Goal: Contribute content: Contribute content

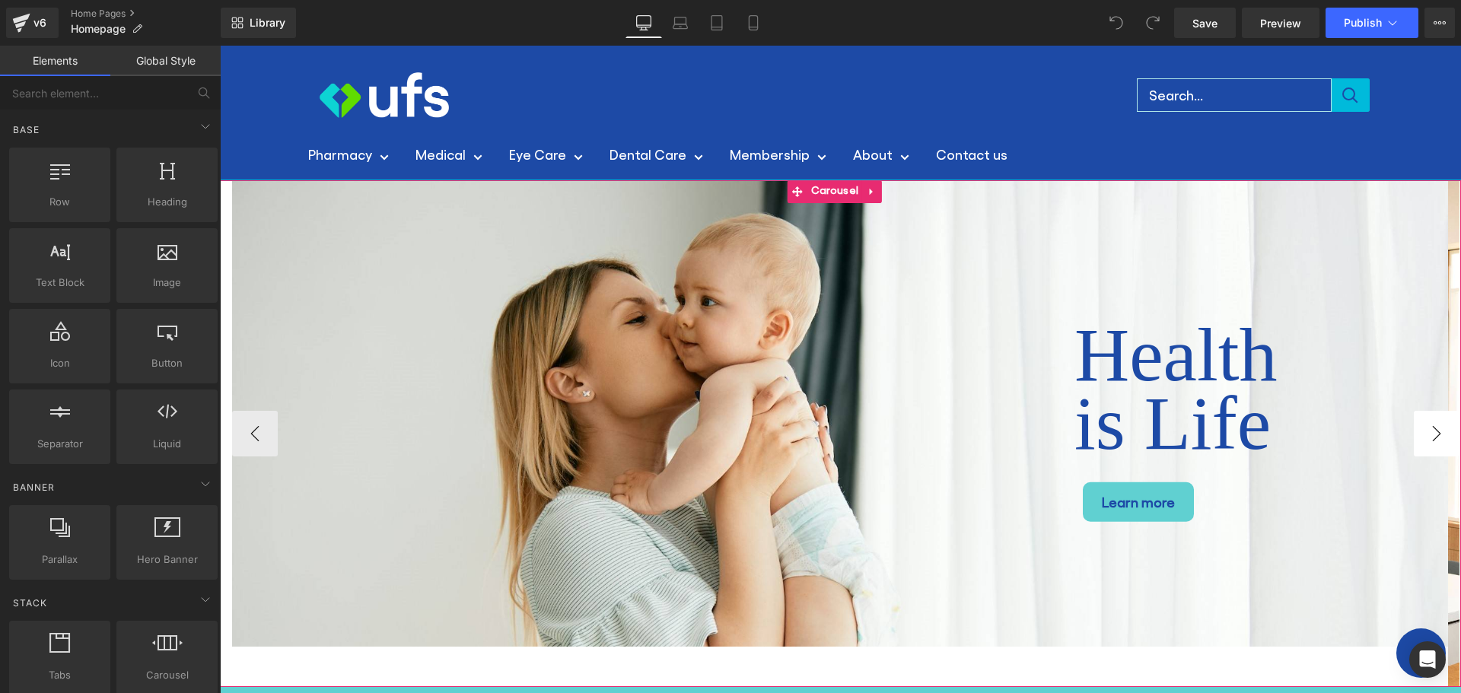
click at [1417, 434] on button "›" at bounding box center [1437, 434] width 46 height 46
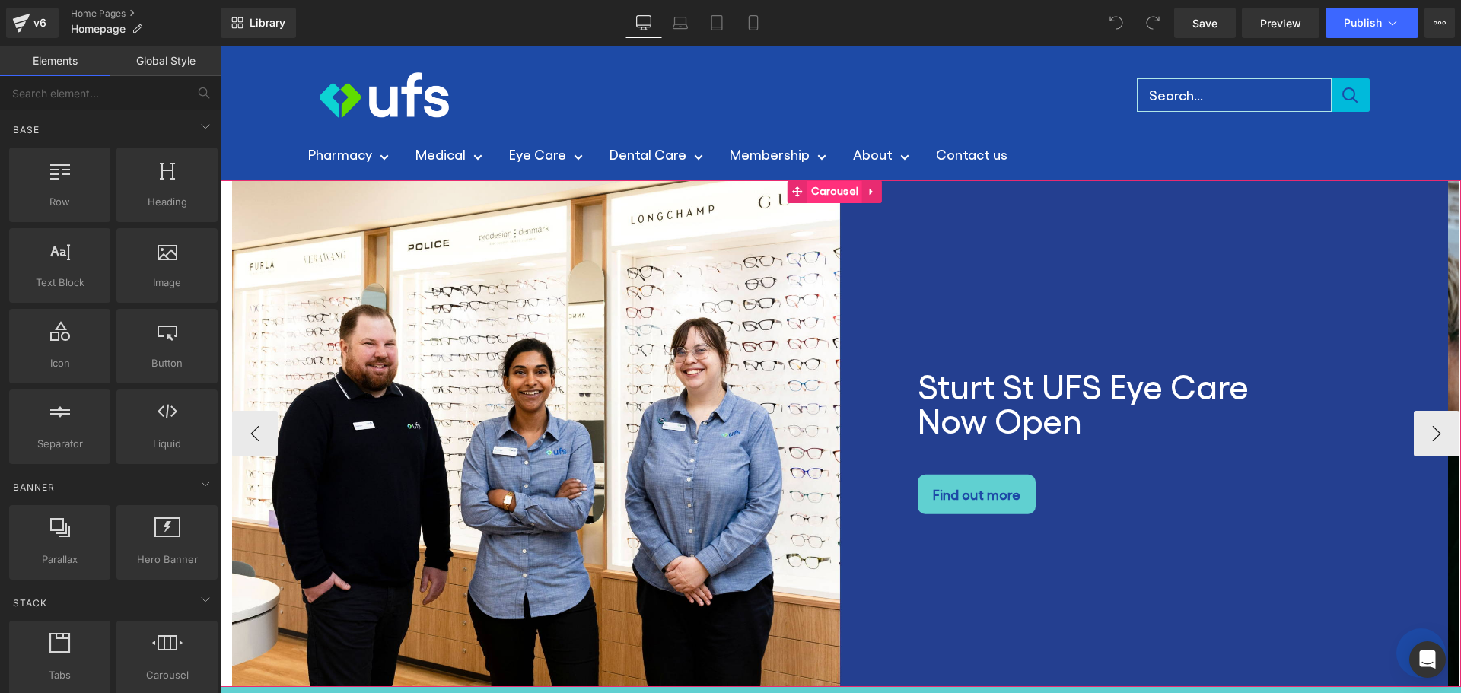
click at [837, 189] on span "Carousel" at bounding box center [834, 192] width 55 height 23
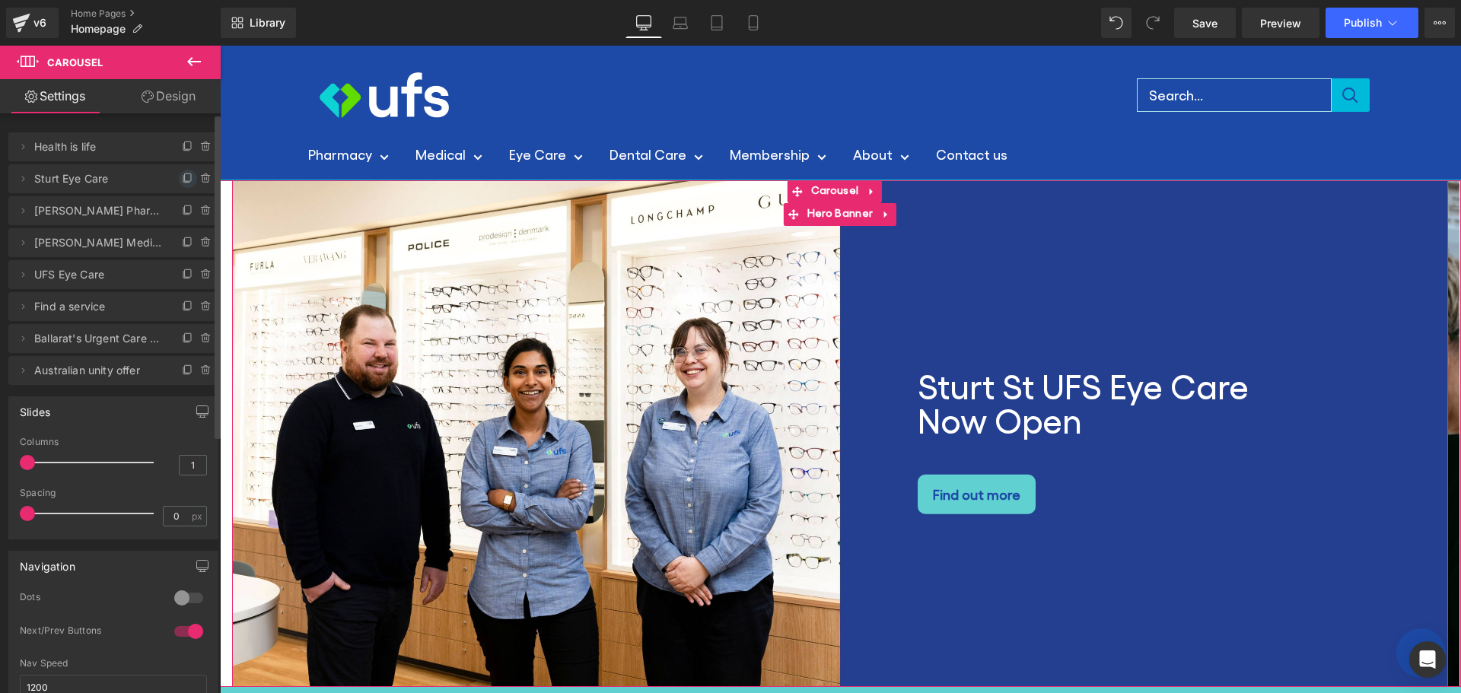
click at [186, 175] on icon at bounding box center [188, 179] width 12 height 12
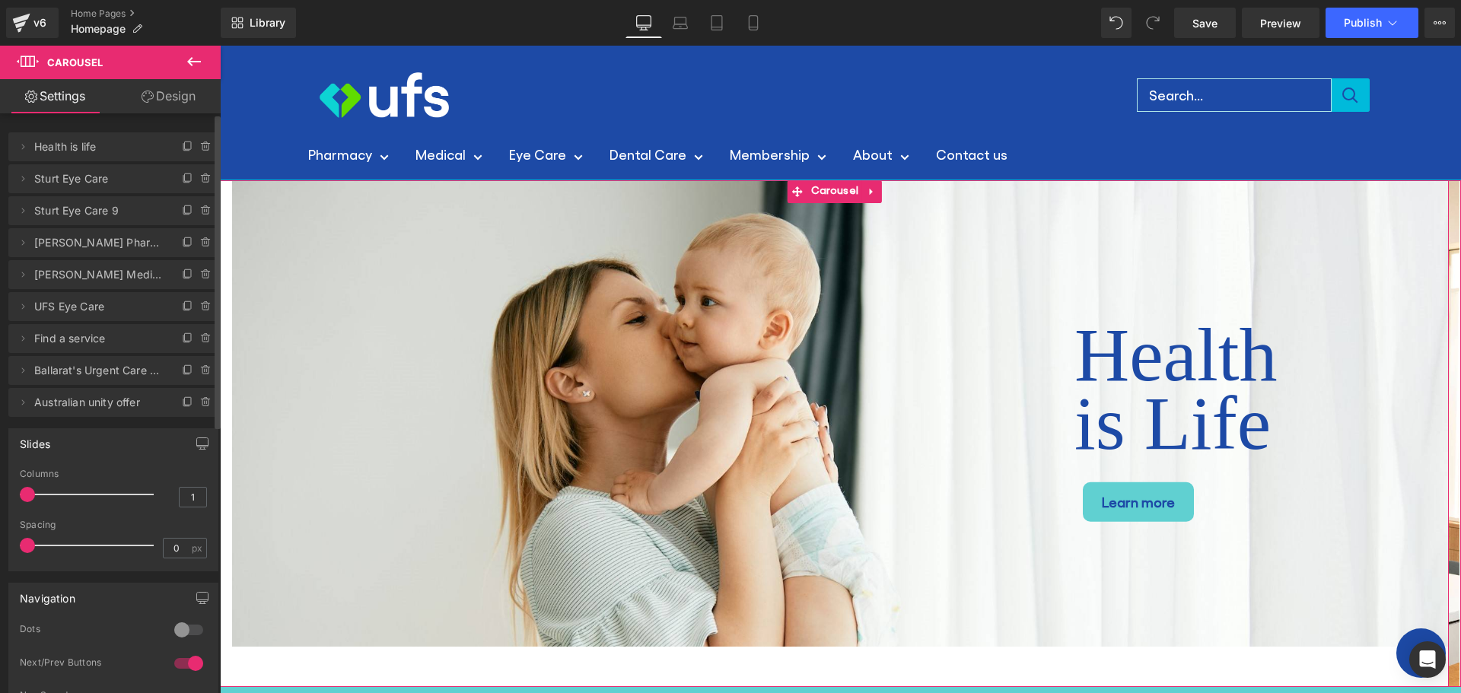
click at [69, 178] on span "Sturt Eye Care" at bounding box center [98, 178] width 128 height 29
click at [22, 181] on icon at bounding box center [23, 178] width 3 height 5
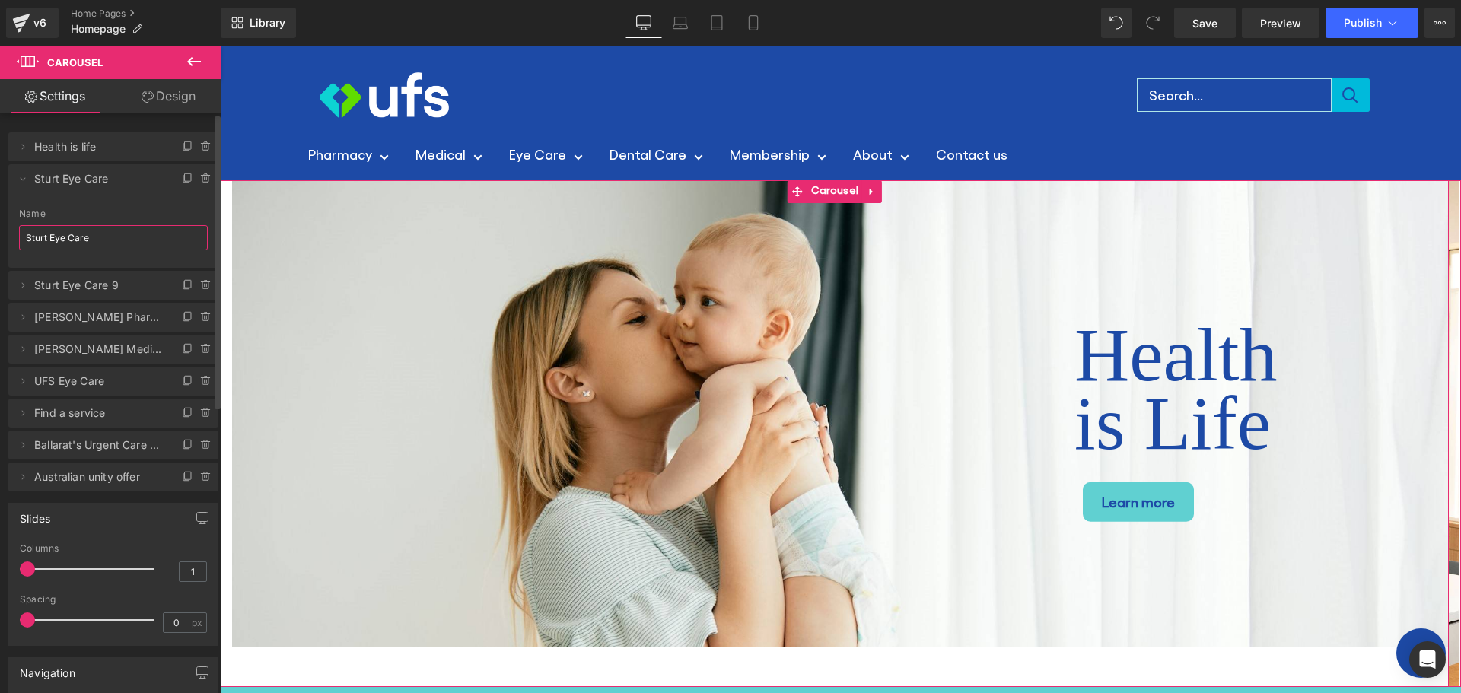
drag, startPoint x: 93, startPoint y: 237, endPoint x: 50, endPoint y: 235, distance: 42.6
click at [50, 235] on input "Sturt Eye Care" at bounding box center [113, 237] width 189 height 25
type input "Sturt Dental Care"
click at [136, 196] on li "Delete Cancel Sturt Dental Care Sturt Eye Care Name Sturt Dental Care" at bounding box center [113, 216] width 210 height 104
click at [94, 291] on span "Sturt Eye Care 9" at bounding box center [98, 285] width 128 height 29
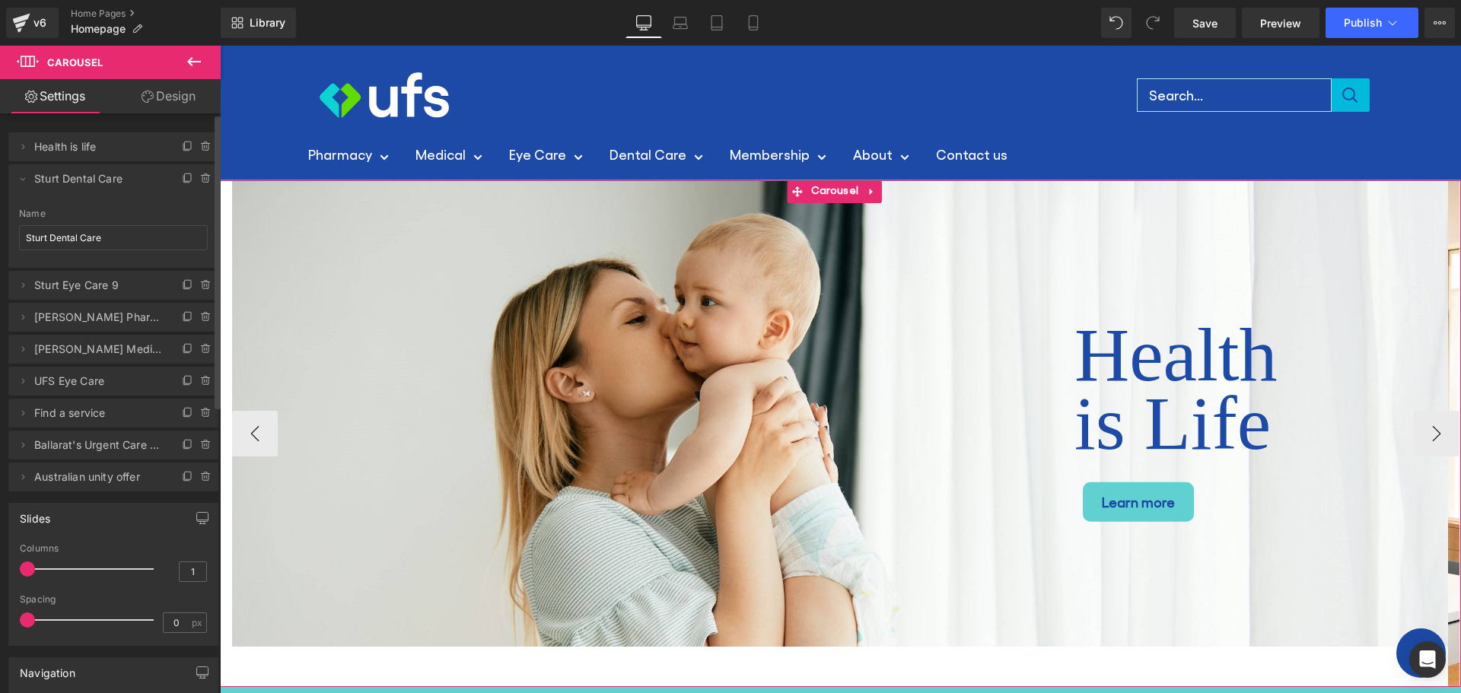
click at [38, 286] on span "Sturt Eye Care 9" at bounding box center [98, 285] width 128 height 29
click at [107, 238] on input "Sturt Dental Care" at bounding box center [113, 237] width 189 height 25
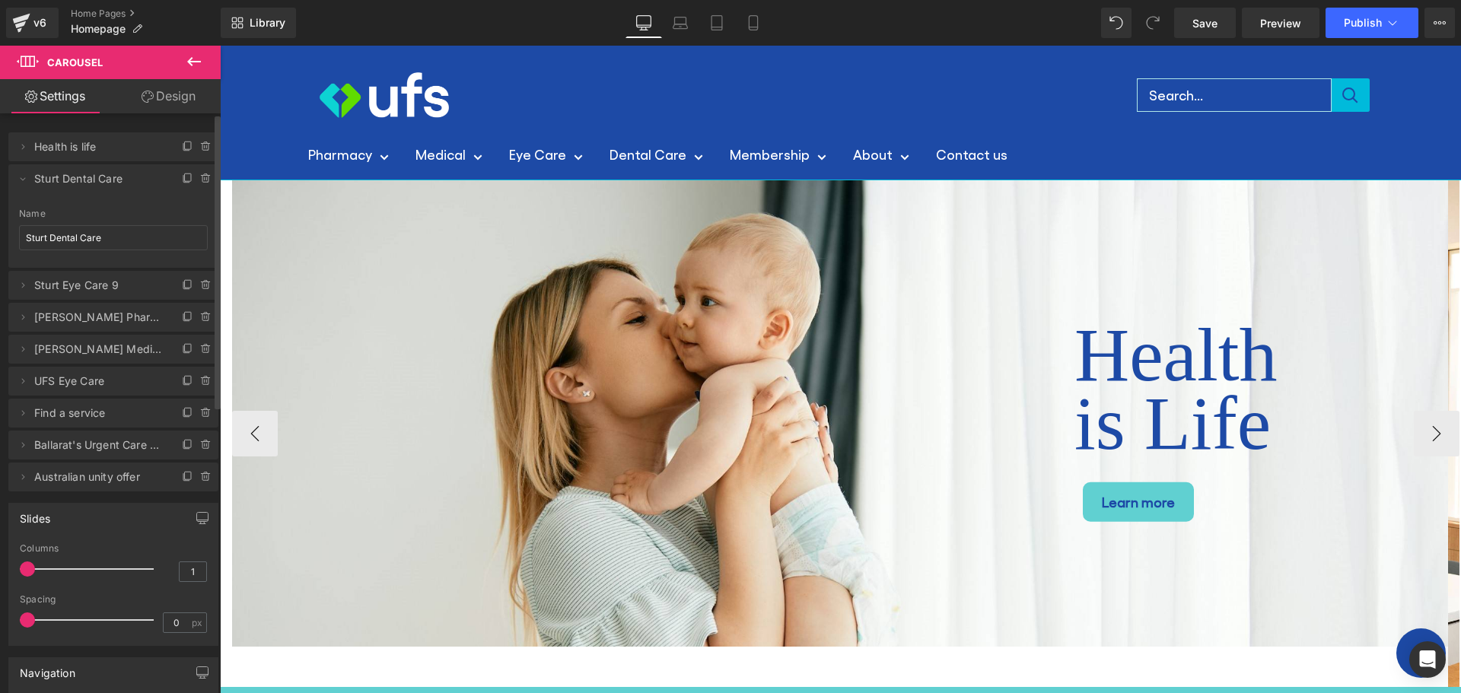
click at [74, 521] on div "Slides" at bounding box center [113, 518] width 209 height 29
click at [65, 159] on span "Health is life" at bounding box center [98, 146] width 128 height 29
click at [65, 148] on span "Health is life" at bounding box center [98, 146] width 128 height 29
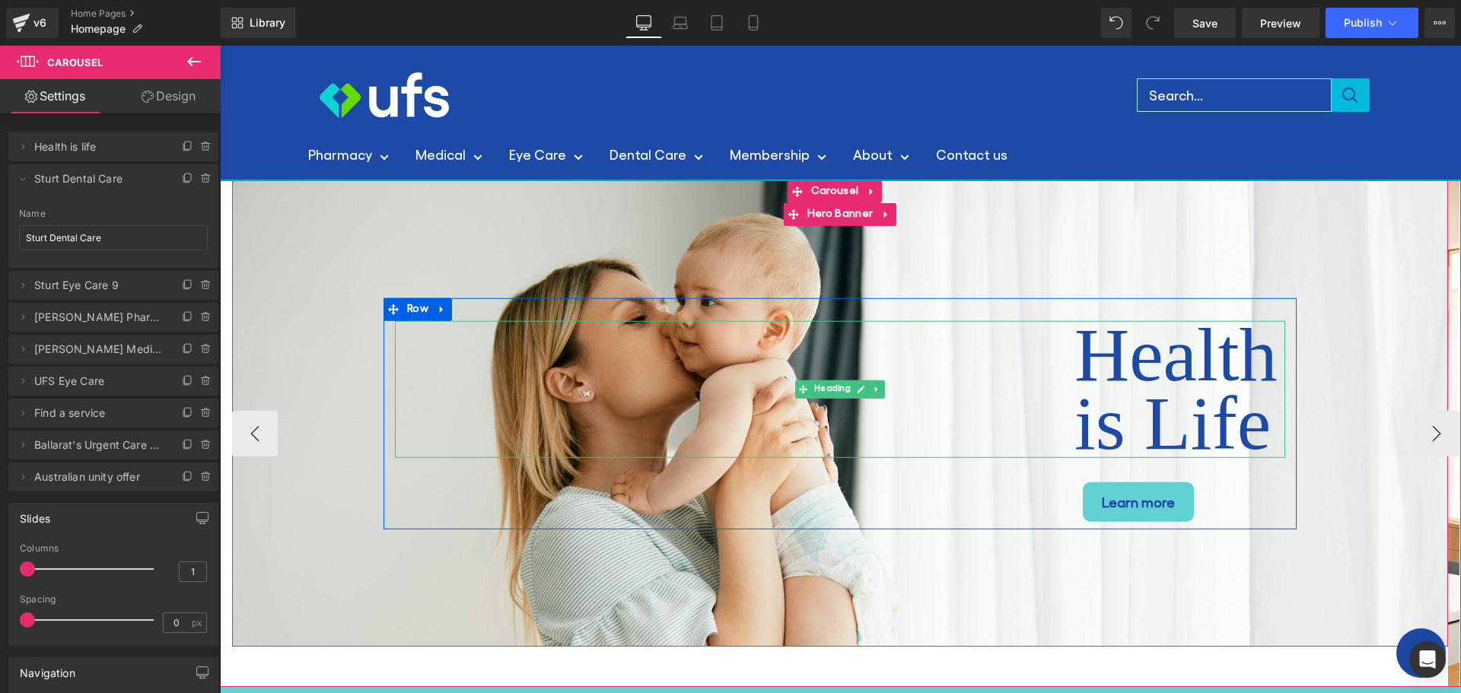
click at [810, 435] on div "Health is Life" at bounding box center [840, 388] width 890 height 137
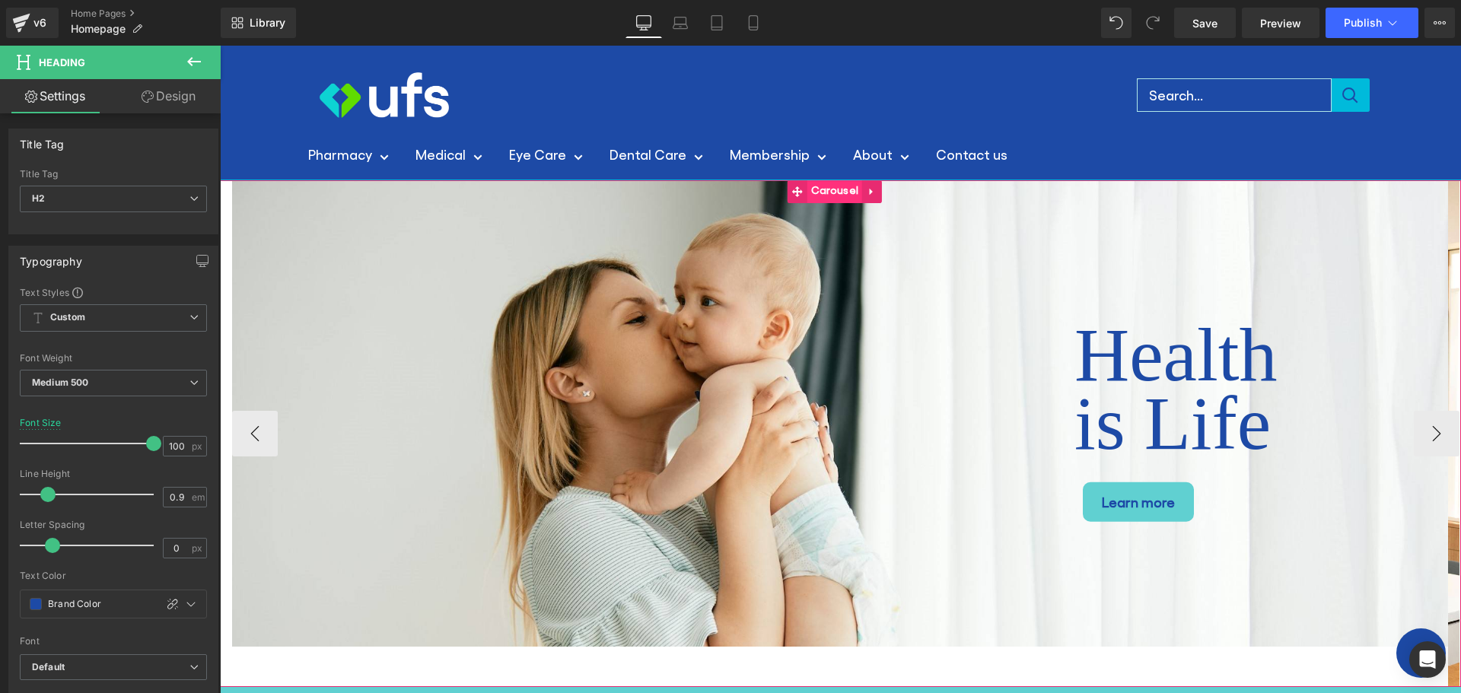
click at [836, 190] on span "Carousel" at bounding box center [834, 191] width 55 height 23
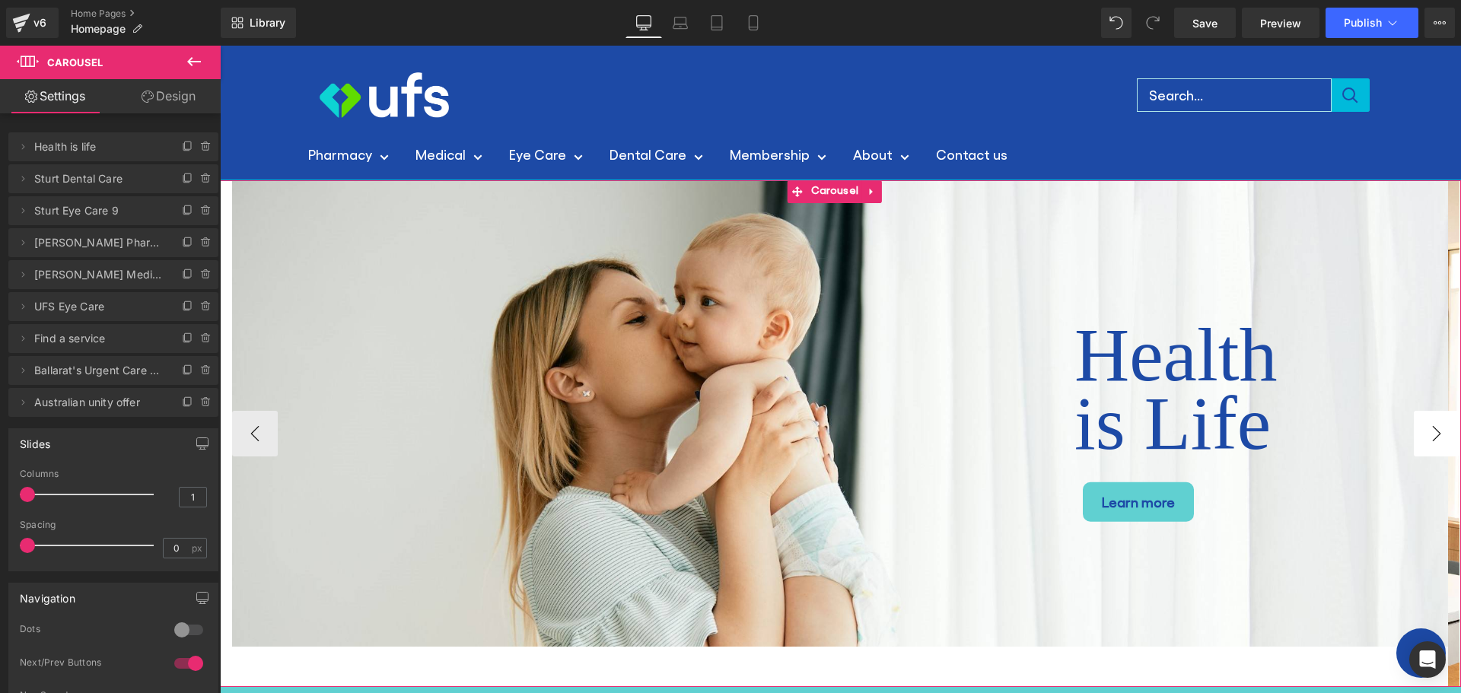
click at [1424, 441] on button "›" at bounding box center [1437, 434] width 46 height 46
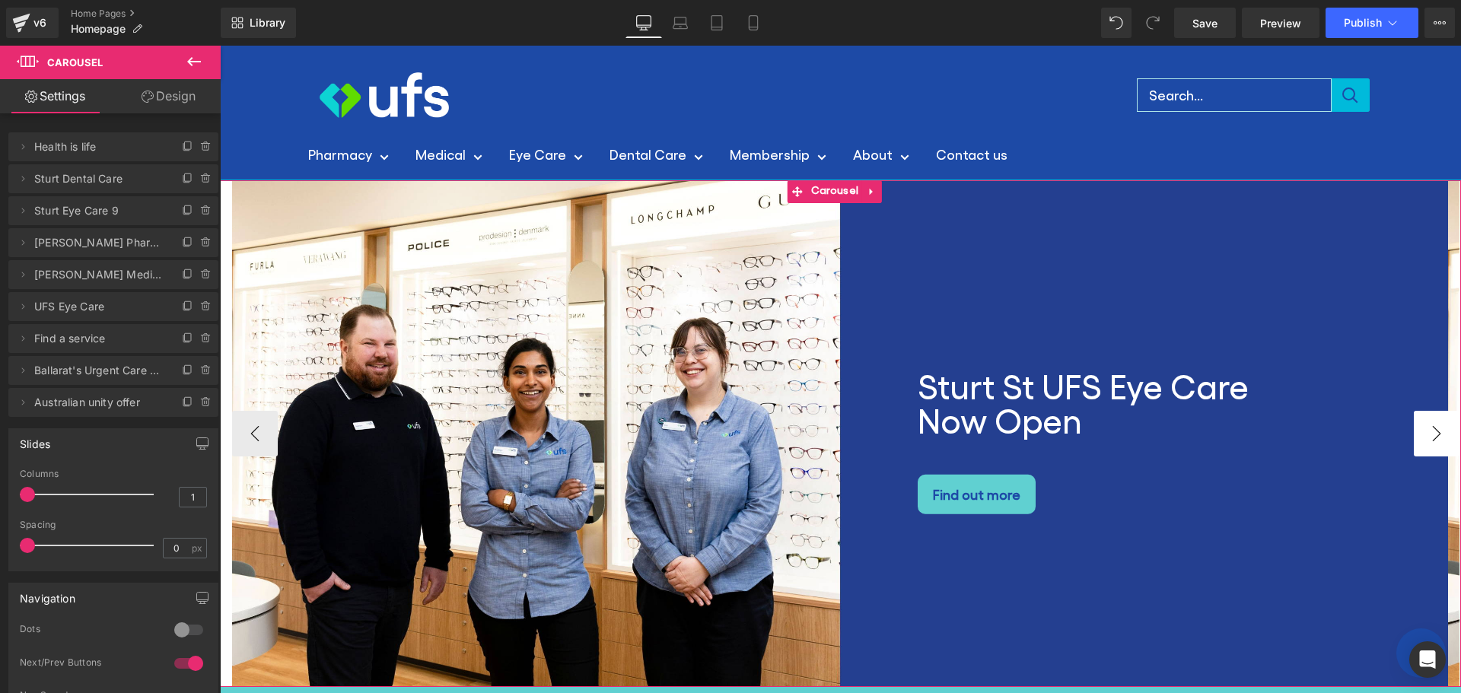
click at [1426, 447] on button "›" at bounding box center [1437, 434] width 46 height 46
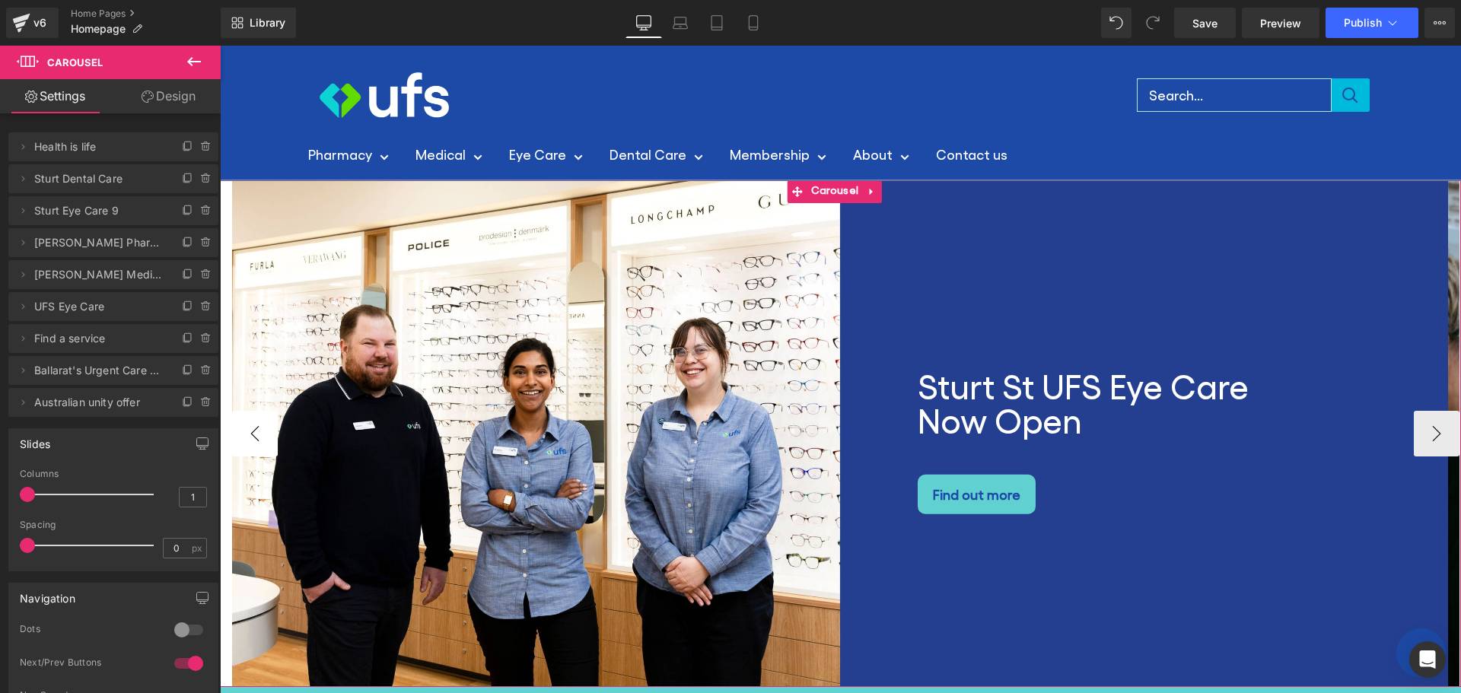
click at [241, 438] on button "‹" at bounding box center [255, 434] width 46 height 46
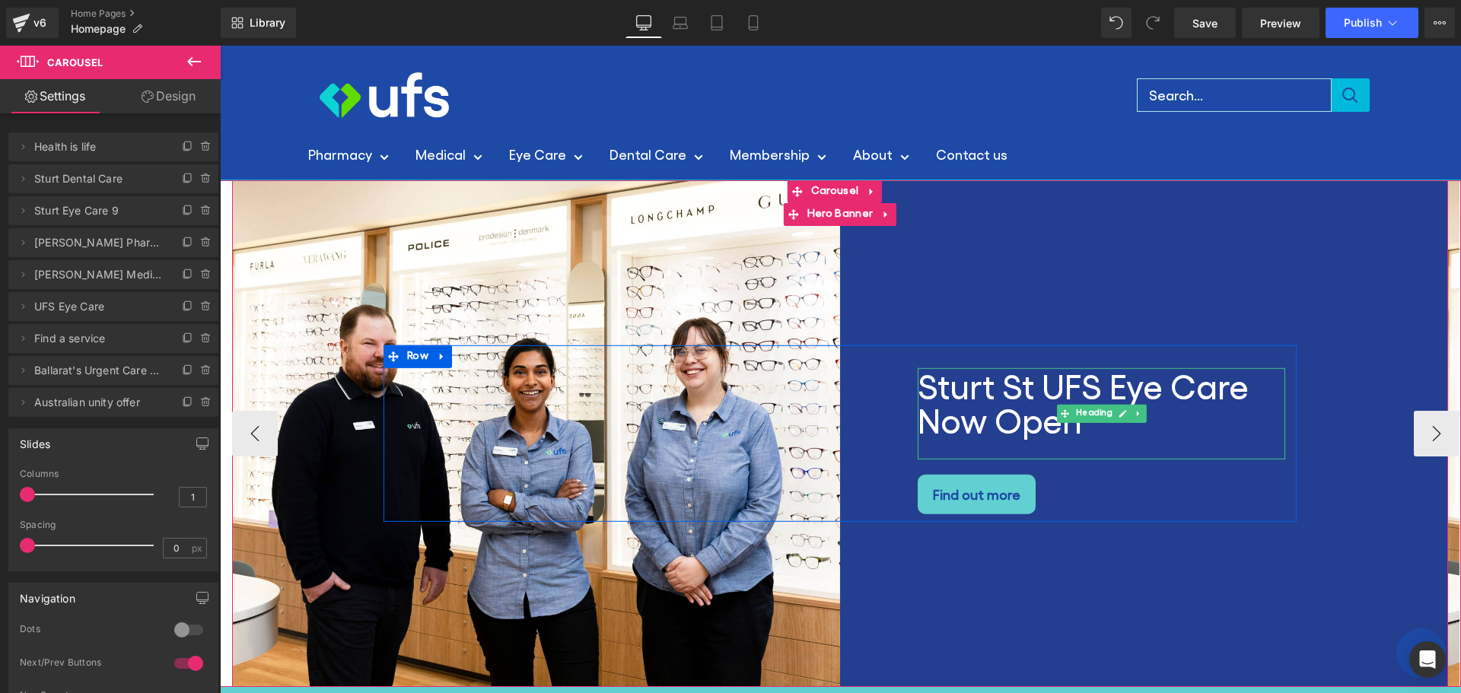
click at [936, 395] on h2 "Sturt St UFS Eye Care Now Open" at bounding box center [1102, 402] width 368 height 68
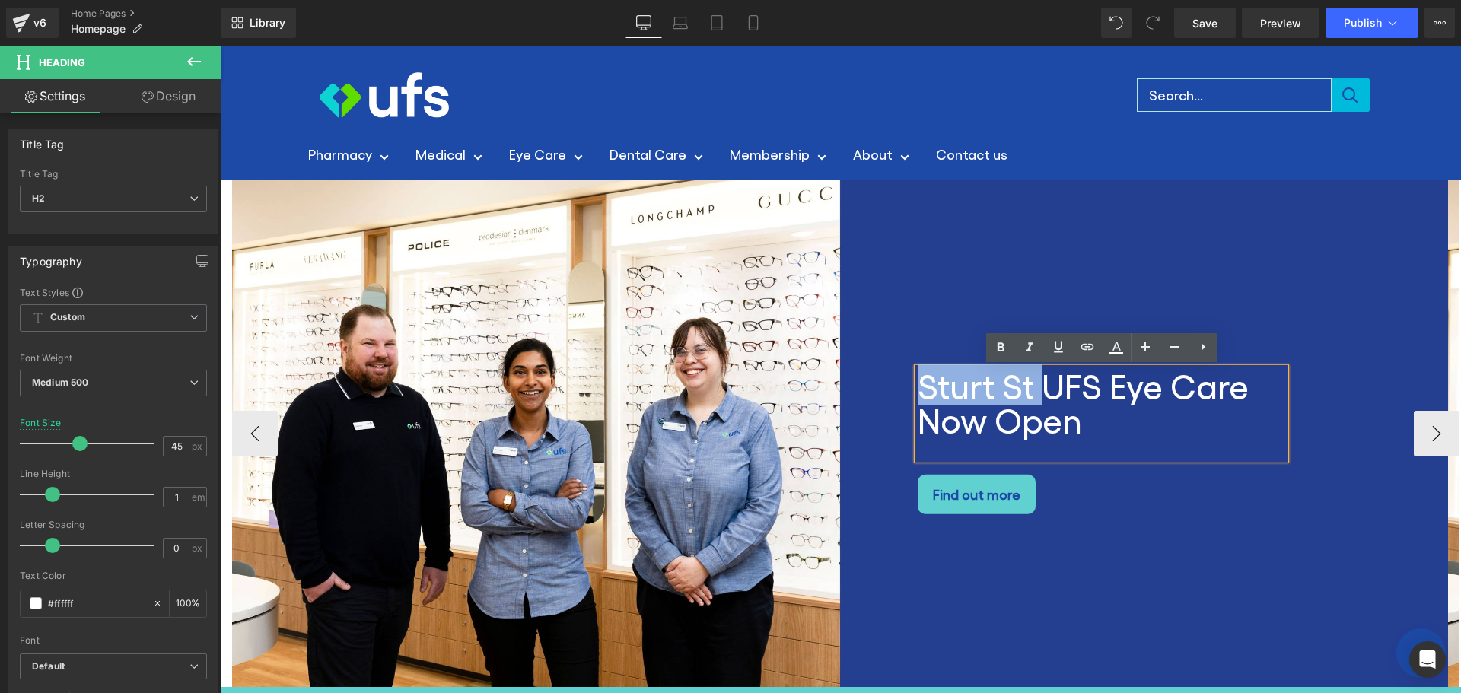
drag, startPoint x: 921, startPoint y: 386, endPoint x: 1046, endPoint y: 387, distance: 124.8
click at [1046, 387] on h2 "Sturt St UFS Eye Care Now Open" at bounding box center [1102, 402] width 368 height 68
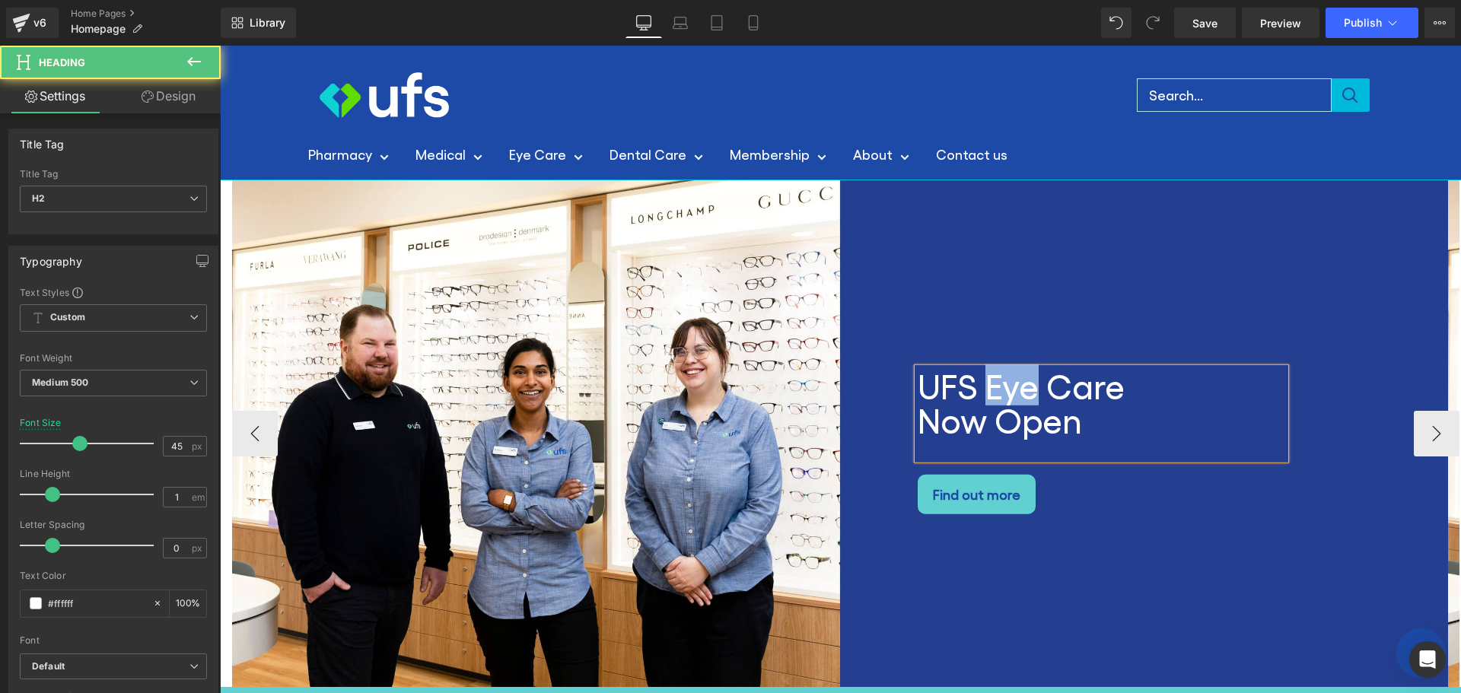
drag, startPoint x: 1037, startPoint y: 390, endPoint x: 988, endPoint y: 390, distance: 49.5
click at [988, 390] on h2 "UFS Eye Care Now Open" at bounding box center [1102, 402] width 368 height 68
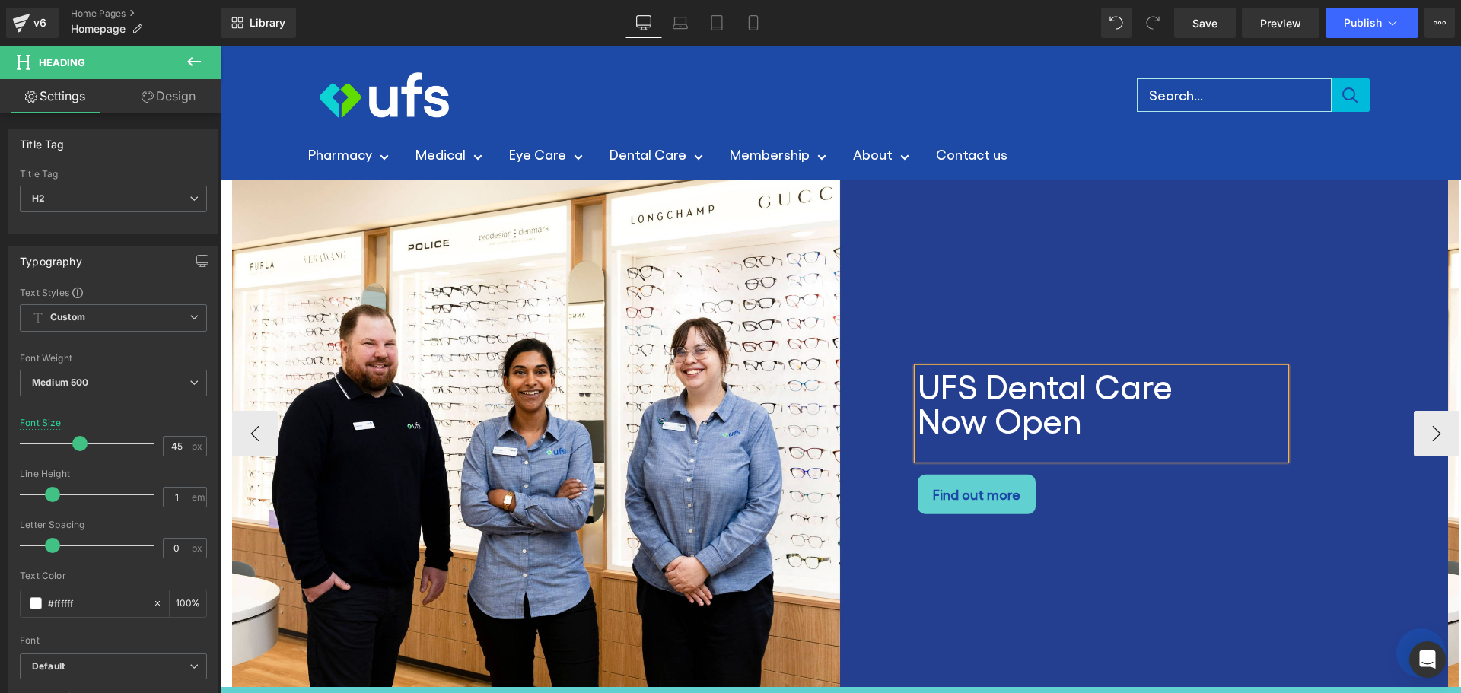
click at [922, 387] on h2 "UFS Dental Care Now Open" at bounding box center [1102, 402] width 368 height 68
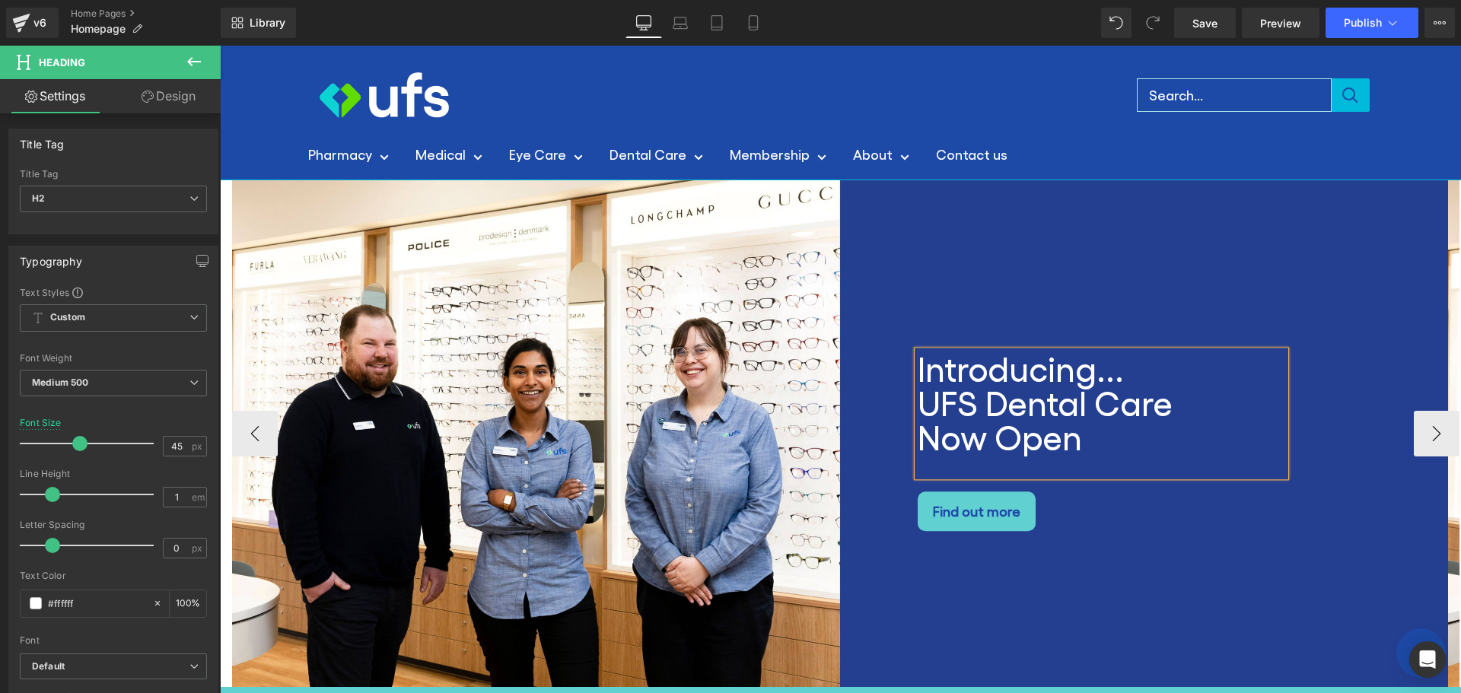
drag, startPoint x: 1024, startPoint y: 448, endPoint x: 917, endPoint y: 454, distance: 107.5
click at [918, 454] on div "Introducing... UFS Dental Care Now Open" at bounding box center [1102, 414] width 368 height 126
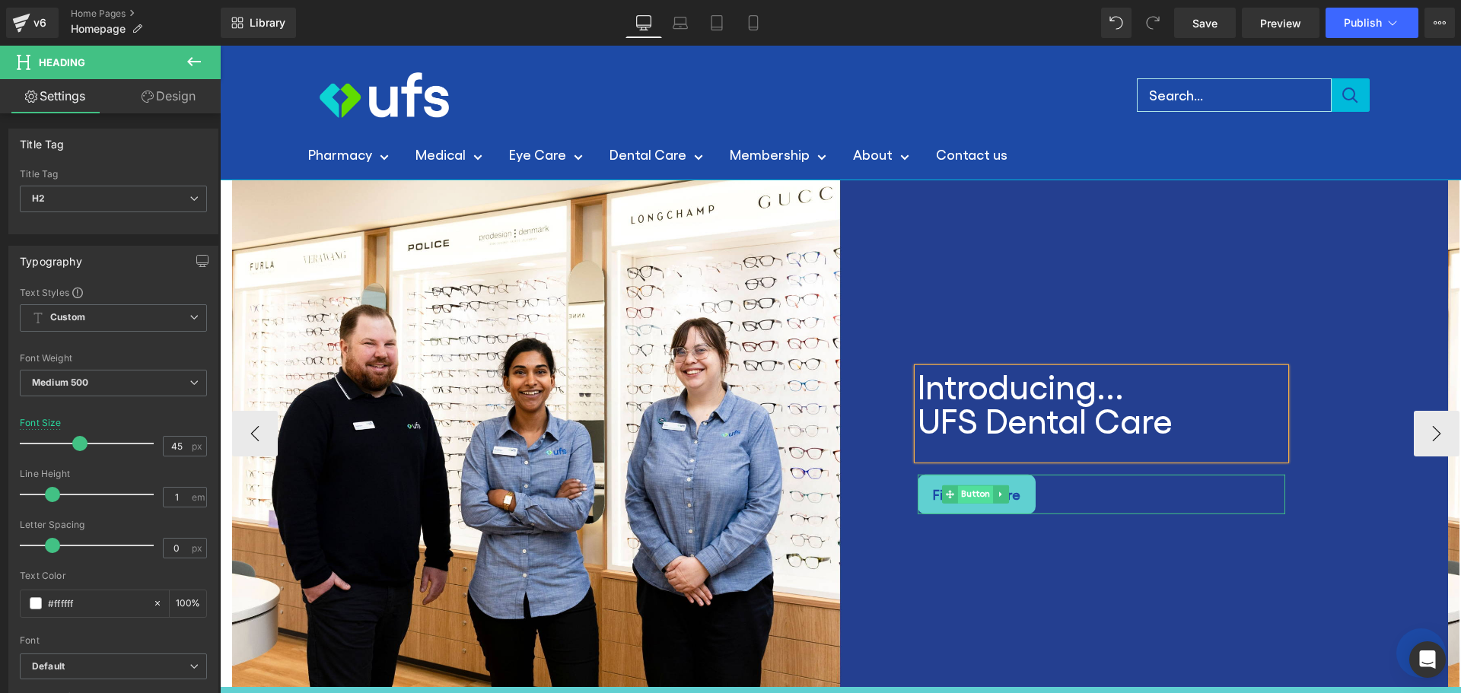
click at [971, 497] on span "Button" at bounding box center [975, 495] width 35 height 18
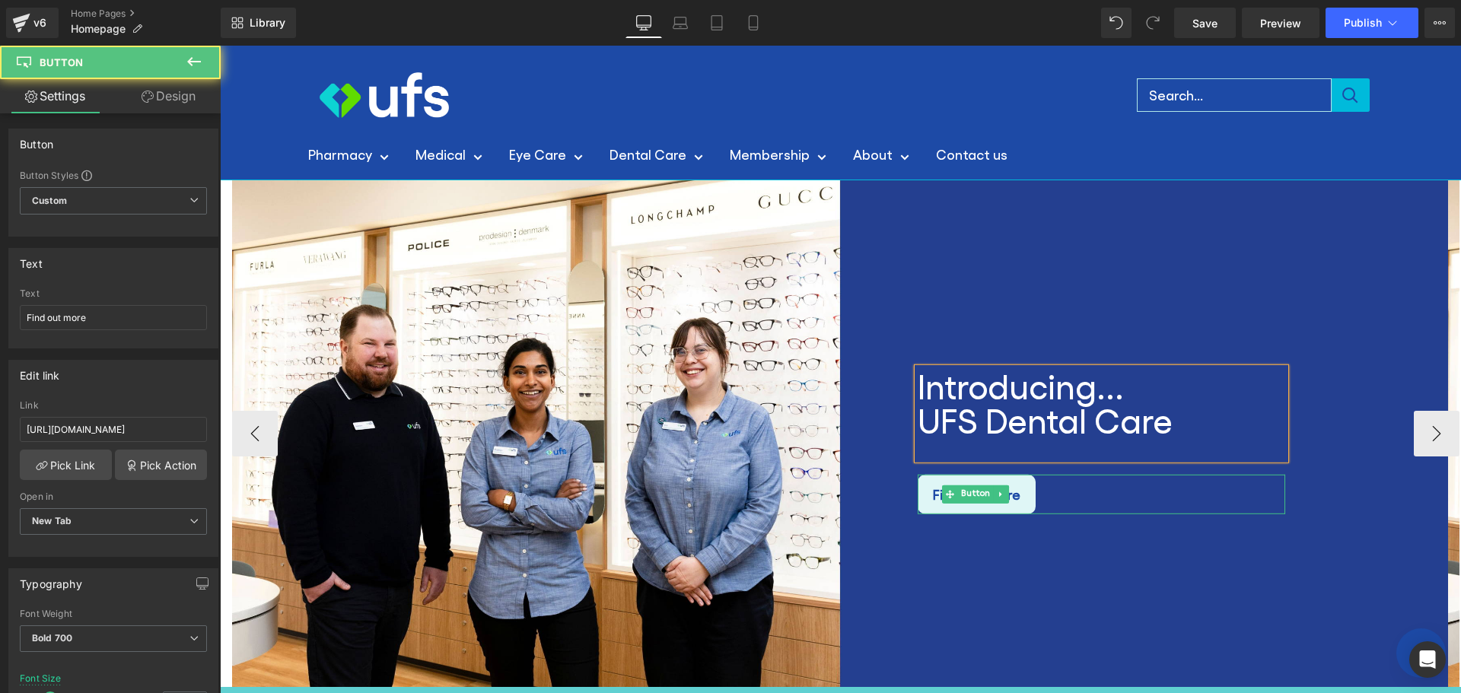
click at [1011, 495] on span "Find out more" at bounding box center [977, 494] width 88 height 24
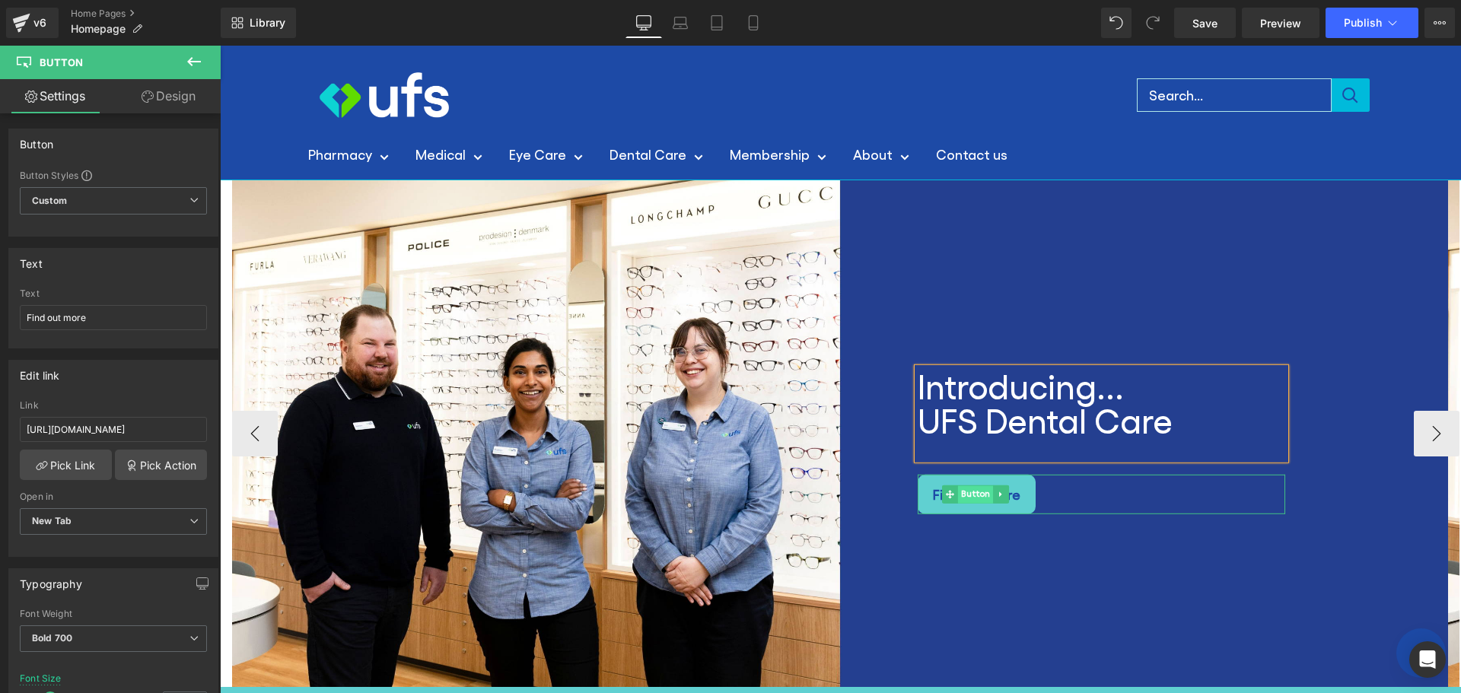
click at [970, 493] on span "Button" at bounding box center [975, 495] width 35 height 18
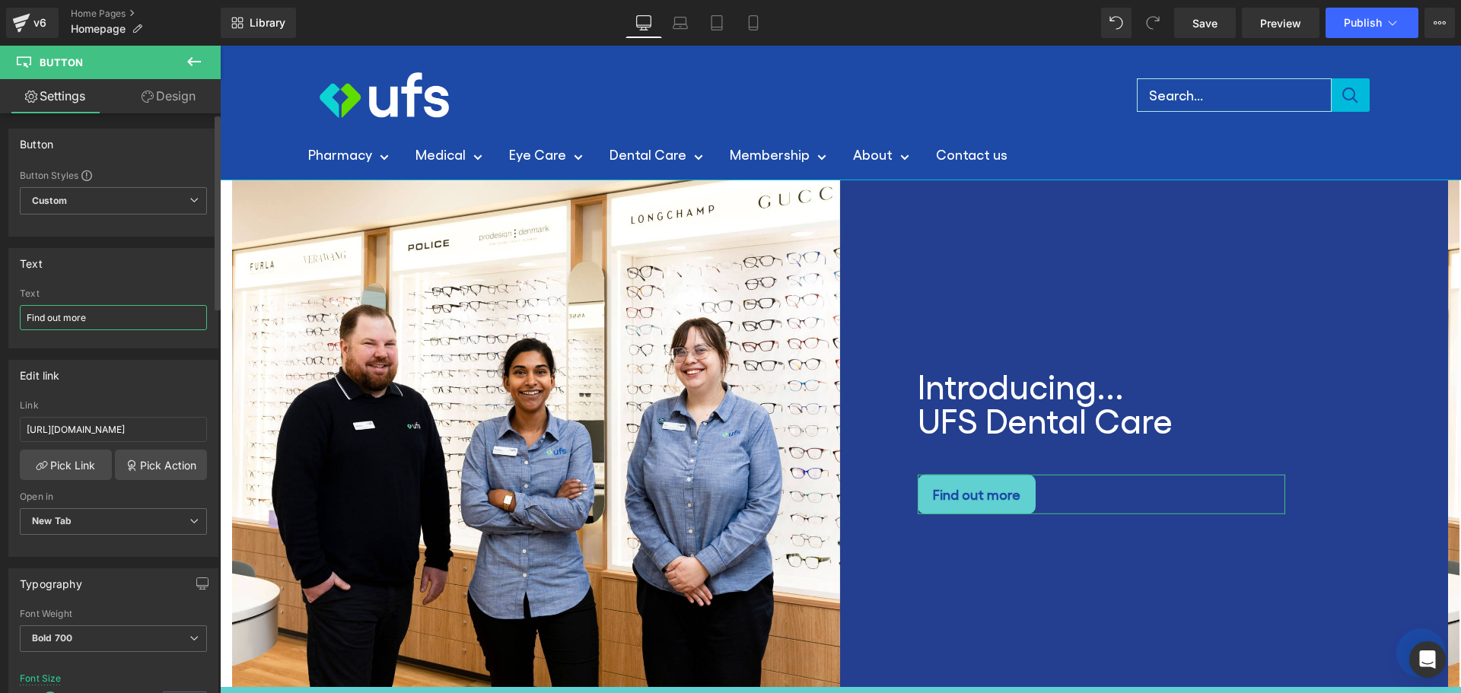
drag, startPoint x: 101, startPoint y: 318, endPoint x: 0, endPoint y: 311, distance: 101.4
click at [0, 311] on div "Text Find out more Text Find out more" at bounding box center [114, 293] width 228 height 112
type input "Book now"
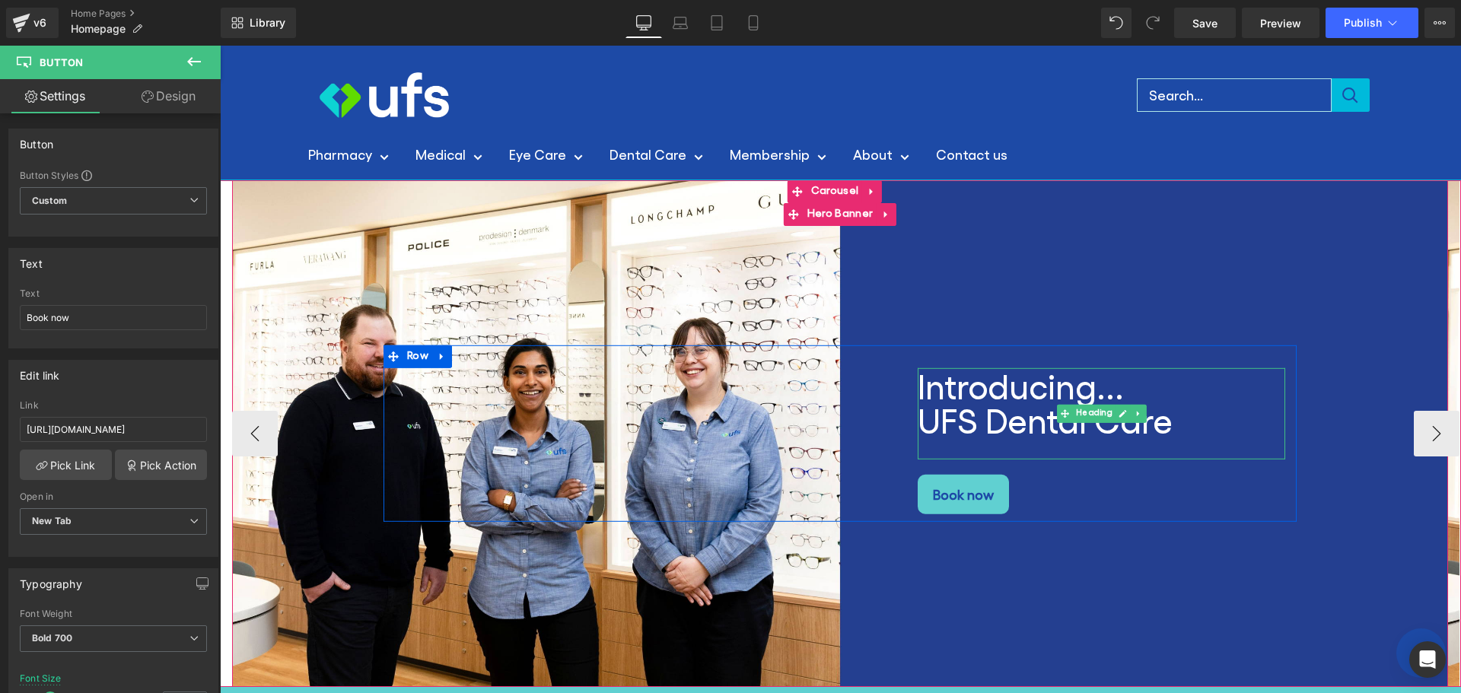
click at [967, 415] on h2 "UFS Dental Care" at bounding box center [1102, 420] width 368 height 34
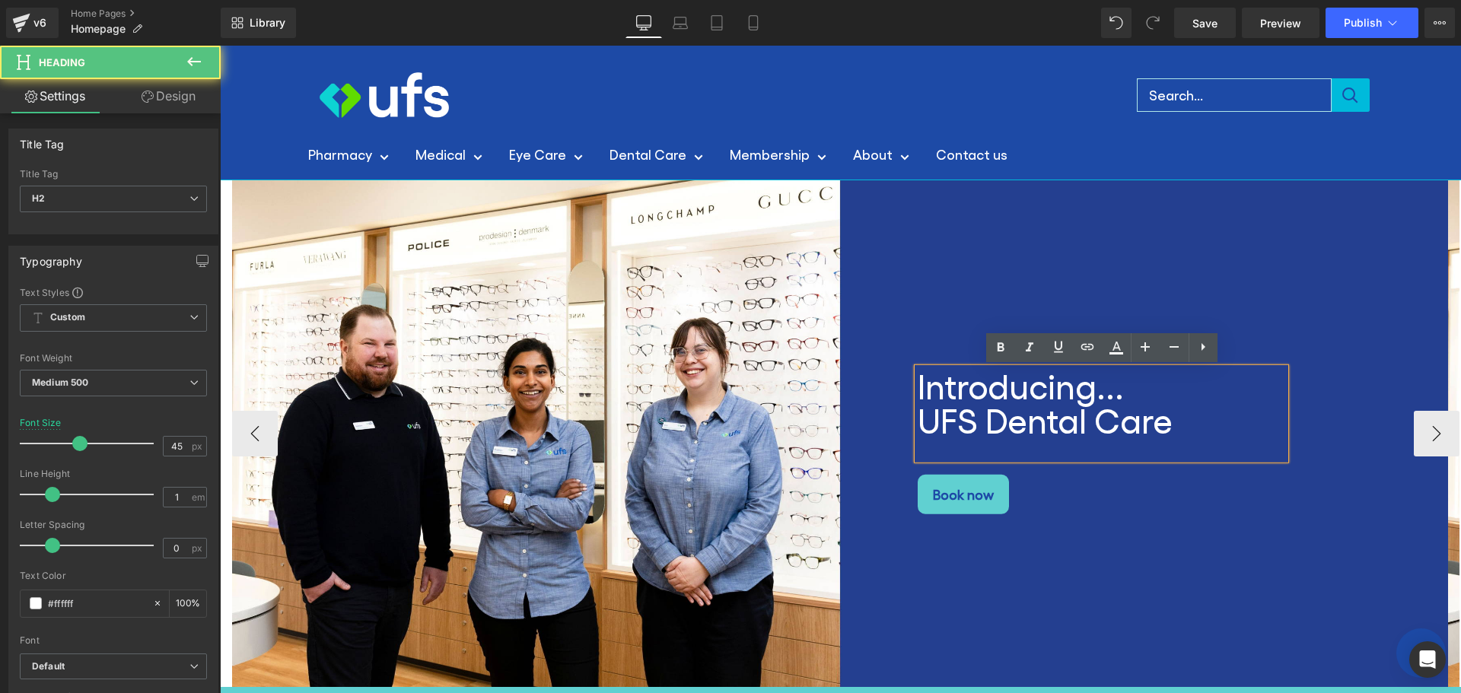
click at [940, 452] on div "Introducing... UFS Dental Care" at bounding box center [1102, 413] width 368 height 91
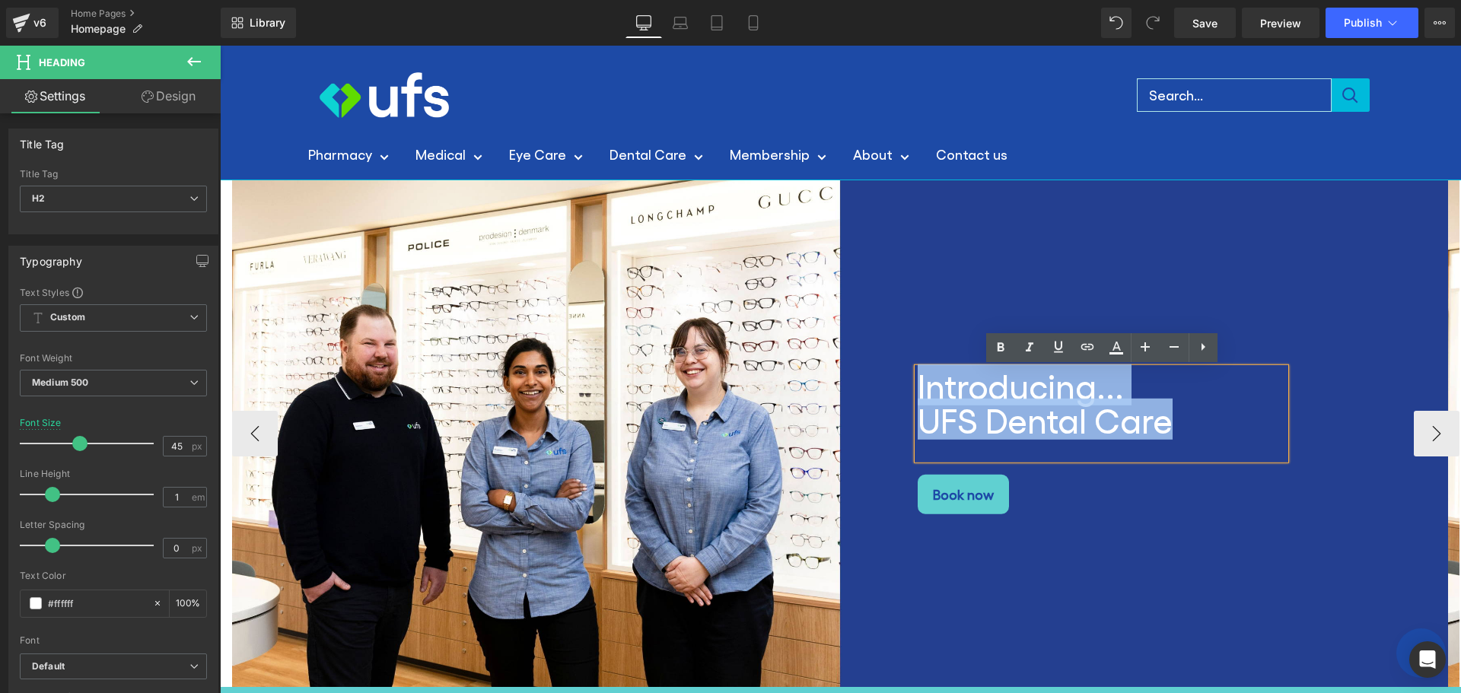
drag, startPoint x: 1178, startPoint y: 421, endPoint x: 908, endPoint y: 377, distance: 273.7
click at [908, 377] on div "Introducing... UFS Dental Care Heading Book now Button" at bounding box center [1101, 441] width 390 height 146
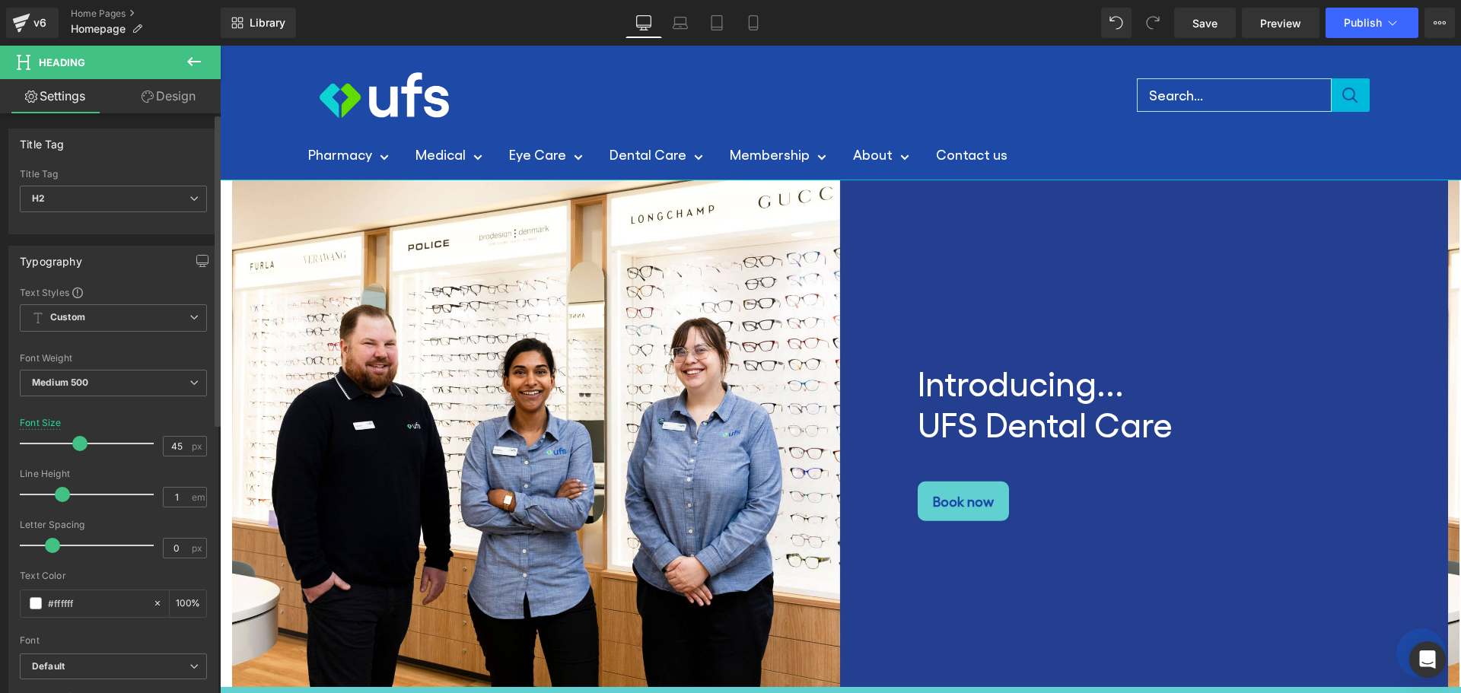
drag, startPoint x: 53, startPoint y: 495, endPoint x: 61, endPoint y: 494, distance: 8.5
click at [61, 494] on span at bounding box center [62, 494] width 15 height 15
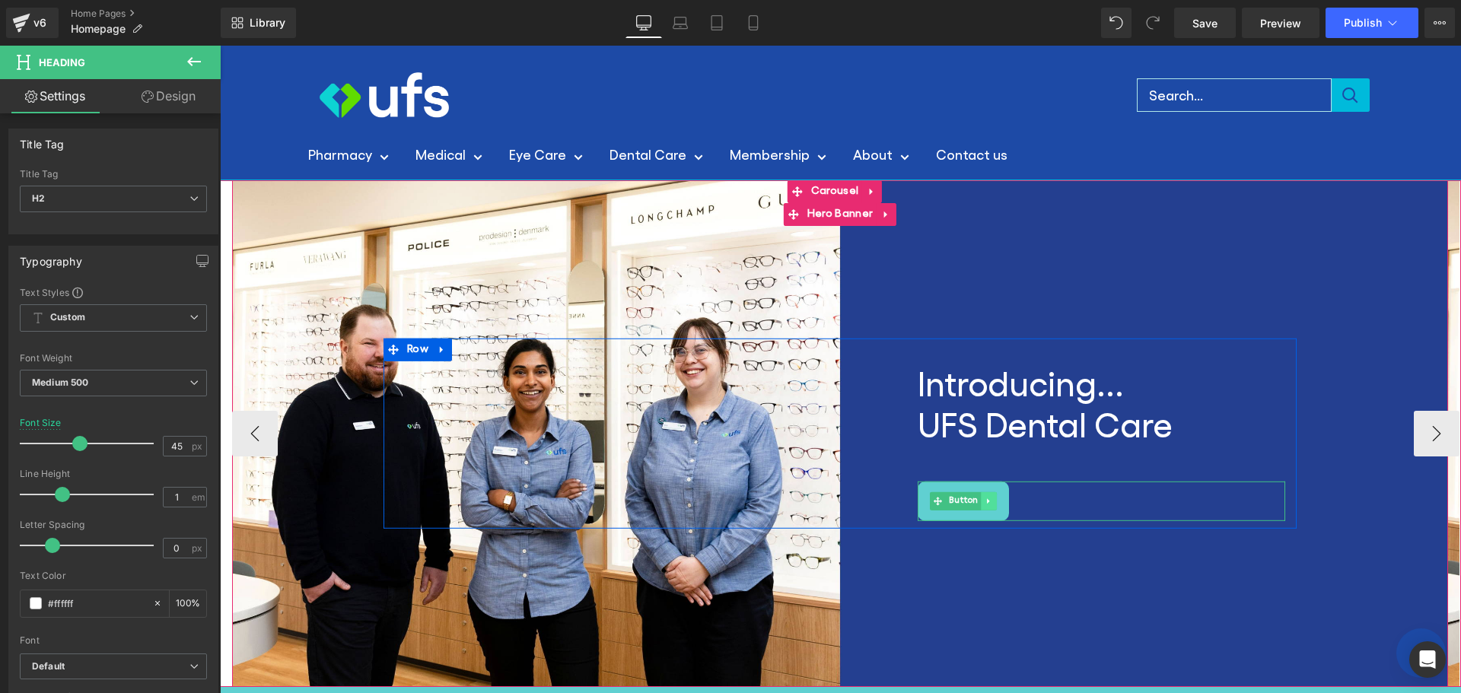
click at [985, 495] on link at bounding box center [989, 501] width 16 height 18
click at [970, 520] on div at bounding box center [1102, 520] width 368 height 4
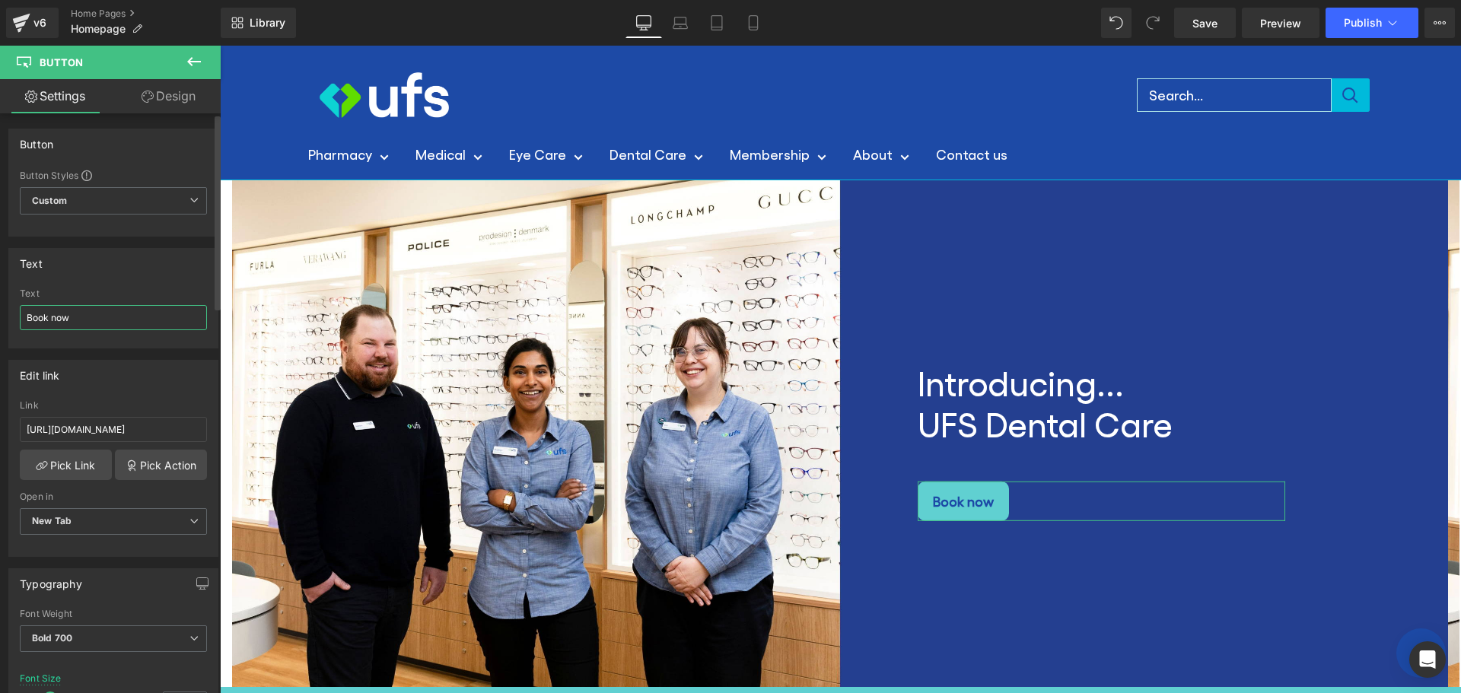
drag, startPoint x: 75, startPoint y: 317, endPoint x: 52, endPoint y: 320, distance: 23.9
click at [52, 320] on input "Book now" at bounding box center [113, 317] width 187 height 25
type input "B"
type input "N"
type input "Find out more"
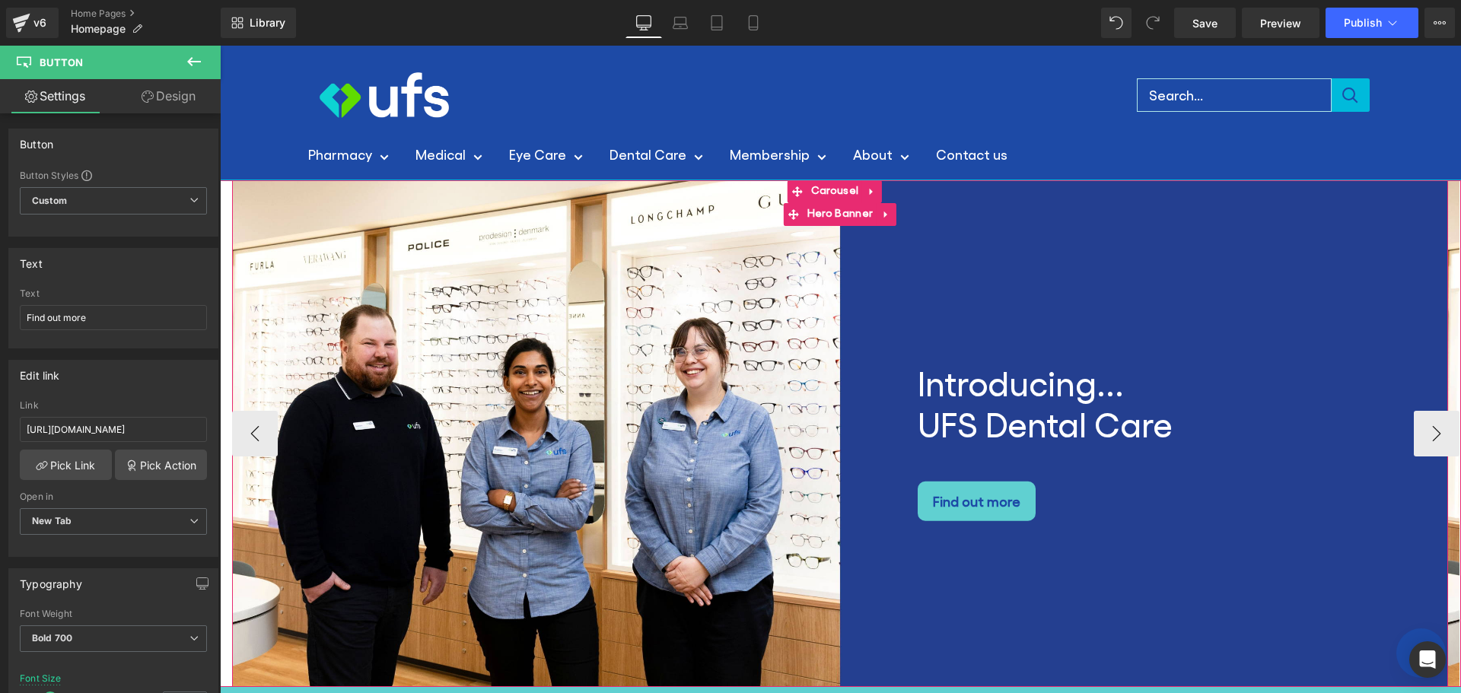
click at [652, 314] on div "Introducing... UFS Dental Care Heading Find out more [GEOGRAPHIC_DATA]" at bounding box center [840, 433] width 1216 height 507
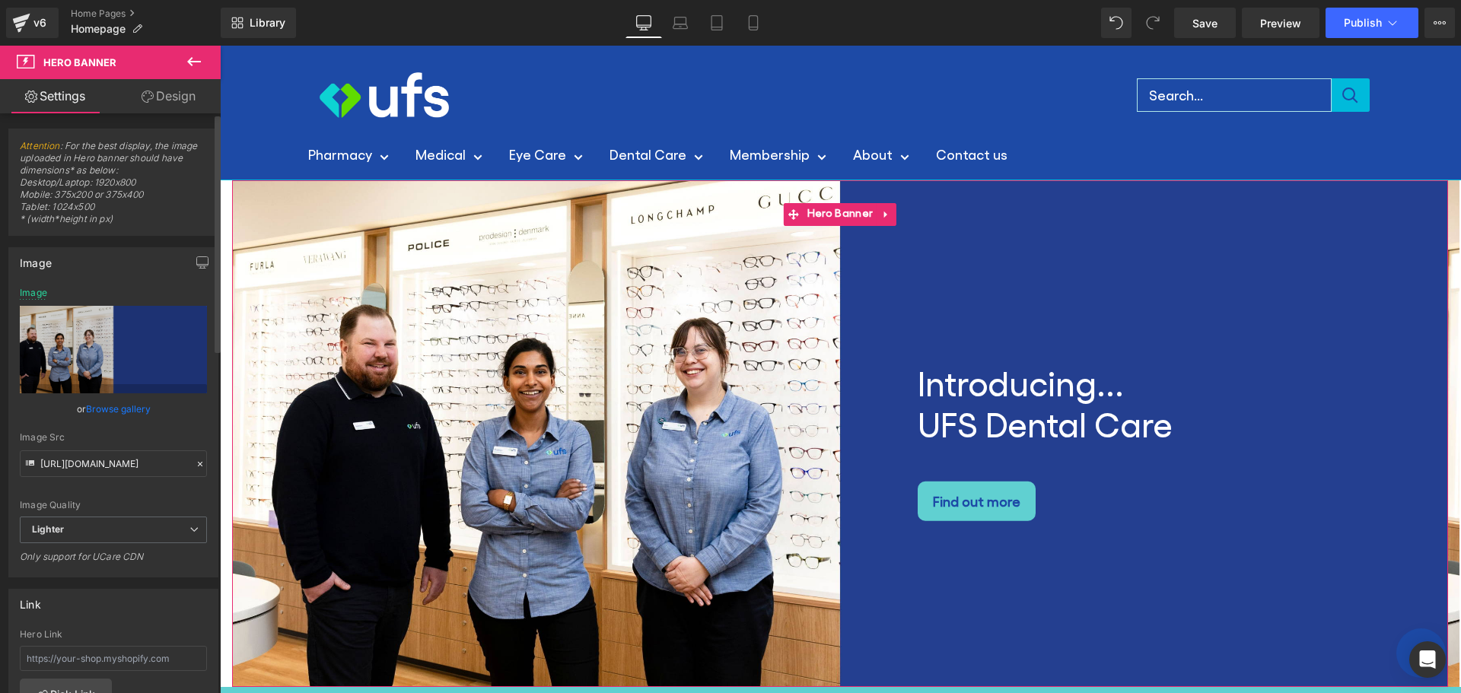
click at [123, 409] on link "Browse gallery" at bounding box center [118, 409] width 65 height 27
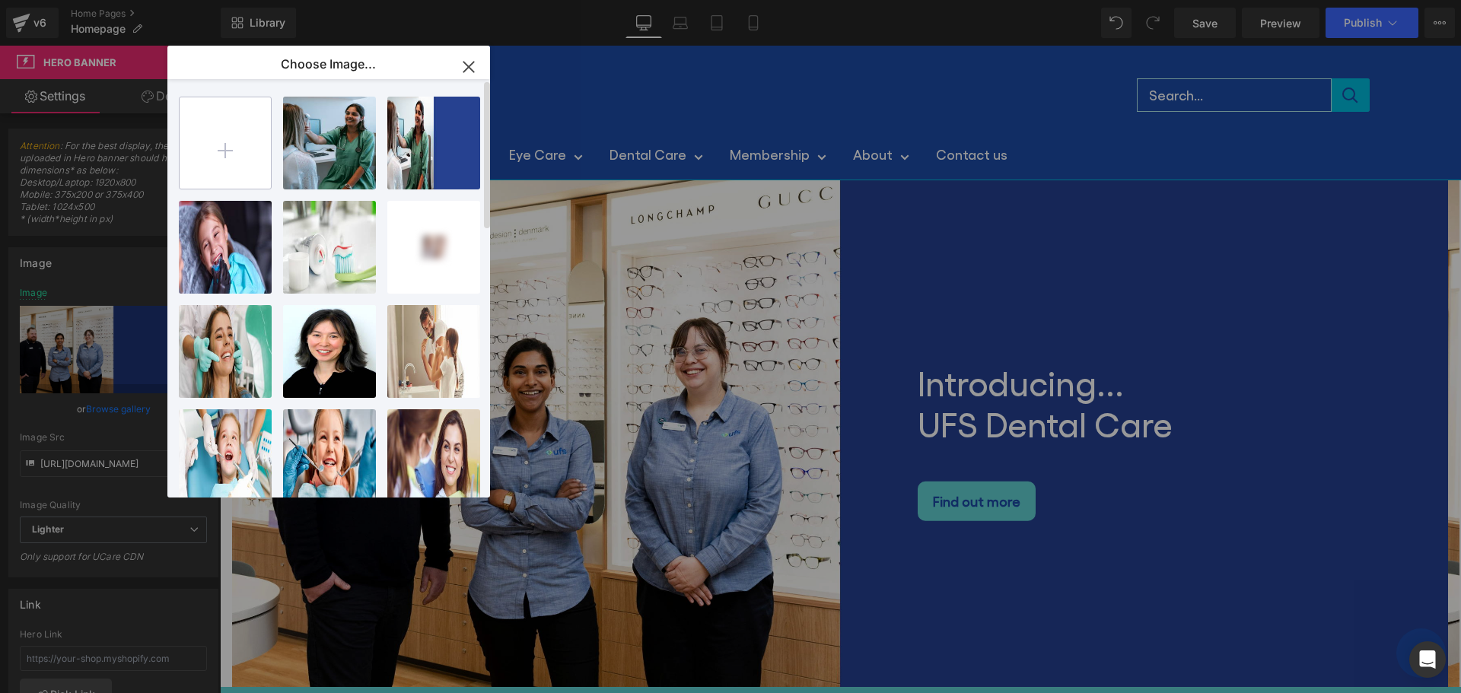
click at [221, 154] on input "file" at bounding box center [225, 142] width 91 height 91
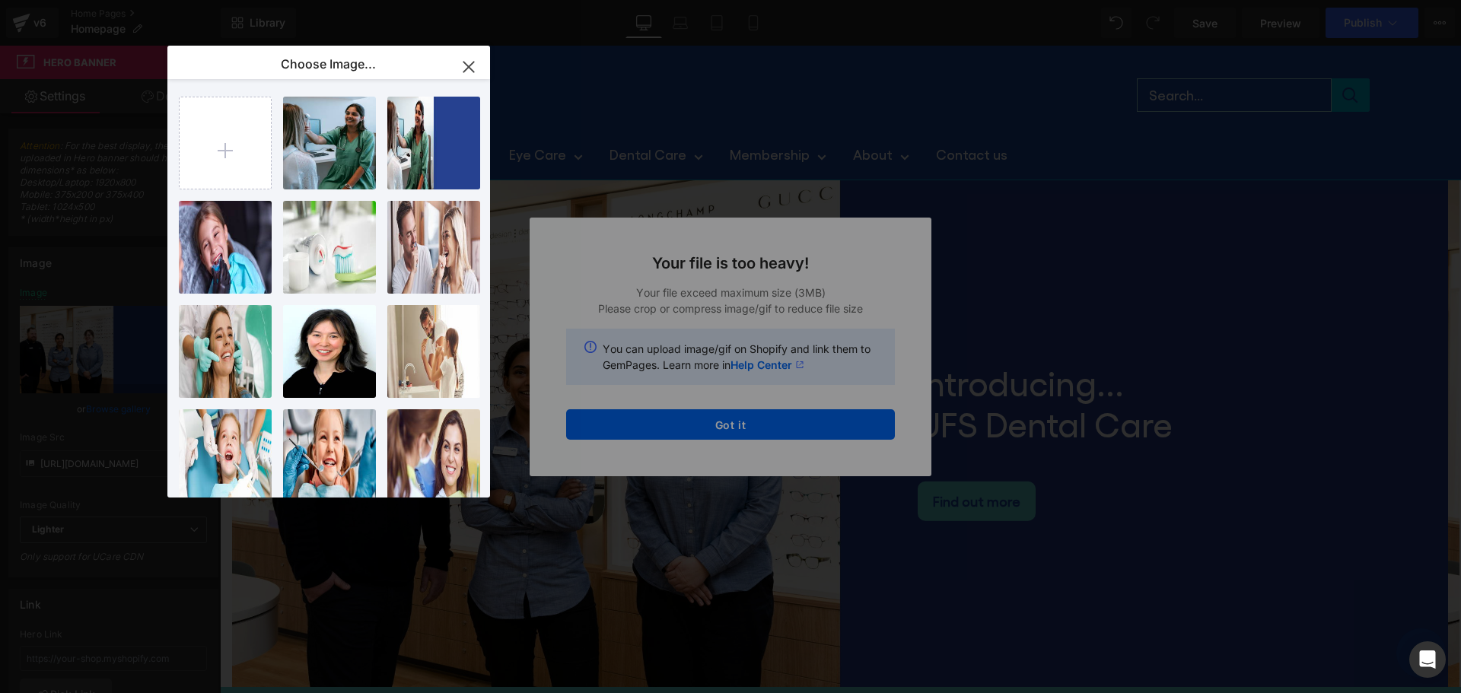
click at [701, 0] on div "Text Color Highlight Color #333333 Edit or remove link: Edit - Unlink - Cancel …" at bounding box center [730, 0] width 1461 height 0
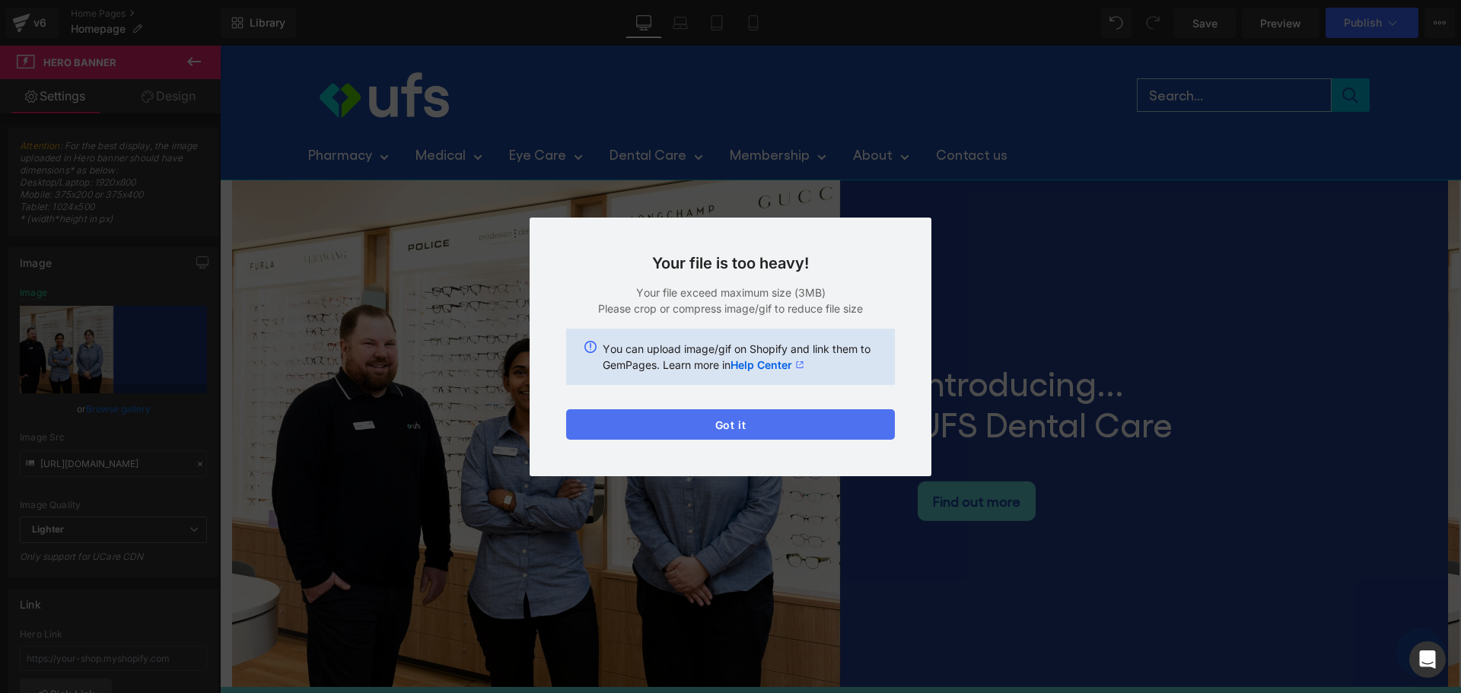
click at [704, 413] on button "Got it" at bounding box center [730, 424] width 329 height 30
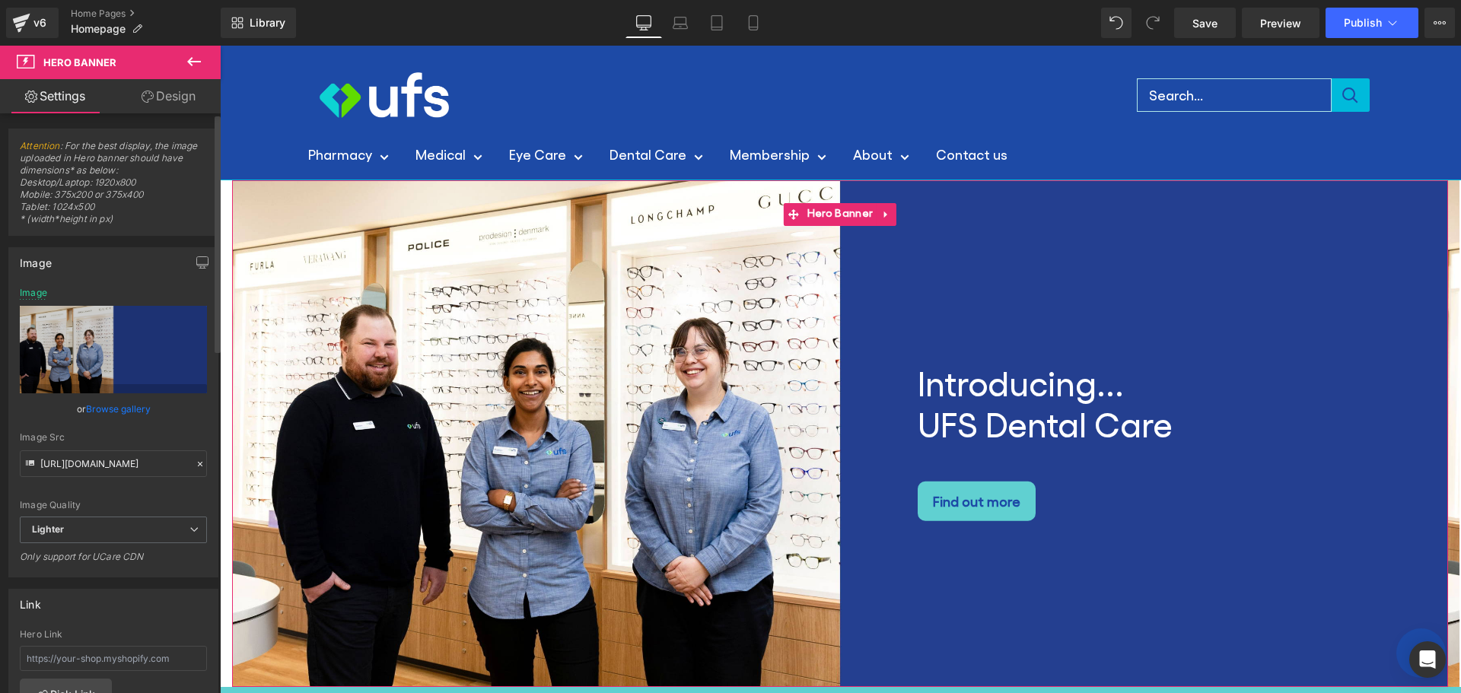
click at [128, 408] on link "Browse gallery" at bounding box center [118, 409] width 65 height 27
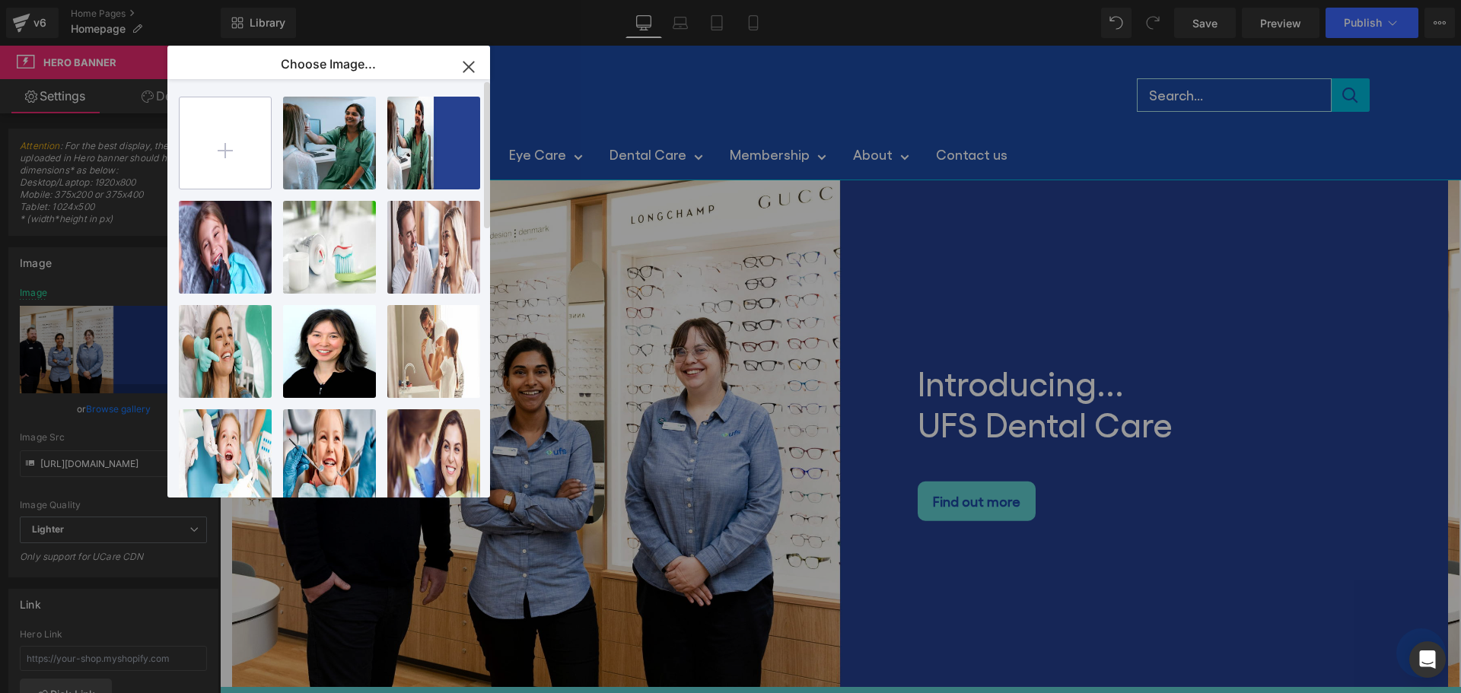
click at [217, 154] on input "file" at bounding box center [225, 142] width 91 height 91
type input "C:\fakepath\dental care desktop slider.jpg"
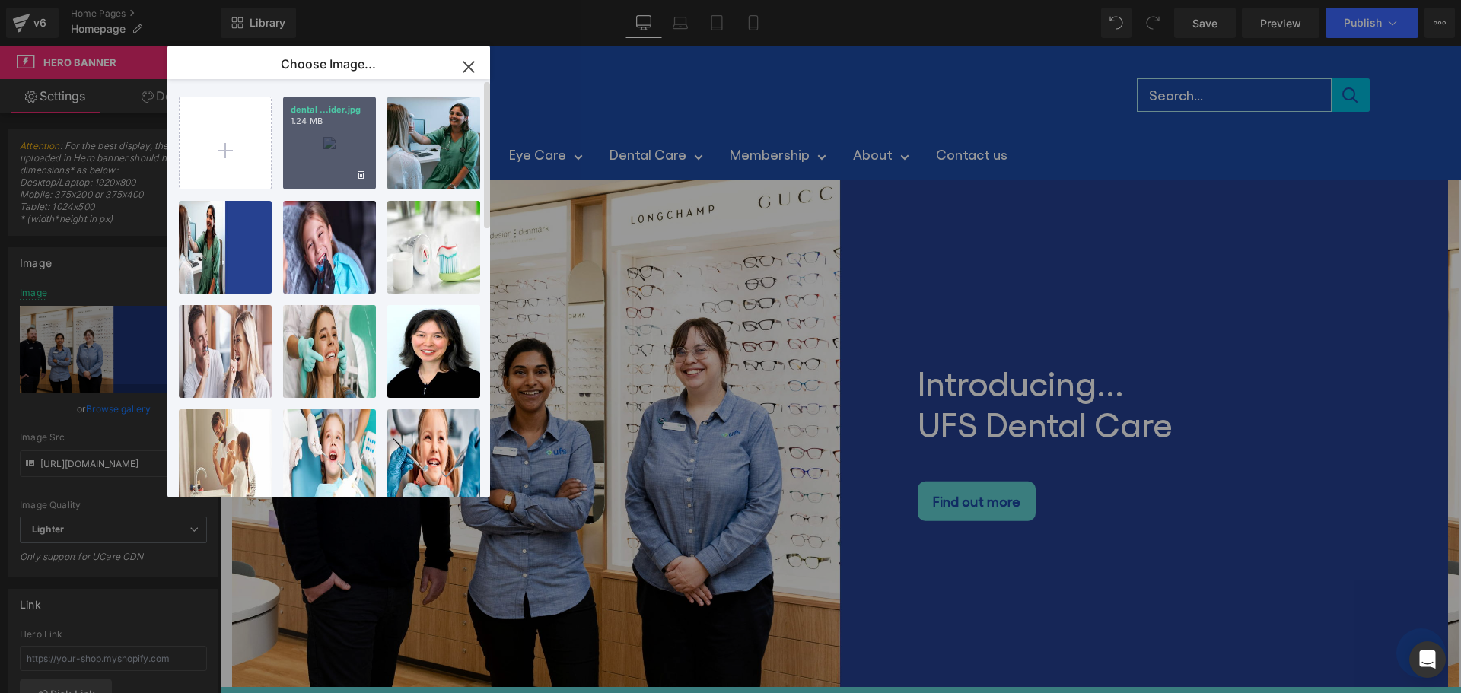
click at [330, 149] on div "dental ...ider.jpg 1.24 MB" at bounding box center [329, 143] width 93 height 93
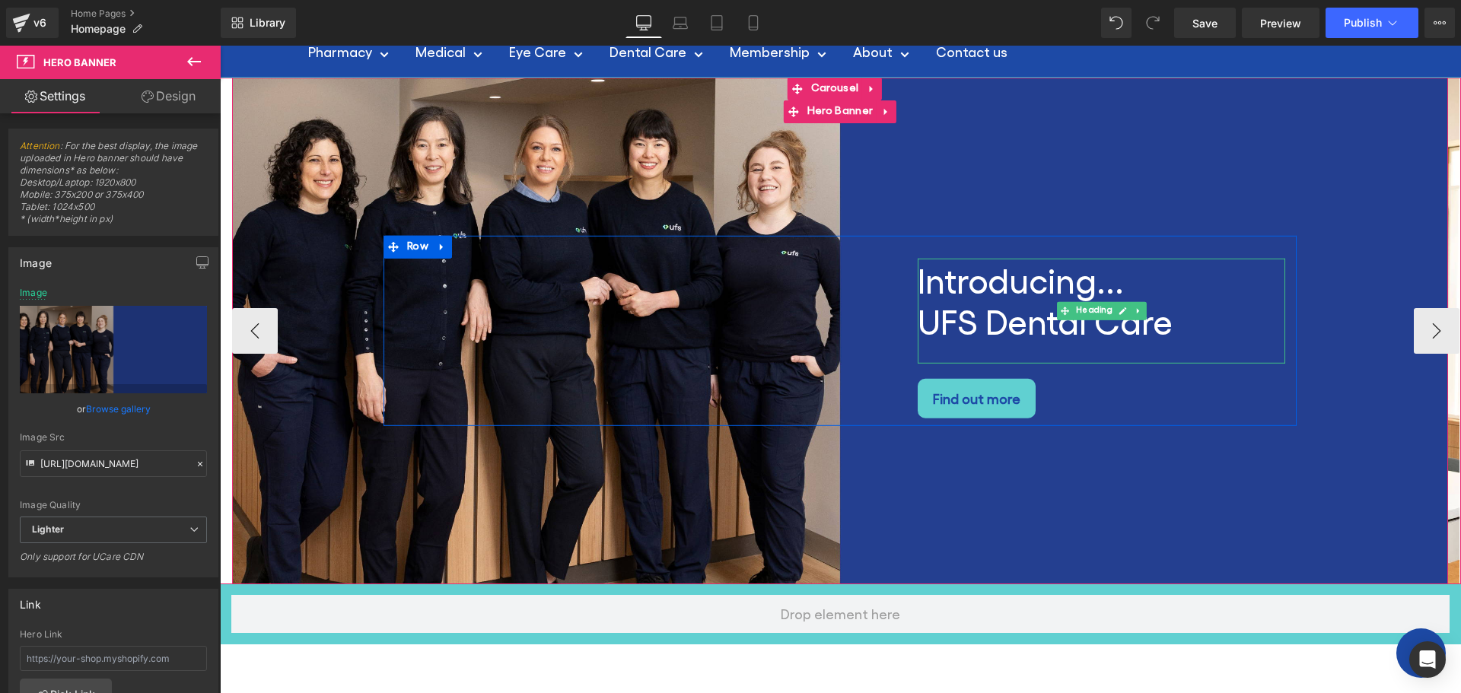
scroll to position [76, 0]
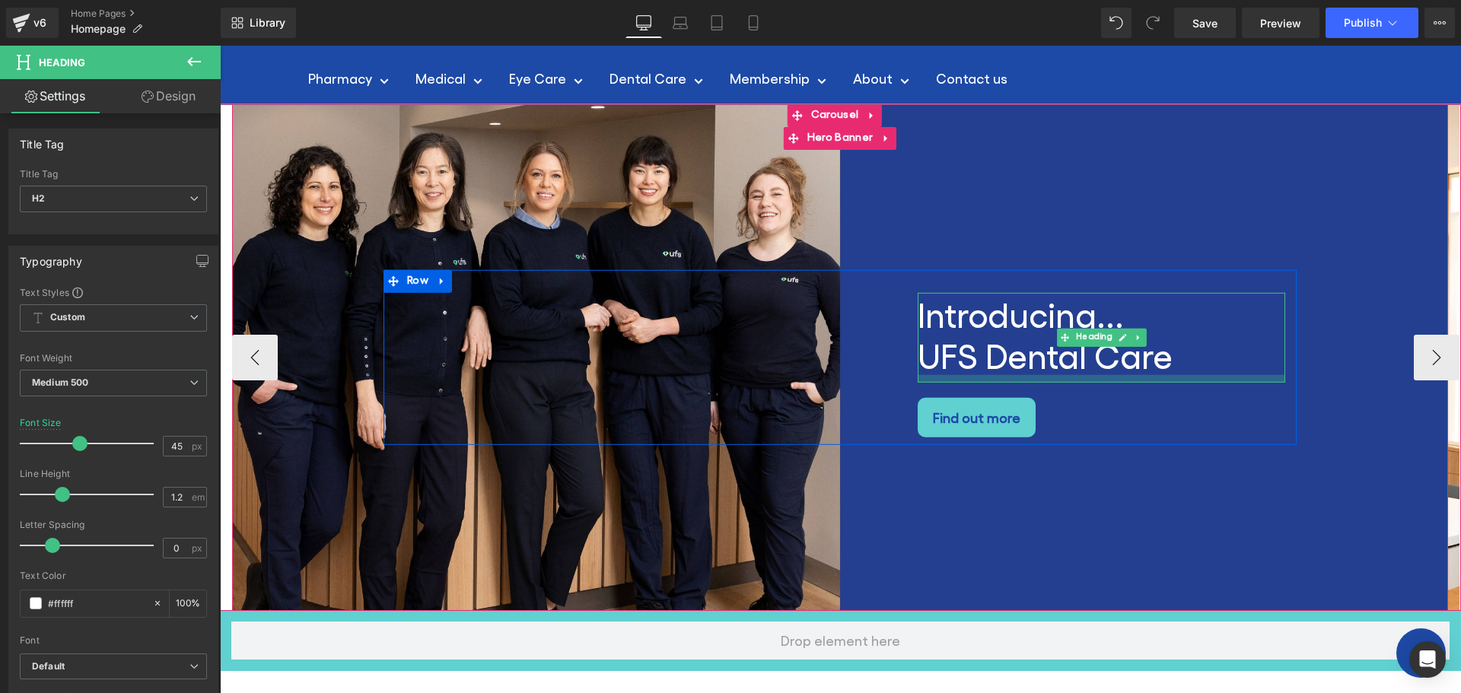
drag, startPoint x: 945, startPoint y: 387, endPoint x: 953, endPoint y: 372, distance: 17.0
click at [953, 372] on div "Introducing... UFS Dental Care Heading" at bounding box center [1102, 338] width 368 height 90
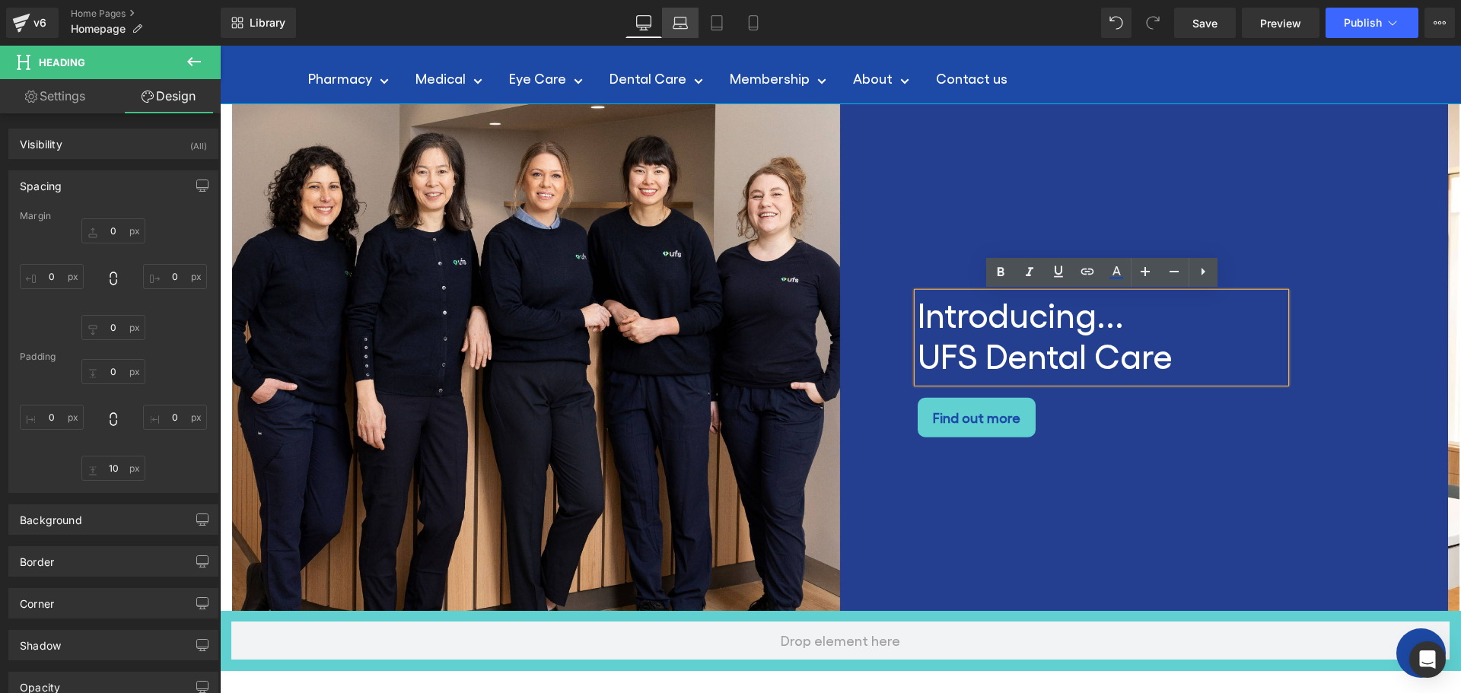
click at [680, 23] on icon at bounding box center [680, 22] width 15 height 15
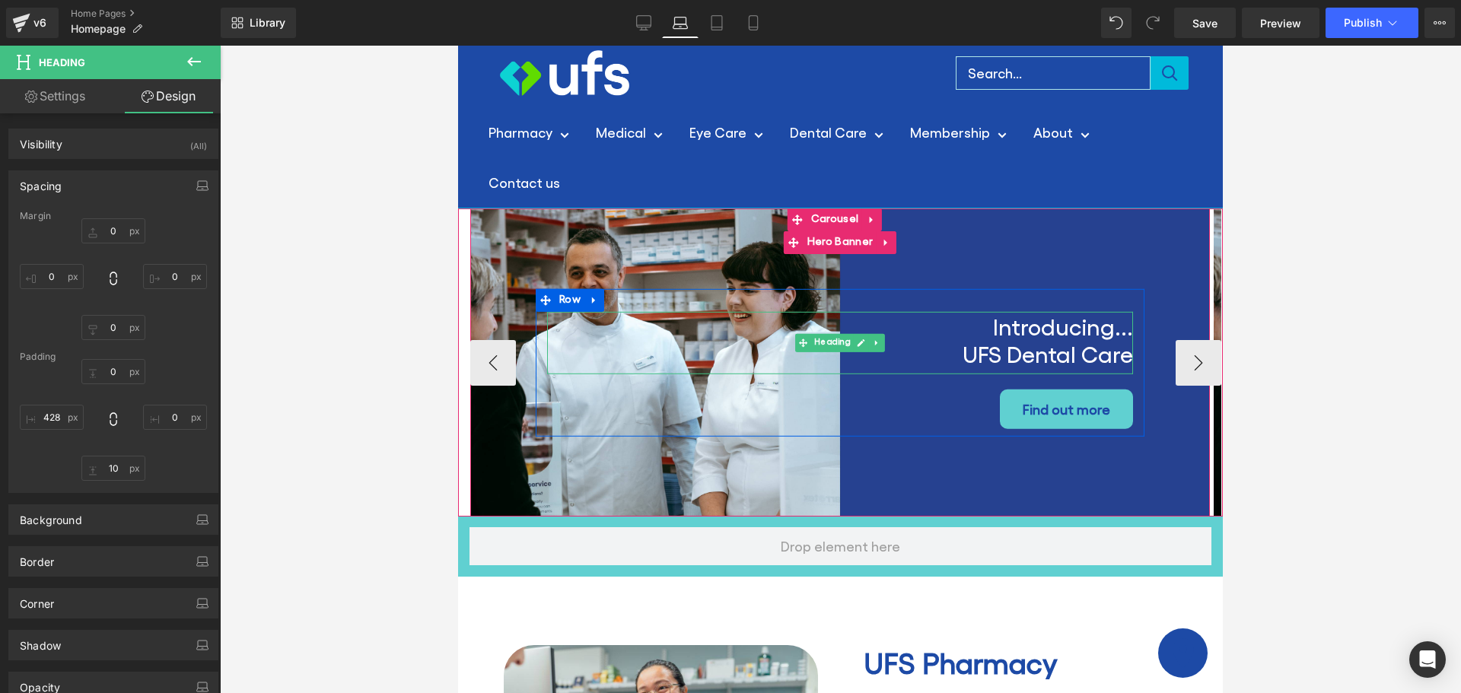
scroll to position [0, 0]
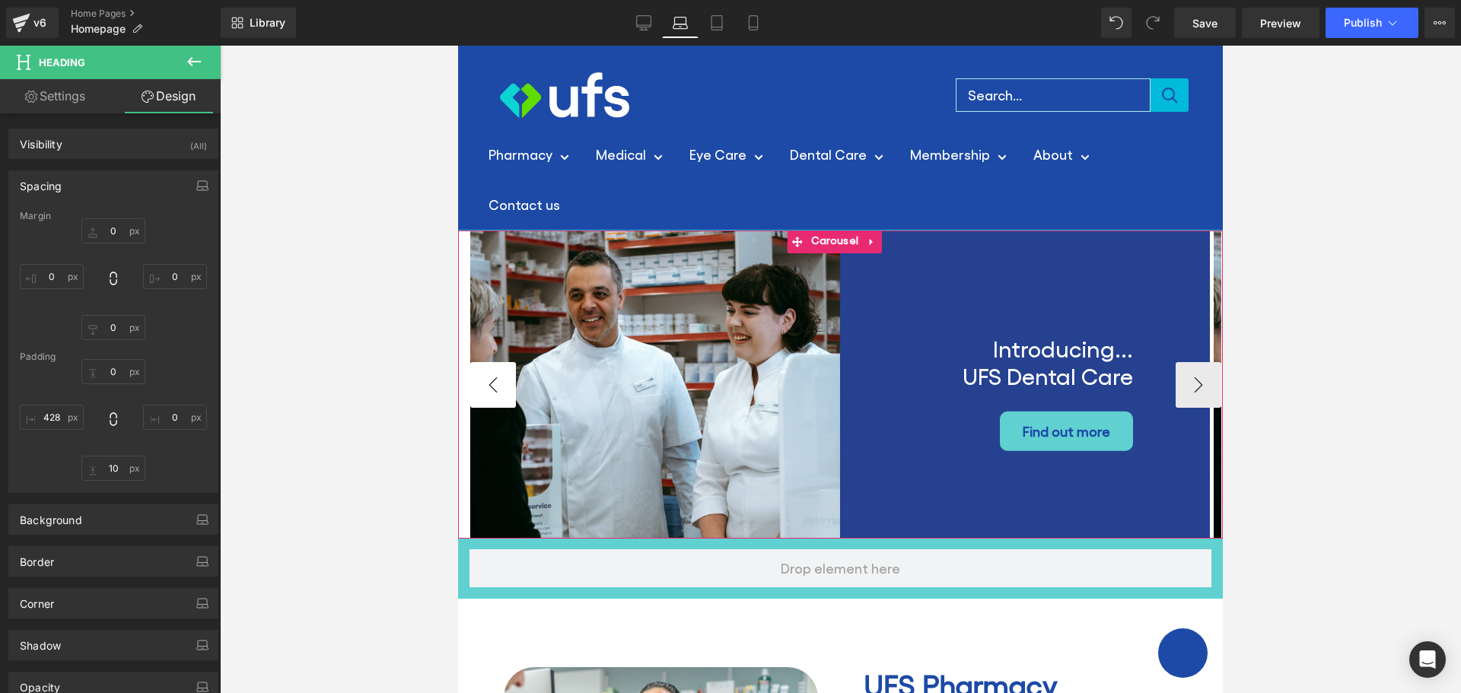
click at [498, 377] on button "‹" at bounding box center [493, 385] width 46 height 46
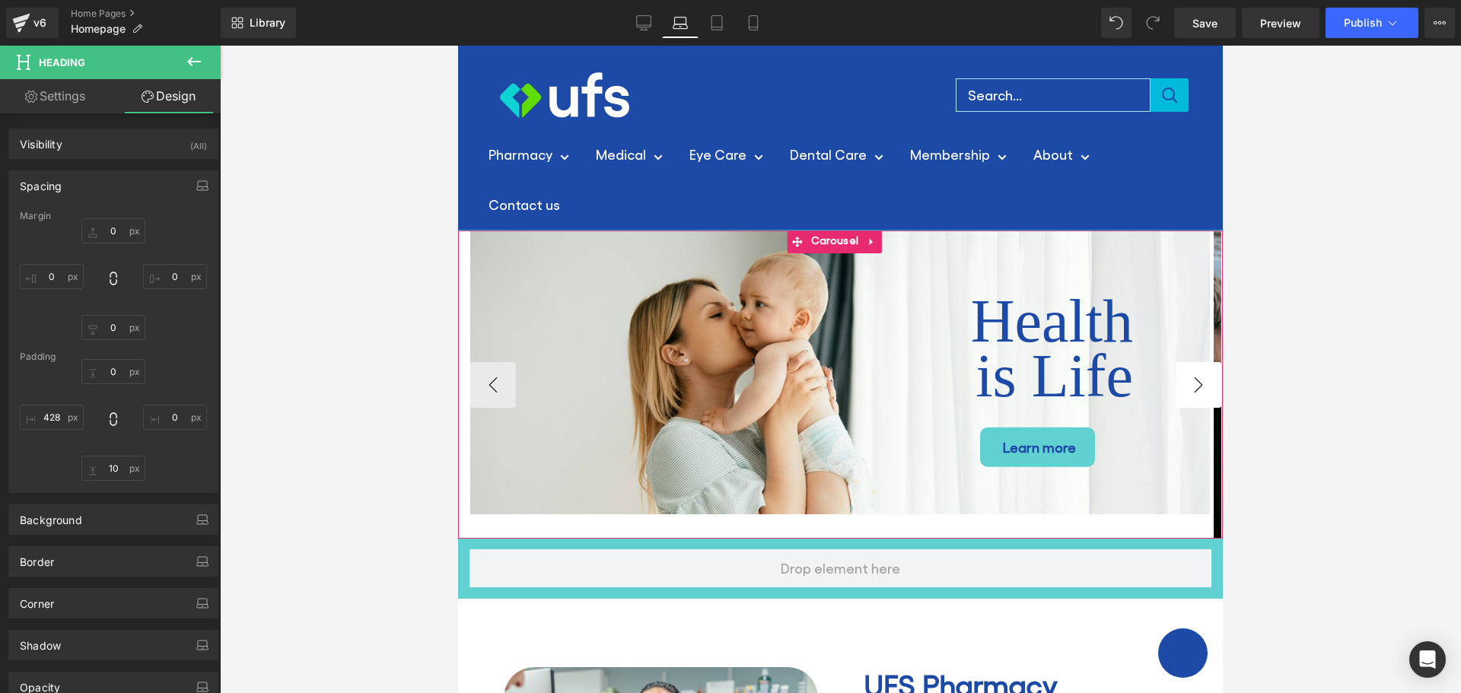
click at [1189, 388] on button "›" at bounding box center [1199, 385] width 46 height 46
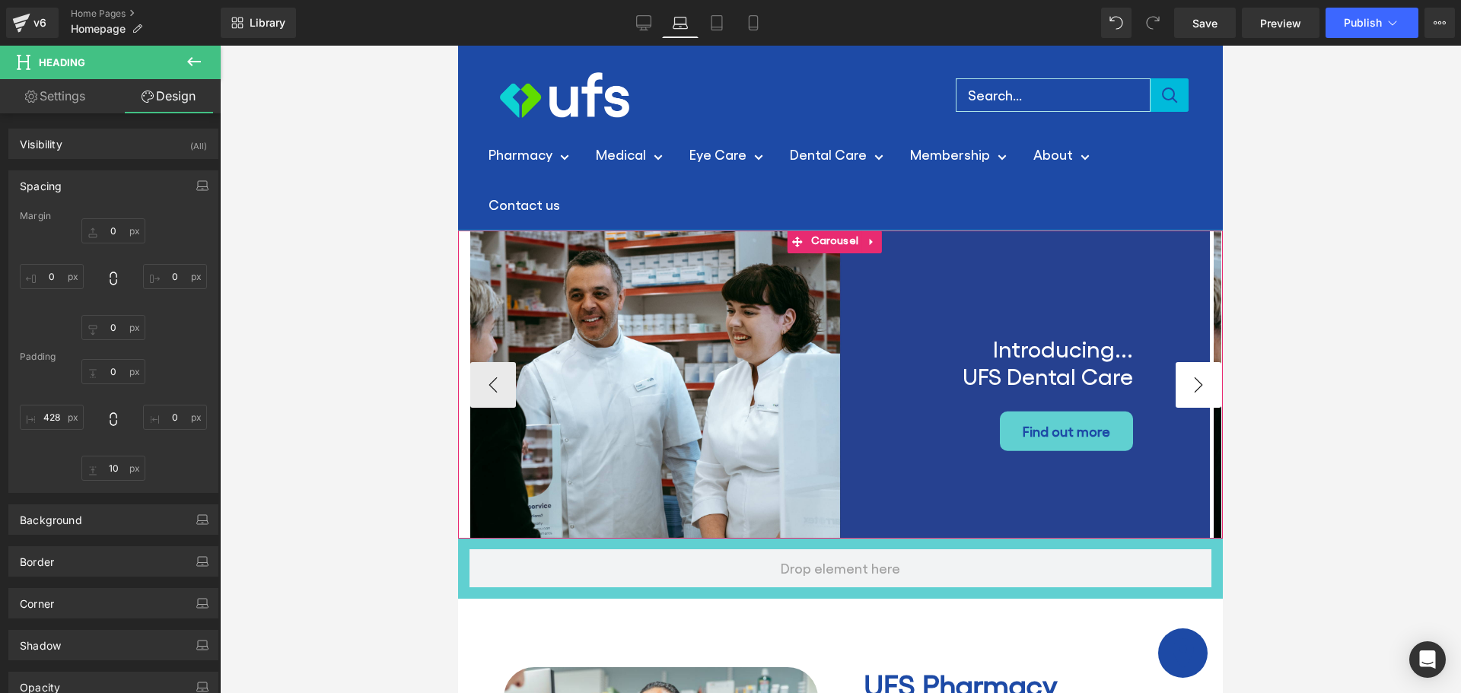
click at [1189, 388] on button "›" at bounding box center [1199, 385] width 46 height 46
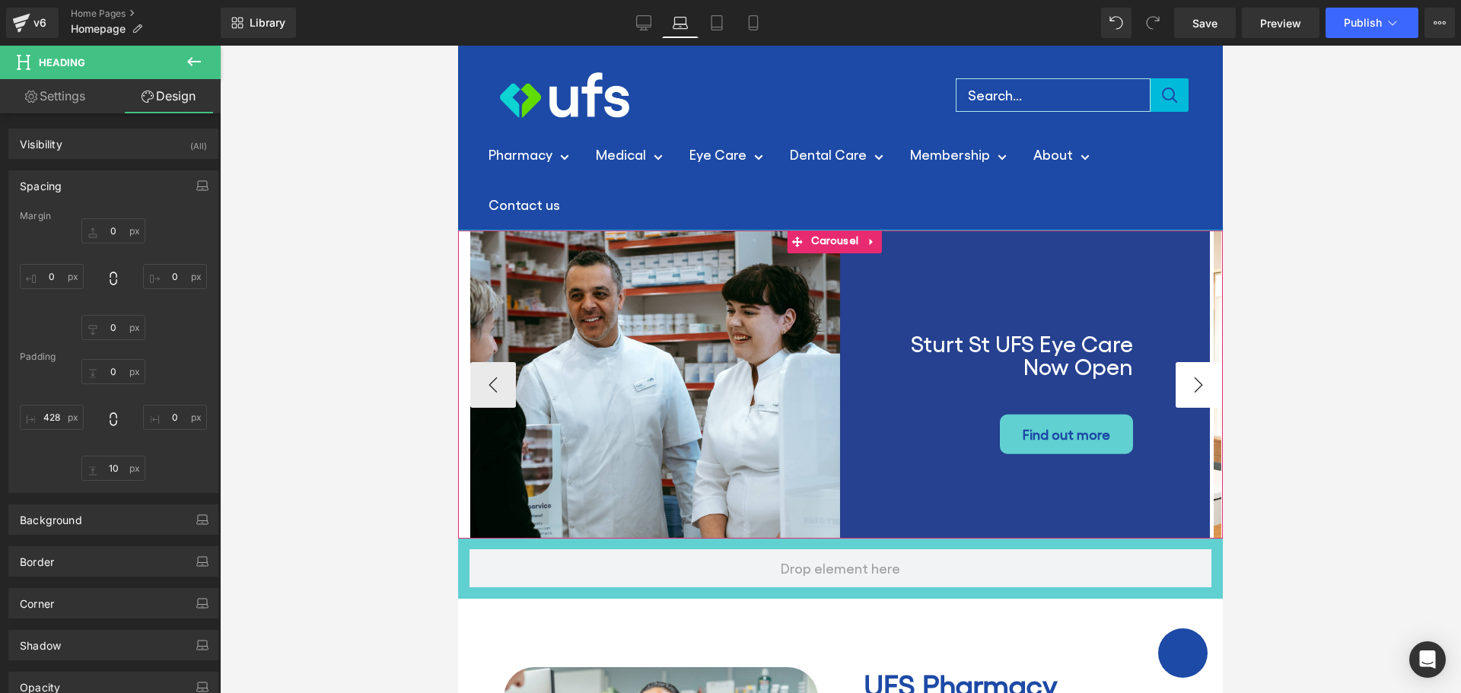
click at [1189, 388] on button "›" at bounding box center [1199, 385] width 46 height 46
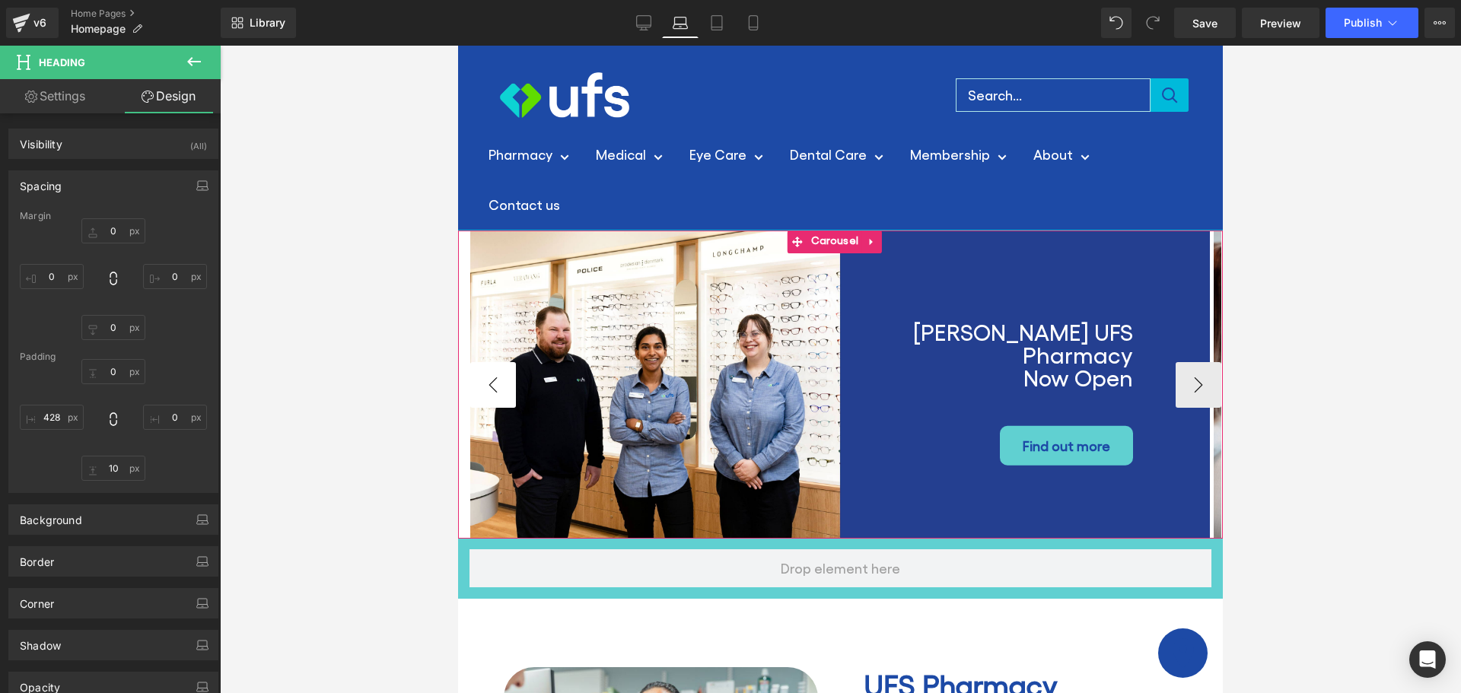
click at [479, 391] on button "‹" at bounding box center [493, 385] width 46 height 46
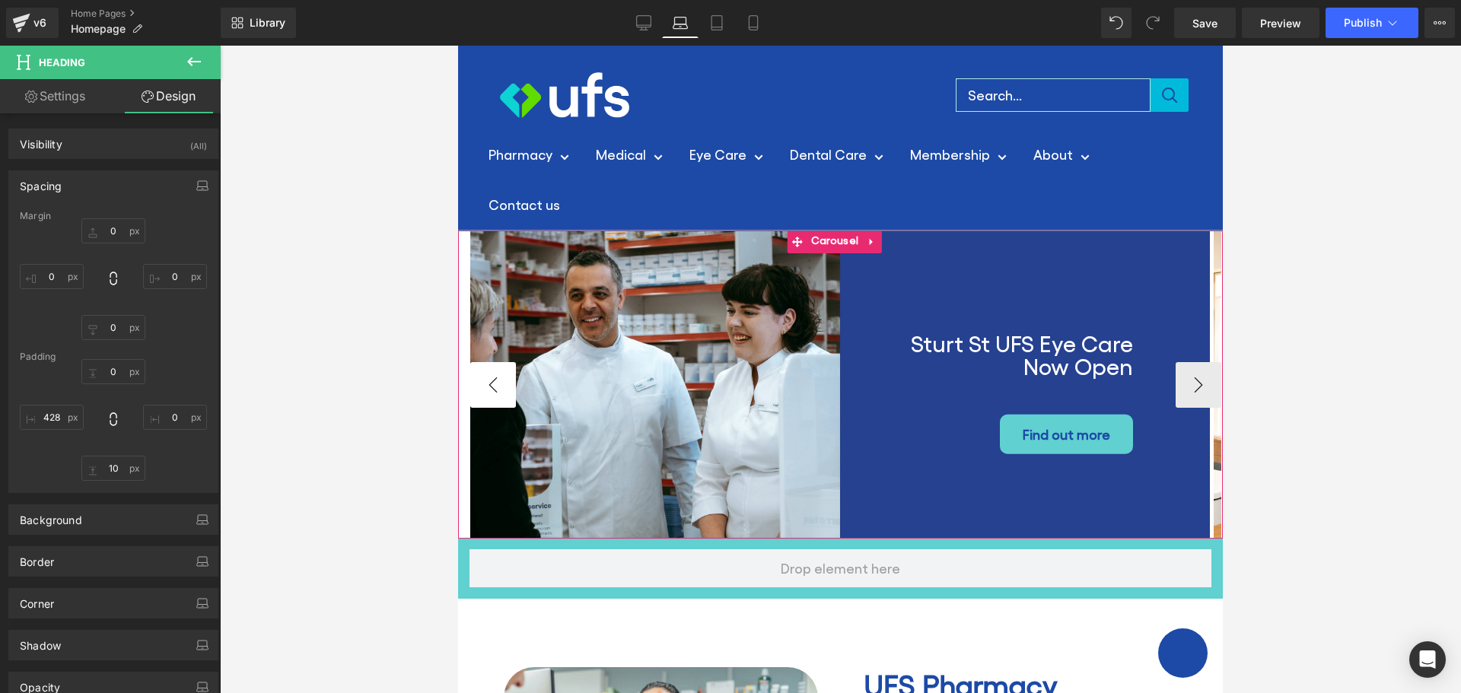
click at [479, 391] on button "‹" at bounding box center [493, 385] width 46 height 46
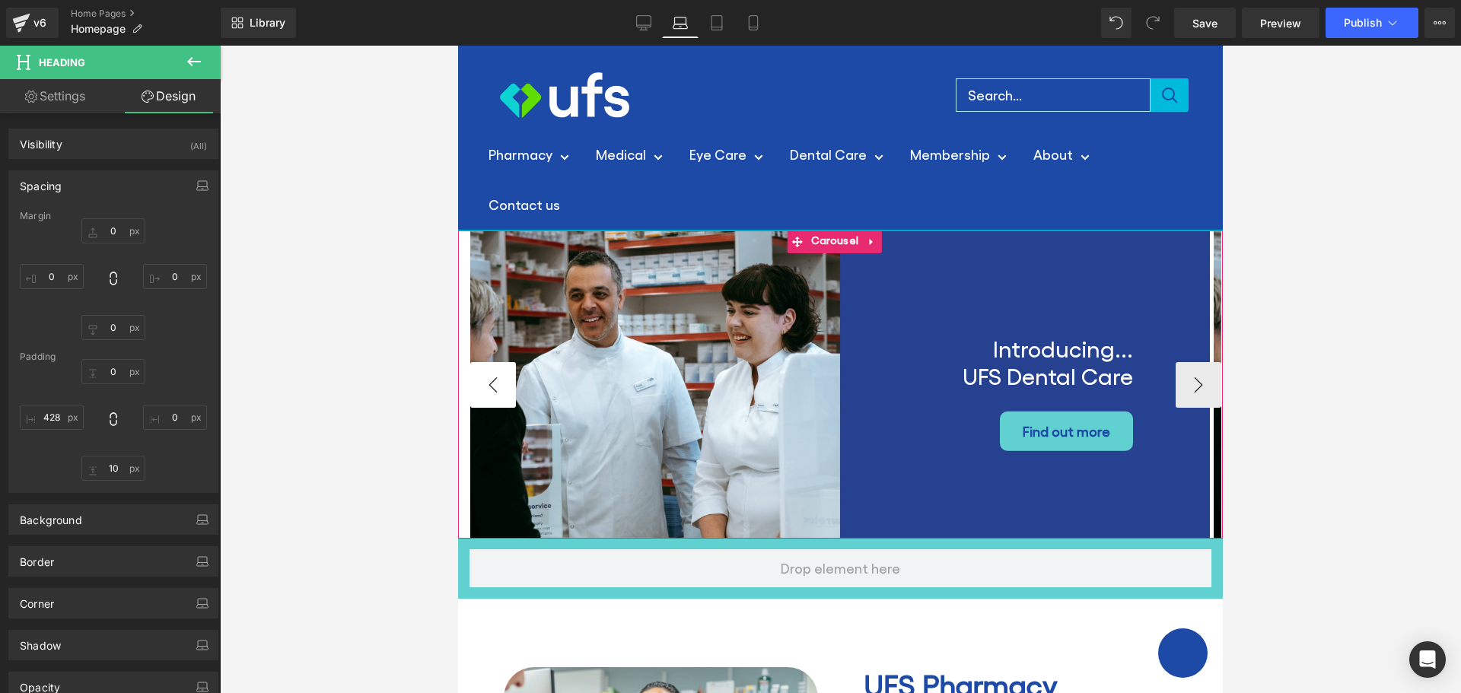
click at [479, 391] on button "‹" at bounding box center [493, 385] width 46 height 46
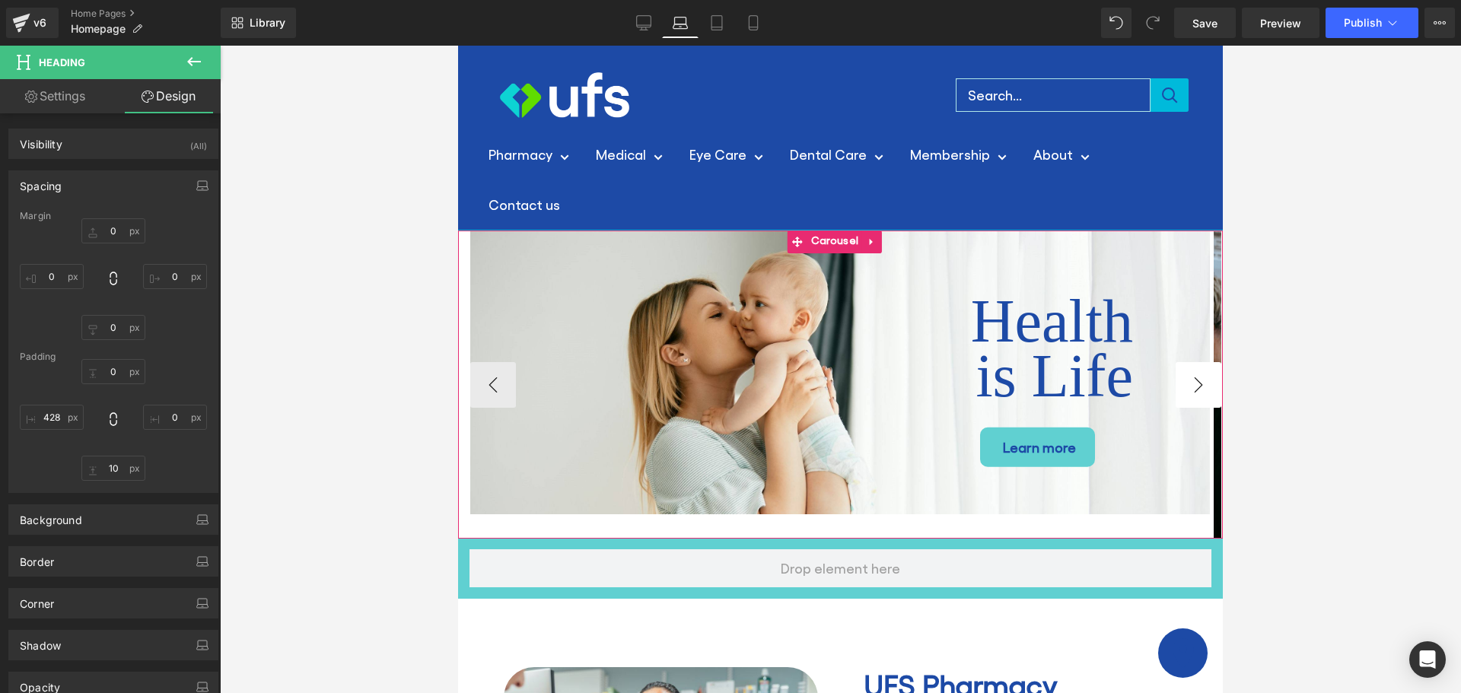
click at [1199, 385] on button "›" at bounding box center [1199, 385] width 46 height 46
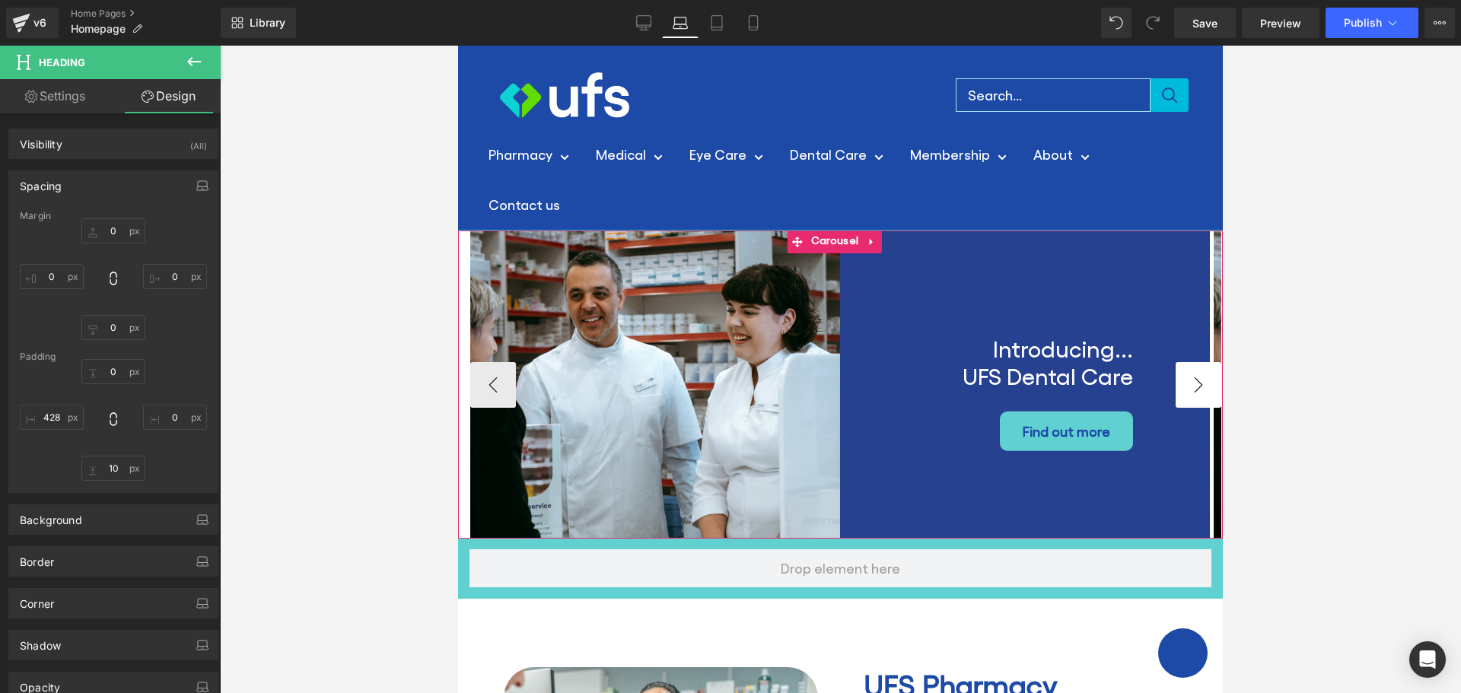
click at [1197, 385] on button "›" at bounding box center [1199, 385] width 46 height 46
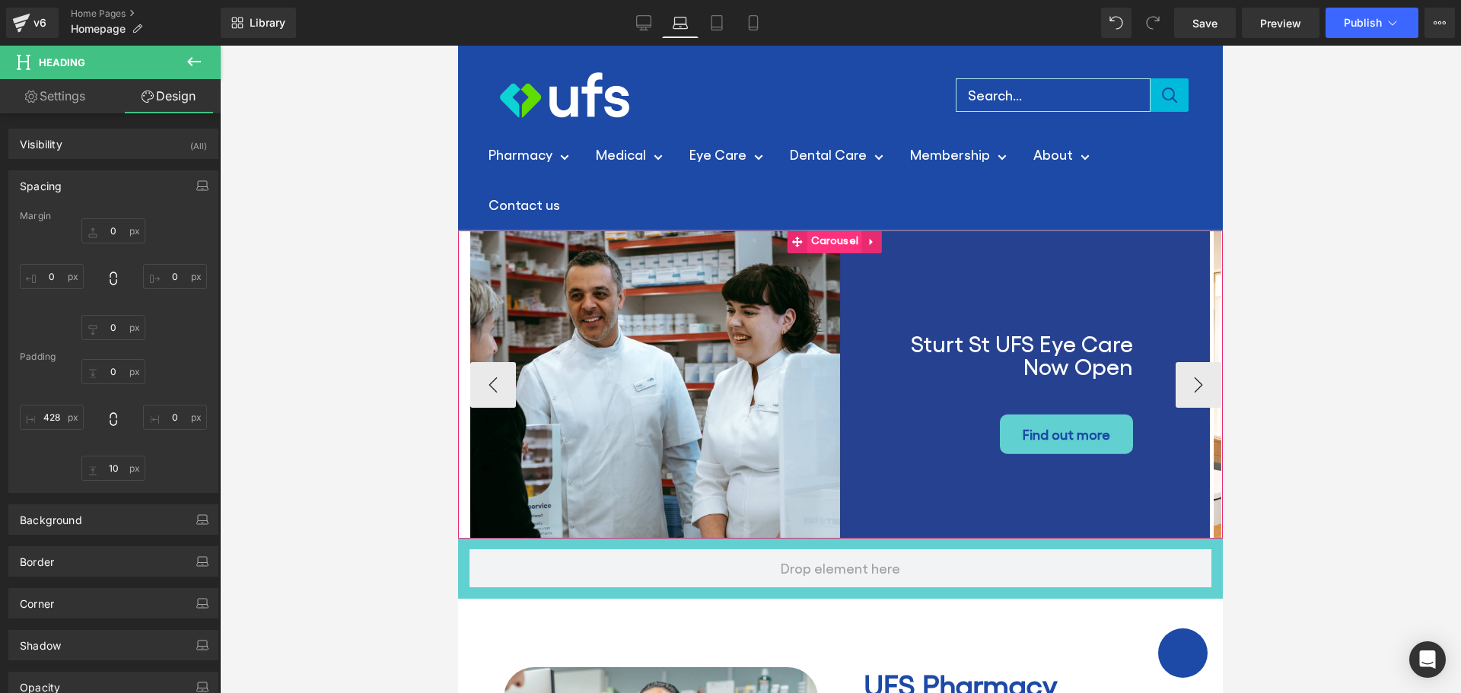
click at [836, 244] on span "Carousel" at bounding box center [834, 242] width 55 height 23
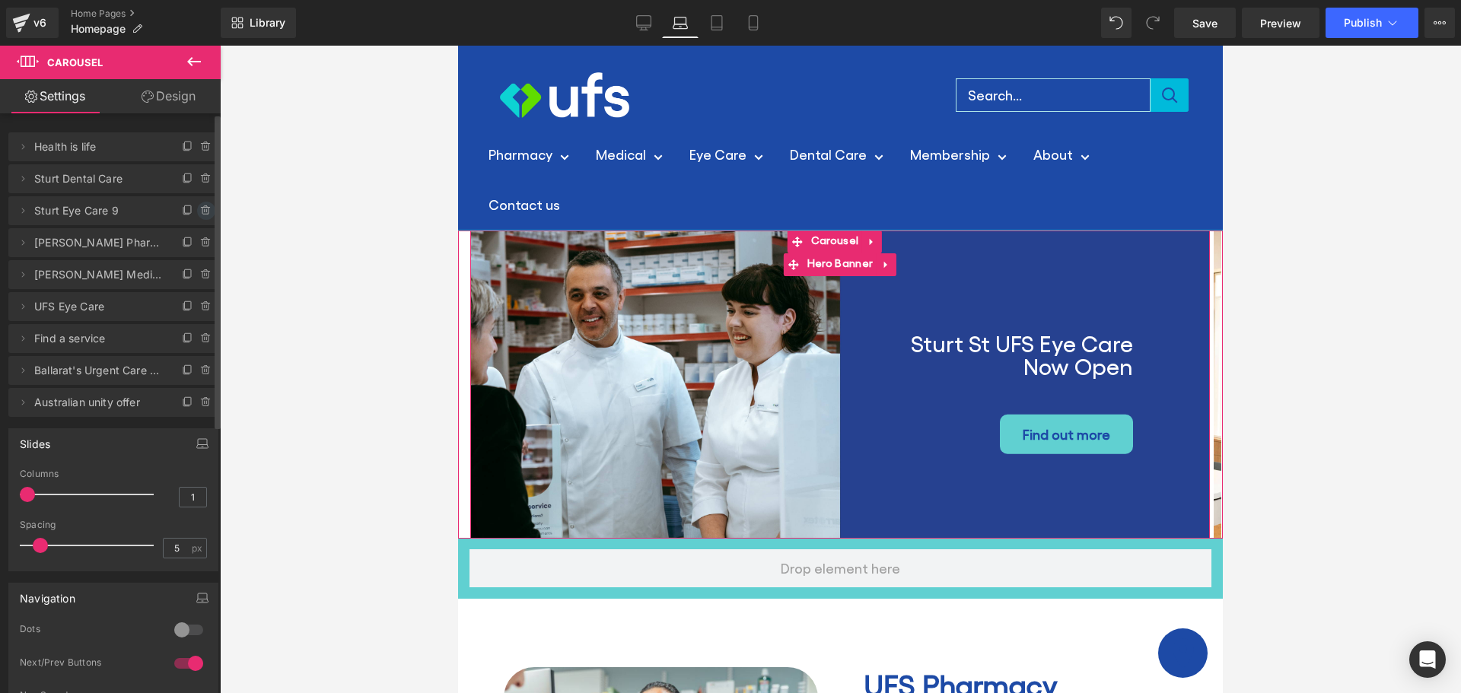
click at [200, 209] on icon at bounding box center [206, 211] width 12 height 12
click at [187, 216] on button "Delete" at bounding box center [190, 212] width 48 height 20
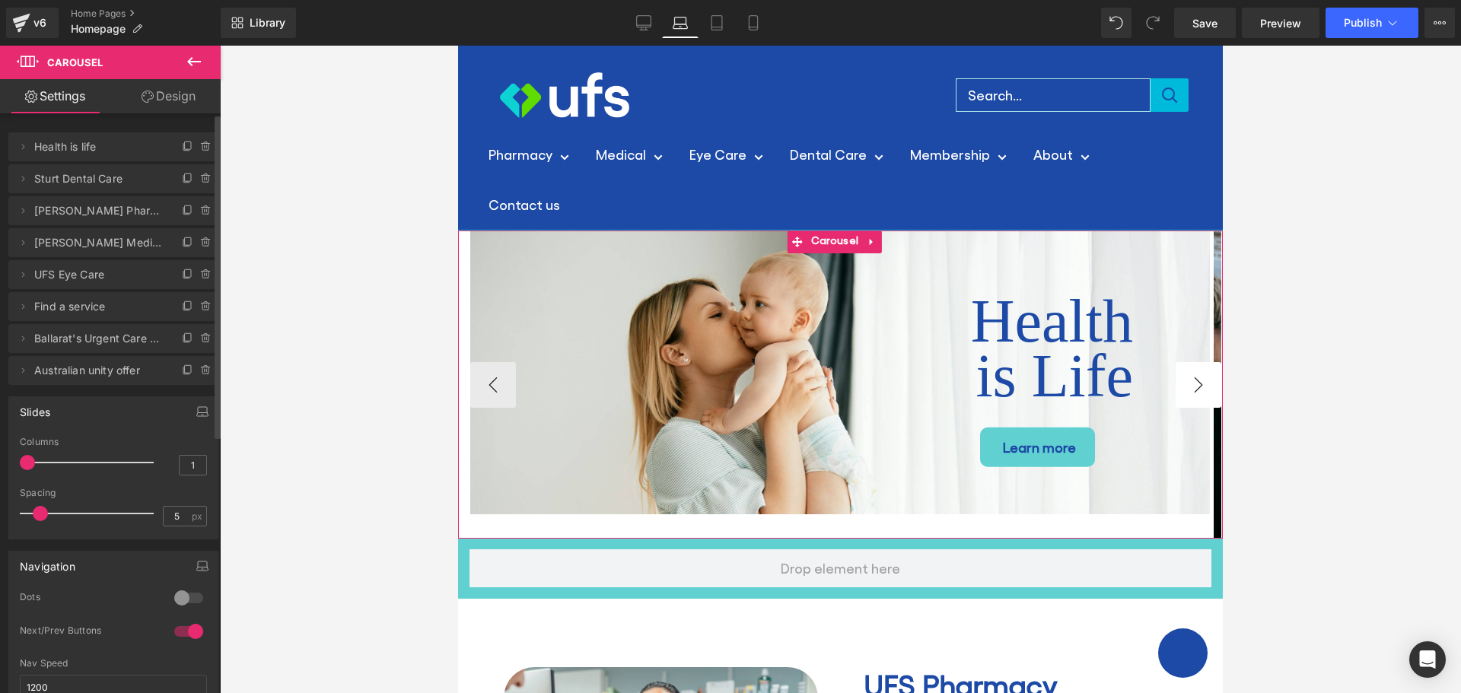
click at [1180, 387] on button "›" at bounding box center [1199, 385] width 46 height 46
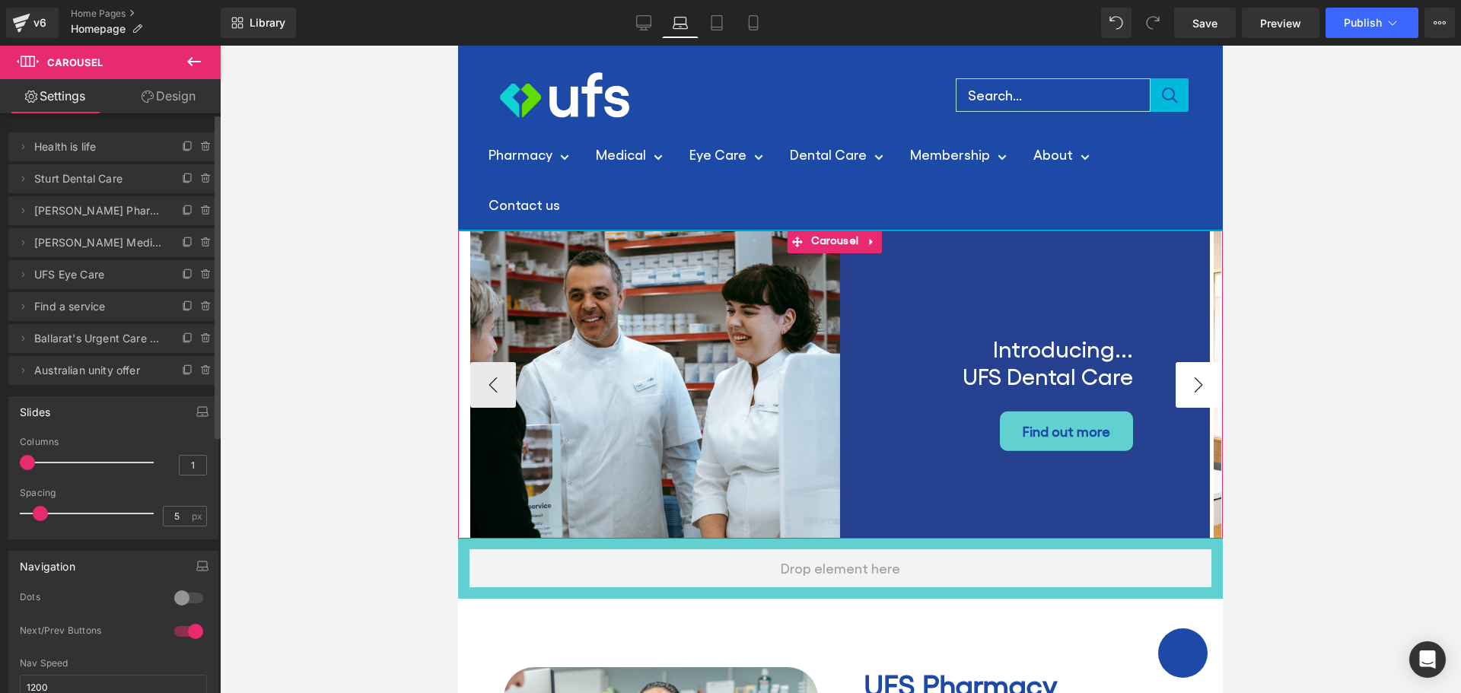
click at [1179, 387] on button "›" at bounding box center [1199, 385] width 46 height 46
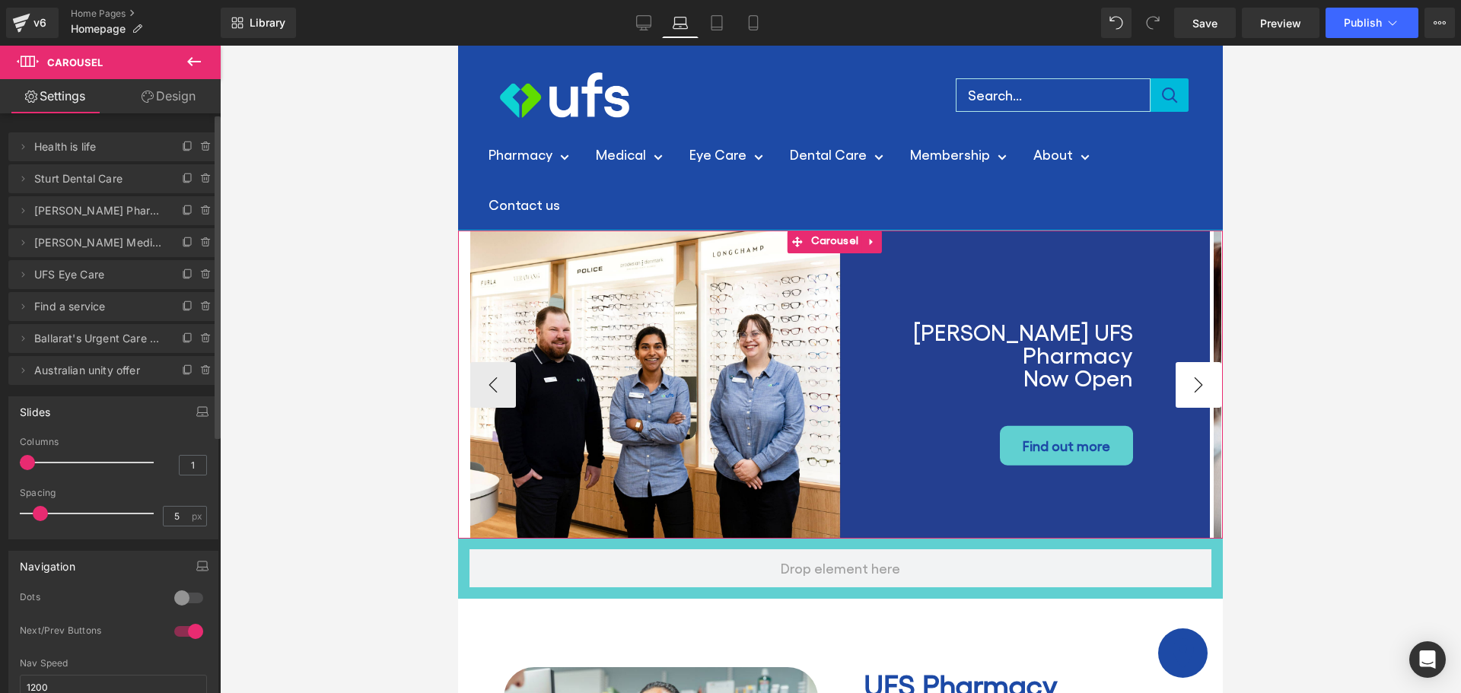
click at [1179, 387] on button "›" at bounding box center [1199, 385] width 46 height 46
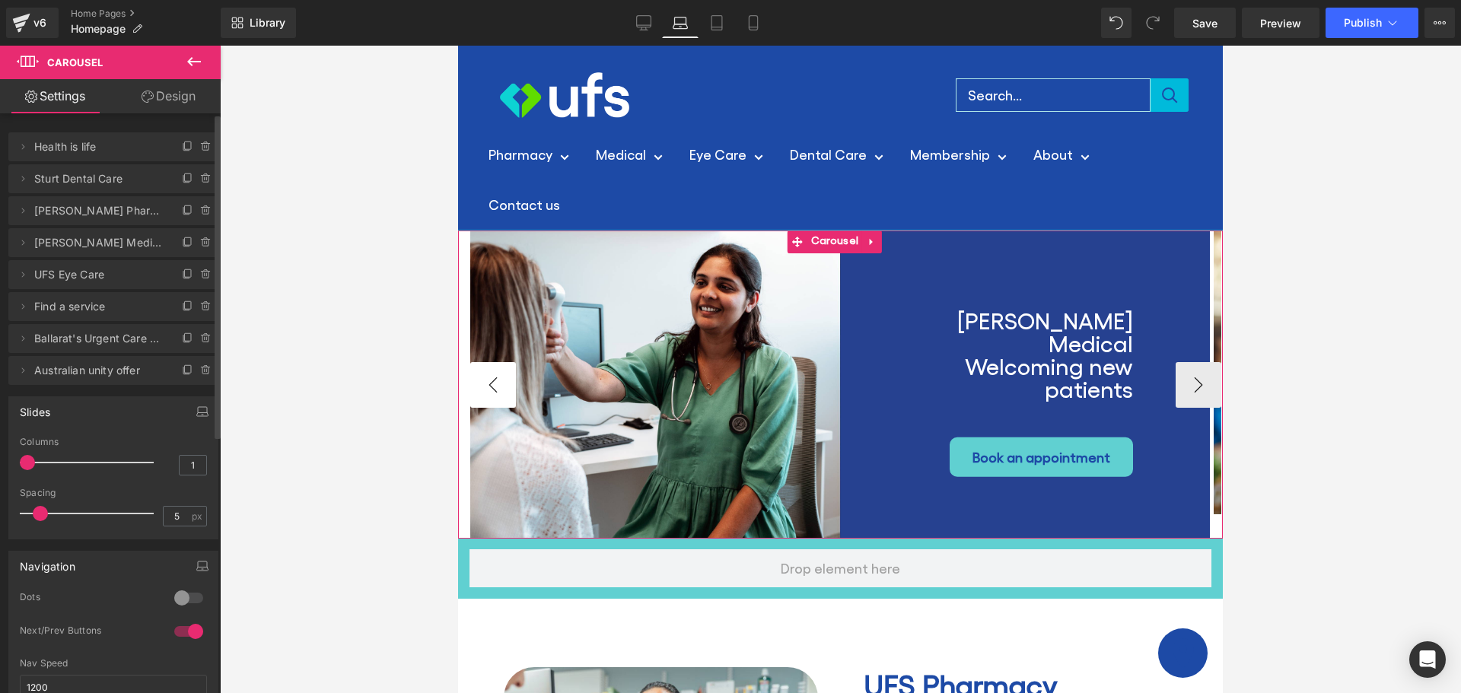
click at [487, 387] on button "‹" at bounding box center [493, 385] width 46 height 46
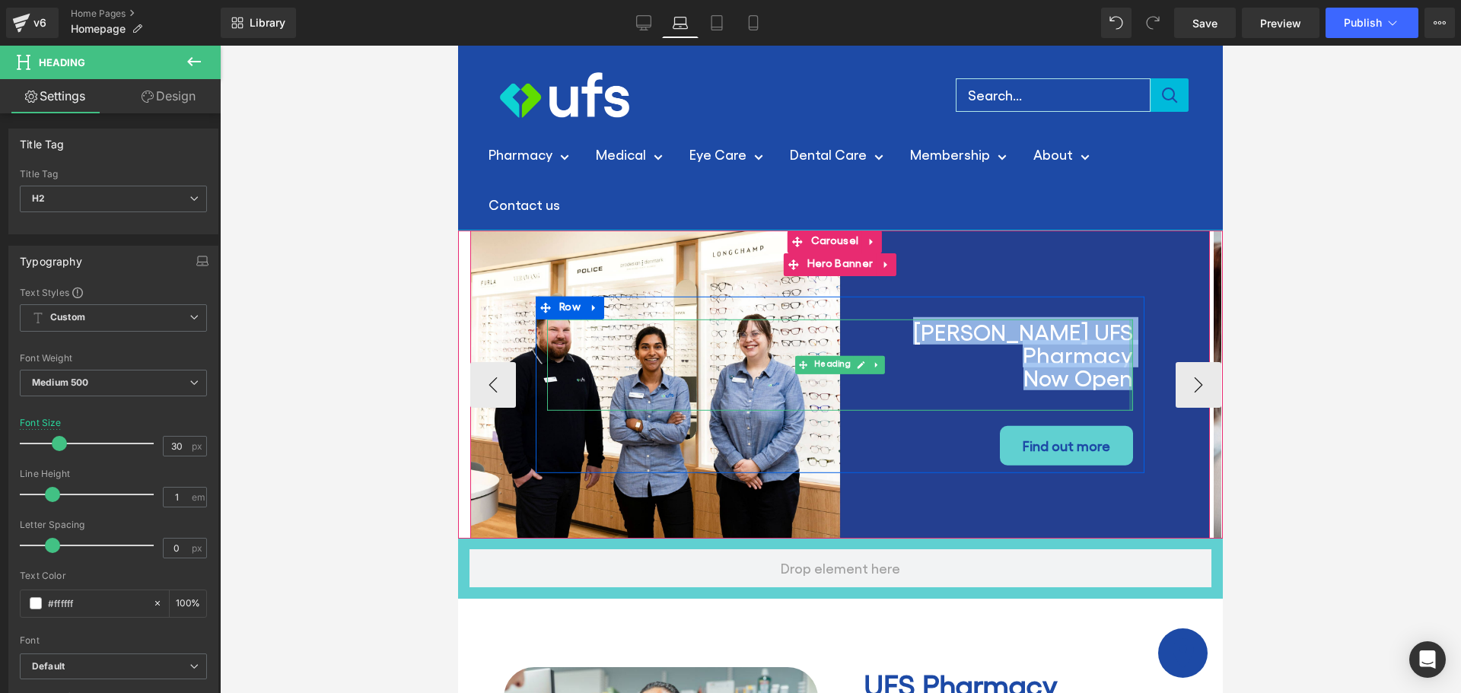
drag, startPoint x: 913, startPoint y: 346, endPoint x: 1131, endPoint y: 353, distance: 217.8
click at [1131, 353] on div "[PERSON_NAME] UFS Pharmacy Now Open Heading" at bounding box center [840, 365] width 586 height 91
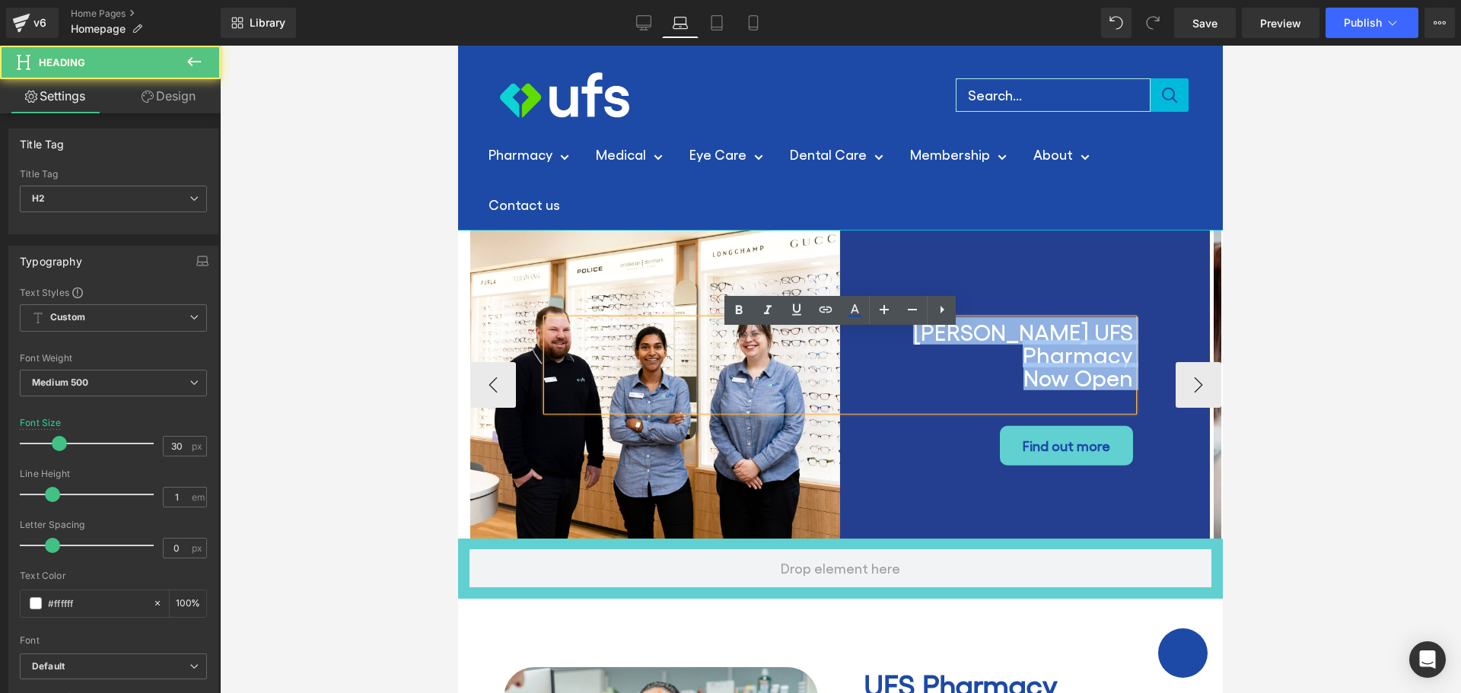
click at [1113, 341] on h2 "[PERSON_NAME] UFS Pharmacy Now Open" at bounding box center [1003, 354] width 260 height 68
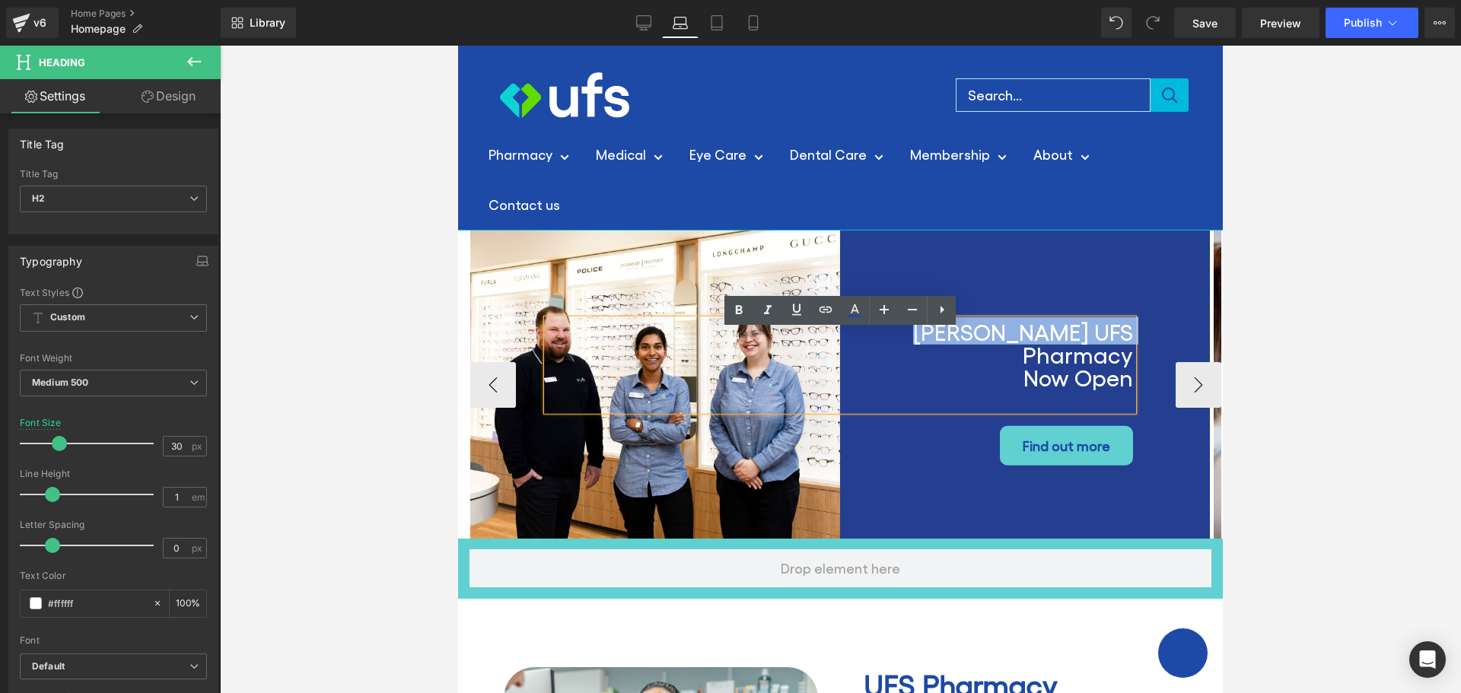
drag, startPoint x: 1130, startPoint y: 341, endPoint x: 914, endPoint y: 351, distance: 216.4
click at [914, 351] on h2 "[PERSON_NAME] UFS Pharmacy Now Open" at bounding box center [1003, 354] width 260 height 68
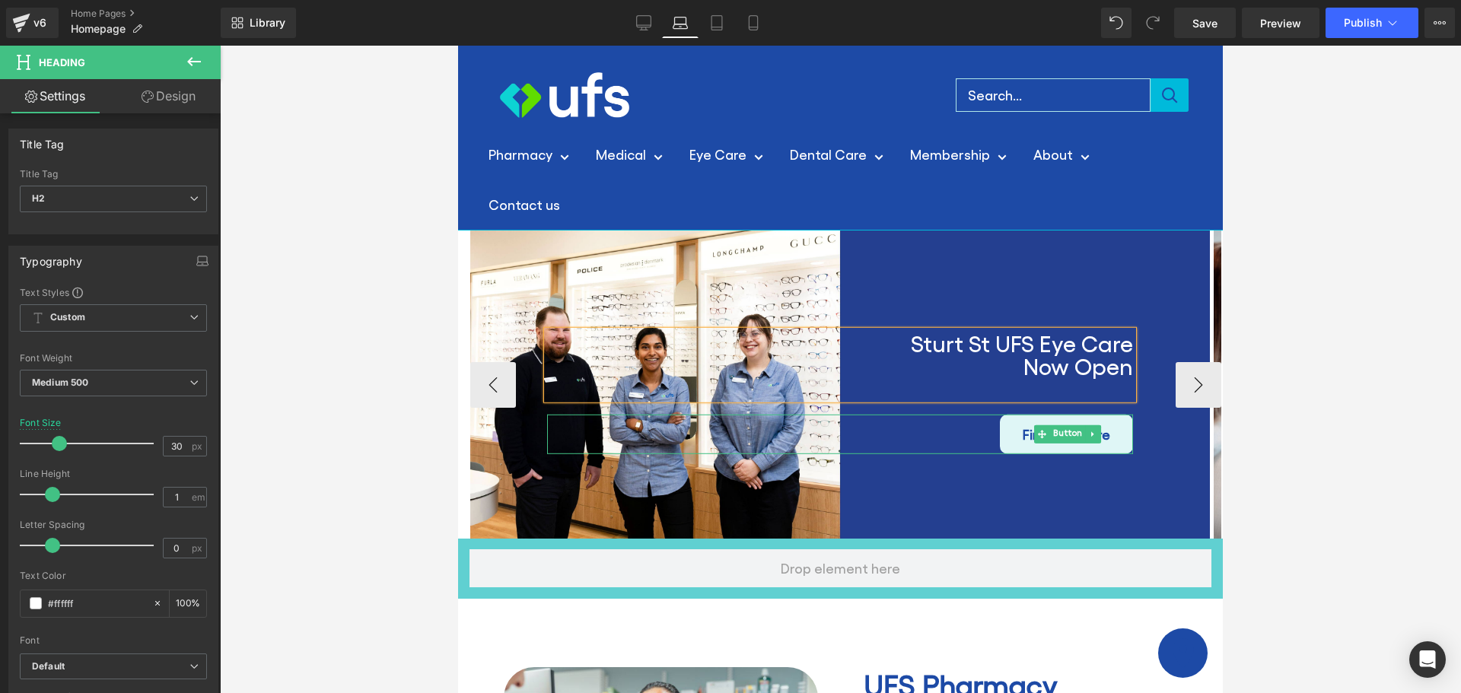
click at [1029, 432] on span "Find out more" at bounding box center [1067, 434] width 88 height 24
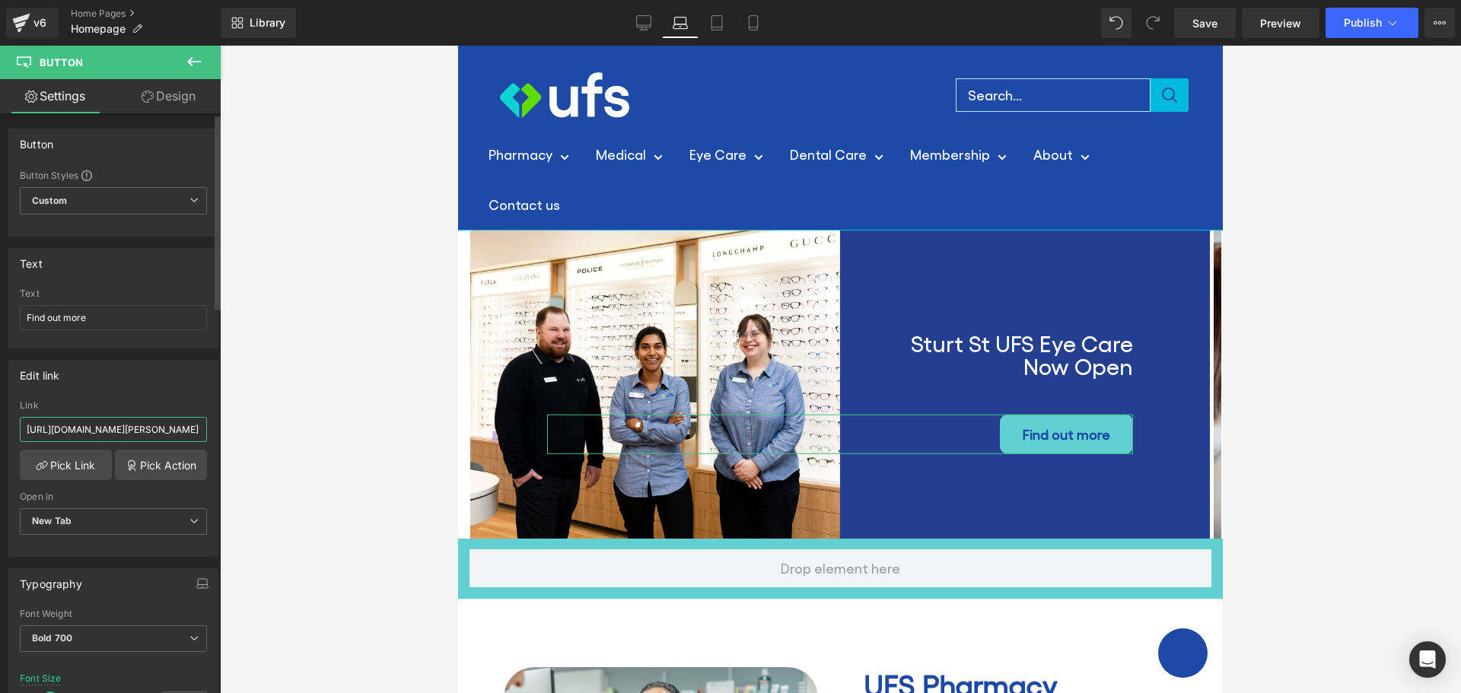
click at [43, 434] on input "[URL][DOMAIN_NAME][PERSON_NAME]" at bounding box center [113, 429] width 187 height 25
drag, startPoint x: 24, startPoint y: 432, endPoint x: 248, endPoint y: 430, distance: 223.7
click at [248, 430] on div "Carousel You are previewing how the will restyle your page. You can not edit El…" at bounding box center [730, 359] width 1461 height 719
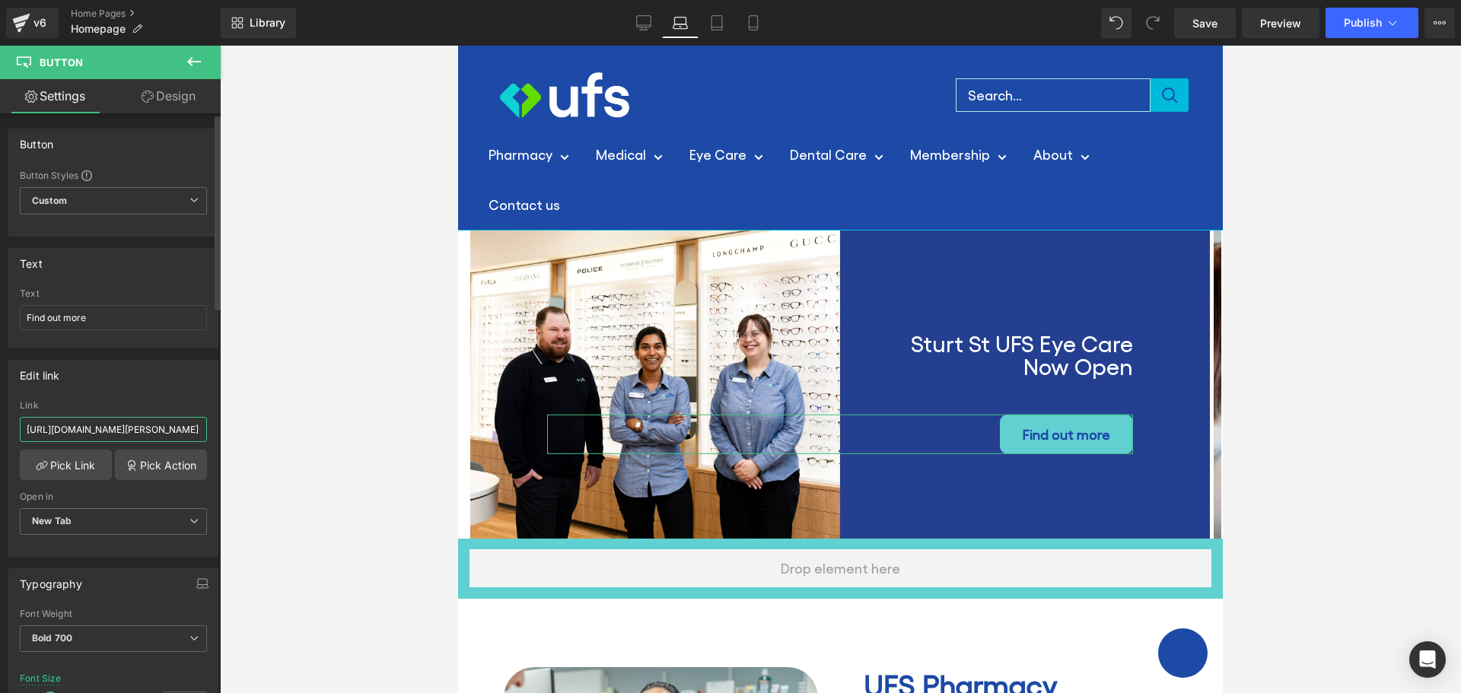
paste input "eye-care"
type input "[URL][DOMAIN_NAME]"
click at [1205, 21] on span "Save" at bounding box center [1205, 23] width 25 height 16
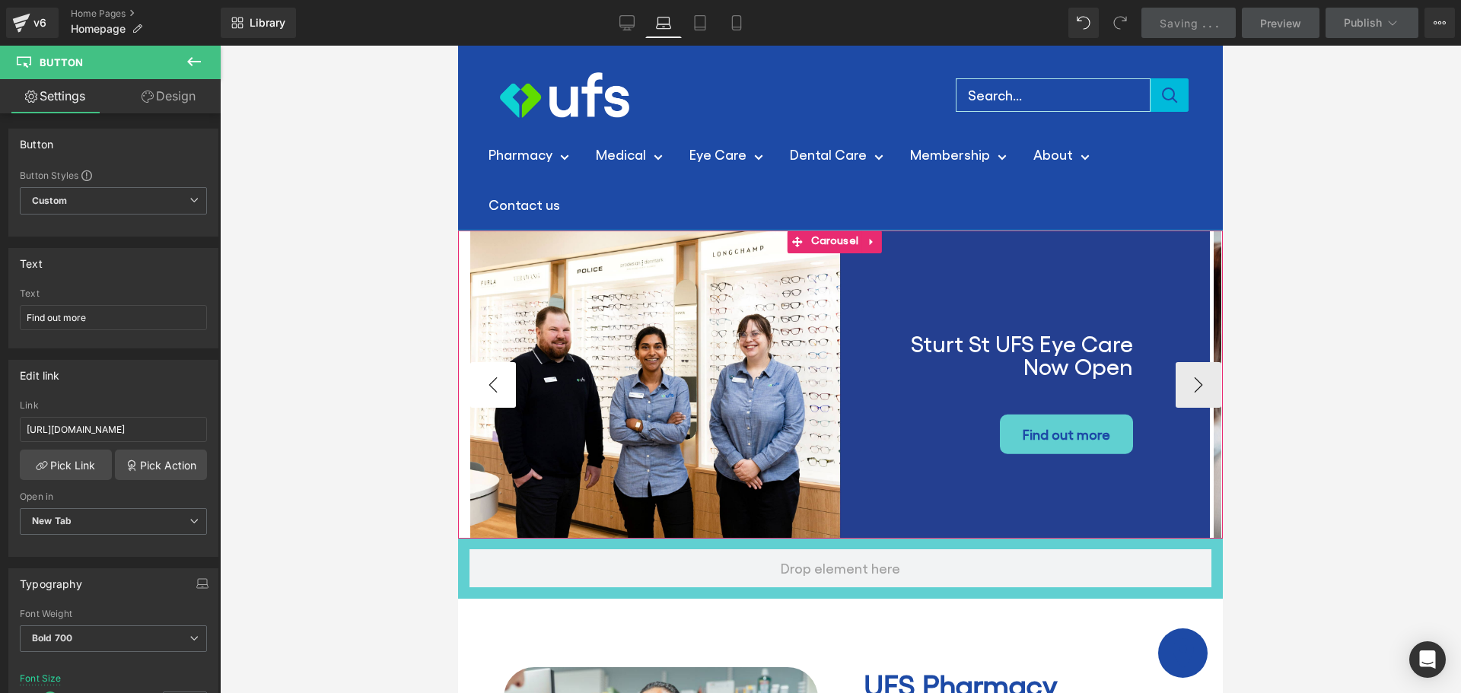
click at [488, 390] on button "‹" at bounding box center [493, 385] width 46 height 46
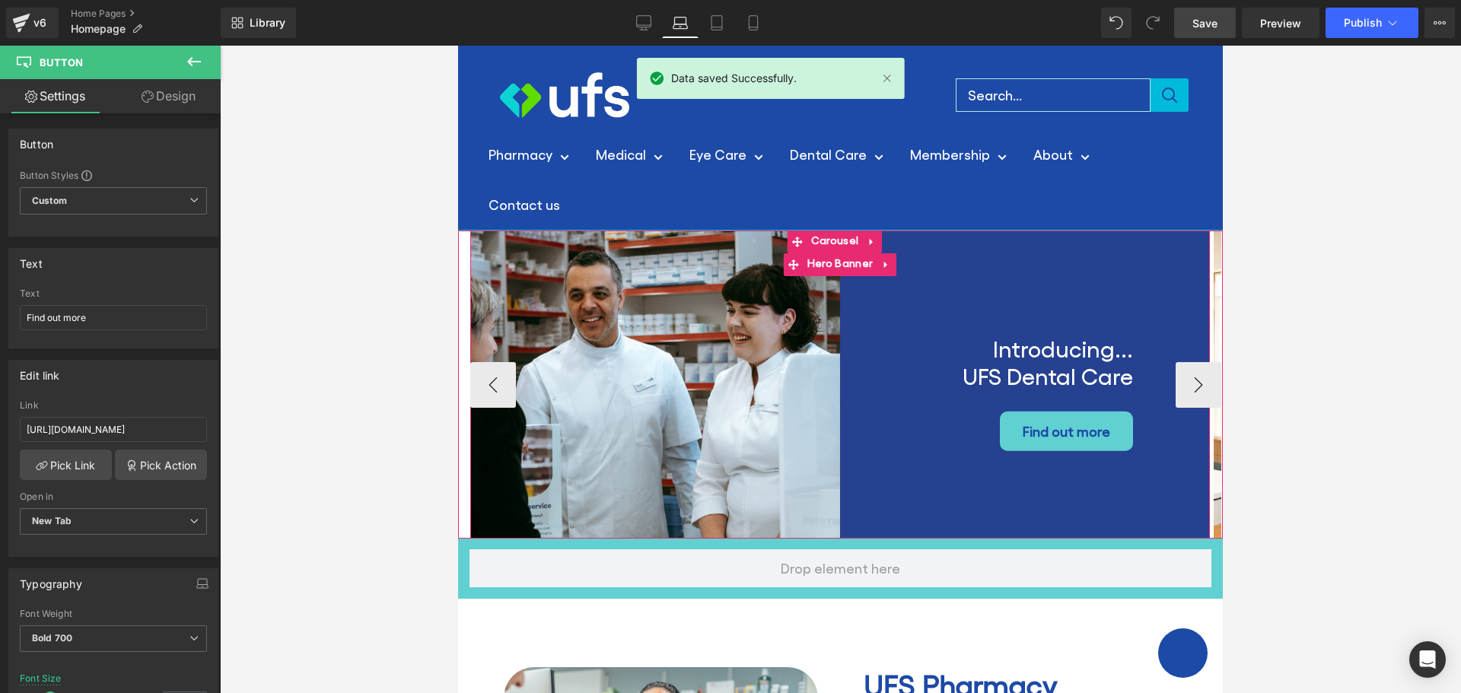
click at [619, 269] on div "Introducing... UFS Dental Care Heading Find out more [GEOGRAPHIC_DATA]" at bounding box center [840, 385] width 740 height 308
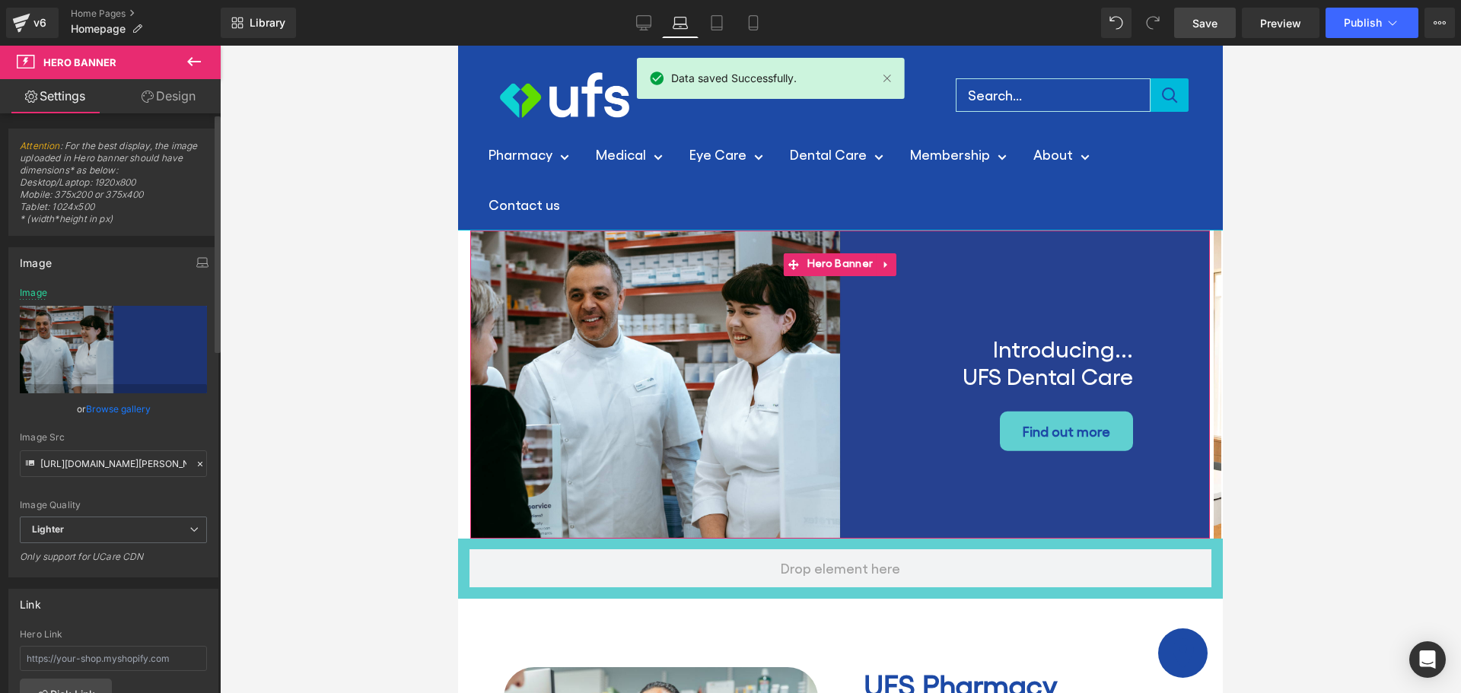
click at [110, 410] on link "Browse gallery" at bounding box center [118, 409] width 65 height 27
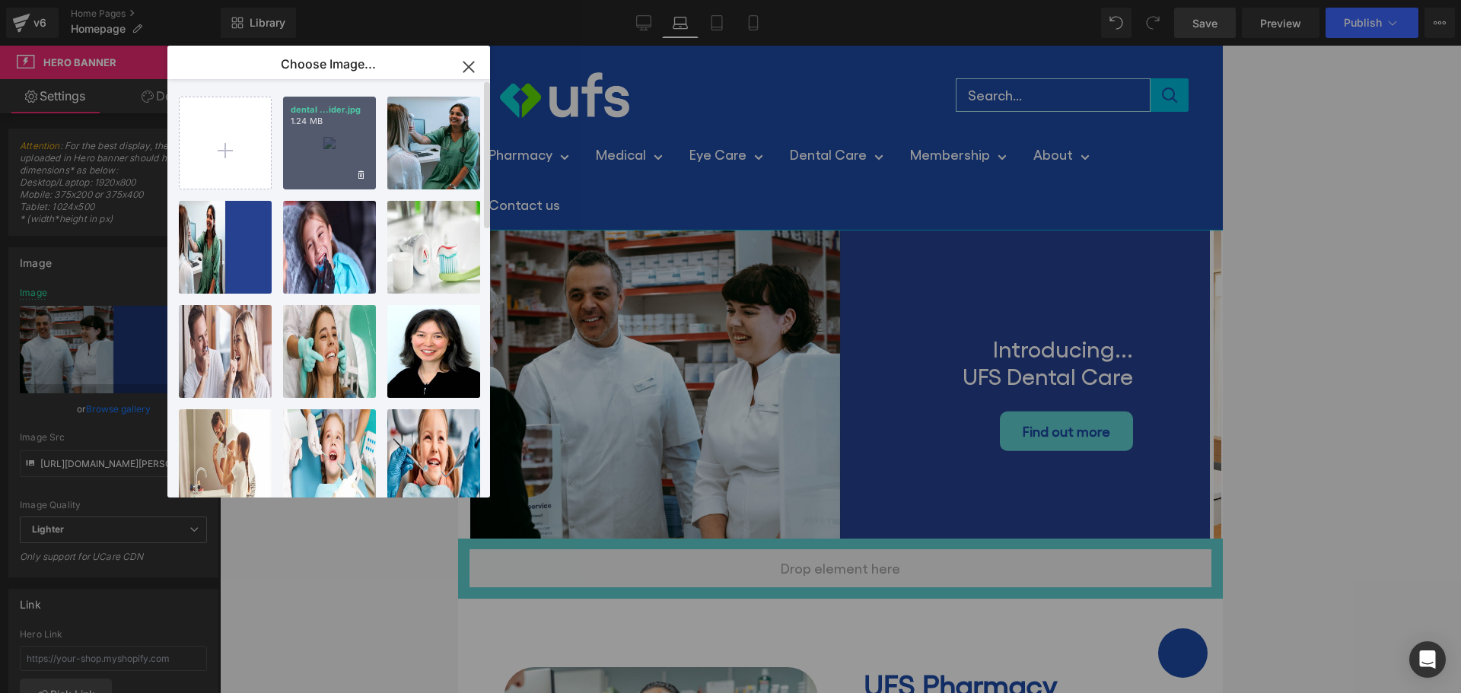
click at [309, 145] on div "dental ...ider.jpg 1.24 MB" at bounding box center [329, 143] width 93 height 93
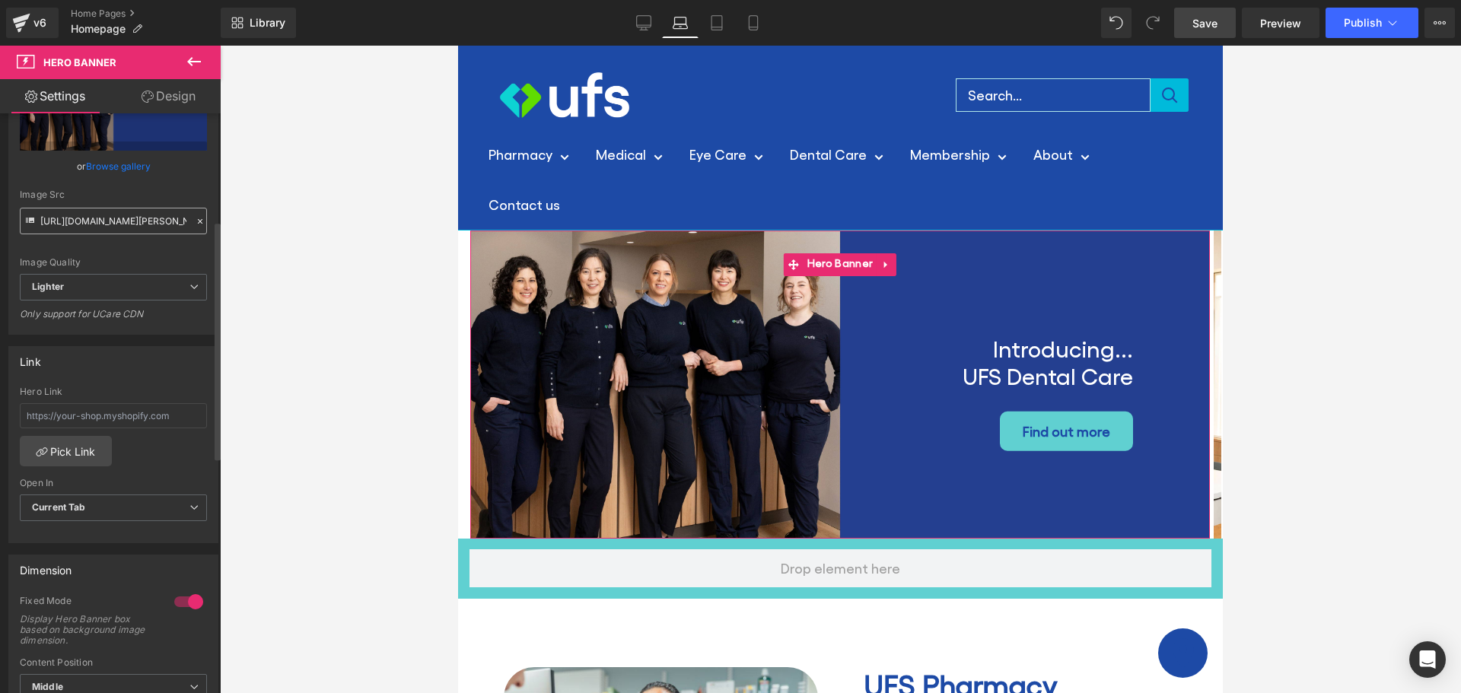
scroll to position [304, 0]
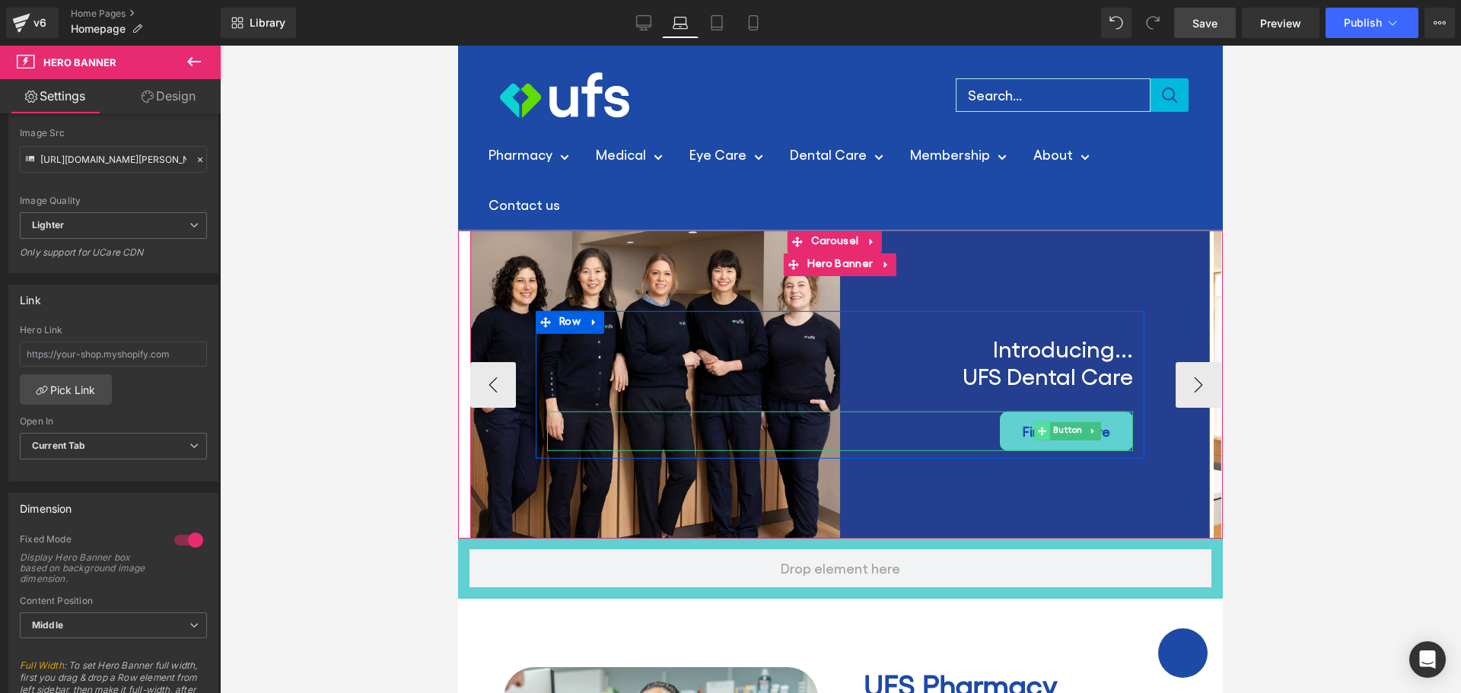
click at [1048, 427] on span at bounding box center [1042, 431] width 16 height 18
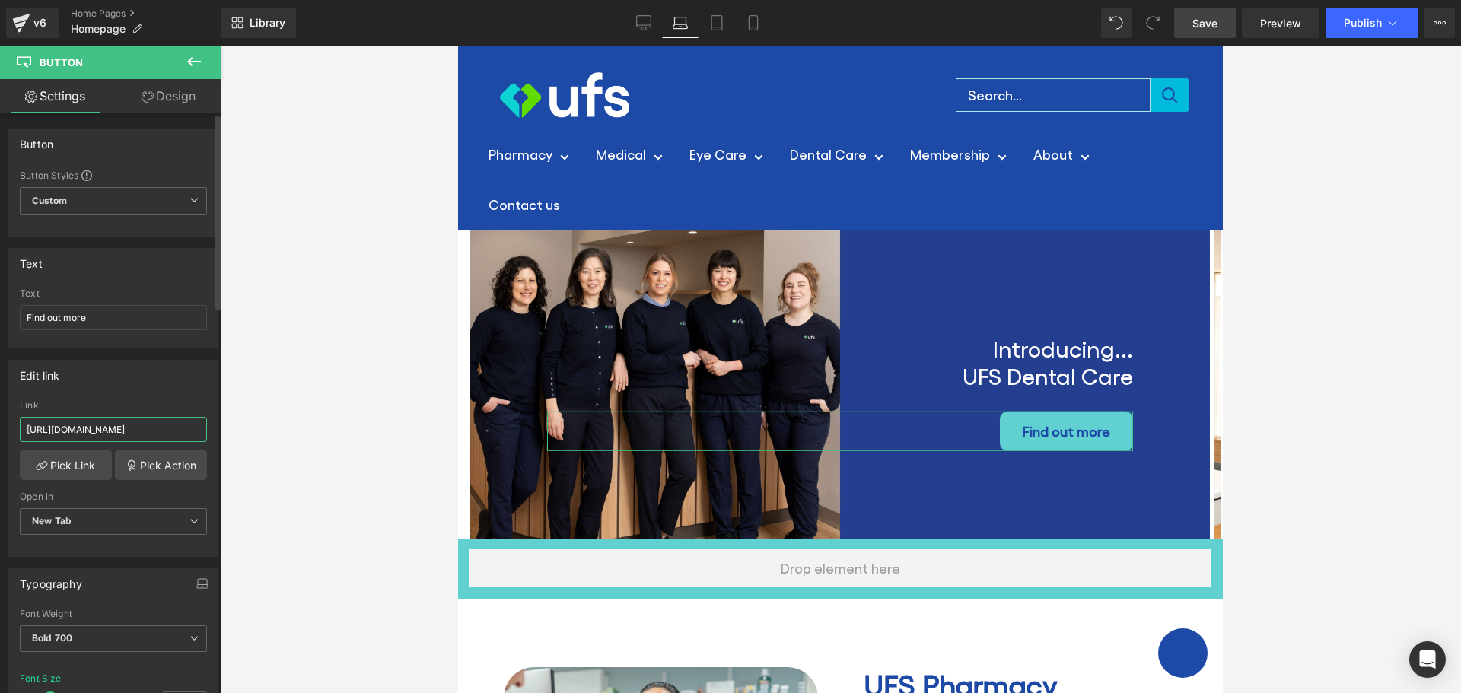
drag, startPoint x: 182, startPoint y: 430, endPoint x: 0, endPoint y: 421, distance: 182.1
click at [0, 421] on div "Edit link [URL][DOMAIN_NAME] Link [URL][DOMAIN_NAME] Pick Link Pick Action Curr…" at bounding box center [114, 453] width 228 height 209
paste input "dental"
type input "[URL][DOMAIN_NAME]"
click at [1208, 21] on span "Save" at bounding box center [1205, 23] width 25 height 16
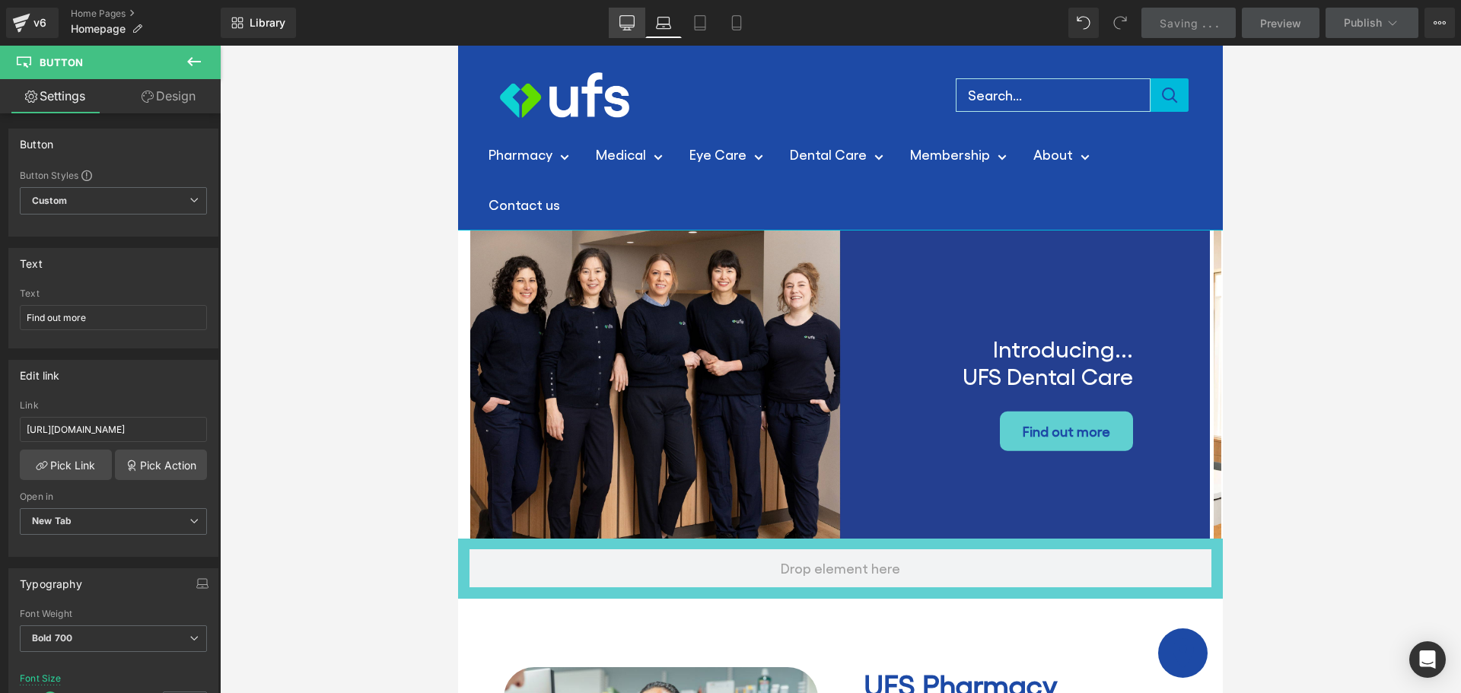
click at [634, 21] on icon at bounding box center [626, 22] width 15 height 15
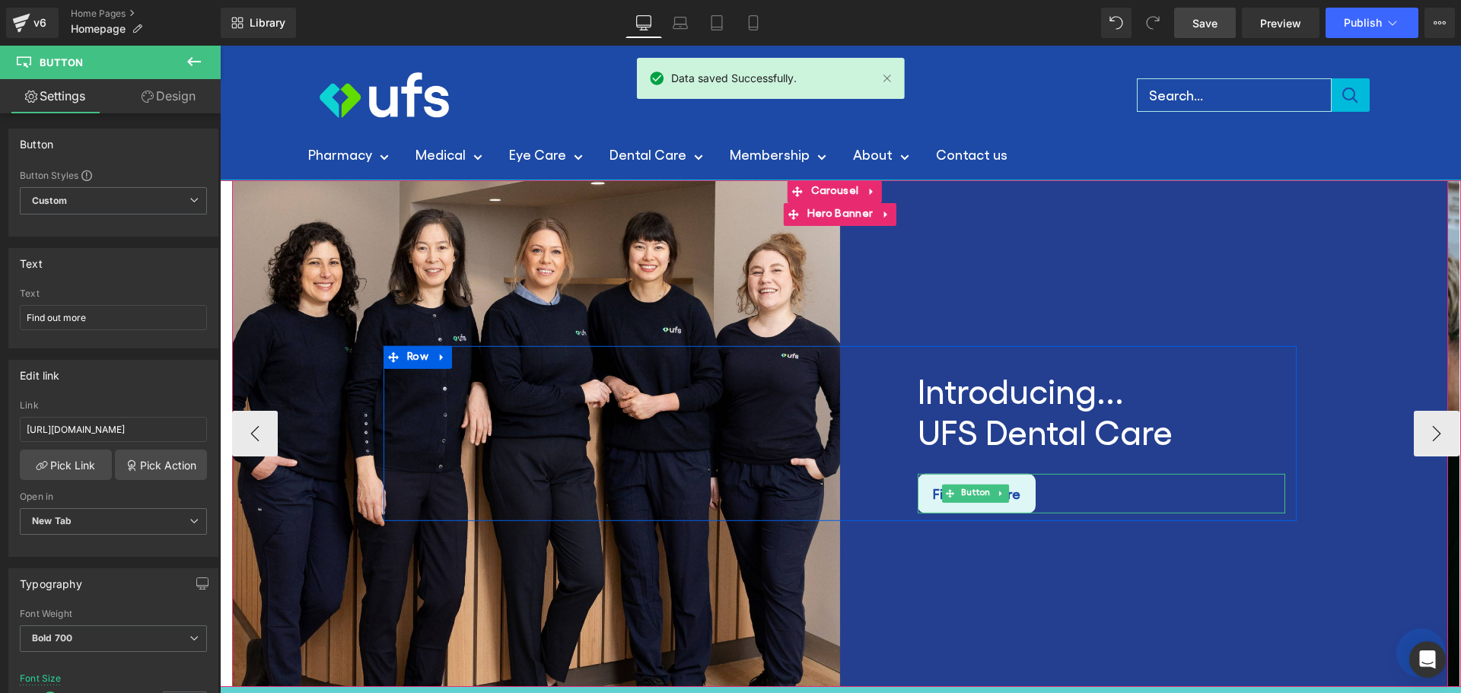
click at [950, 489] on icon at bounding box center [950, 493] width 8 height 9
click at [932, 489] on link "Find out more" at bounding box center [977, 494] width 118 height 40
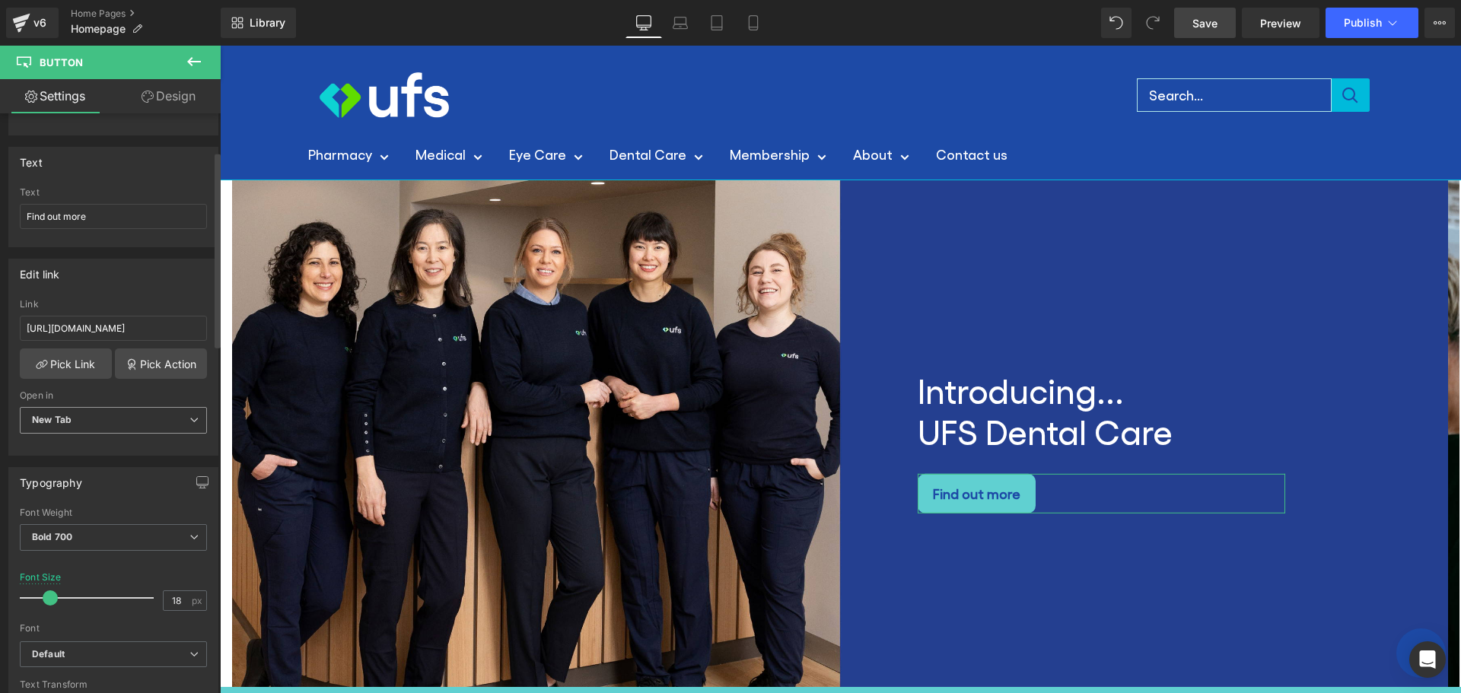
scroll to position [76, 0]
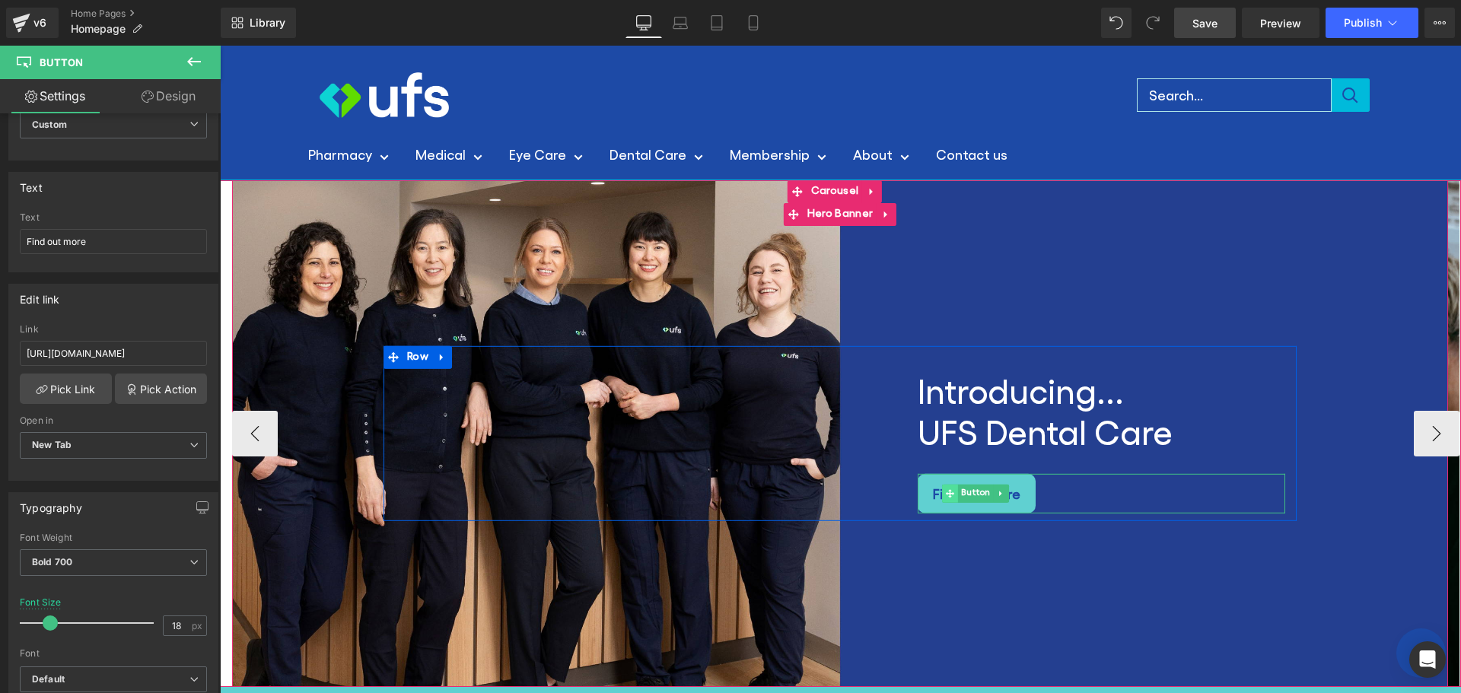
click at [943, 495] on span at bounding box center [950, 494] width 16 height 18
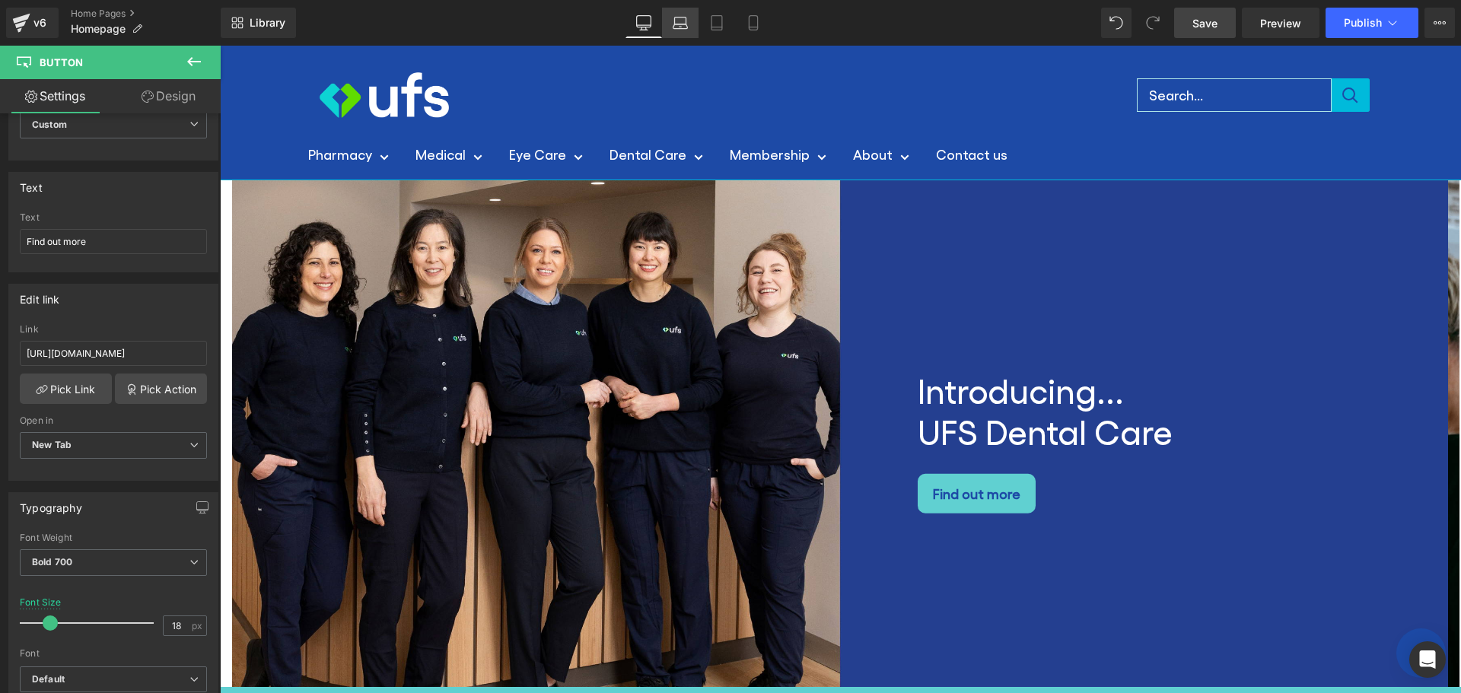
click at [680, 26] on icon at bounding box center [680, 22] width 15 height 15
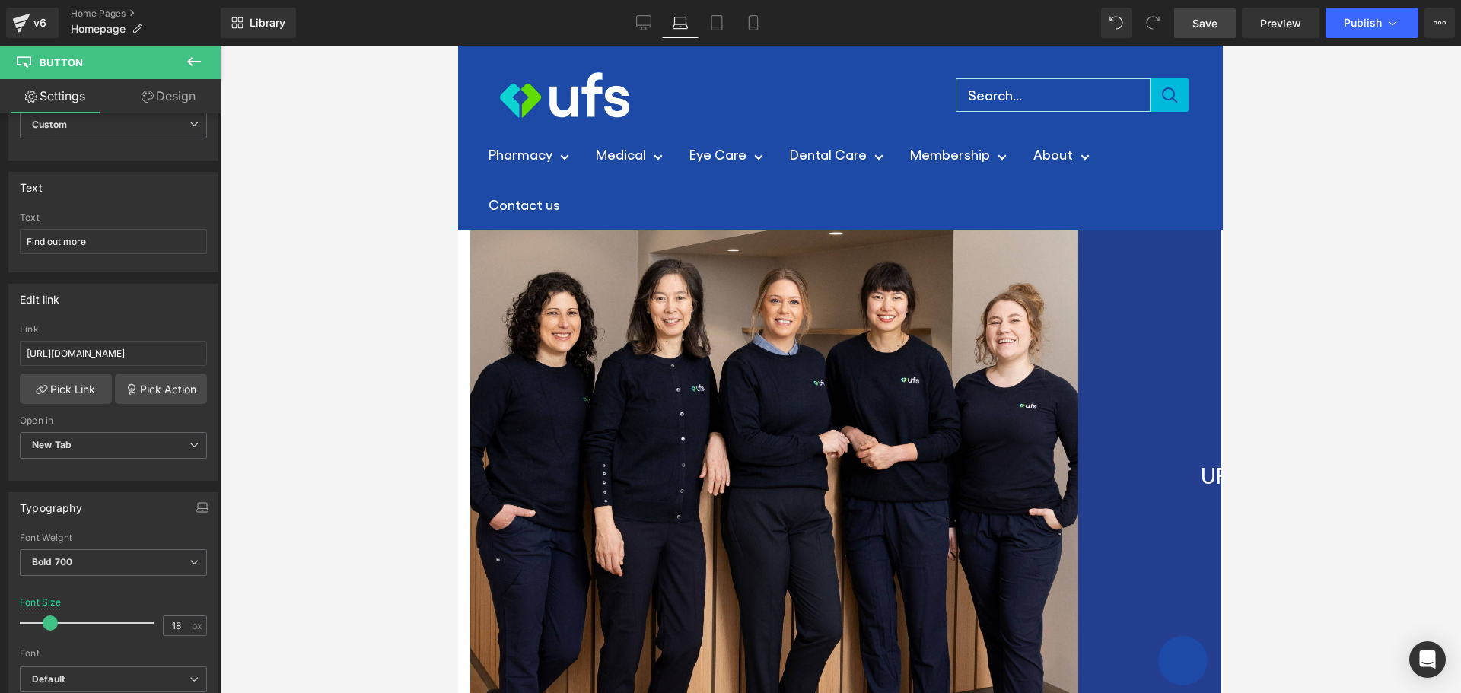
scroll to position [37, 0]
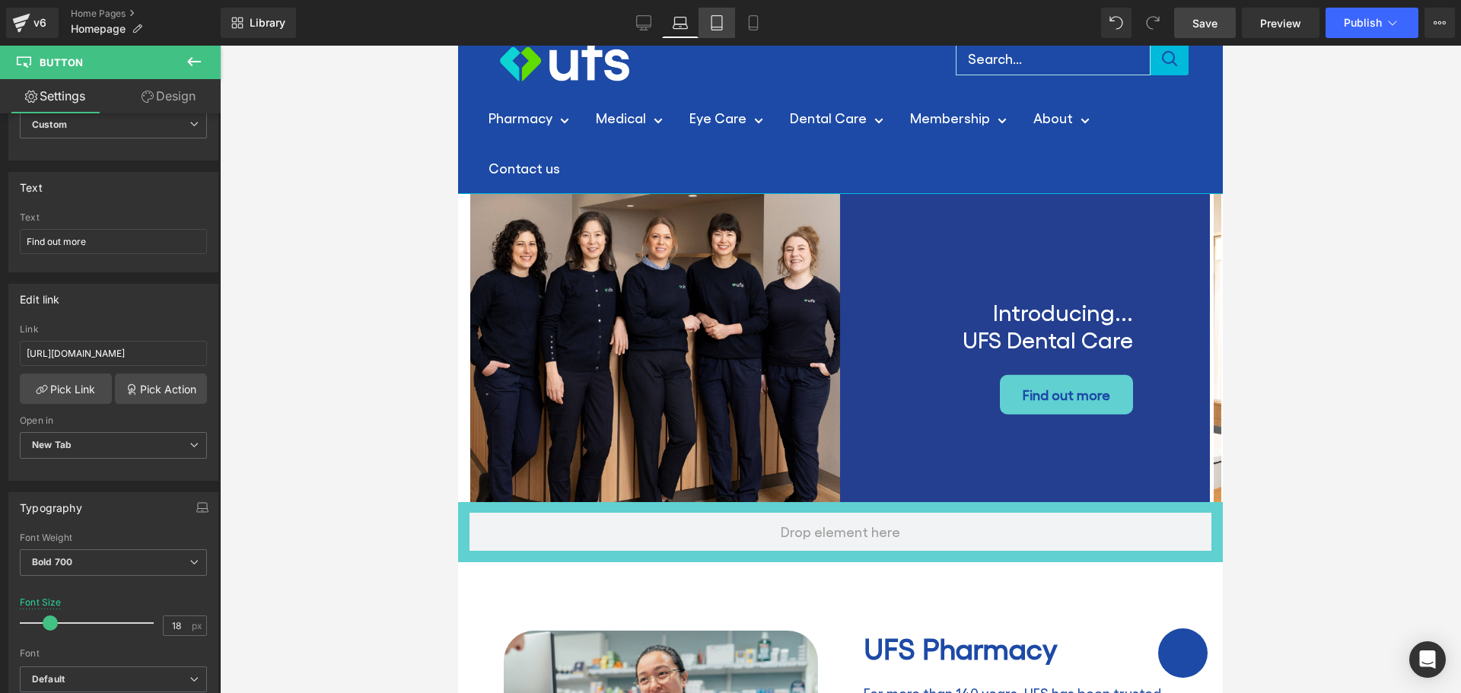
click at [722, 29] on icon at bounding box center [716, 22] width 15 height 15
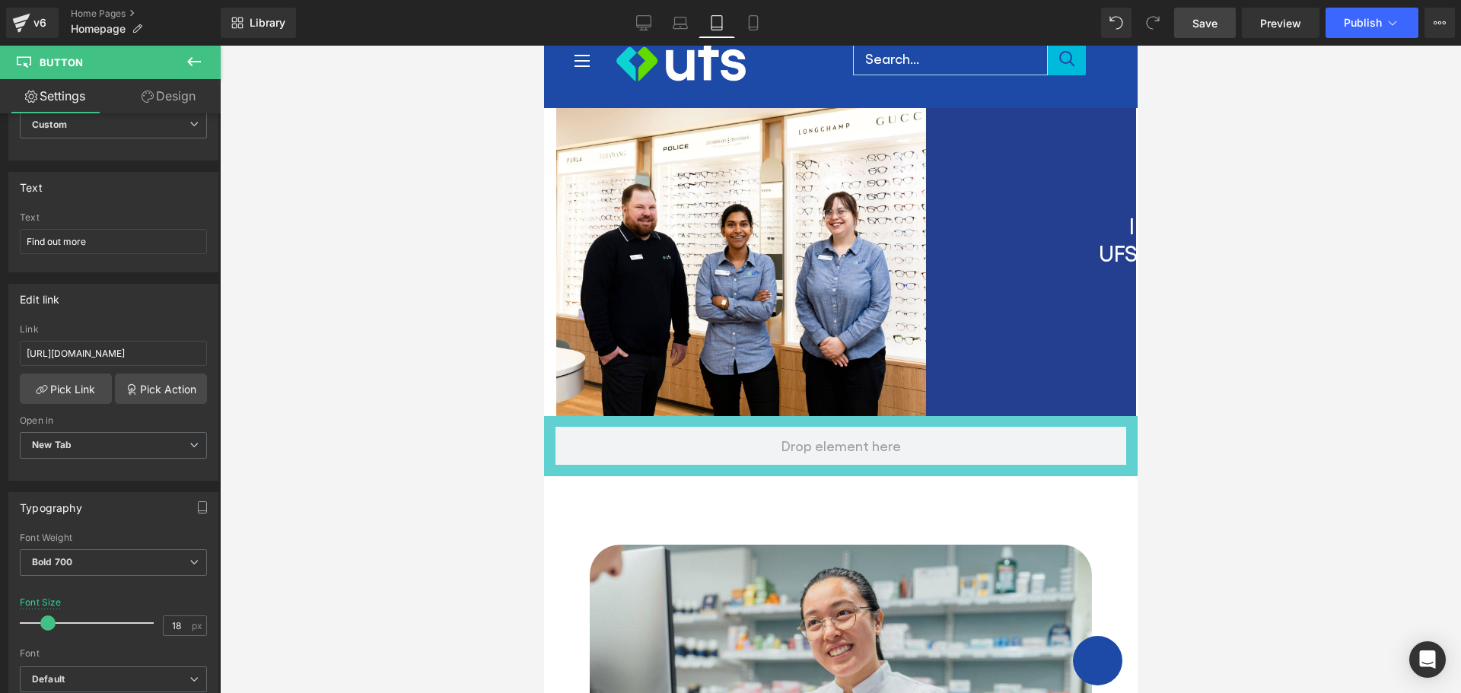
scroll to position [0, 0]
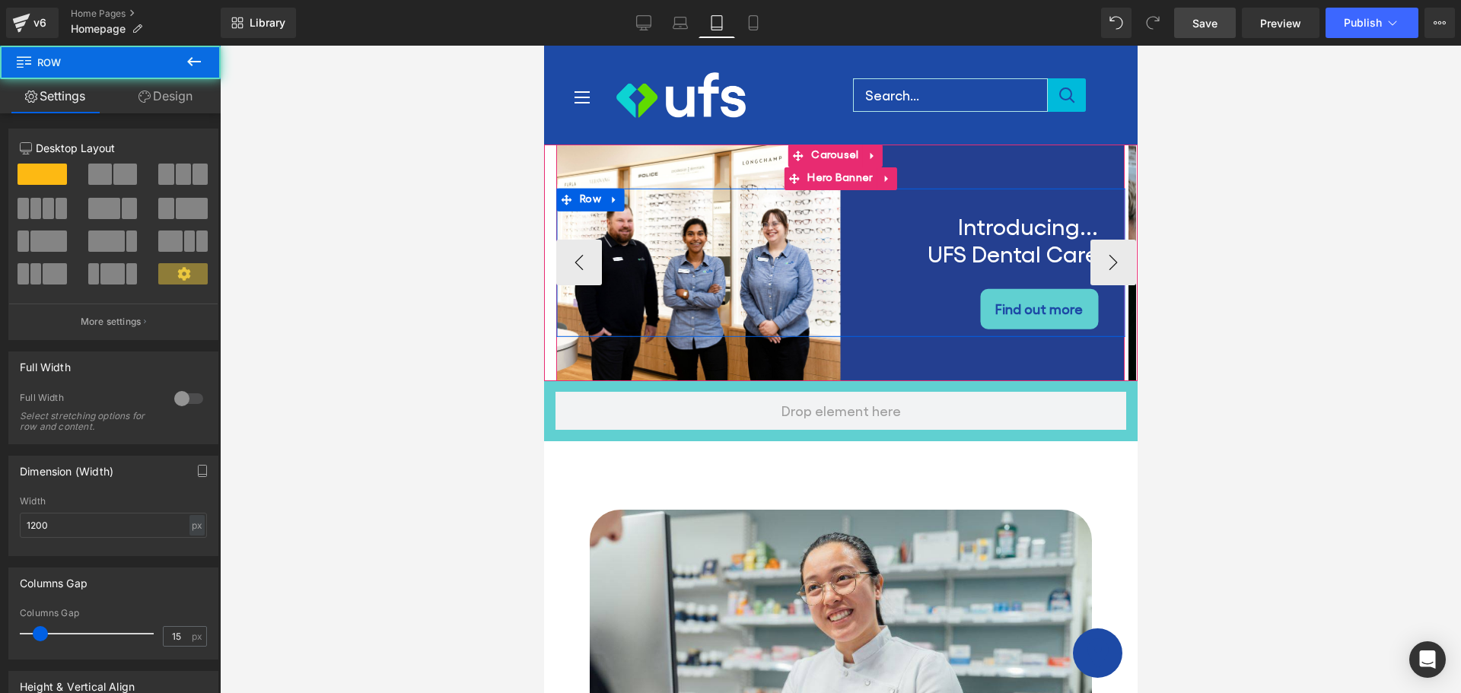
click at [703, 190] on div at bounding box center [840, 191] width 568 height 4
click at [718, 224] on h2 "Introducing..." at bounding box center [832, 225] width 530 height 27
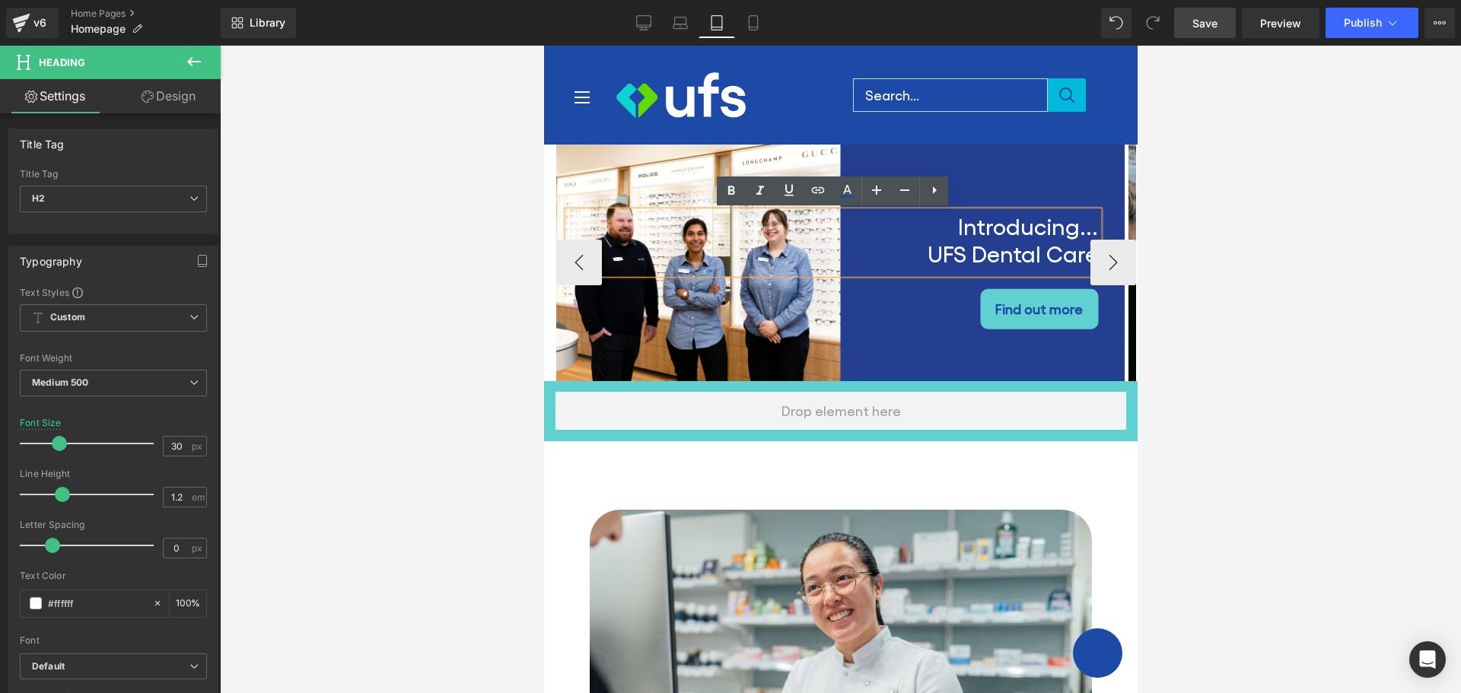
click at [685, 158] on div "Introducing... UFS Dental Care Heading Find out more [GEOGRAPHIC_DATA]" at bounding box center [840, 263] width 568 height 237
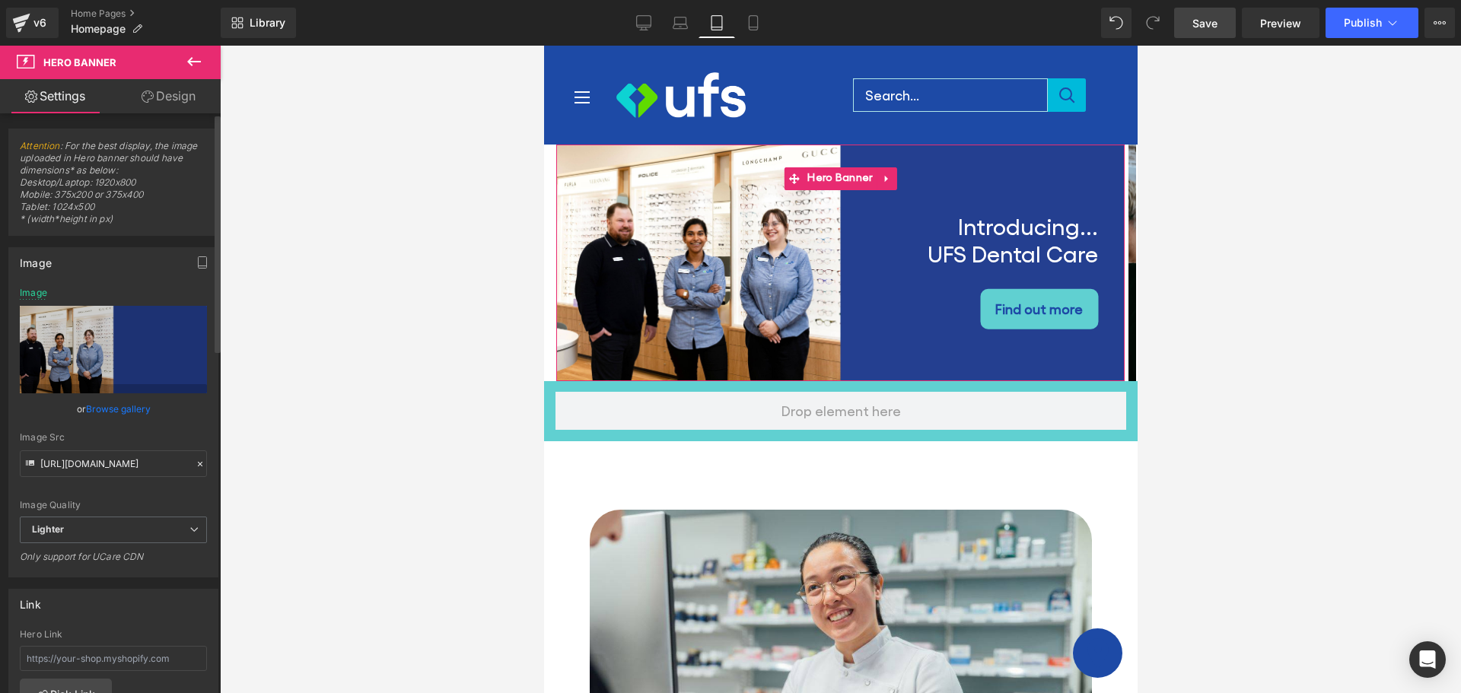
click at [112, 398] on link "Browse gallery" at bounding box center [118, 409] width 65 height 27
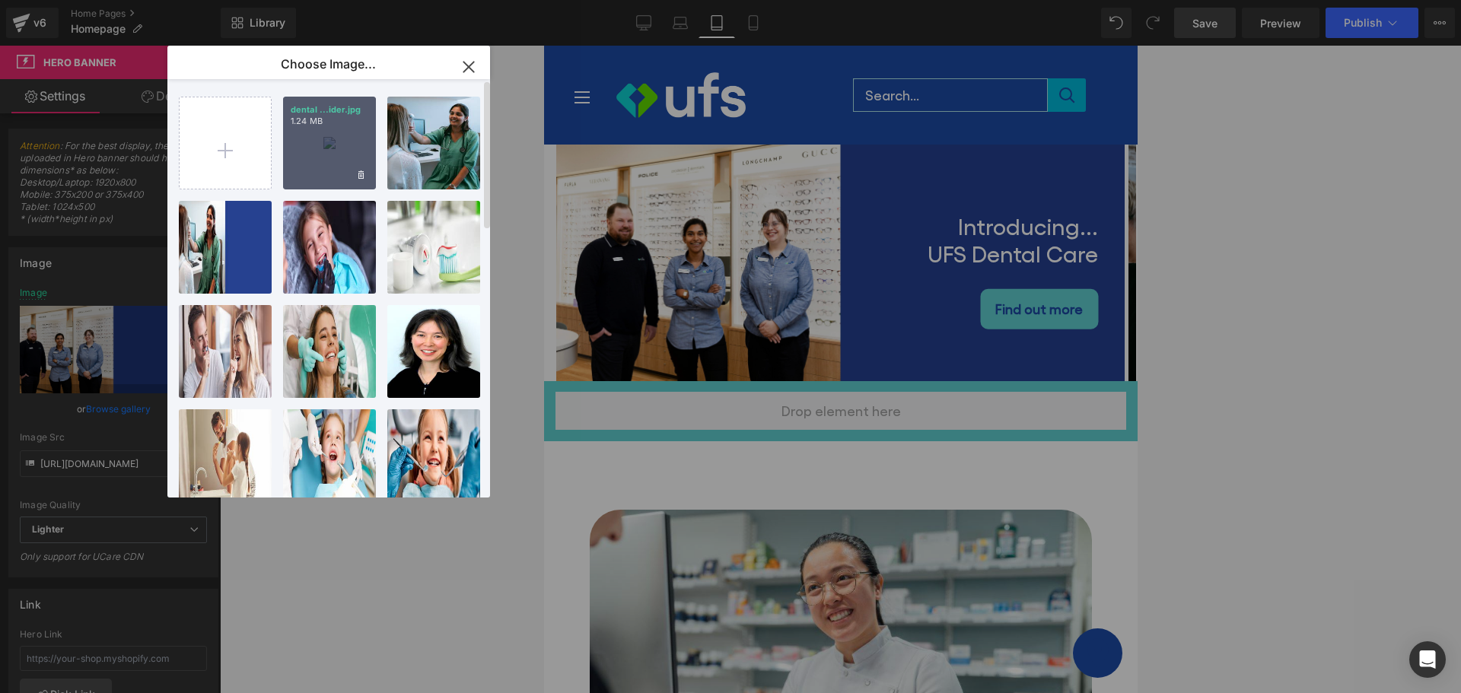
click at [316, 142] on div "dental ...ider.jpg 1.24 MB" at bounding box center [329, 143] width 93 height 93
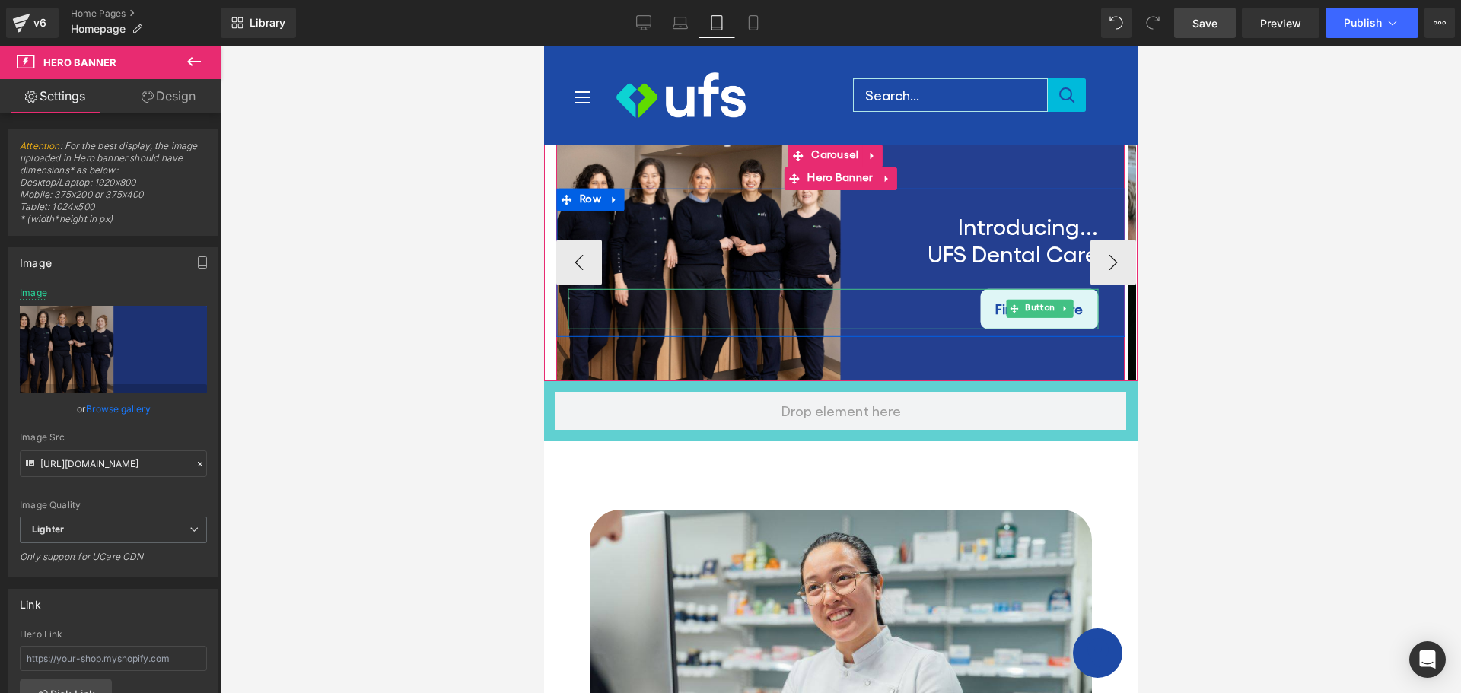
click at [998, 307] on span "Find out more" at bounding box center [1039, 309] width 88 height 24
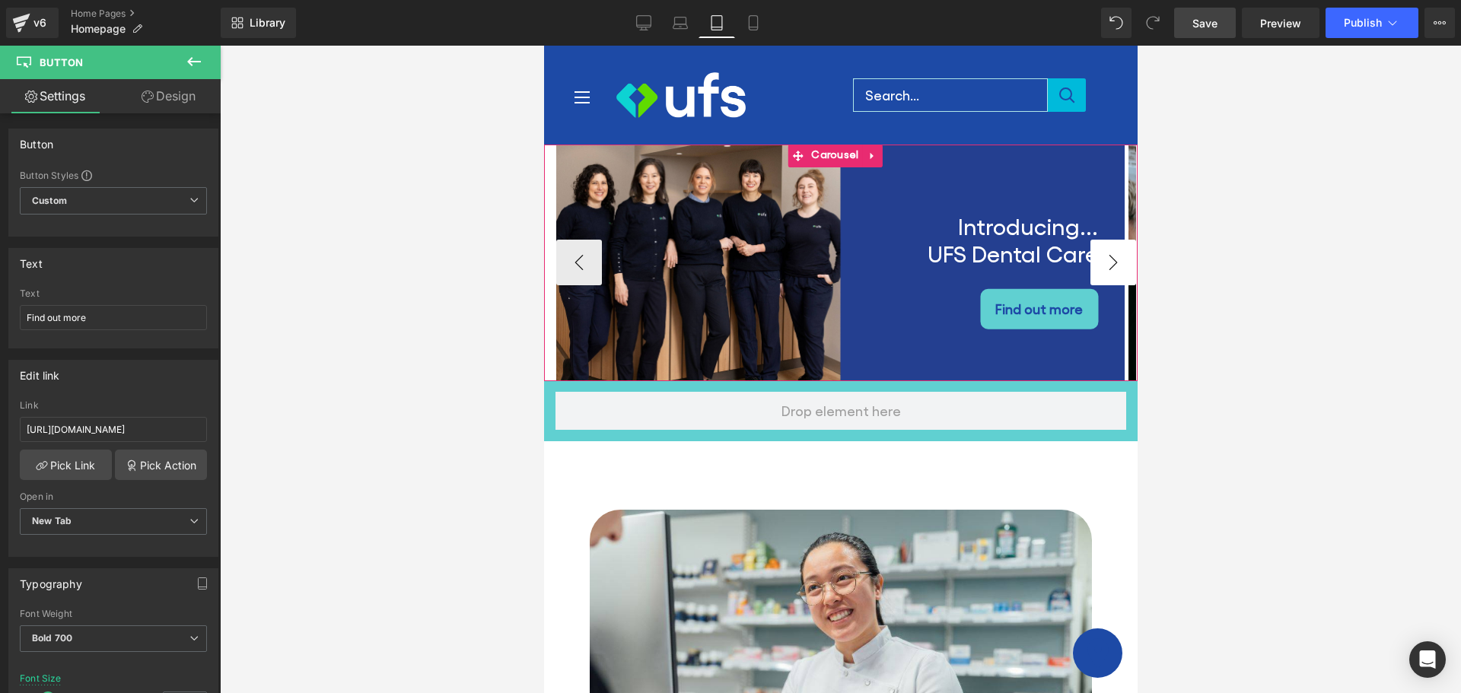
click at [1097, 262] on button "›" at bounding box center [1113, 263] width 46 height 46
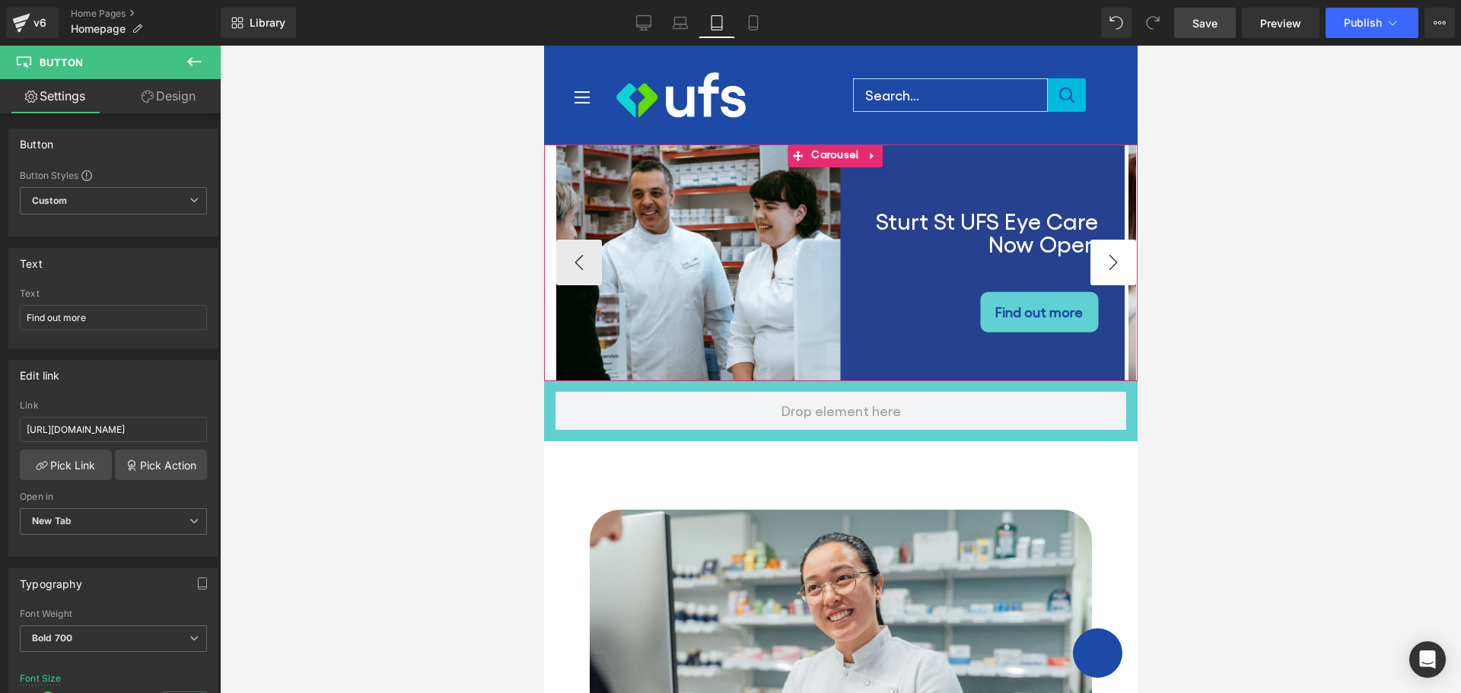
click at [1097, 262] on button "›" at bounding box center [1113, 263] width 46 height 46
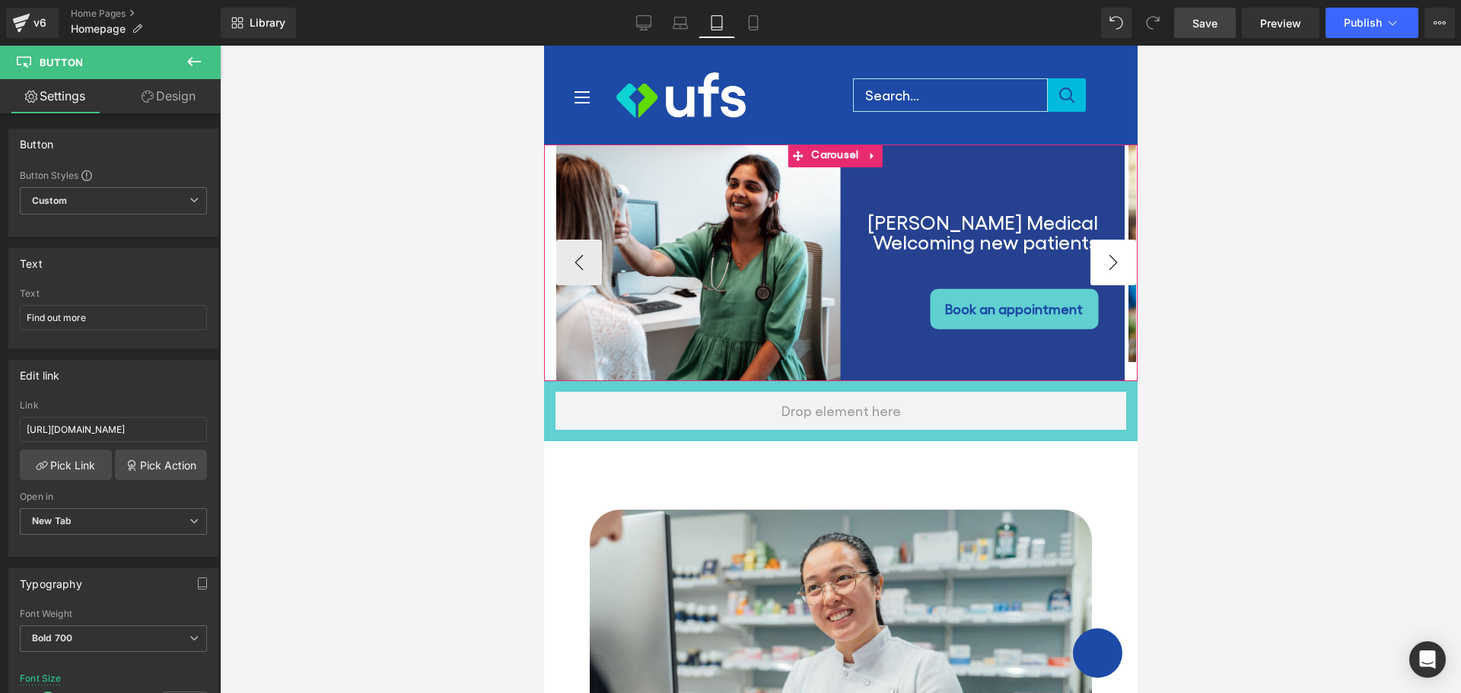
click at [1097, 262] on button "›" at bounding box center [1113, 263] width 46 height 46
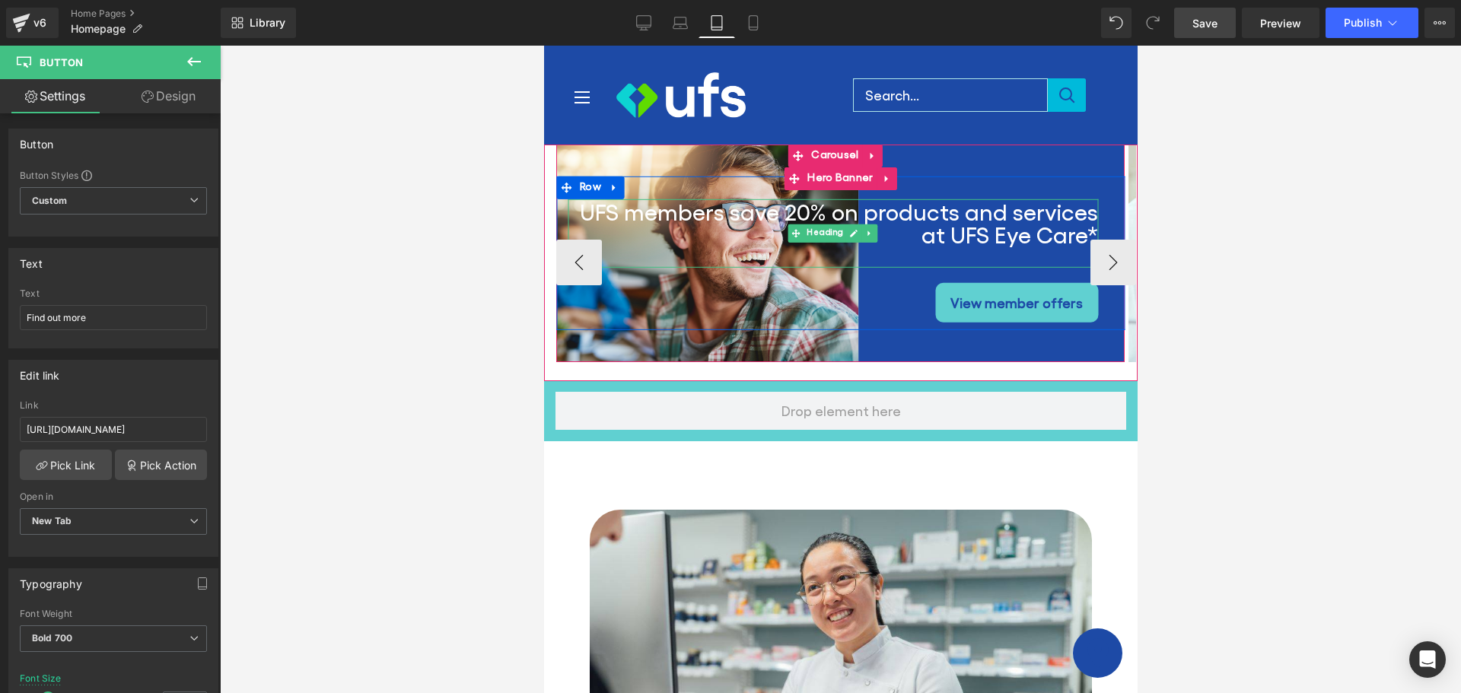
click at [592, 212] on h2 "UFS members save 20% on products and services at UFS Eye Care*" at bounding box center [832, 222] width 530 height 46
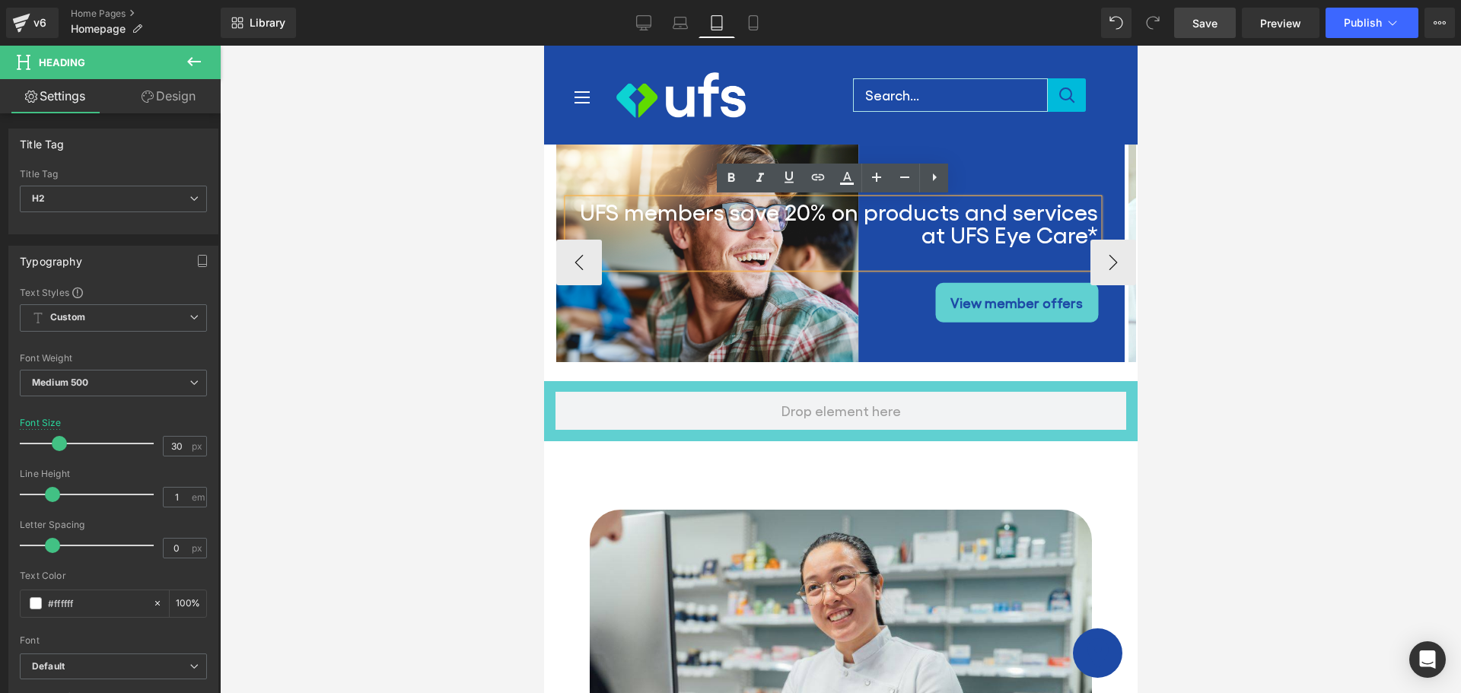
click at [630, 219] on h2 "UFS members save 20% on products and services at UFS Eye Care*" at bounding box center [832, 222] width 530 height 46
click at [574, 212] on h2 "UFS members save 20% on products and services at UFS Eye Care*" at bounding box center [832, 222] width 530 height 46
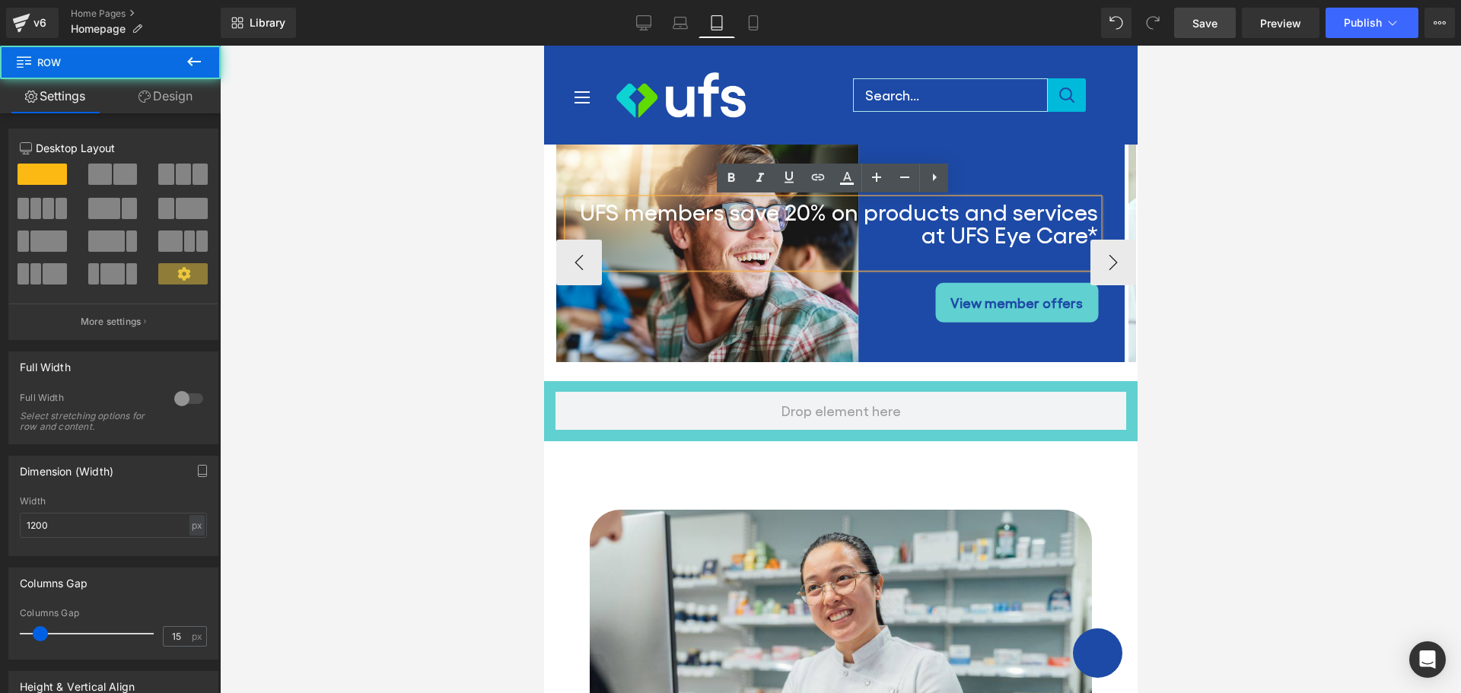
click at [647, 272] on div "UFS members save 20% on products and services at UFS Eye Care* Heading View mem…" at bounding box center [840, 260] width 568 height 123
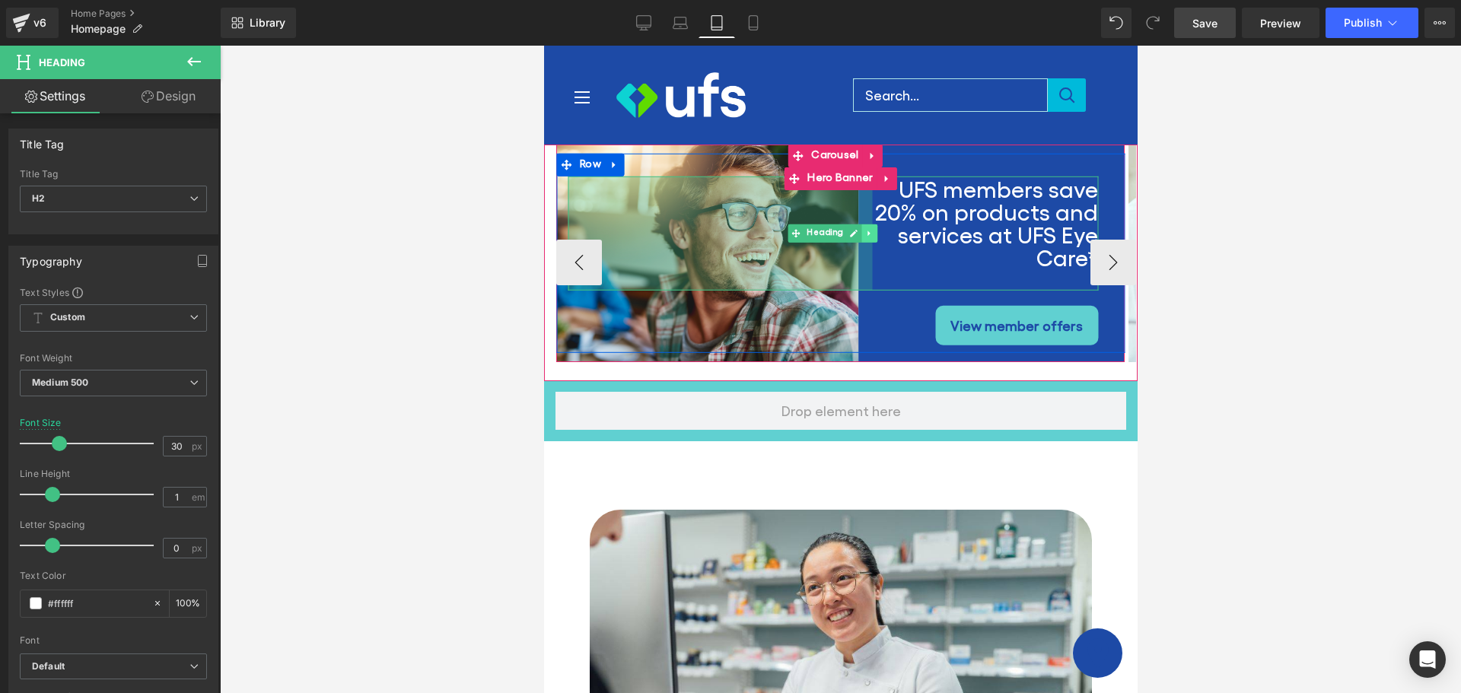
drag, startPoint x: 569, startPoint y: 221, endPoint x: 874, endPoint y: 234, distance: 304.7
click at [874, 234] on div "UFS members save 20% on products and services at UFS Eye Care* Heading 400px" at bounding box center [832, 233] width 530 height 114
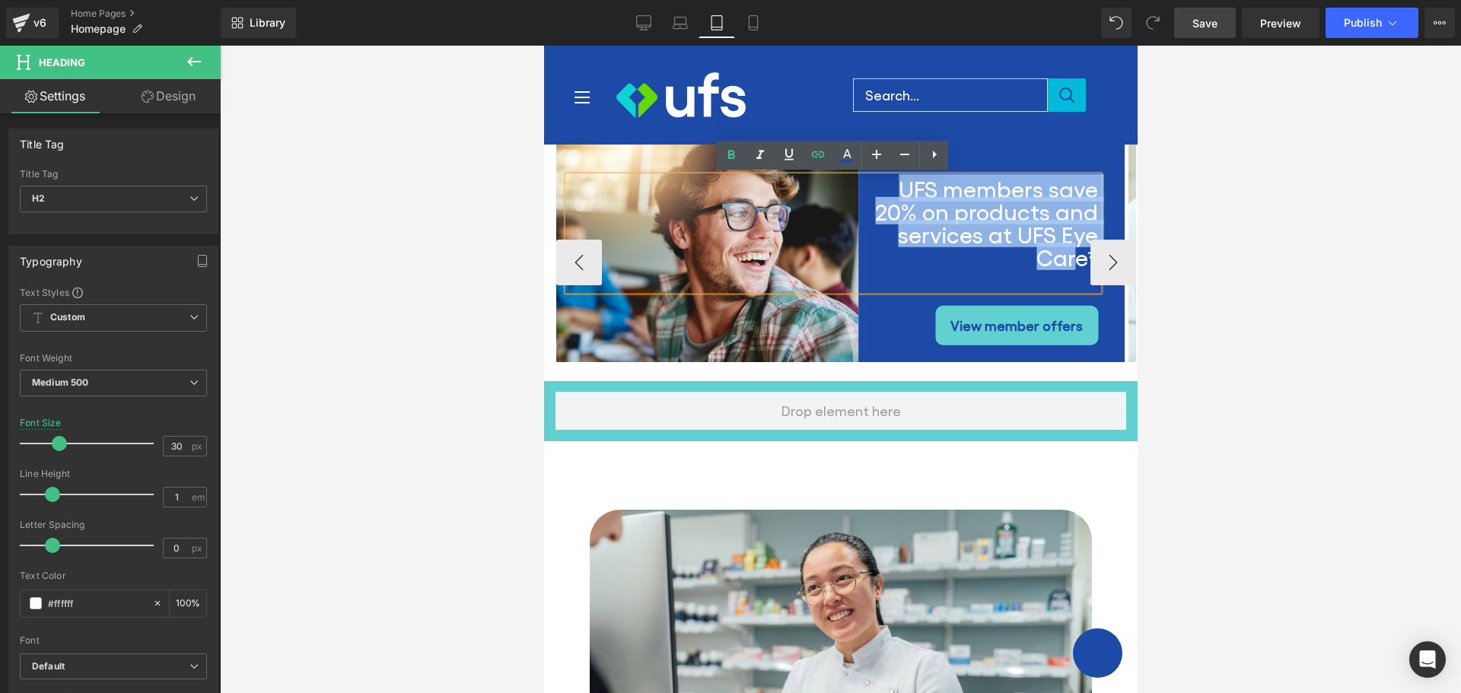
drag, startPoint x: 902, startPoint y: 189, endPoint x: 1074, endPoint y: 267, distance: 189.0
click at [1074, 267] on h2 "UFS members save 20% on products and services at UFS Eye Care*" at bounding box center [984, 221] width 226 height 91
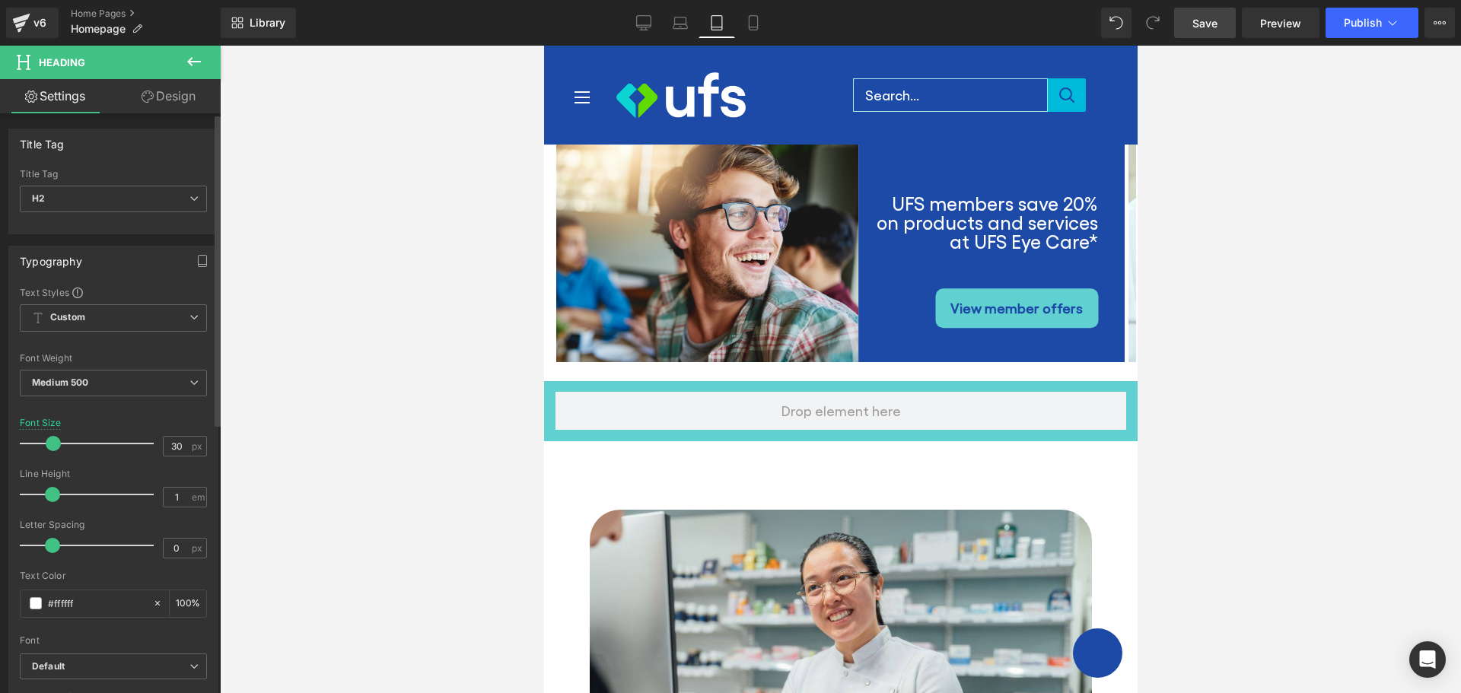
click at [52, 445] on span at bounding box center [53, 443] width 15 height 15
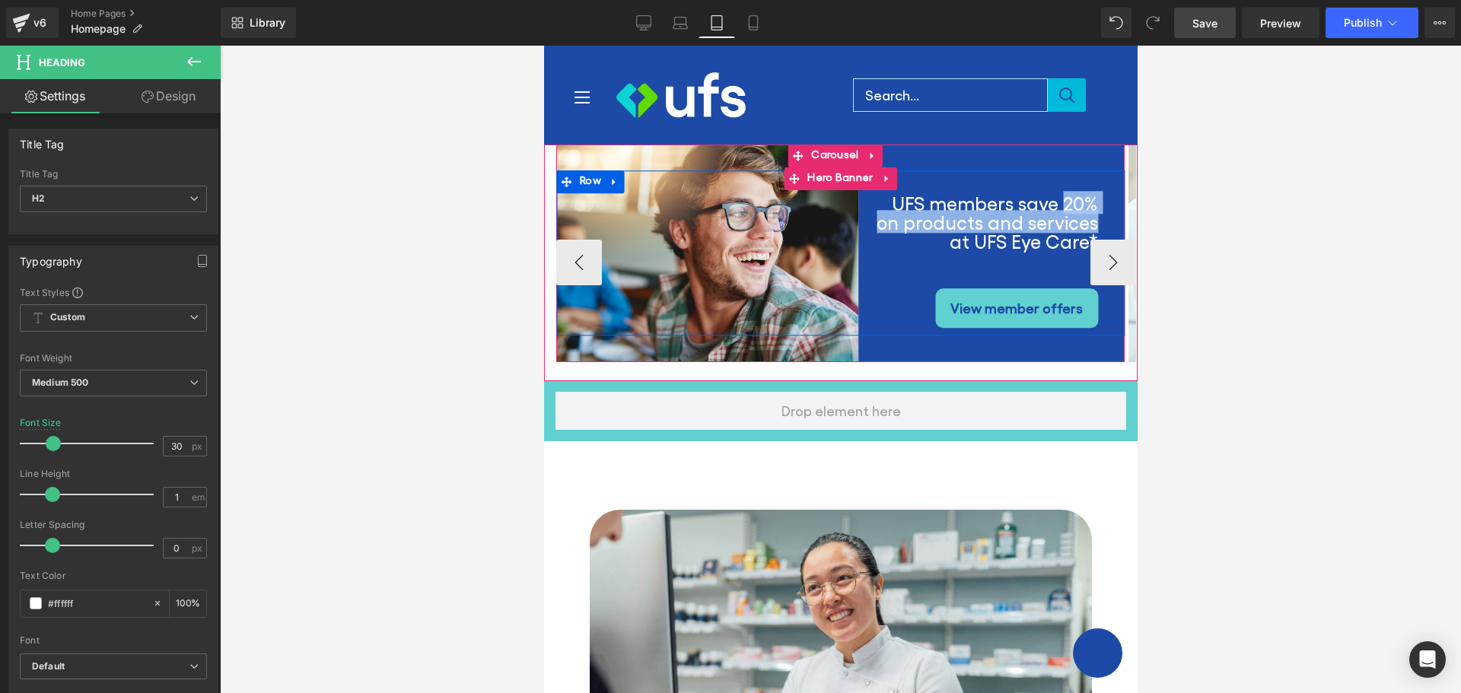
drag, startPoint x: 1064, startPoint y: 207, endPoint x: 1098, endPoint y: 231, distance: 41.6
click at [1098, 231] on div "UFS members save 20% on products and services at UFS Eye Care* Heading 400px Vi…" at bounding box center [840, 260] width 568 height 135
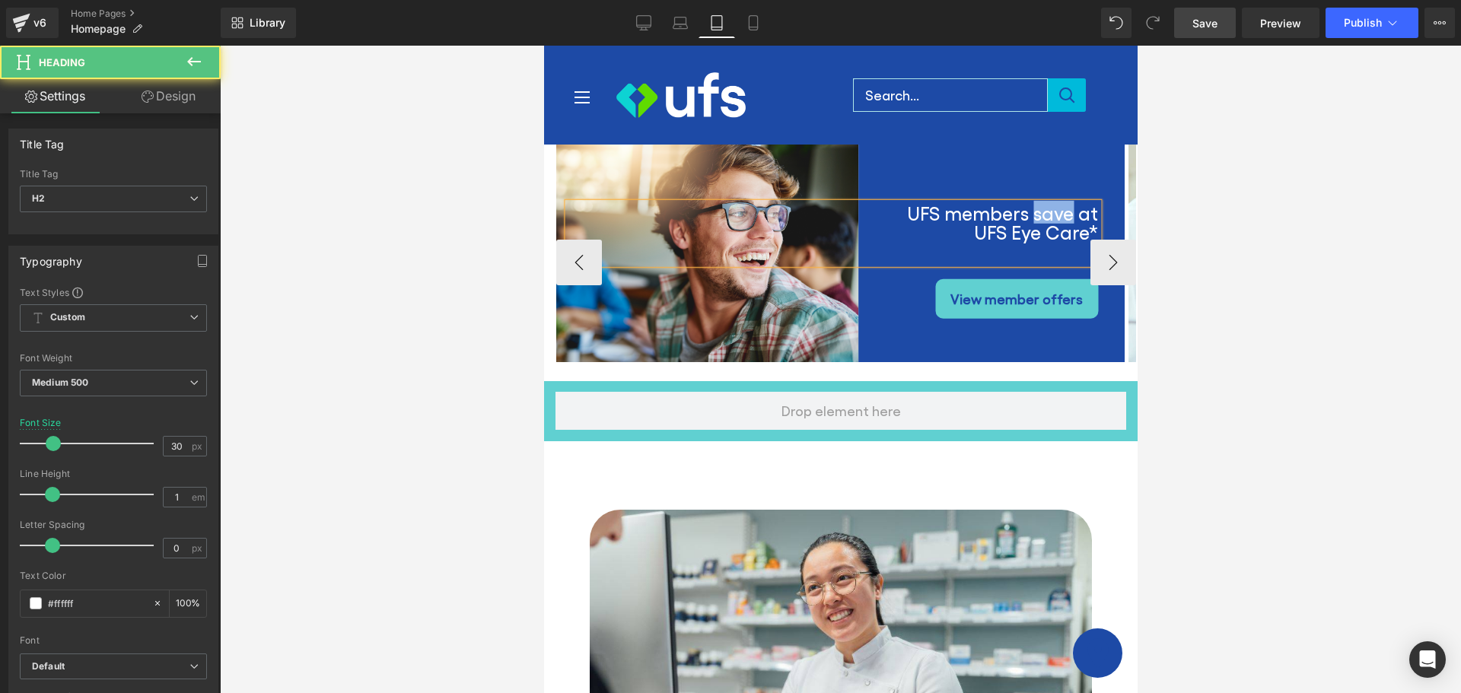
drag, startPoint x: 998, startPoint y: 215, endPoint x: 1038, endPoint y: 223, distance: 40.3
click at [1038, 223] on h2 "UFS members save at UFS Eye Care*" at bounding box center [984, 221] width 226 height 38
drag, startPoint x: 1094, startPoint y: 228, endPoint x: 1686, endPoint y: 282, distance: 594.5
click at [1094, 228] on h2 "UFS members SAVE at UFS Eye Care*" at bounding box center [984, 221] width 226 height 38
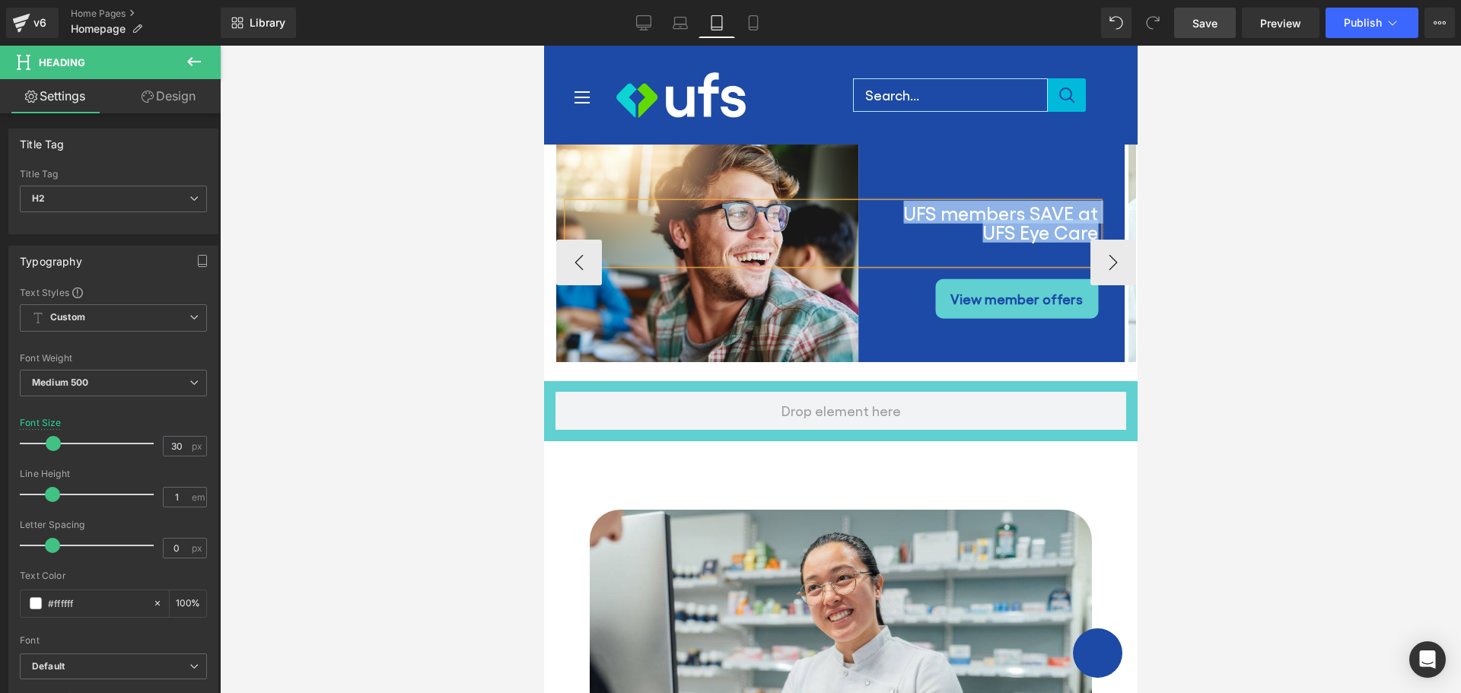
drag, startPoint x: 903, startPoint y: 215, endPoint x: 1098, endPoint y: 228, distance: 196.1
click at [1097, 228] on div "UFS members SAVE at UFS Eye Care" at bounding box center [832, 232] width 530 height 61
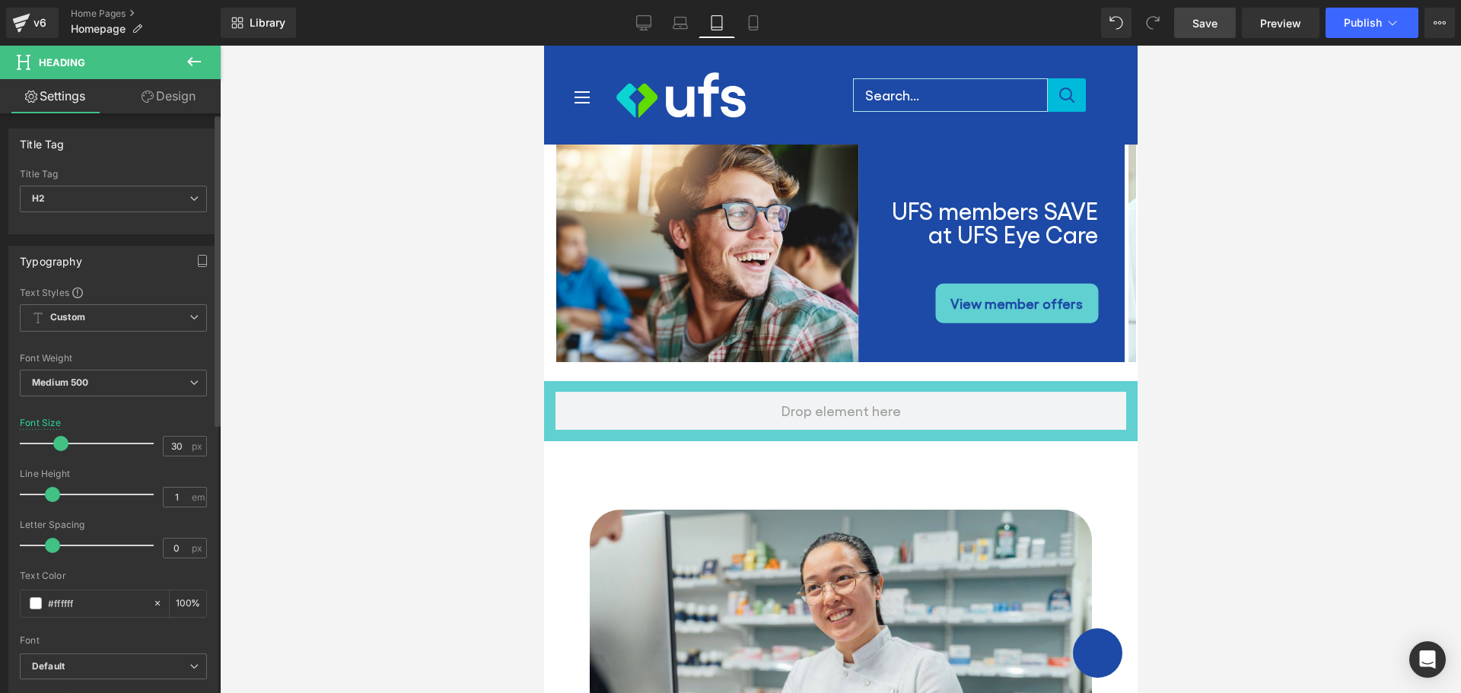
drag, startPoint x: 54, startPoint y: 441, endPoint x: 62, endPoint y: 436, distance: 8.9
click at [62, 436] on span at bounding box center [60, 443] width 15 height 15
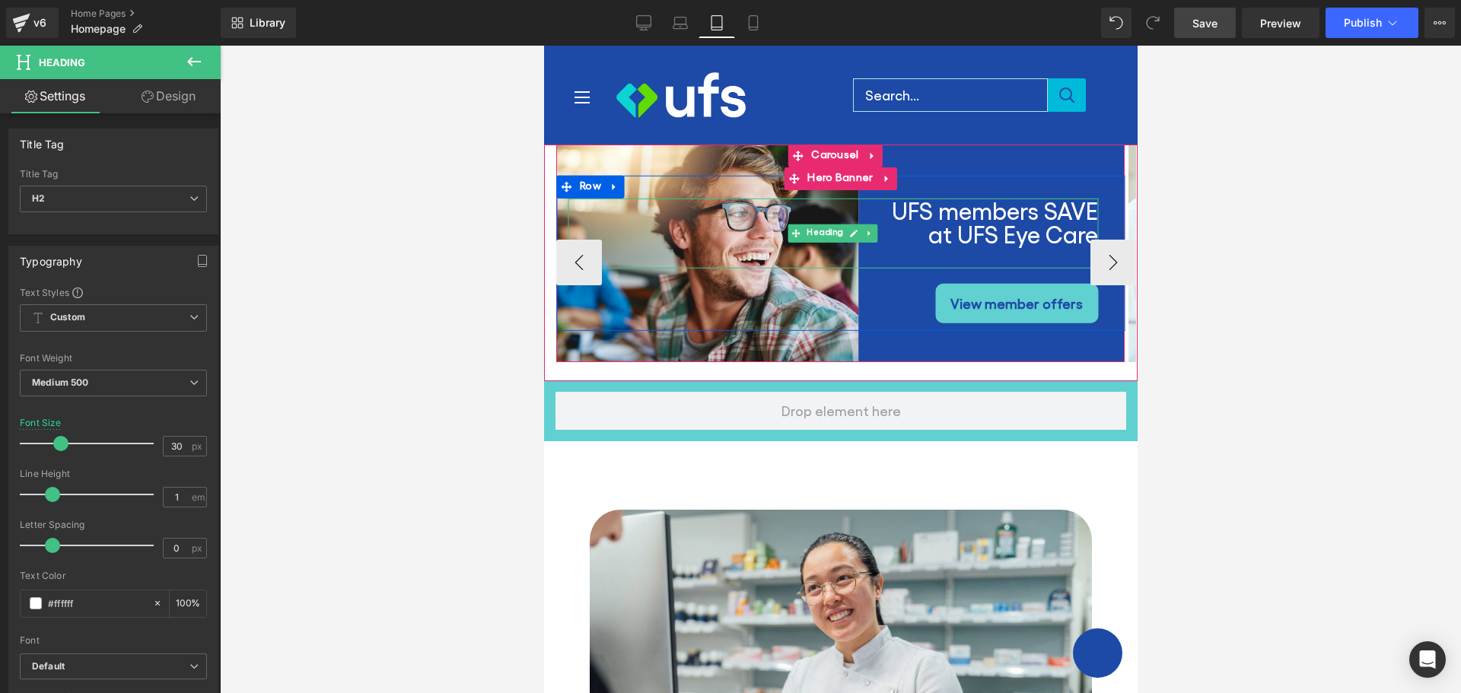
click at [971, 256] on div "UFS members SAVE at UFS Eye Care" at bounding box center [832, 233] width 530 height 70
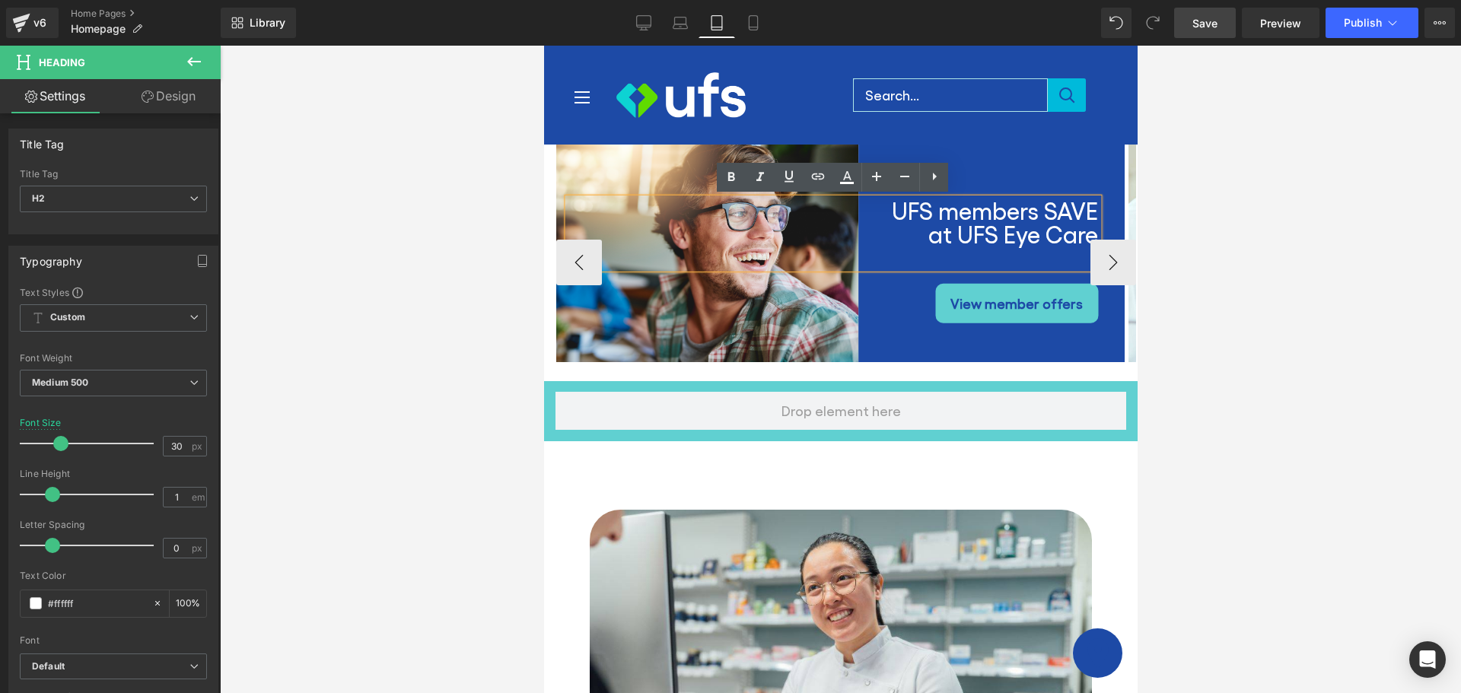
click at [950, 268] on div "UFS members SAVE at UFS Eye Care" at bounding box center [832, 233] width 530 height 70
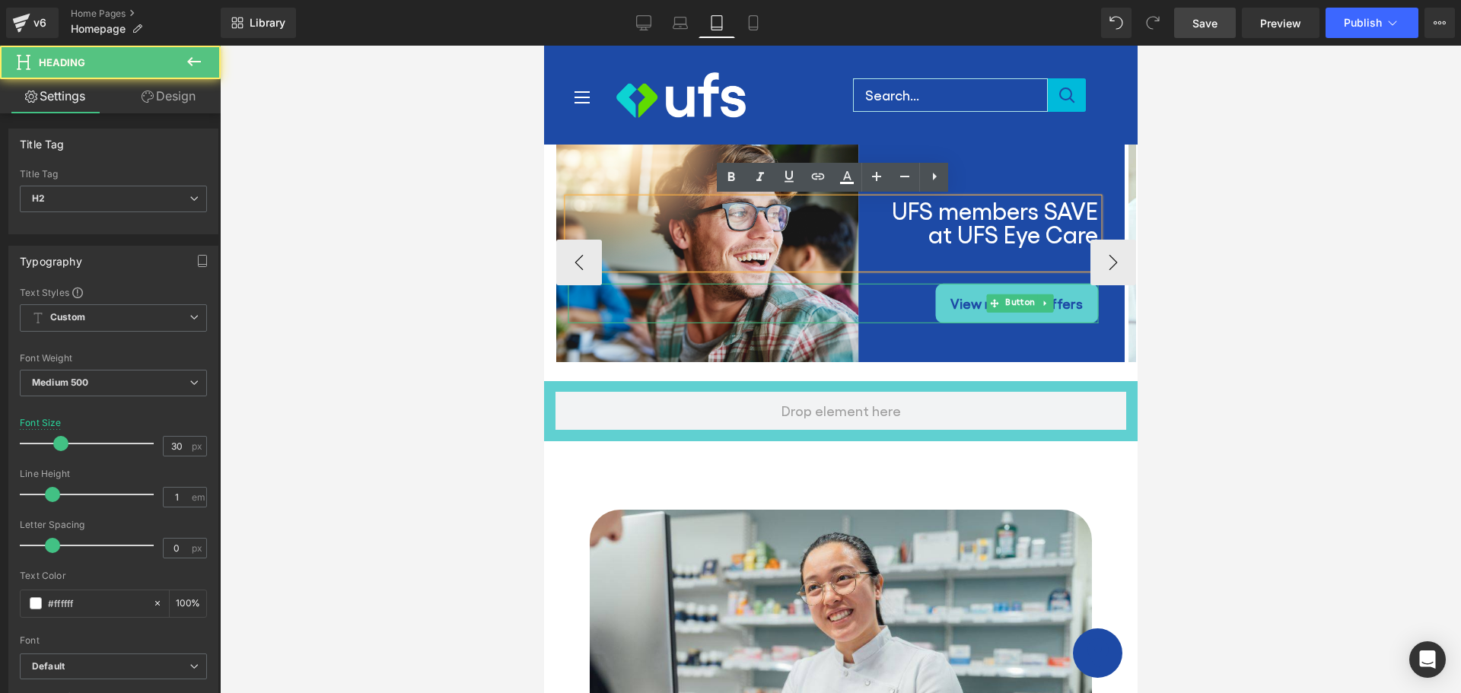
click at [893, 300] on div "View member offers" at bounding box center [832, 303] width 530 height 40
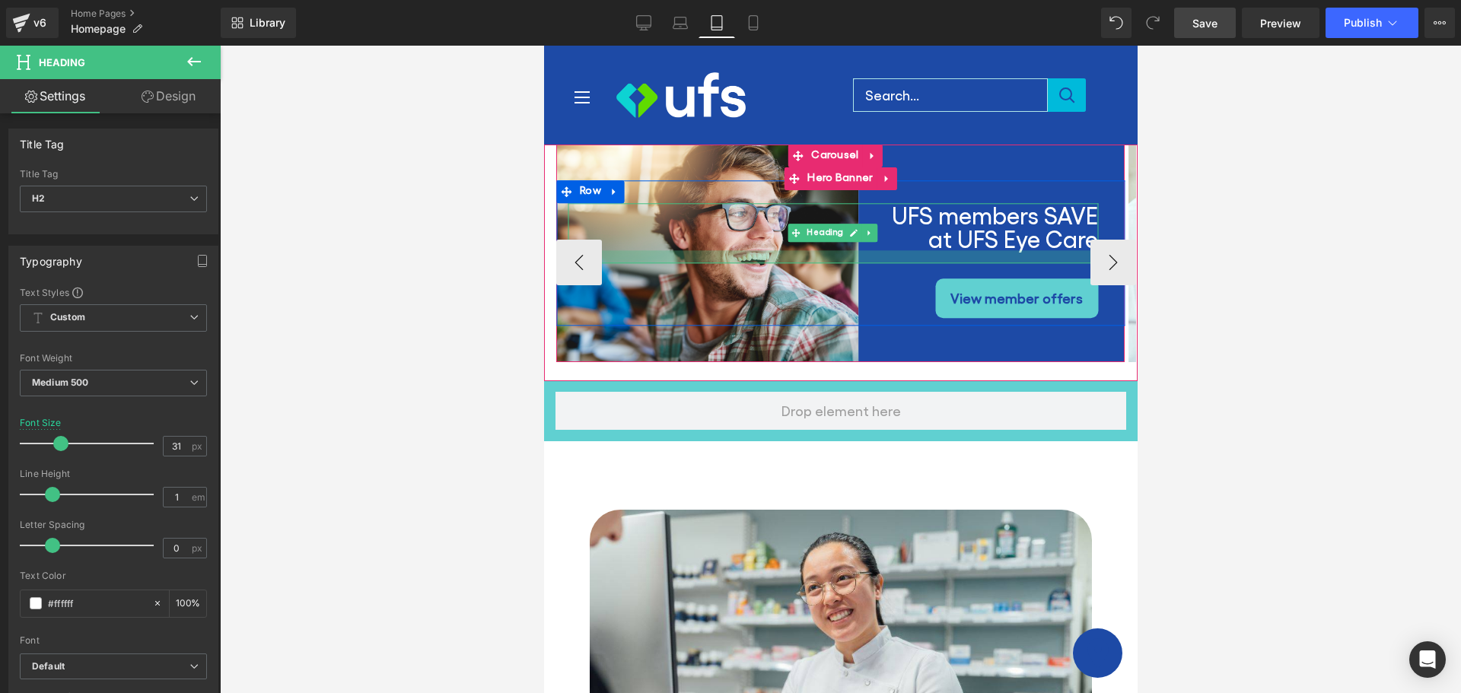
drag, startPoint x: 892, startPoint y: 266, endPoint x: 893, endPoint y: 256, distance: 9.9
click at [893, 256] on div at bounding box center [832, 256] width 530 height 13
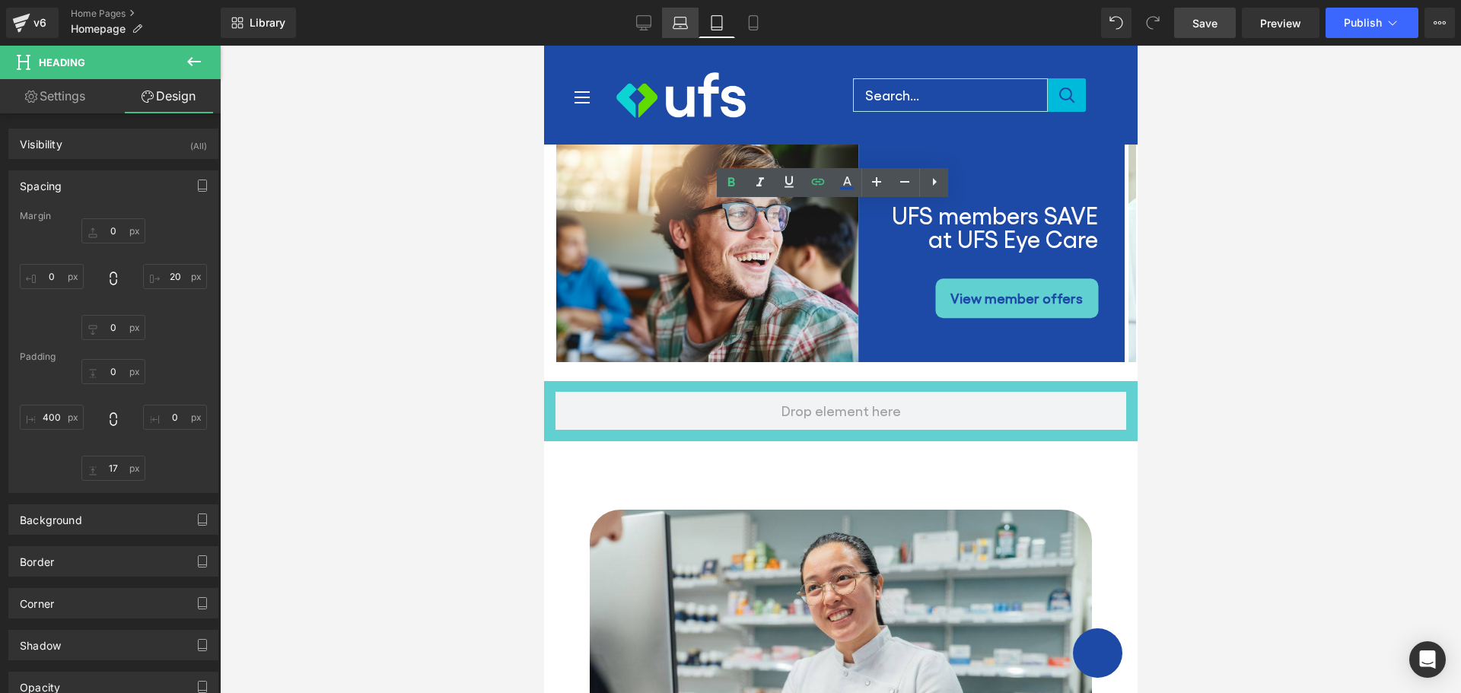
click at [678, 24] on icon at bounding box center [680, 22] width 15 height 15
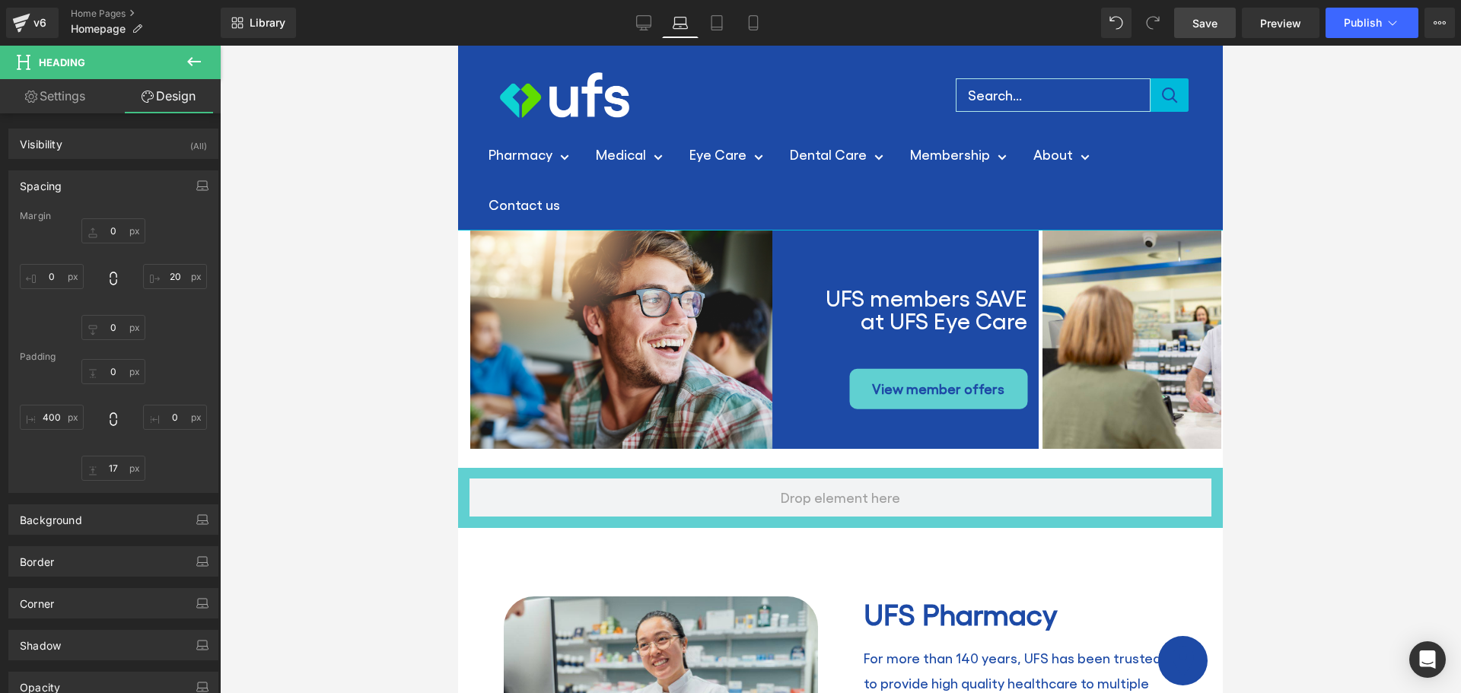
scroll to position [82, 0]
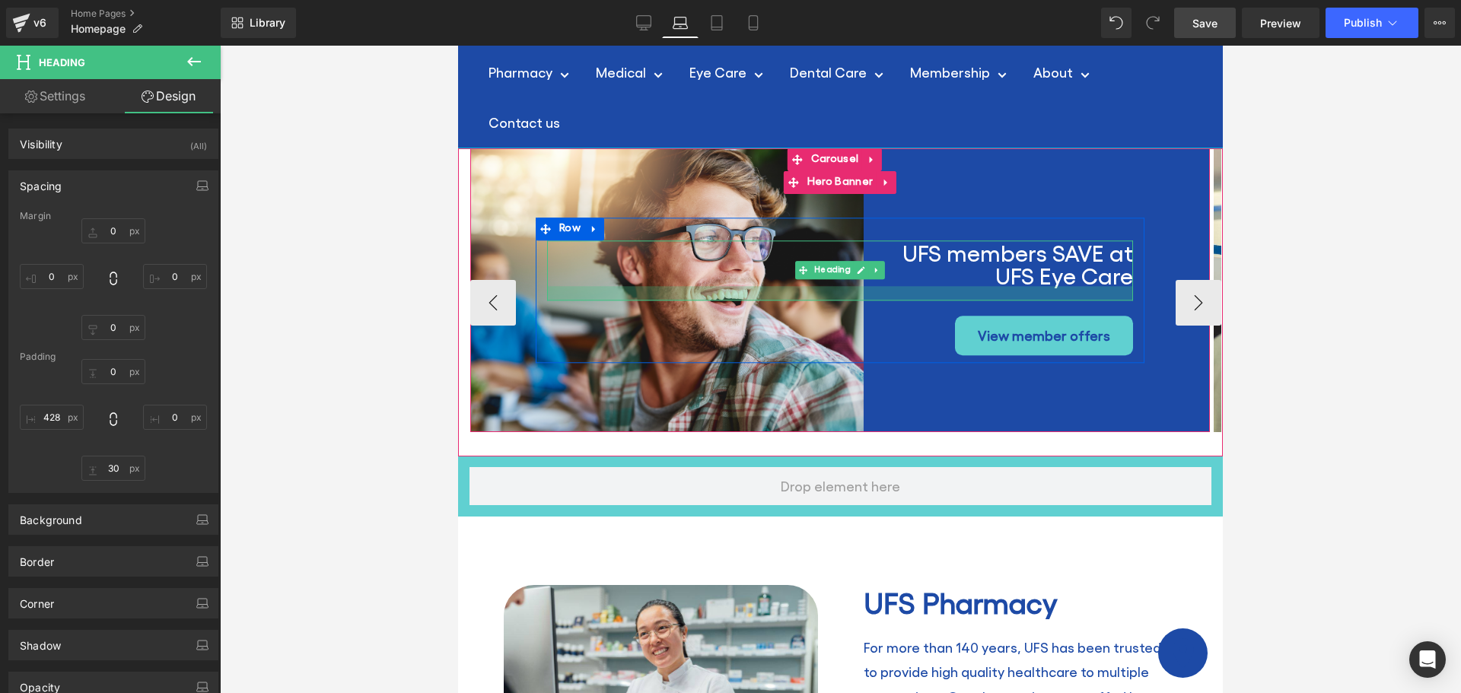
drag, startPoint x: 1027, startPoint y: 304, endPoint x: 1027, endPoint y: 295, distance: 8.4
click at [1027, 295] on div at bounding box center [840, 293] width 586 height 14
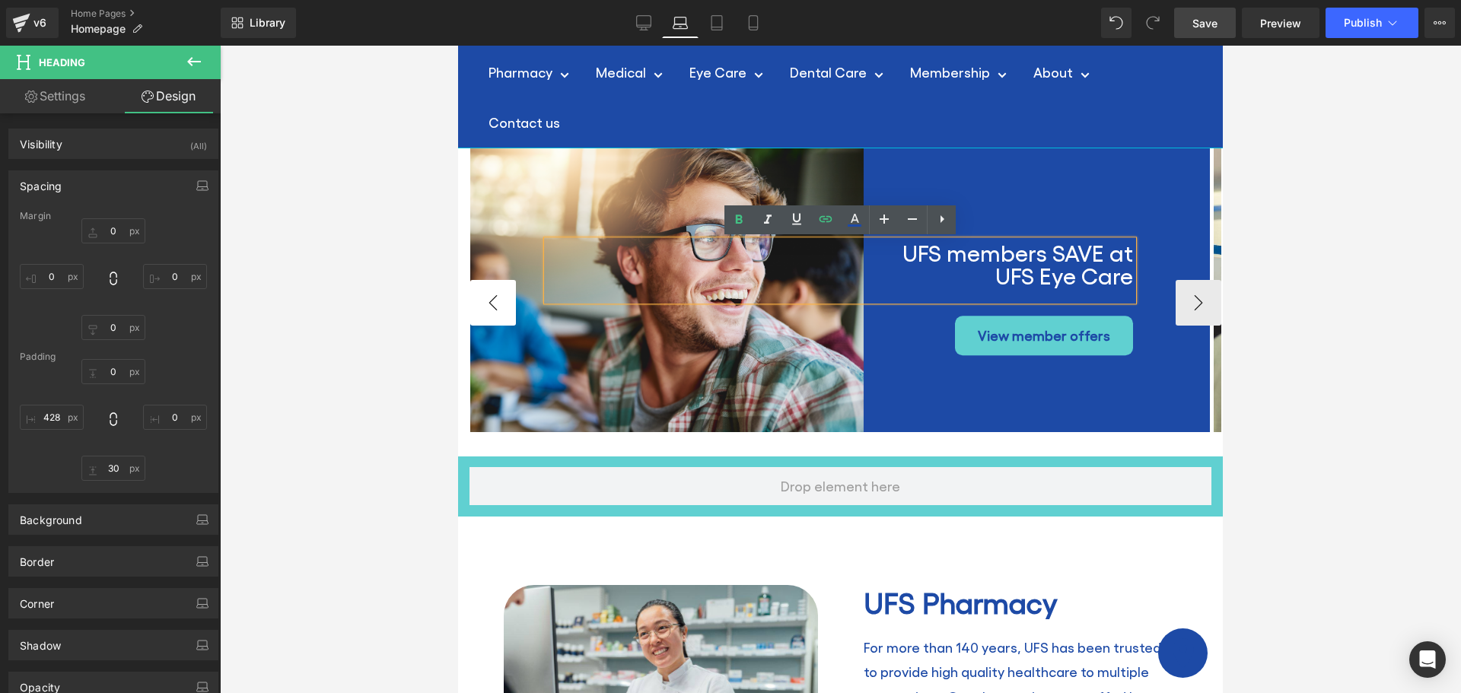
click at [482, 297] on button "‹" at bounding box center [493, 303] width 46 height 46
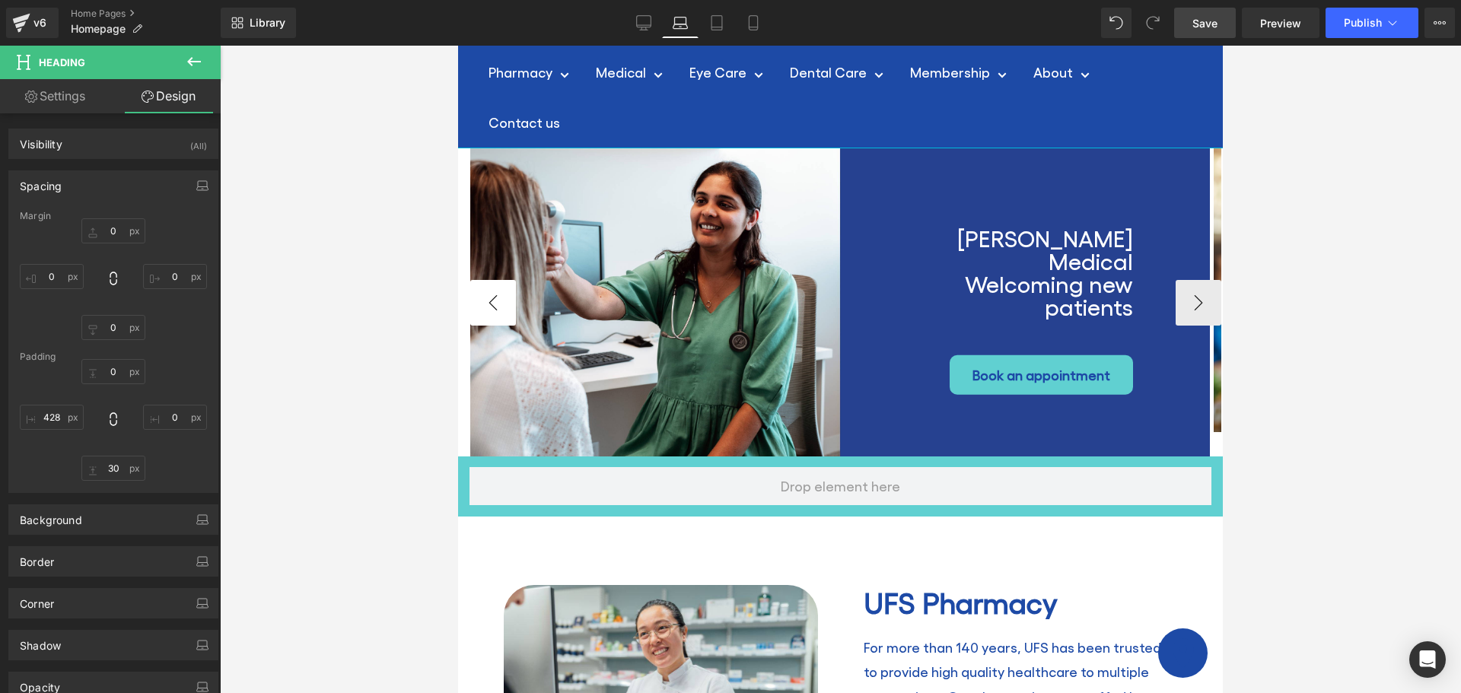
click at [482, 298] on button "‹" at bounding box center [493, 303] width 46 height 46
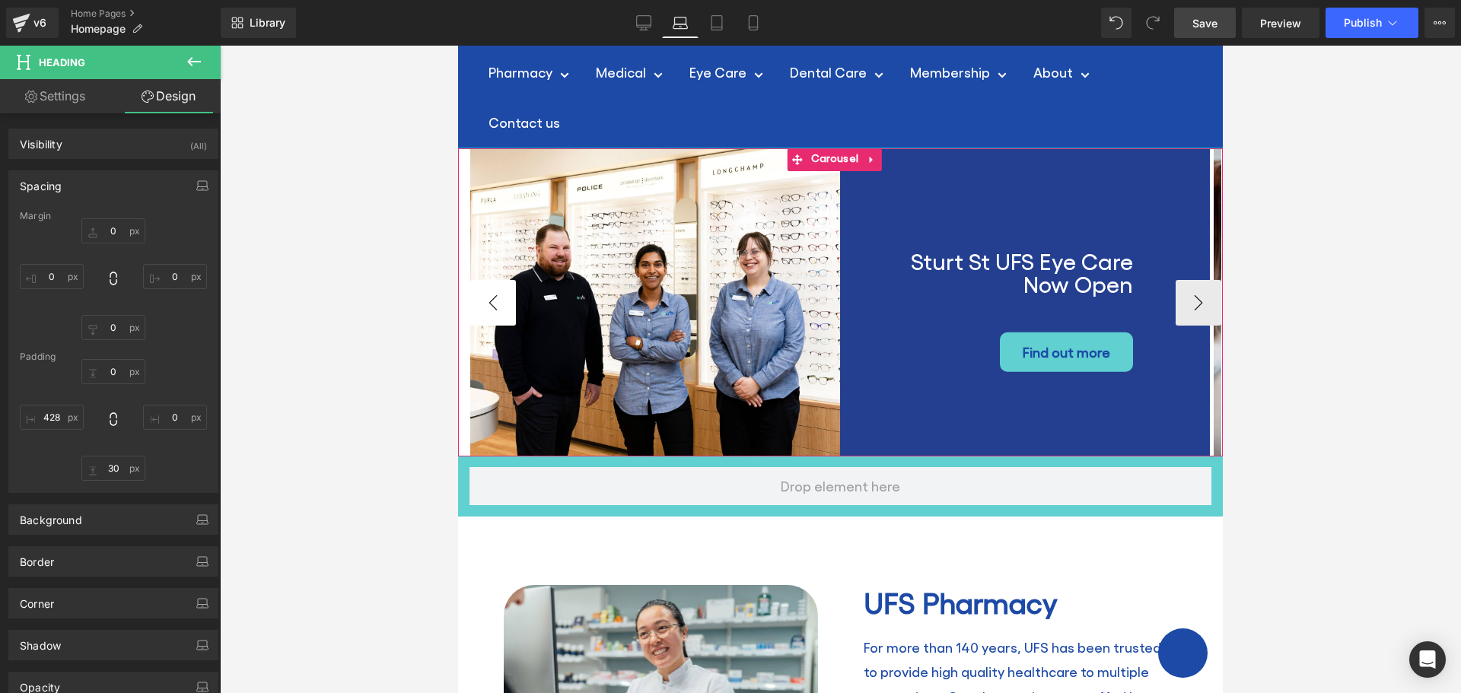
click at [482, 298] on button "‹" at bounding box center [493, 303] width 46 height 46
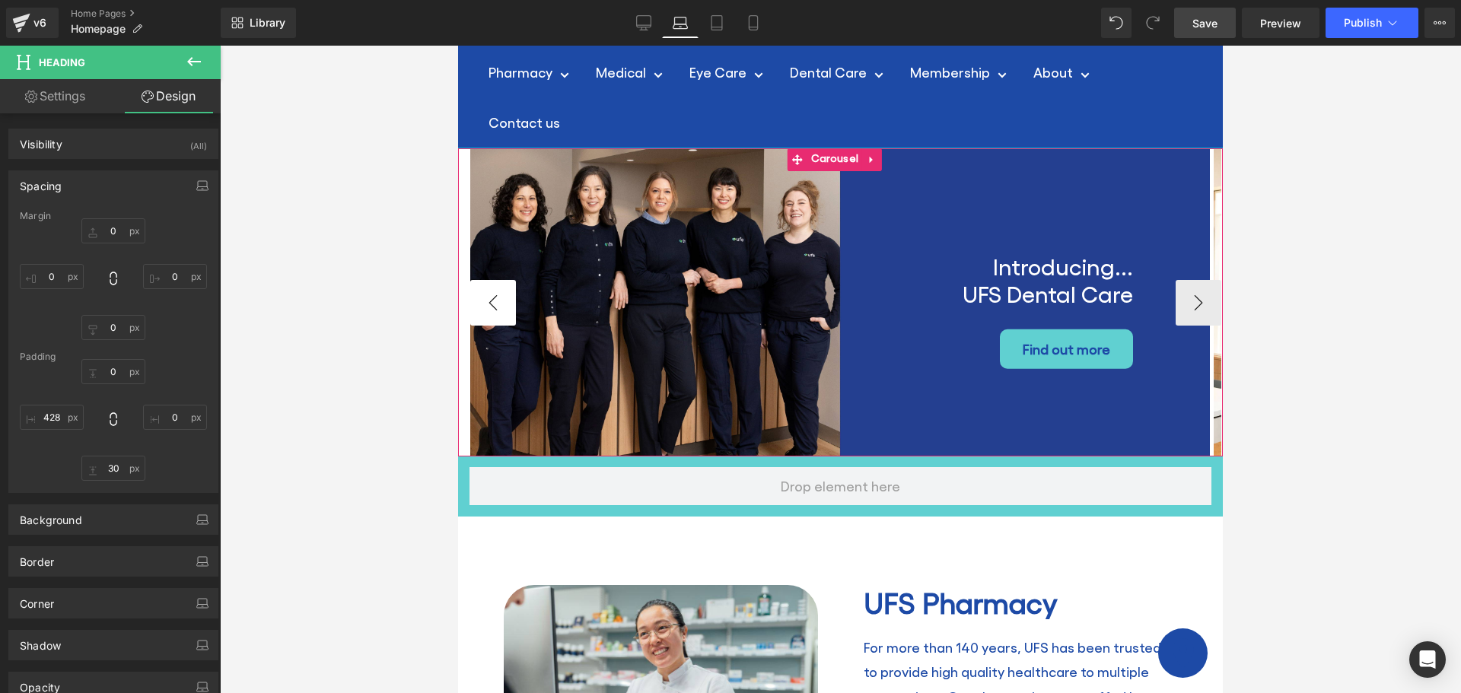
click at [482, 298] on button "‹" at bounding box center [493, 303] width 46 height 46
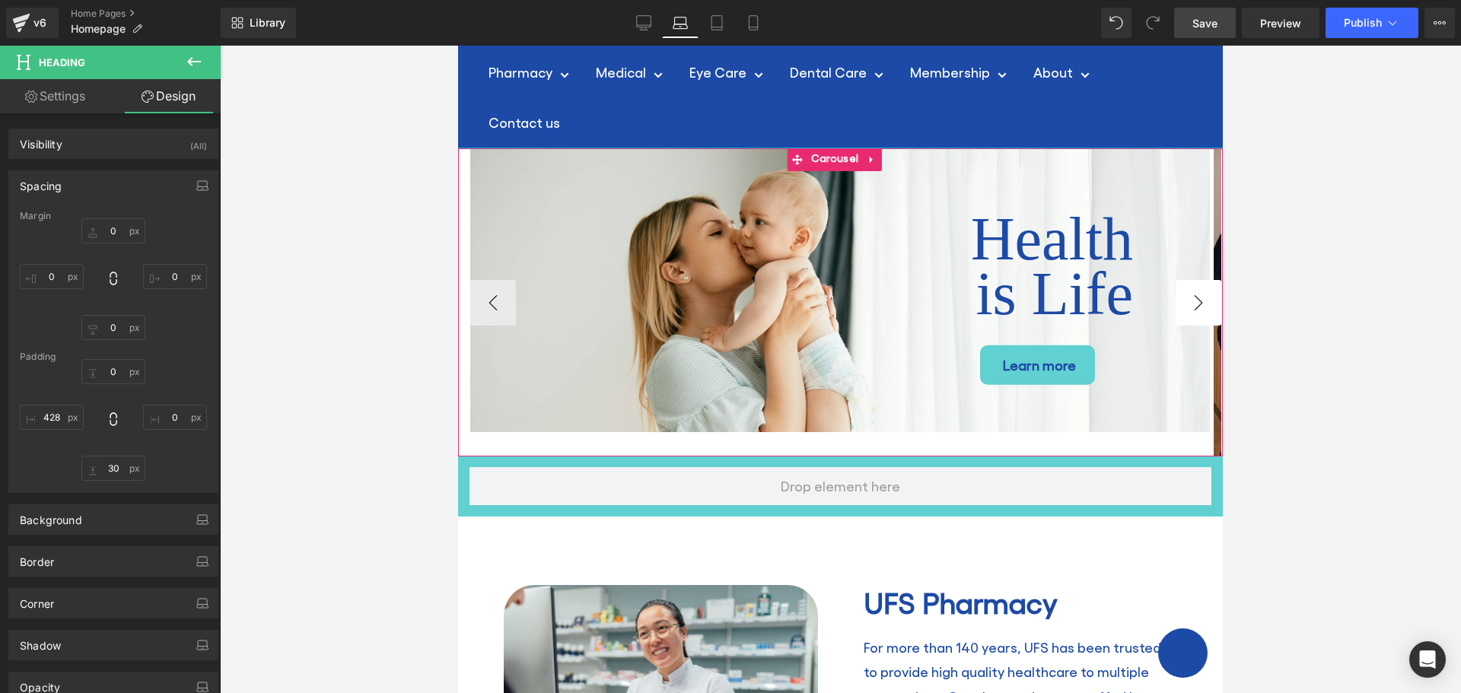
click at [1186, 298] on button "›" at bounding box center [1199, 303] width 46 height 46
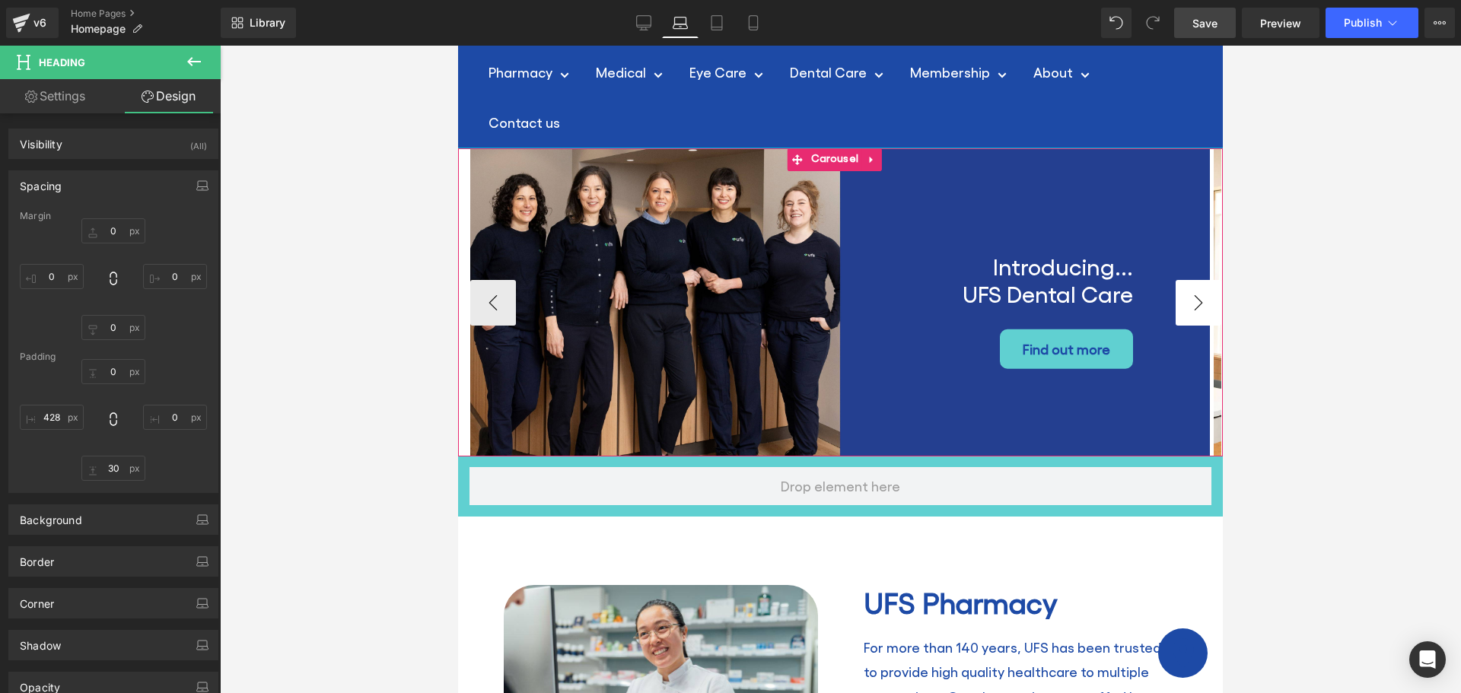
click at [1186, 298] on button "›" at bounding box center [1199, 303] width 46 height 46
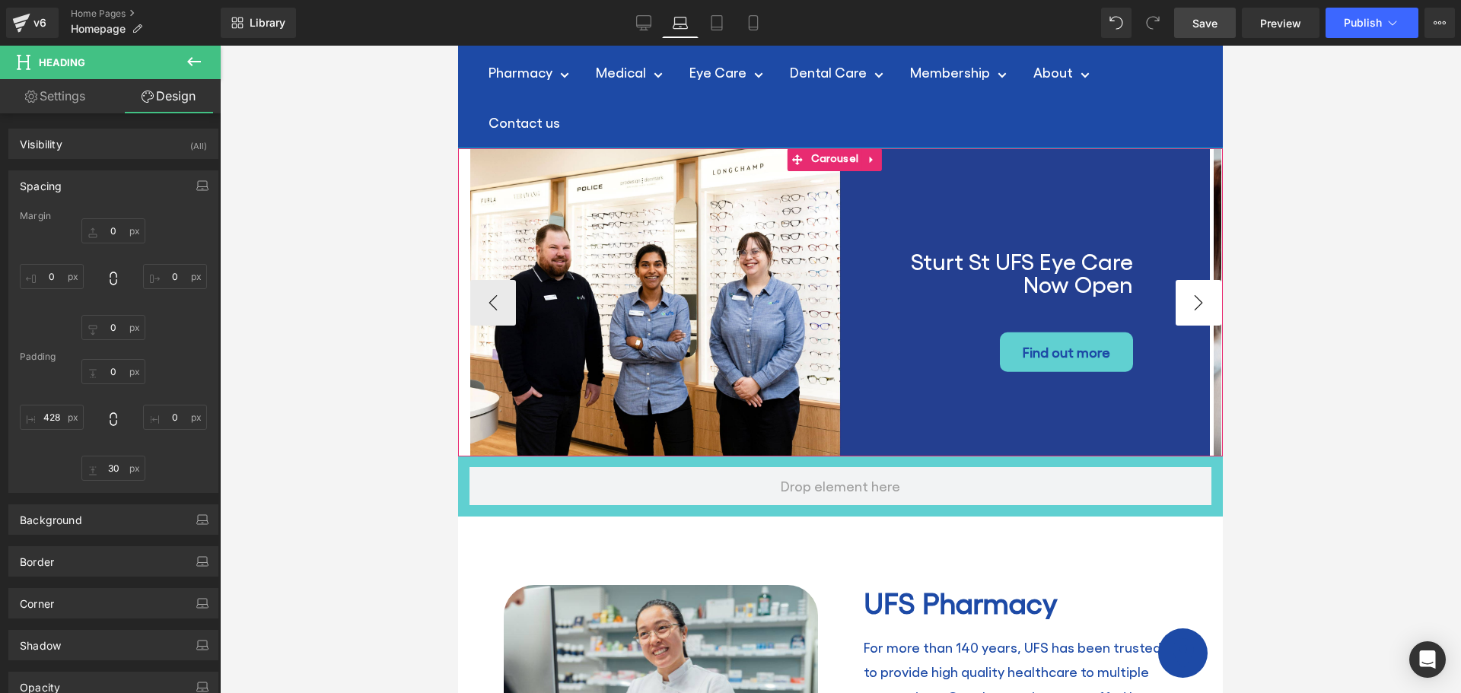
click at [1186, 298] on button "›" at bounding box center [1199, 303] width 46 height 46
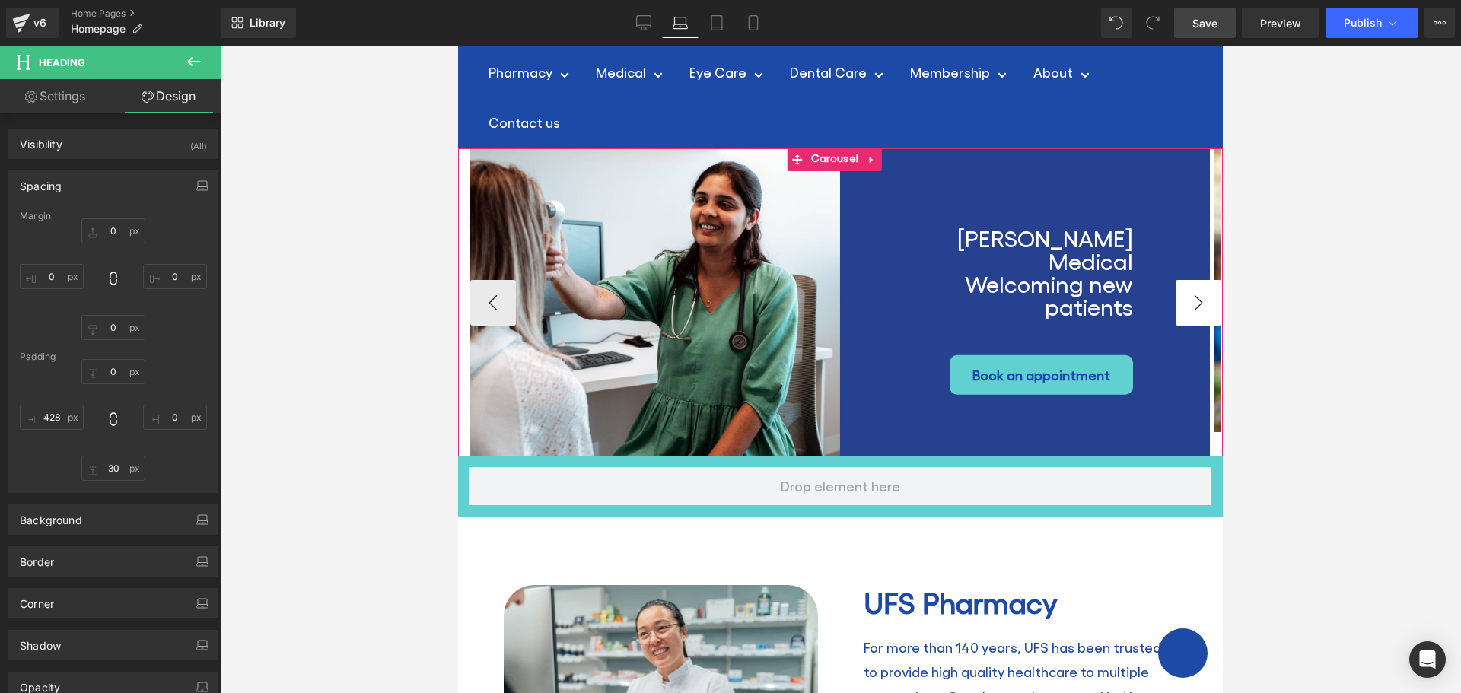
click at [1186, 298] on button "›" at bounding box center [1199, 303] width 46 height 46
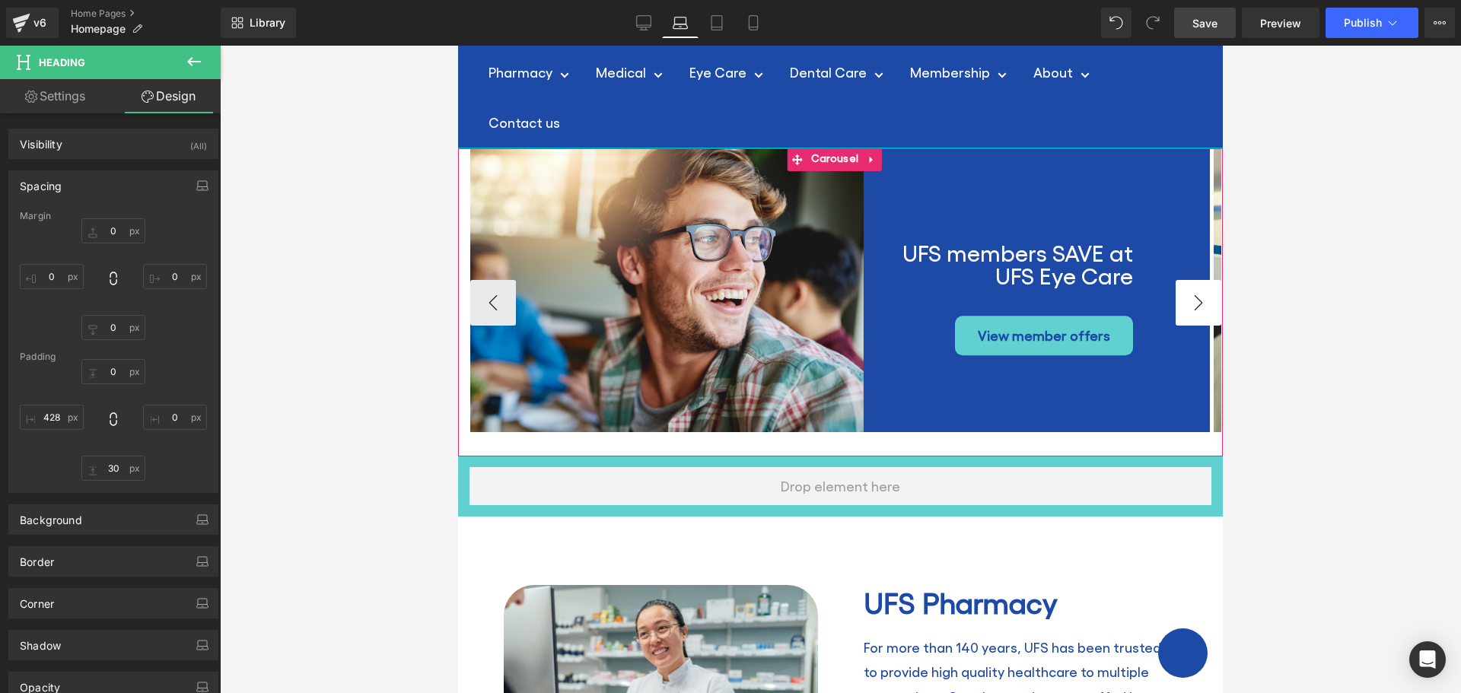
click at [1186, 298] on button "›" at bounding box center [1199, 303] width 46 height 46
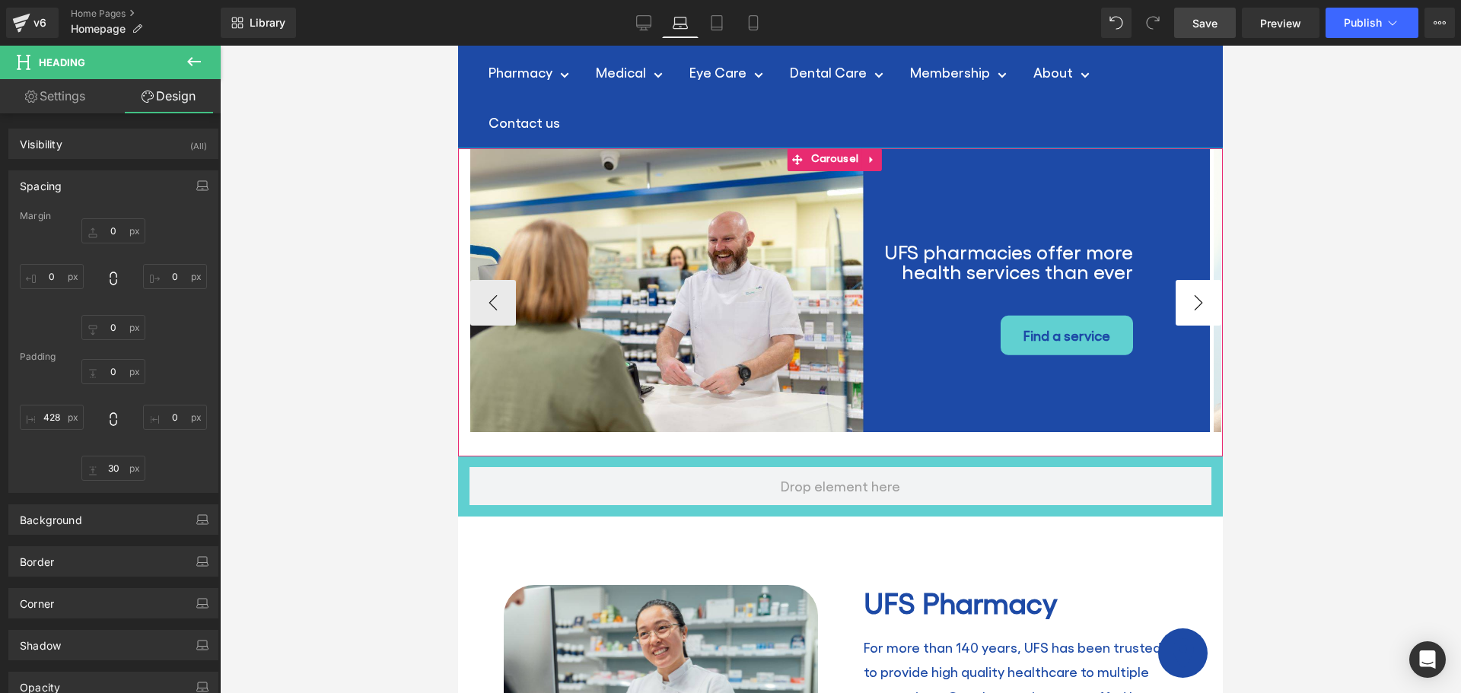
click at [1186, 298] on button "›" at bounding box center [1199, 303] width 46 height 46
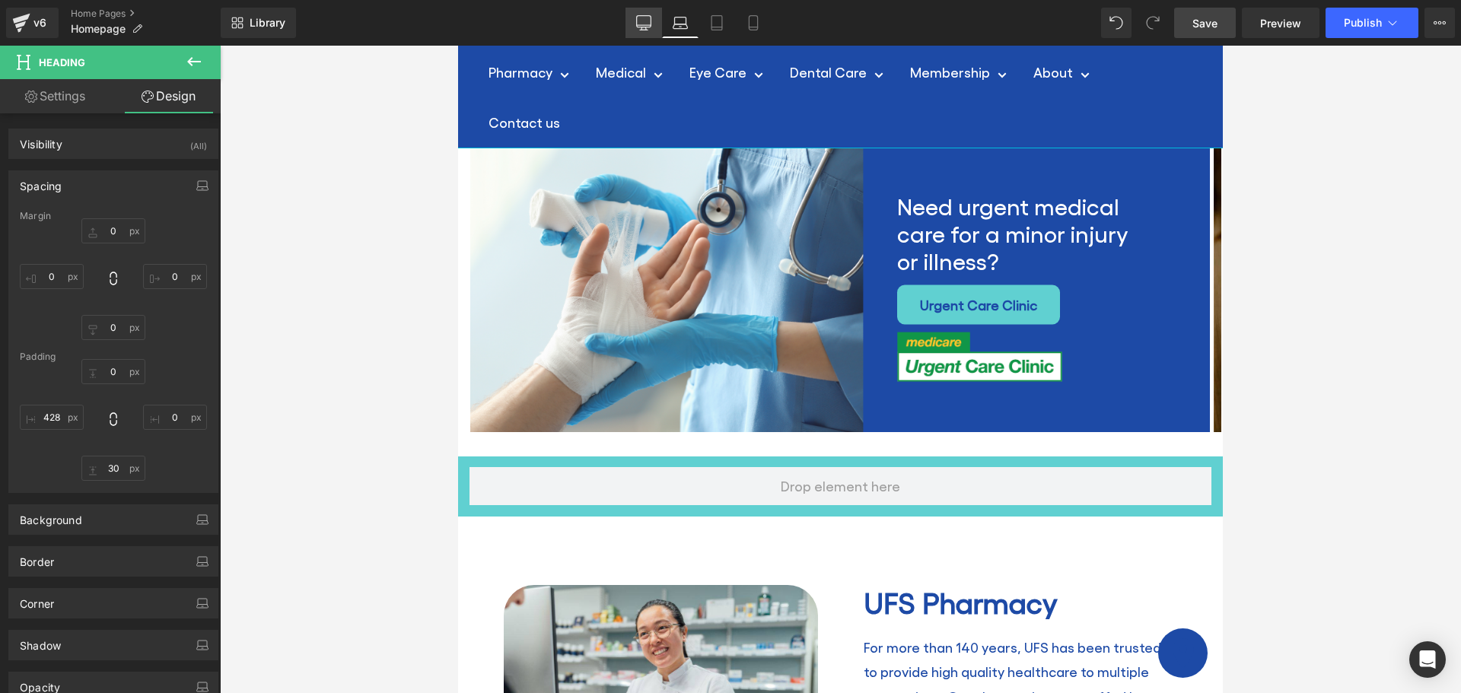
click at [648, 22] on icon at bounding box center [643, 22] width 15 height 15
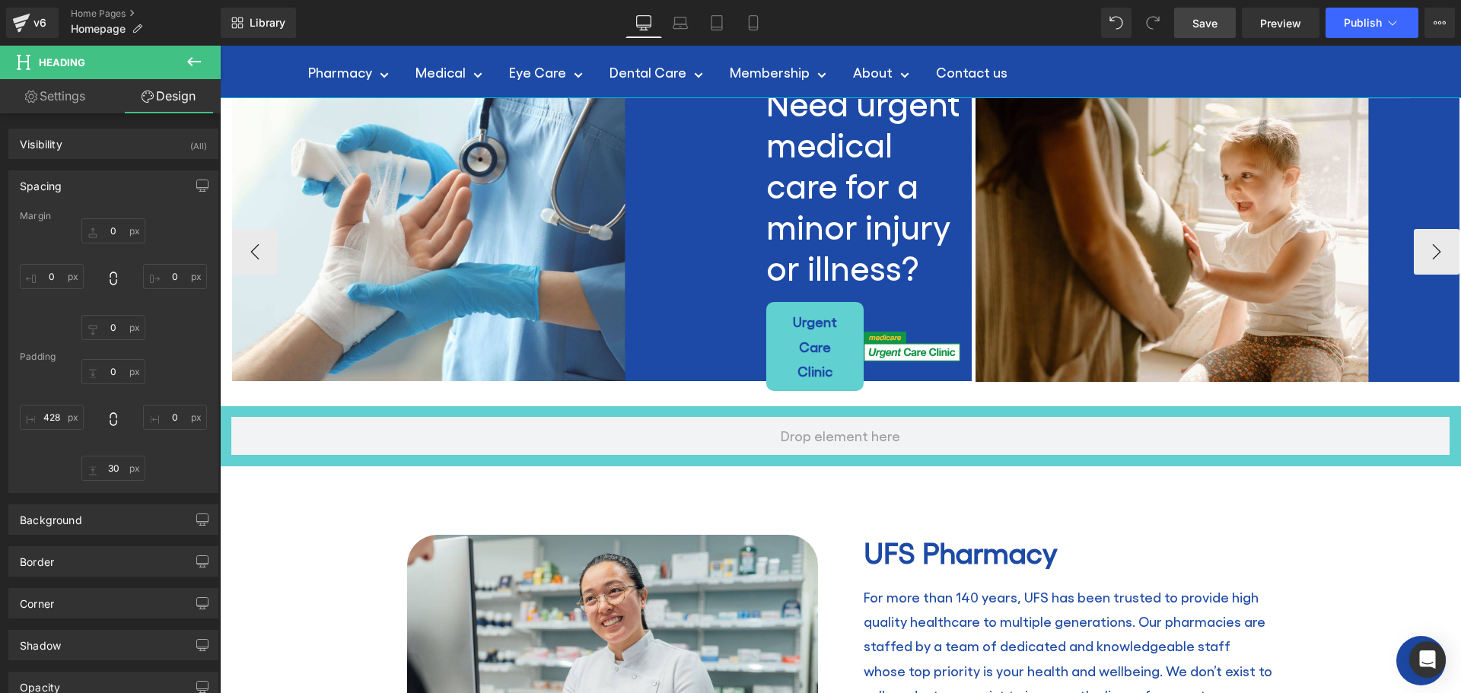
scroll to position [0, 0]
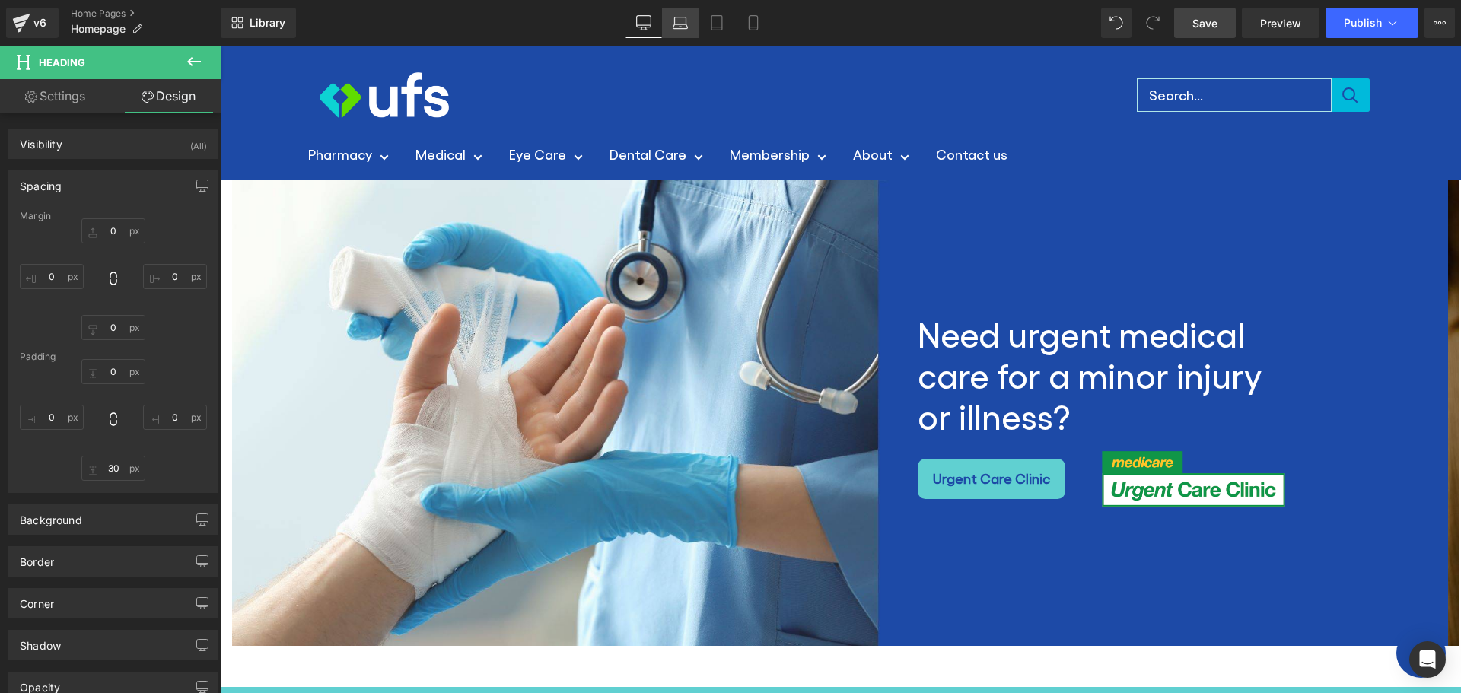
click at [673, 20] on icon at bounding box center [680, 22] width 15 height 15
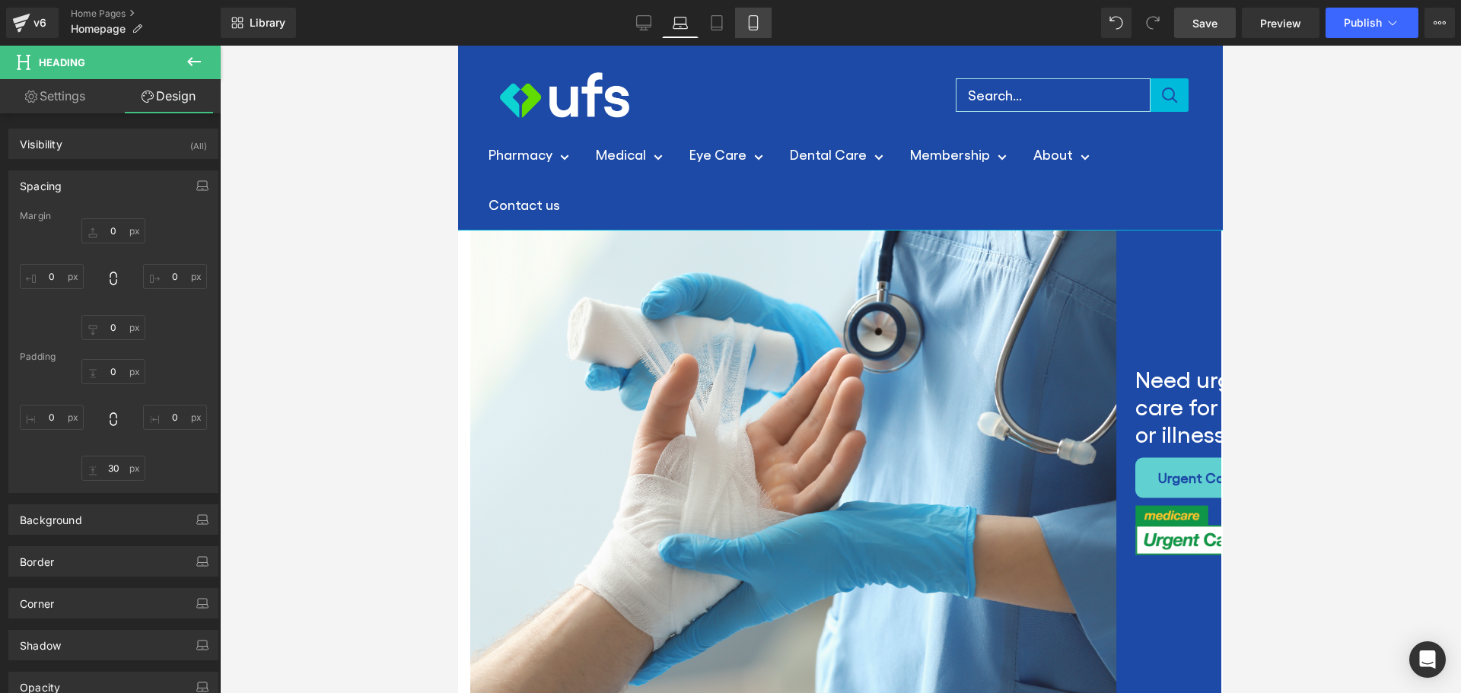
scroll to position [70, 0]
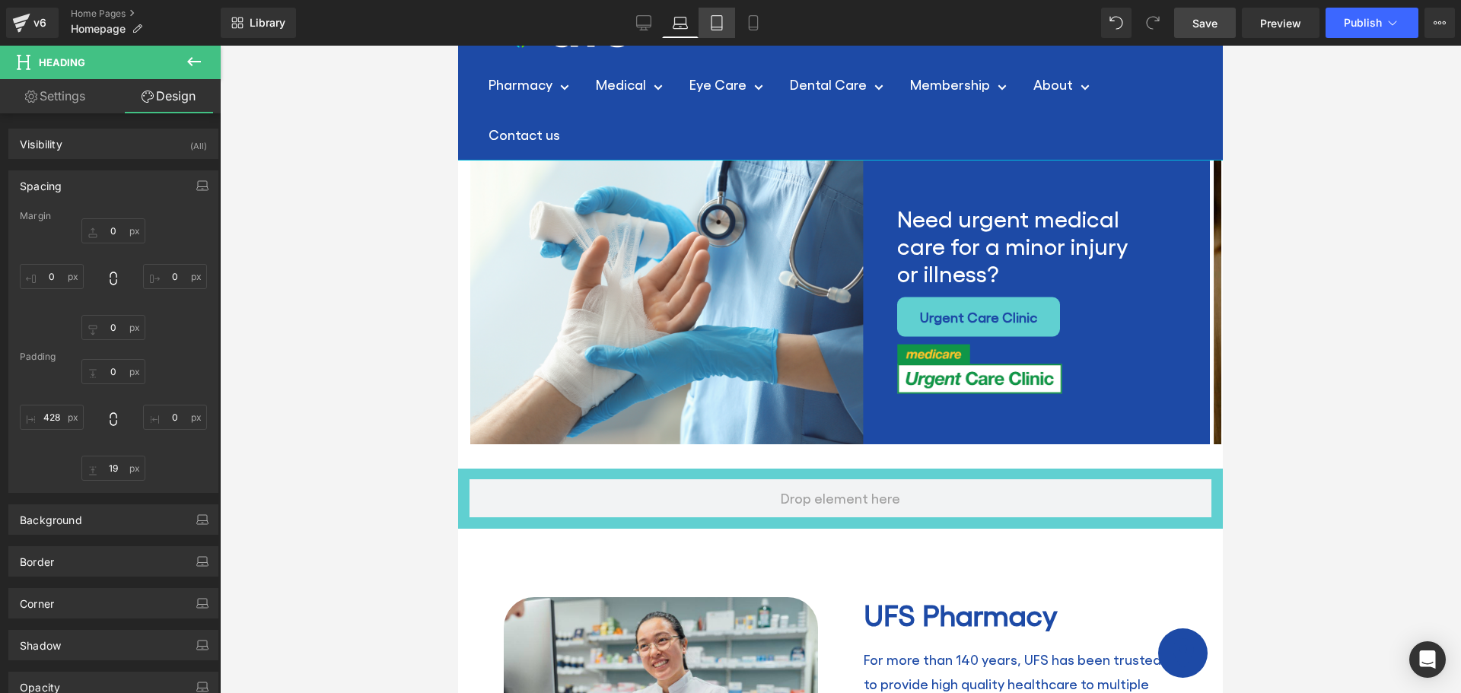
click at [722, 26] on icon at bounding box center [716, 22] width 15 height 15
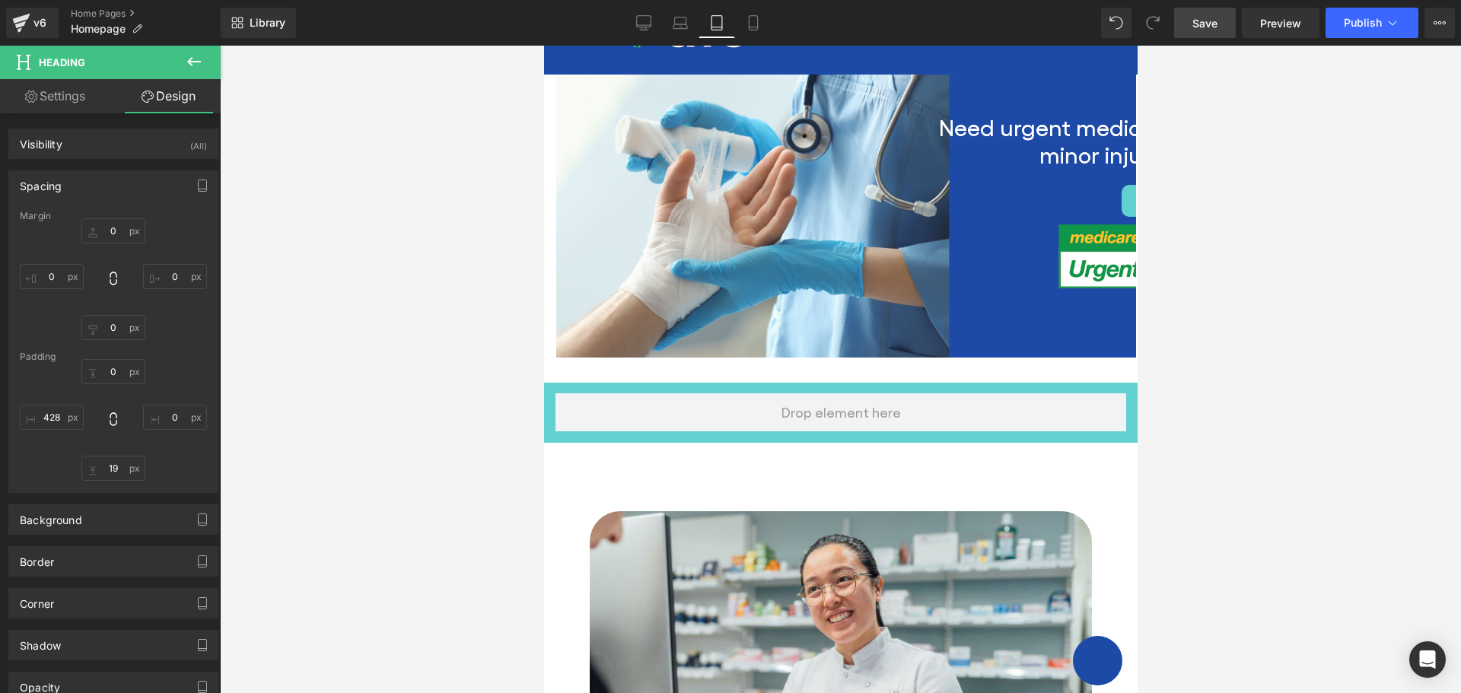
scroll to position [0, 0]
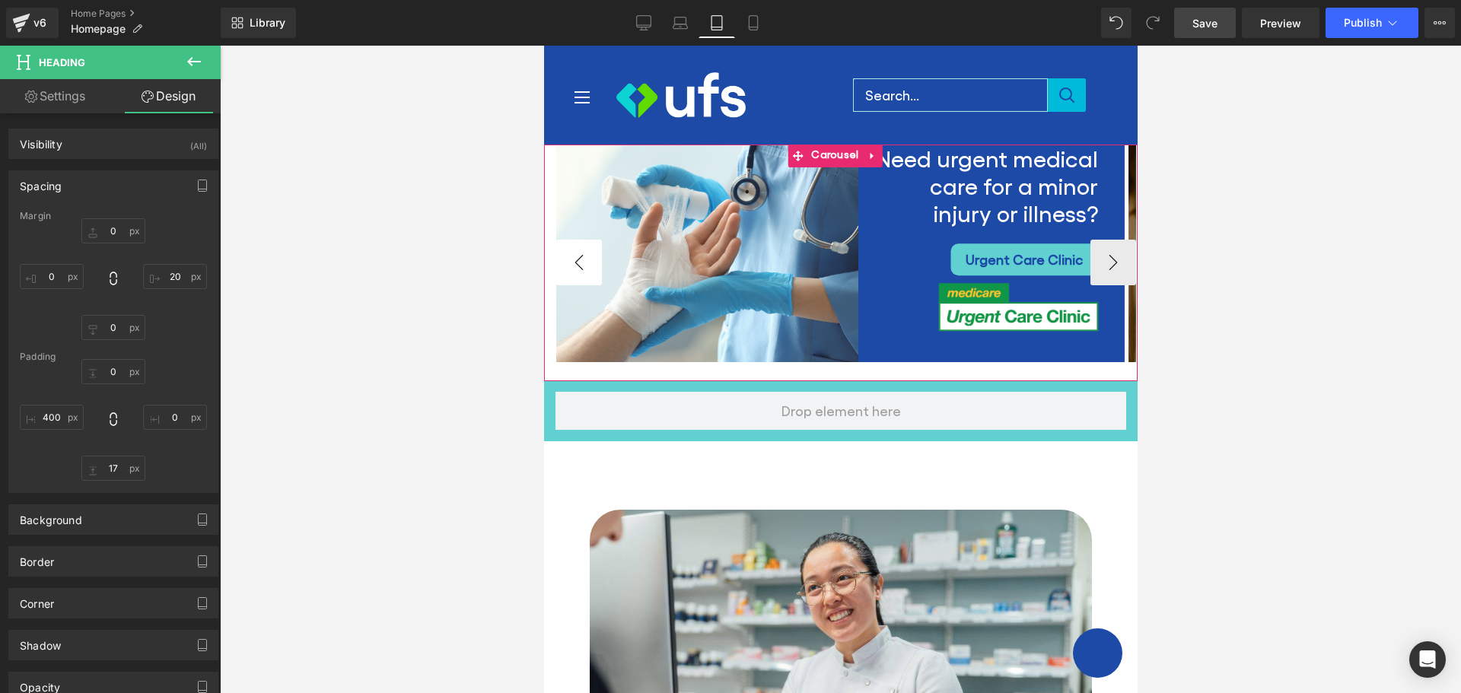
click at [573, 256] on button "‹" at bounding box center [579, 263] width 46 height 46
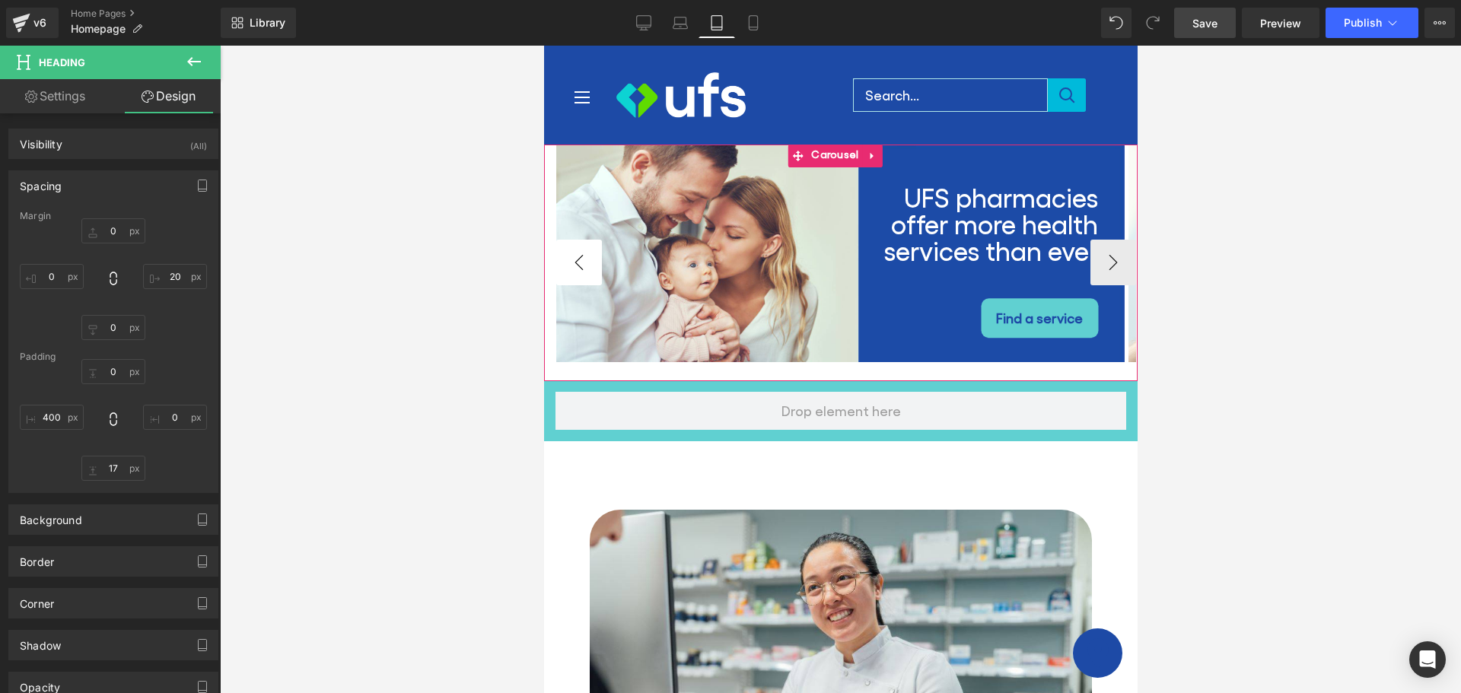
click at [573, 256] on button "‹" at bounding box center [579, 263] width 46 height 46
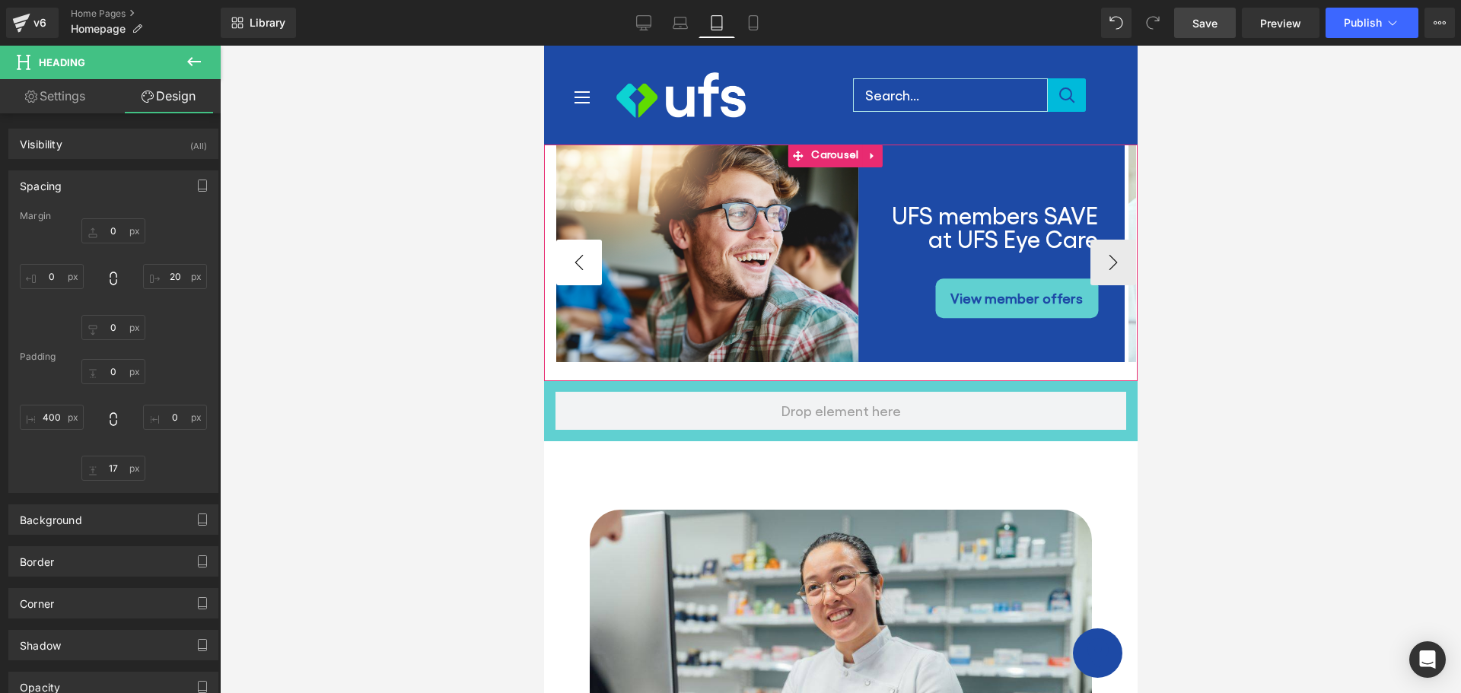
click at [573, 256] on button "‹" at bounding box center [579, 263] width 46 height 46
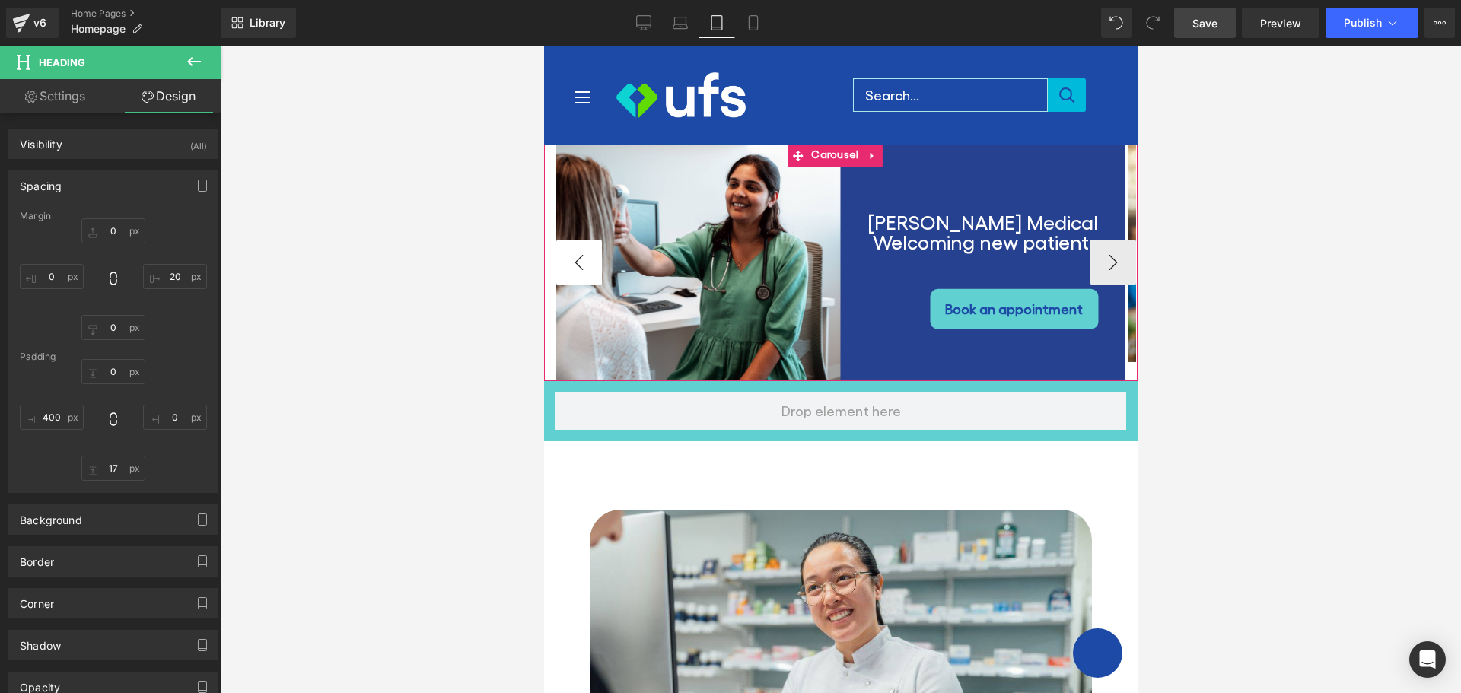
click at [573, 256] on button "‹" at bounding box center [579, 263] width 46 height 46
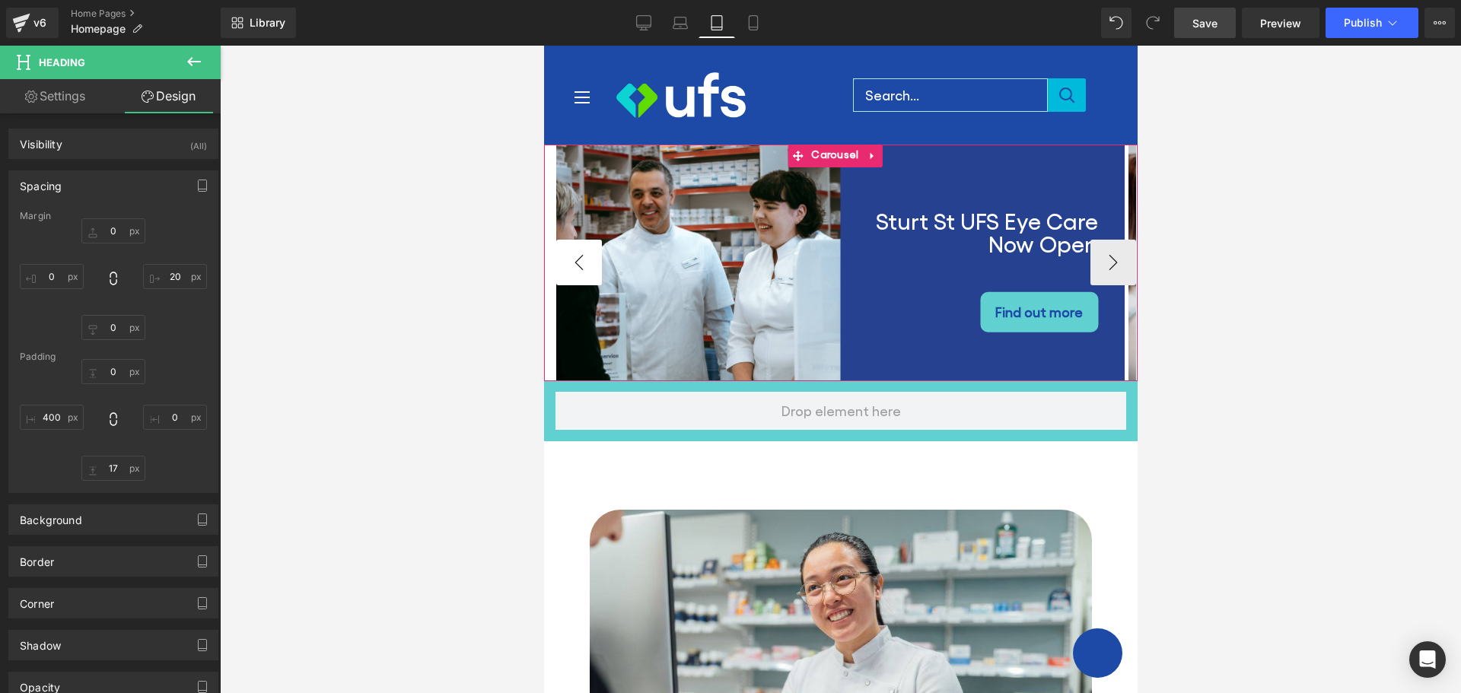
click at [573, 256] on button "‹" at bounding box center [579, 263] width 46 height 46
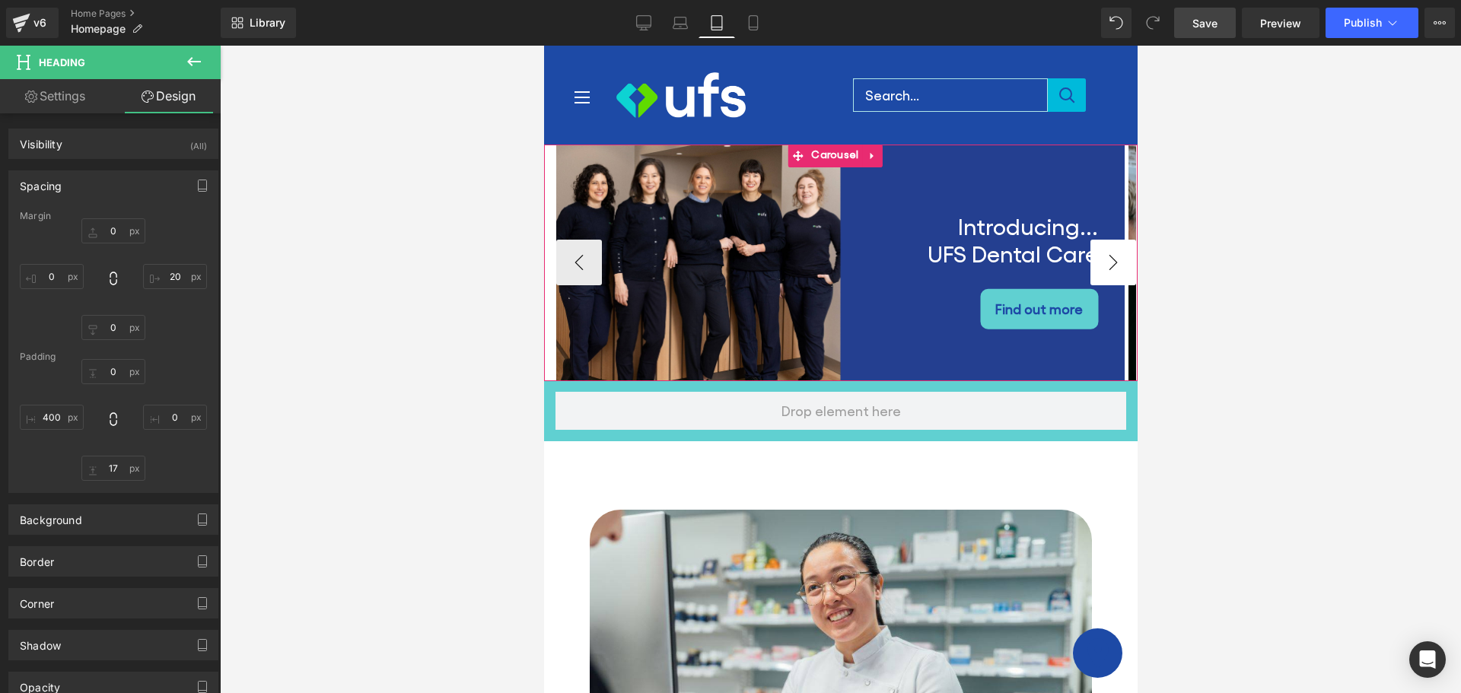
click at [1113, 260] on button "›" at bounding box center [1113, 263] width 46 height 46
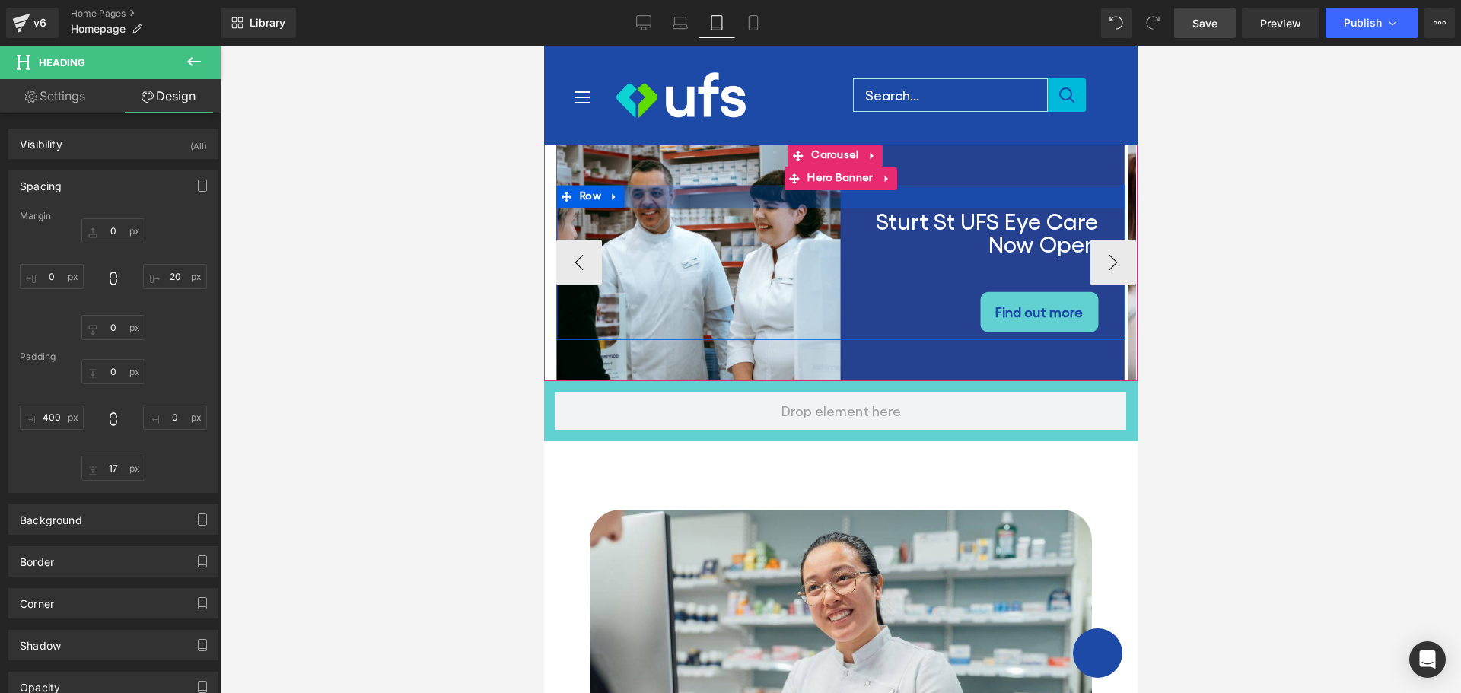
click at [697, 203] on div at bounding box center [840, 197] width 568 height 23
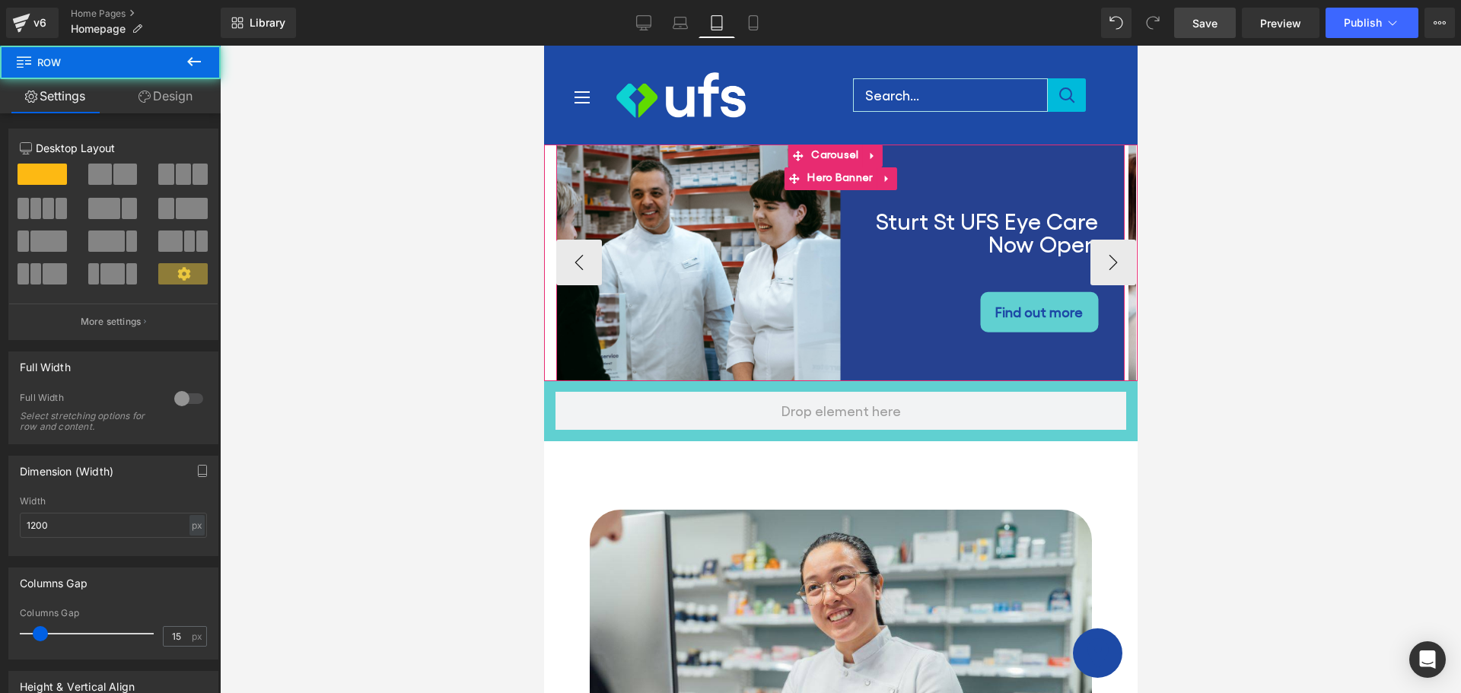
click at [711, 171] on div "Sturt St UFS Eye Care Now Open Heading Find out more [GEOGRAPHIC_DATA]" at bounding box center [840, 263] width 568 height 237
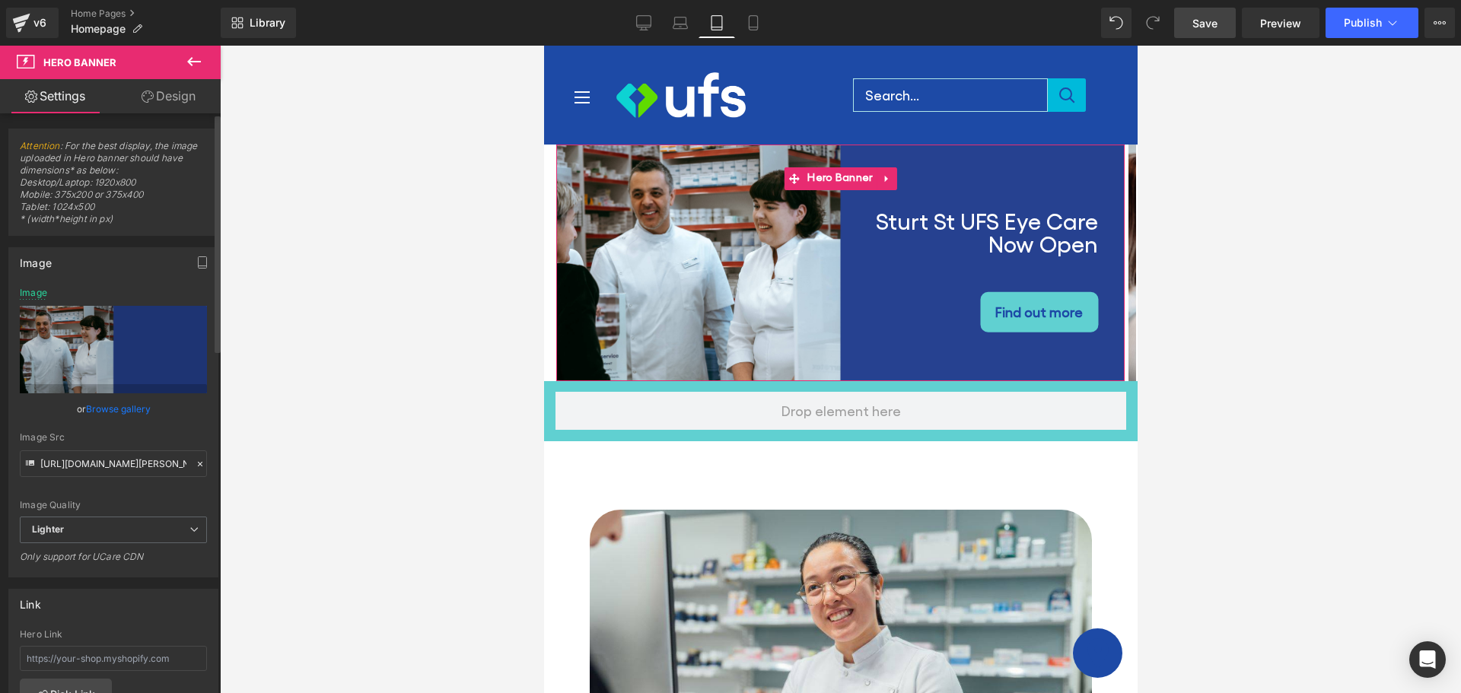
click at [119, 407] on link "Browse gallery" at bounding box center [118, 409] width 65 height 27
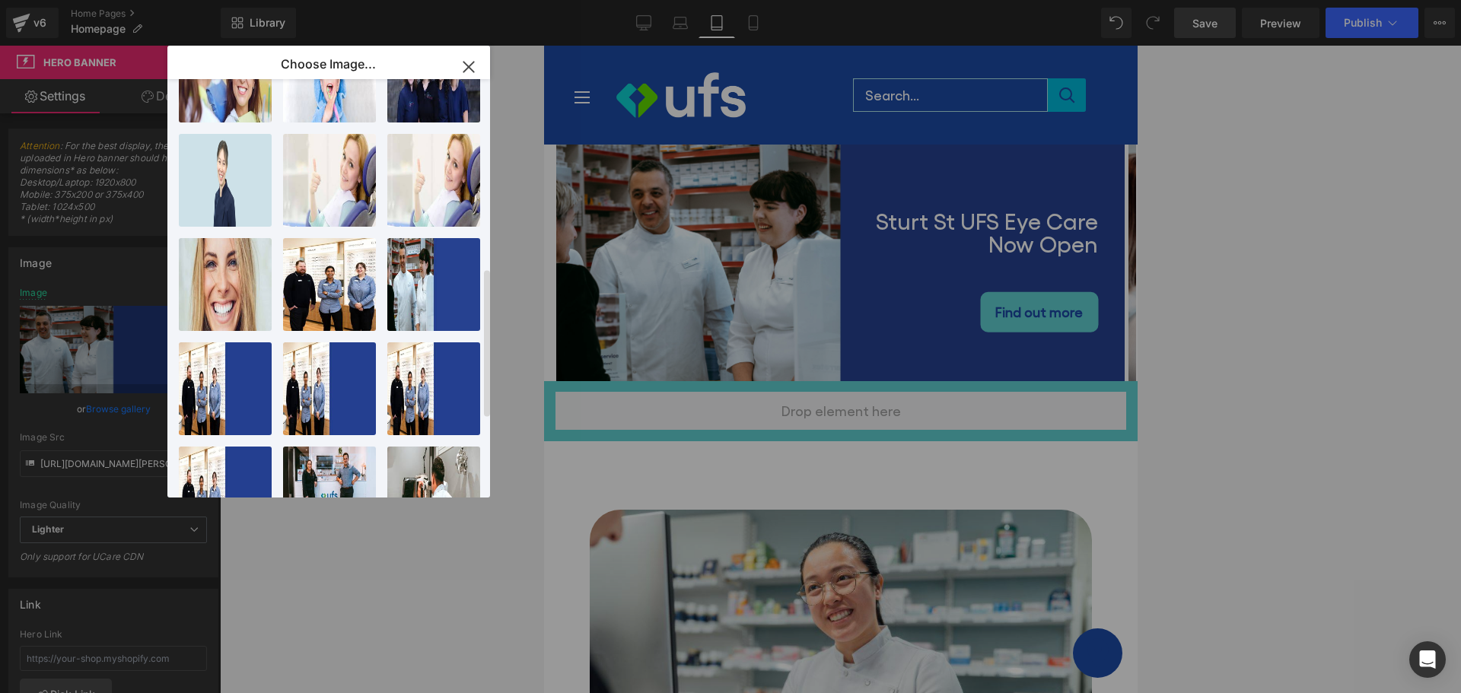
scroll to position [533, 0]
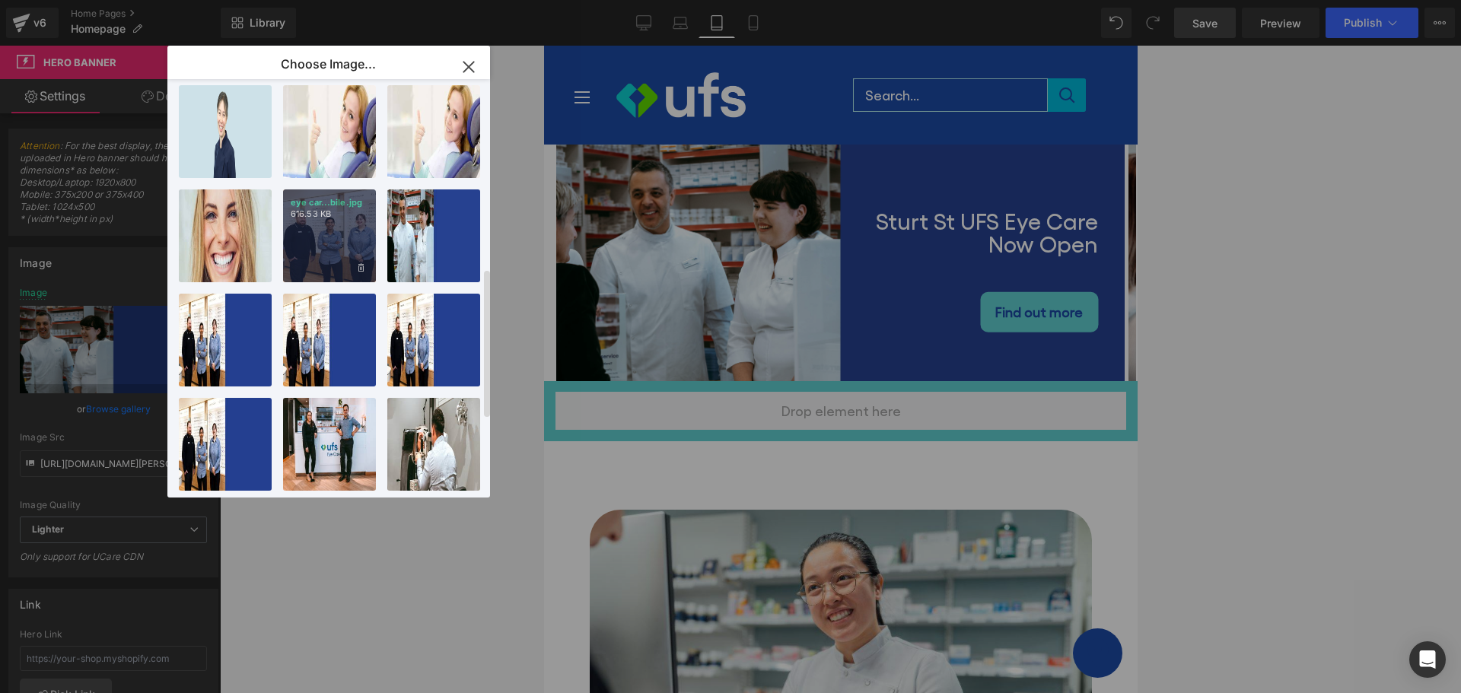
click at [337, 234] on div "eye car...bile.jpg 616.53 KB" at bounding box center [329, 235] width 93 height 93
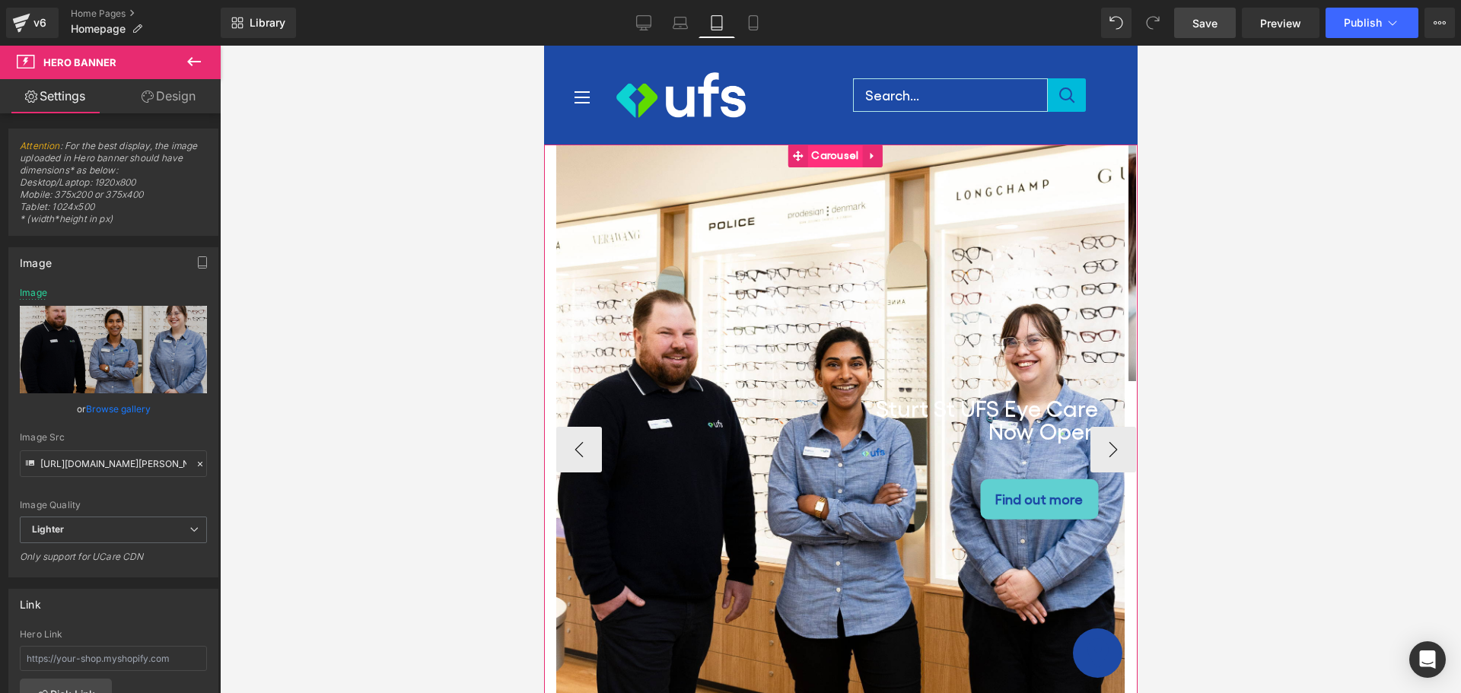
click at [818, 148] on span "Carousel" at bounding box center [834, 156] width 55 height 23
click at [779, 173] on div "Sturt St UFS Eye Care Now Open Heading Find out more [GEOGRAPHIC_DATA]" at bounding box center [840, 450] width 568 height 611
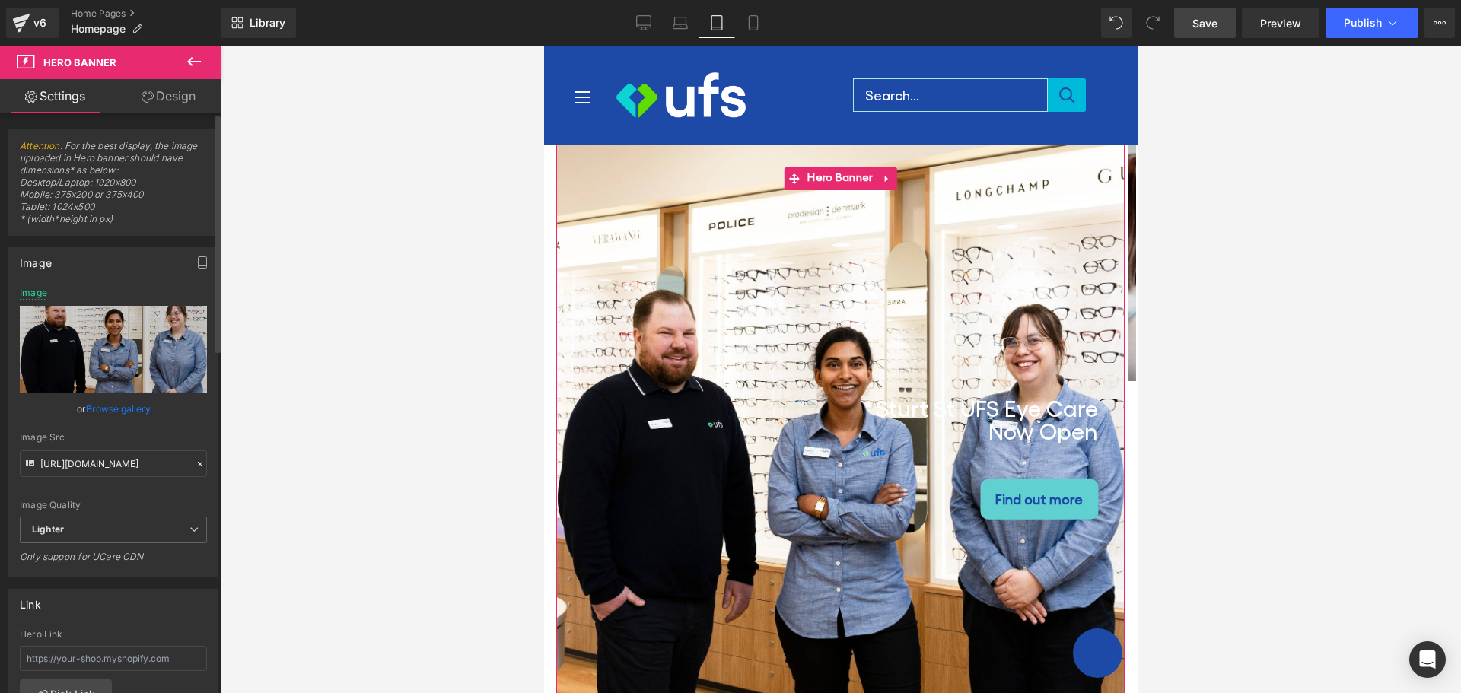
click at [116, 407] on link "Browse gallery" at bounding box center [118, 409] width 65 height 27
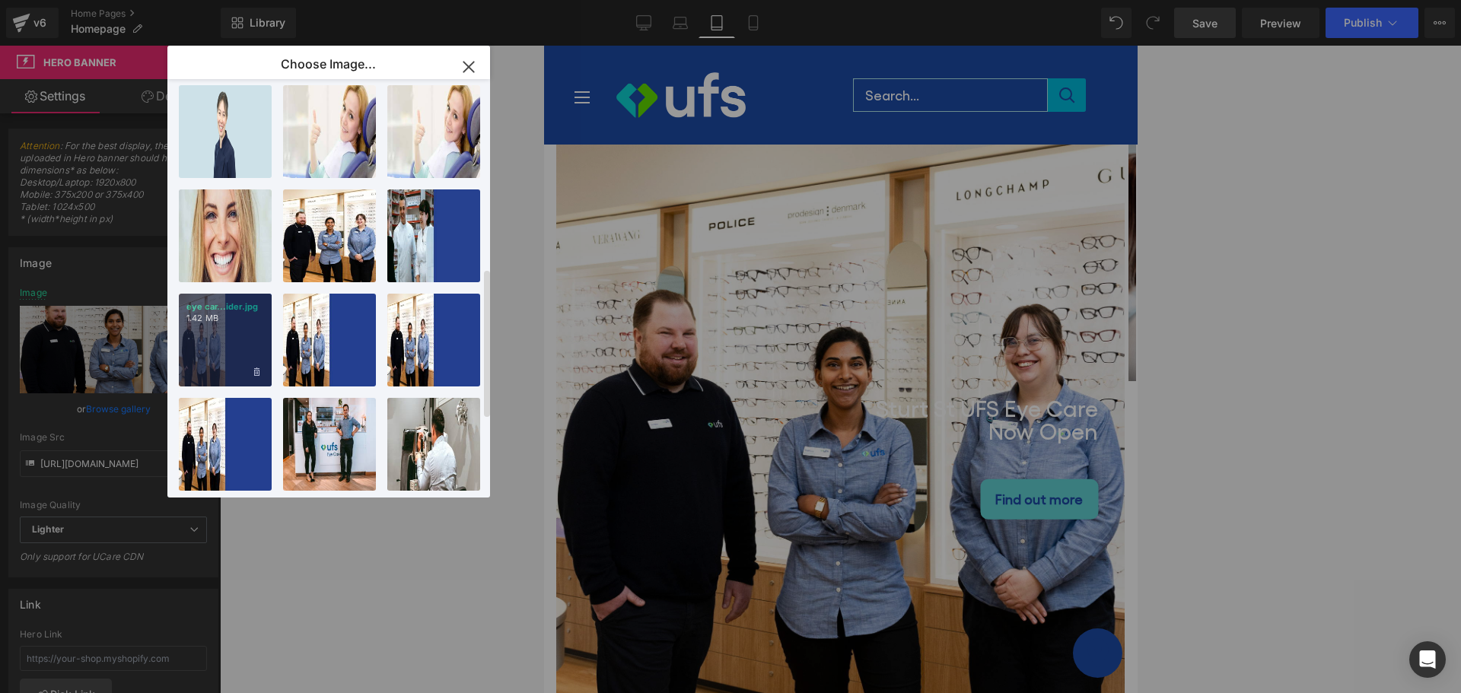
click at [220, 332] on div "eye car...ider.jpg 1.42 MB" at bounding box center [225, 340] width 93 height 93
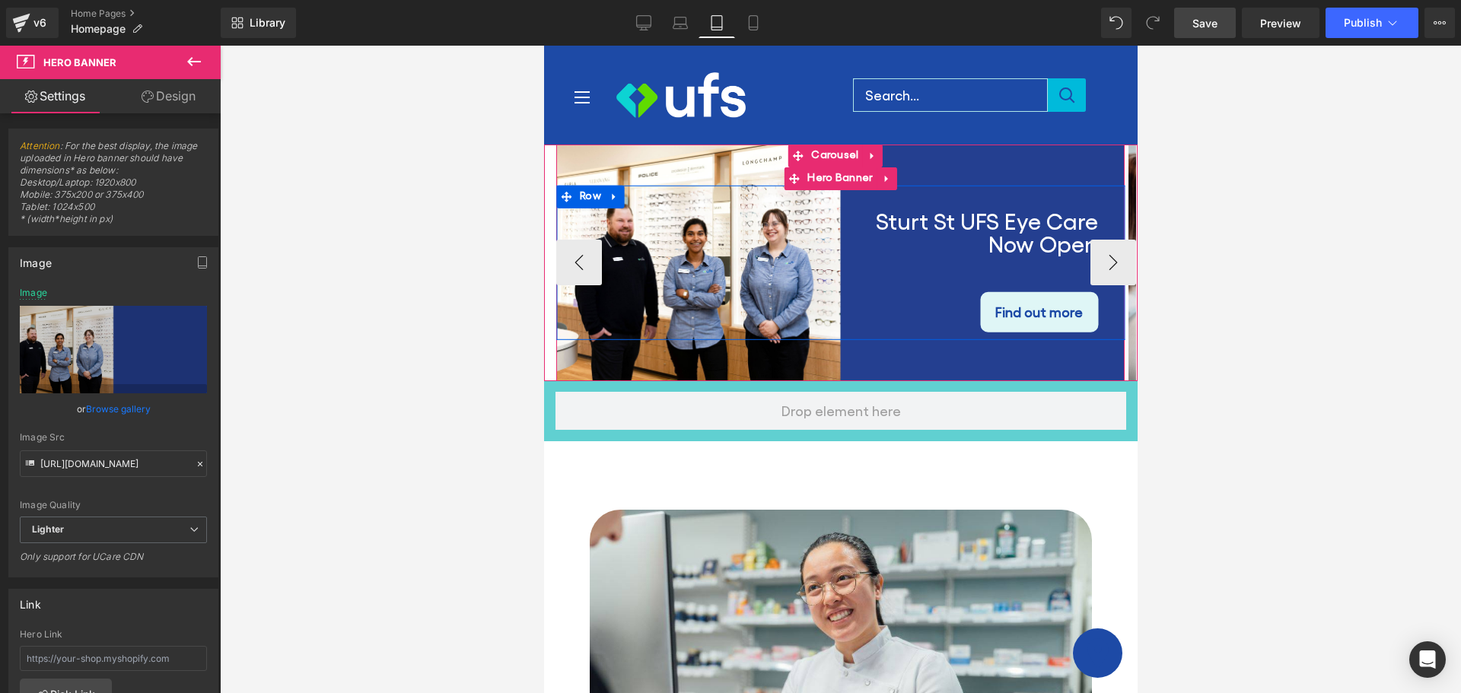
click at [1011, 326] on link "Find out more" at bounding box center [1038, 312] width 118 height 40
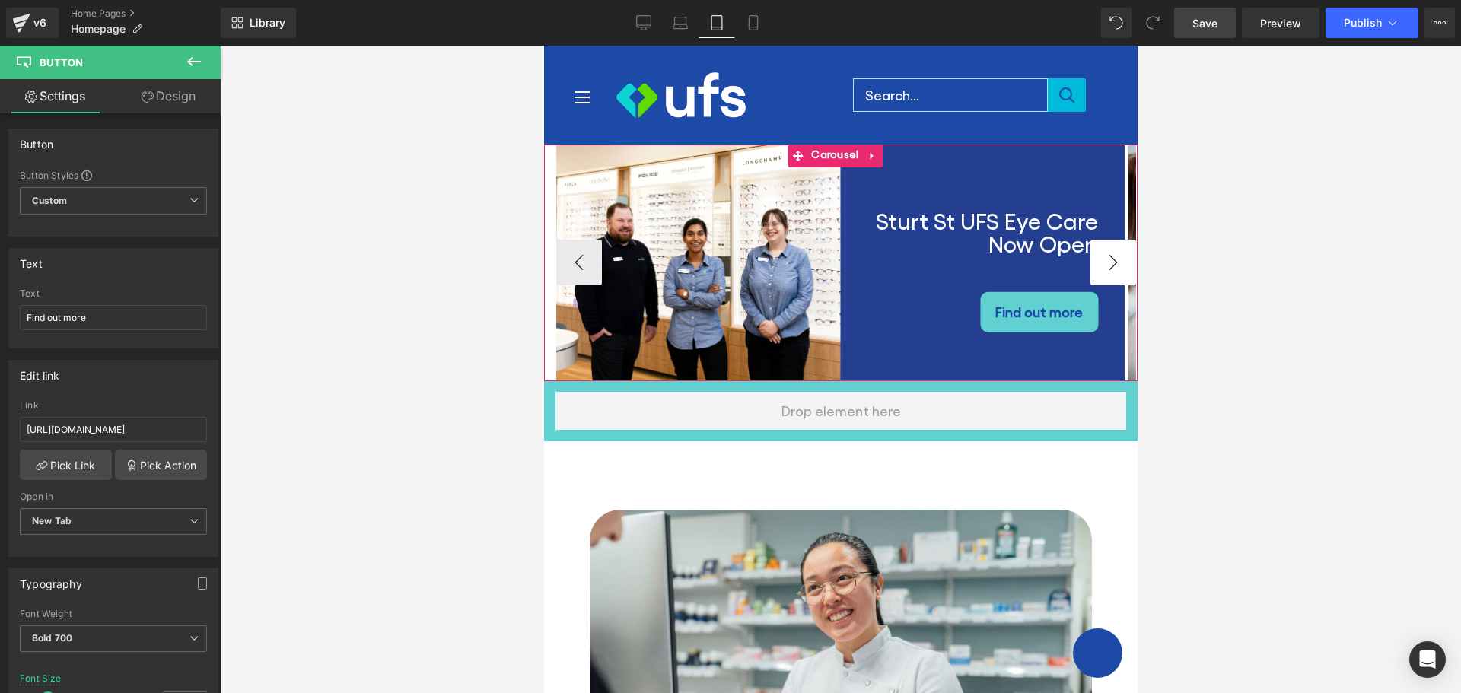
click at [1103, 261] on button "›" at bounding box center [1113, 263] width 46 height 46
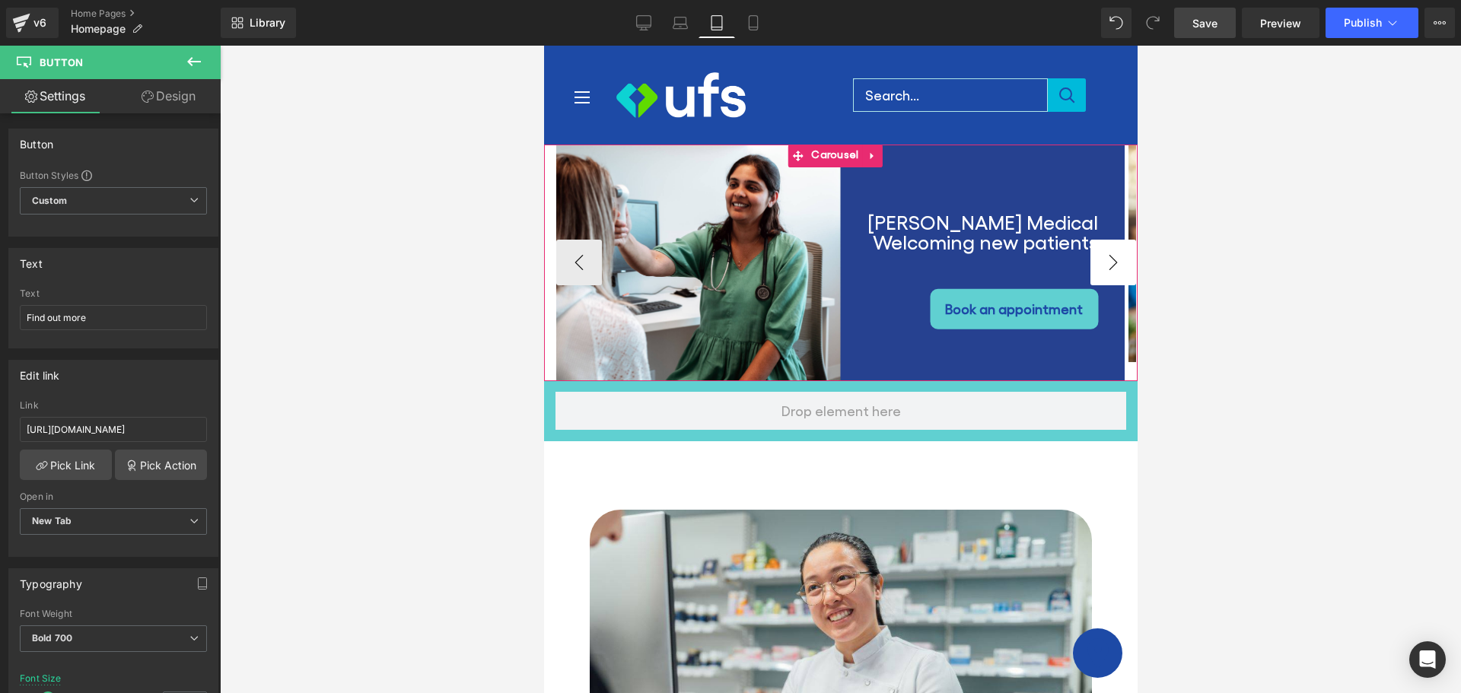
click at [1103, 261] on button "›" at bounding box center [1113, 263] width 46 height 46
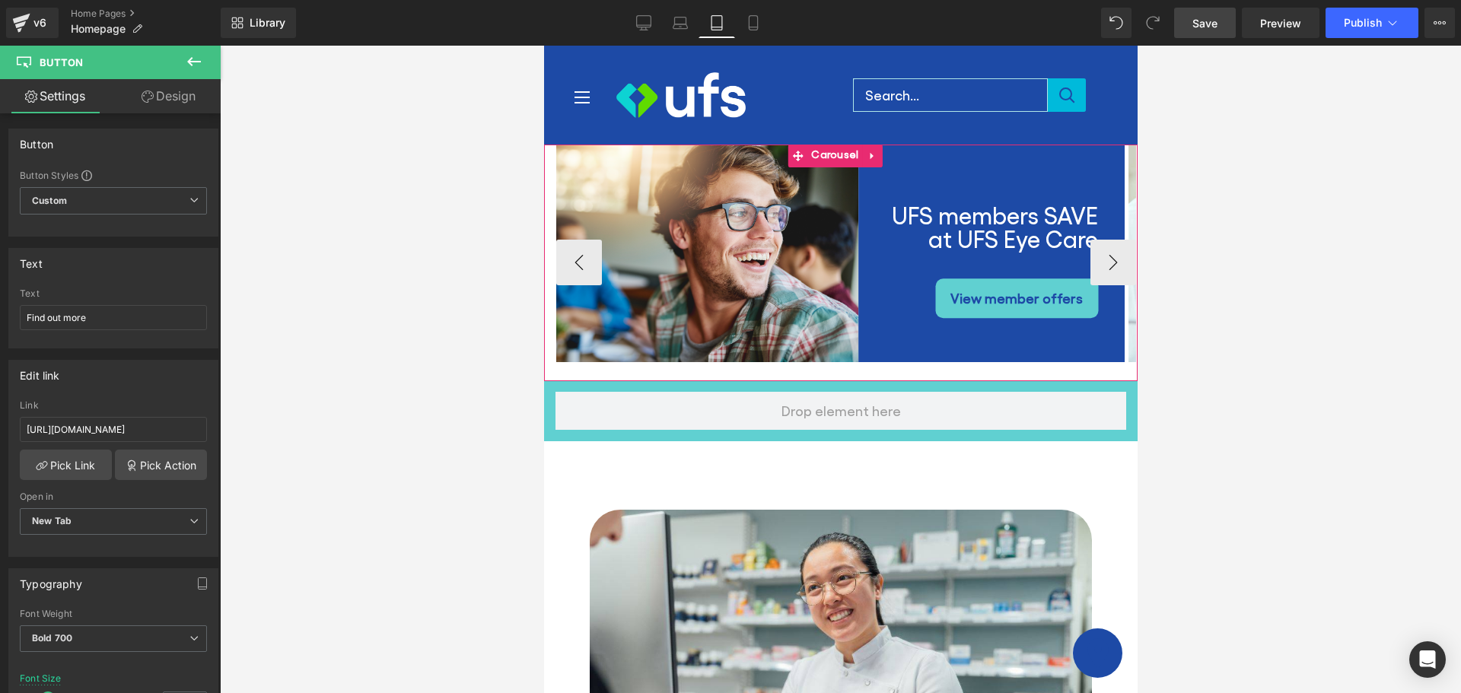
click at [1018, 305] on span "Button" at bounding box center [1019, 298] width 35 height 18
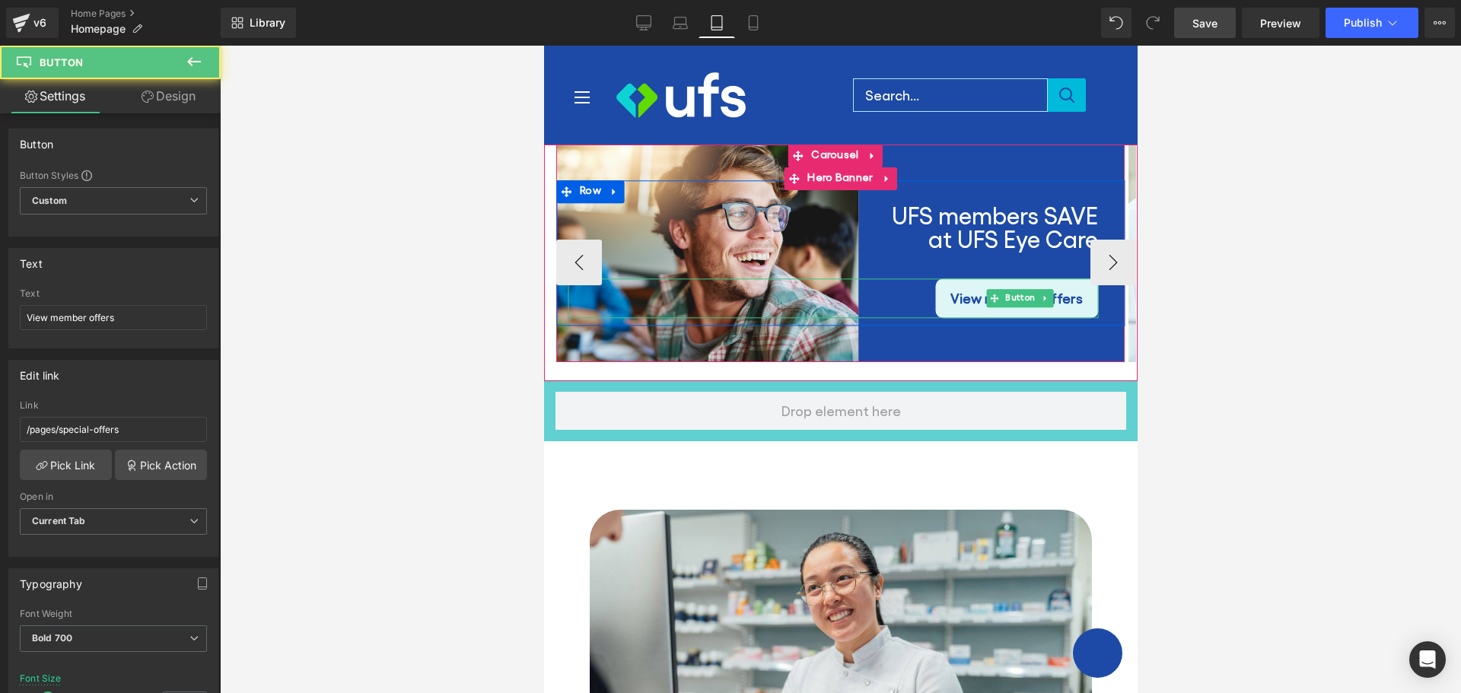
click at [953, 307] on link "View member offers" at bounding box center [1016, 299] width 163 height 40
click at [957, 287] on span "View member offers" at bounding box center [1016, 298] width 132 height 24
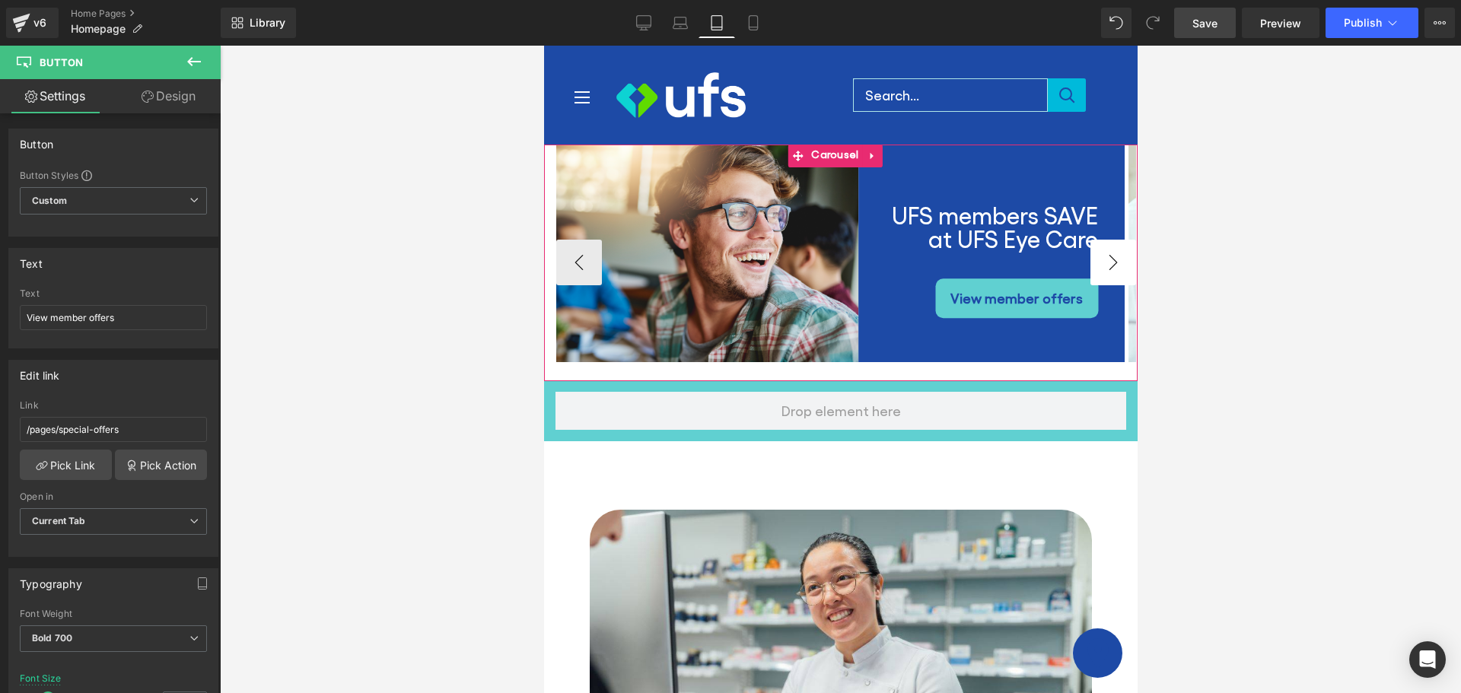
click at [1103, 258] on button "›" at bounding box center [1113, 263] width 46 height 46
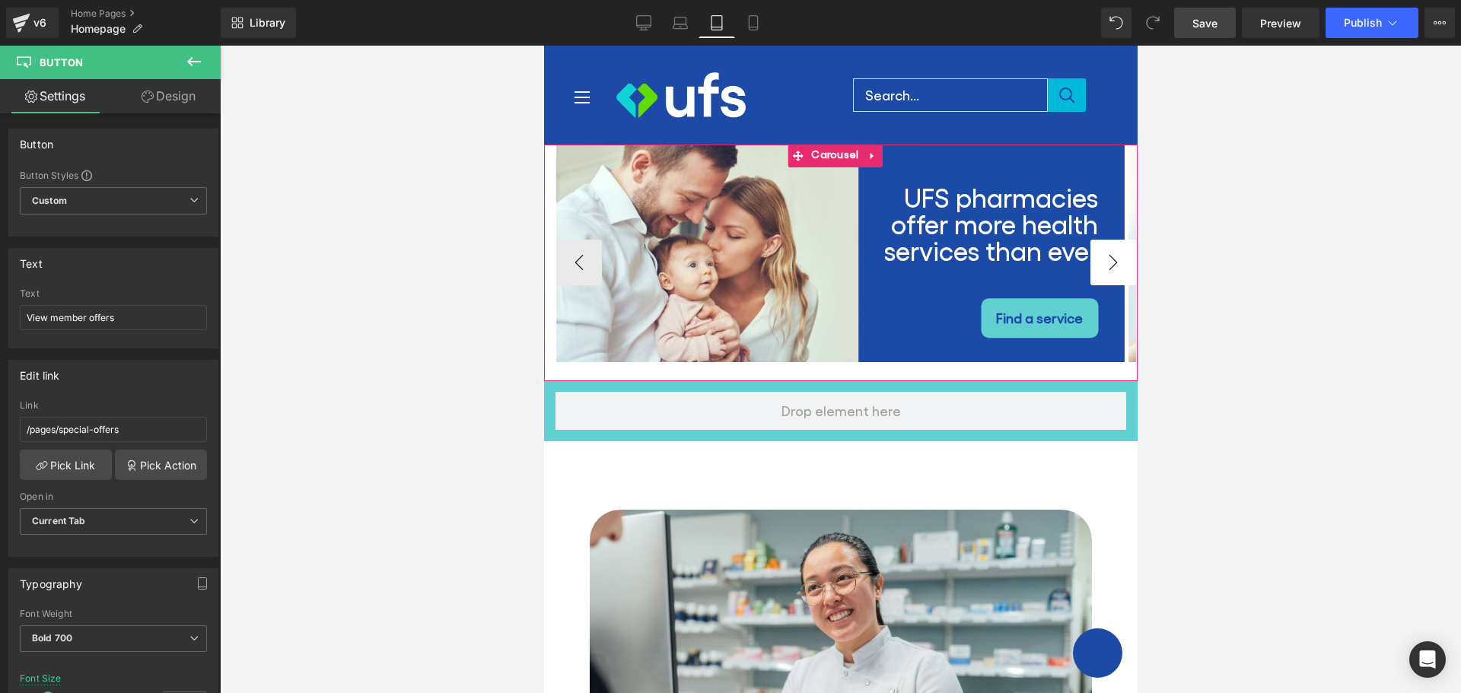
click at [1103, 258] on button "›" at bounding box center [1113, 263] width 46 height 46
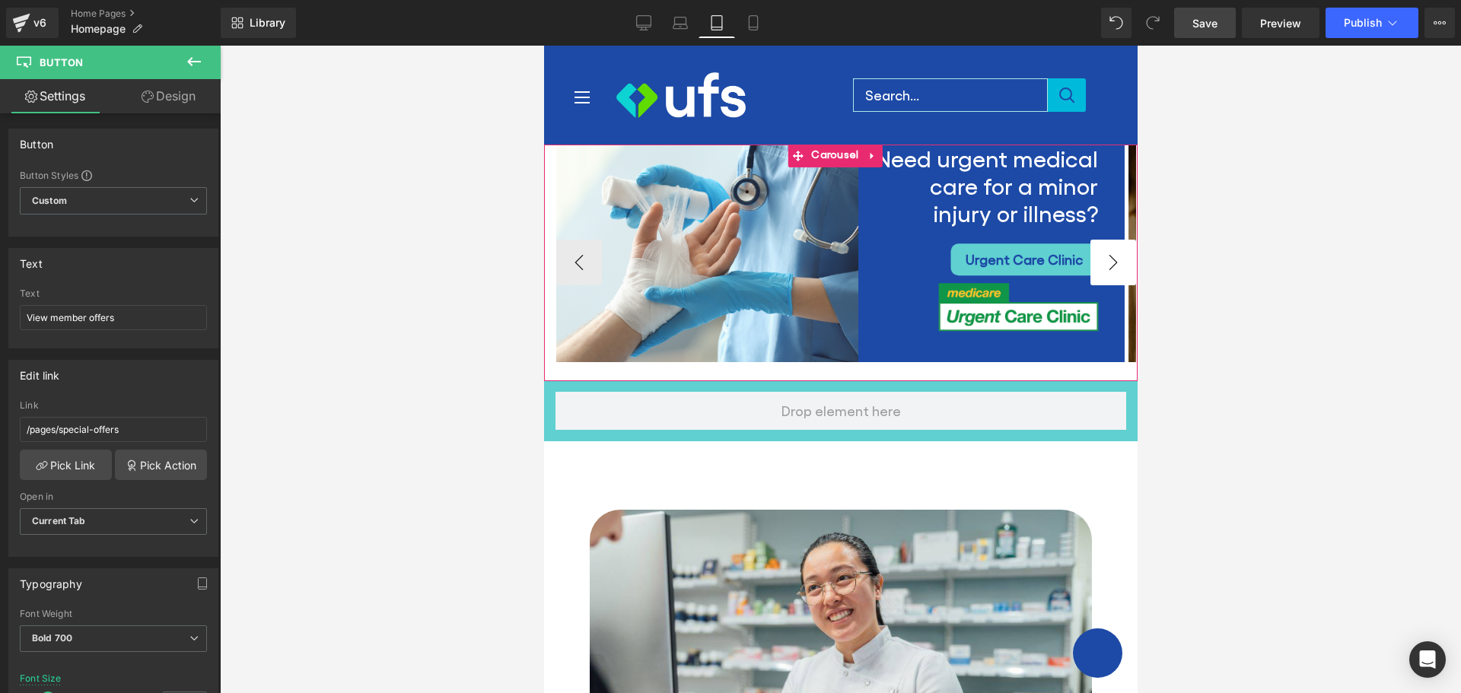
click at [1103, 258] on button "›" at bounding box center [1113, 263] width 46 height 46
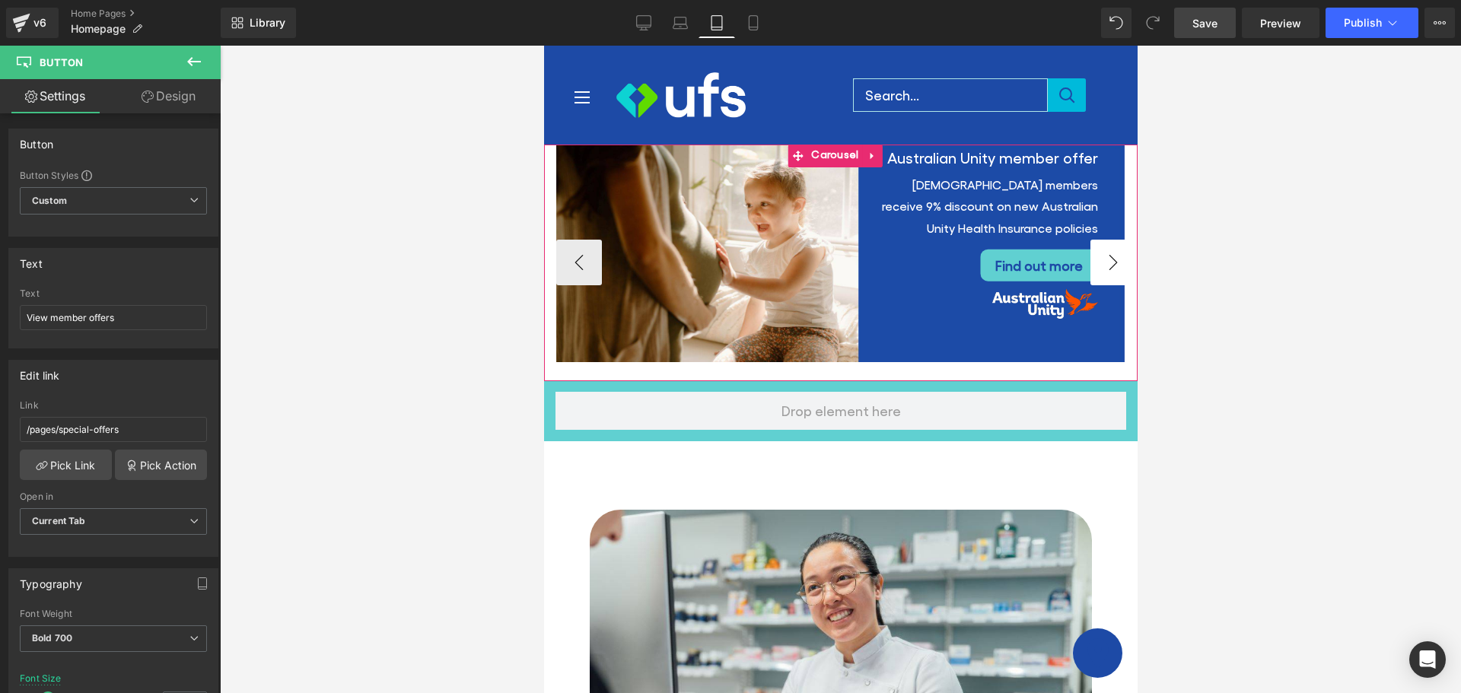
click at [1103, 258] on button "›" at bounding box center [1113, 263] width 46 height 46
click at [580, 272] on button "‹" at bounding box center [579, 263] width 46 height 46
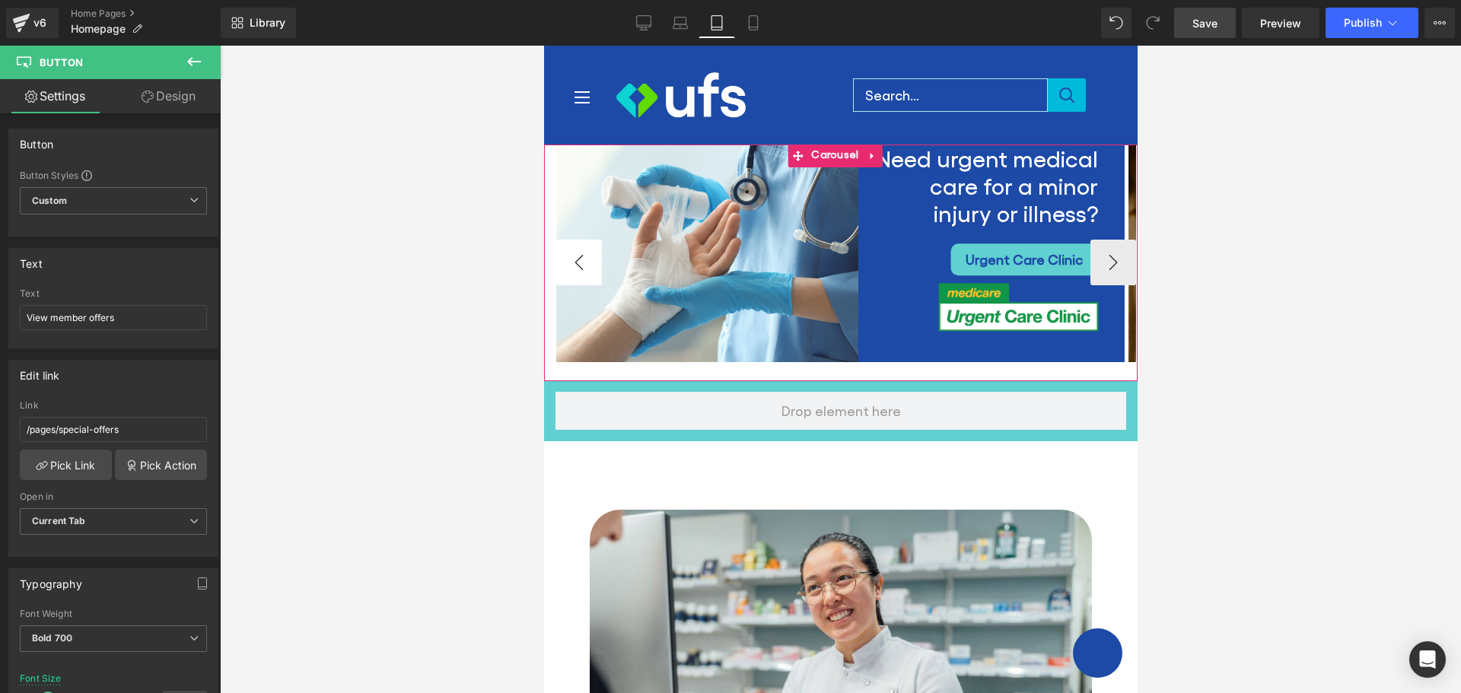
click at [587, 263] on button "‹" at bounding box center [579, 263] width 46 height 46
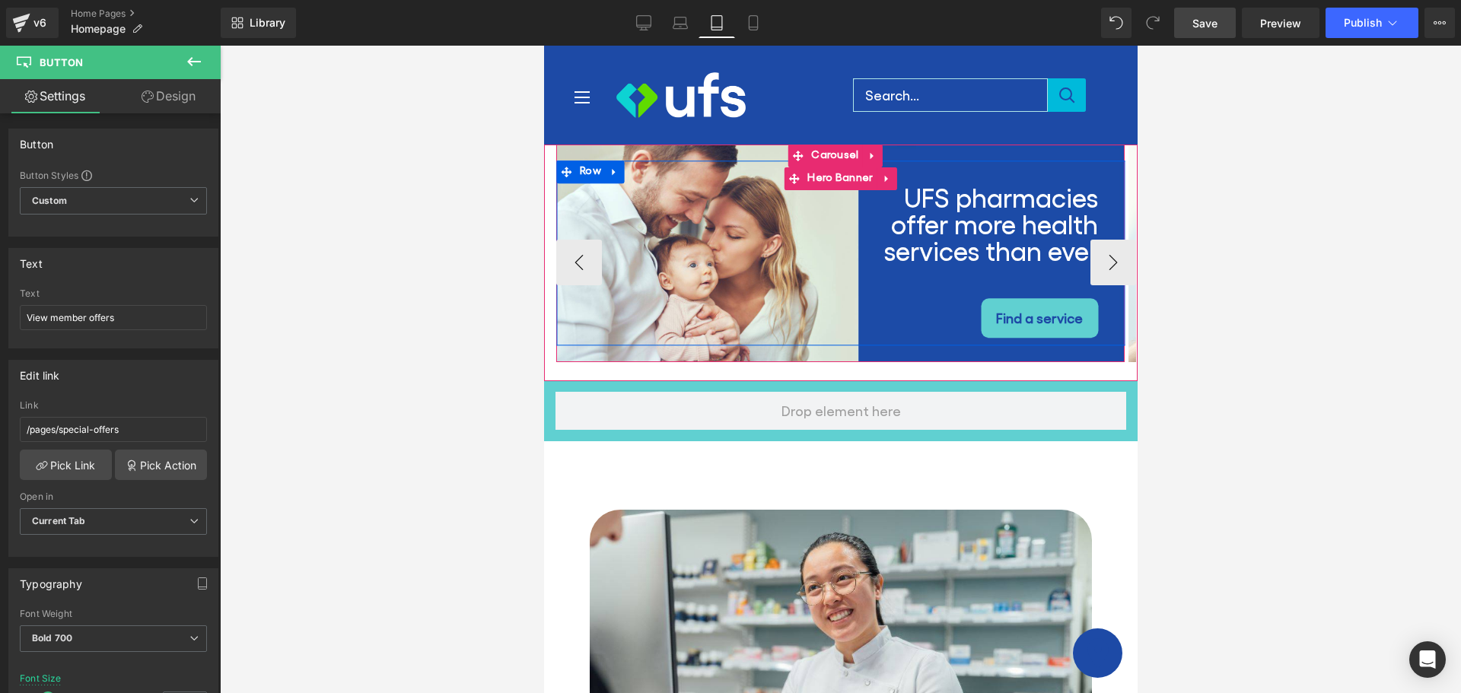
click at [712, 180] on div "UFS pharmacies offer more health services than ever Heading Find a service [GEO…" at bounding box center [840, 253] width 568 height 185
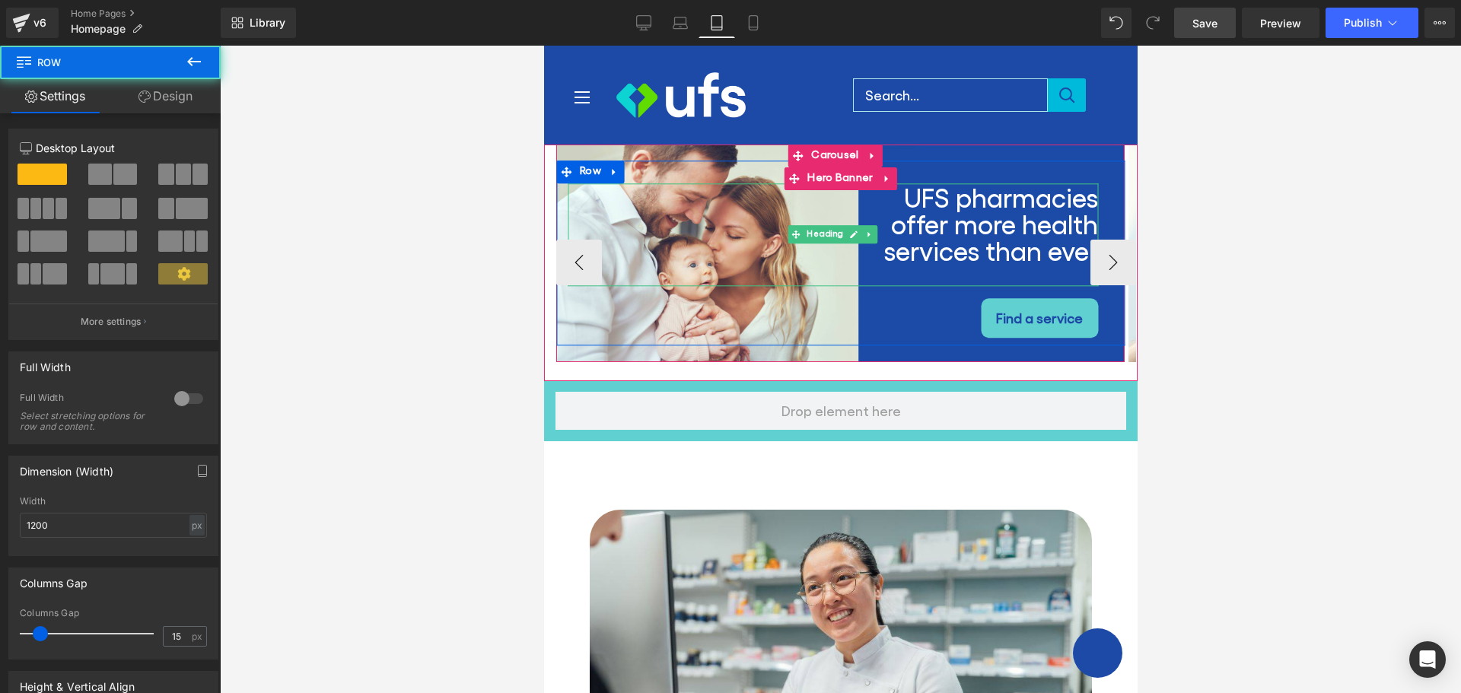
click at [746, 231] on div "UFS pharmacies offer more health services than ever" at bounding box center [832, 234] width 530 height 103
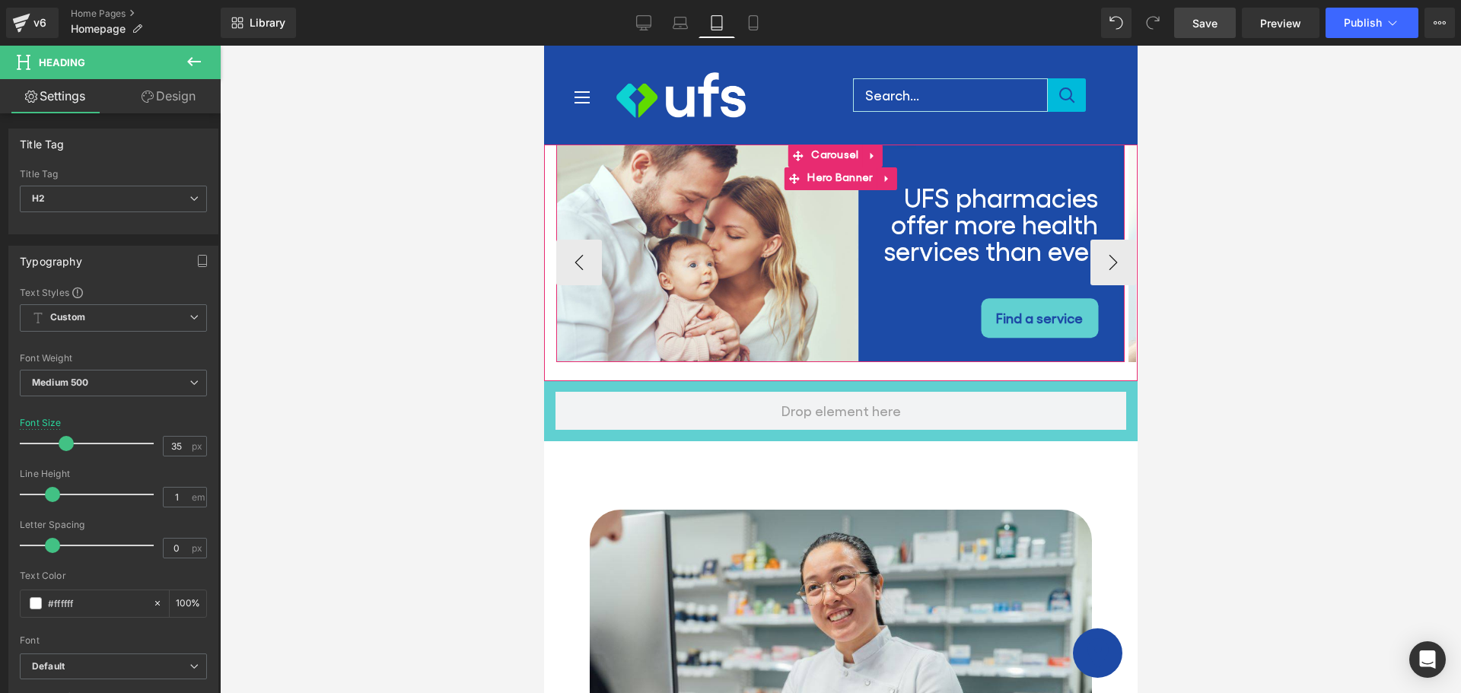
click at [752, 156] on div "UFS pharmacies offer more health services than ever Heading Find a service [GEO…" at bounding box center [840, 254] width 568 height 218
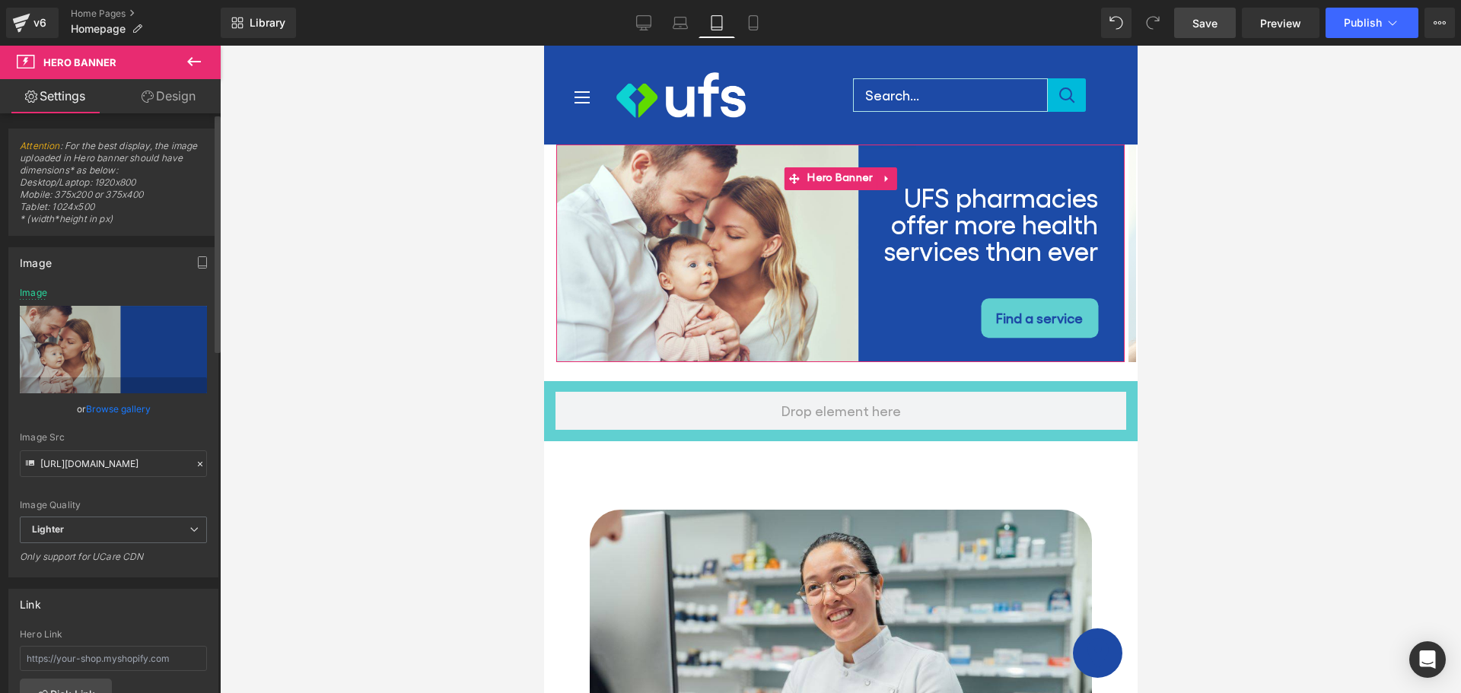
click at [116, 412] on link "Browse gallery" at bounding box center [118, 409] width 65 height 27
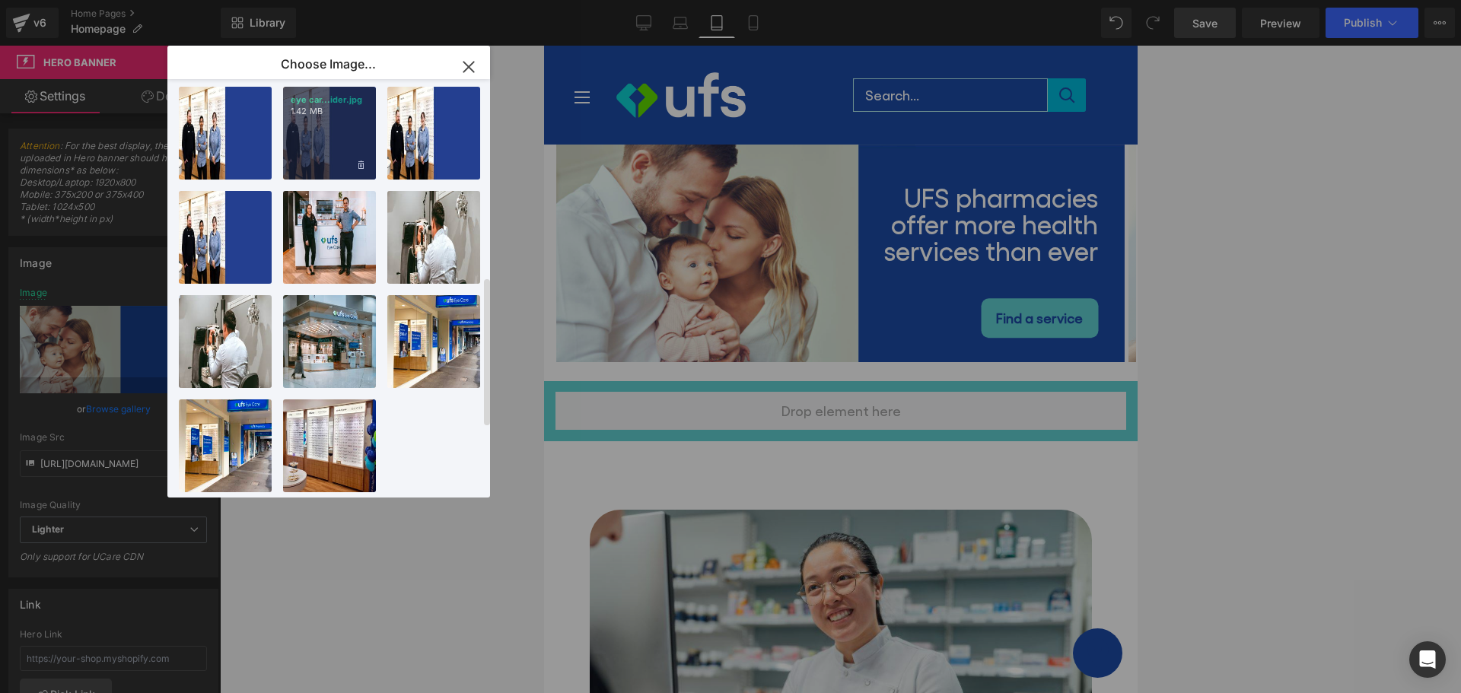
scroll to position [0, 0]
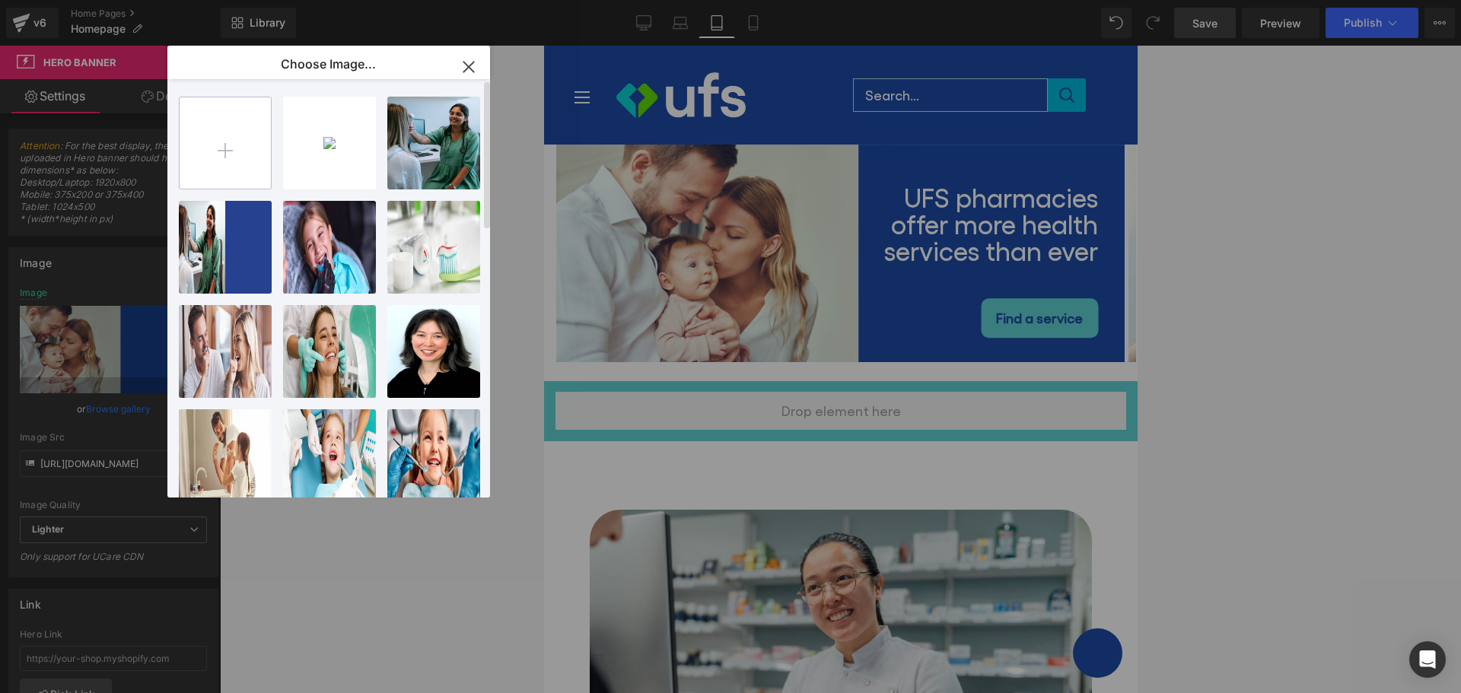
click at [225, 143] on input "file" at bounding box center [225, 142] width 91 height 91
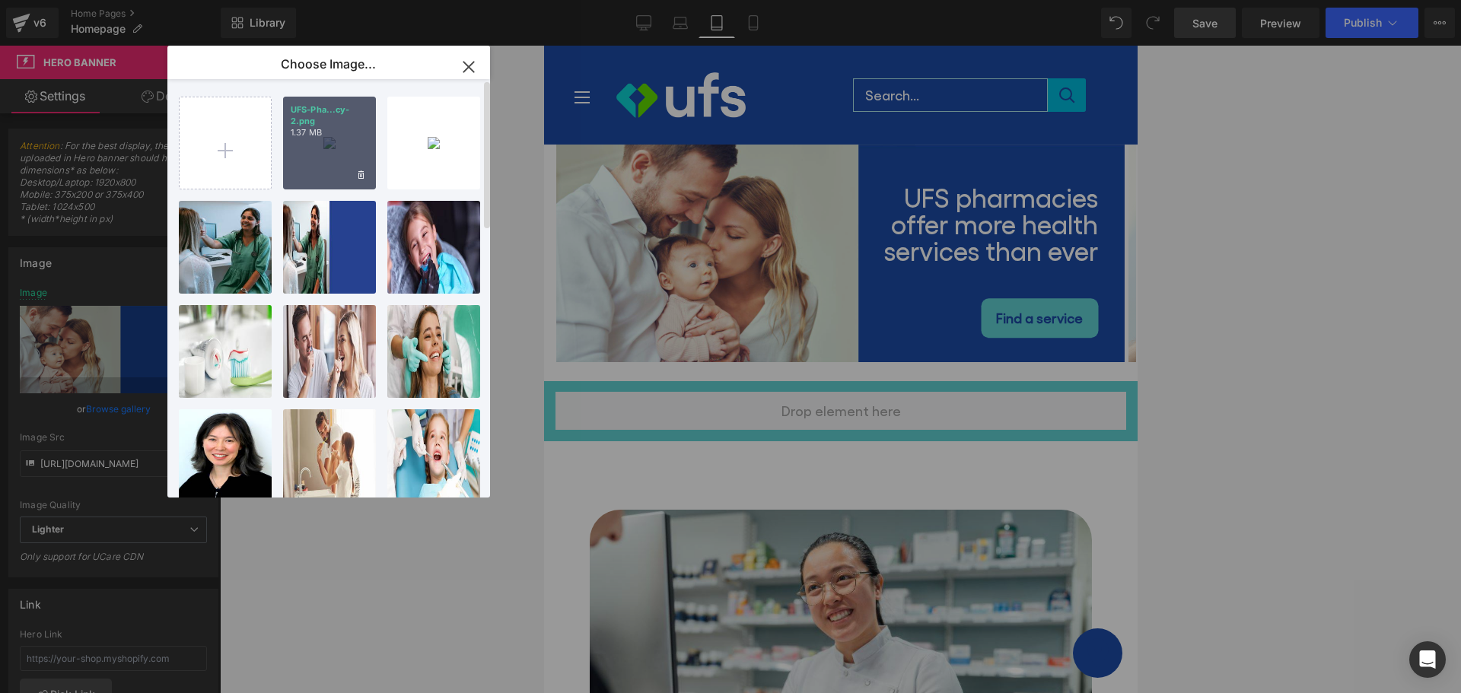
click at [326, 149] on div "UFS-Pha...cy-2.png 1.37 MB" at bounding box center [329, 143] width 93 height 93
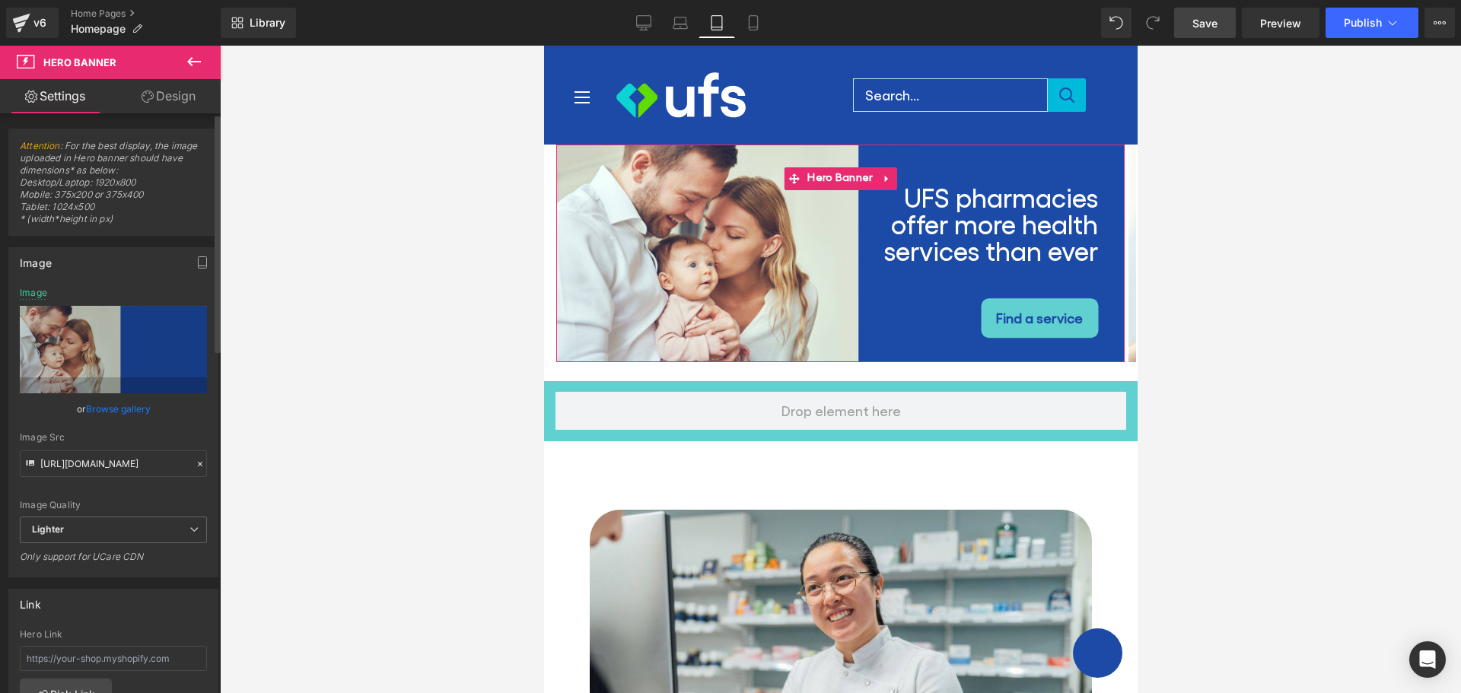
click at [104, 408] on link "Browse gallery" at bounding box center [118, 409] width 65 height 27
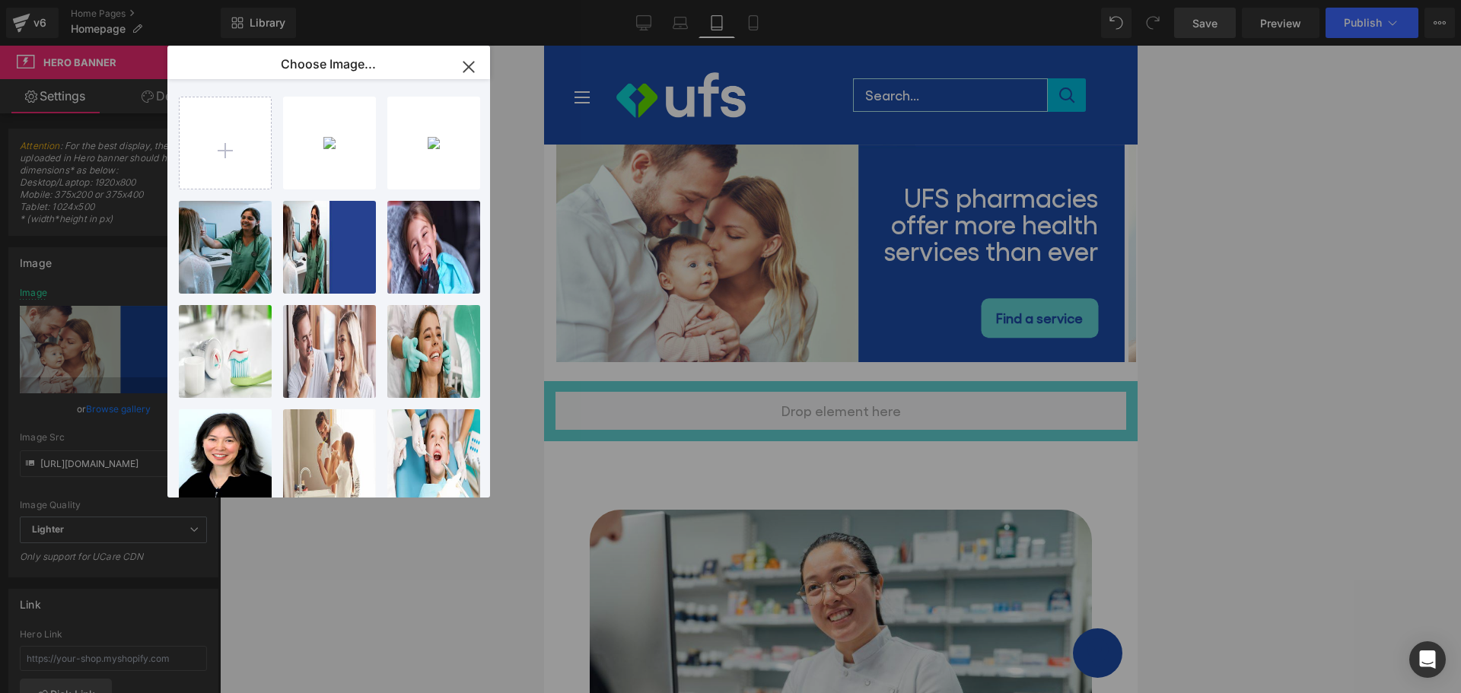
click at [0, 0] on div "UFS-Pha...cy-2.png 1.37 MB" at bounding box center [0, 0] width 0 height 0
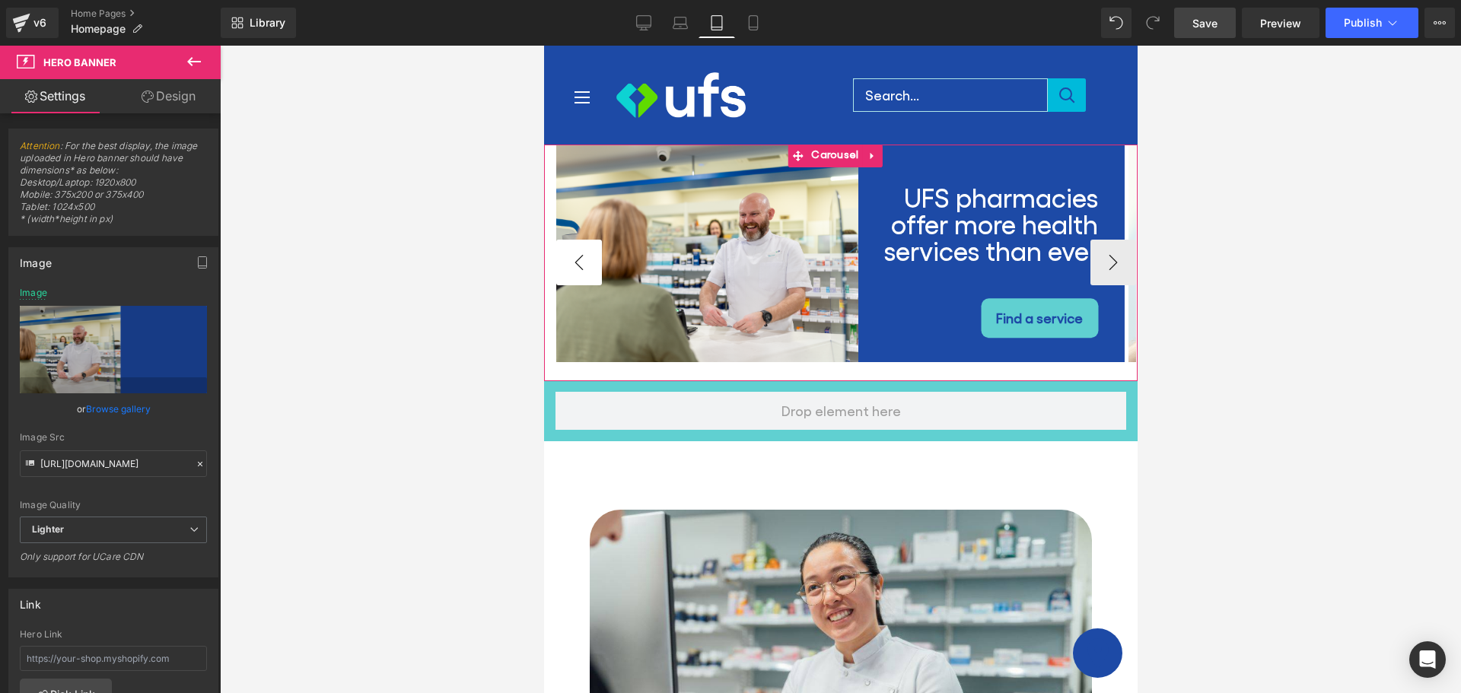
click at [575, 264] on button "‹" at bounding box center [579, 263] width 46 height 46
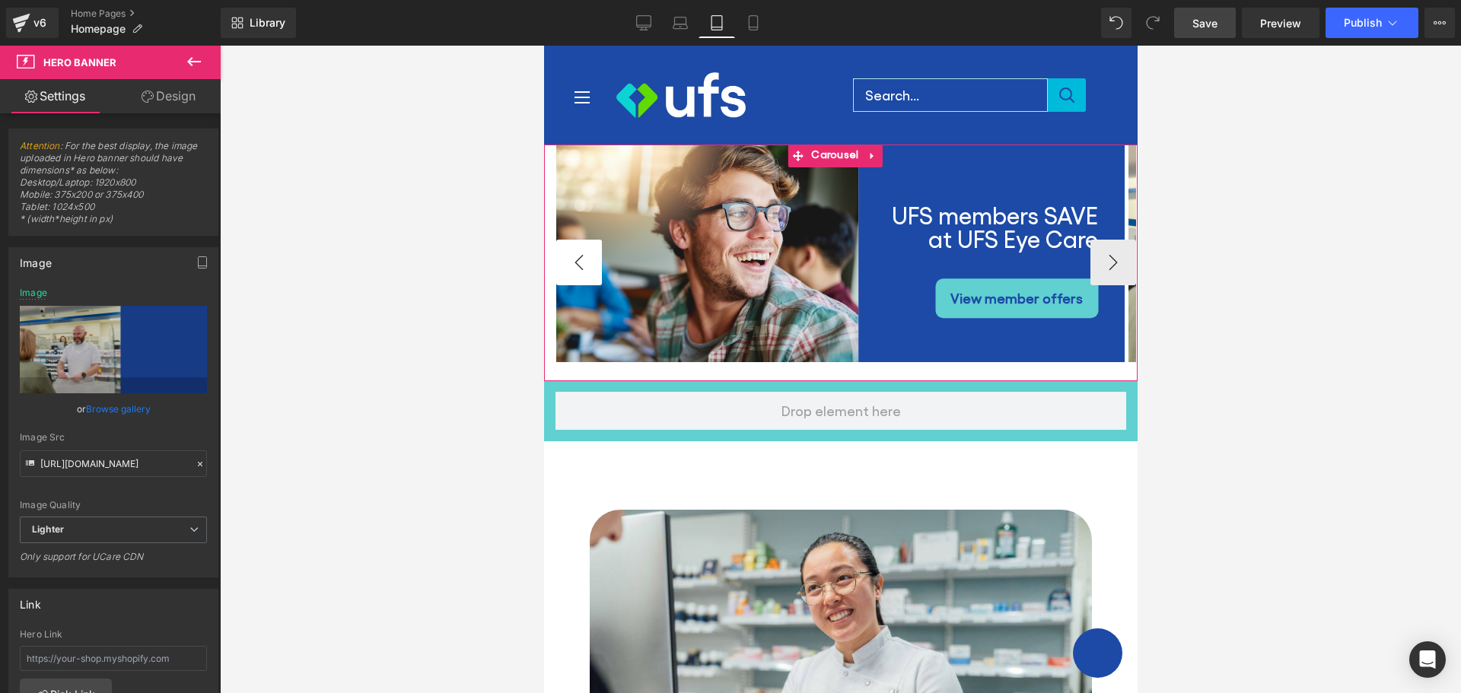
click at [575, 264] on button "‹" at bounding box center [579, 263] width 46 height 46
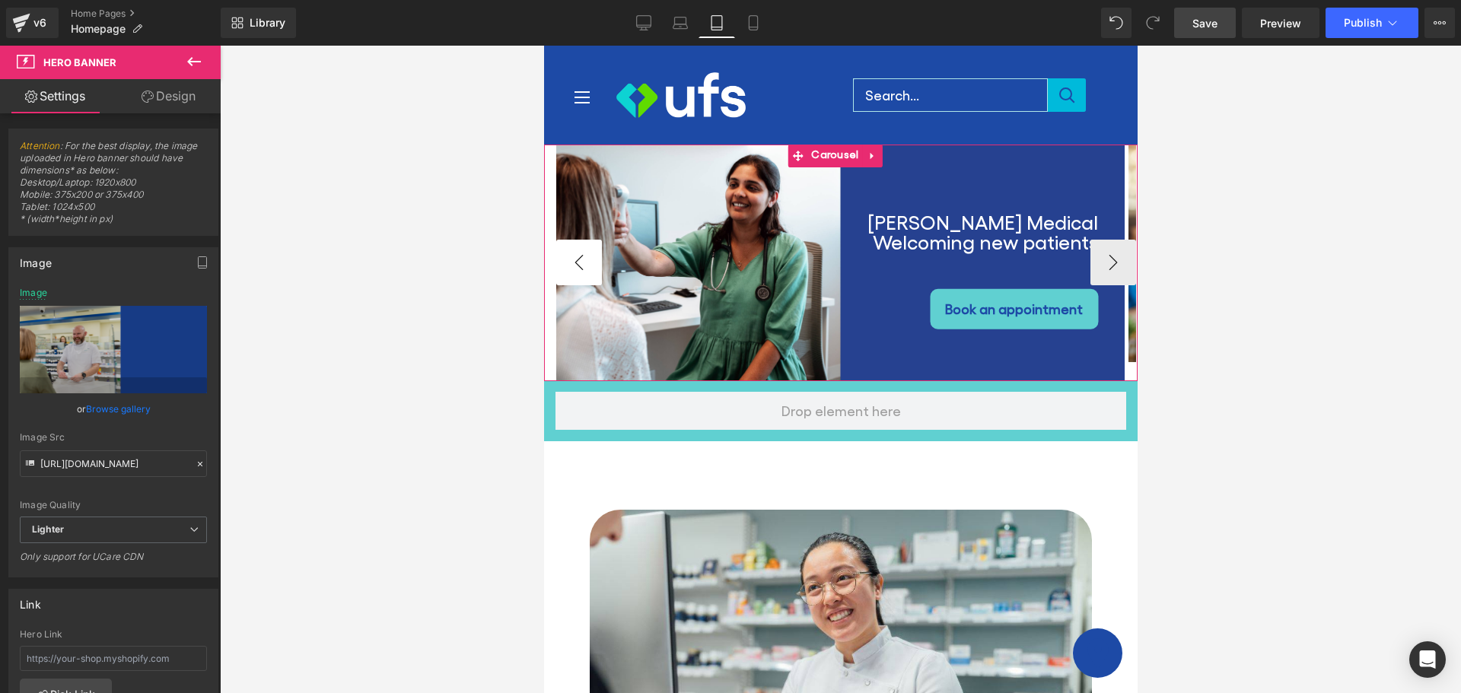
click at [575, 264] on button "‹" at bounding box center [579, 263] width 46 height 46
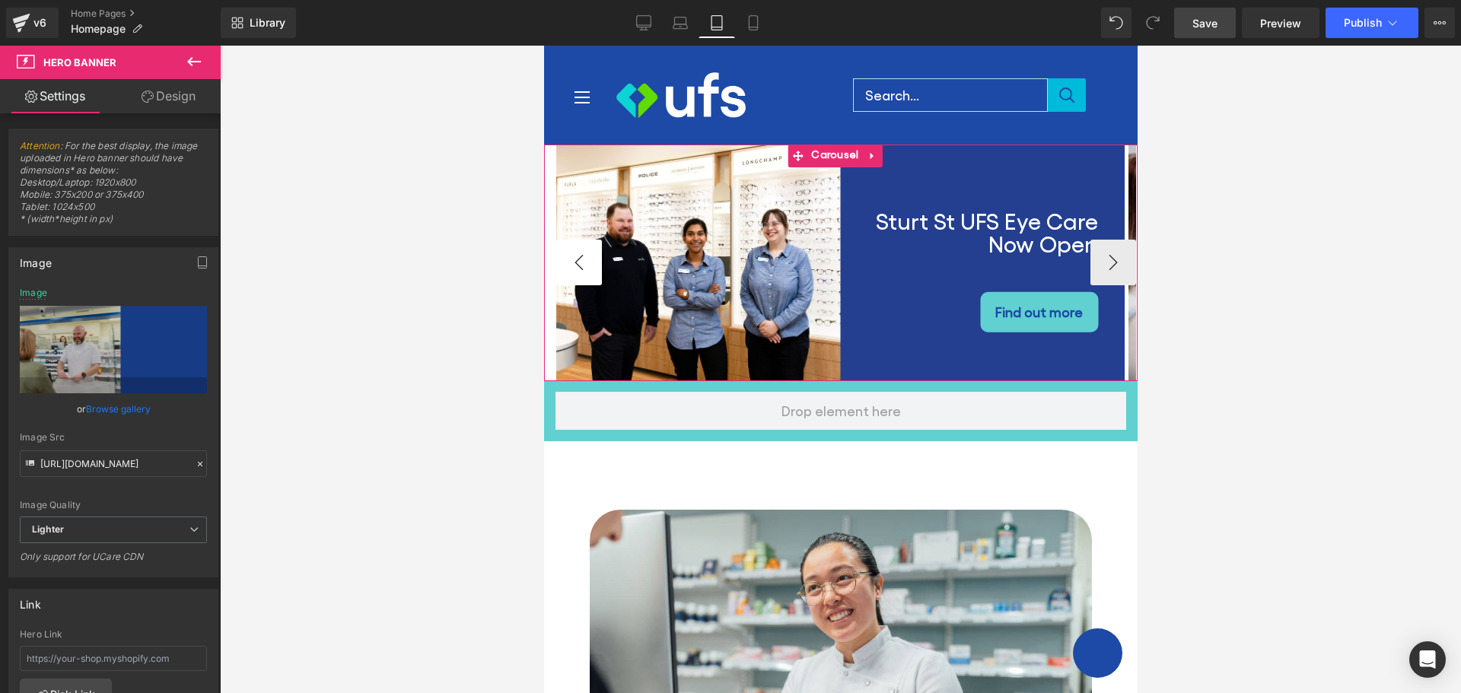
click at [575, 264] on button "‹" at bounding box center [579, 263] width 46 height 46
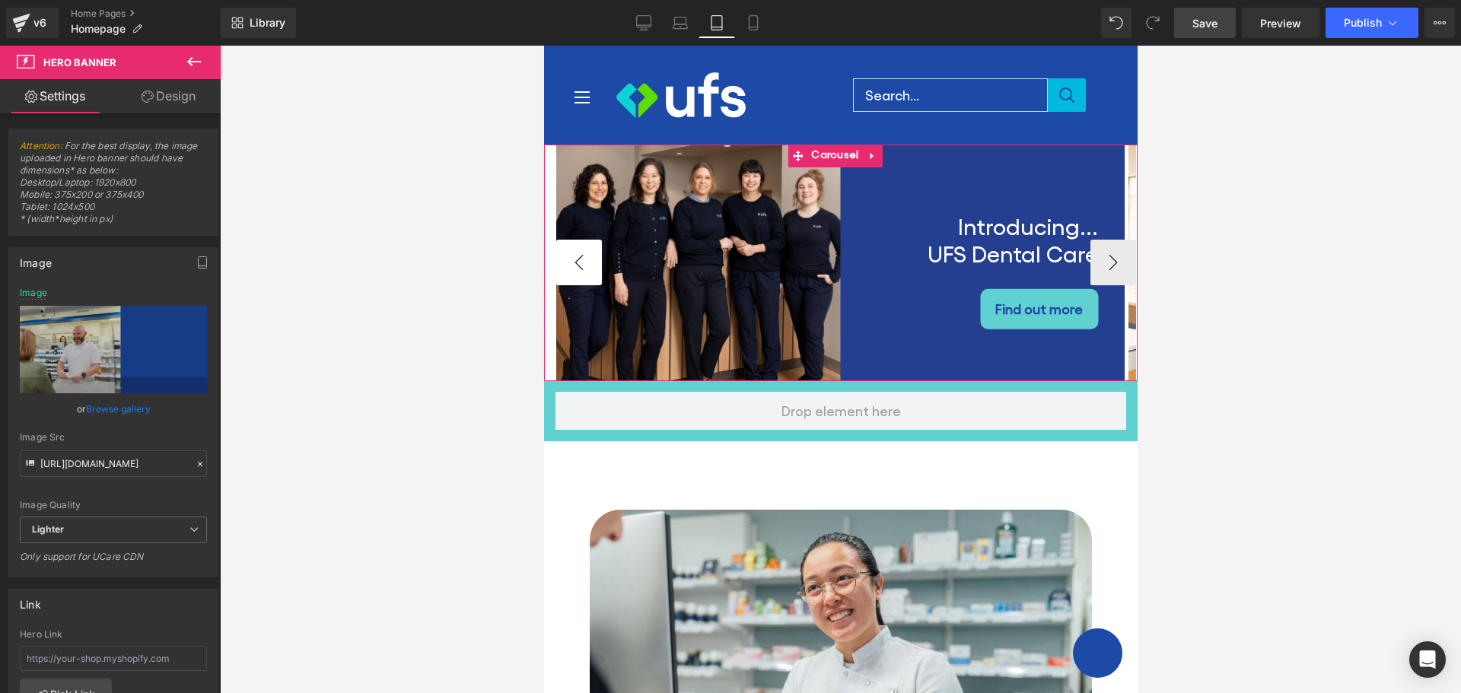
click at [575, 264] on button "‹" at bounding box center [579, 263] width 46 height 46
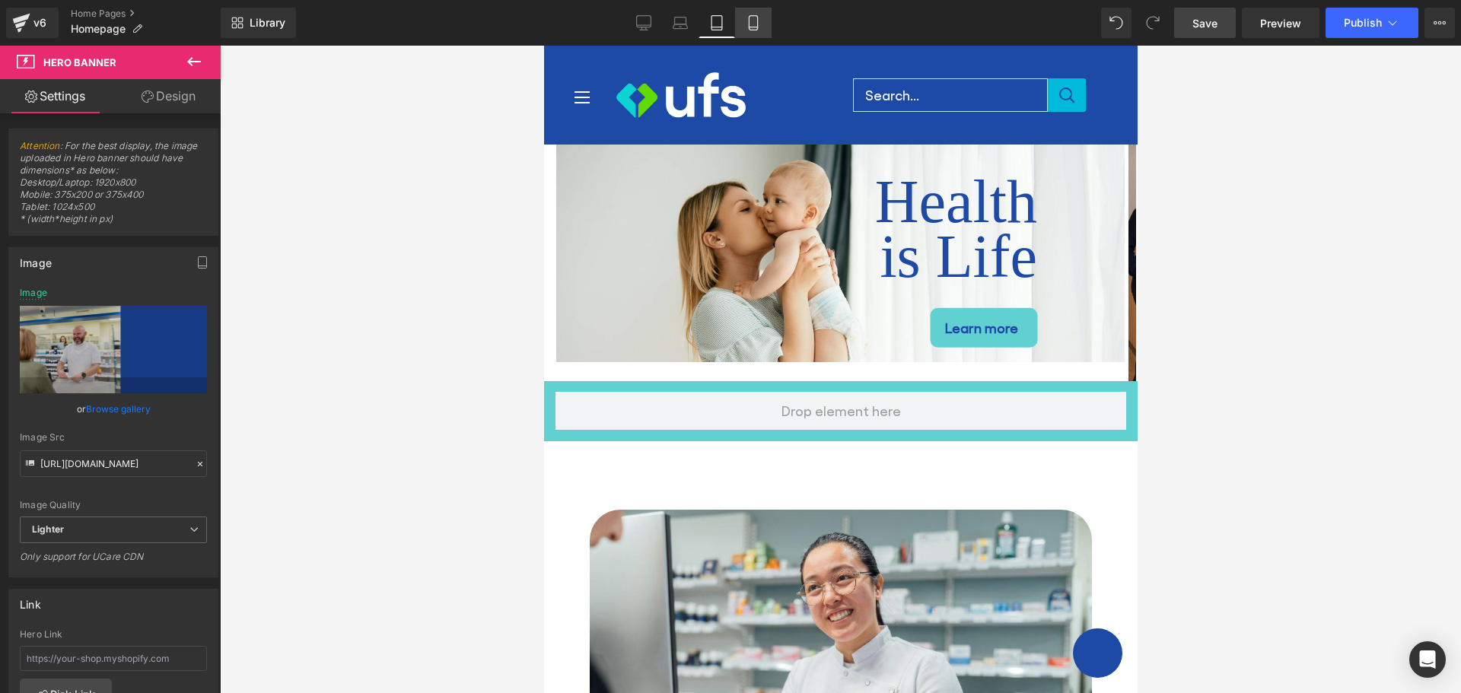
click at [751, 24] on icon at bounding box center [753, 22] width 15 height 15
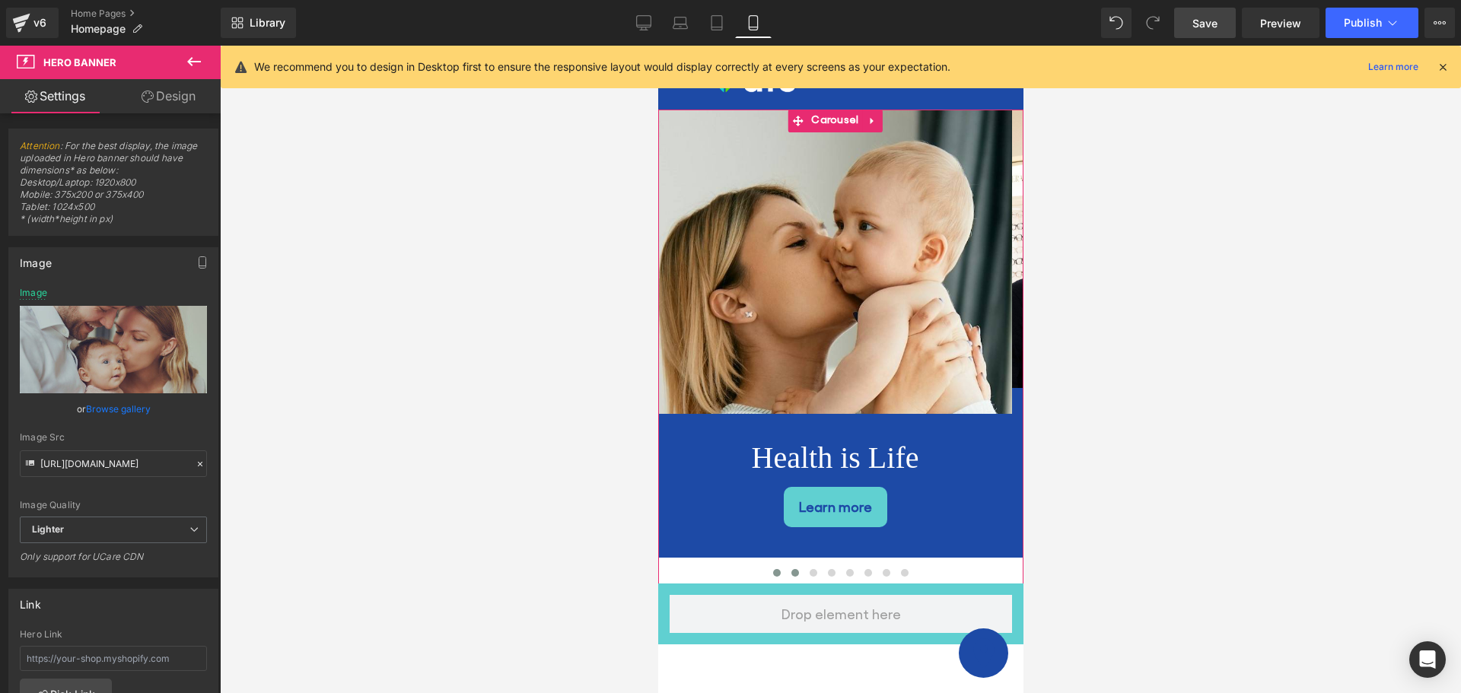
click at [792, 565] on button at bounding box center [794, 572] width 18 height 15
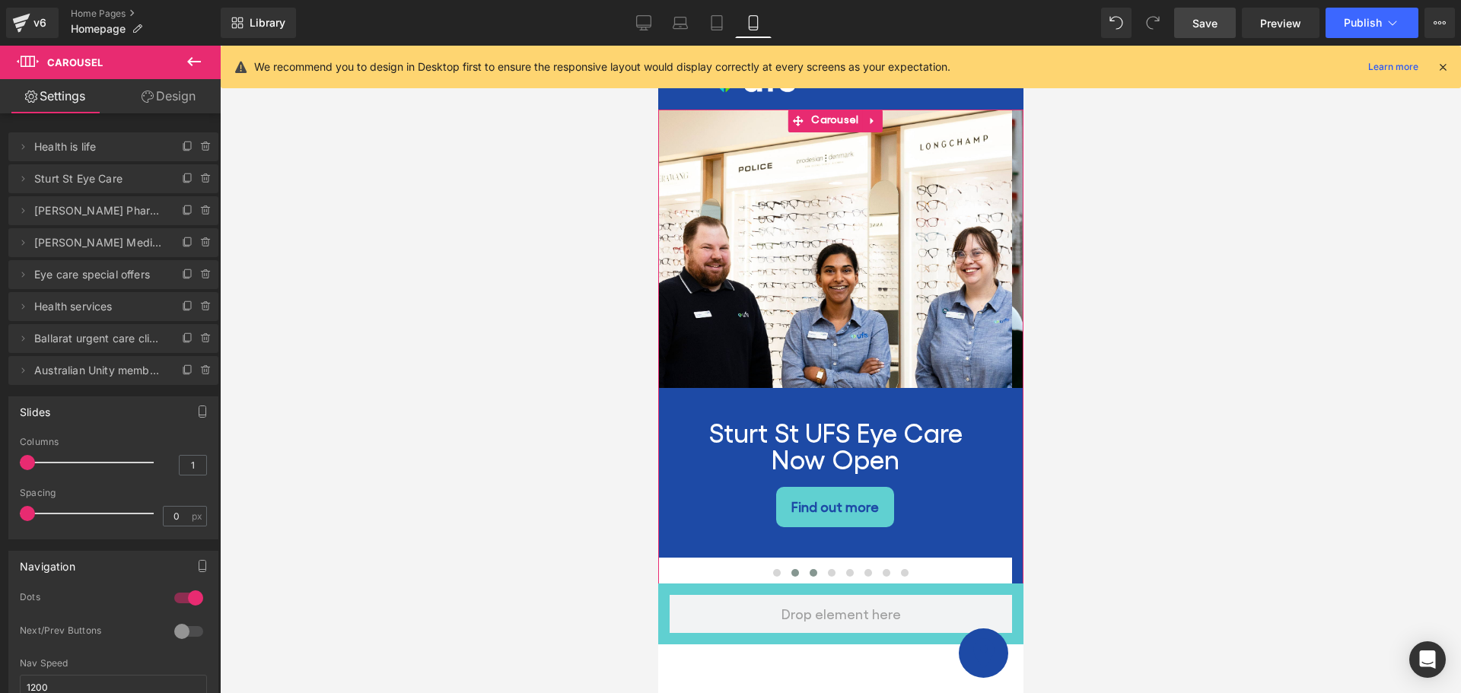
click at [809, 569] on span at bounding box center [813, 573] width 8 height 8
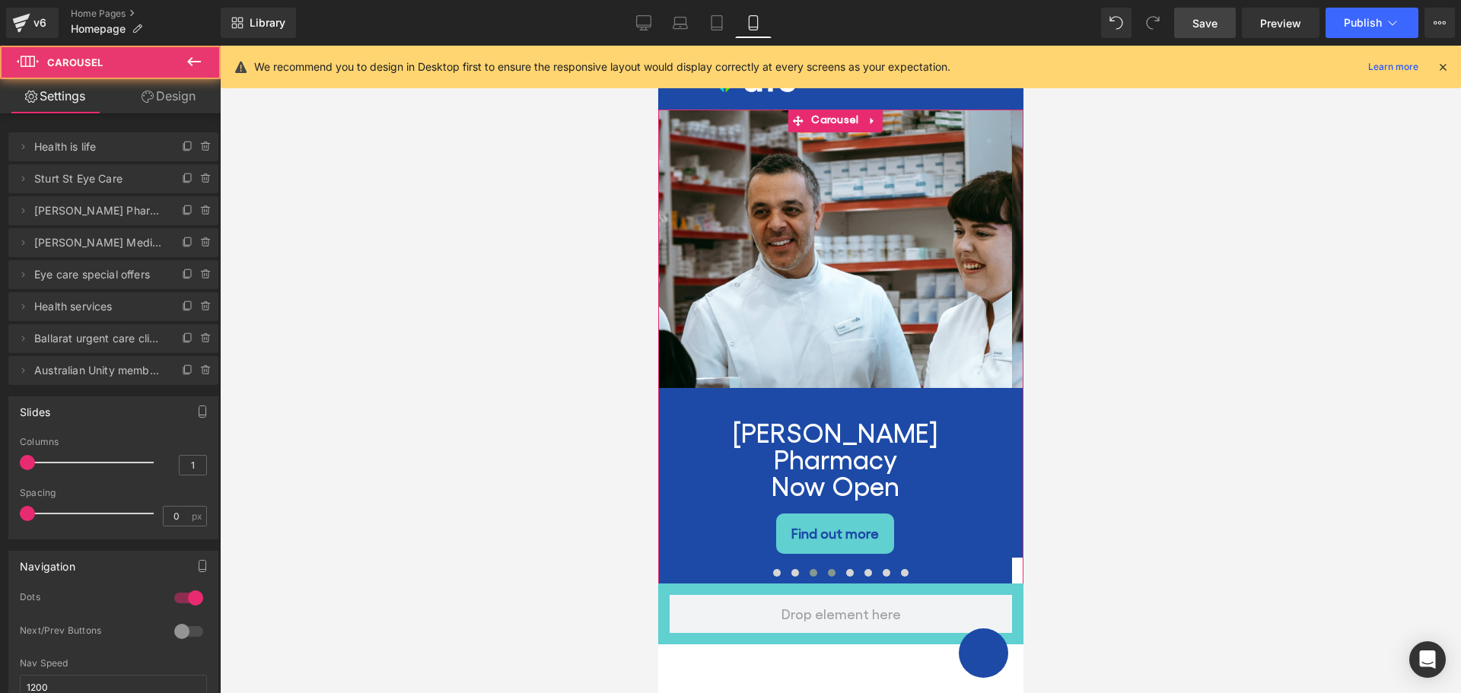
click at [827, 569] on span at bounding box center [831, 573] width 8 height 8
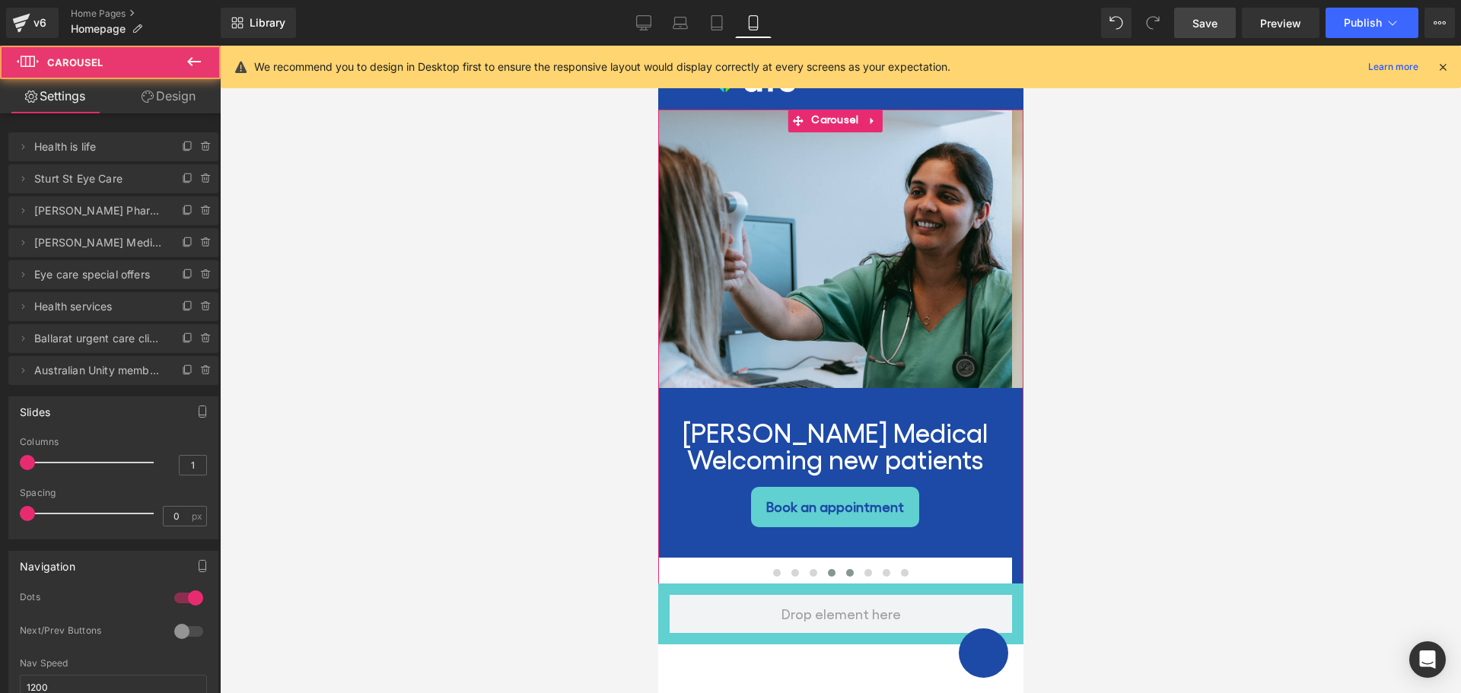
click at [846, 569] on span at bounding box center [850, 573] width 8 height 8
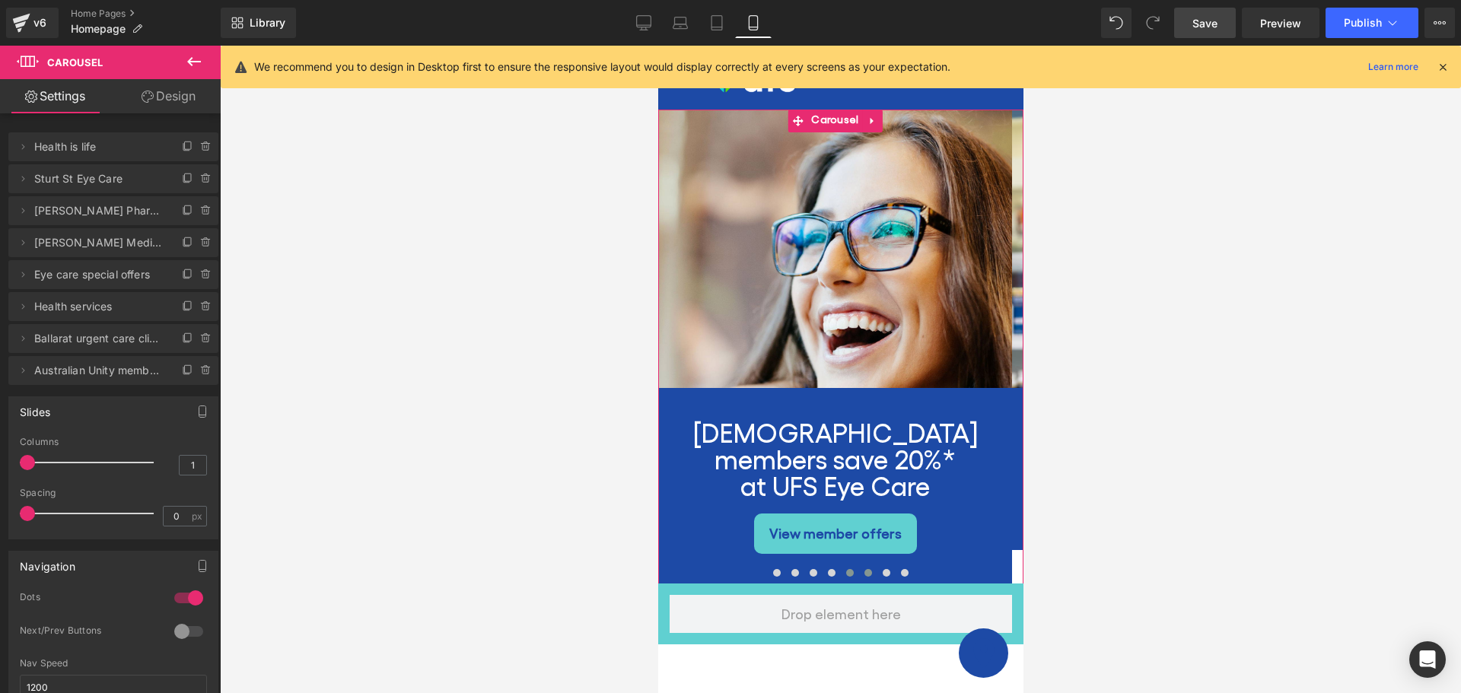
click at [864, 569] on span at bounding box center [868, 573] width 8 height 8
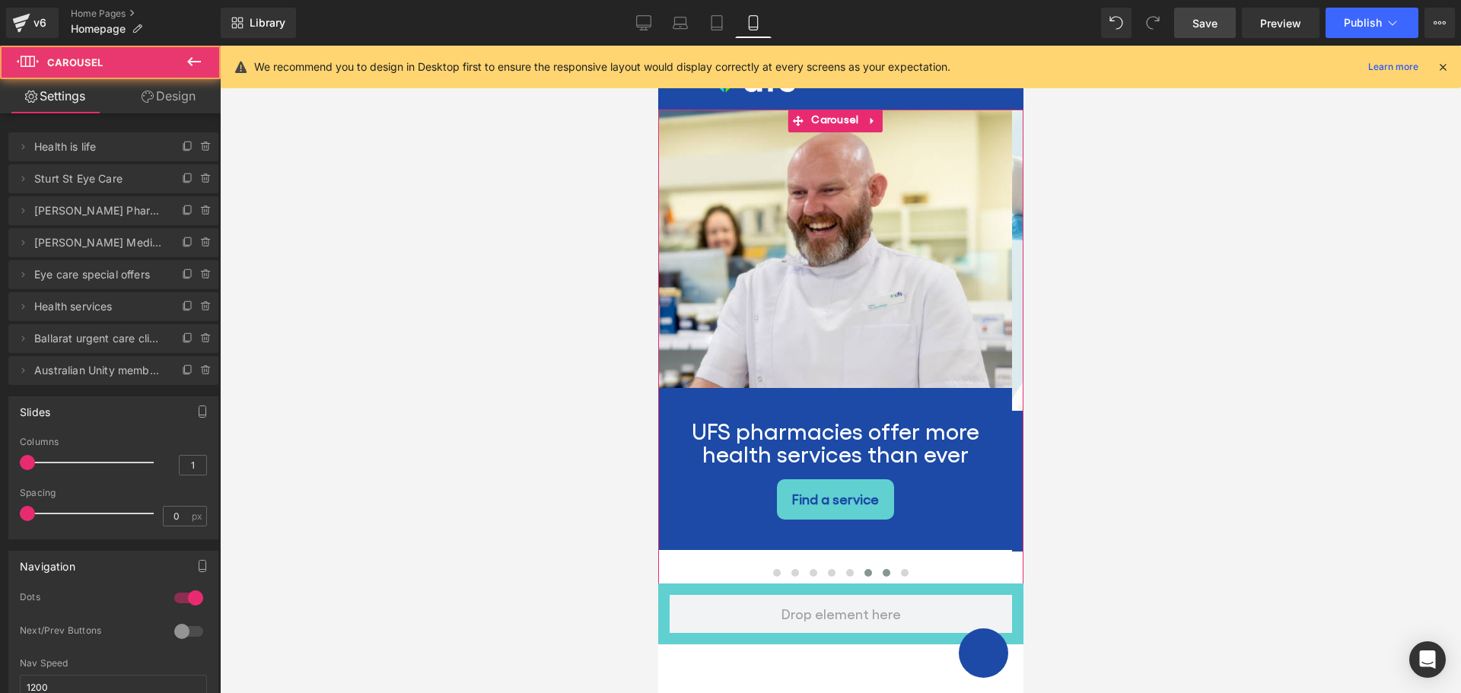
click at [882, 569] on span at bounding box center [886, 573] width 8 height 8
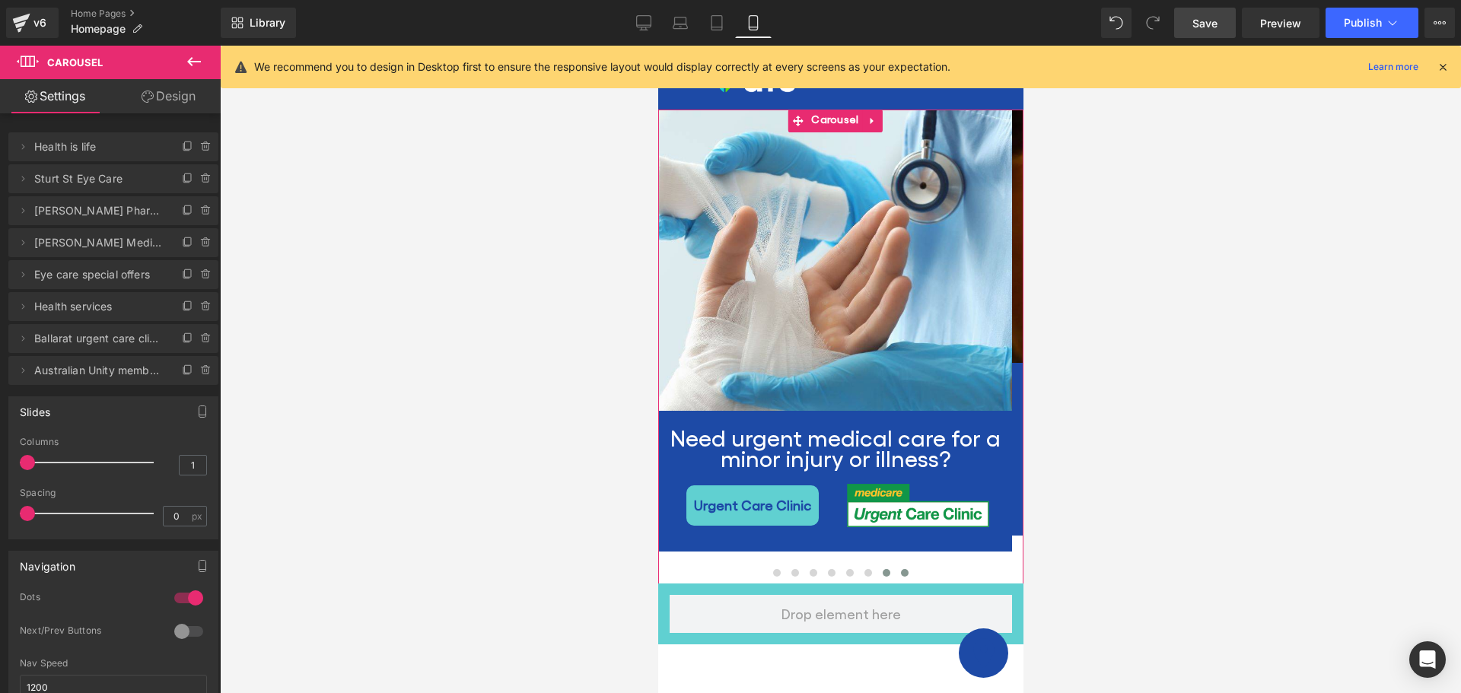
click at [895, 565] on button at bounding box center [904, 572] width 18 height 15
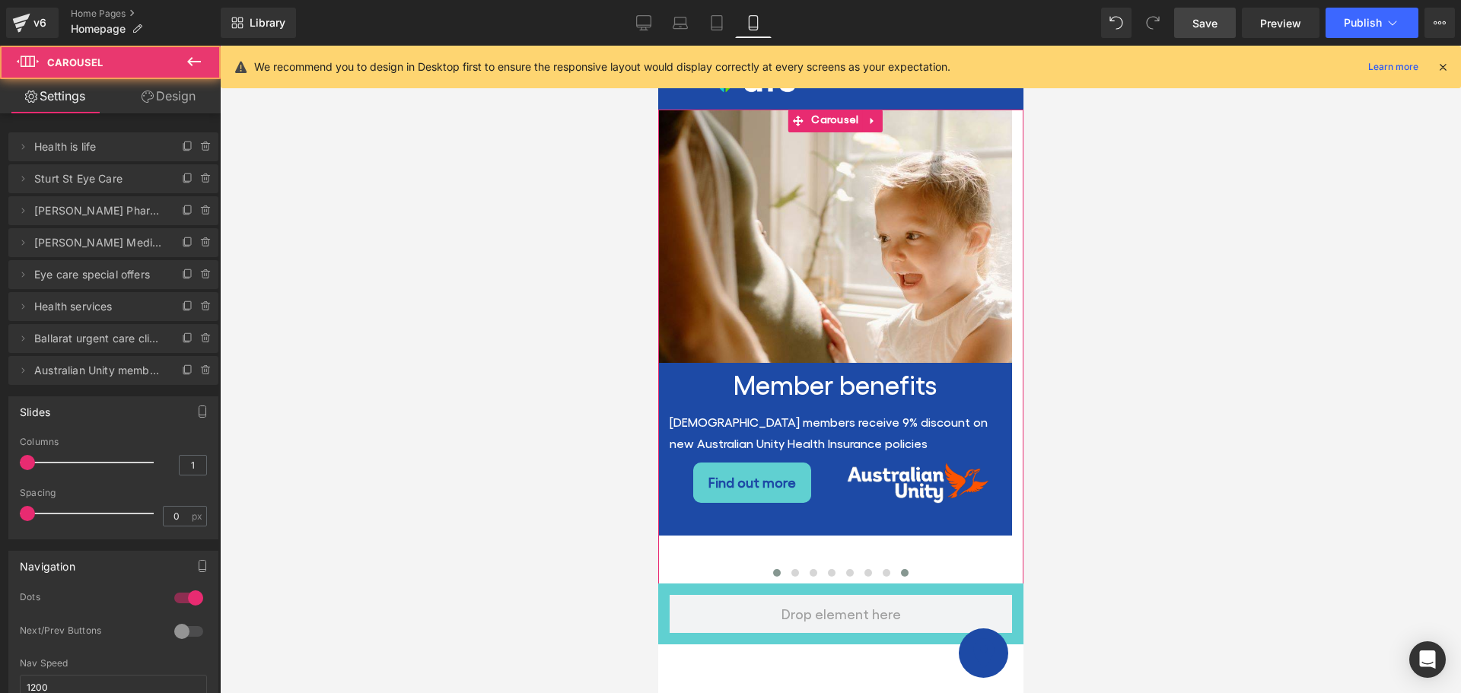
click at [772, 569] on span at bounding box center [776, 573] width 8 height 8
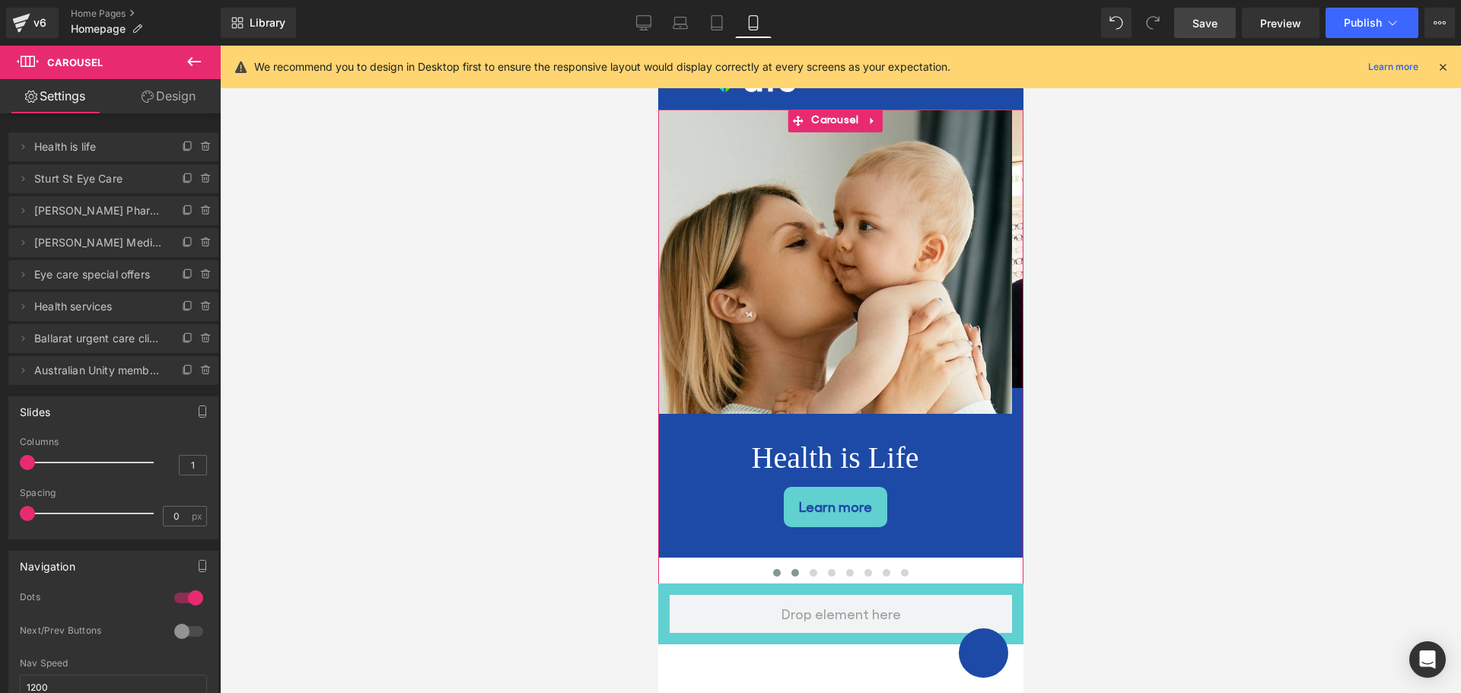
click at [785, 565] on button at bounding box center [794, 572] width 18 height 15
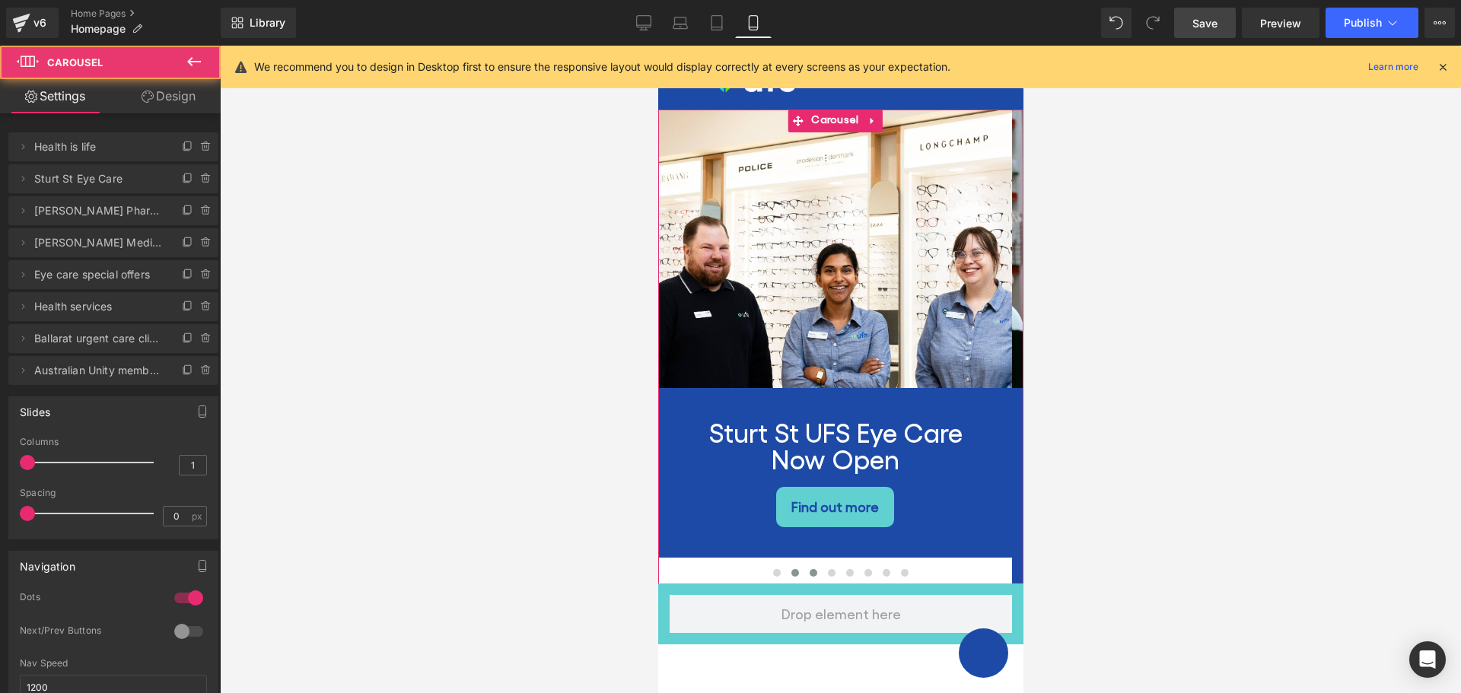
click at [815, 565] on button at bounding box center [813, 572] width 18 height 15
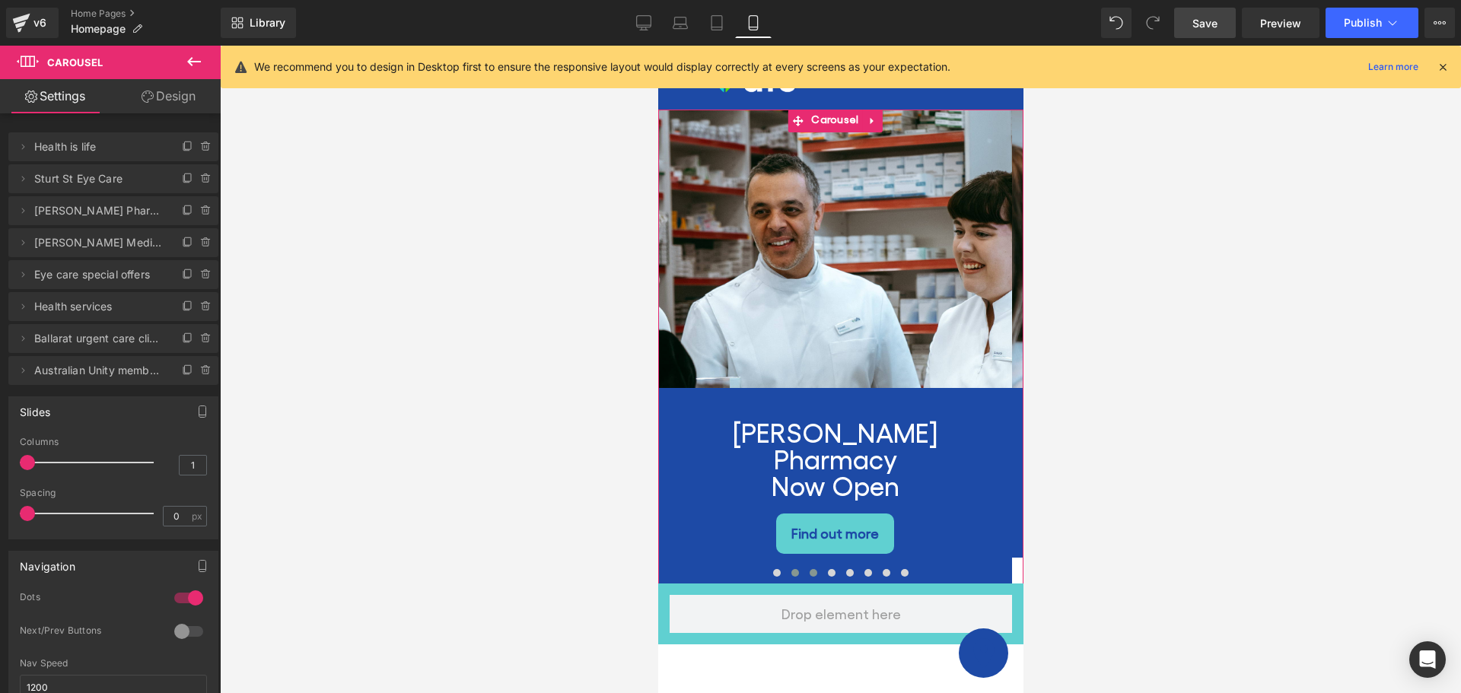
click at [790, 565] on button at bounding box center [794, 572] width 18 height 15
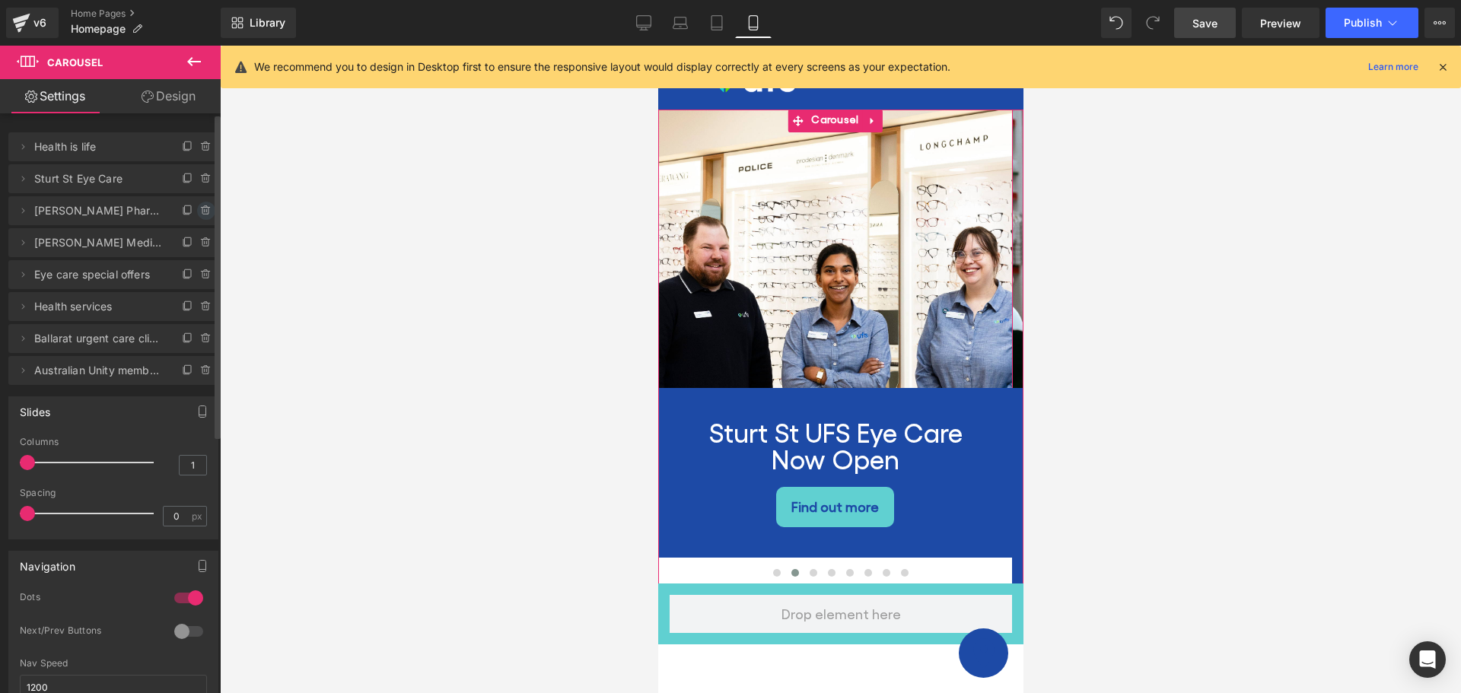
click at [203, 214] on icon at bounding box center [206, 211] width 12 height 12
click at [194, 214] on button "Delete" at bounding box center [190, 212] width 48 height 20
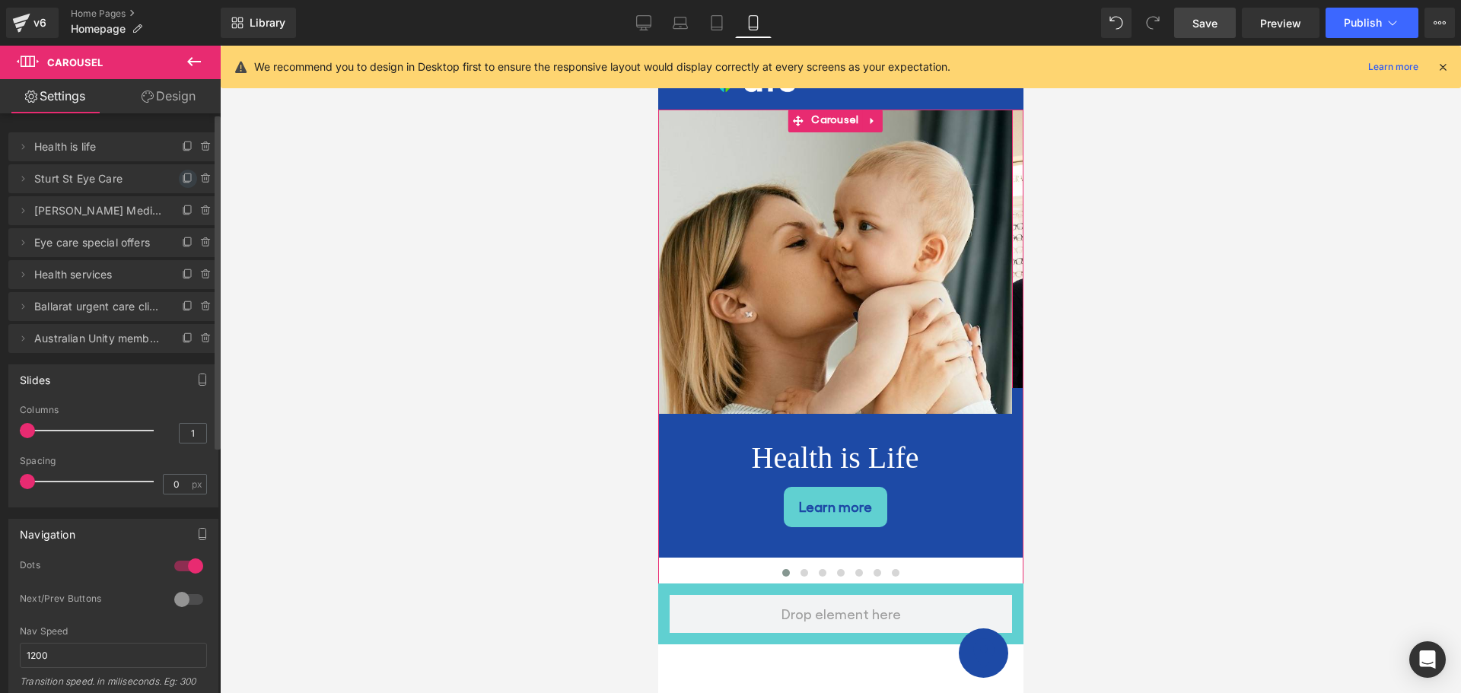
click at [182, 177] on icon at bounding box center [188, 179] width 12 height 12
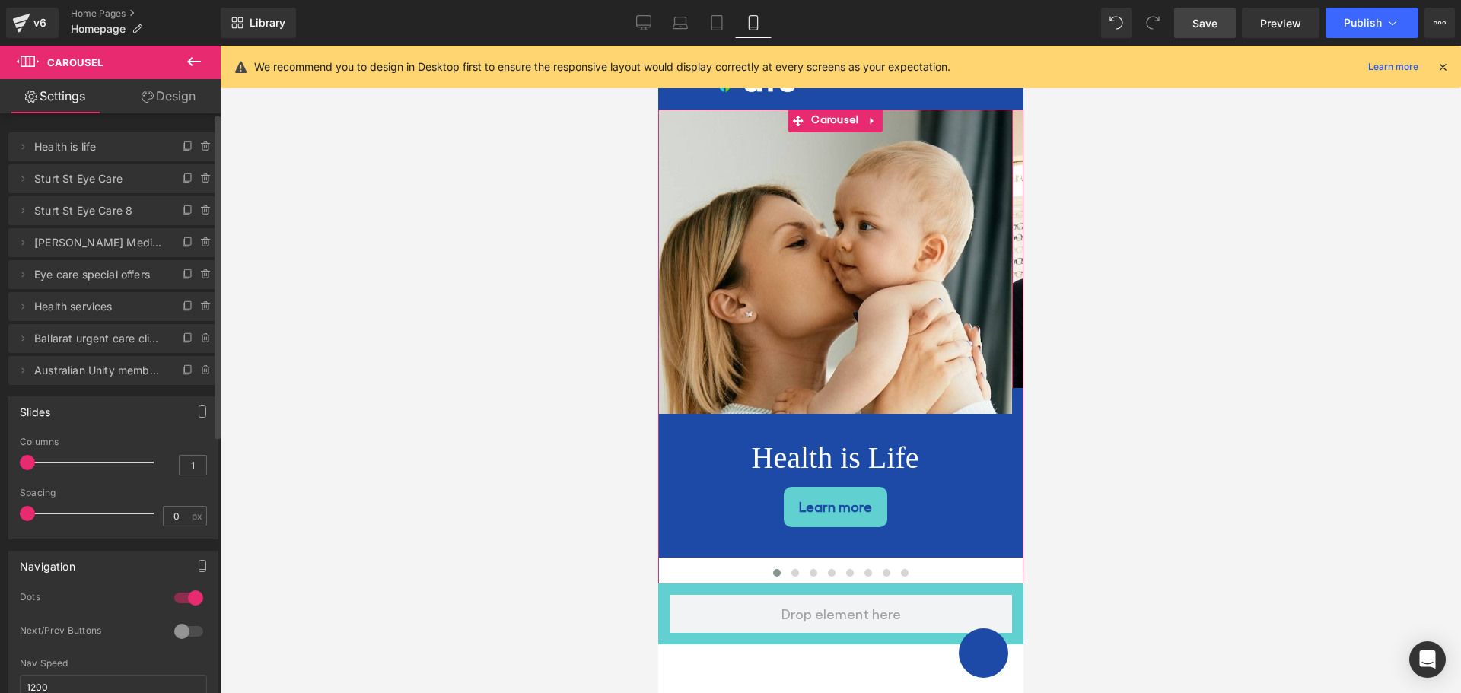
click at [129, 183] on span "Sturt St Eye Care" at bounding box center [98, 178] width 128 height 29
click at [24, 182] on icon at bounding box center [23, 179] width 12 height 12
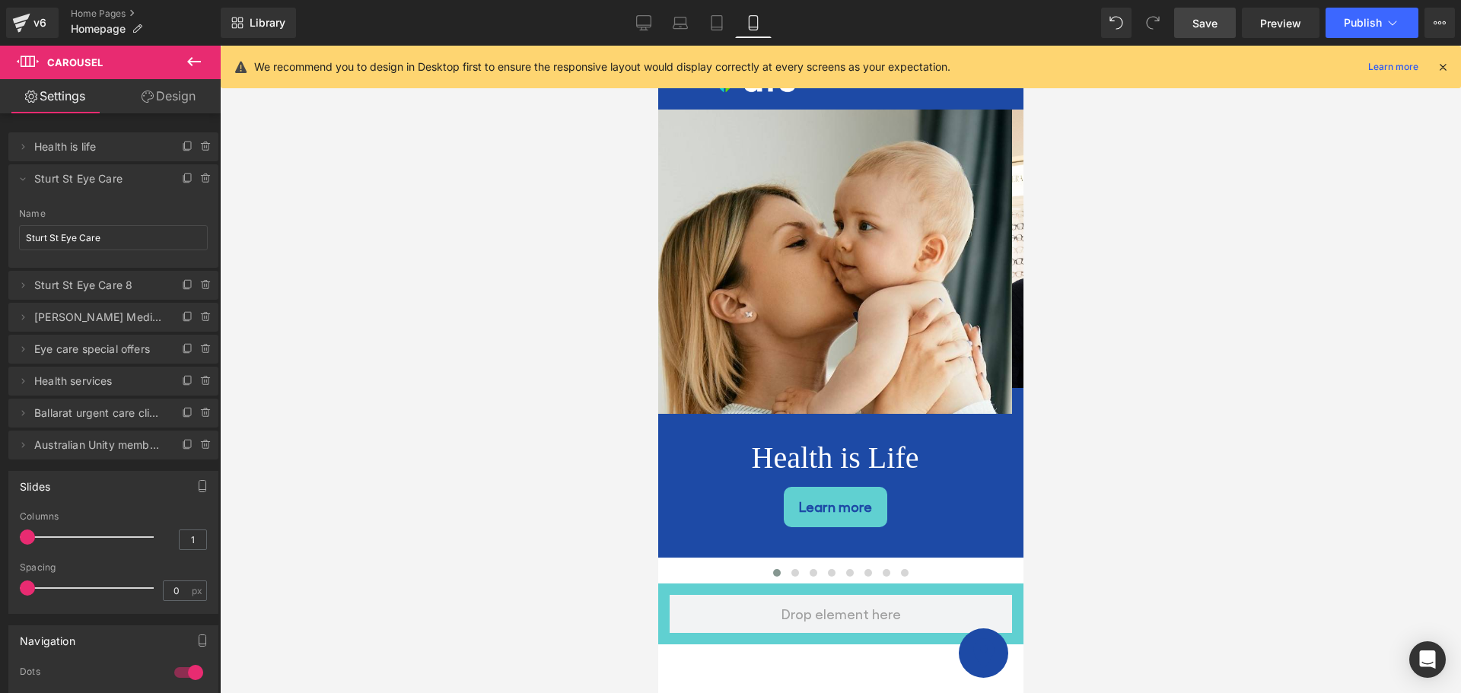
click at [537, 414] on div at bounding box center [840, 370] width 1241 height 648
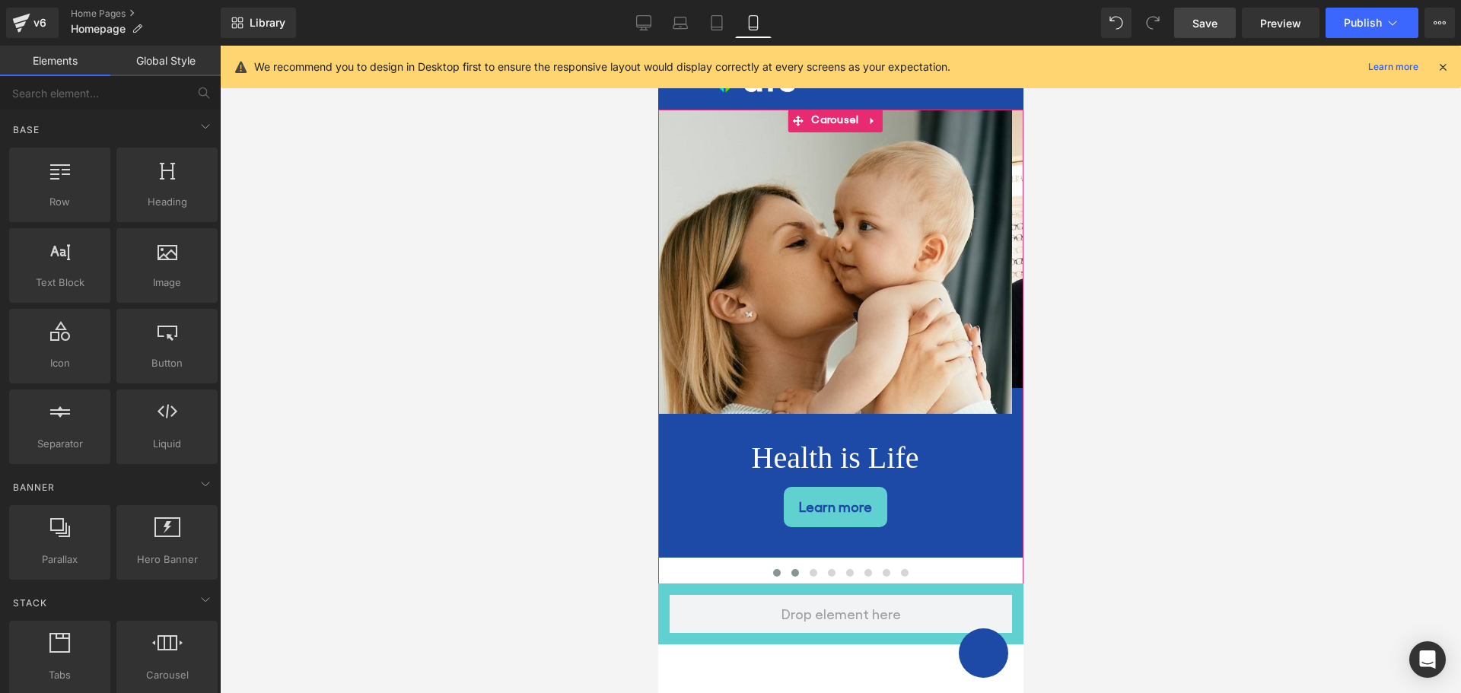
click at [791, 569] on span at bounding box center [795, 573] width 8 height 8
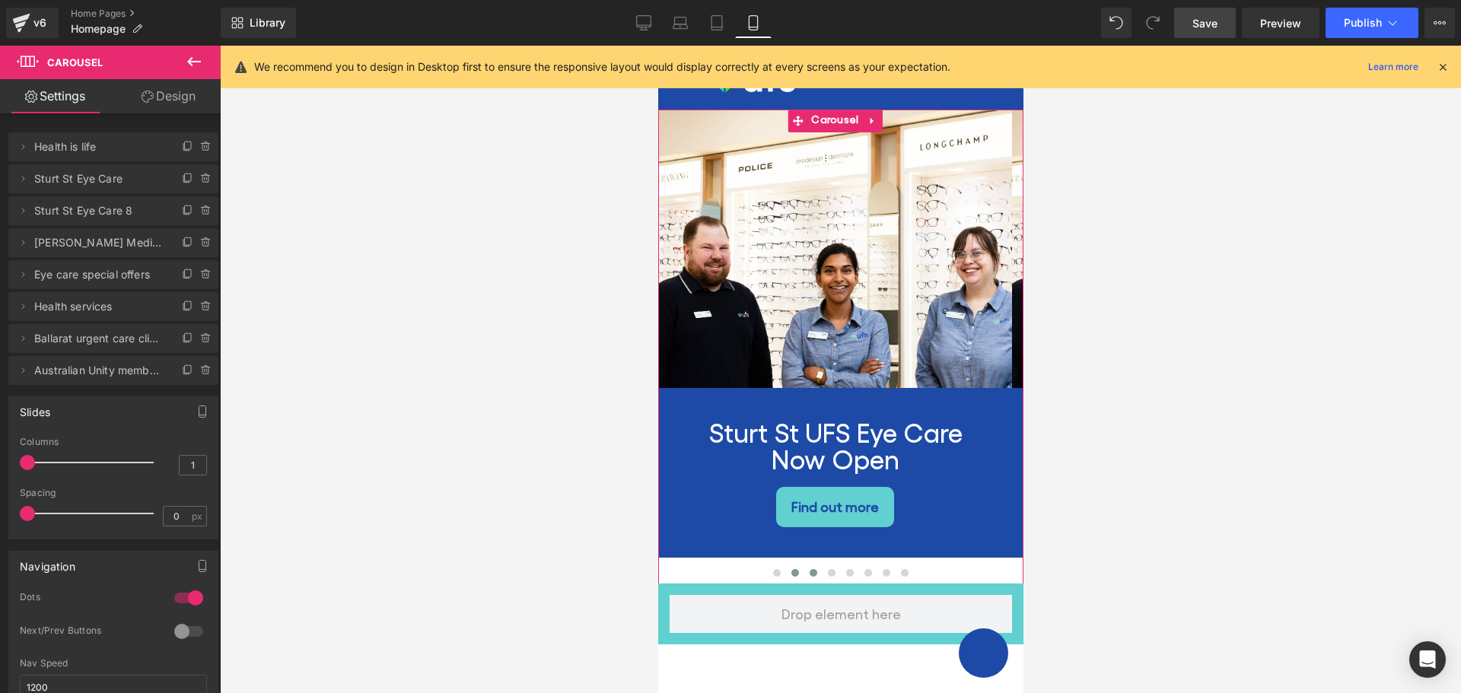
click at [809, 569] on span at bounding box center [813, 573] width 8 height 8
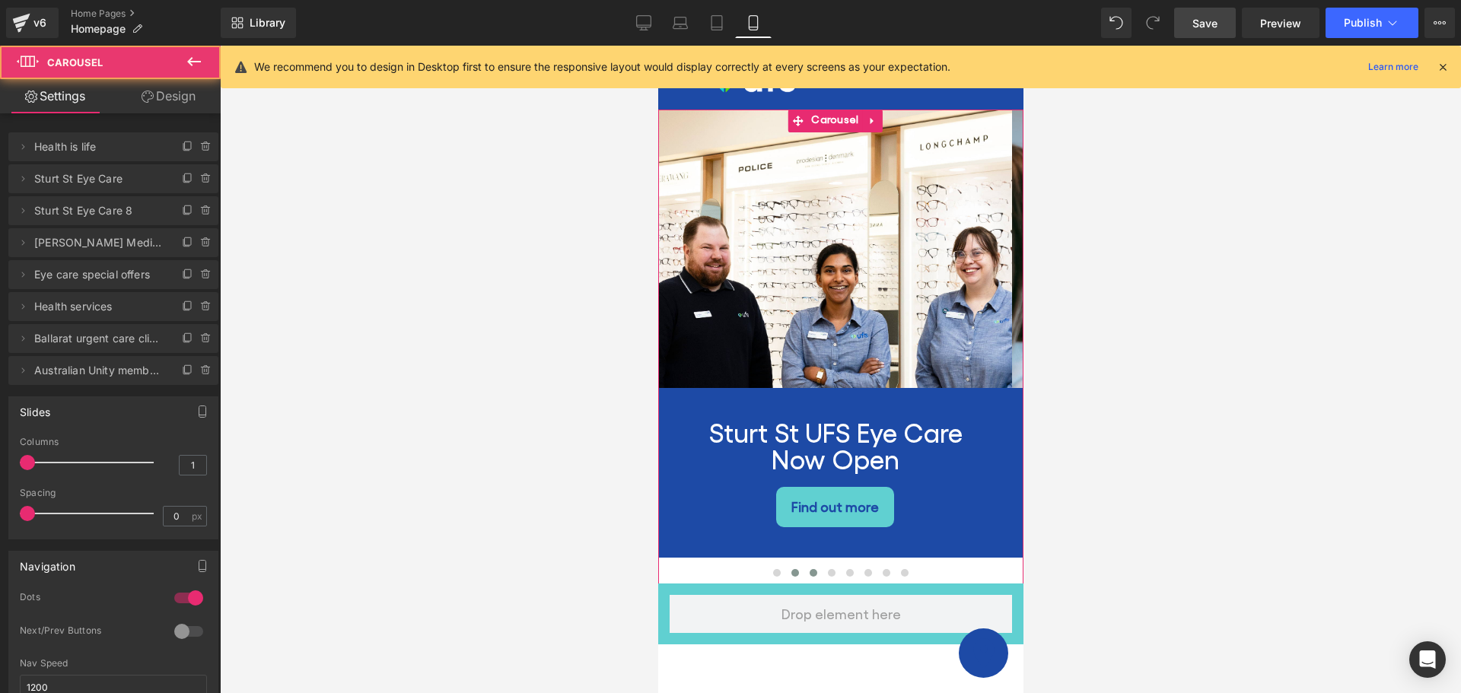
click at [791, 569] on span at bounding box center [795, 573] width 8 height 8
click at [841, 334] on div at bounding box center [835, 333] width 354 height 447
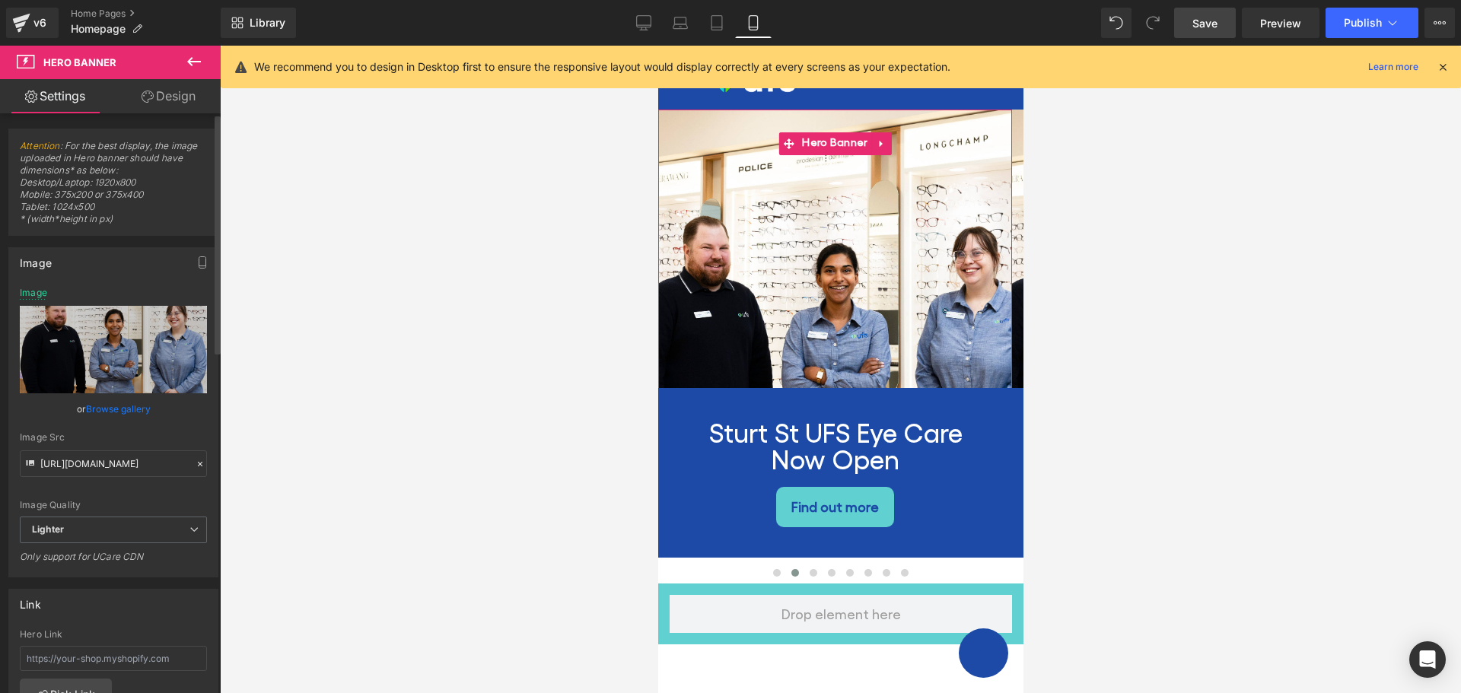
click at [113, 409] on link "Browse gallery" at bounding box center [118, 409] width 65 height 27
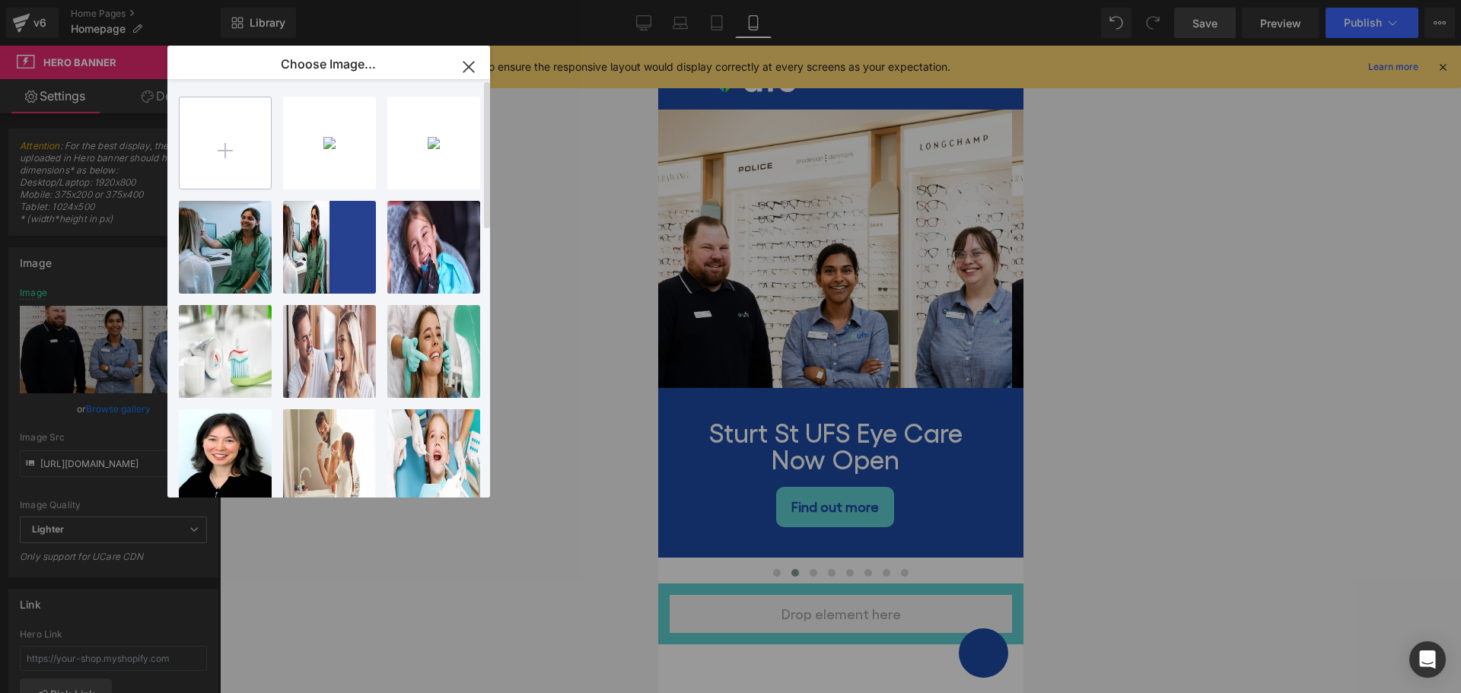
click at [223, 155] on input "file" at bounding box center [225, 142] width 91 height 91
type input "C:\fakepath\dental care slider mobile.jpg"
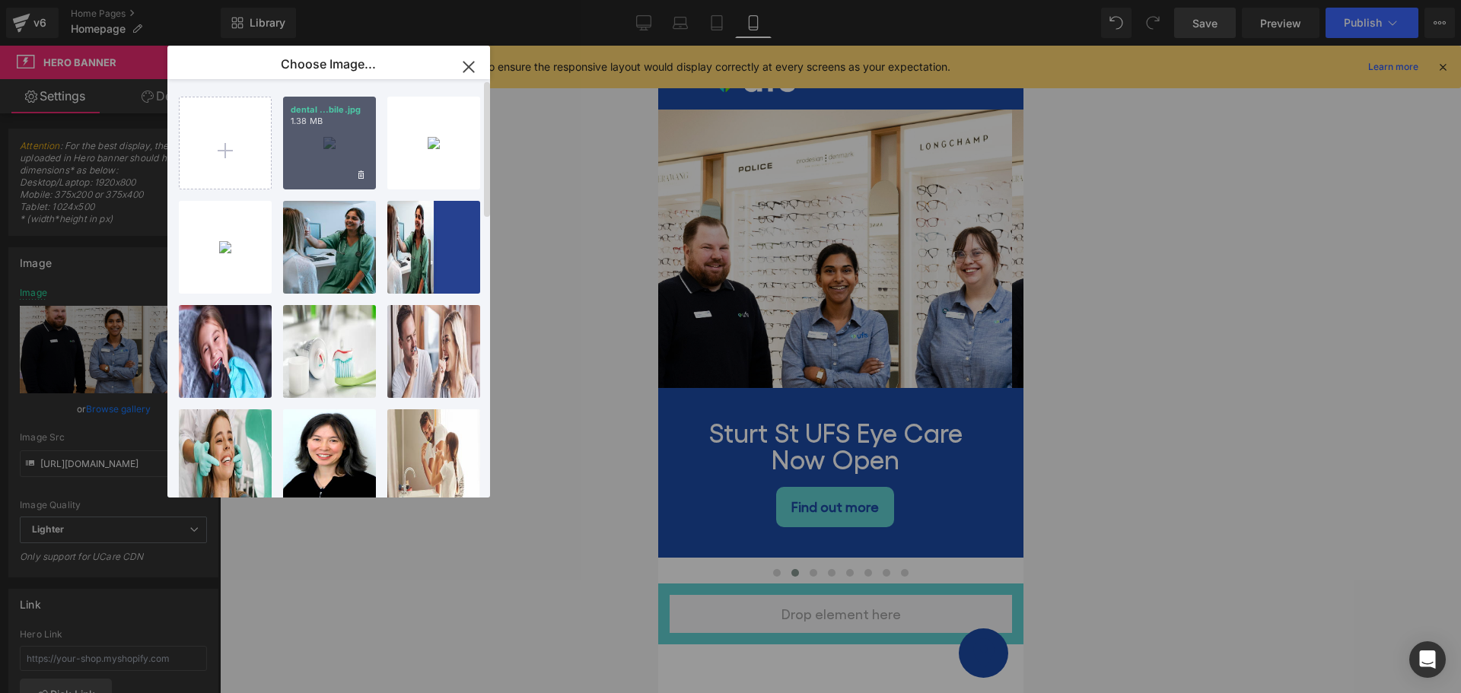
click at [322, 148] on div "dental ...bile.jpg 1.38 MB" at bounding box center [329, 143] width 93 height 93
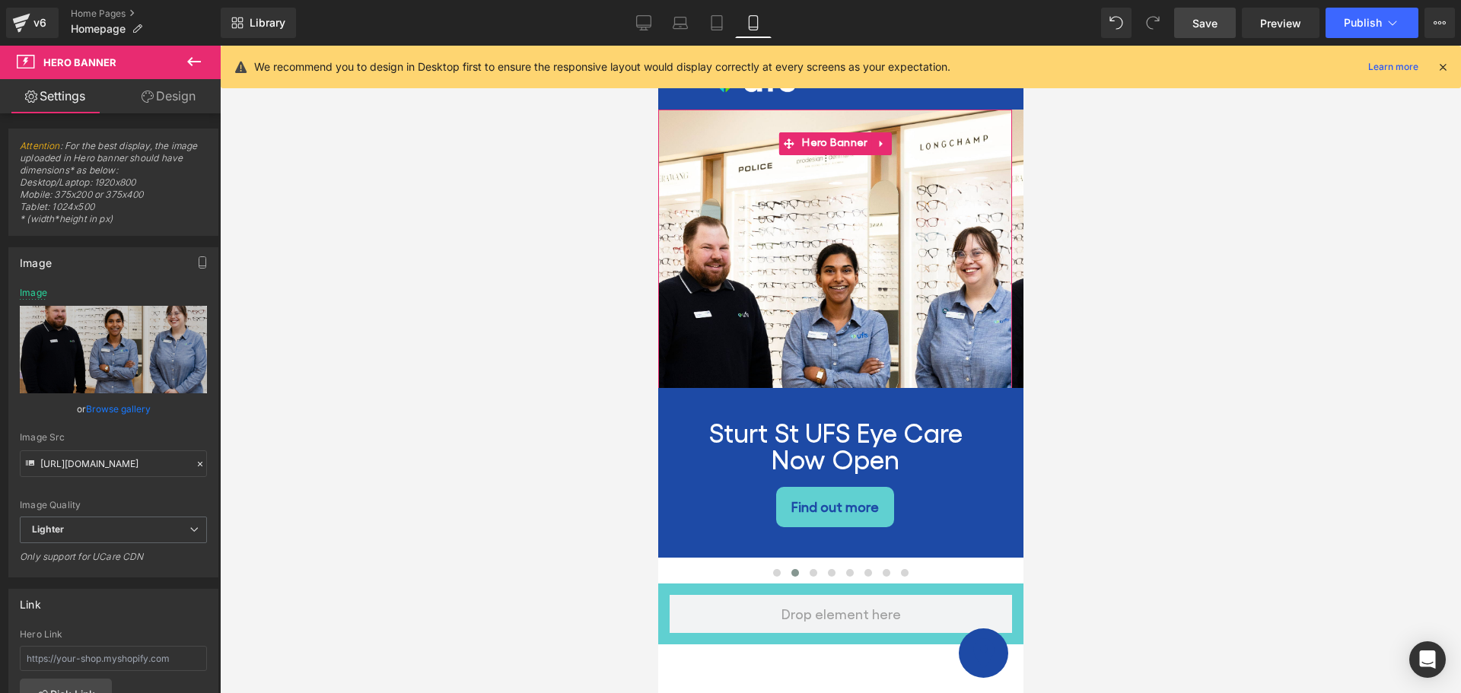
drag, startPoint x: 109, startPoint y: 400, endPoint x: 114, endPoint y: 369, distance: 30.9
click at [109, 400] on link "Browse gallery" at bounding box center [118, 409] width 65 height 27
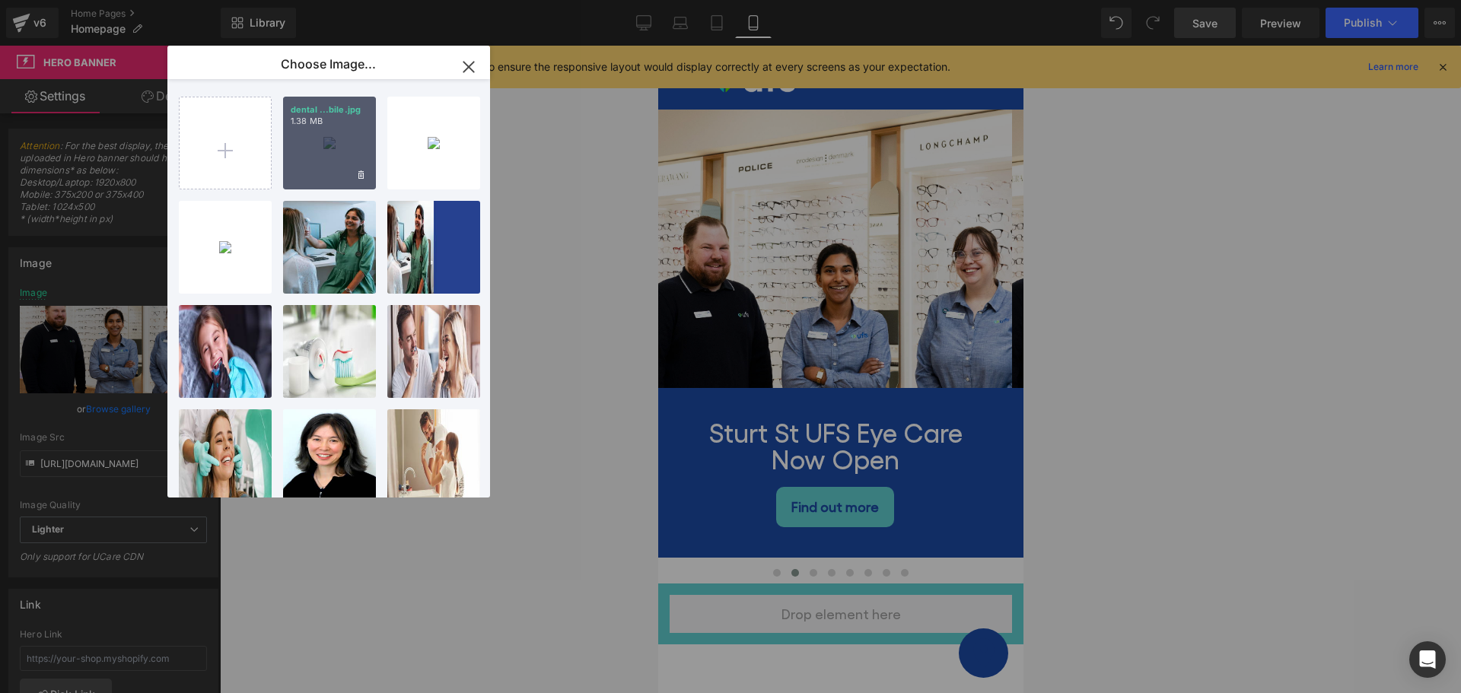
click at [287, 146] on div "dental ...bile.jpg 1.38 MB" at bounding box center [329, 143] width 93 height 93
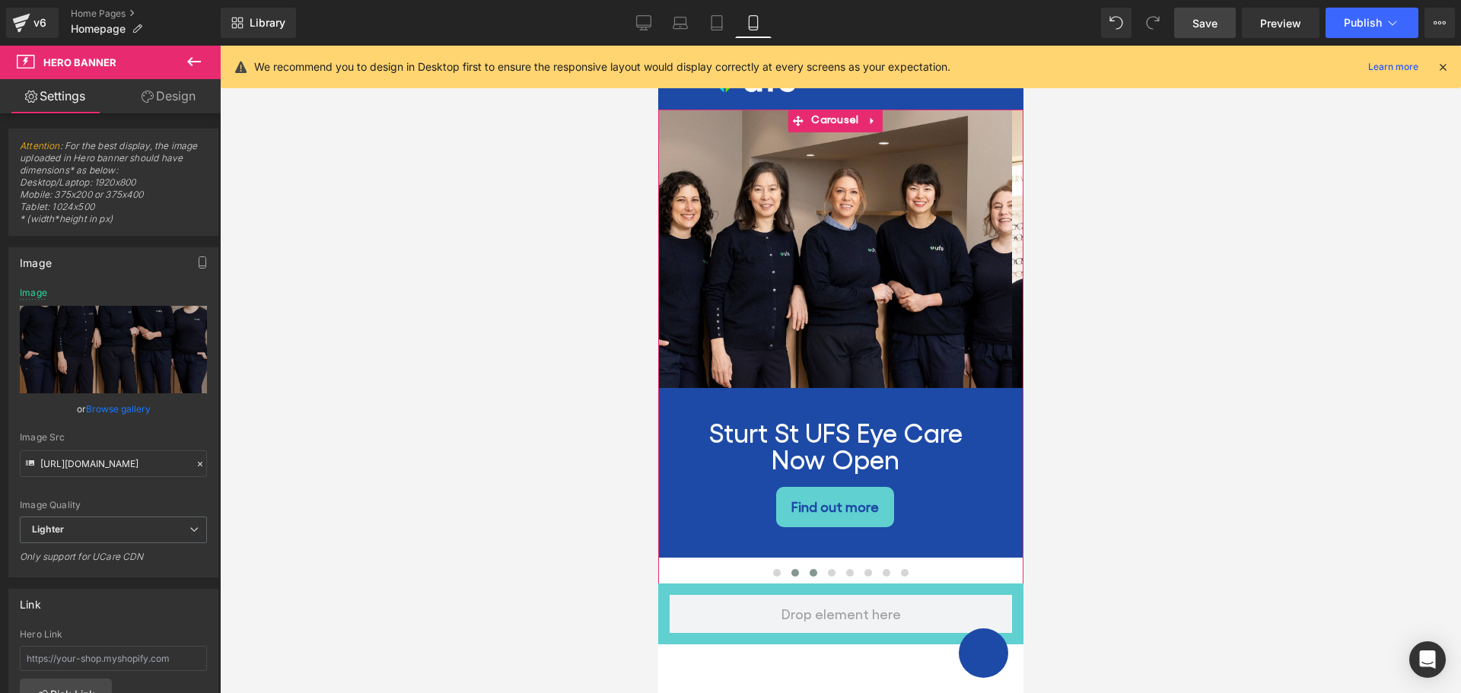
click at [804, 565] on button at bounding box center [813, 572] width 18 height 15
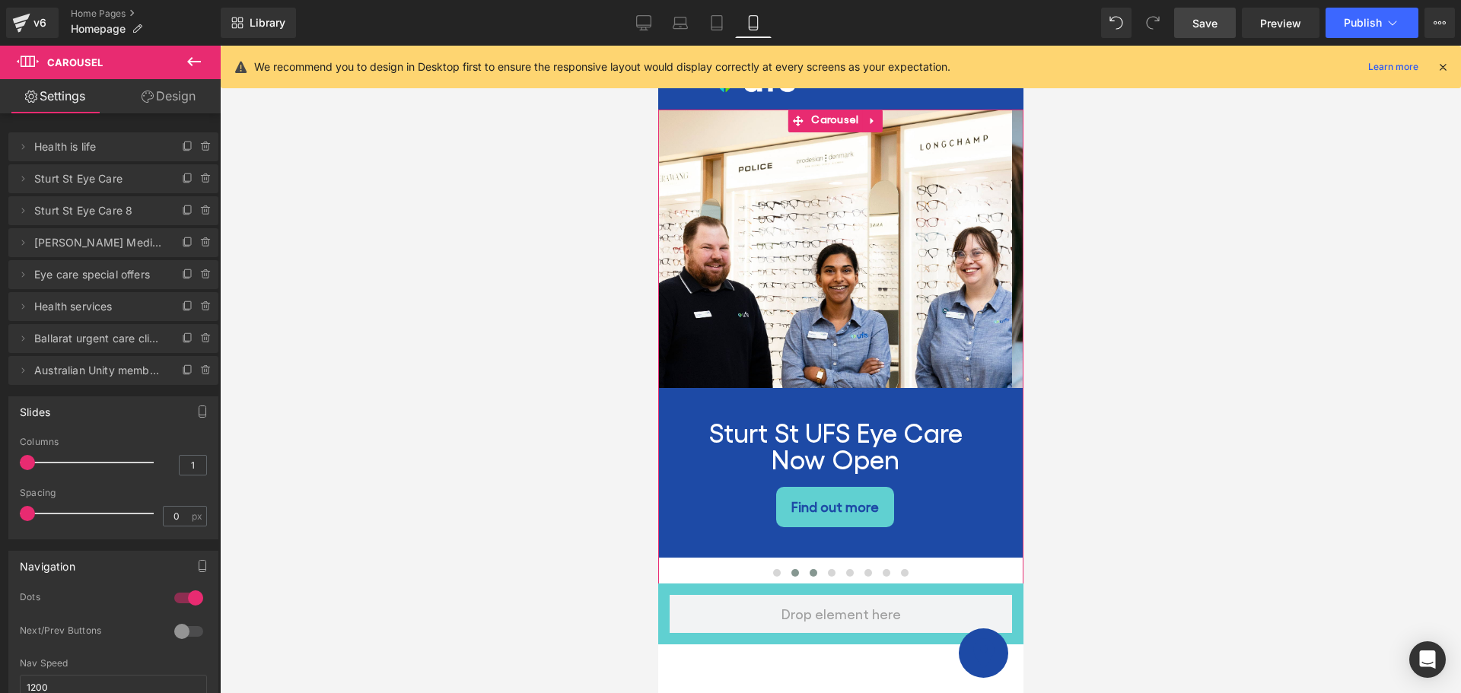
click at [787, 565] on button at bounding box center [794, 572] width 18 height 15
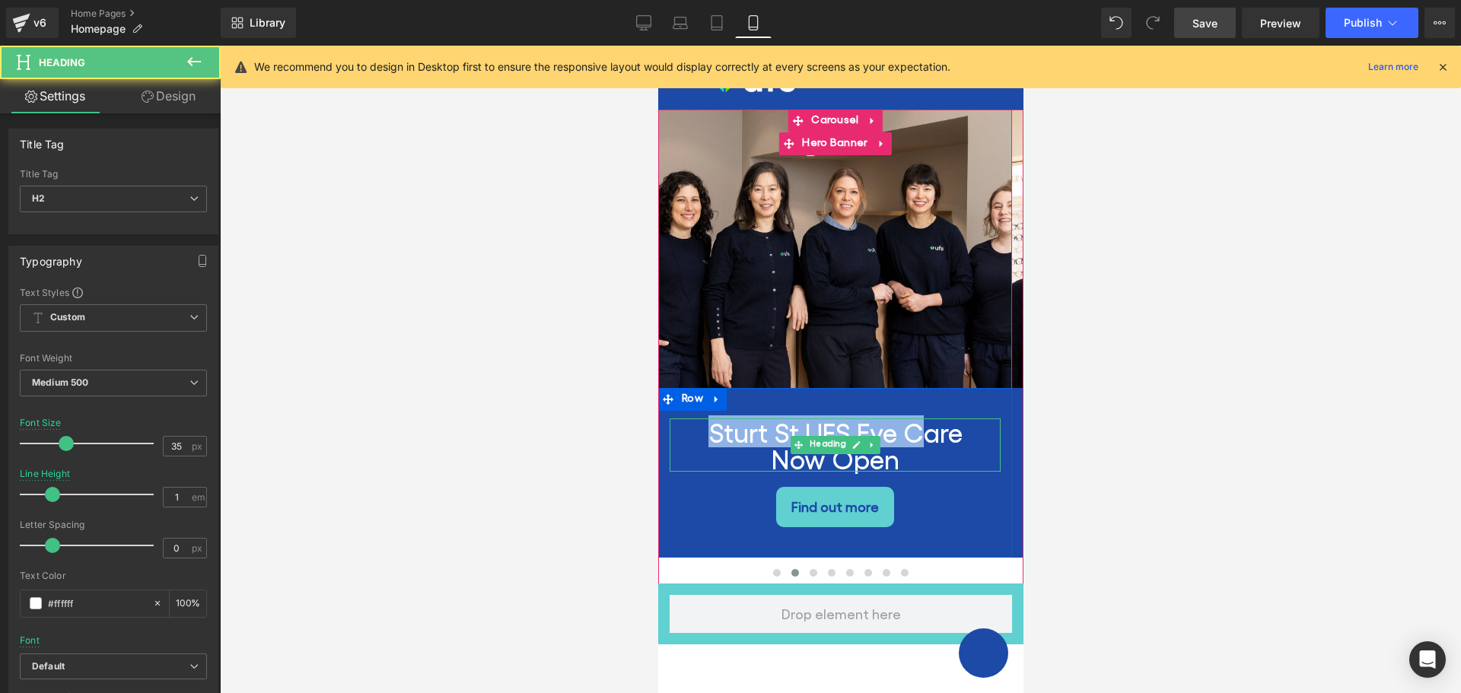
drag, startPoint x: 706, startPoint y: 431, endPoint x: 918, endPoint y: 427, distance: 211.6
click at [918, 427] on h2 "Sturt St UFS Eye Care Now Open" at bounding box center [834, 445] width 331 height 53
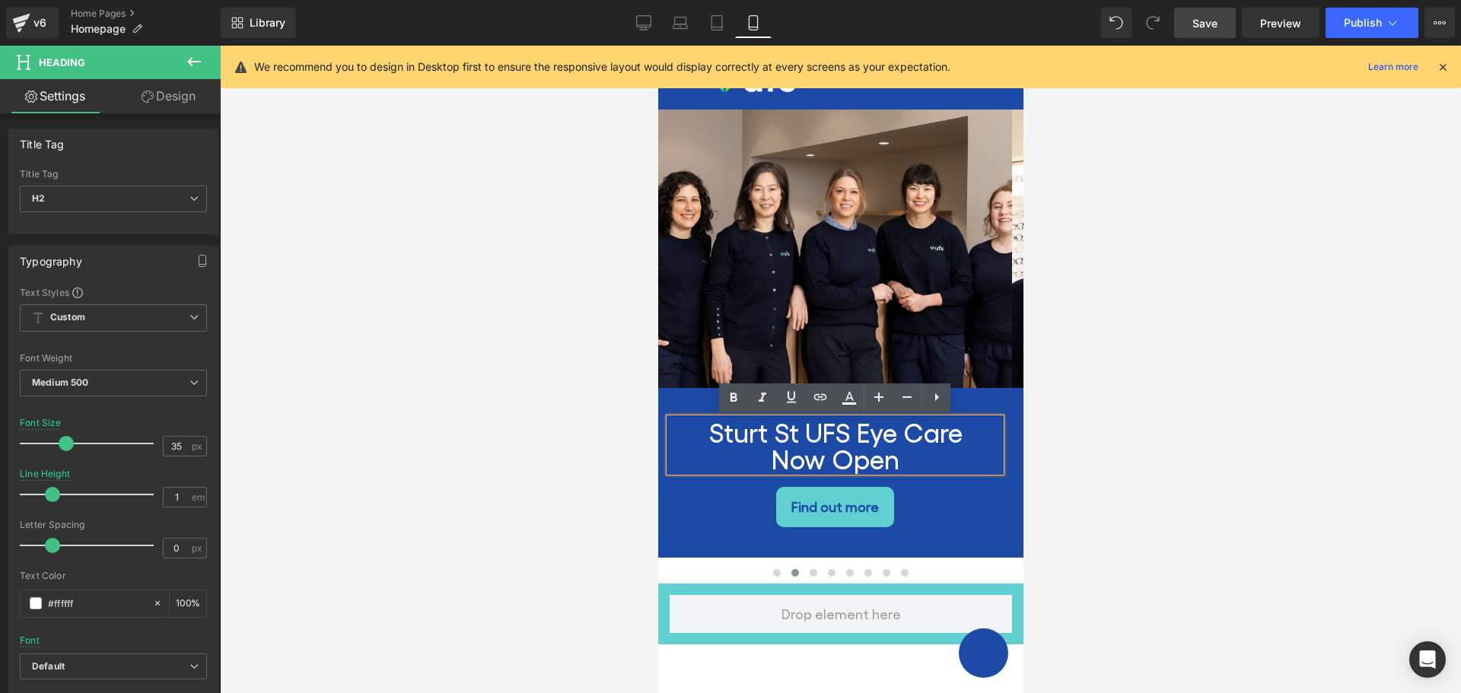
click at [960, 435] on h2 "Sturt St UFS Eye Care Now Open" at bounding box center [834, 445] width 331 height 53
drag, startPoint x: 960, startPoint y: 435, endPoint x: 705, endPoint y: 435, distance: 254.9
click at [705, 435] on h2 "Sturt St UFS Eye Care Now Open" at bounding box center [834, 445] width 331 height 53
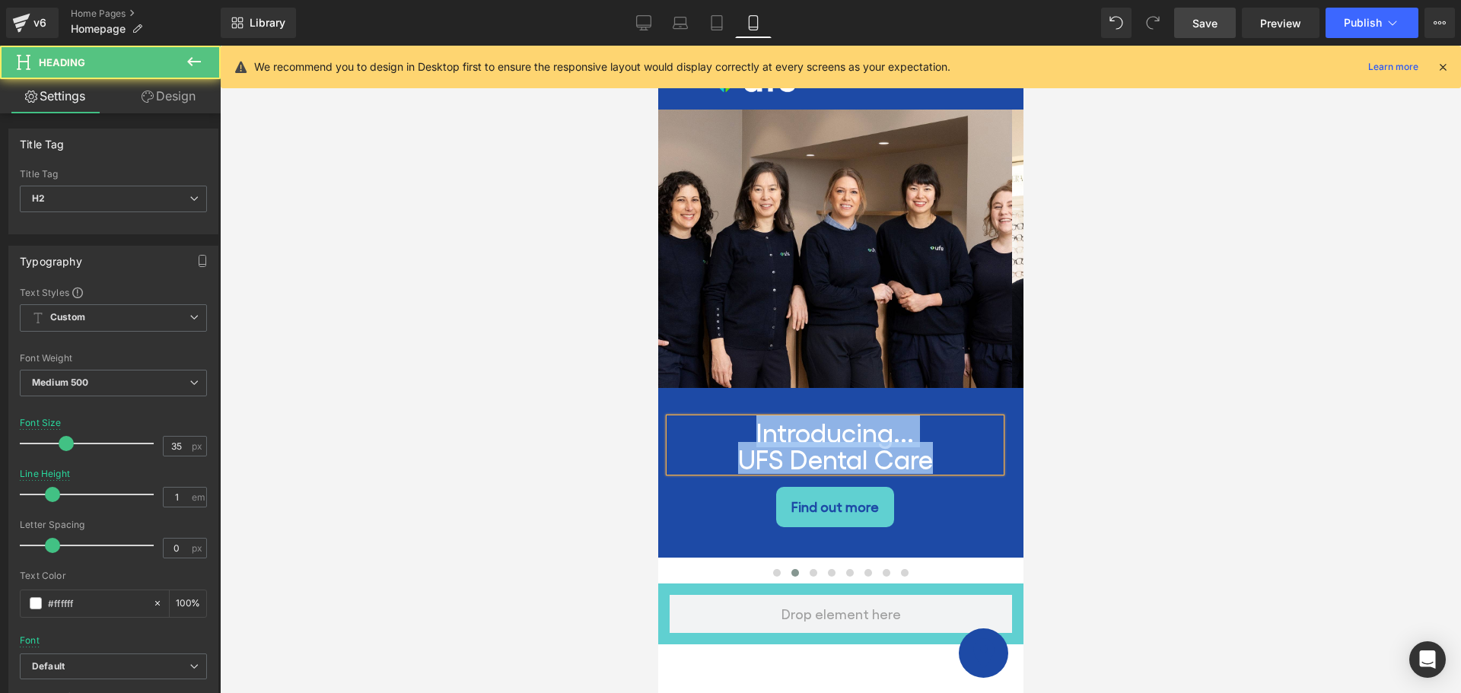
drag, startPoint x: 937, startPoint y: 457, endPoint x: 744, endPoint y: 428, distance: 194.7
click at [744, 428] on div "Introducing... UFS Dental Care" at bounding box center [834, 445] width 331 height 53
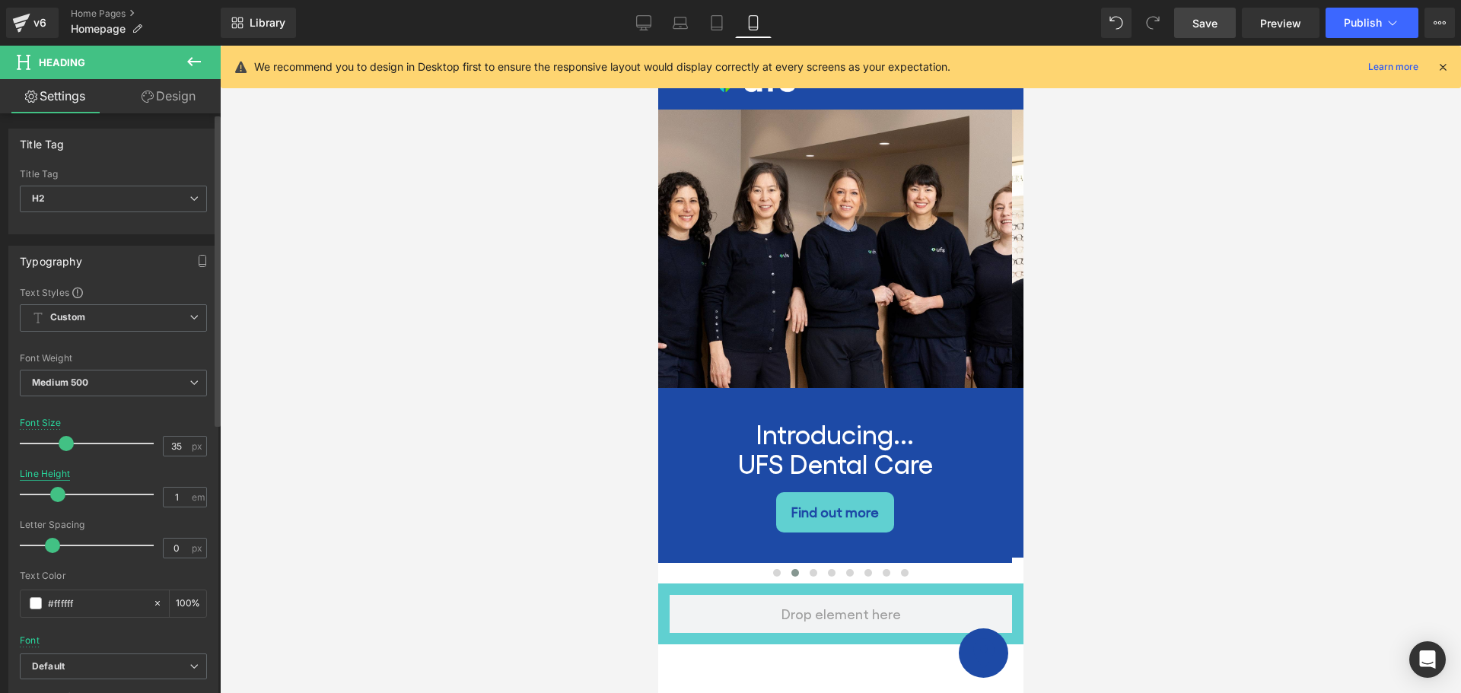
drag, startPoint x: 50, startPoint y: 495, endPoint x: 57, endPoint y: 468, distance: 27.5
click at [57, 469] on div "Line Height 1 em" at bounding box center [113, 494] width 187 height 51
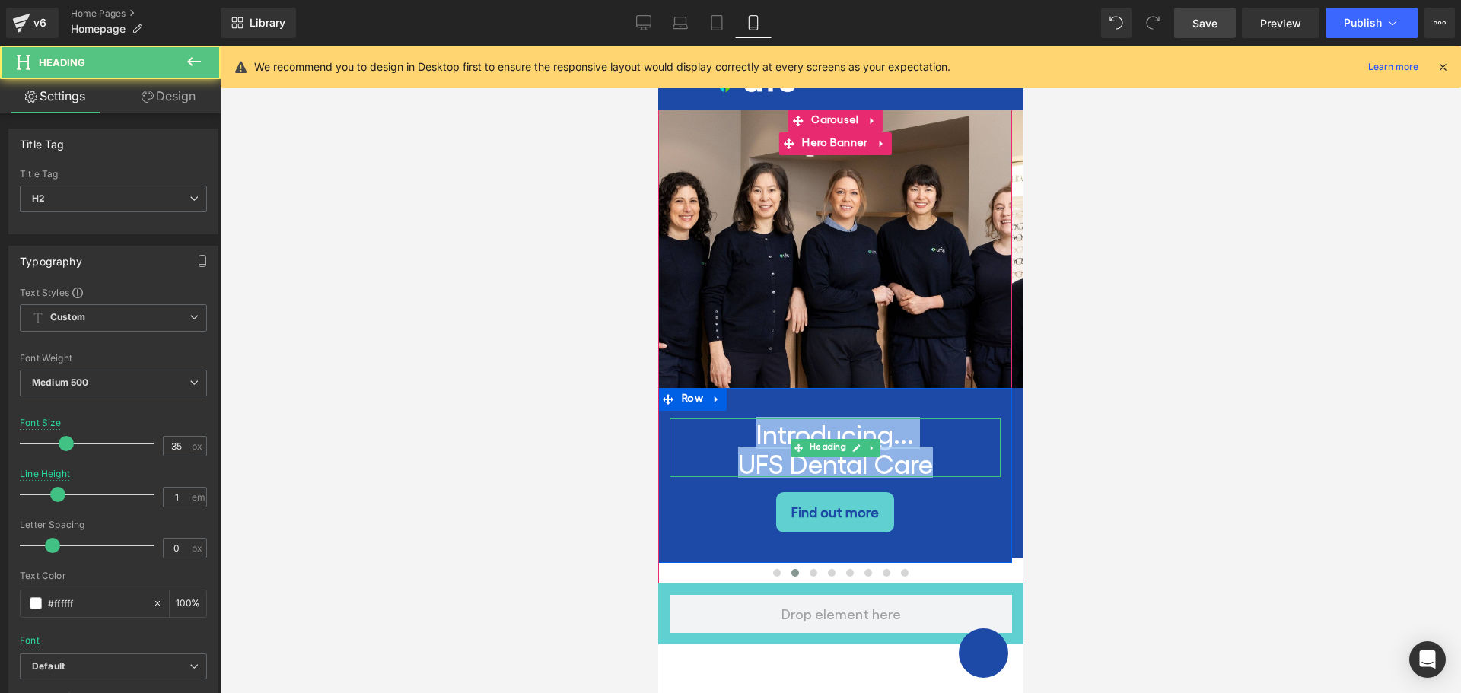
drag, startPoint x: 939, startPoint y: 469, endPoint x: 699, endPoint y: 443, distance: 241.9
click at [709, 444] on div "Introducing... UFS Dental Care" at bounding box center [834, 448] width 331 height 59
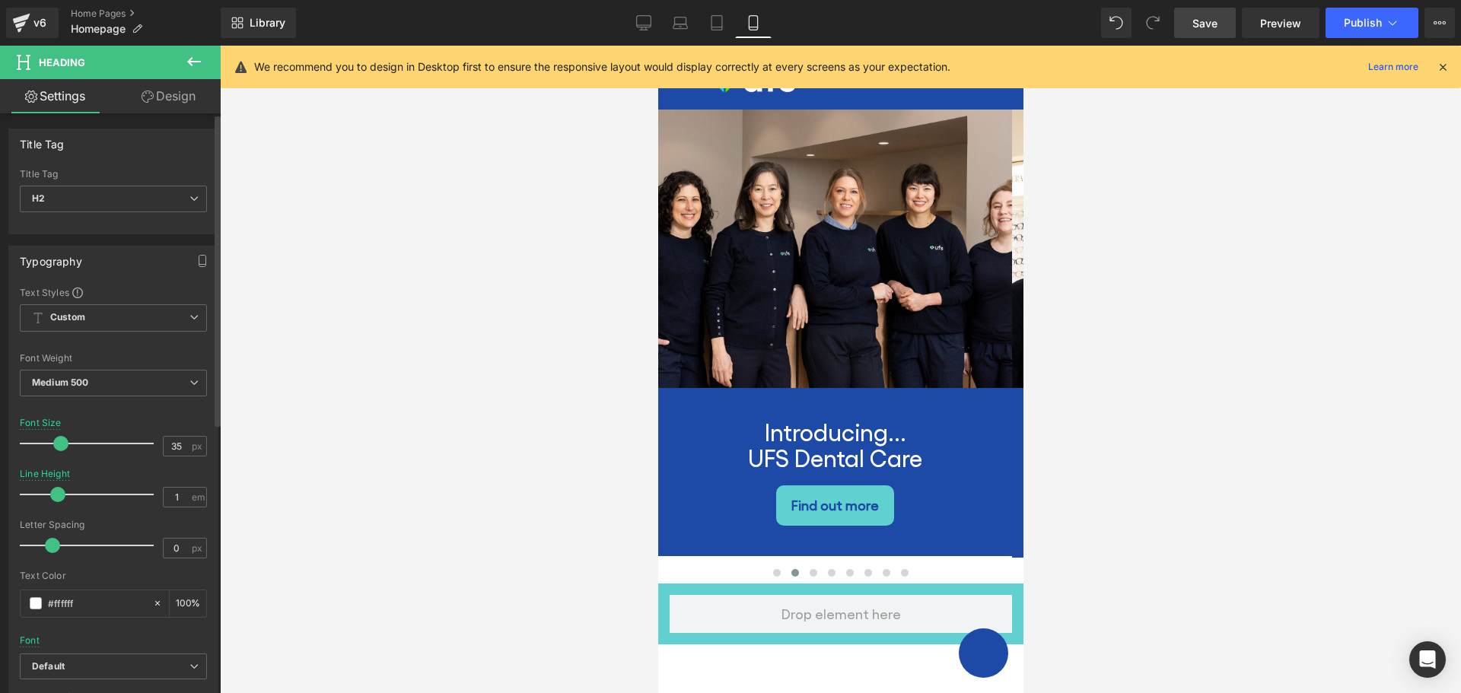
drag, startPoint x: 61, startPoint y: 444, endPoint x: 56, endPoint y: 434, distance: 11.6
click at [56, 434] on div at bounding box center [90, 443] width 126 height 30
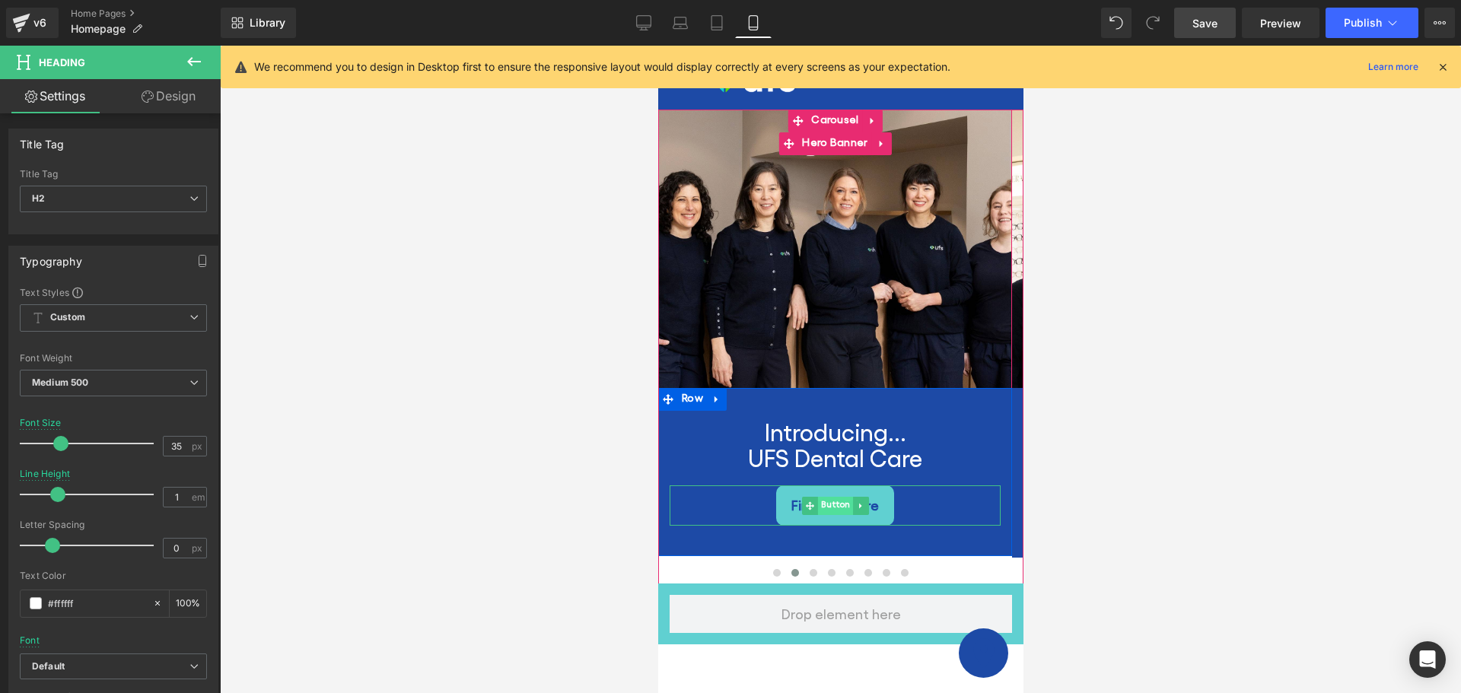
click at [838, 505] on span "Button" at bounding box center [834, 506] width 35 height 18
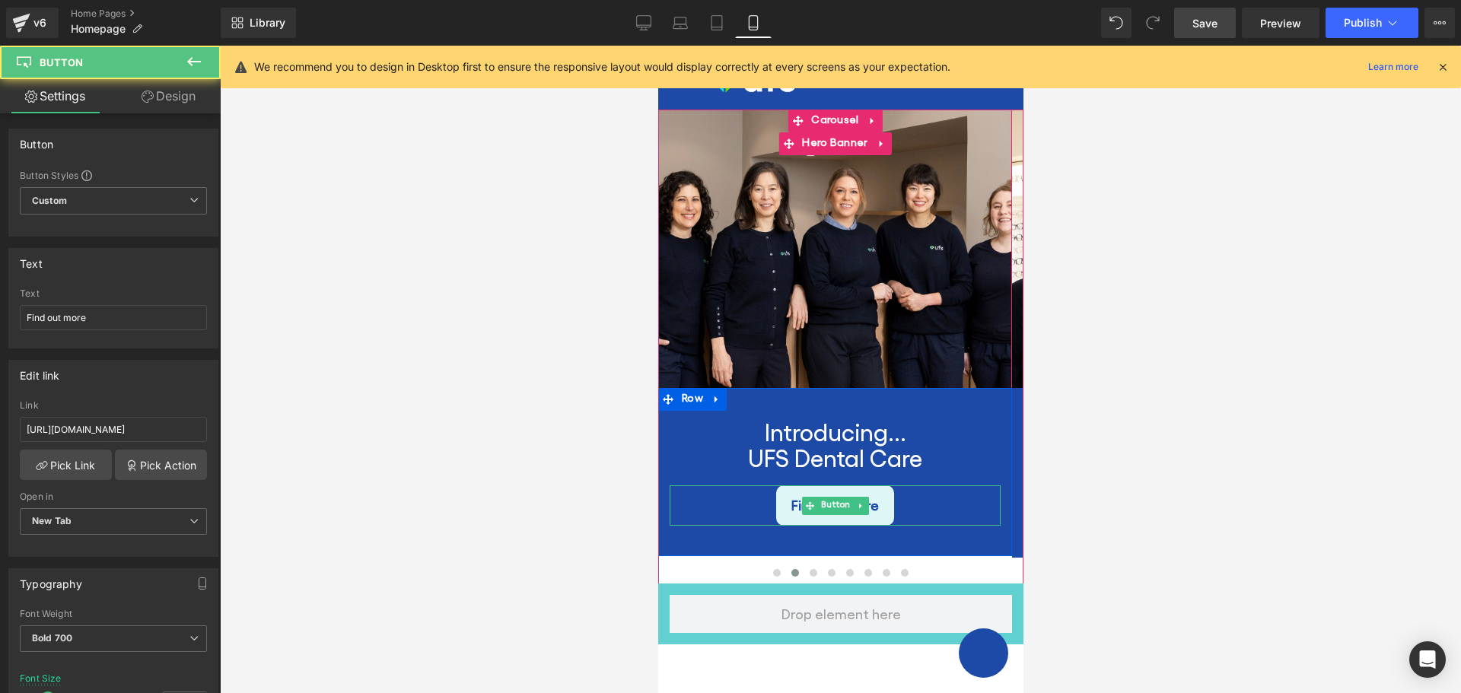
click at [839, 493] on span "Find out more" at bounding box center [835, 505] width 88 height 24
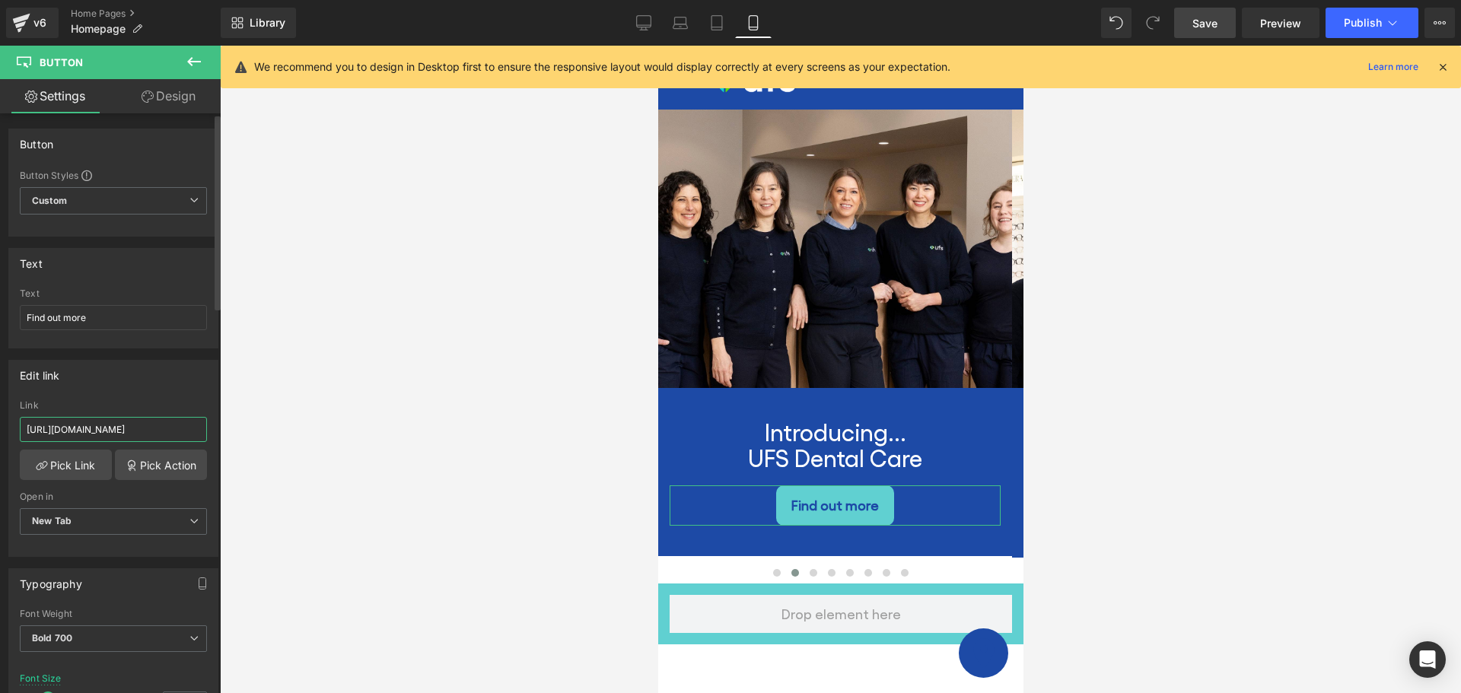
drag, startPoint x: 177, startPoint y: 432, endPoint x: 17, endPoint y: 422, distance: 160.9
click at [17, 422] on div "[URL][DOMAIN_NAME] Link [URL][DOMAIN_NAME] Pick Link Pick Action Current Tab Ne…" at bounding box center [113, 478] width 209 height 156
paste input "dental"
type input "[URL][DOMAIN_NAME]"
click at [1212, 27] on span "Save" at bounding box center [1205, 23] width 25 height 16
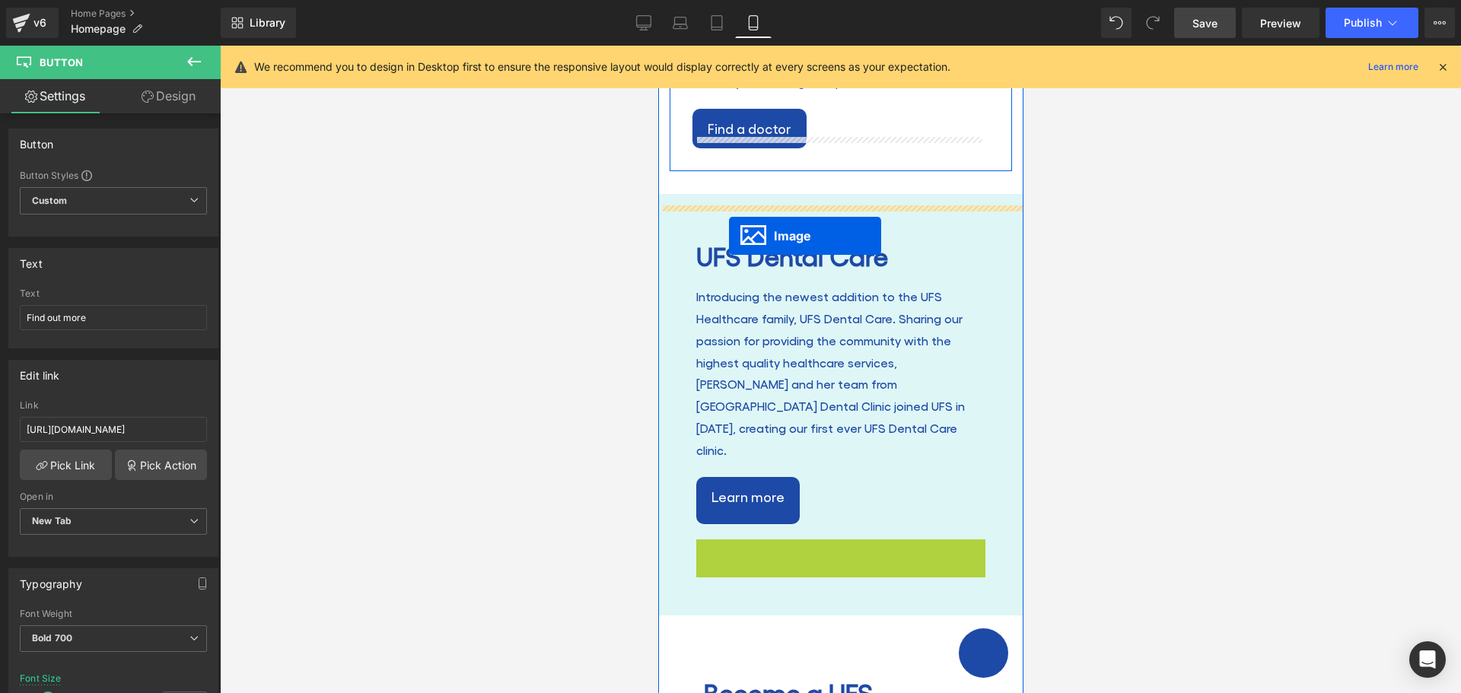
scroll to position [2100, 0]
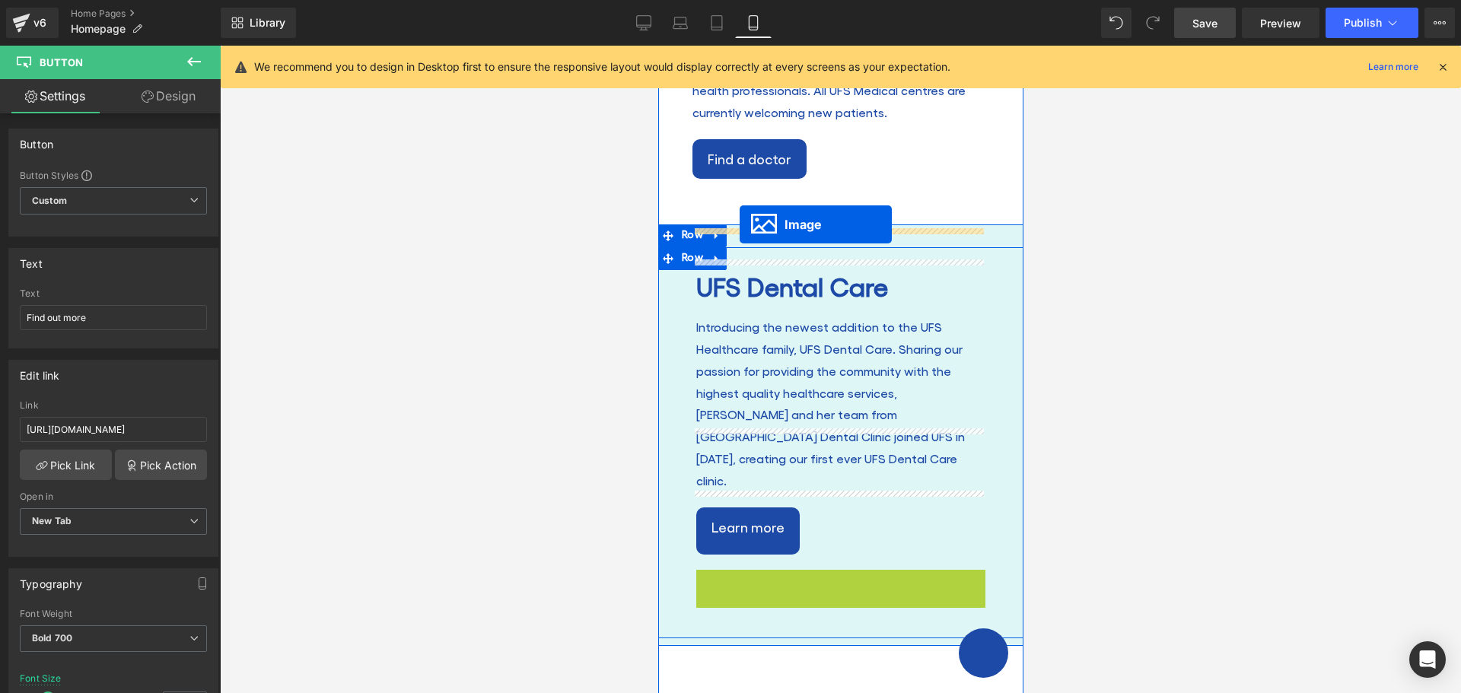
drag, startPoint x: 810, startPoint y: 427, endPoint x: 739, endPoint y: 225, distance: 214.5
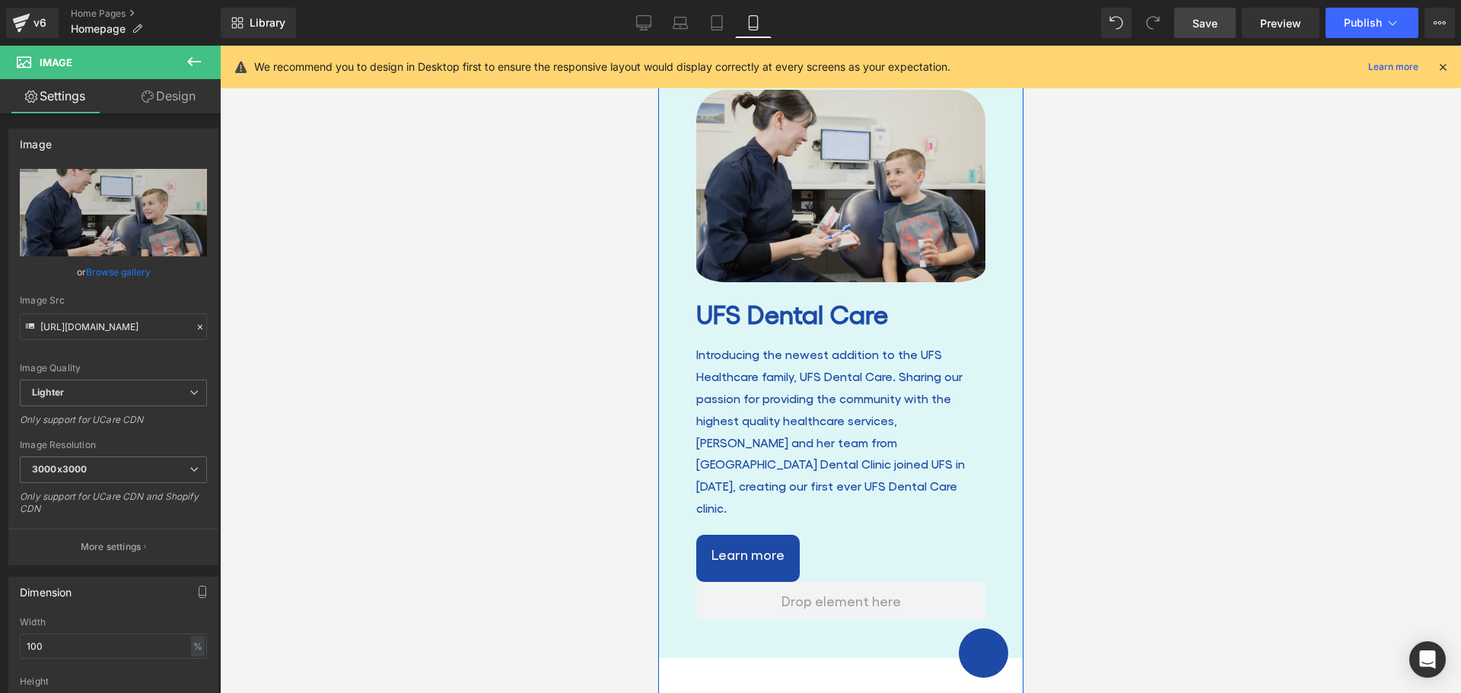
scroll to position [2253, 0]
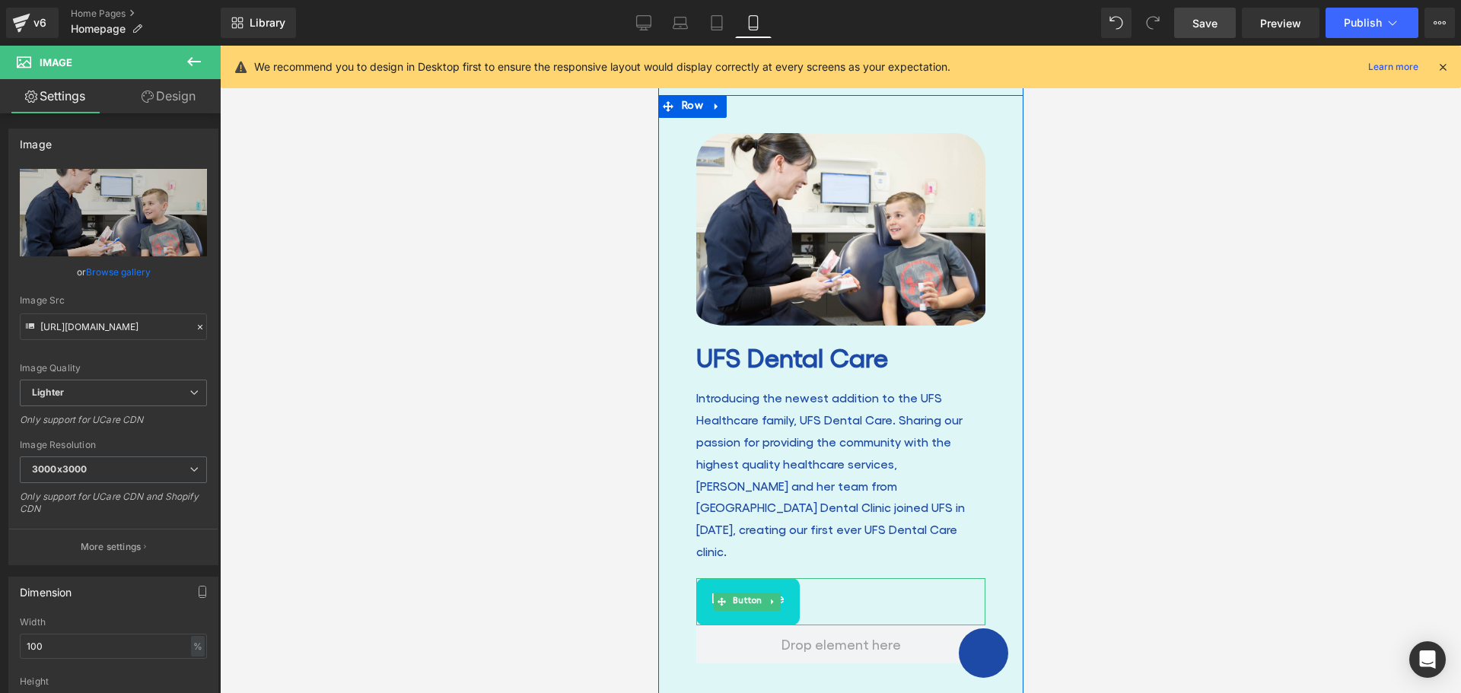
click at [739, 578] on link "Learn more" at bounding box center [748, 601] width 104 height 47
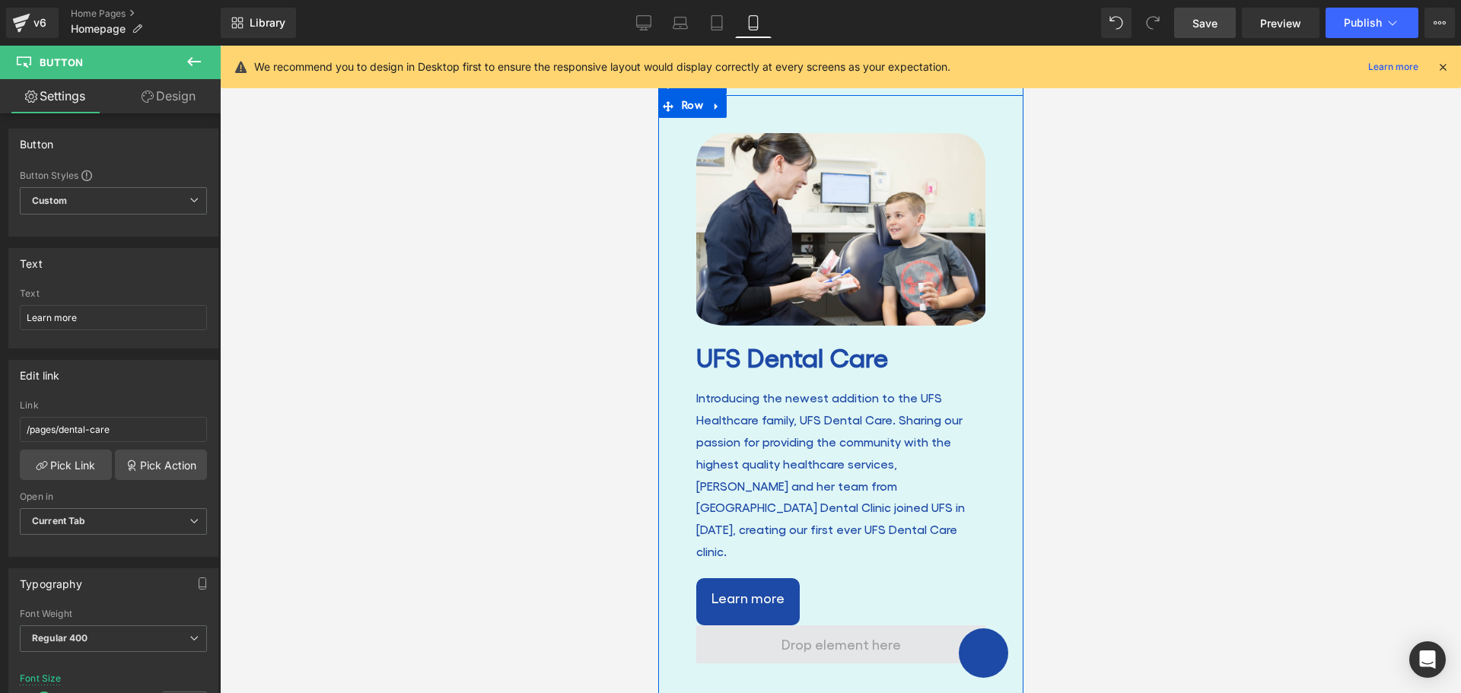
click at [898, 626] on span at bounding box center [840, 645] width 289 height 38
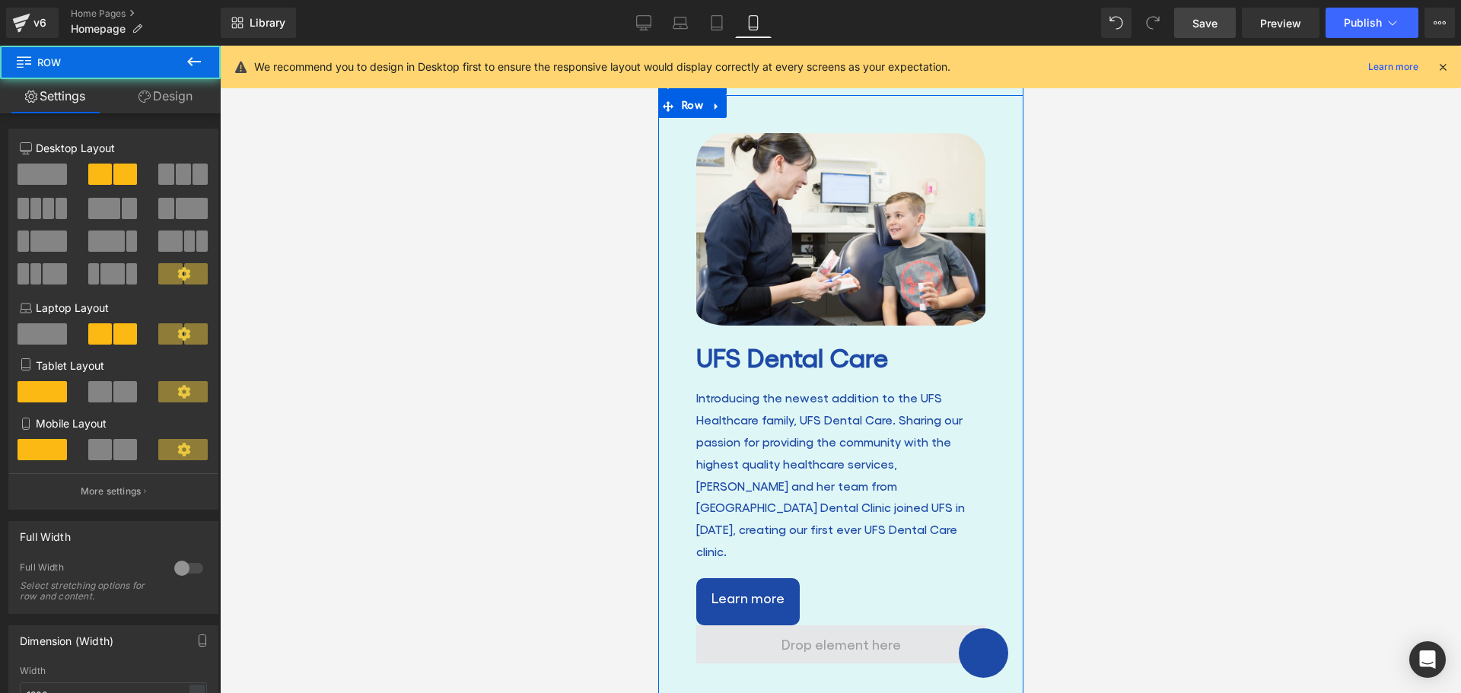
click at [967, 626] on span at bounding box center [840, 645] width 289 height 38
click at [971, 511] on div "Image UFS Dental Care Heading Introducing the newest addition to the UFS Health…" at bounding box center [840, 372] width 335 height 508
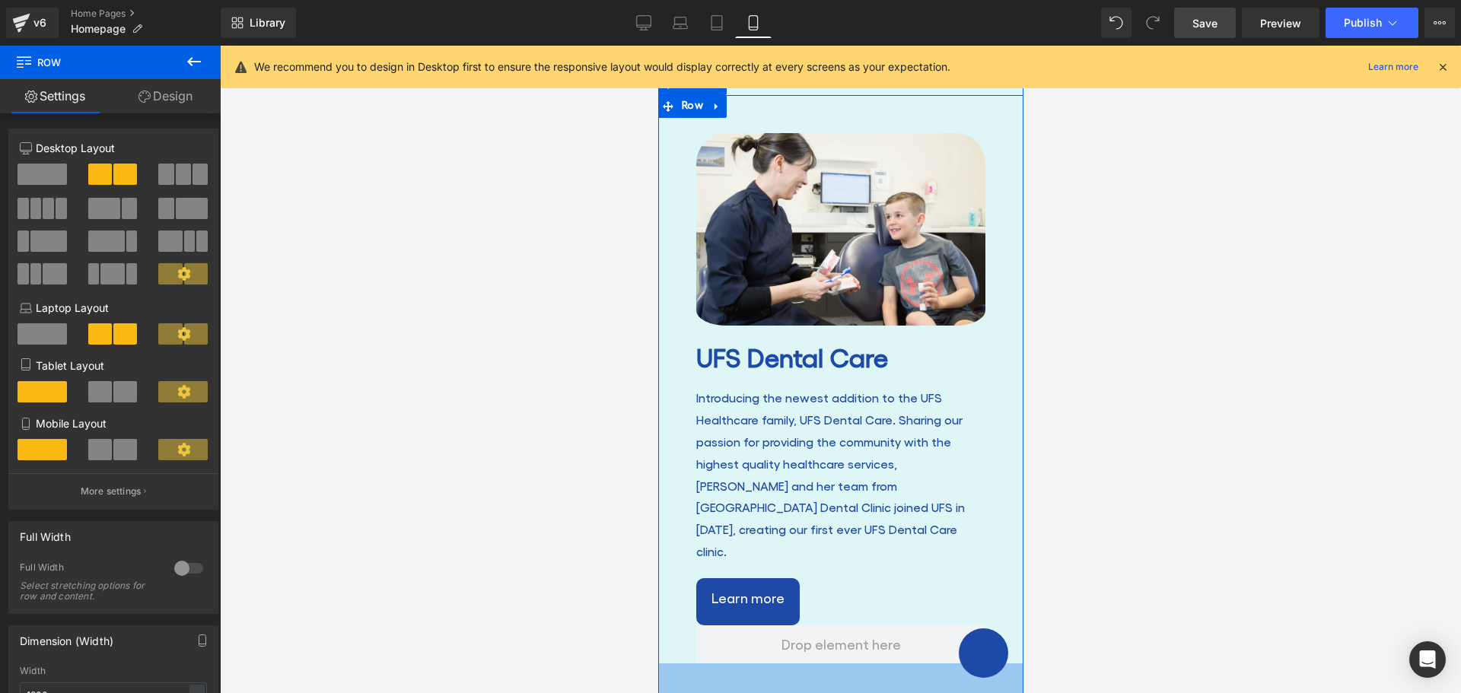
click at [858, 664] on div "40px" at bounding box center [840, 679] width 365 height 30
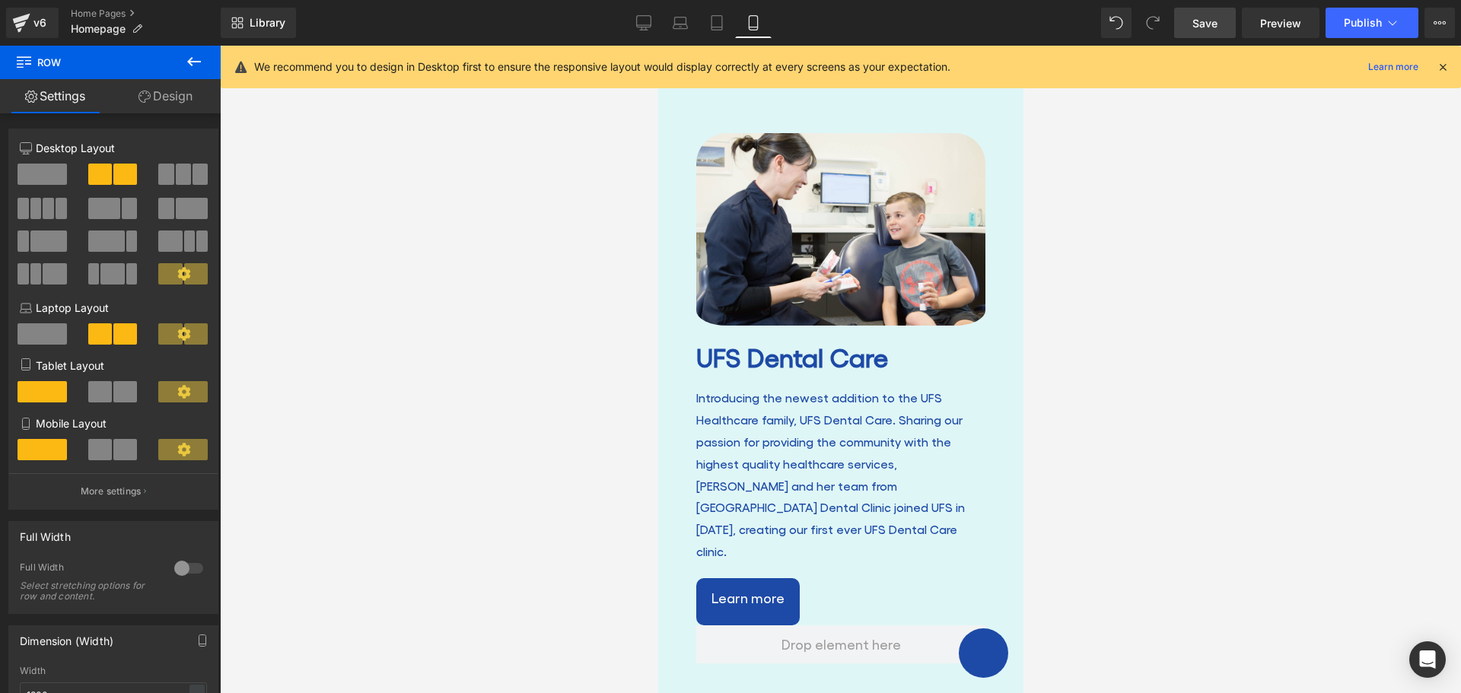
click at [1111, 540] on div at bounding box center [840, 370] width 1241 height 648
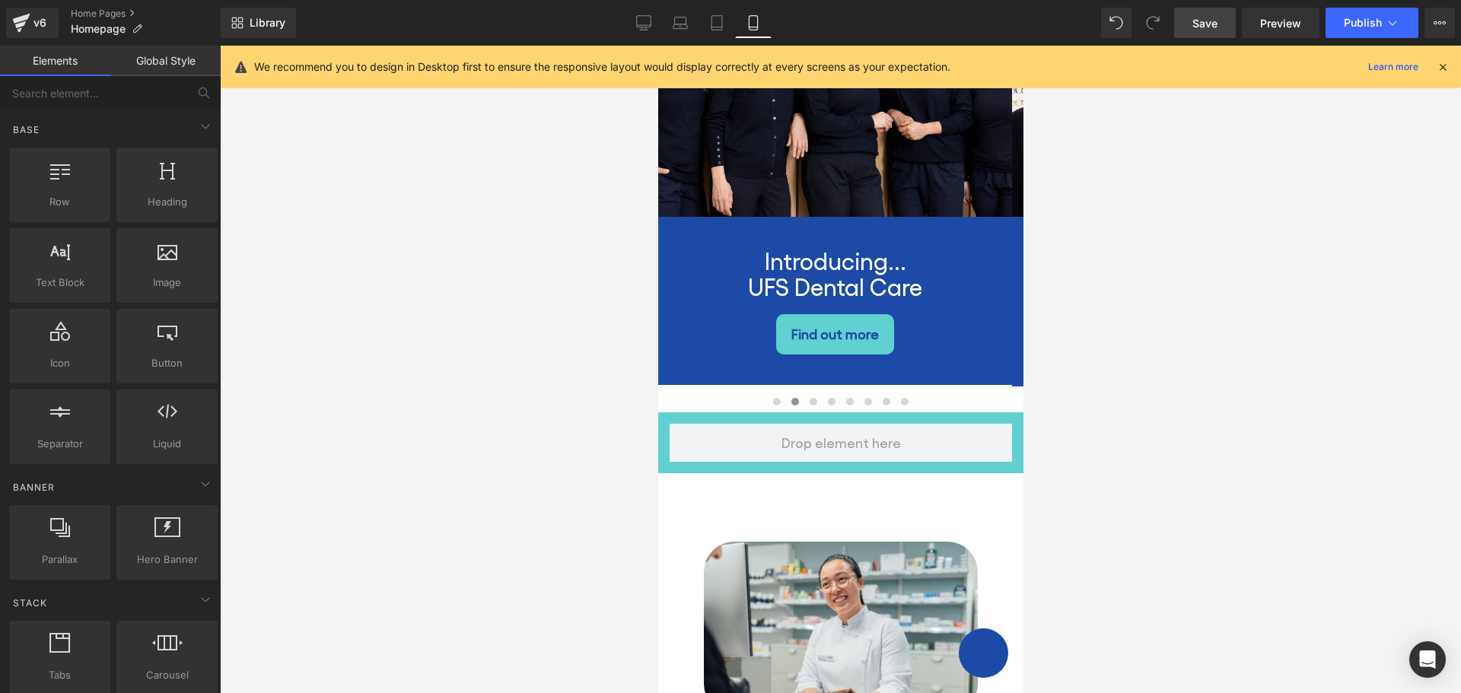
scroll to position [0, 0]
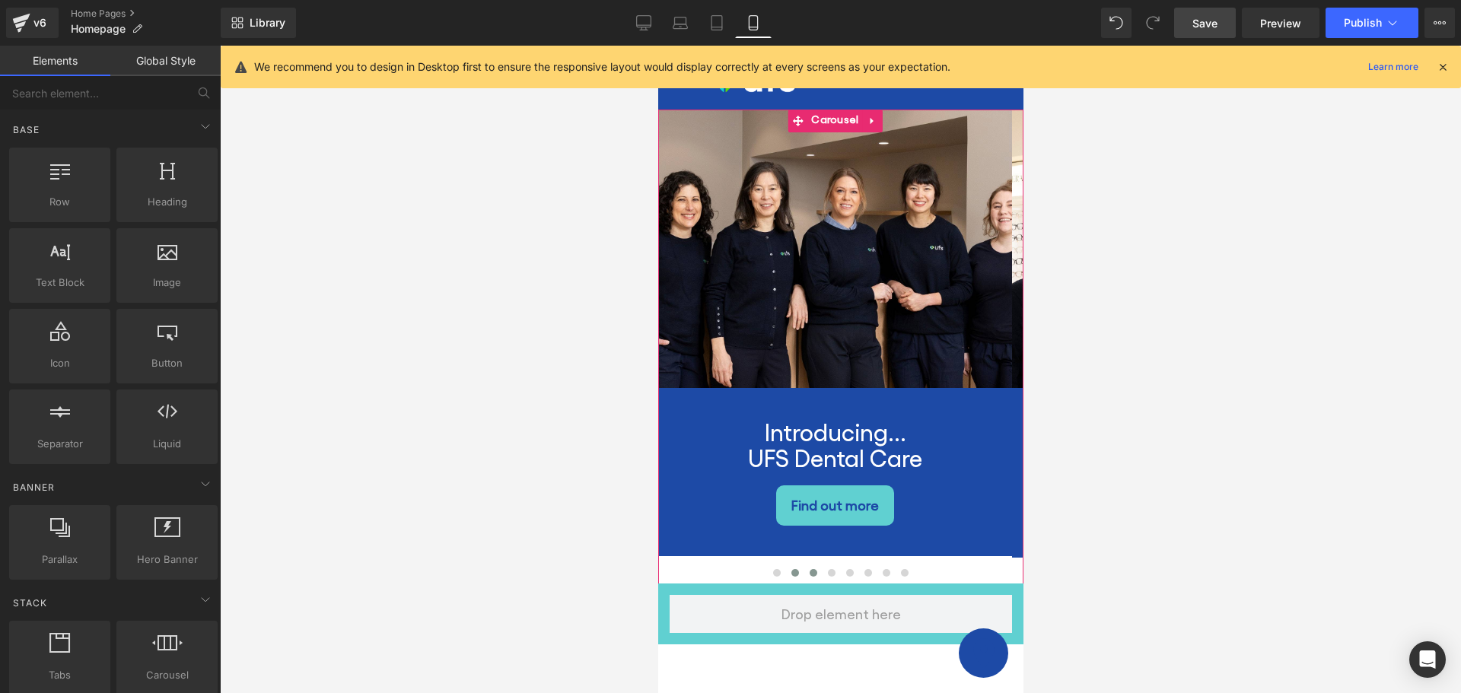
click at [809, 569] on span at bounding box center [813, 573] width 8 height 8
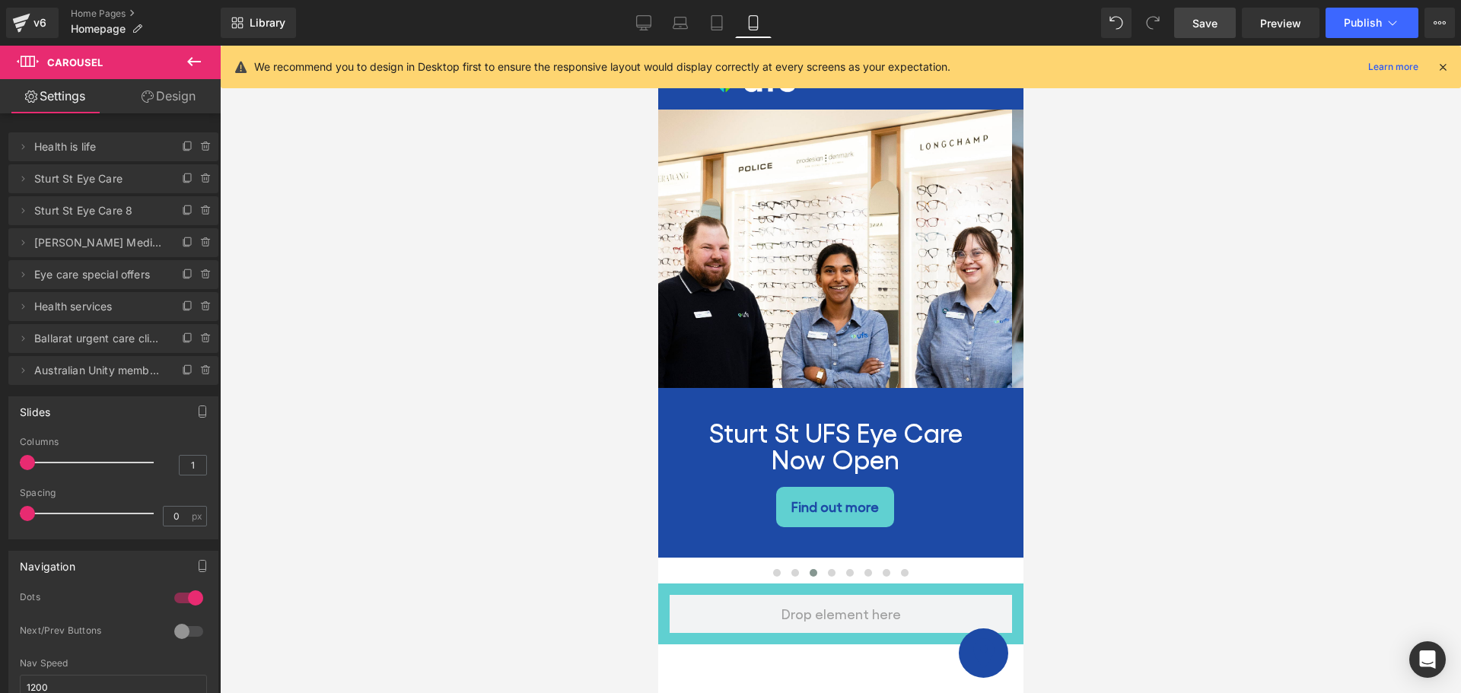
click at [1201, 29] on span "Save" at bounding box center [1205, 23] width 25 height 16
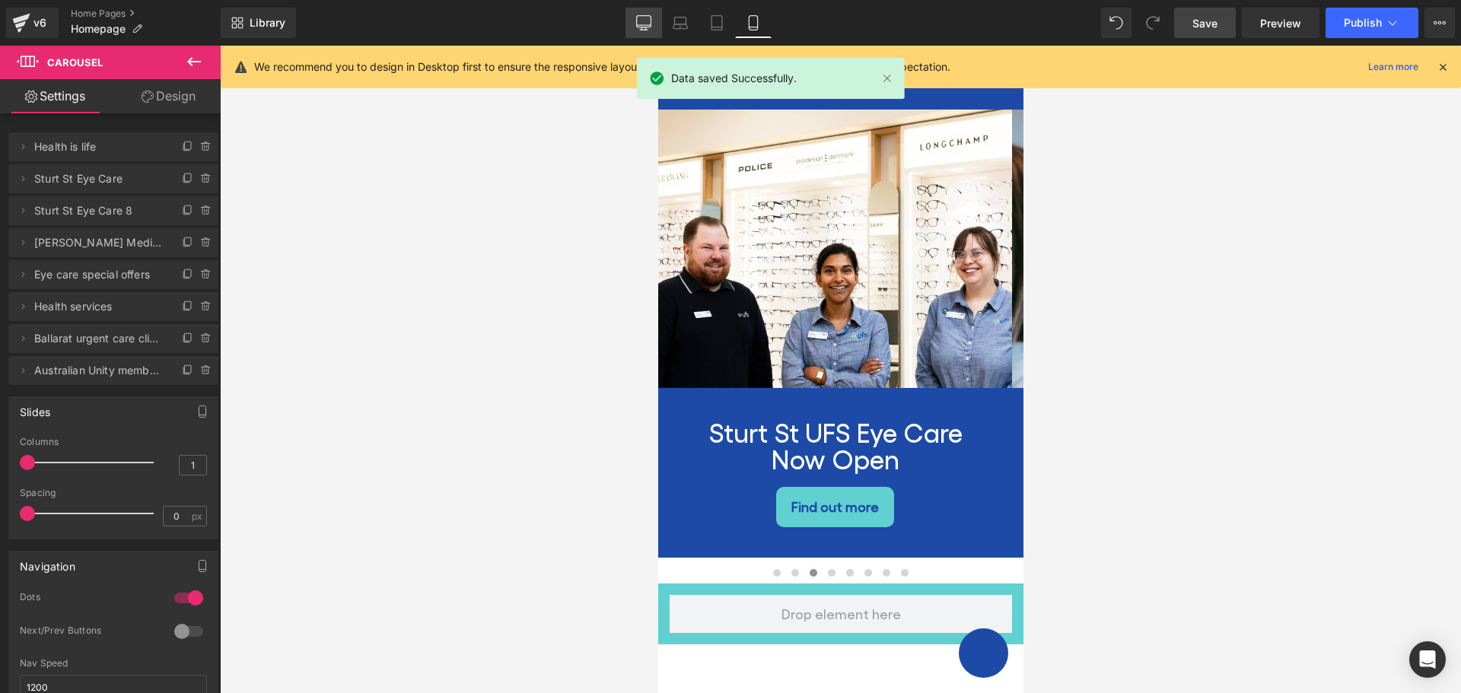
click at [648, 24] on icon at bounding box center [643, 22] width 15 height 15
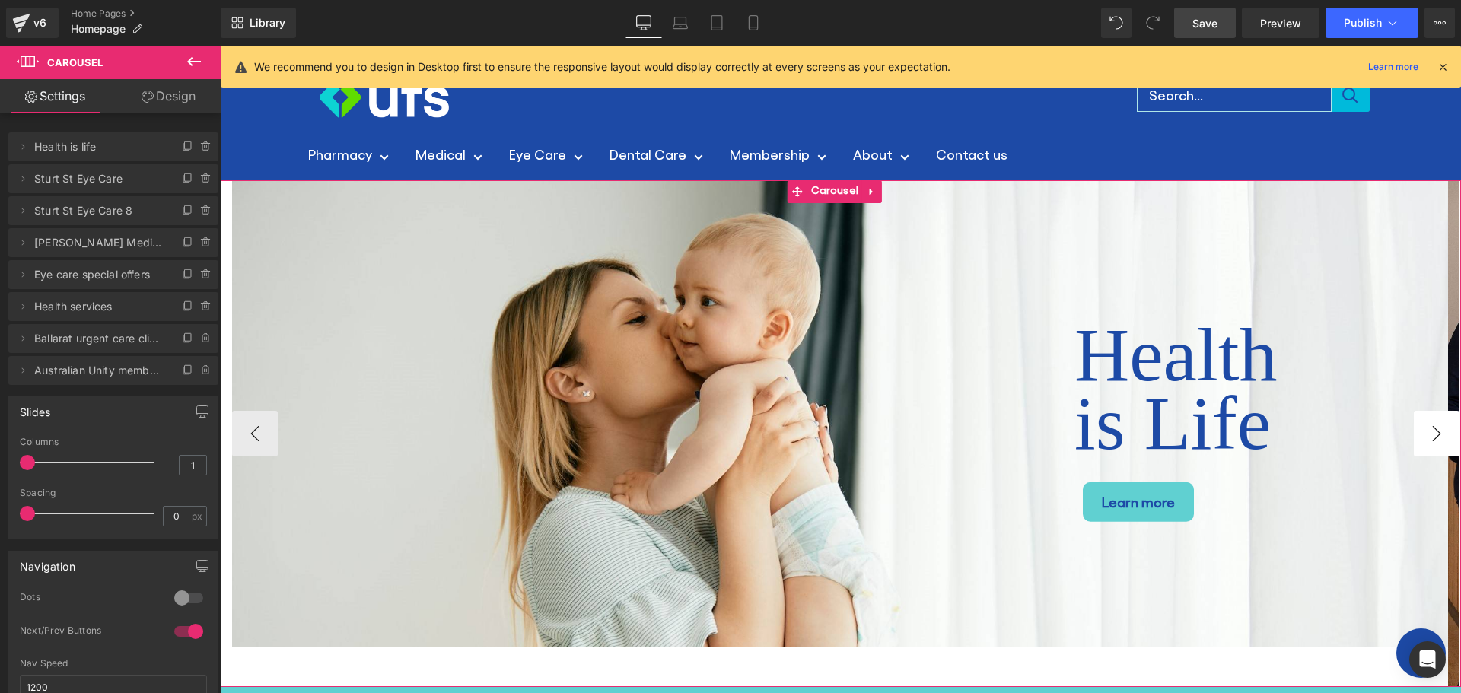
click at [1422, 436] on button "›" at bounding box center [1437, 434] width 46 height 46
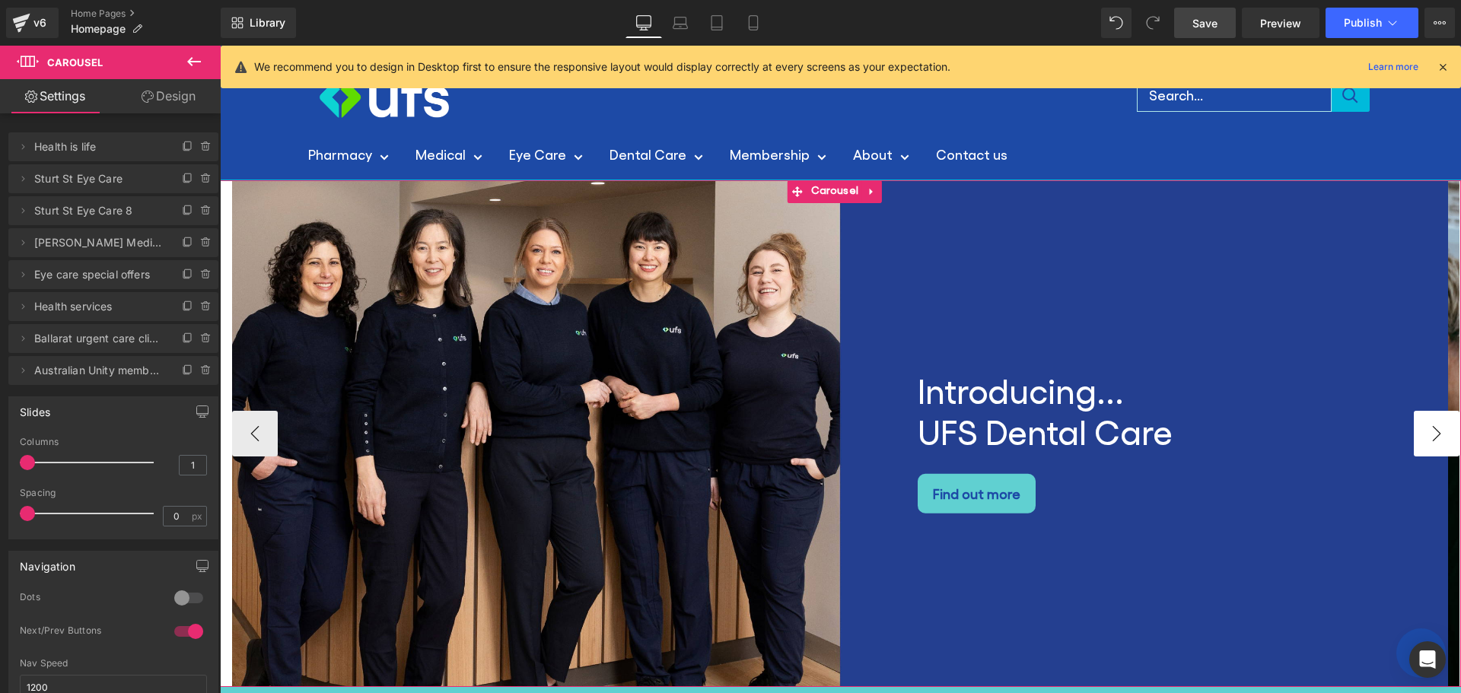
click at [1422, 436] on button "›" at bounding box center [1437, 434] width 46 height 46
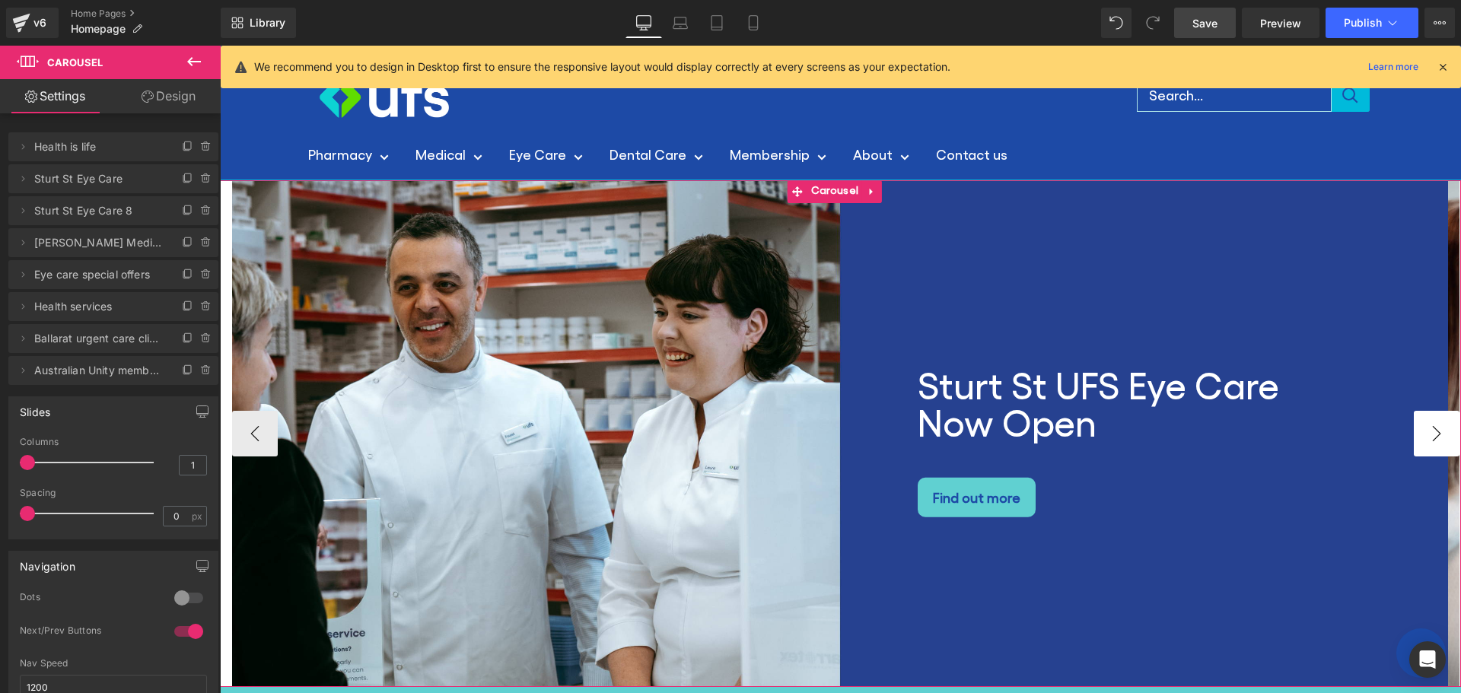
click at [1422, 436] on button "›" at bounding box center [1437, 434] width 46 height 46
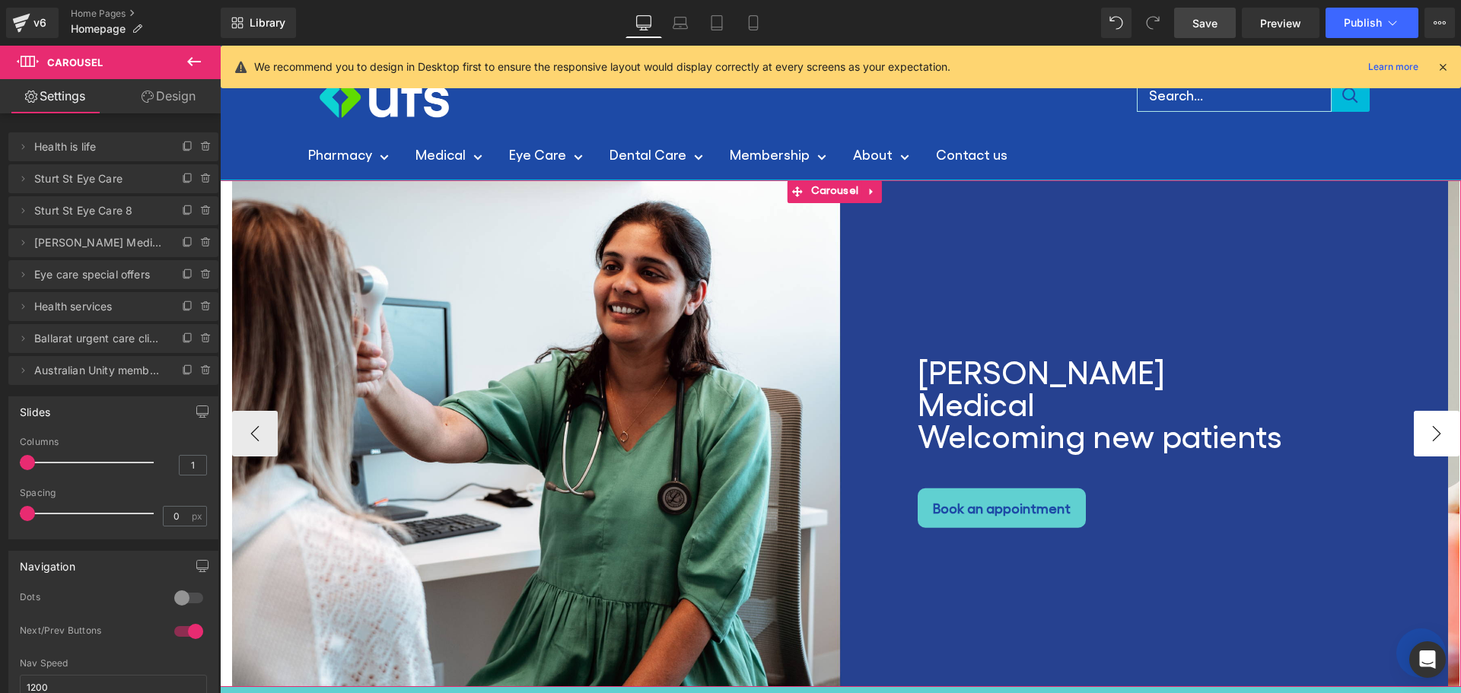
click at [1422, 436] on button "›" at bounding box center [1437, 434] width 46 height 46
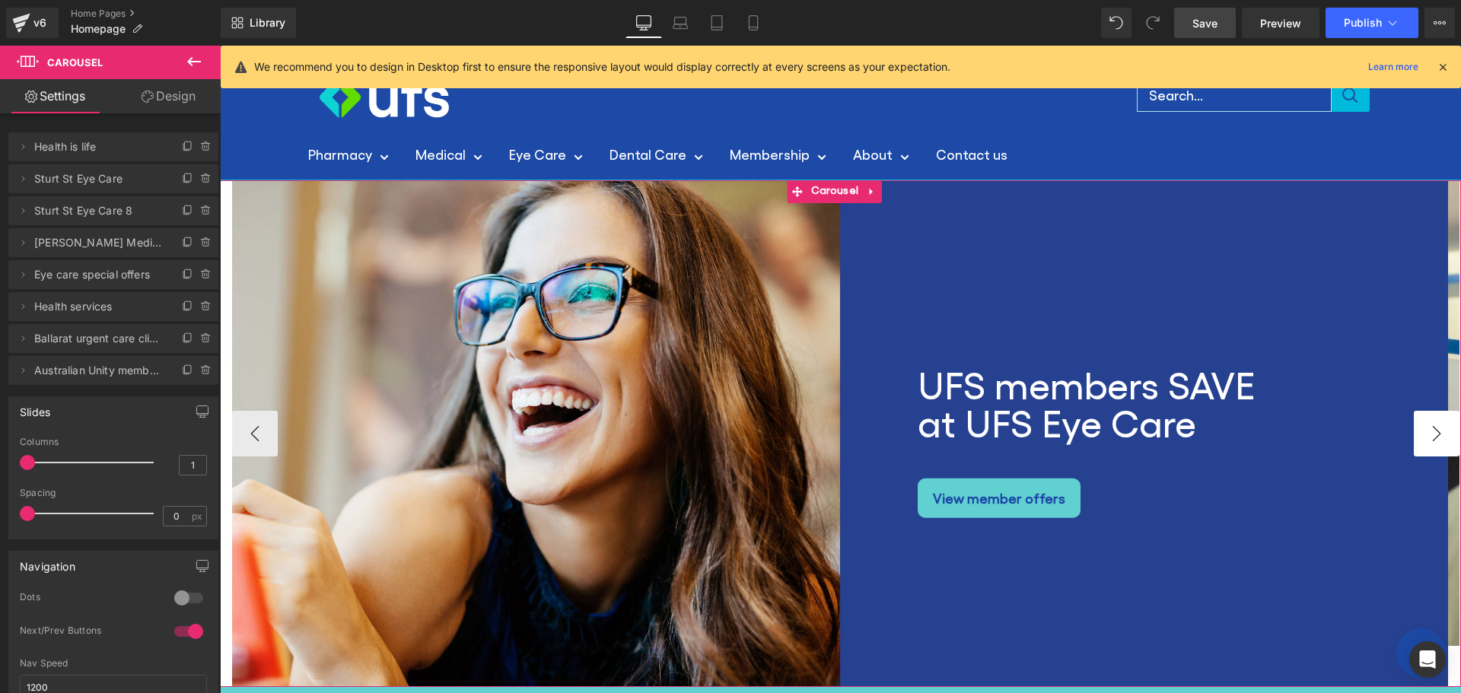
click at [1422, 436] on button "›" at bounding box center [1437, 434] width 46 height 46
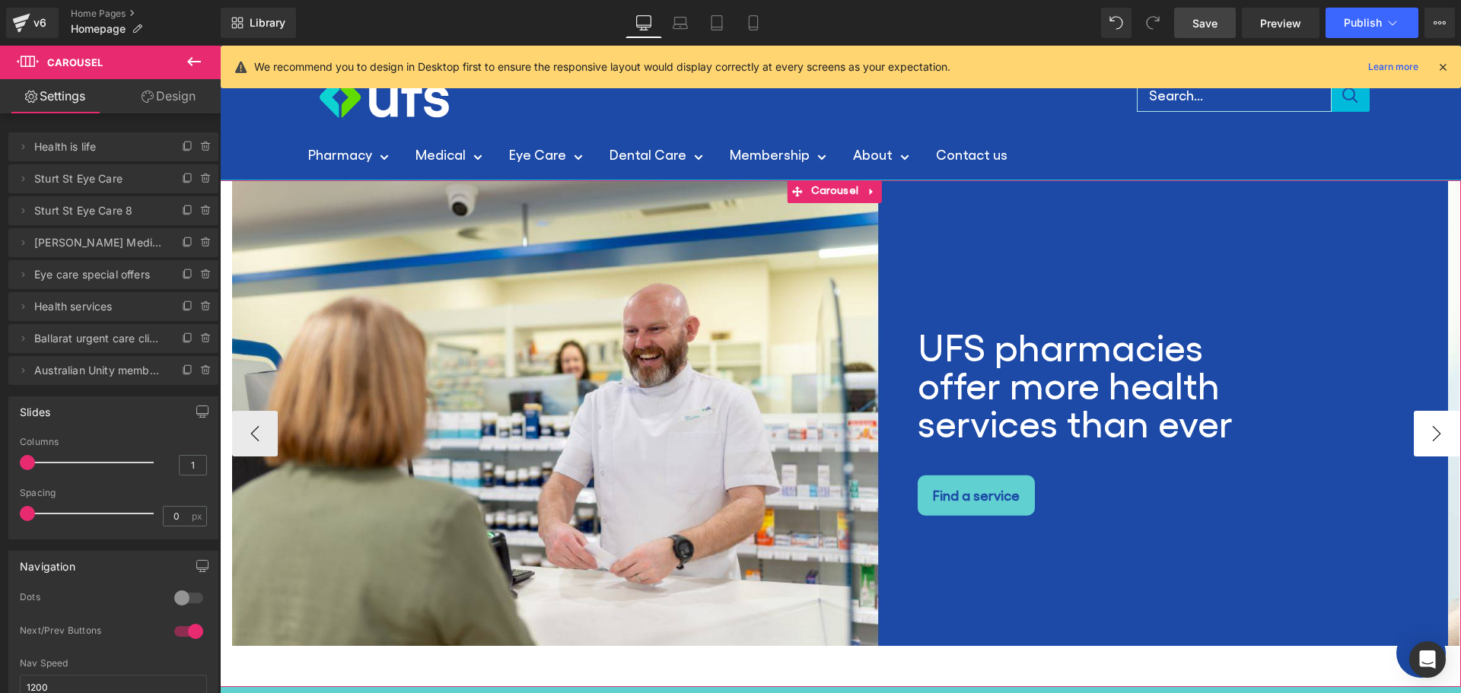
click at [1422, 436] on button "›" at bounding box center [1437, 434] width 46 height 46
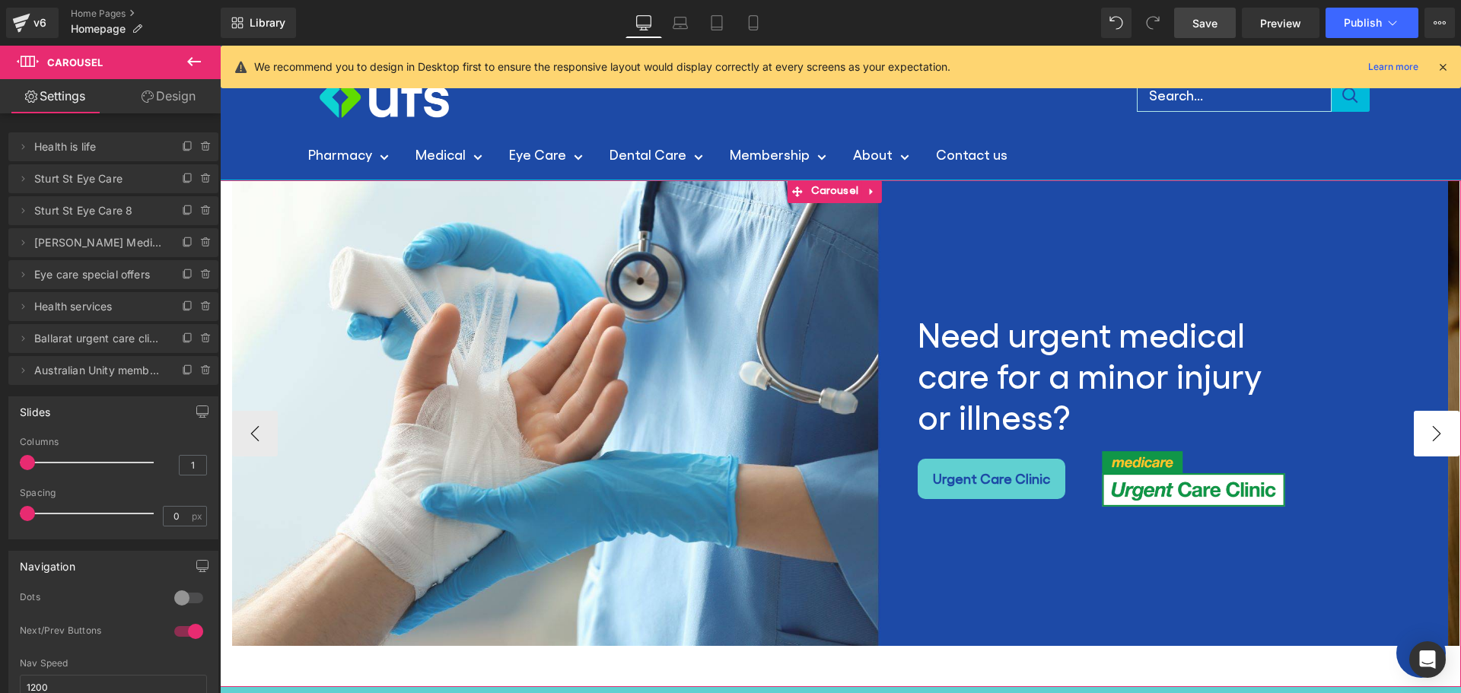
click at [1422, 436] on button "›" at bounding box center [1437, 434] width 46 height 46
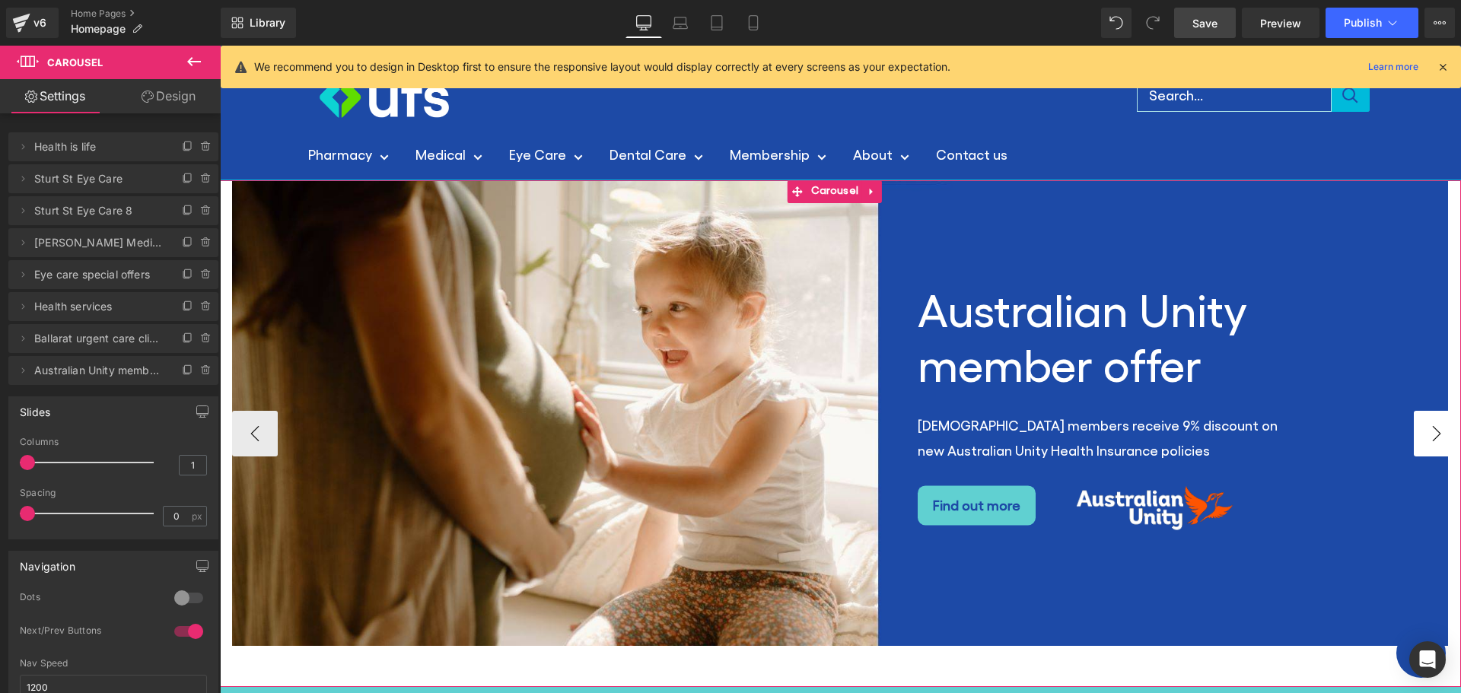
click at [1422, 436] on button "›" at bounding box center [1437, 434] width 46 height 46
click at [246, 429] on button "‹" at bounding box center [255, 434] width 46 height 46
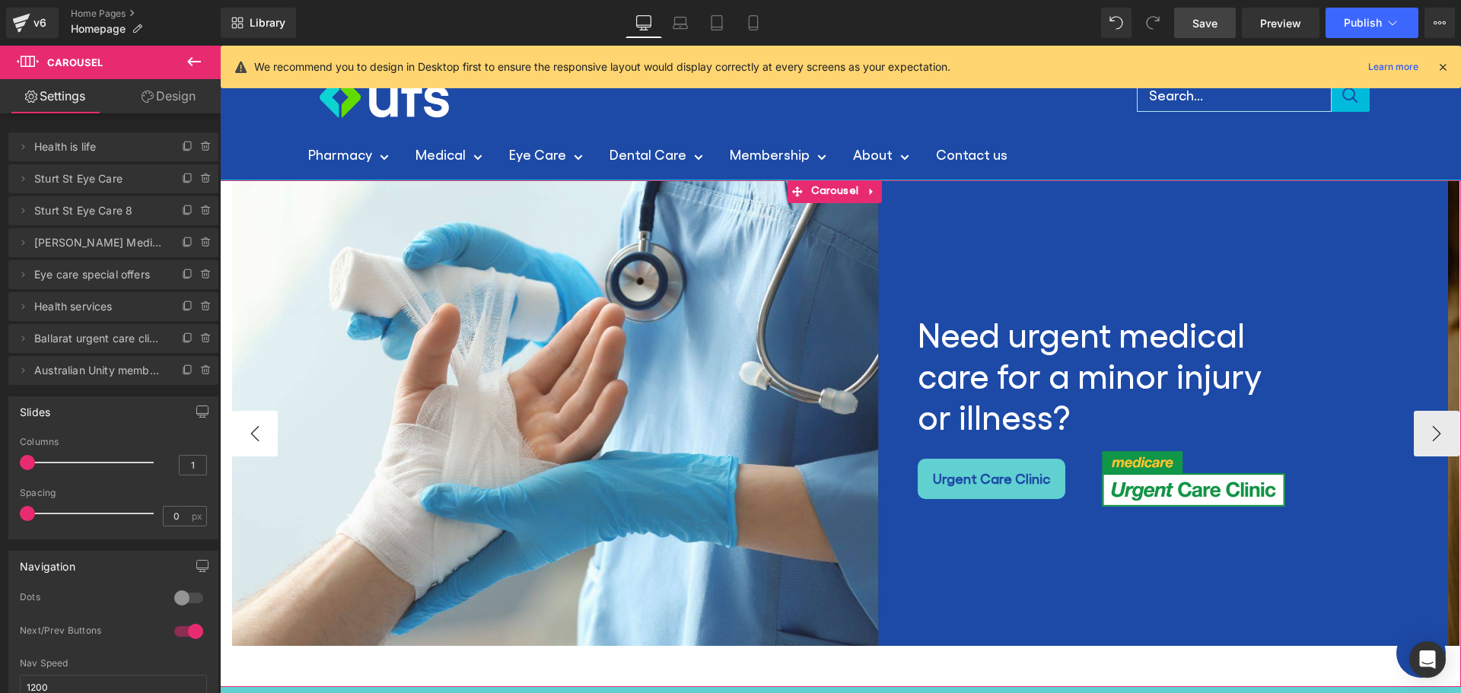
click at [246, 428] on button "‹" at bounding box center [255, 434] width 46 height 46
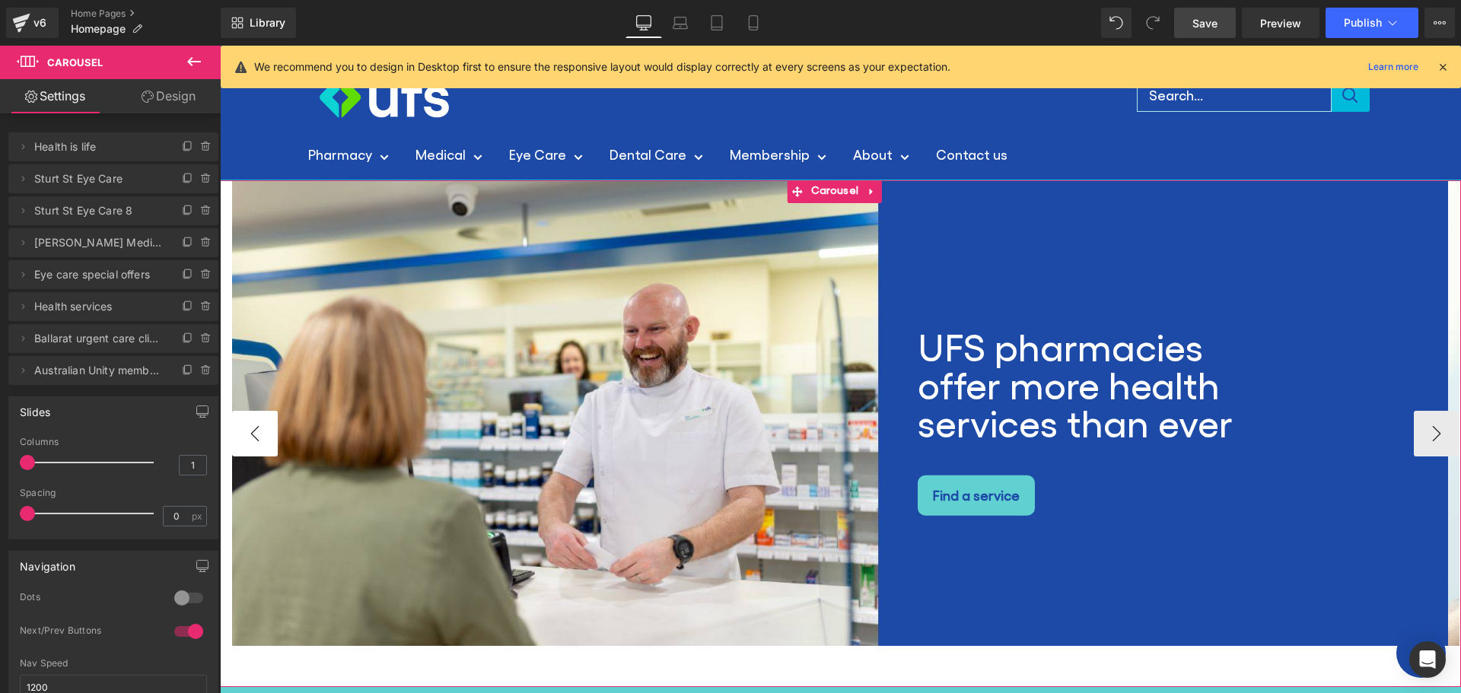
click at [246, 428] on button "‹" at bounding box center [255, 434] width 46 height 46
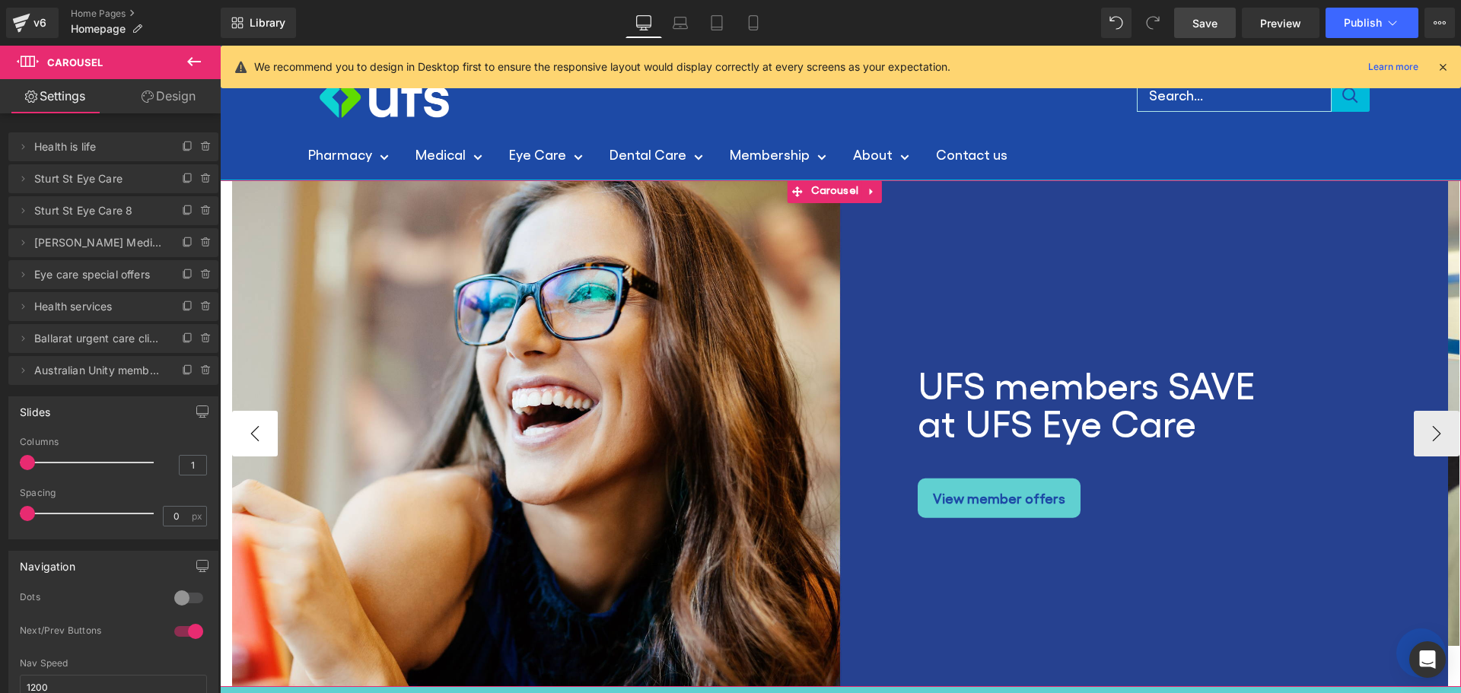
click at [246, 428] on button "‹" at bounding box center [255, 434] width 46 height 46
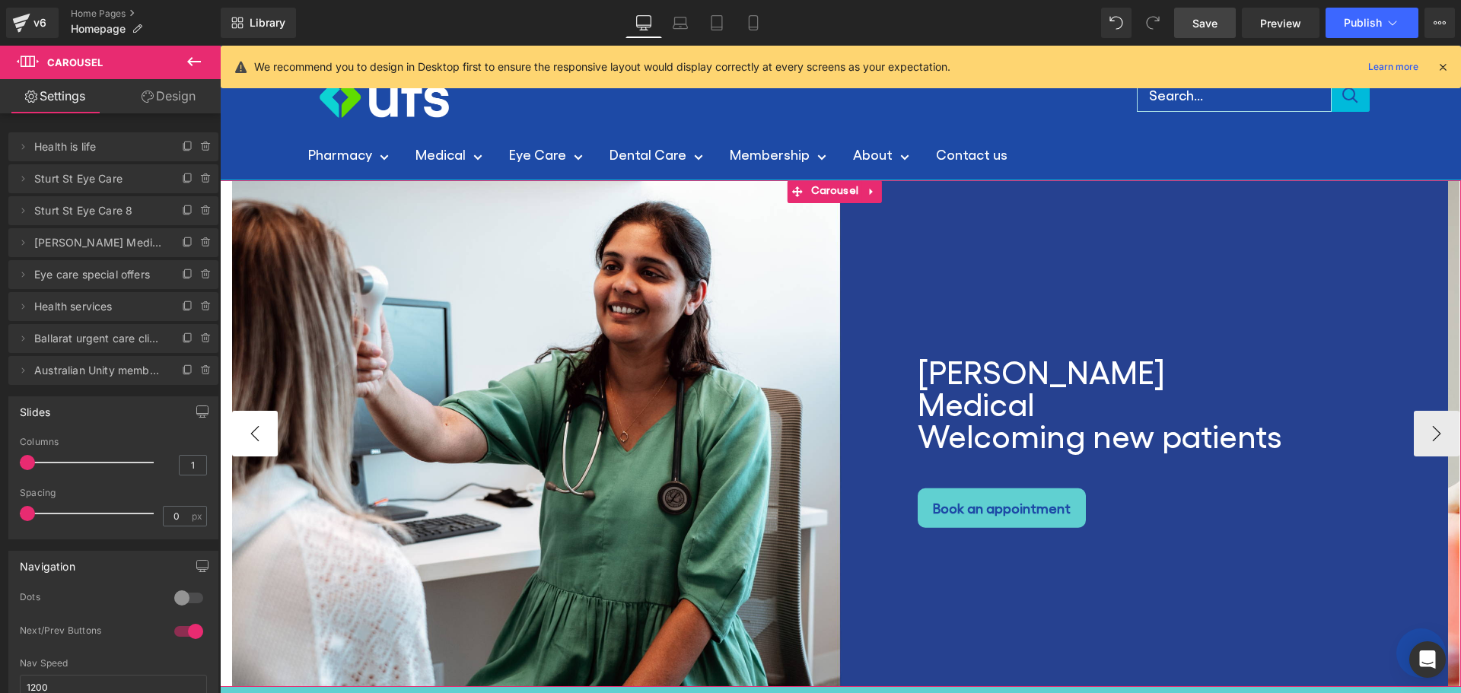
click at [247, 428] on button "‹" at bounding box center [255, 434] width 46 height 46
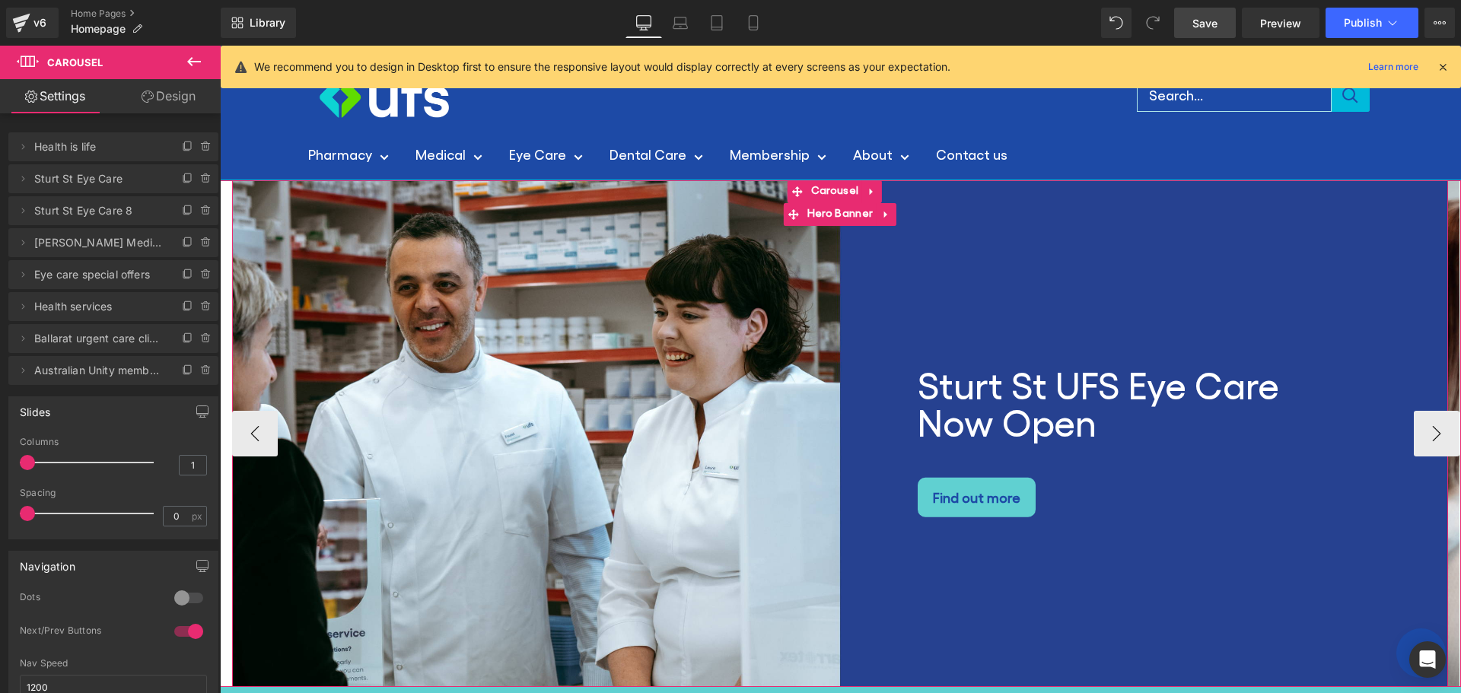
click at [538, 249] on div "Sturt St UFS Eye Care Now Open Heading Find out more [GEOGRAPHIC_DATA]" at bounding box center [840, 433] width 1216 height 507
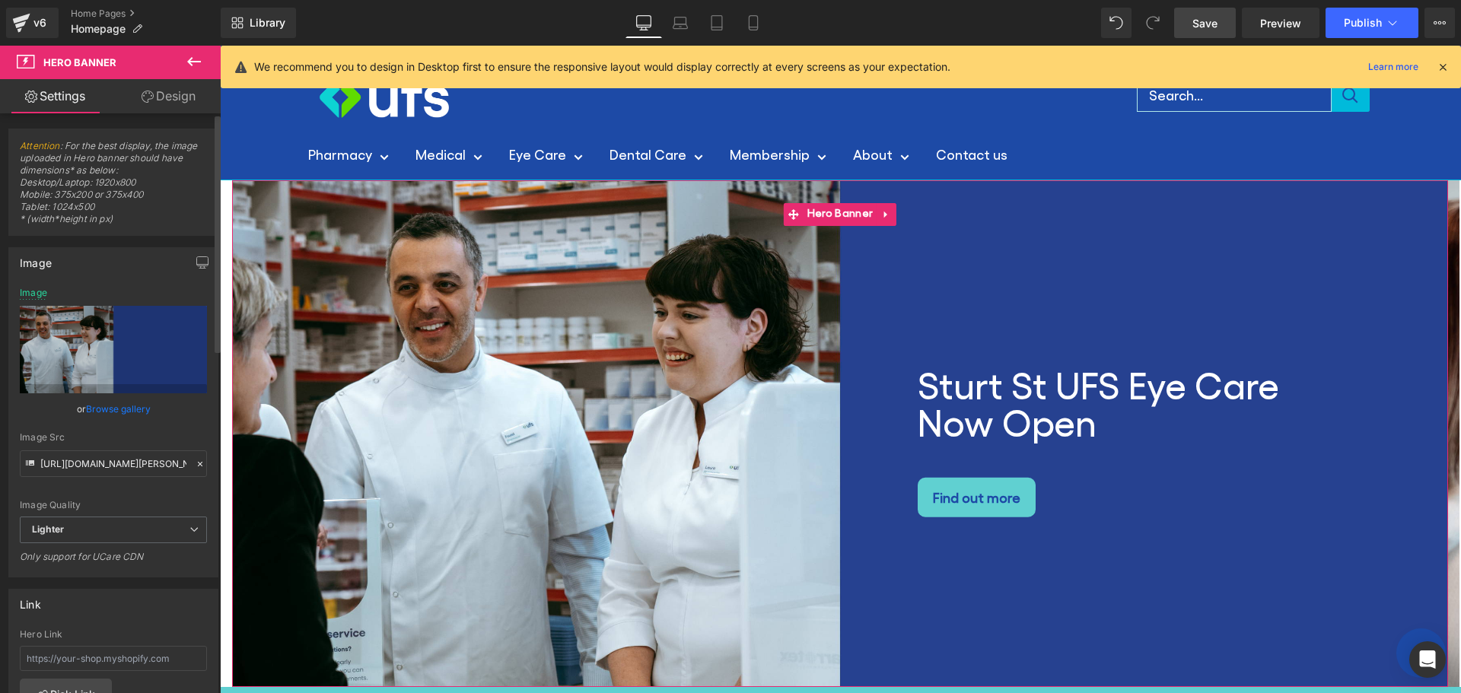
click at [105, 409] on link "Browse gallery" at bounding box center [118, 409] width 65 height 27
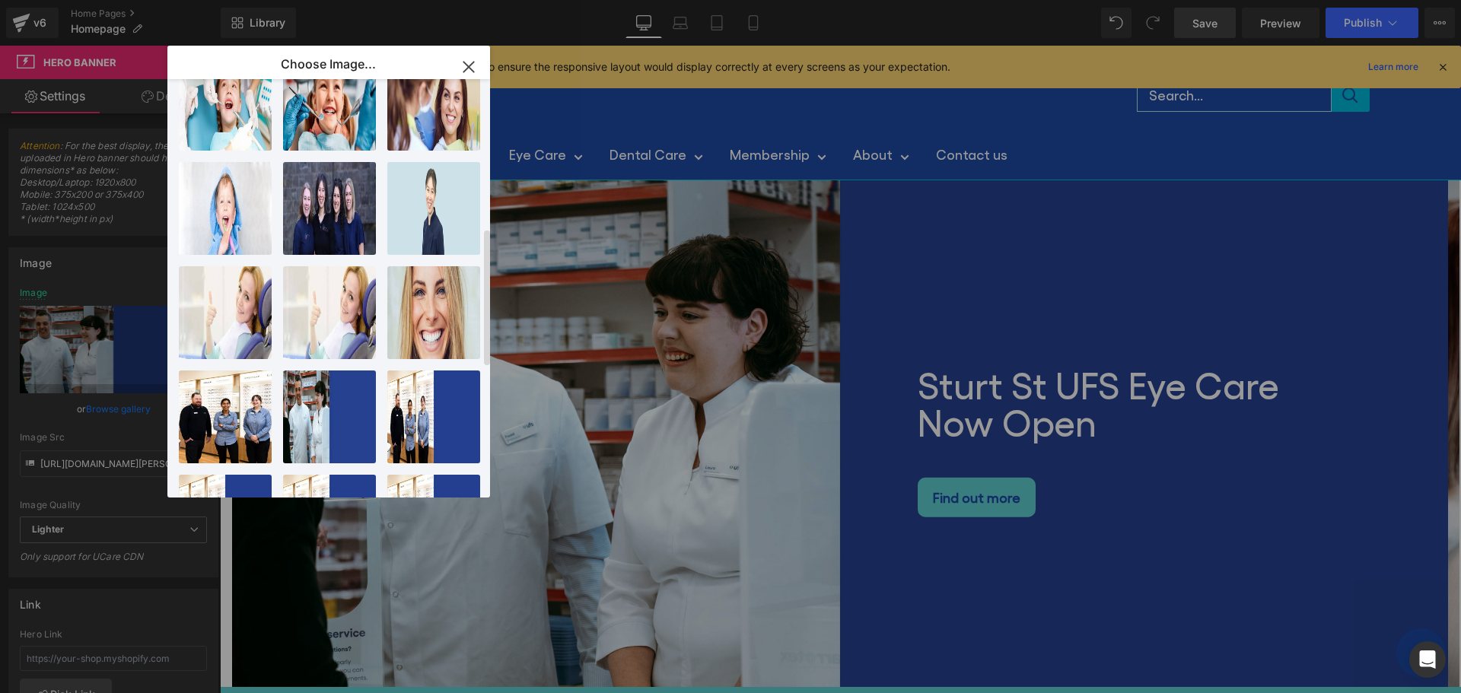
scroll to position [457, 0]
click at [427, 422] on div "eye car...ider.jpg 1.42 MB" at bounding box center [433, 416] width 93 height 93
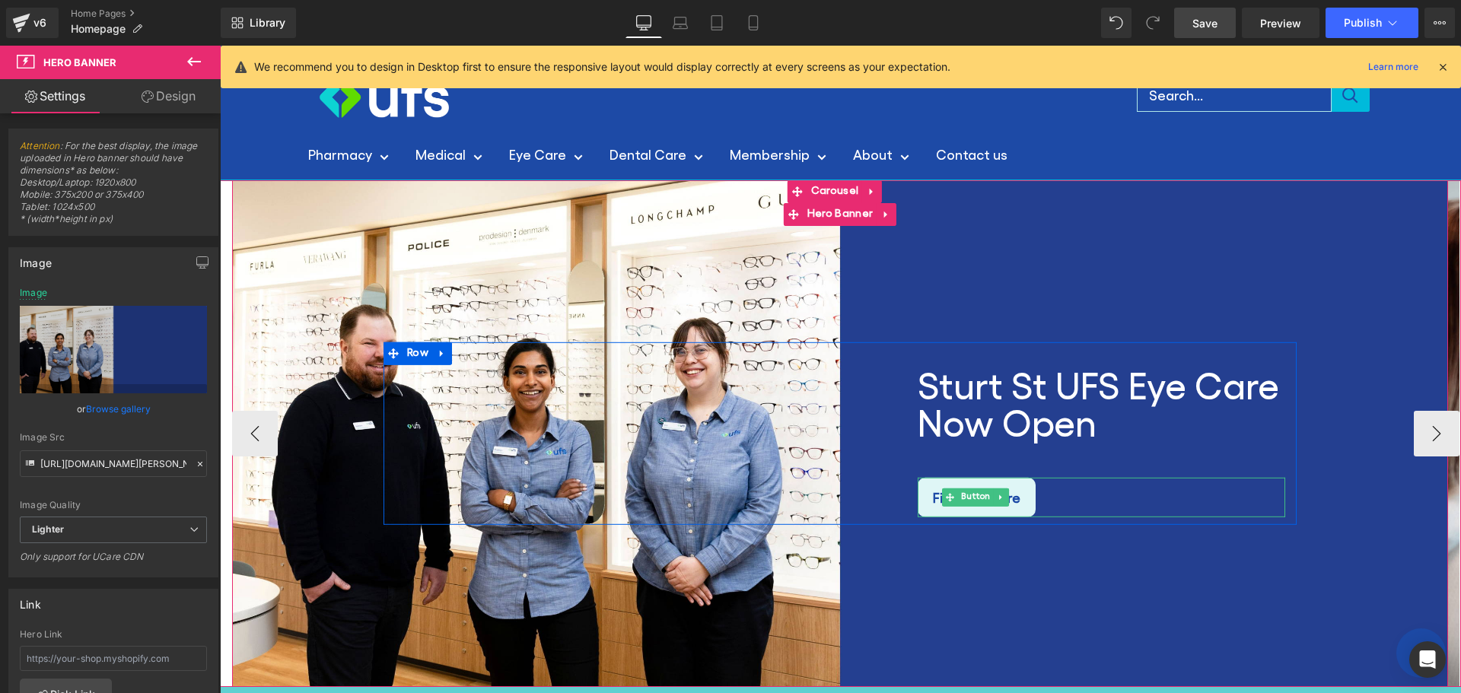
click at [979, 486] on span "Find out more" at bounding box center [977, 498] width 88 height 24
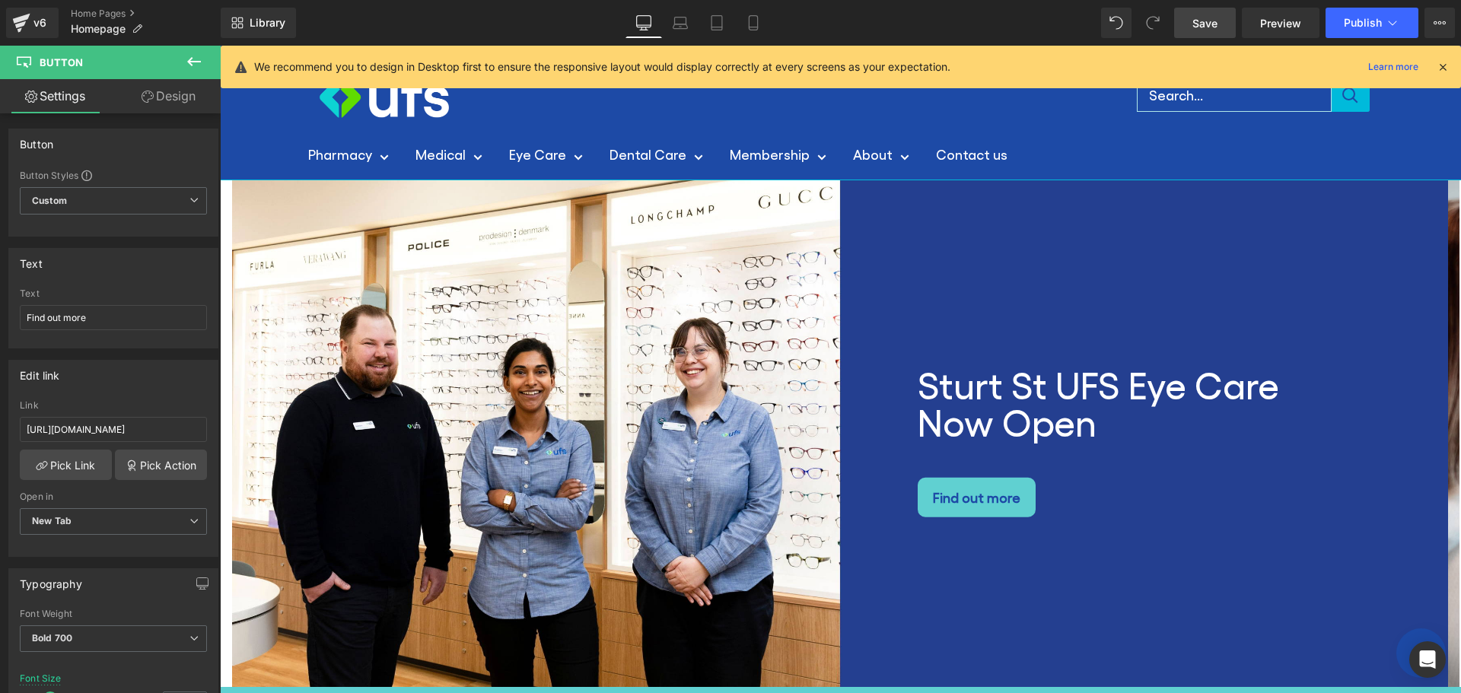
click at [1203, 24] on span "Save" at bounding box center [1205, 23] width 25 height 16
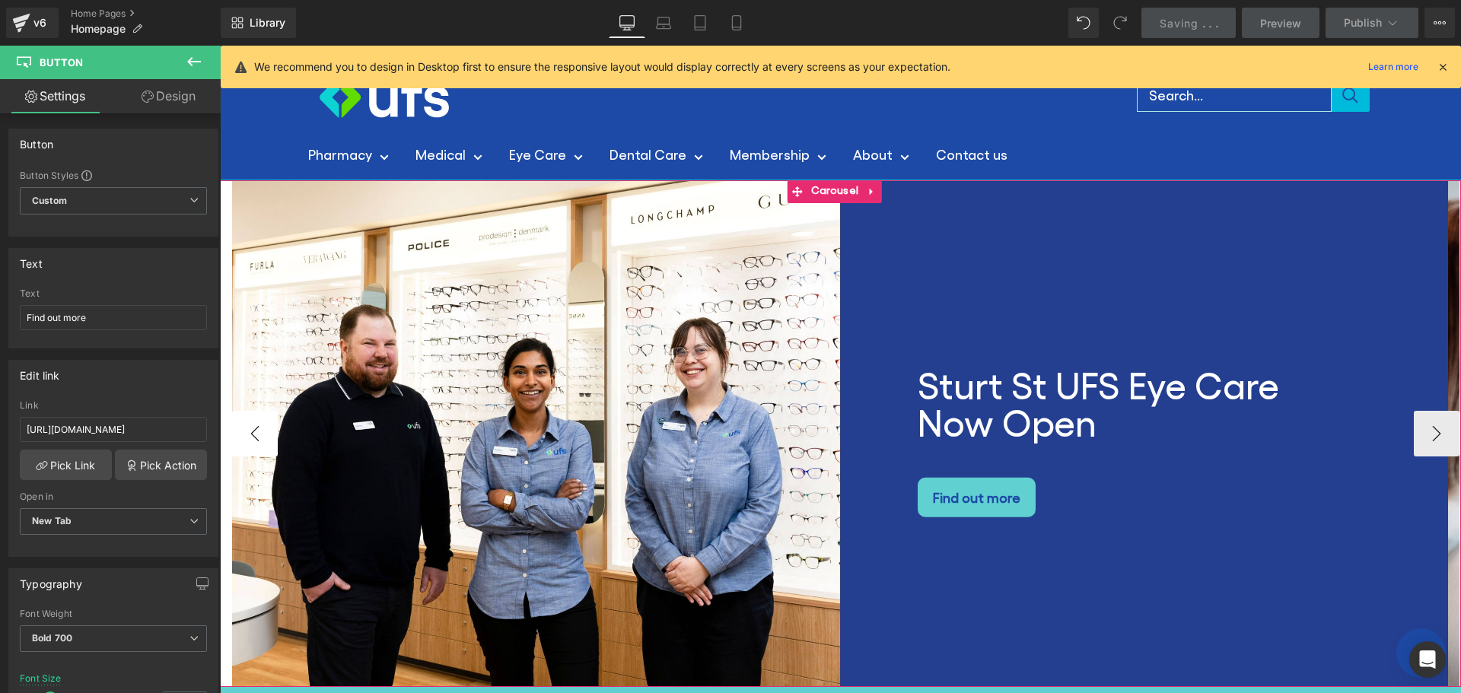
click at [240, 424] on button "‹" at bounding box center [255, 434] width 46 height 46
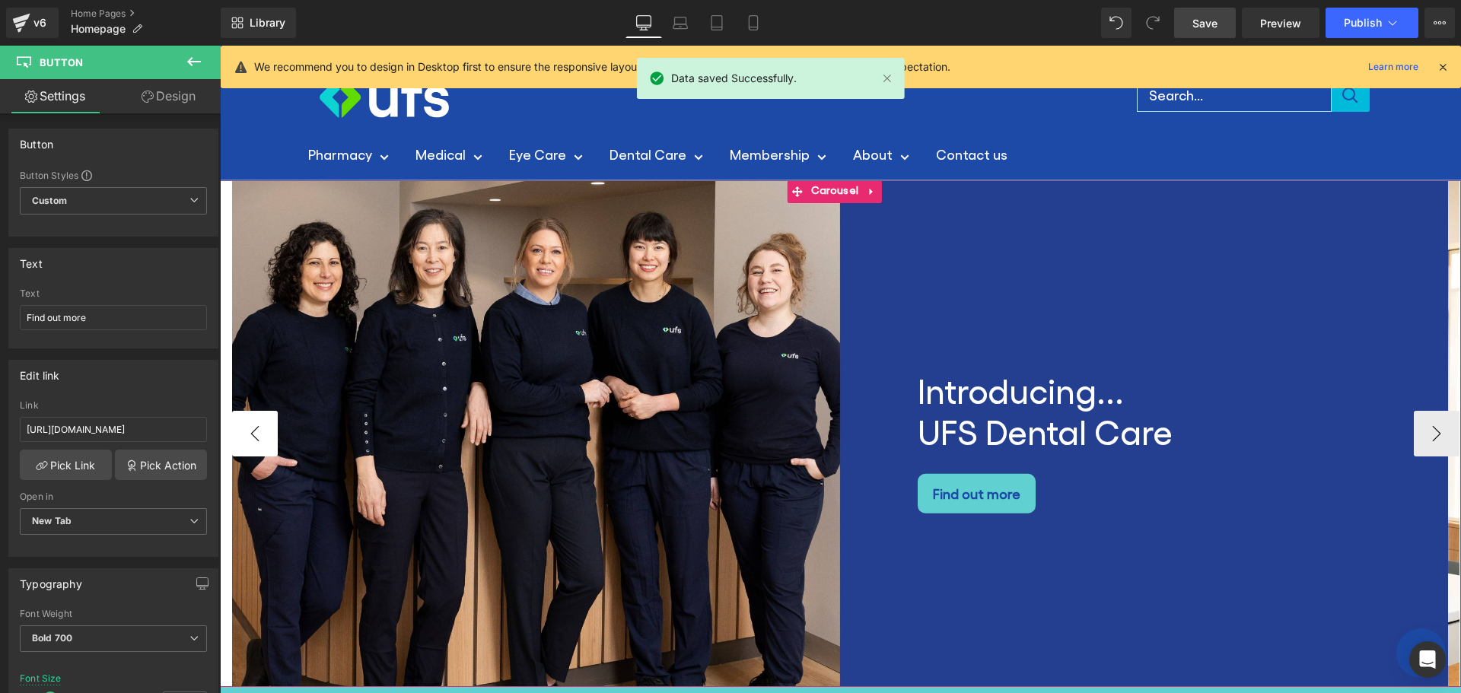
click at [240, 424] on button "‹" at bounding box center [255, 434] width 46 height 46
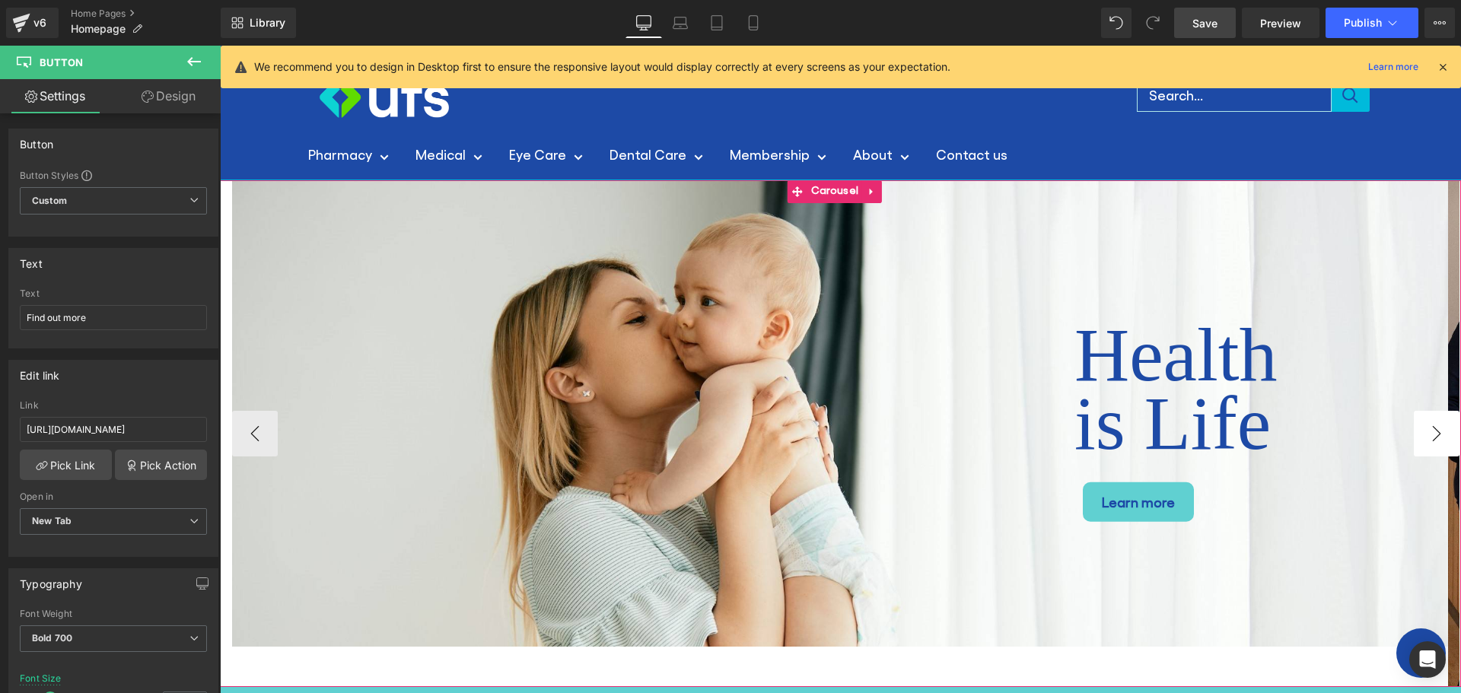
click at [1426, 438] on button "›" at bounding box center [1437, 434] width 46 height 46
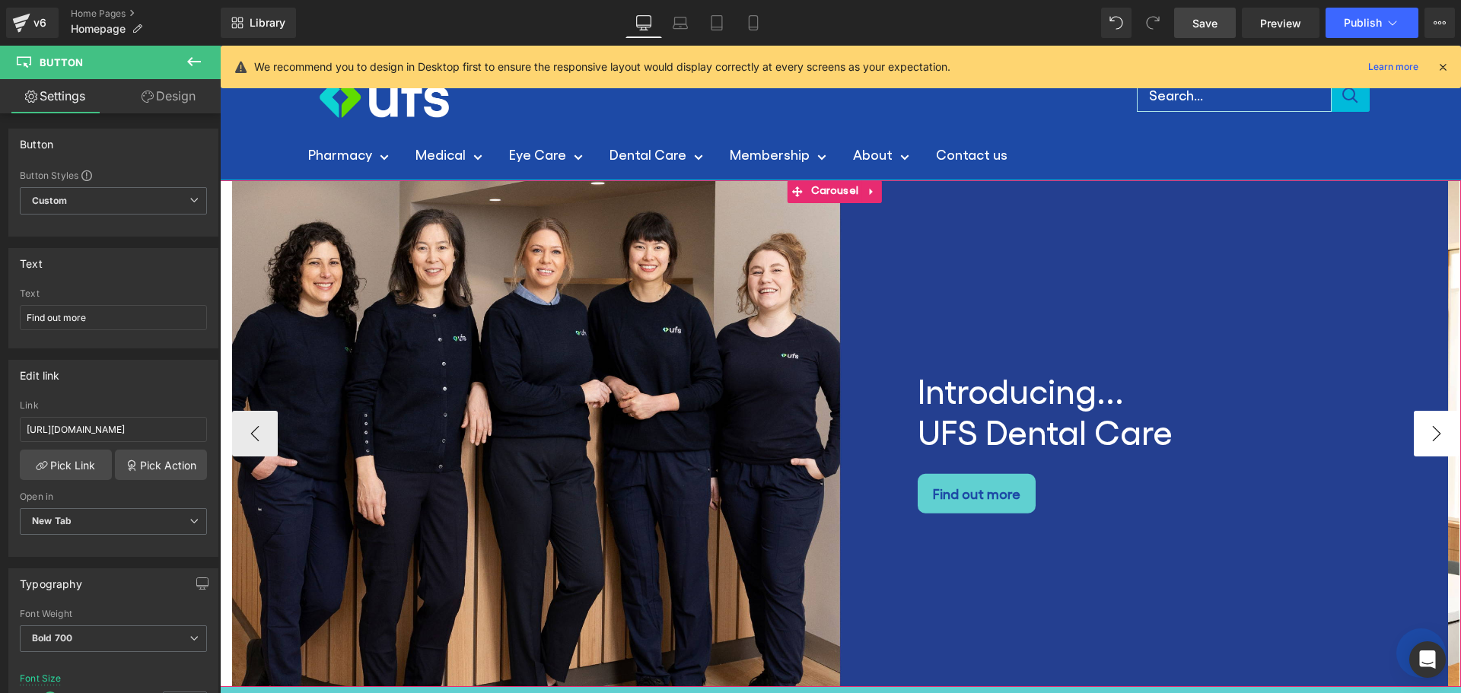
click at [1426, 438] on button "›" at bounding box center [1437, 434] width 46 height 46
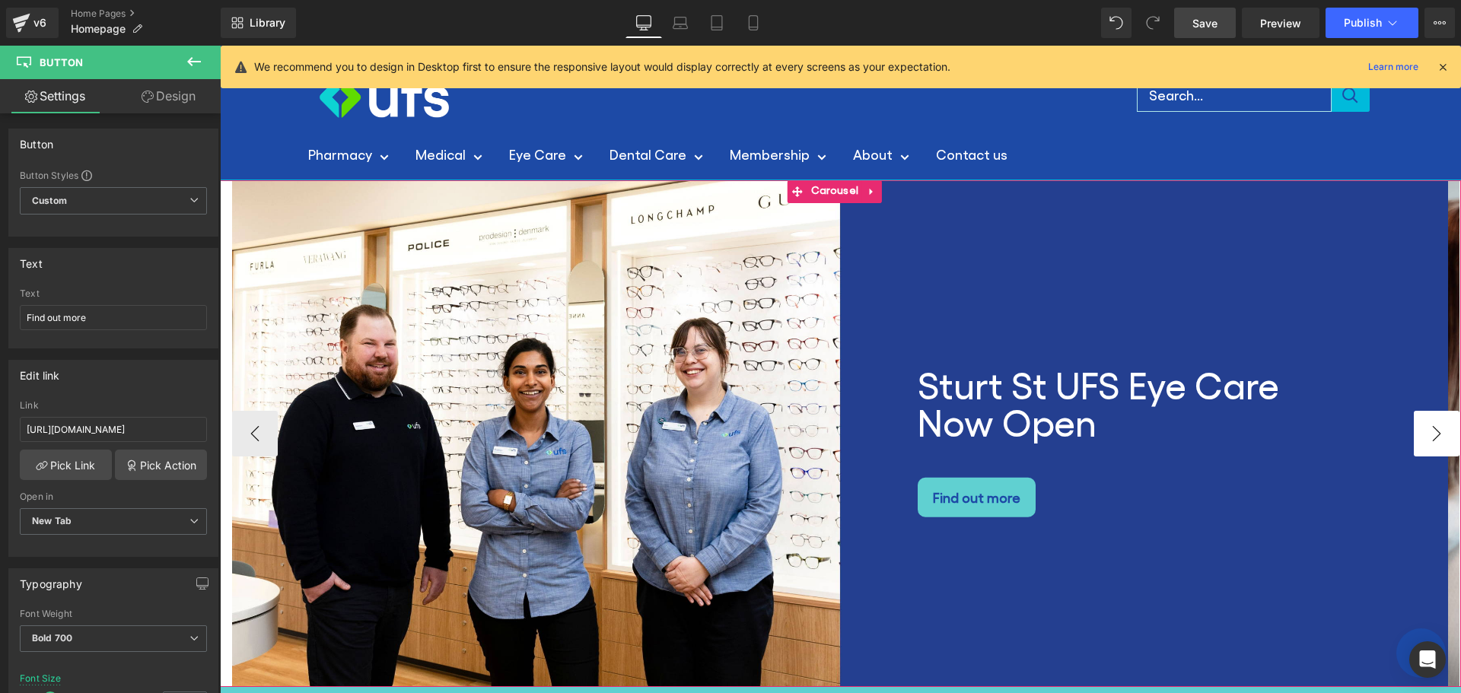
click at [1426, 438] on button "›" at bounding box center [1437, 434] width 46 height 46
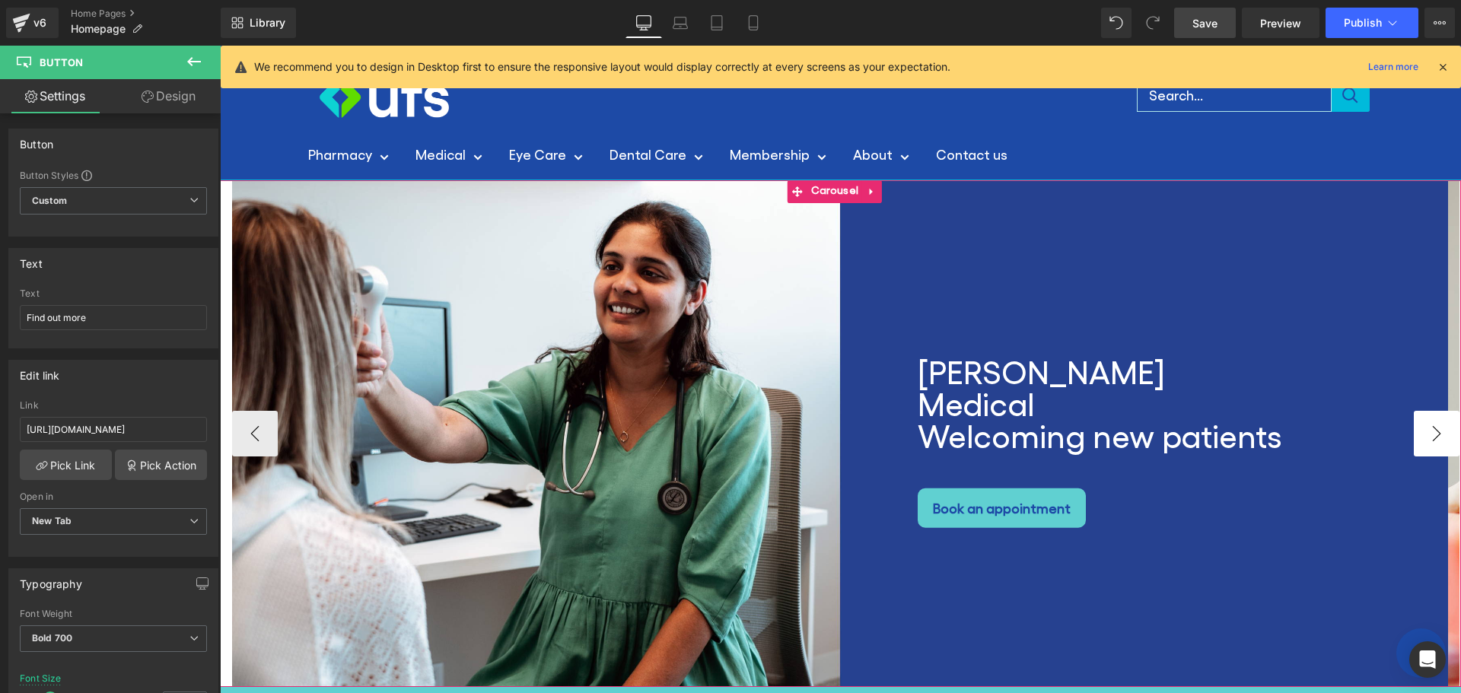
click at [1427, 438] on button "›" at bounding box center [1437, 434] width 46 height 46
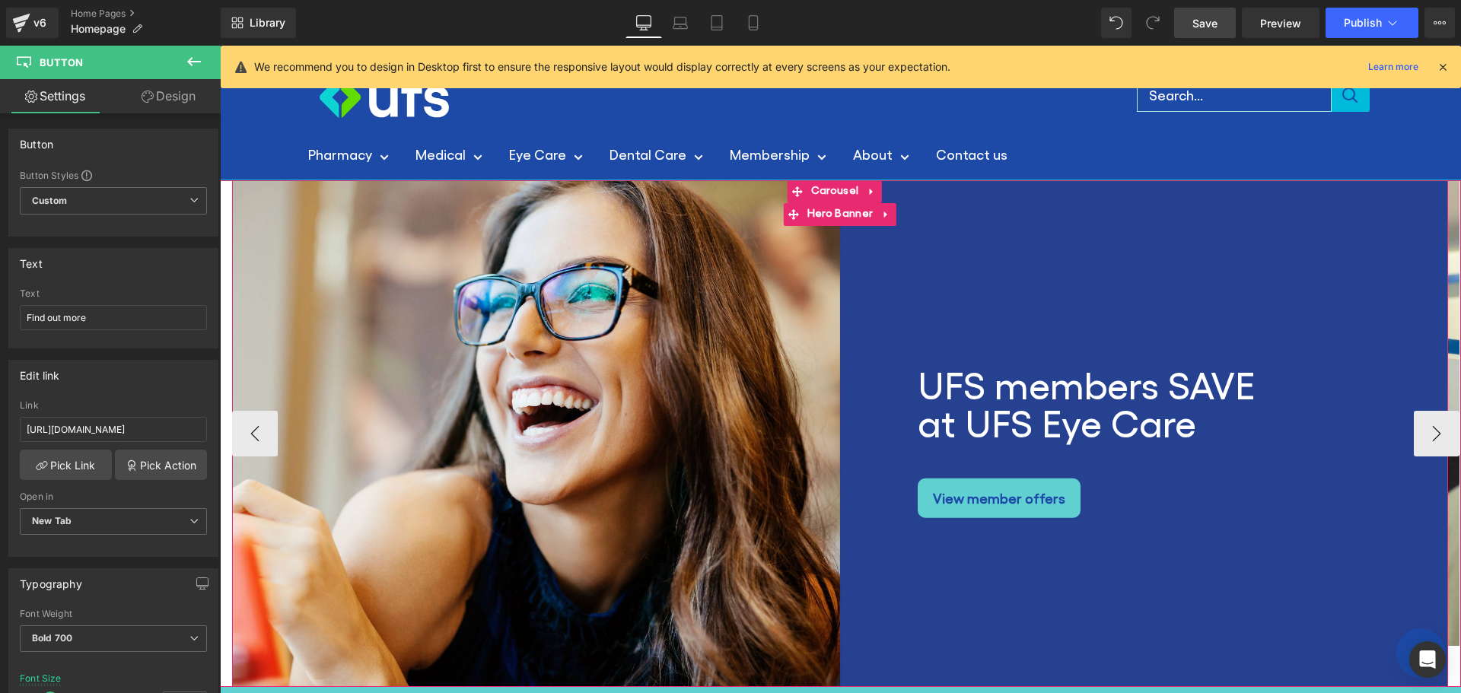
click at [548, 311] on div "UFS members SAVE at UFS Eye Care Heading 400px View member offers [GEOGRAPHIC_D…" at bounding box center [840, 433] width 1216 height 507
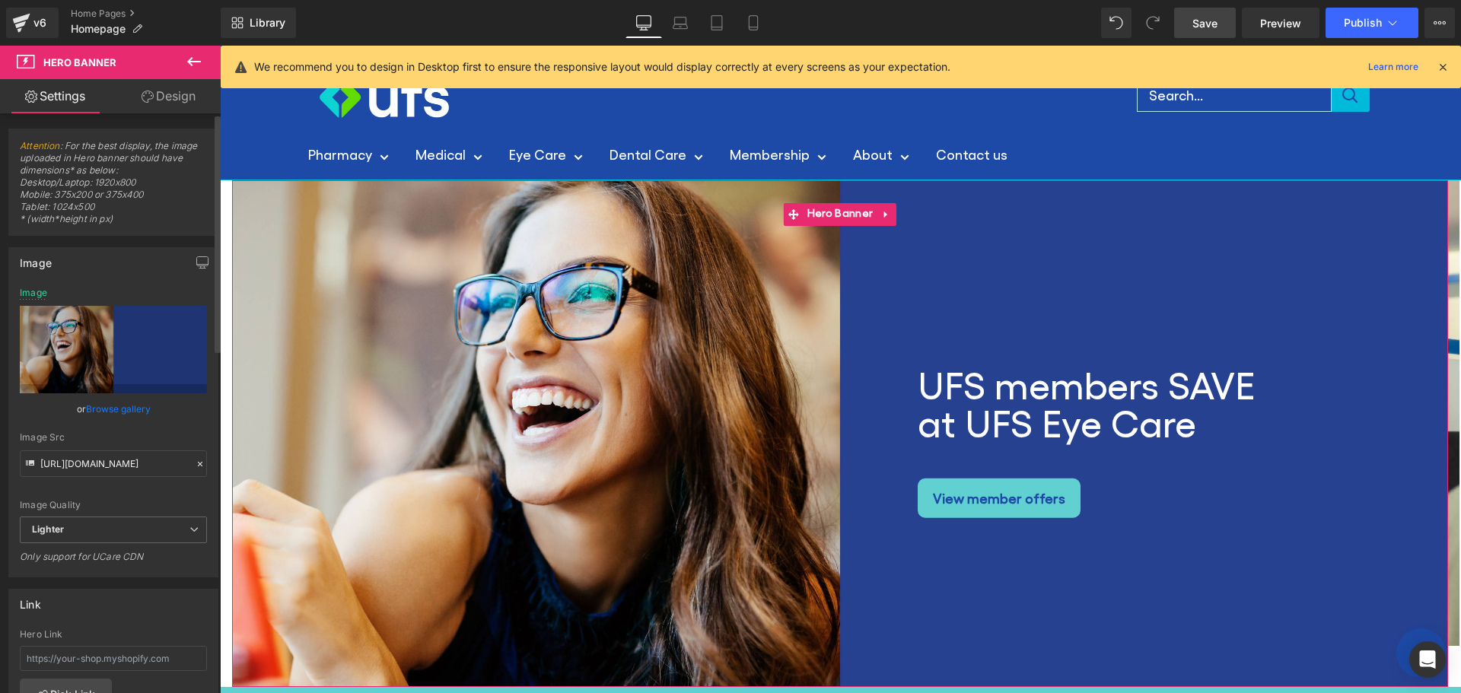
click at [103, 409] on link "Browse gallery" at bounding box center [118, 409] width 65 height 27
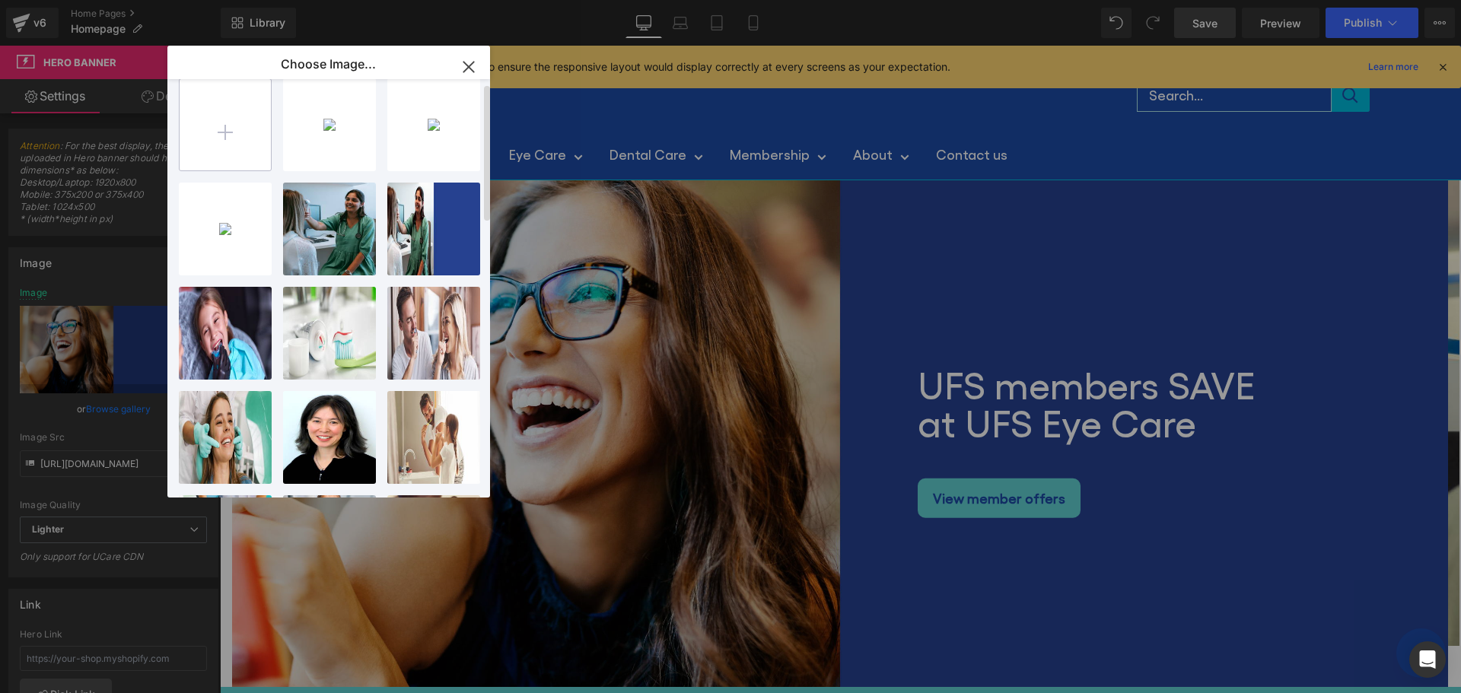
scroll to position [0, 0]
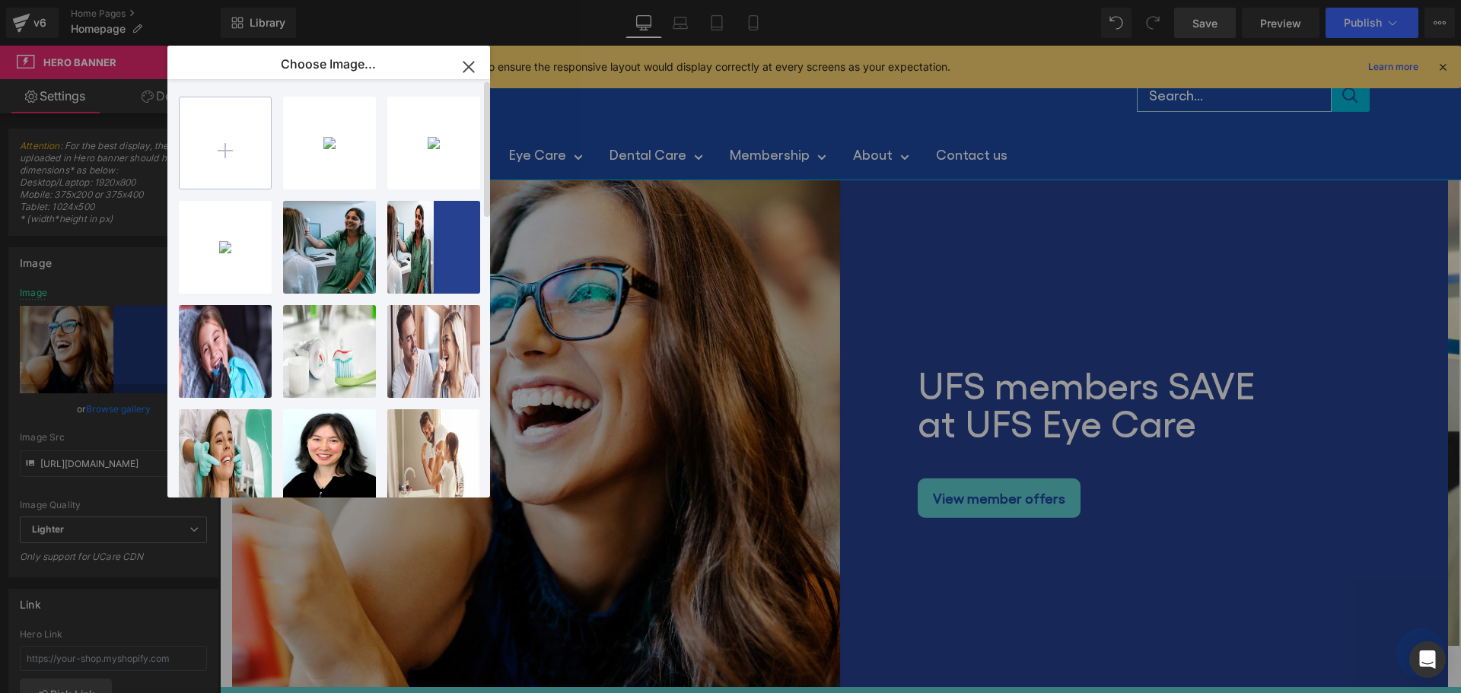
click at [212, 144] on input "file" at bounding box center [225, 142] width 91 height 91
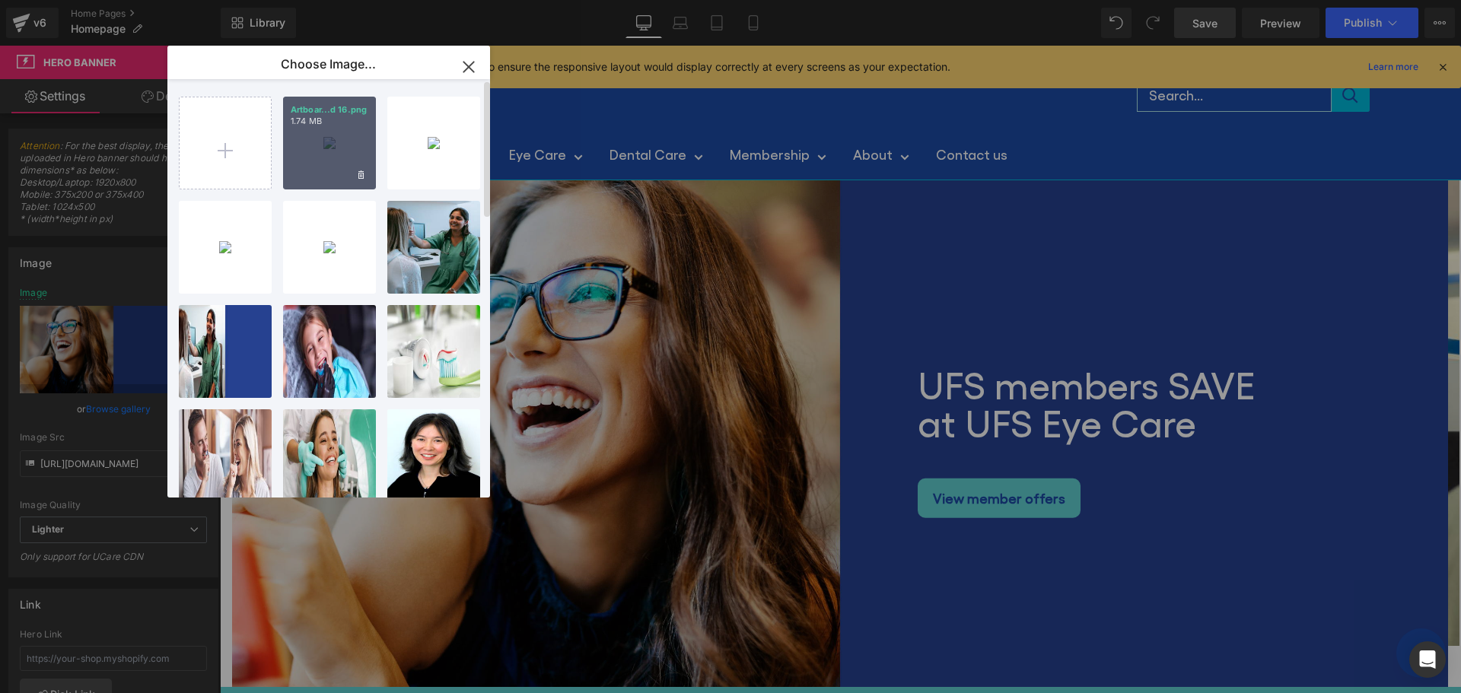
click at [316, 141] on div "Artboar...d 16.png 1.74 MB" at bounding box center [329, 143] width 93 height 93
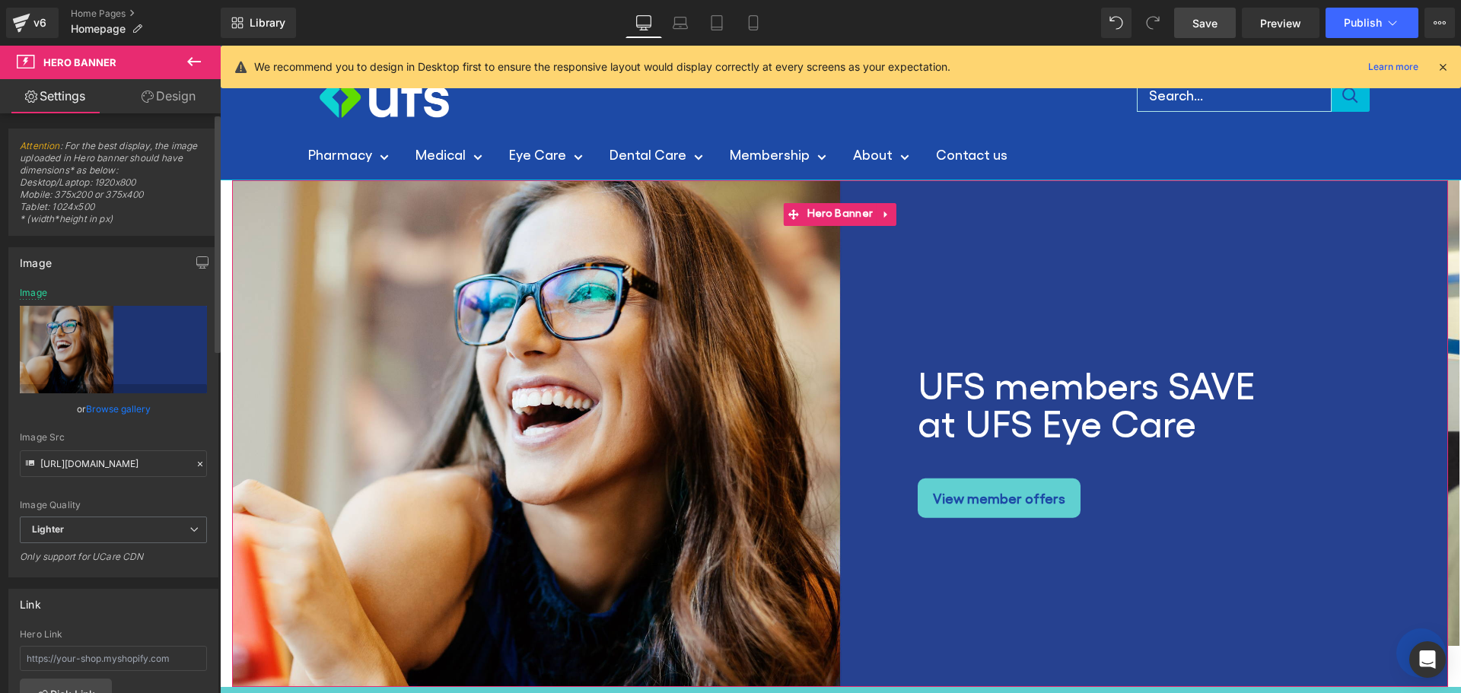
click at [109, 403] on link "Browse gallery" at bounding box center [118, 409] width 65 height 27
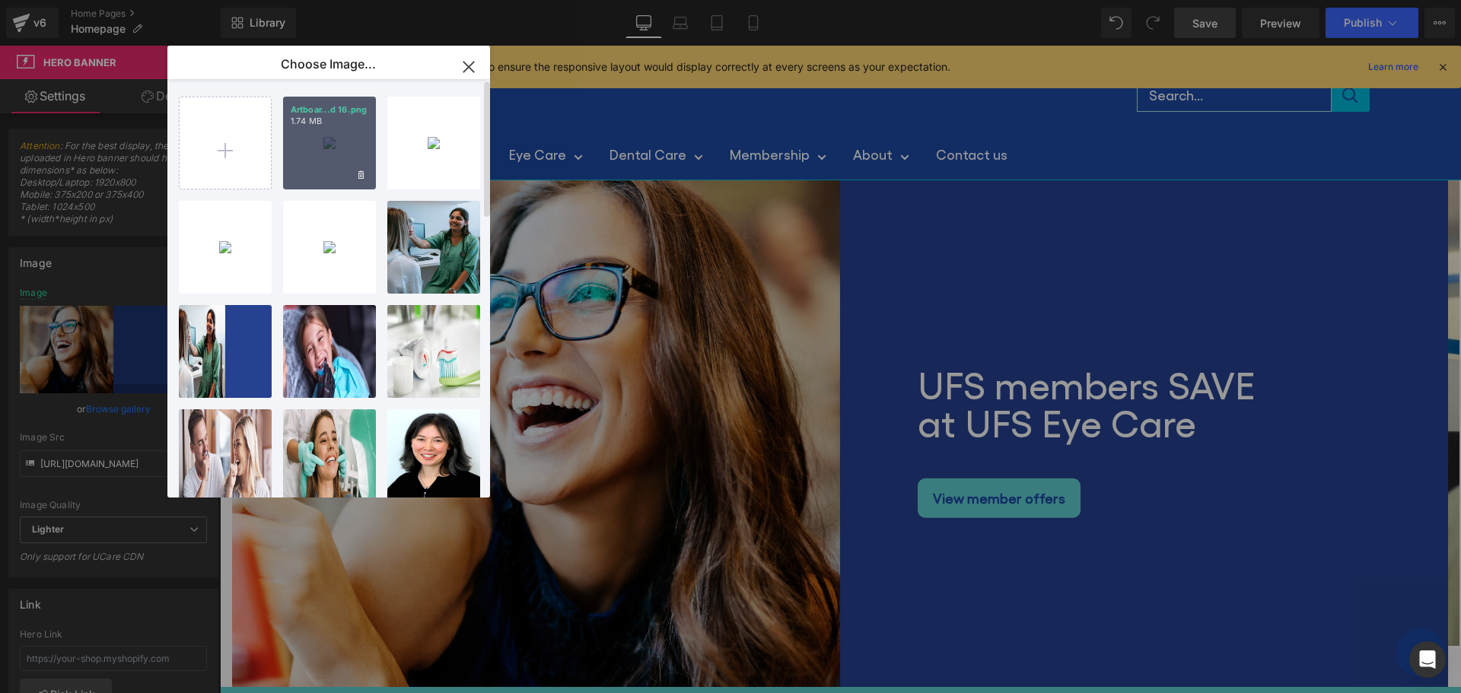
click at [330, 139] on div "Artboar...d 16.png 1.74 MB" at bounding box center [329, 143] width 93 height 93
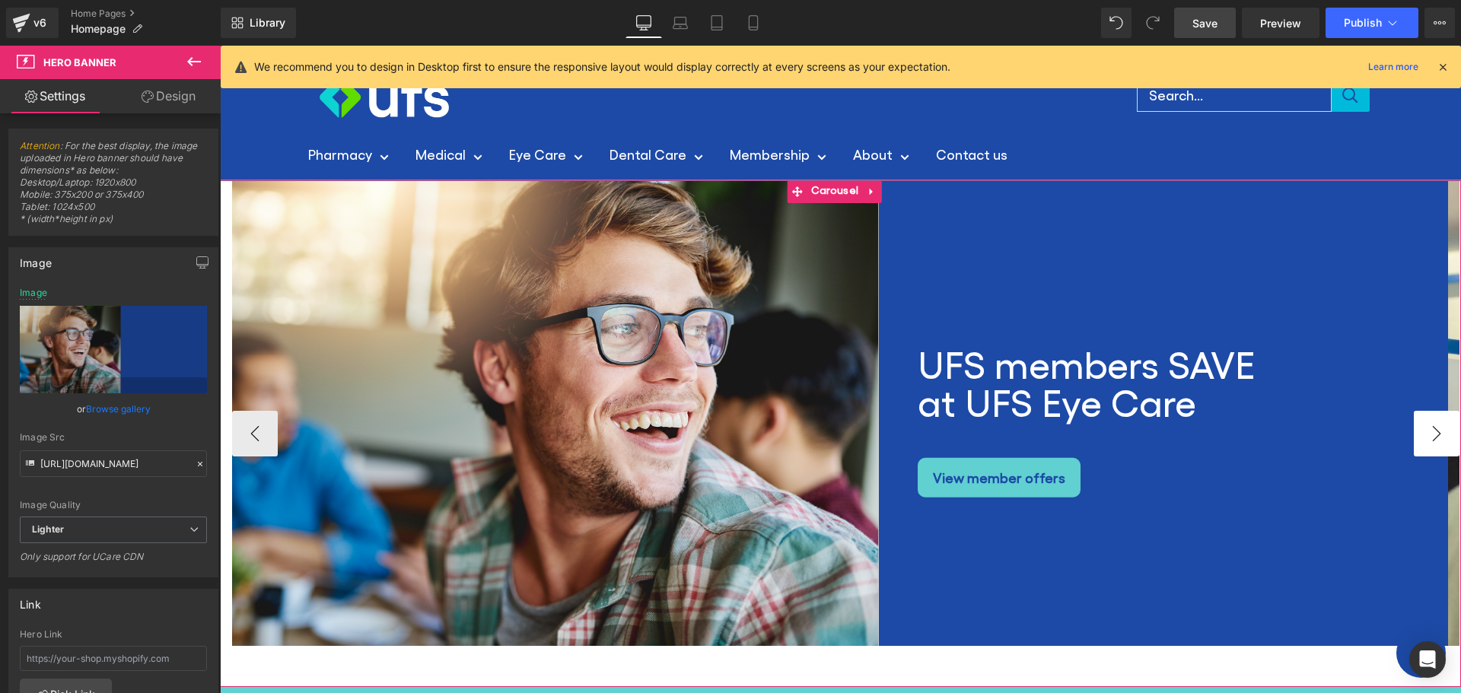
click at [1428, 426] on button "›" at bounding box center [1437, 434] width 46 height 46
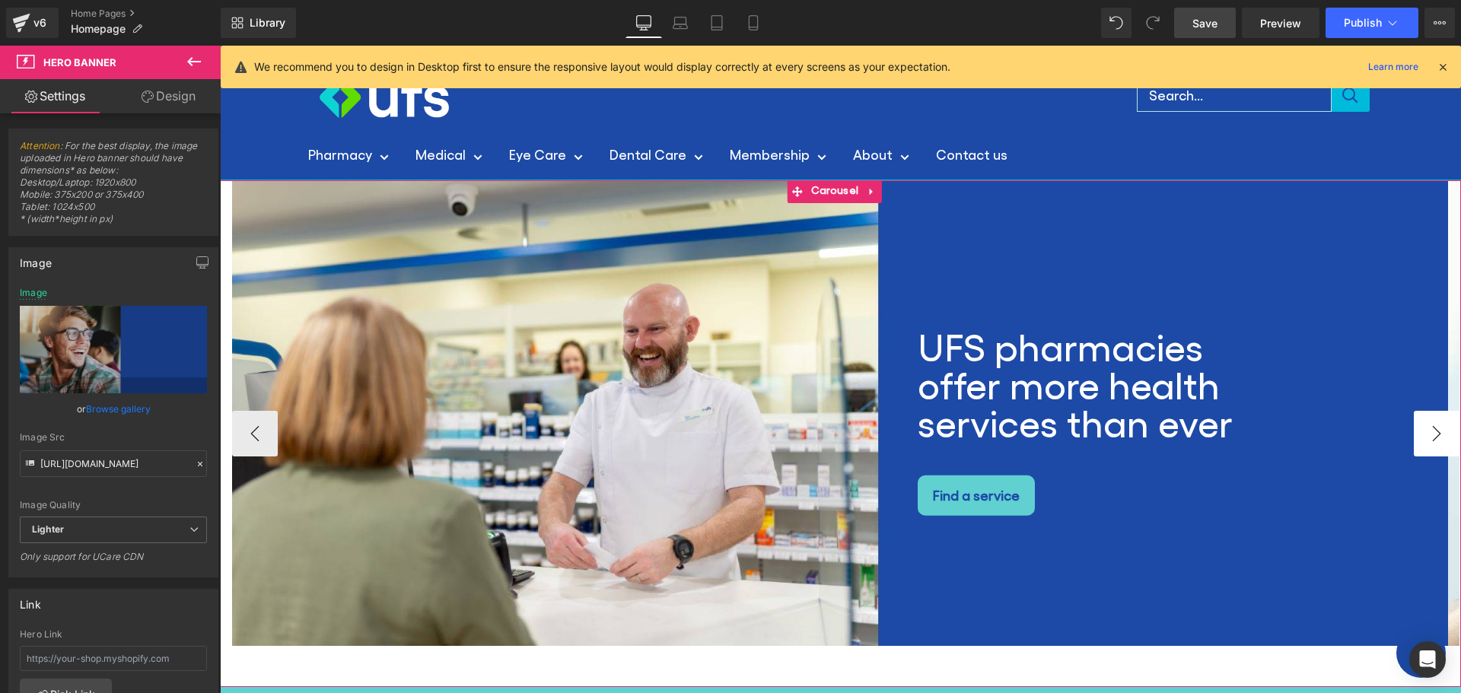
click at [1428, 426] on button "›" at bounding box center [1437, 434] width 46 height 46
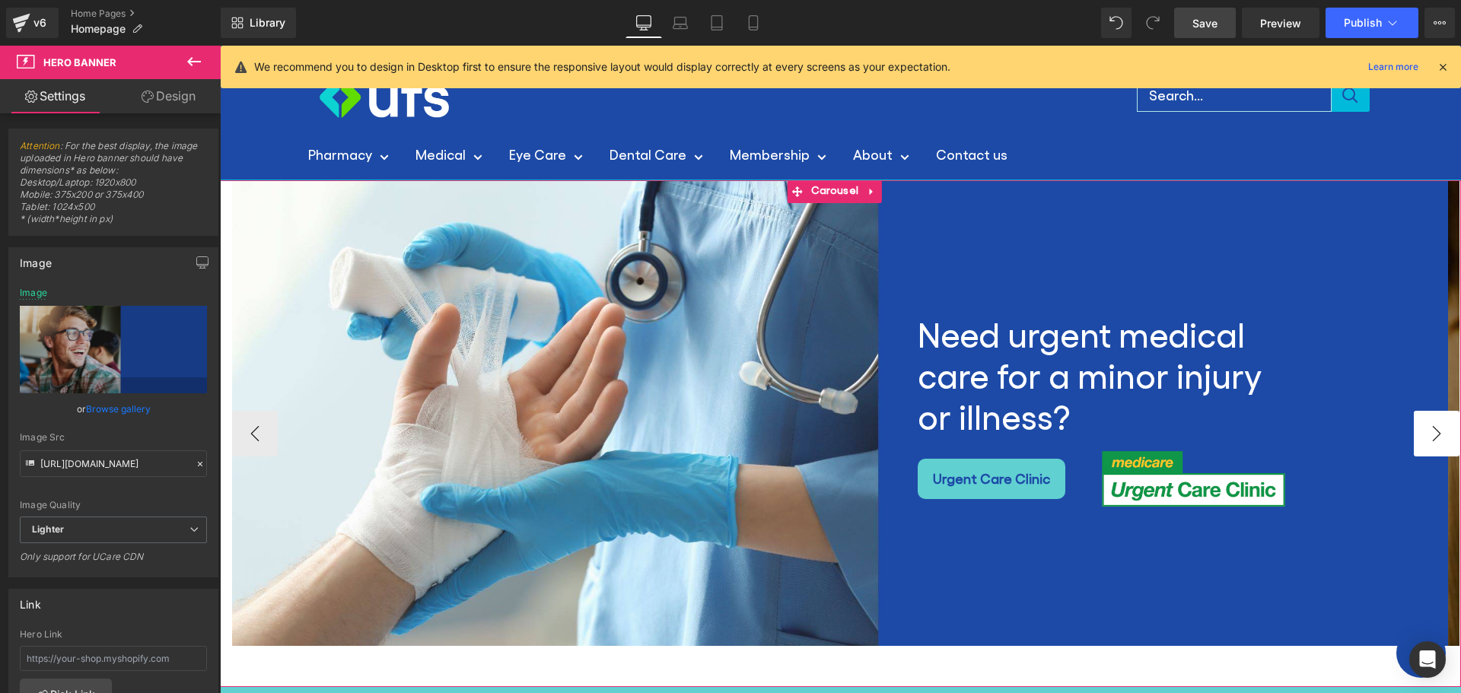
click at [1428, 426] on button "›" at bounding box center [1437, 434] width 46 height 46
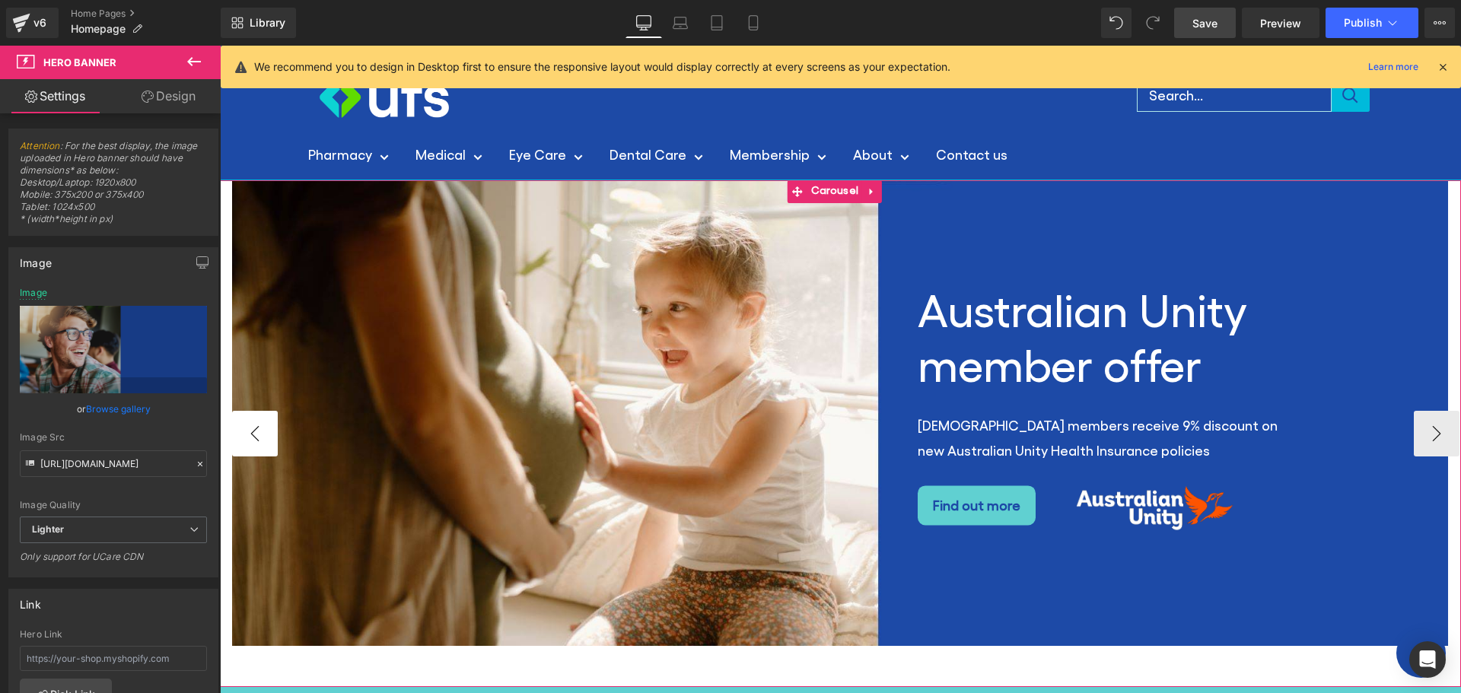
click at [237, 428] on button "‹" at bounding box center [255, 434] width 46 height 46
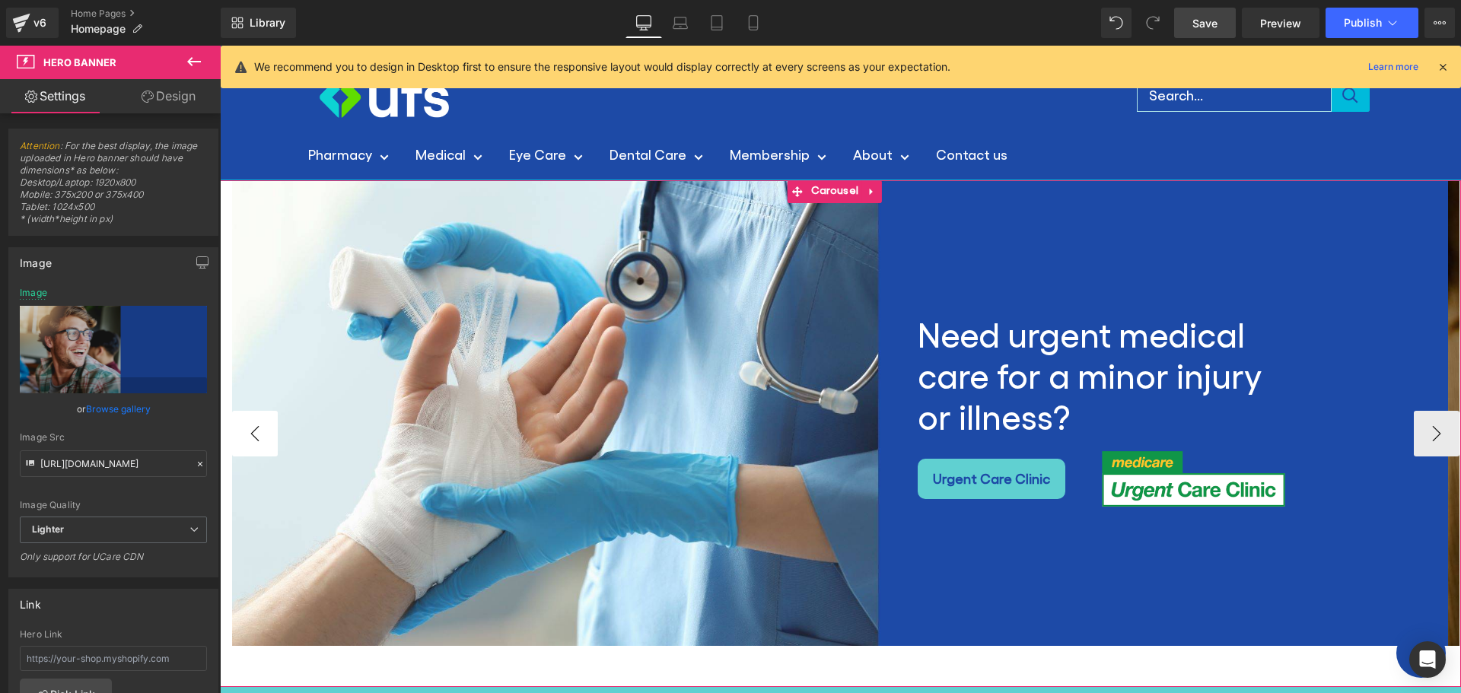
click at [237, 428] on button "‹" at bounding box center [255, 434] width 46 height 46
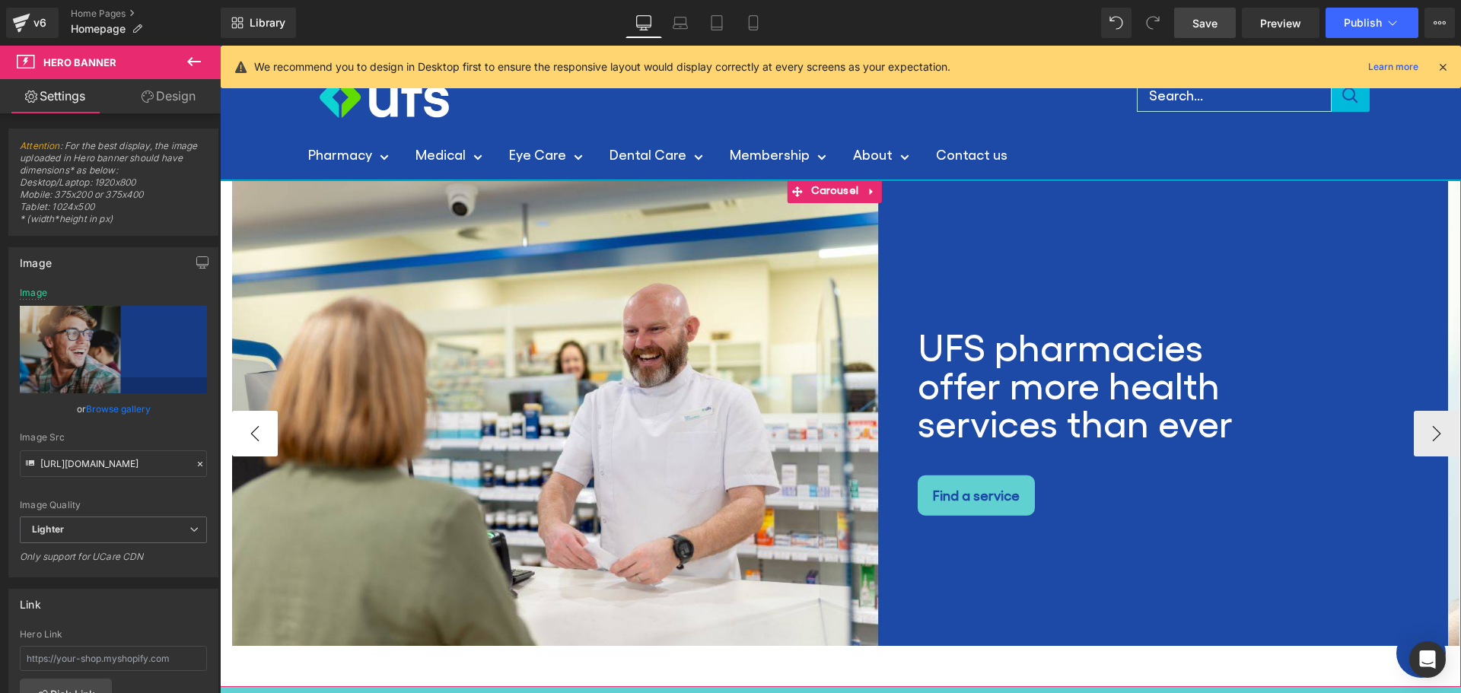
click at [237, 428] on button "‹" at bounding box center [255, 434] width 46 height 46
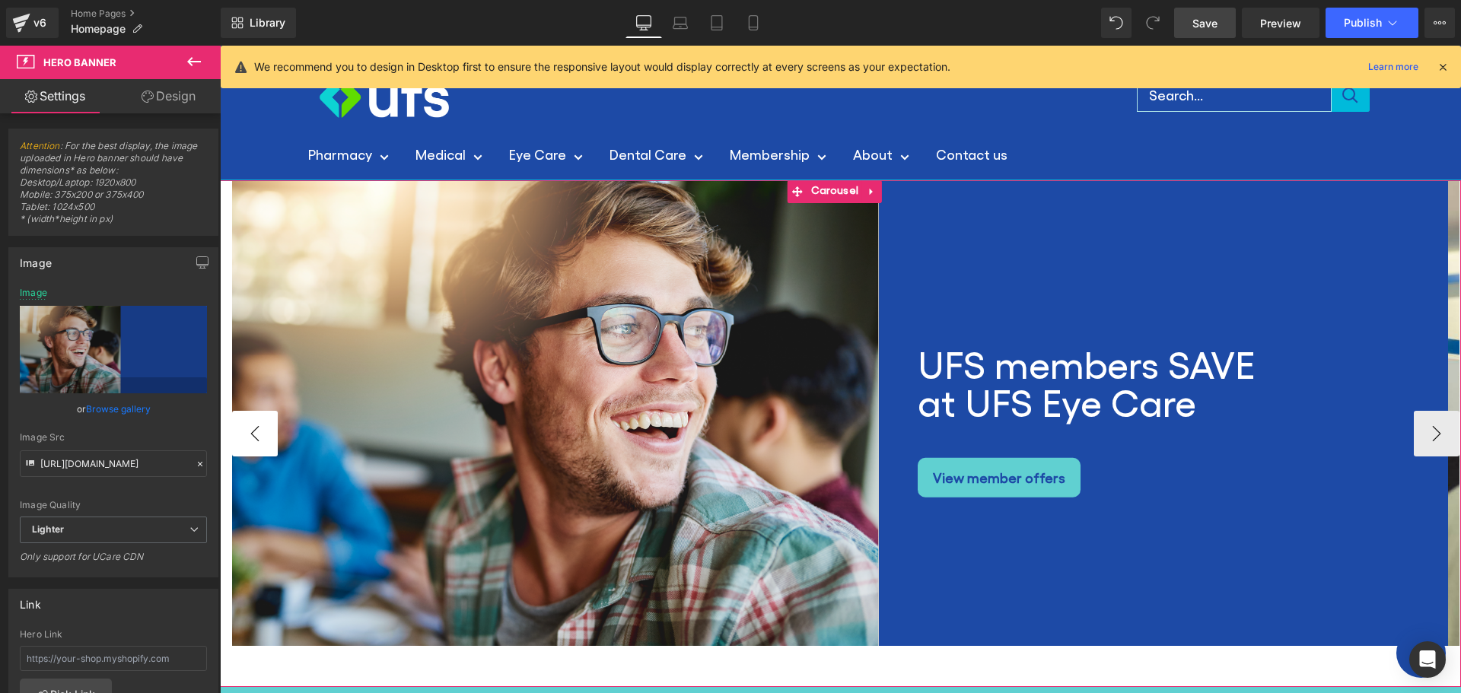
click at [237, 428] on button "‹" at bounding box center [255, 434] width 46 height 46
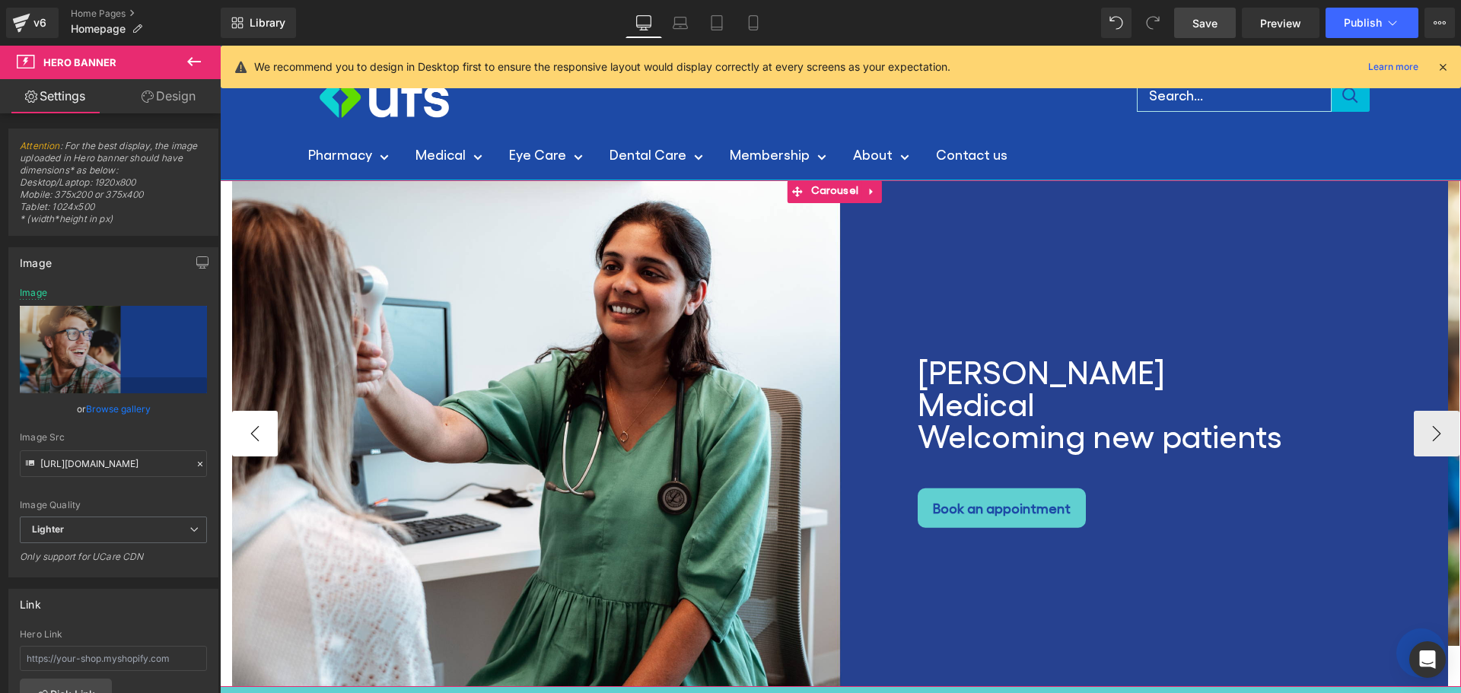
click at [237, 428] on button "‹" at bounding box center [255, 434] width 46 height 46
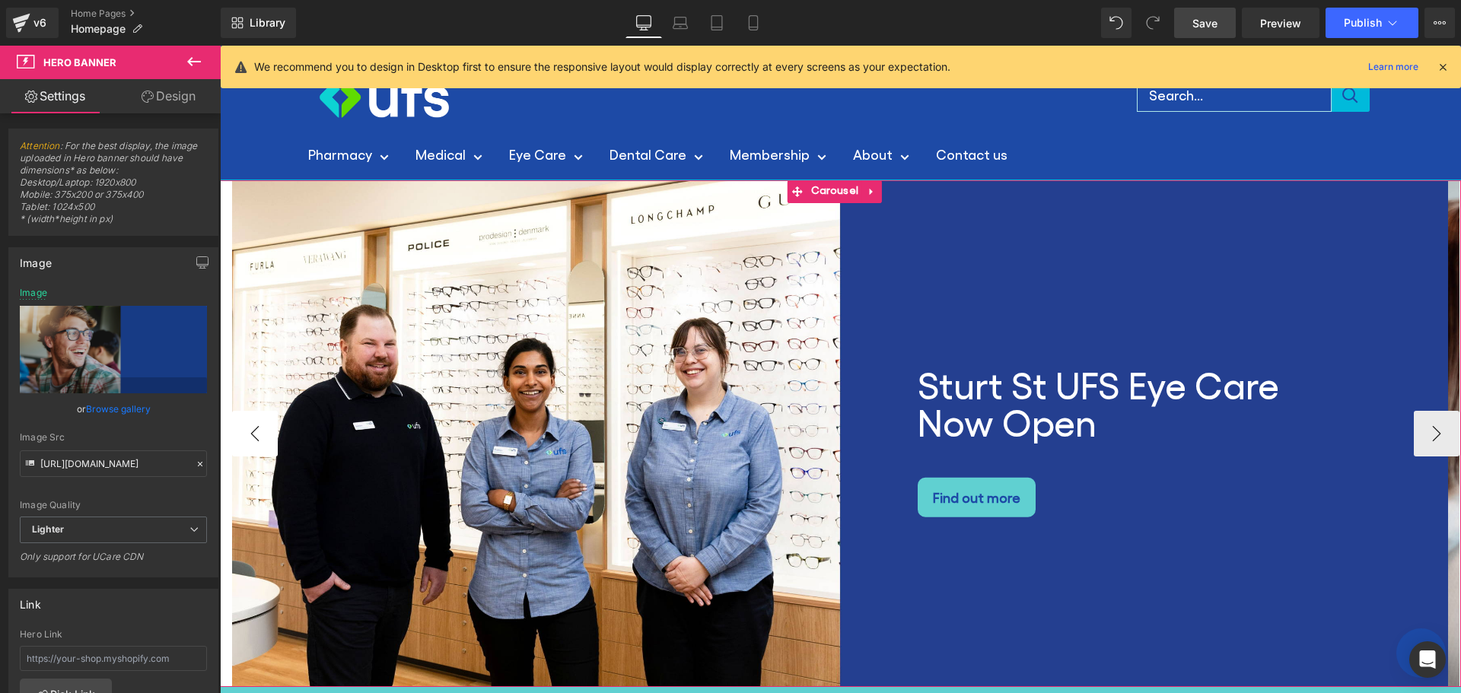
click at [237, 428] on button "‹" at bounding box center [255, 434] width 46 height 46
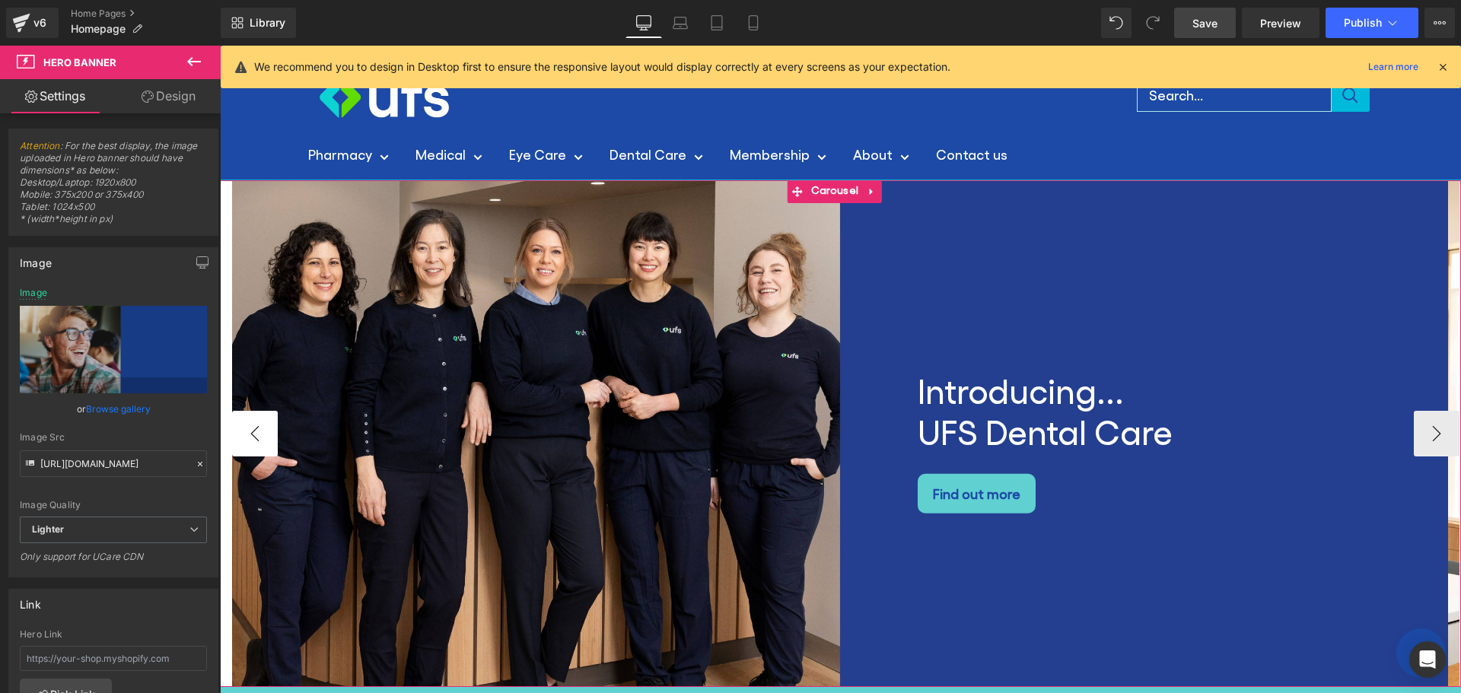
click at [237, 428] on button "‹" at bounding box center [255, 434] width 46 height 46
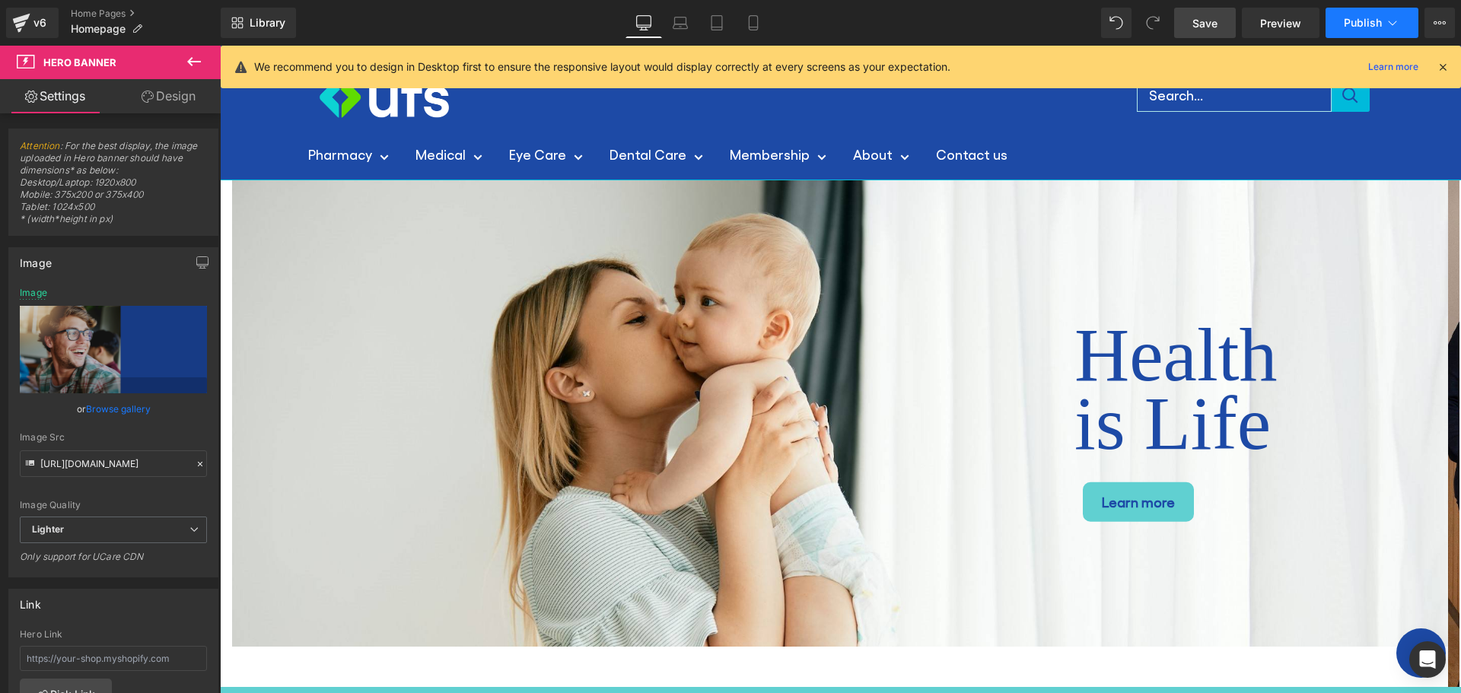
click at [1366, 19] on span "Publish" at bounding box center [1363, 23] width 38 height 12
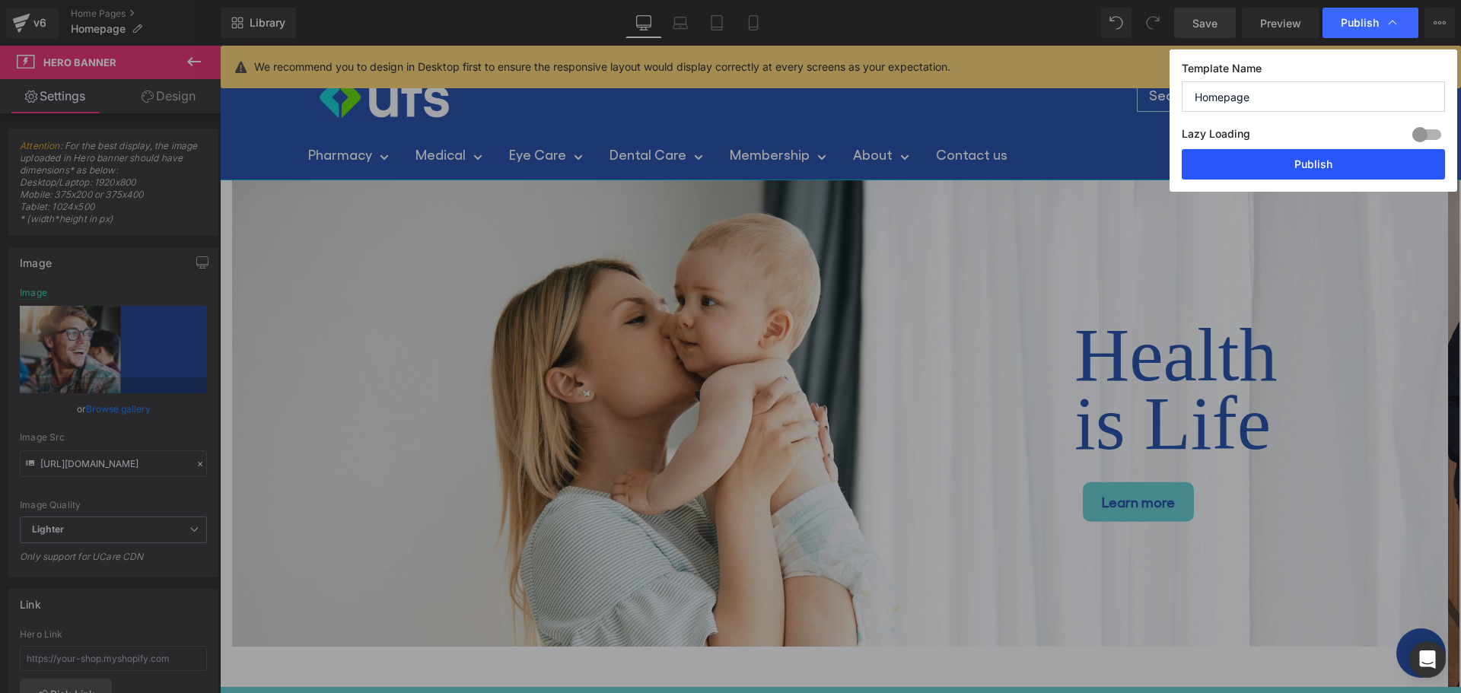
click at [1282, 174] on button "Publish" at bounding box center [1313, 164] width 263 height 30
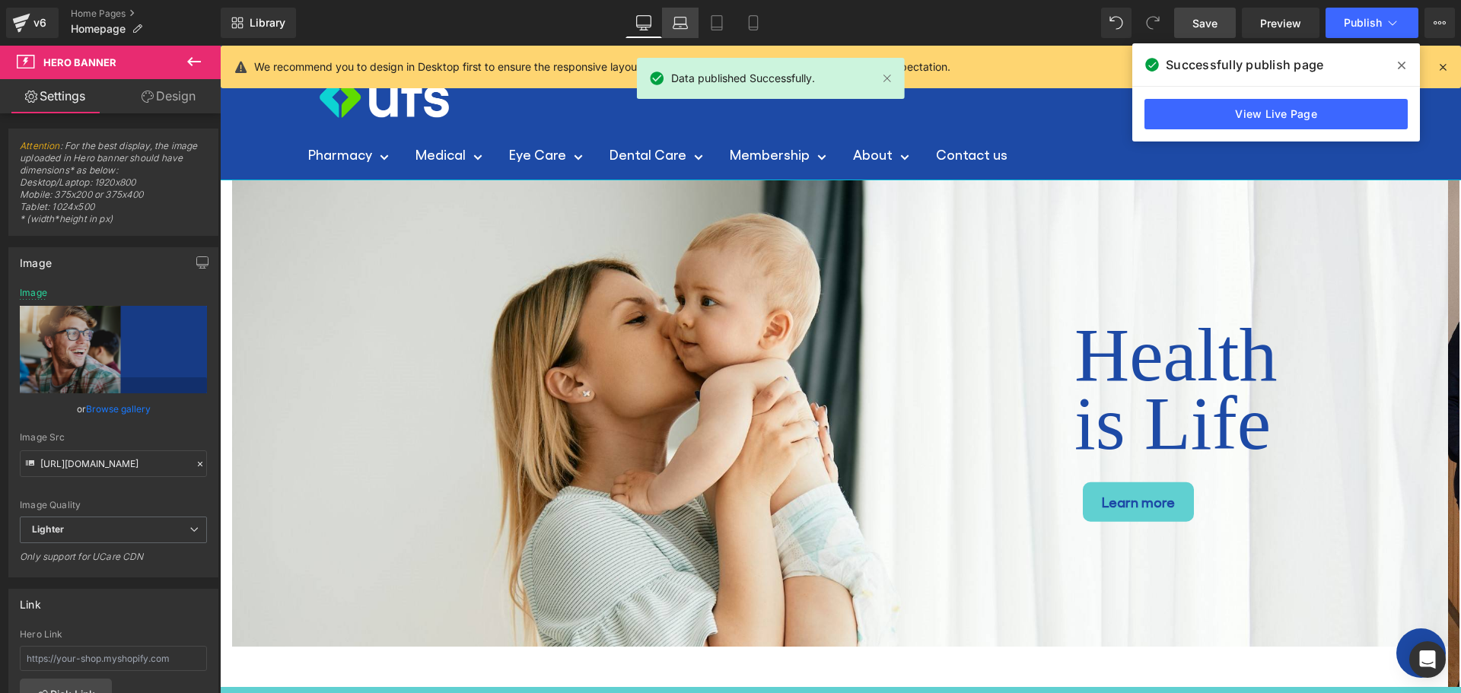
click at [664, 21] on link "Laptop" at bounding box center [680, 23] width 37 height 30
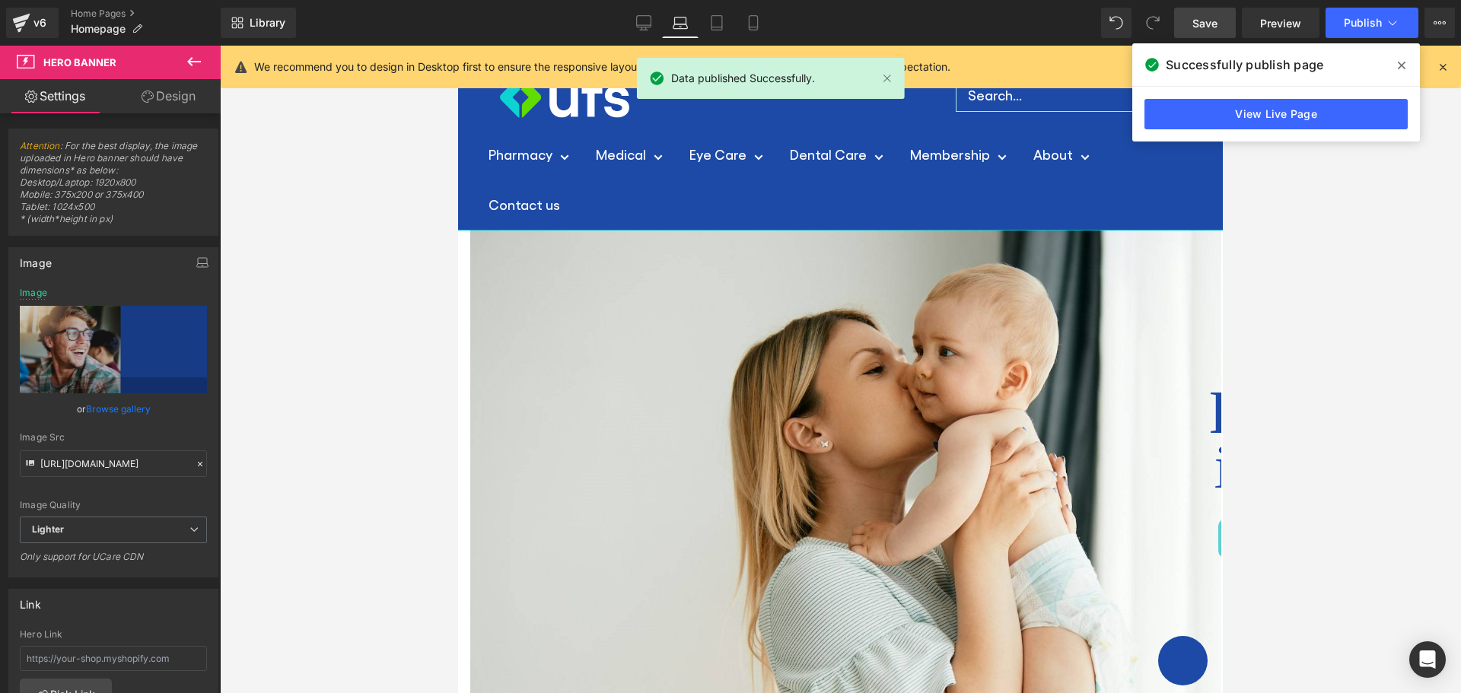
scroll to position [50, 0]
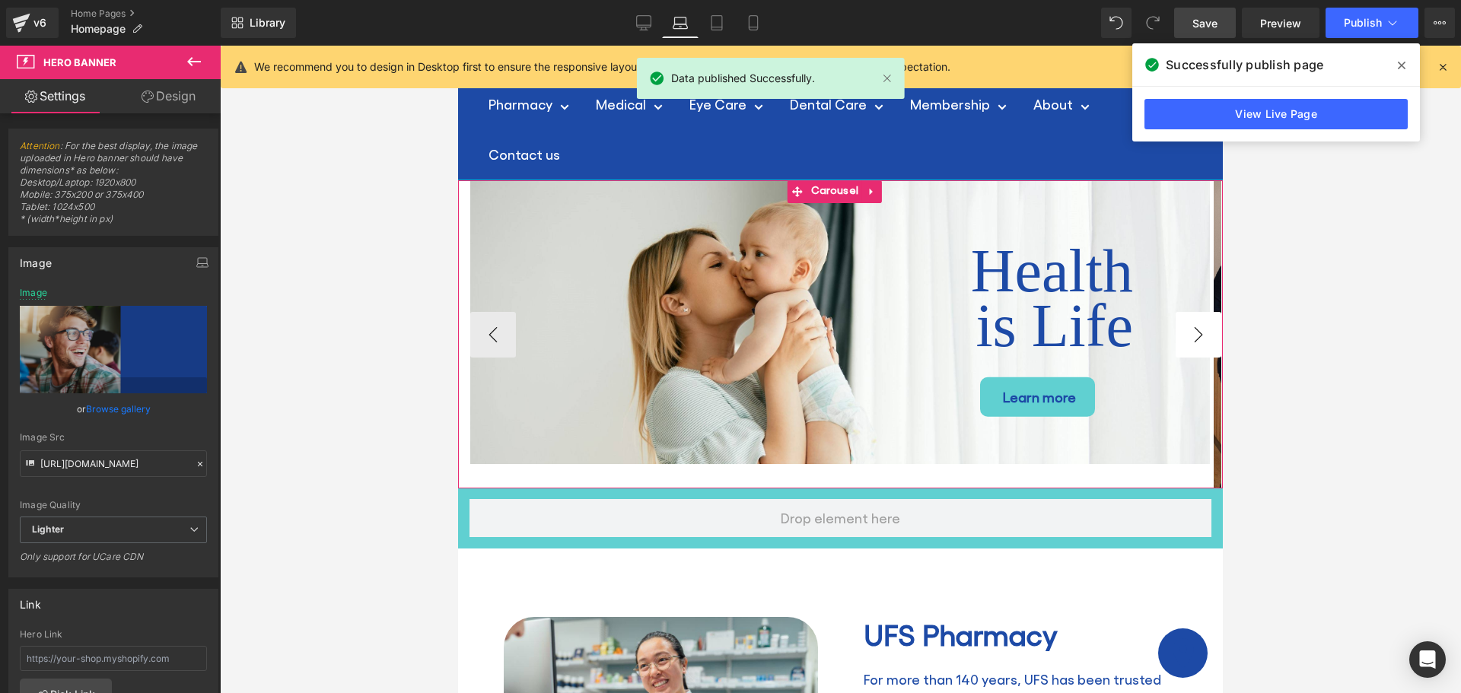
click at [1186, 335] on button "›" at bounding box center [1199, 335] width 46 height 46
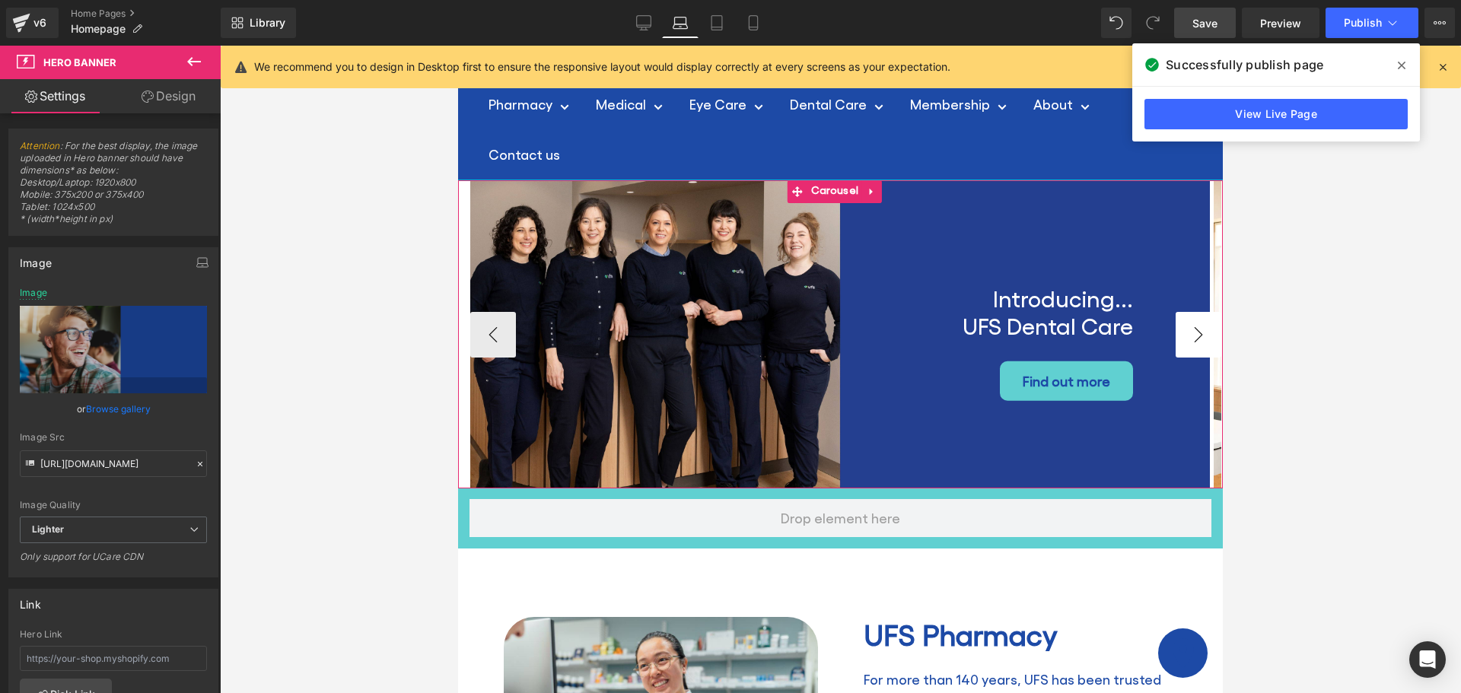
click at [1186, 335] on button "›" at bounding box center [1199, 335] width 46 height 46
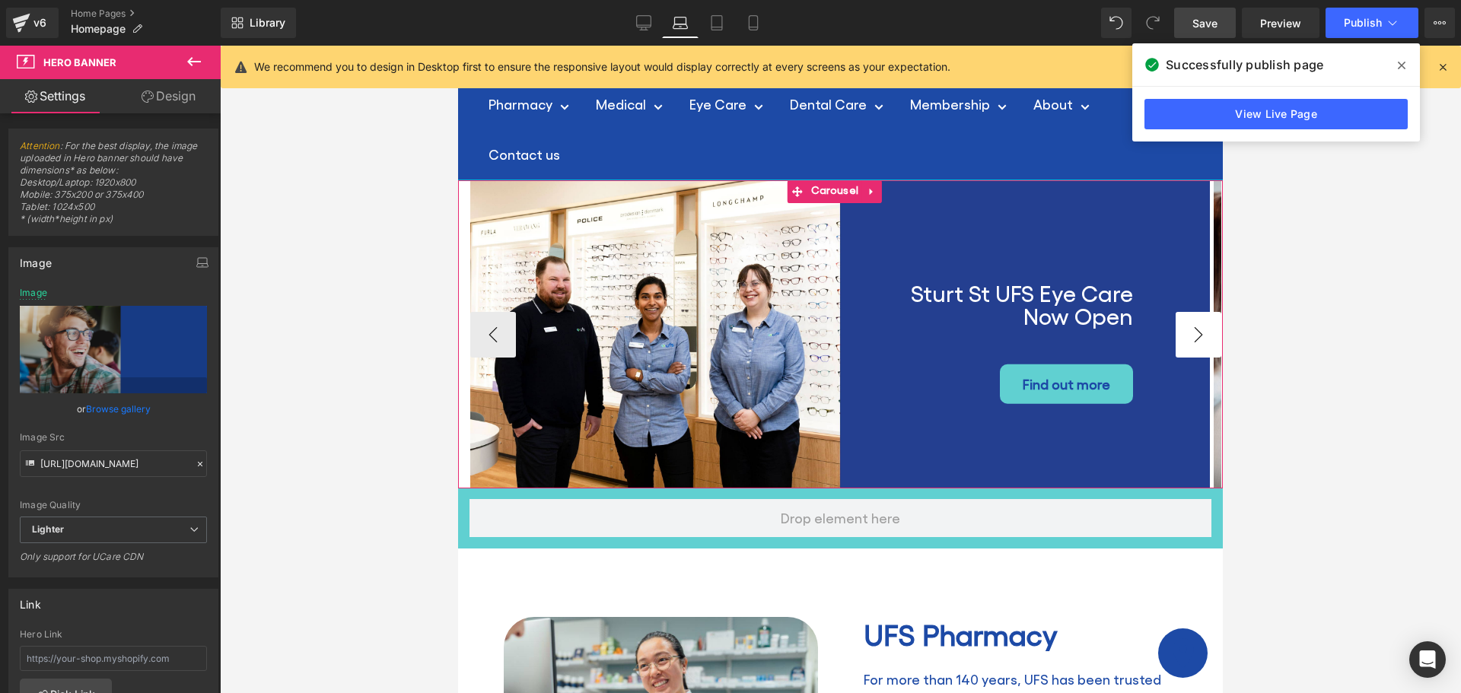
click at [1186, 335] on button "›" at bounding box center [1199, 335] width 46 height 46
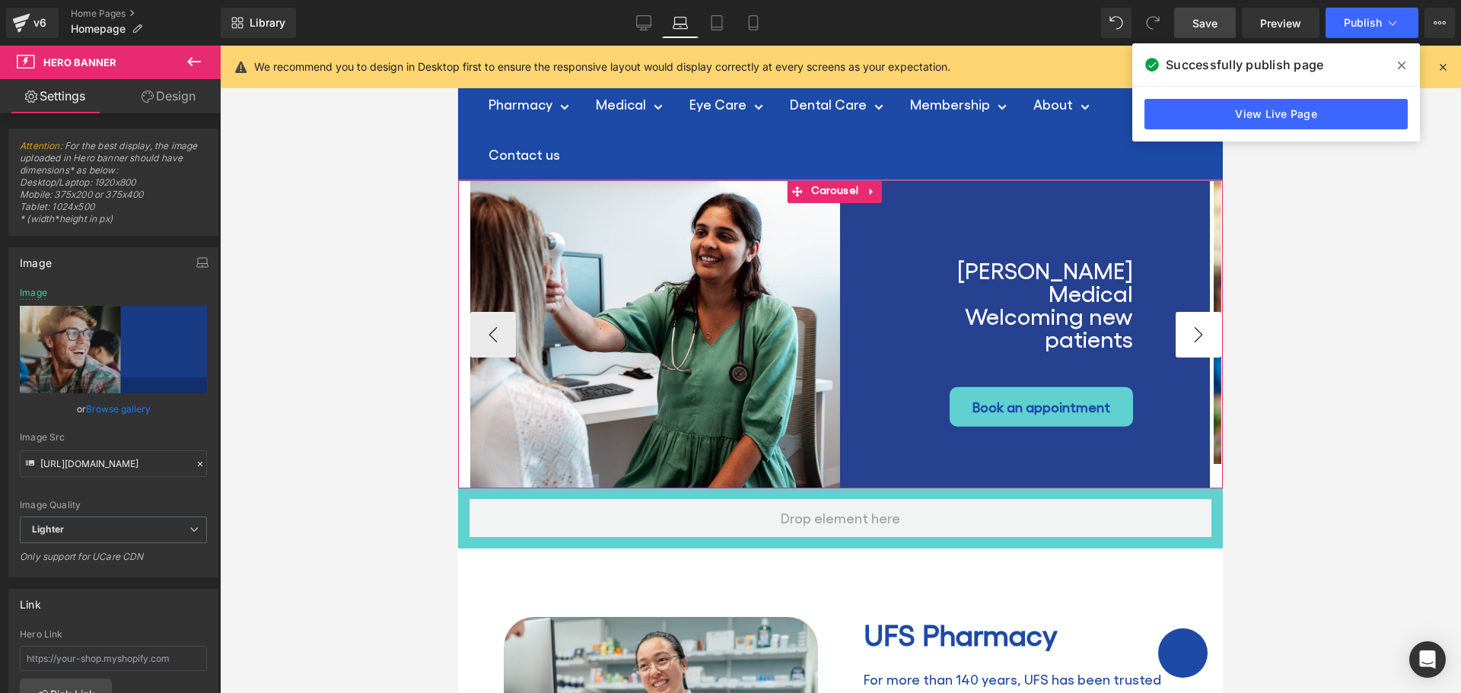
click at [1186, 335] on button "›" at bounding box center [1199, 335] width 46 height 46
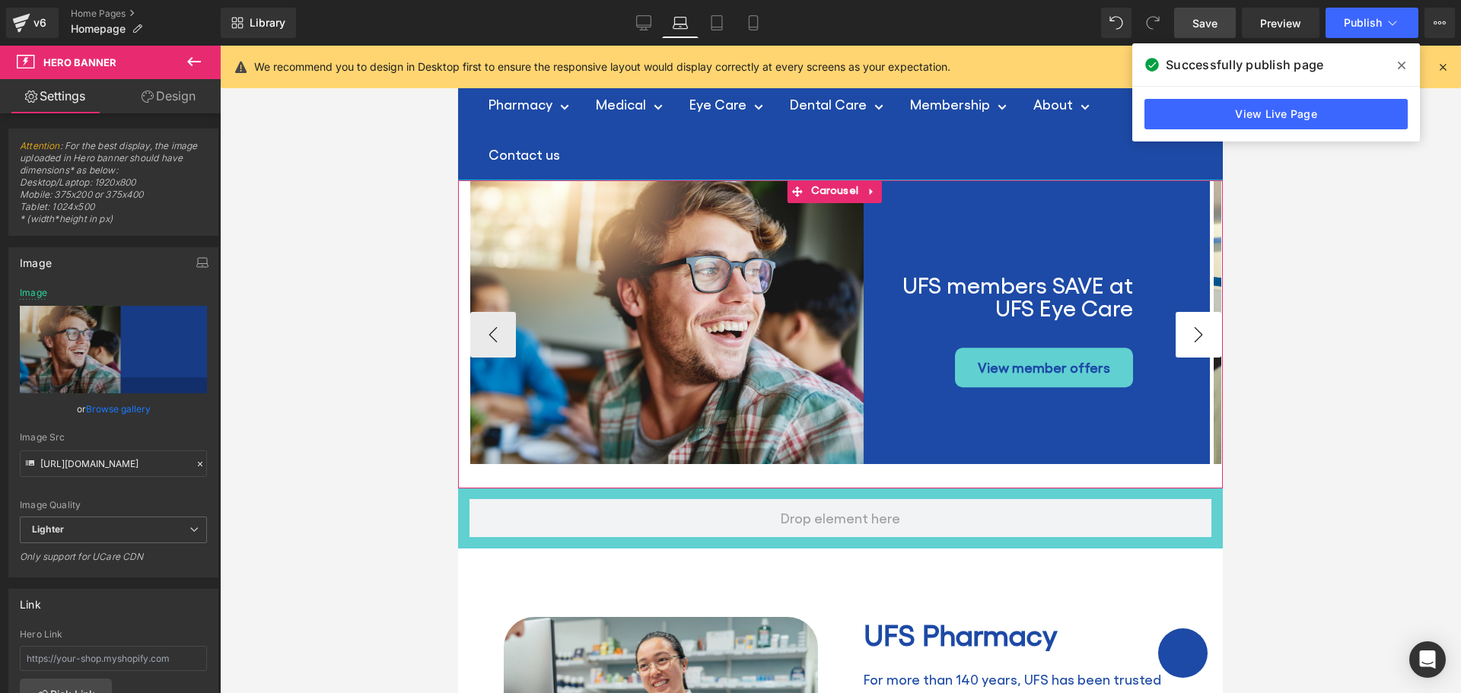
click at [1186, 335] on button "›" at bounding box center [1199, 335] width 46 height 46
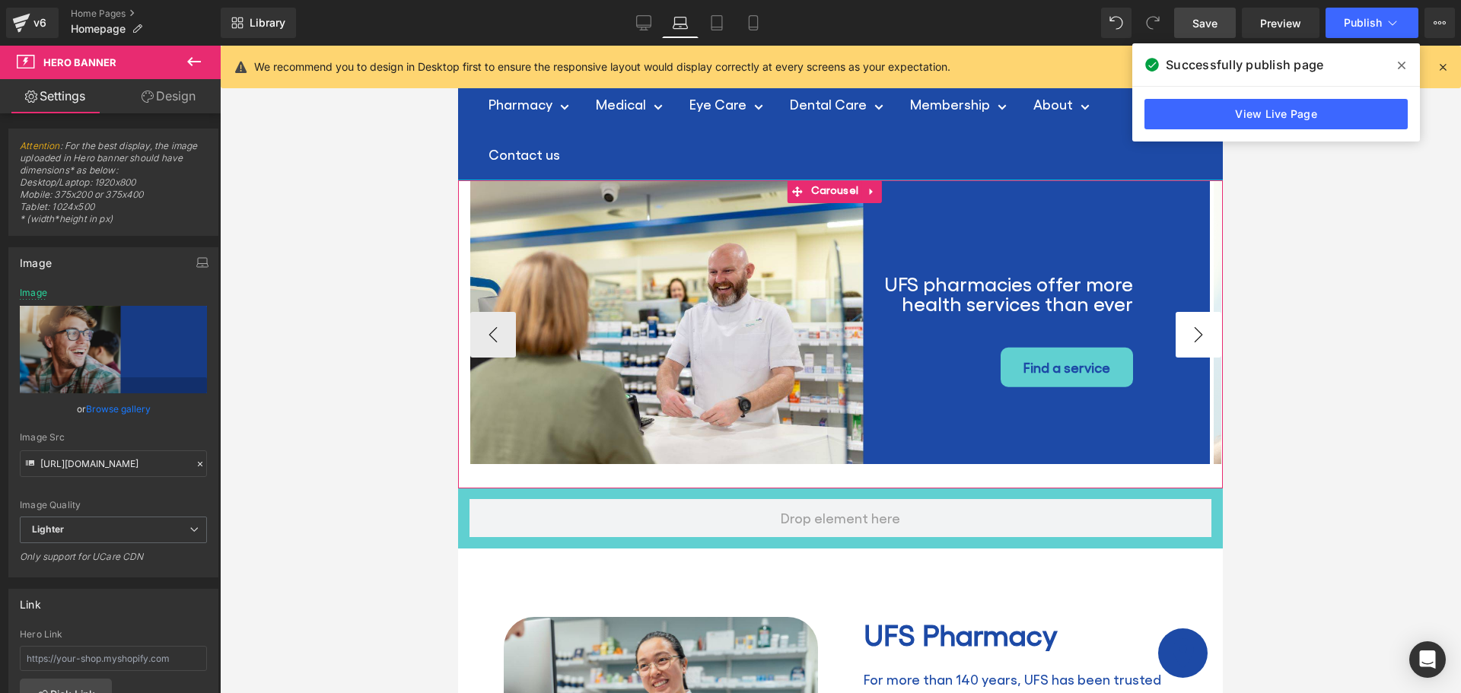
click at [1186, 335] on button "›" at bounding box center [1199, 335] width 46 height 46
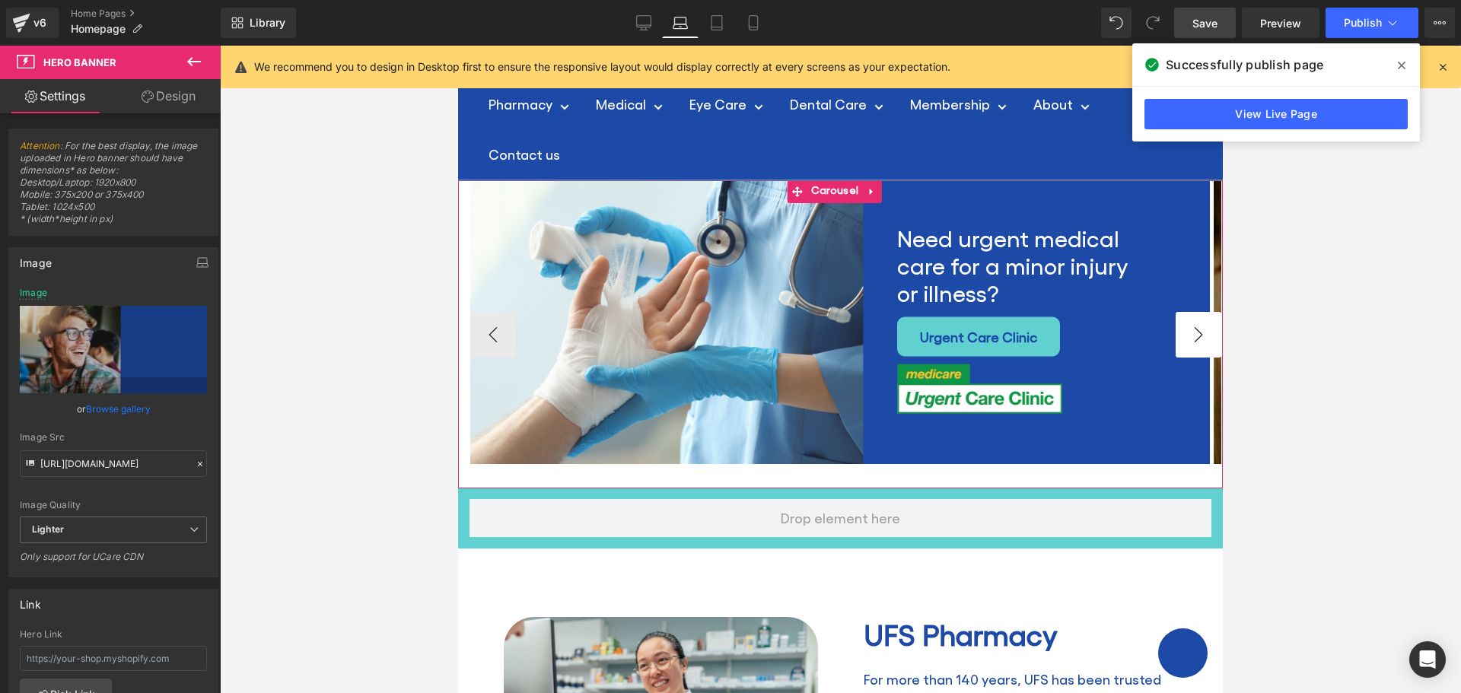
click at [1186, 335] on button "›" at bounding box center [1199, 335] width 46 height 46
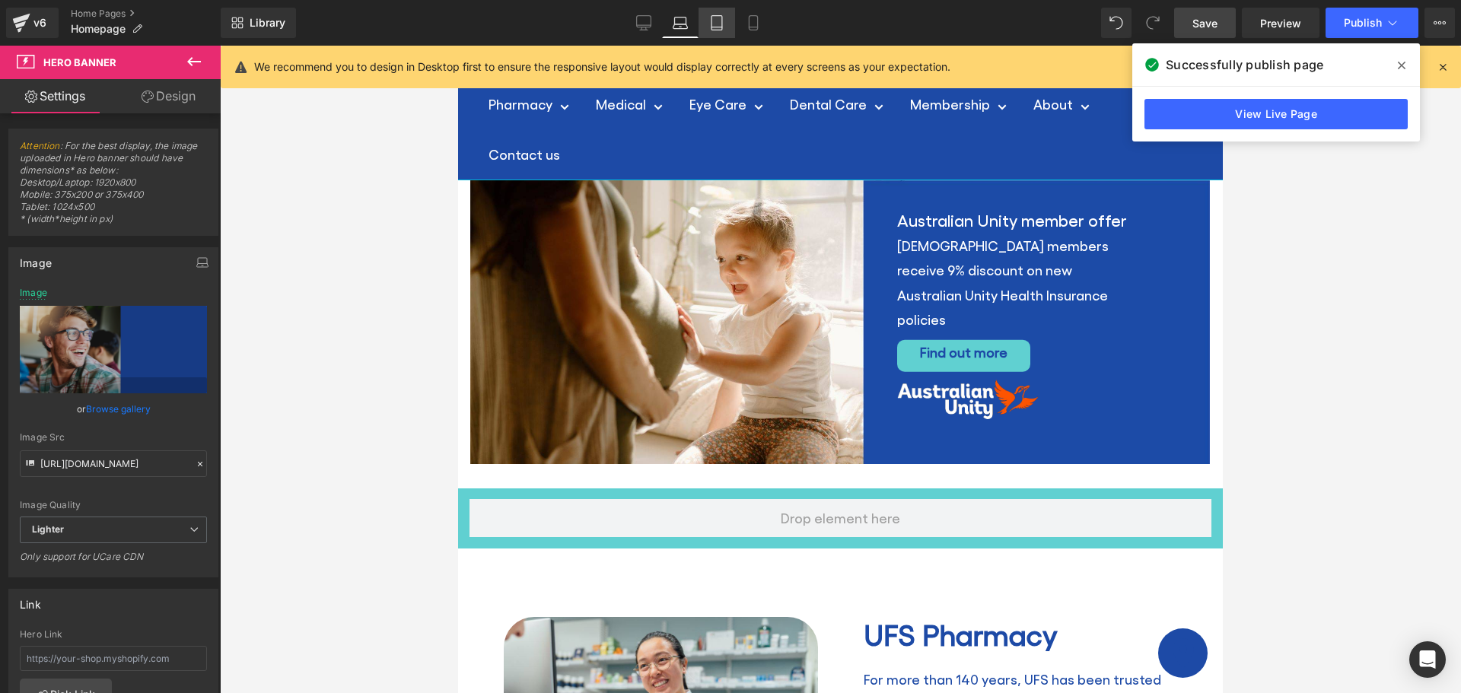
click at [719, 15] on link "Tablet" at bounding box center [717, 23] width 37 height 30
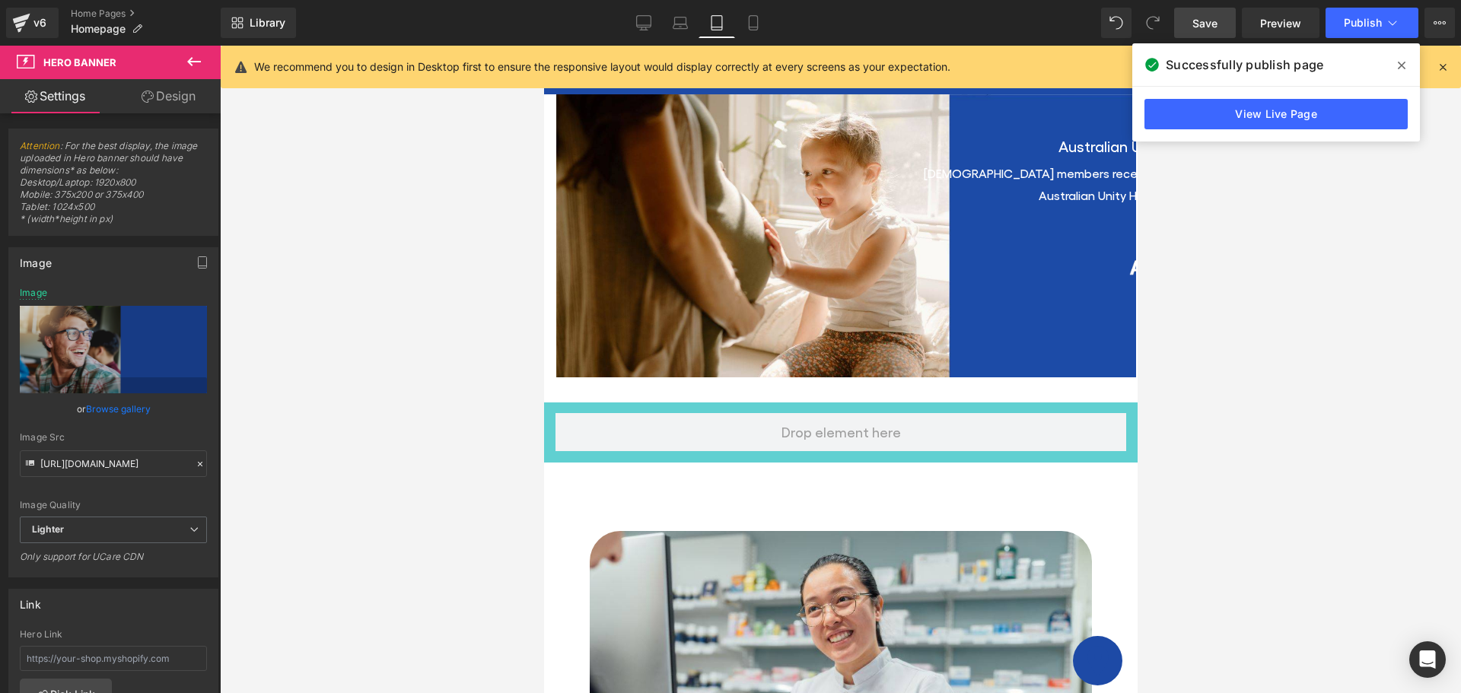
scroll to position [0, 0]
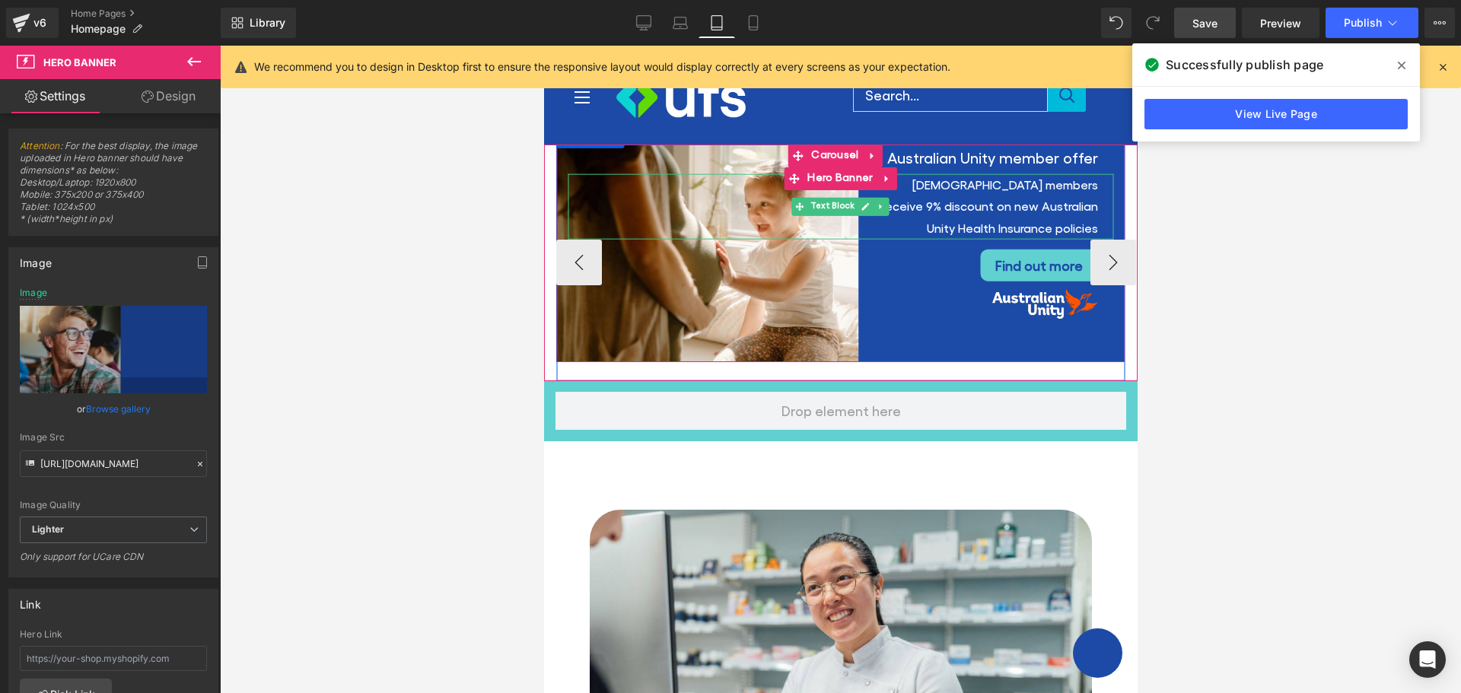
click at [900, 186] on p "[DEMOGRAPHIC_DATA] members receive 9% discount on new Australian Unity Health I…" at bounding box center [986, 206] width 222 height 65
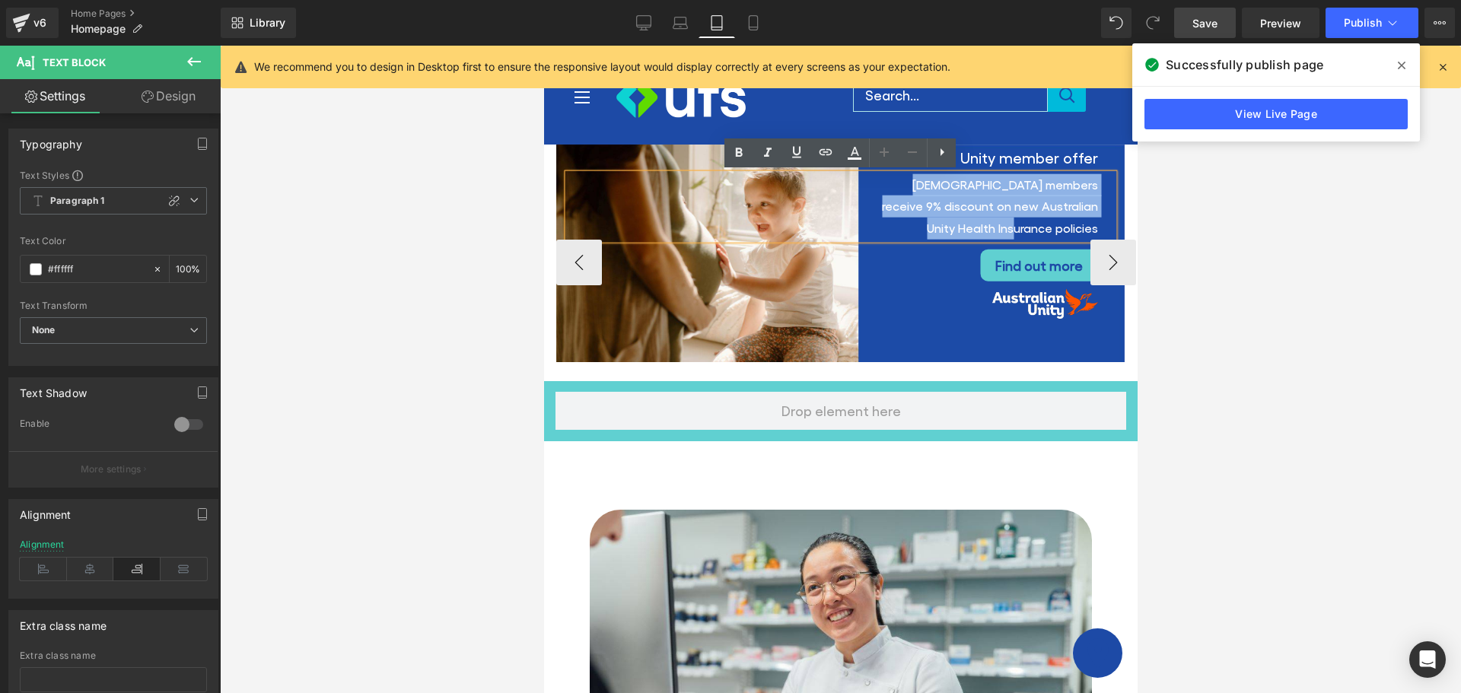
drag, startPoint x: 890, startPoint y: 186, endPoint x: 1115, endPoint y: 218, distance: 226.9
click at [1113, 218] on div "[DEMOGRAPHIC_DATA] members receive 9% discount on new Australian Unity Health I…" at bounding box center [840, 206] width 546 height 65
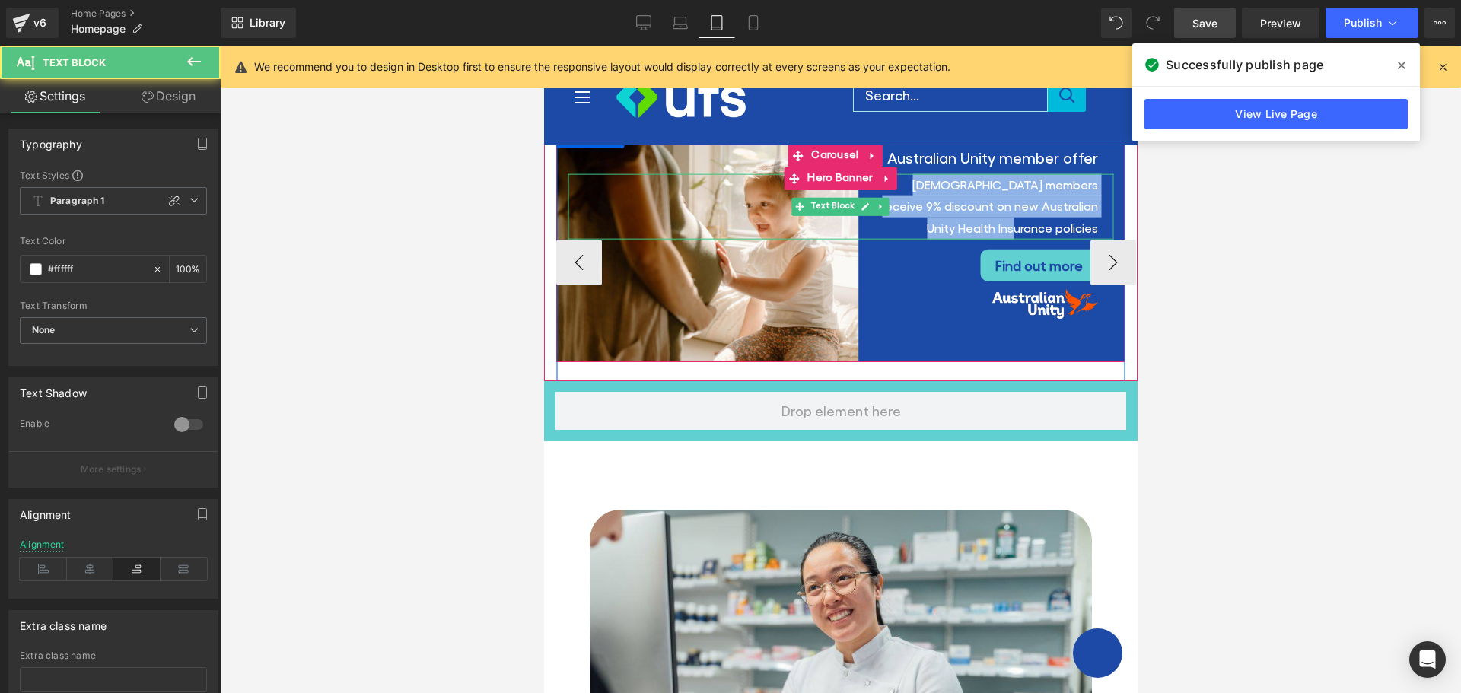
click at [918, 233] on p "[DEMOGRAPHIC_DATA] members receive 9% discount on new Australian Unity Health I…" at bounding box center [986, 206] width 222 height 65
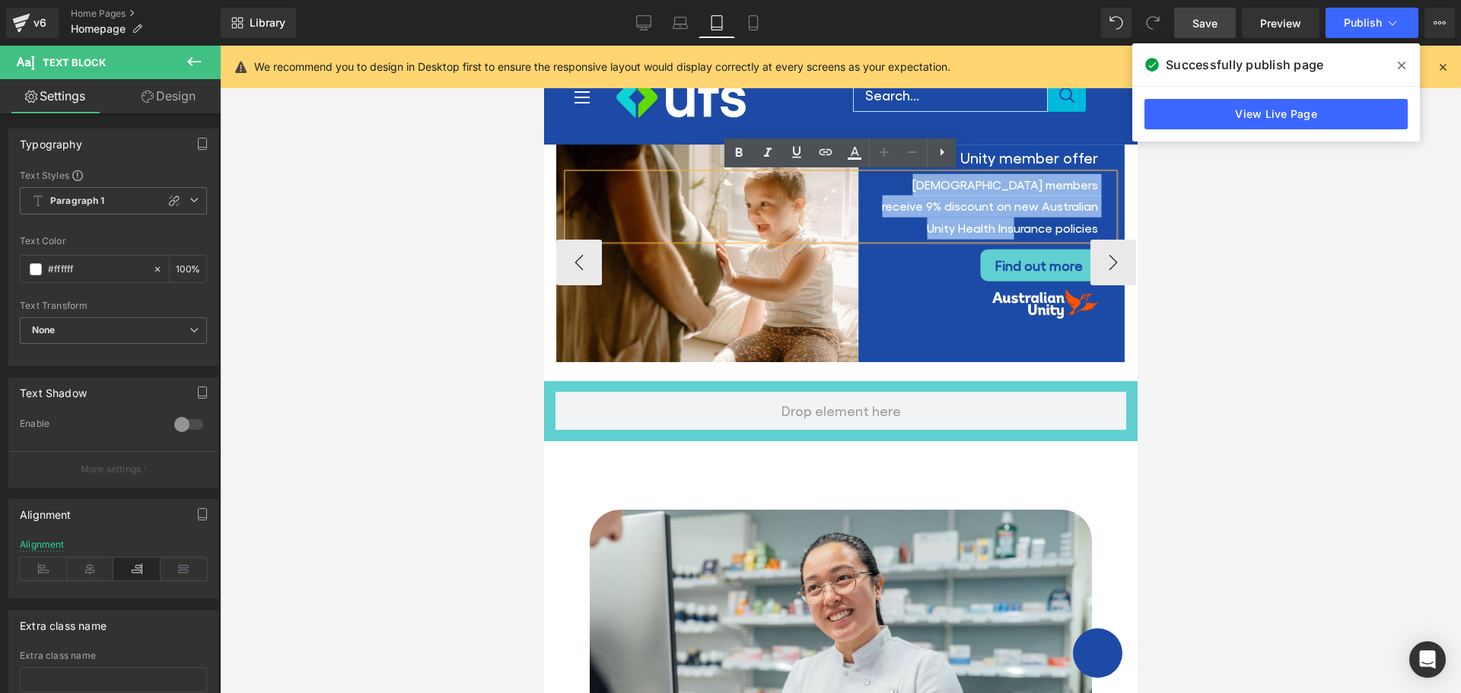
drag, startPoint x: 1098, startPoint y: 228, endPoint x: 890, endPoint y: 189, distance: 212.1
click at [890, 189] on div "[DEMOGRAPHIC_DATA] members receive 9% discount on new Australian Unity Health I…" at bounding box center [840, 206] width 546 height 65
click at [931, 302] on div at bounding box center [832, 304] width 530 height 30
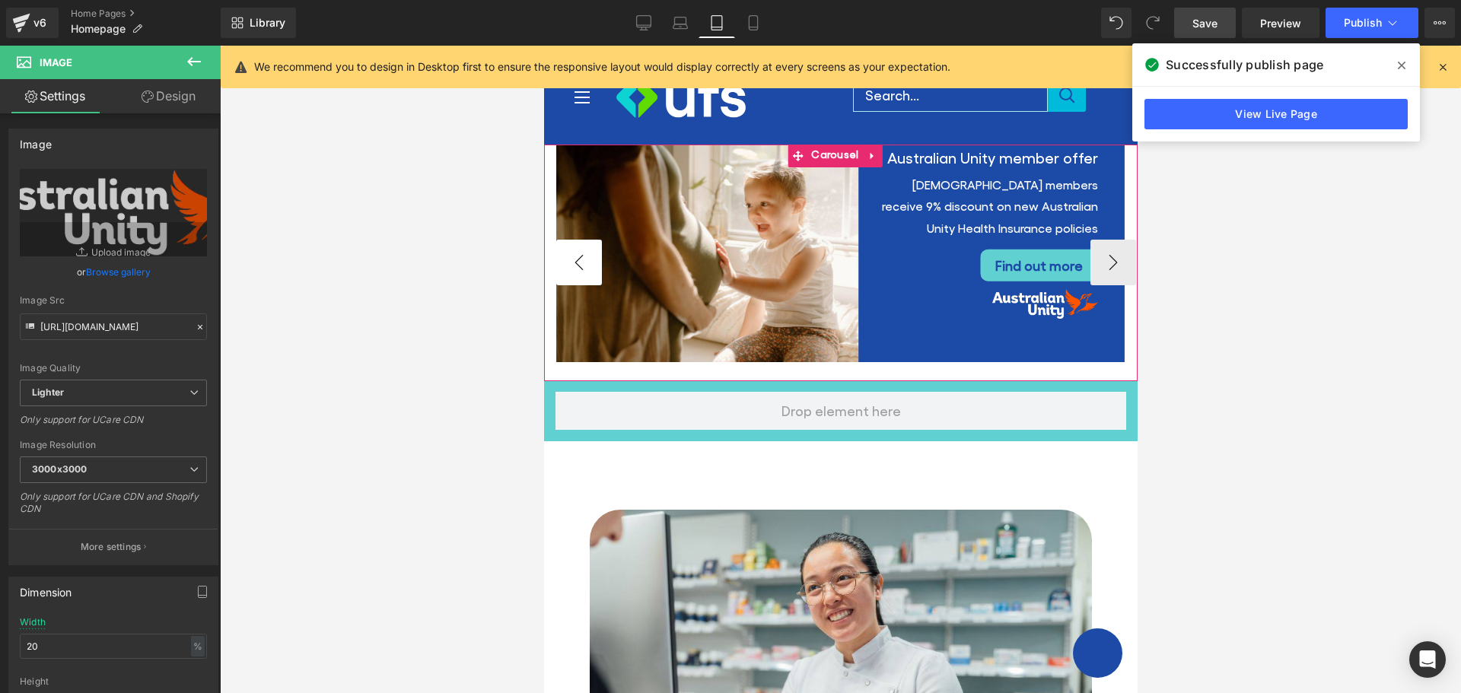
click at [568, 257] on button "‹" at bounding box center [579, 263] width 46 height 46
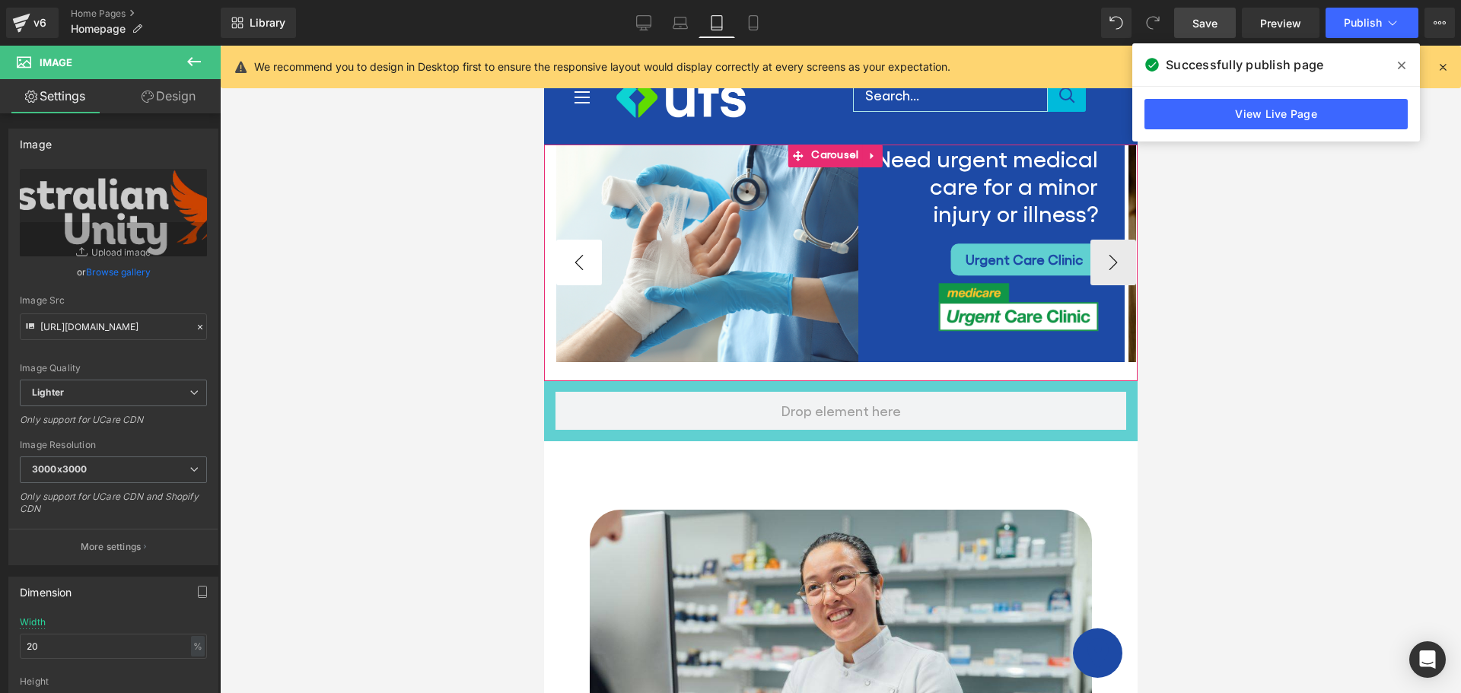
click at [568, 257] on button "‹" at bounding box center [579, 263] width 46 height 46
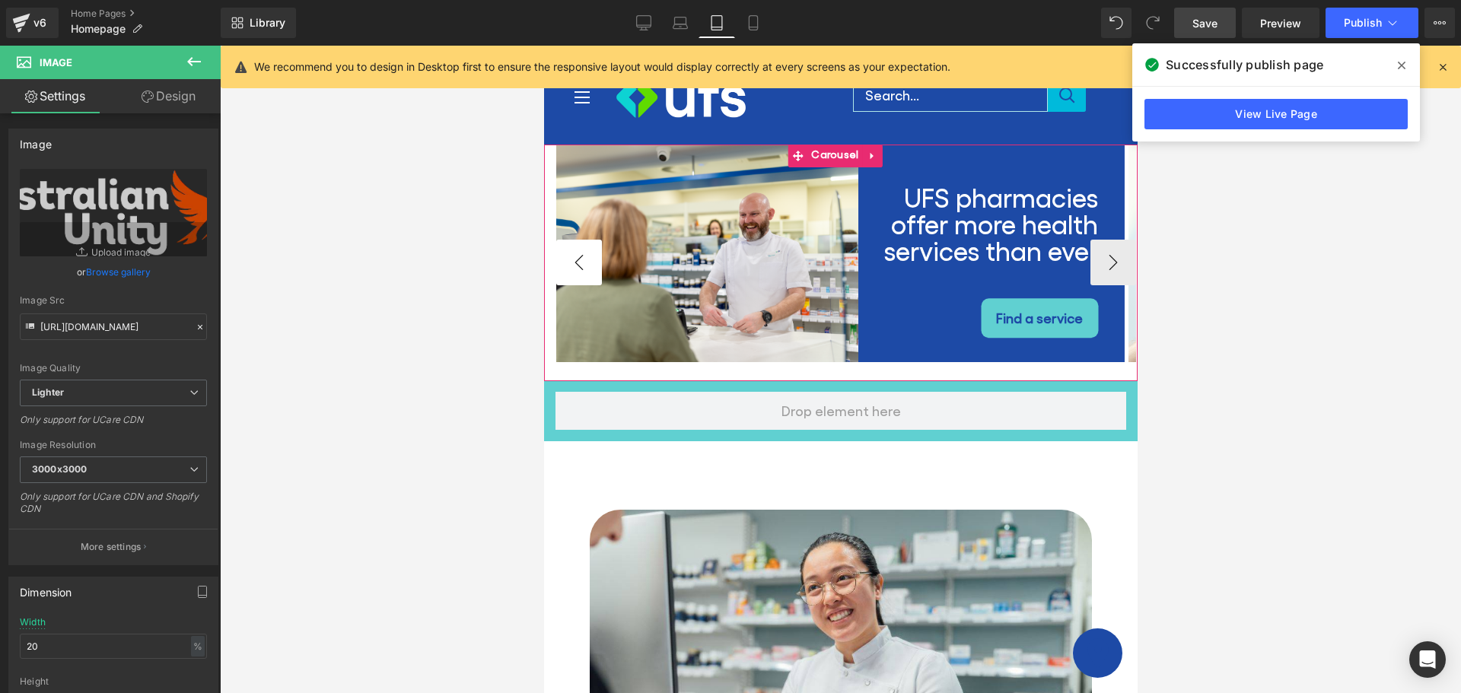
click at [568, 257] on button "‹" at bounding box center [579, 263] width 46 height 46
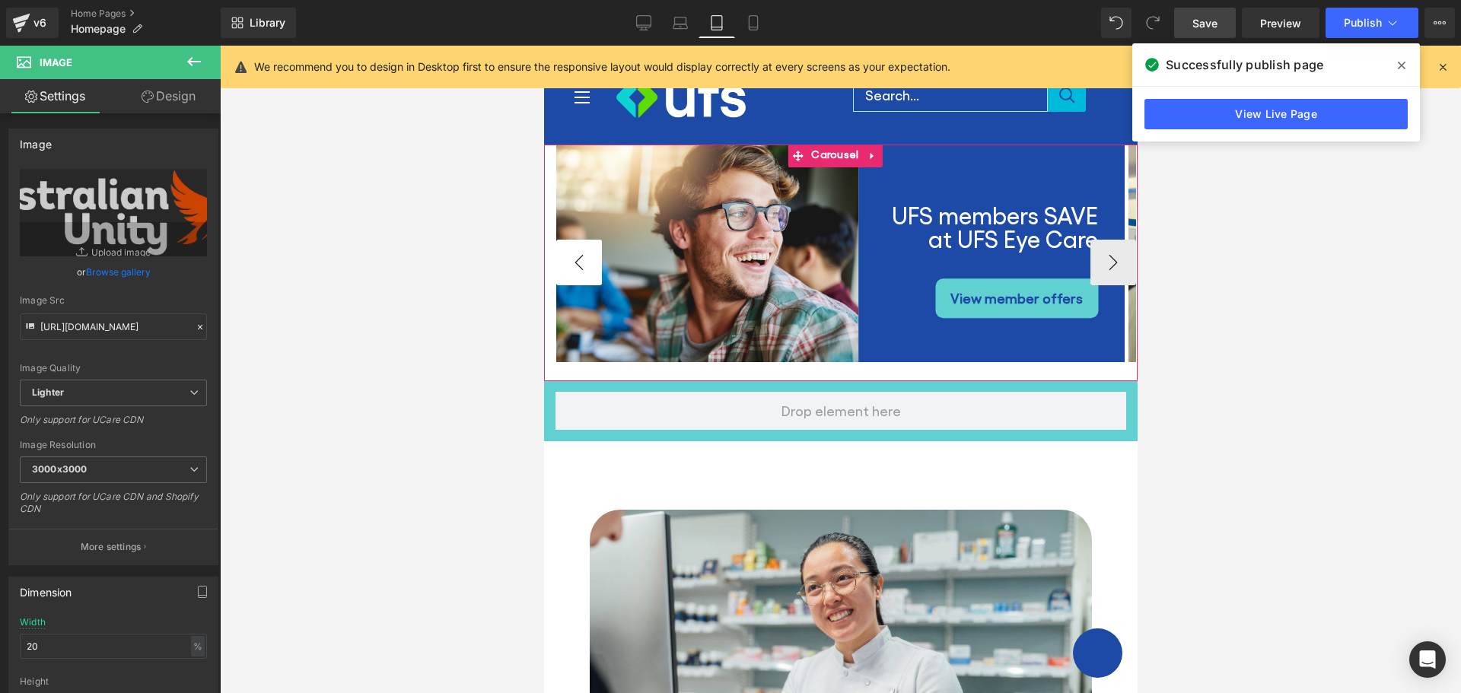
click at [568, 257] on button "‹" at bounding box center [579, 263] width 46 height 46
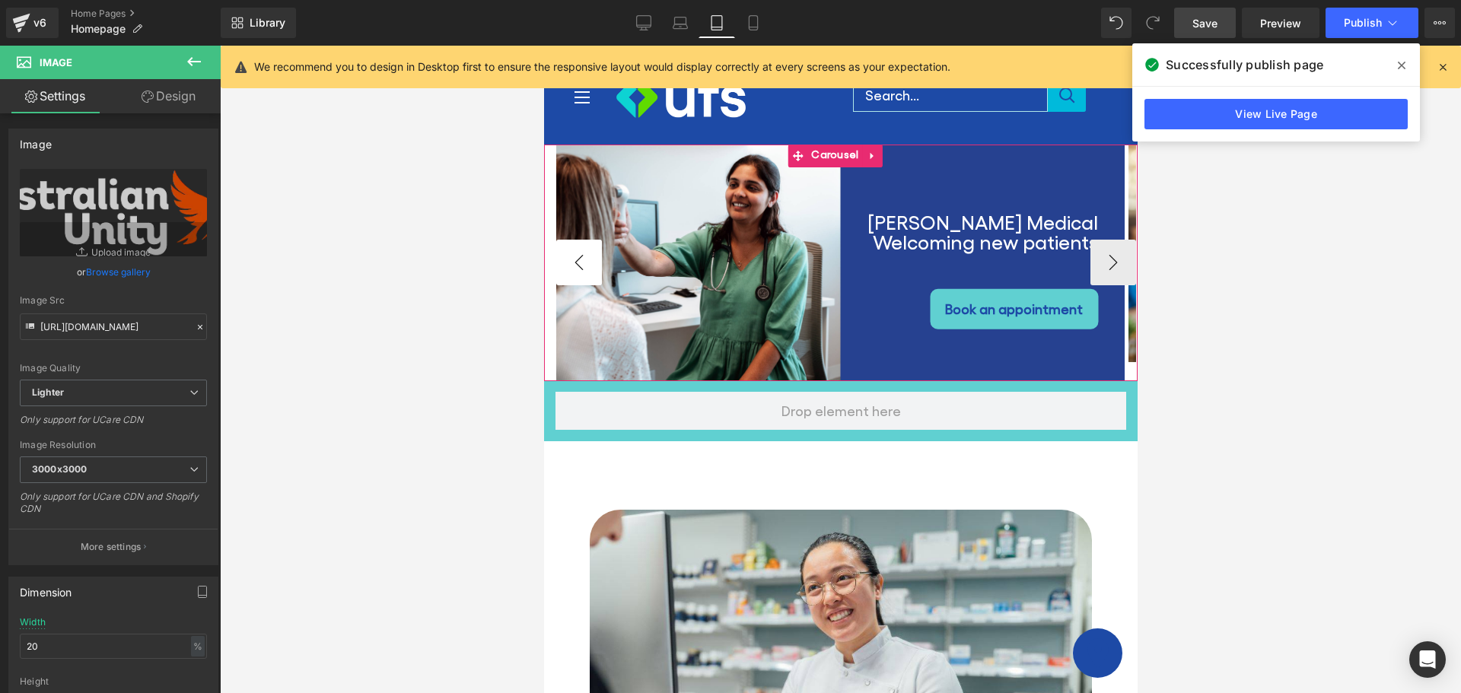
click at [568, 257] on button "‹" at bounding box center [579, 263] width 46 height 46
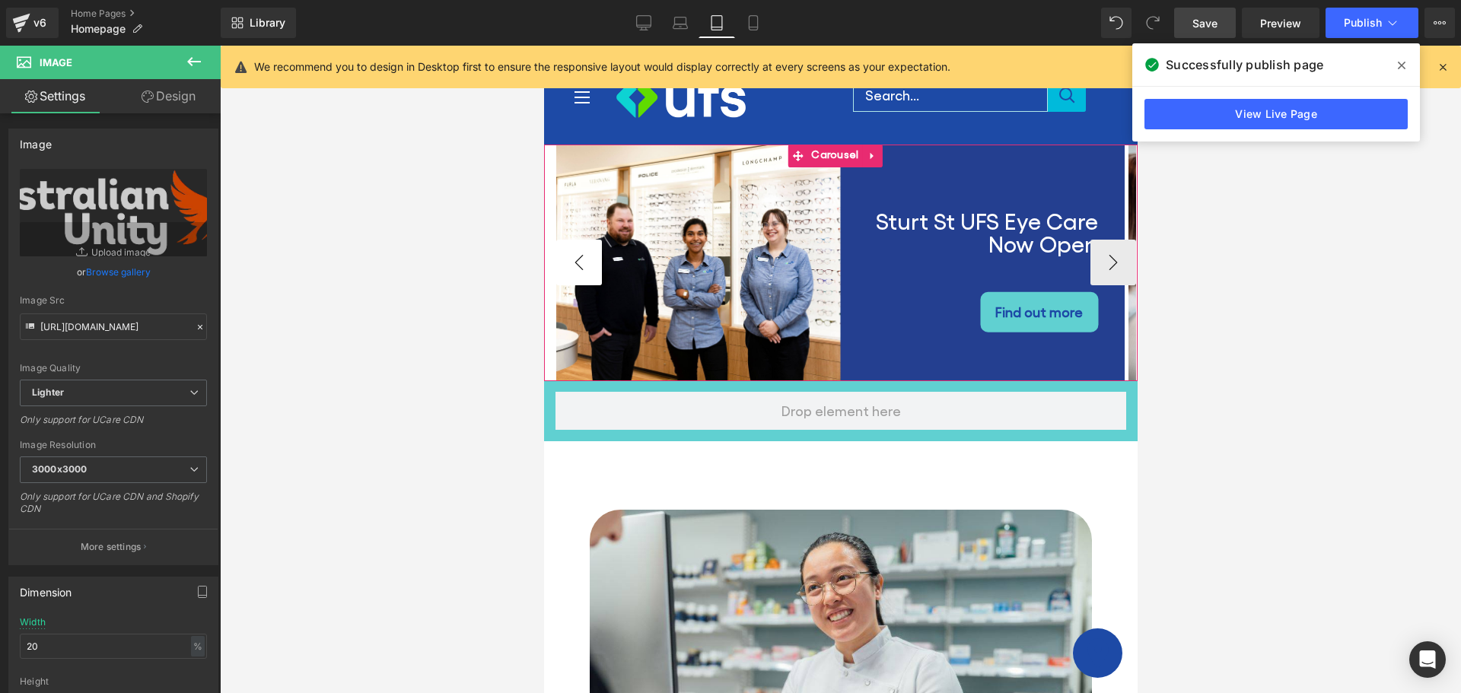
click at [568, 257] on button "‹" at bounding box center [579, 263] width 46 height 46
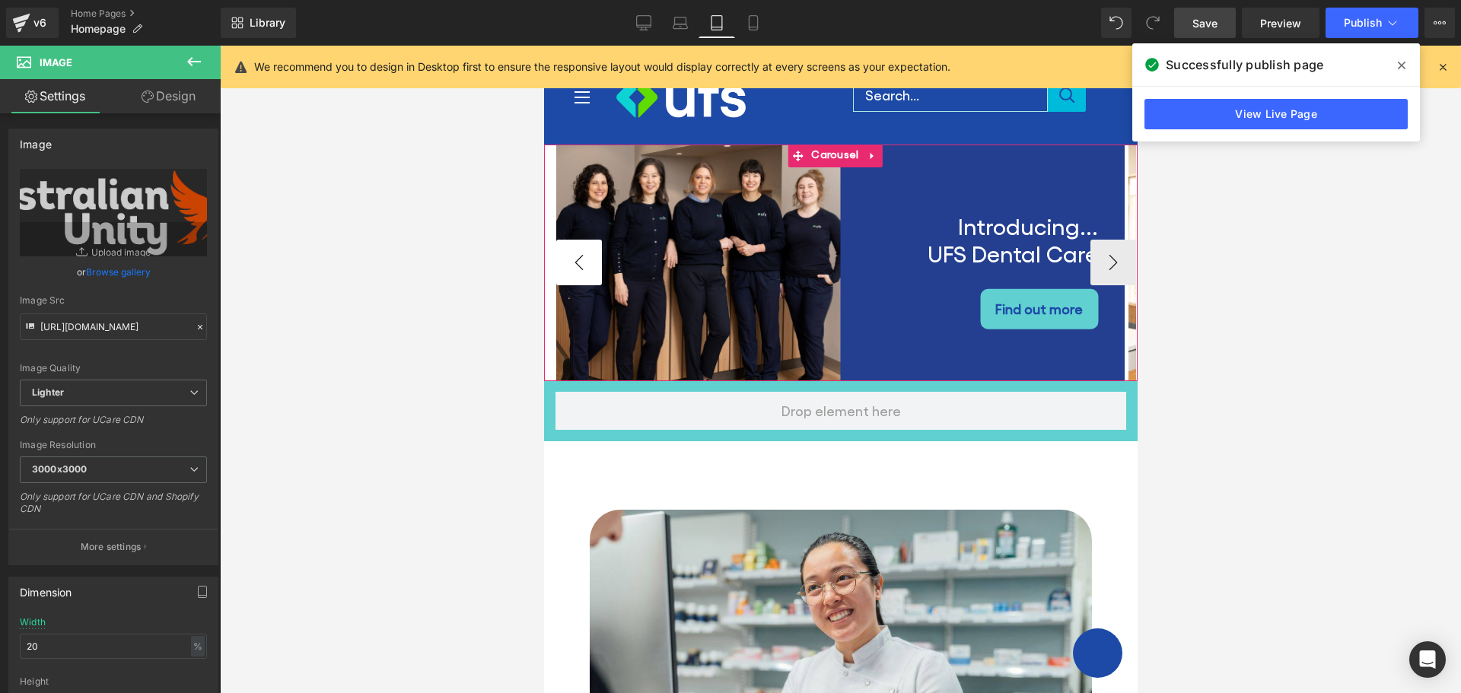
click at [568, 257] on button "‹" at bounding box center [579, 263] width 46 height 46
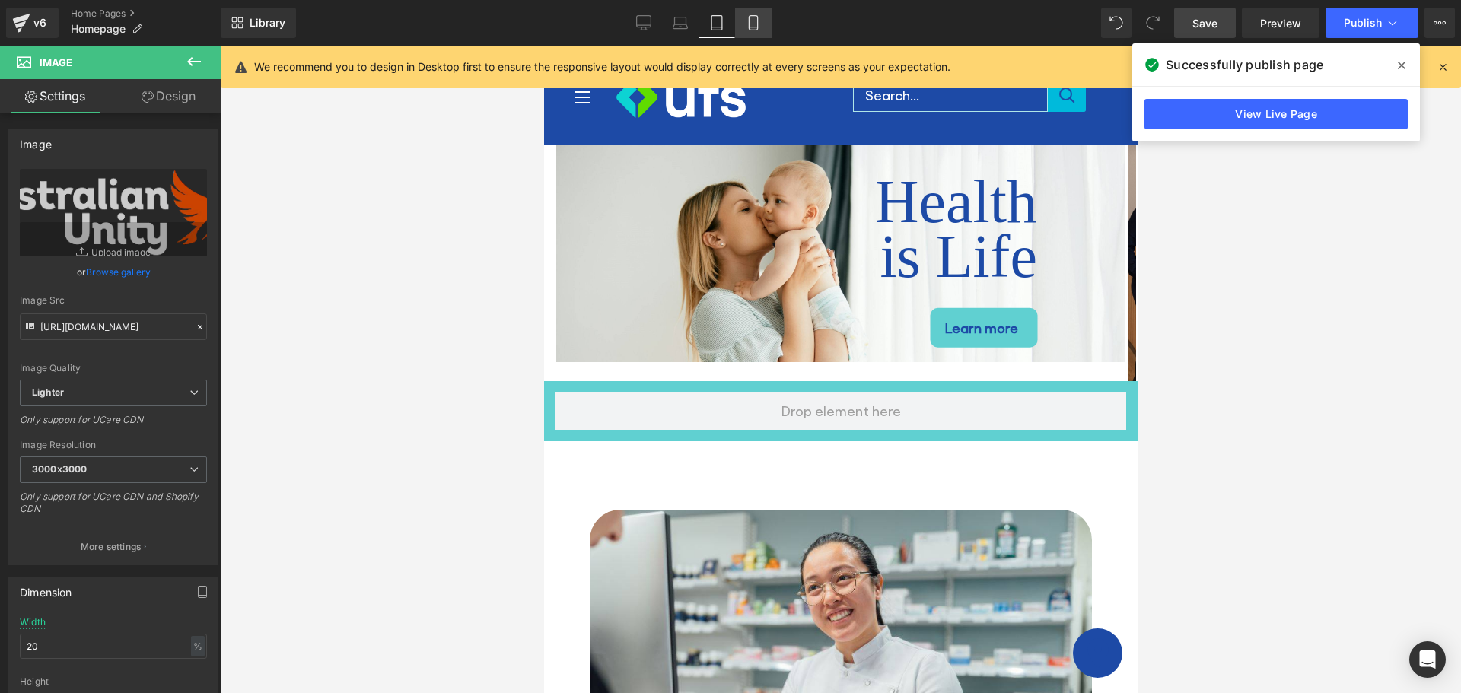
click at [749, 16] on icon at bounding box center [753, 22] width 15 height 15
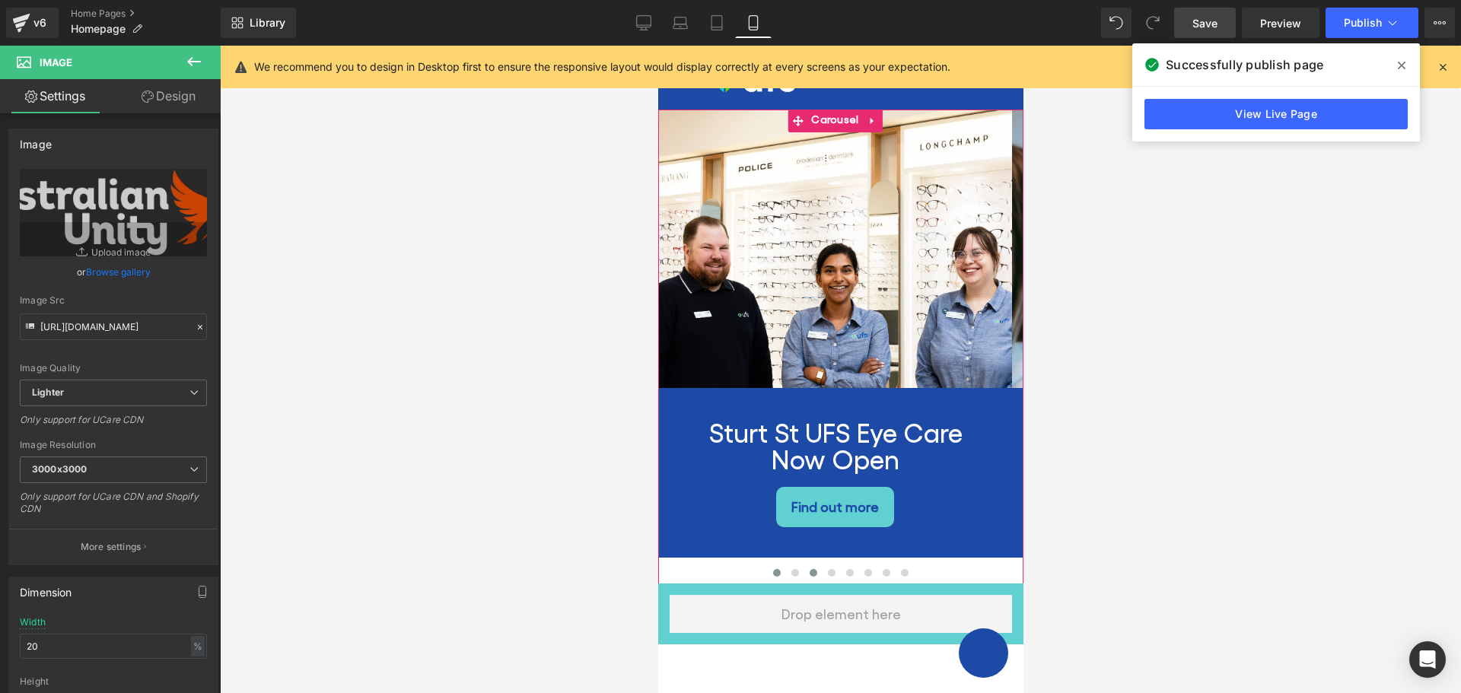
click at [772, 569] on span at bounding box center [776, 573] width 8 height 8
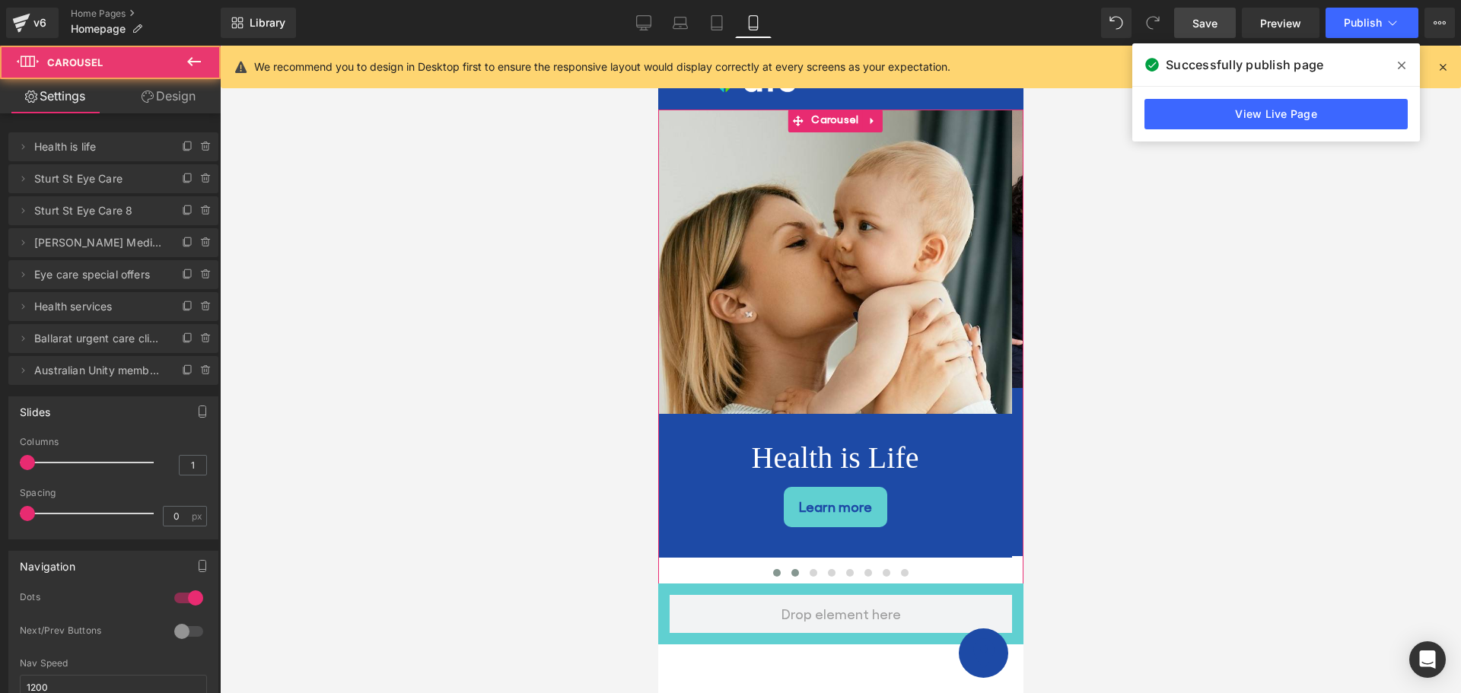
click at [791, 565] on button at bounding box center [794, 572] width 18 height 15
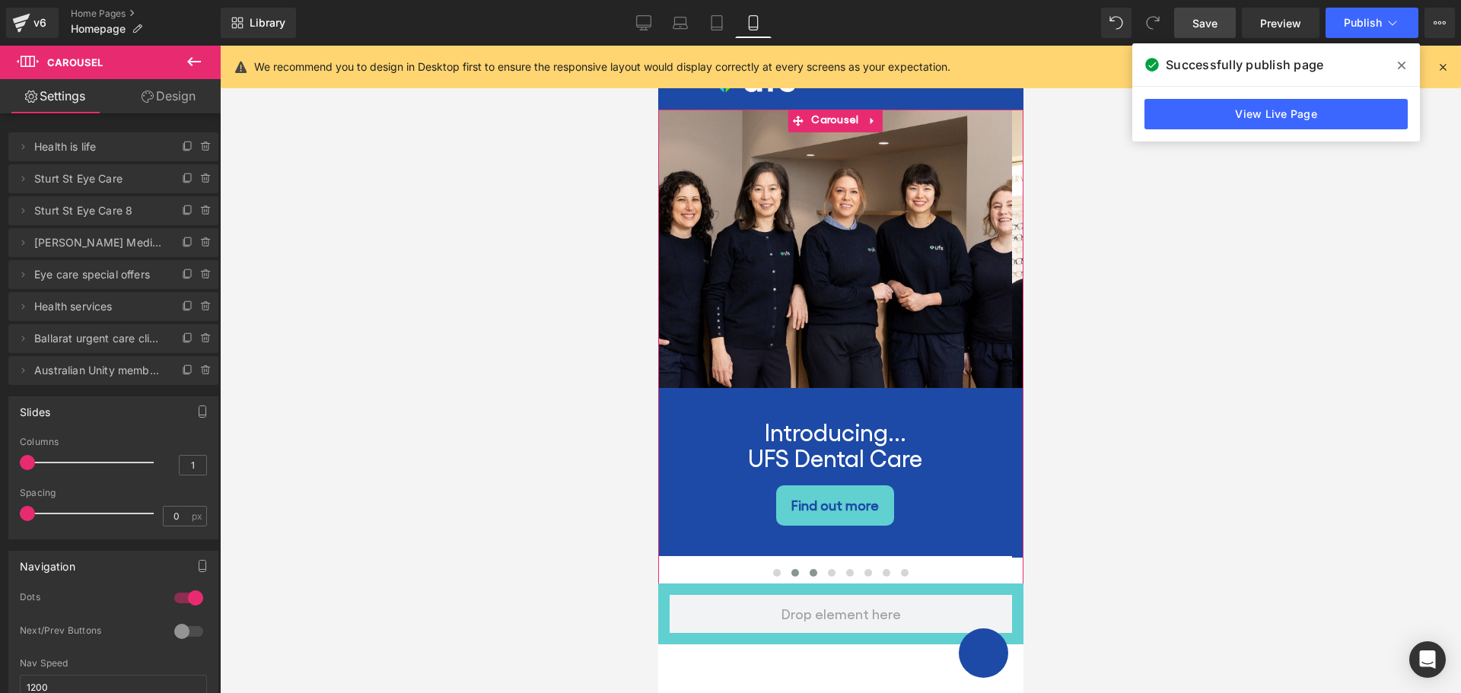
click at [809, 569] on span at bounding box center [813, 573] width 8 height 8
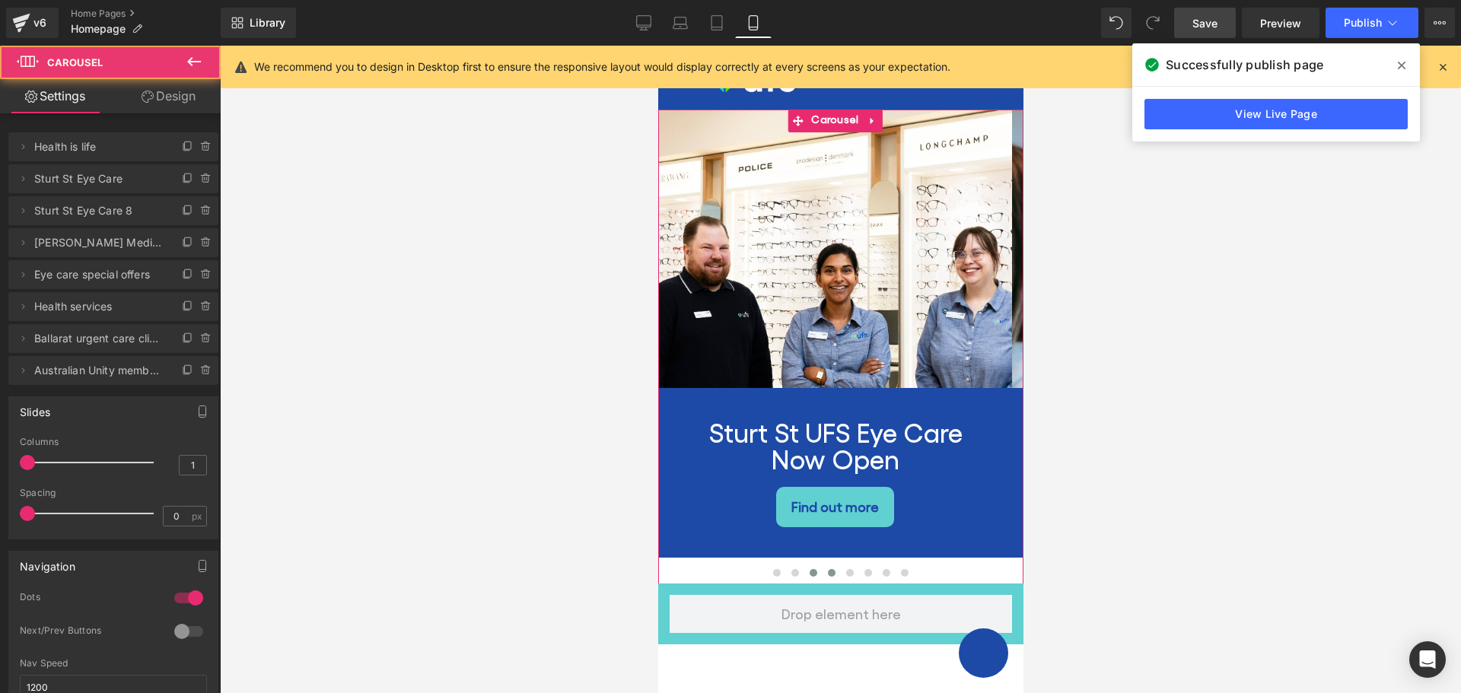
click at [827, 569] on span at bounding box center [831, 573] width 8 height 8
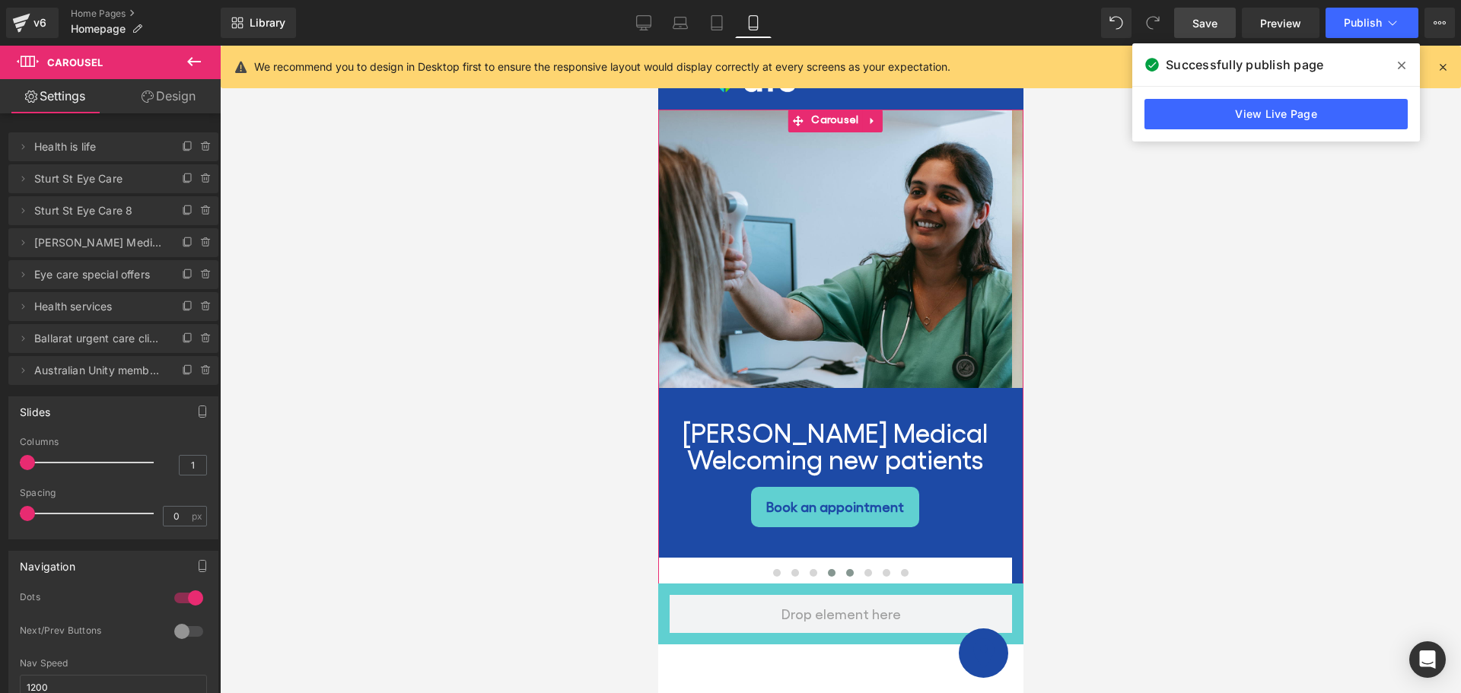
click at [846, 569] on span at bounding box center [850, 573] width 8 height 8
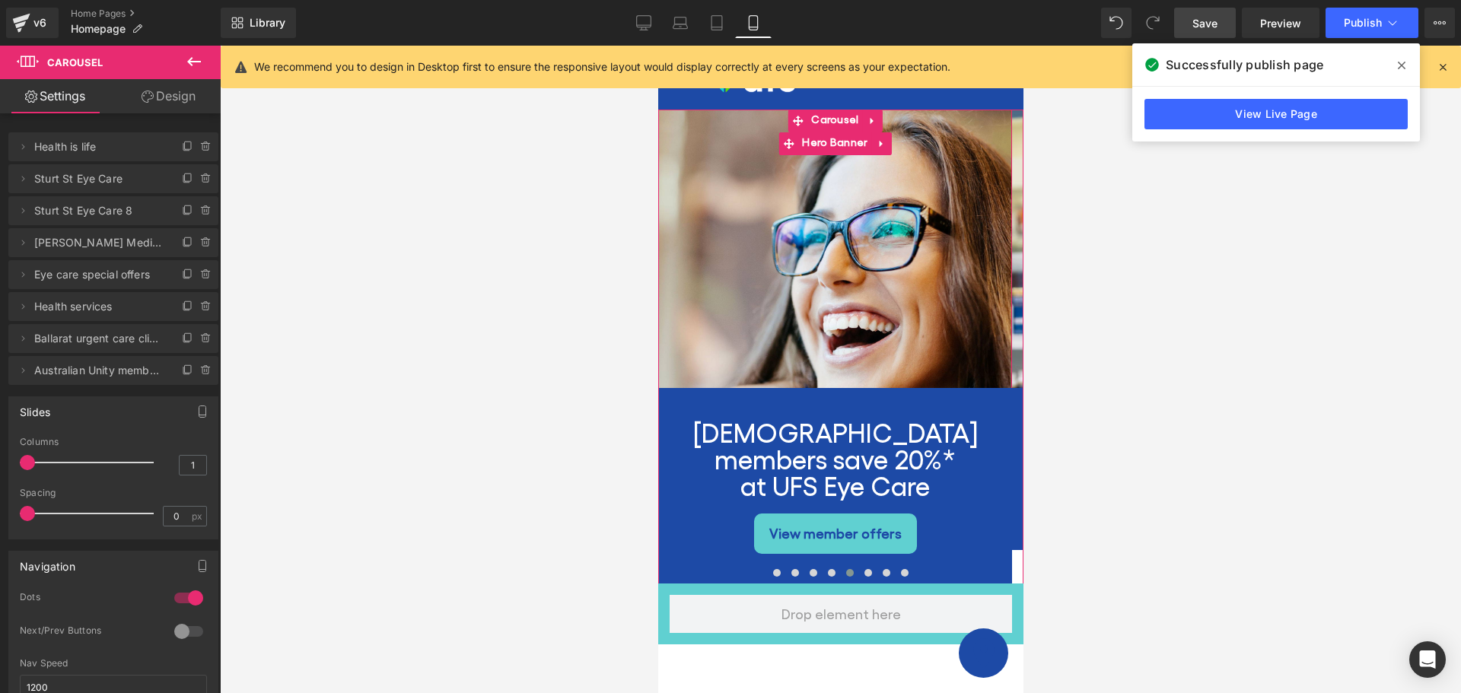
click at [815, 240] on div at bounding box center [835, 347] width 354 height 474
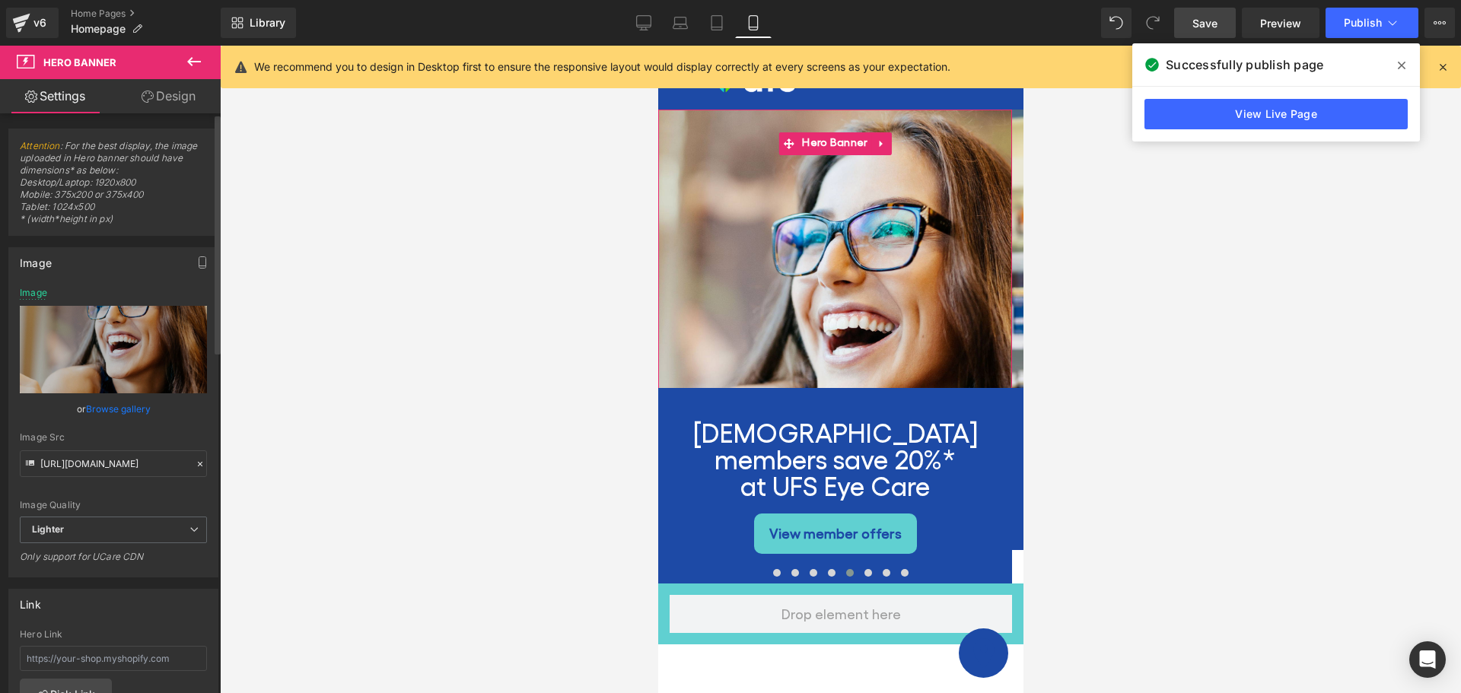
click at [113, 405] on link "Browse gallery" at bounding box center [118, 409] width 65 height 27
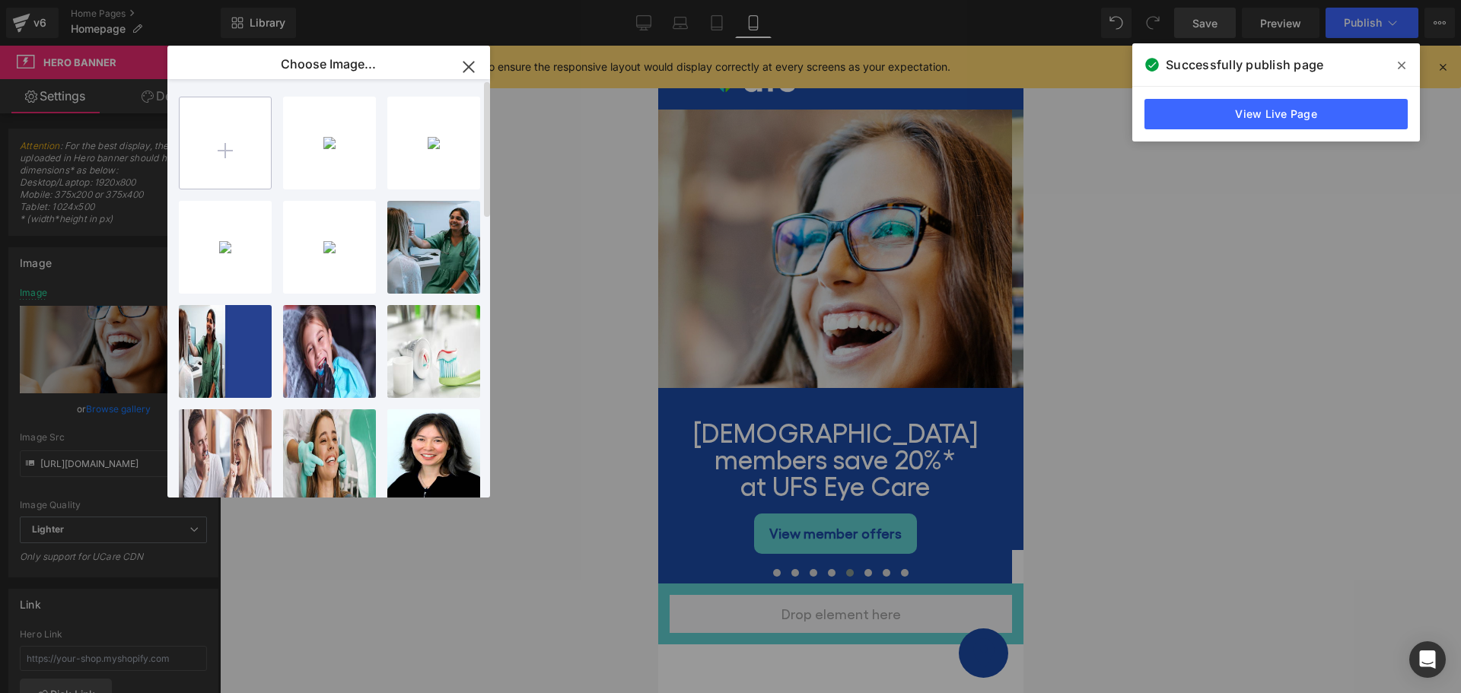
click at [220, 142] on input "file" at bounding box center [225, 142] width 91 height 91
type input "C:\fakepath\Artboard 19.png"
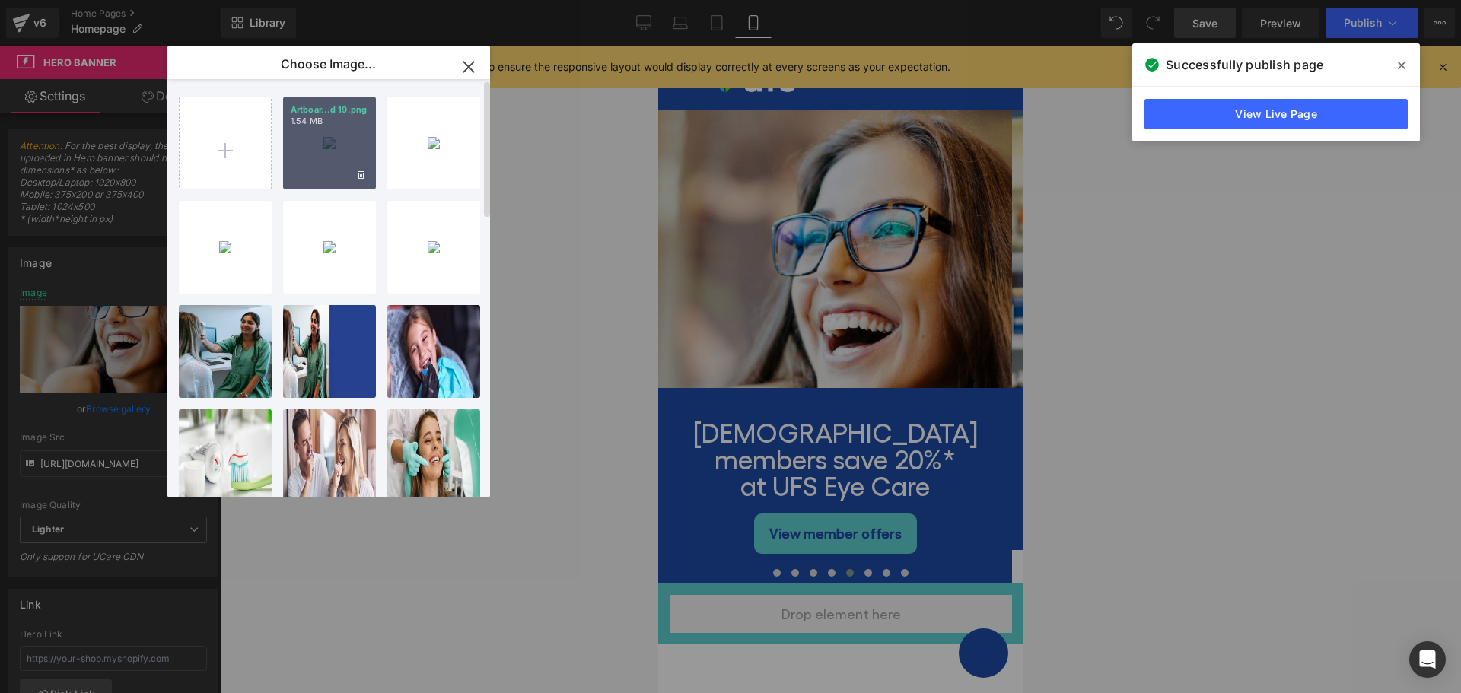
click at [313, 139] on div "Artboar...d 19.png 1.54 MB" at bounding box center [329, 143] width 93 height 93
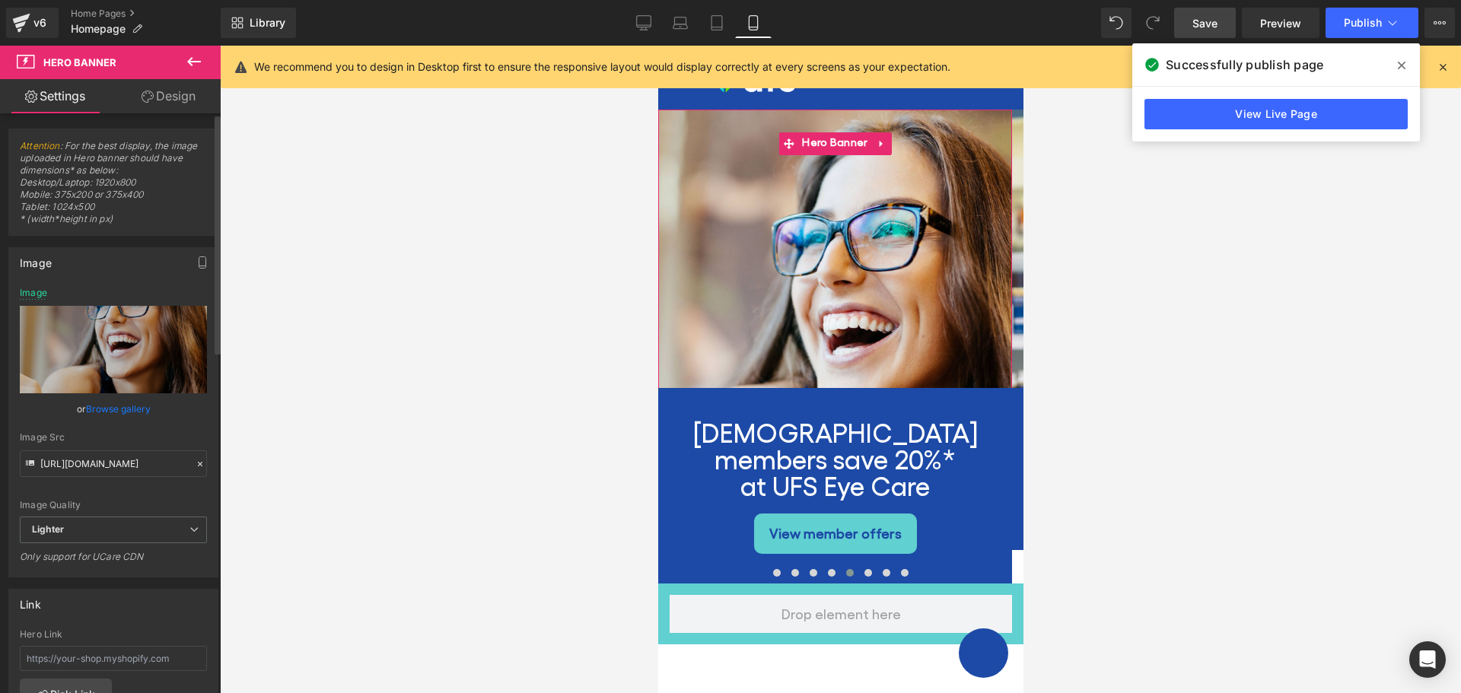
click at [102, 404] on link "Browse gallery" at bounding box center [118, 409] width 65 height 27
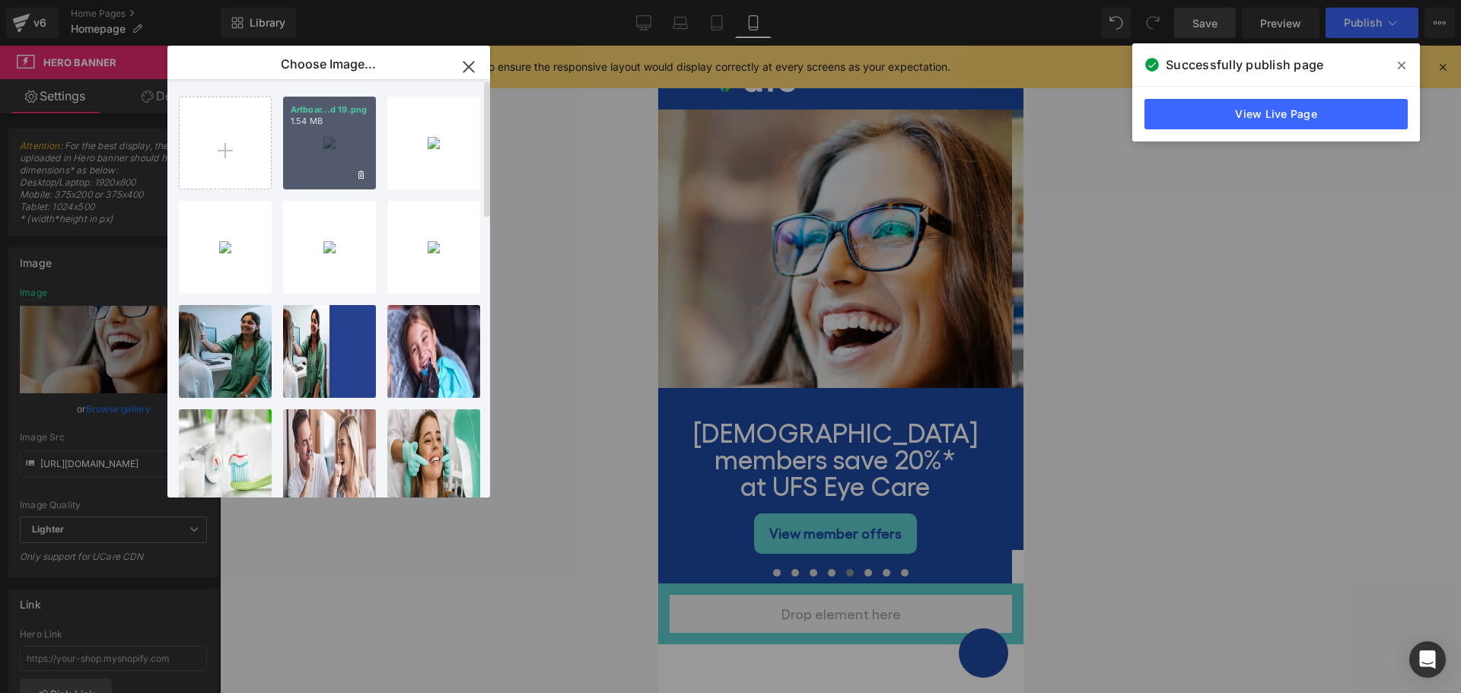
click at [320, 130] on div "Artboar...d 19.png 1.54 MB" at bounding box center [329, 143] width 93 height 93
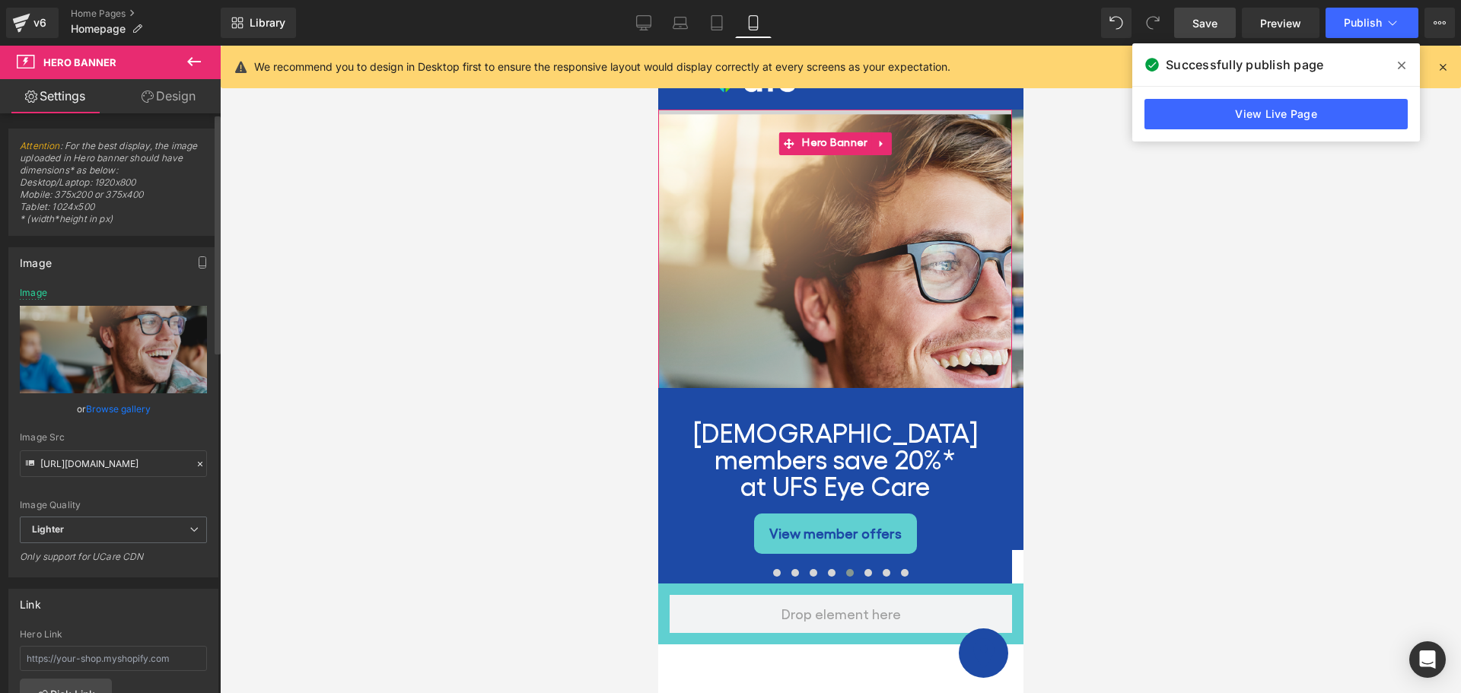
click at [90, 412] on link "Browse gallery" at bounding box center [118, 409] width 65 height 27
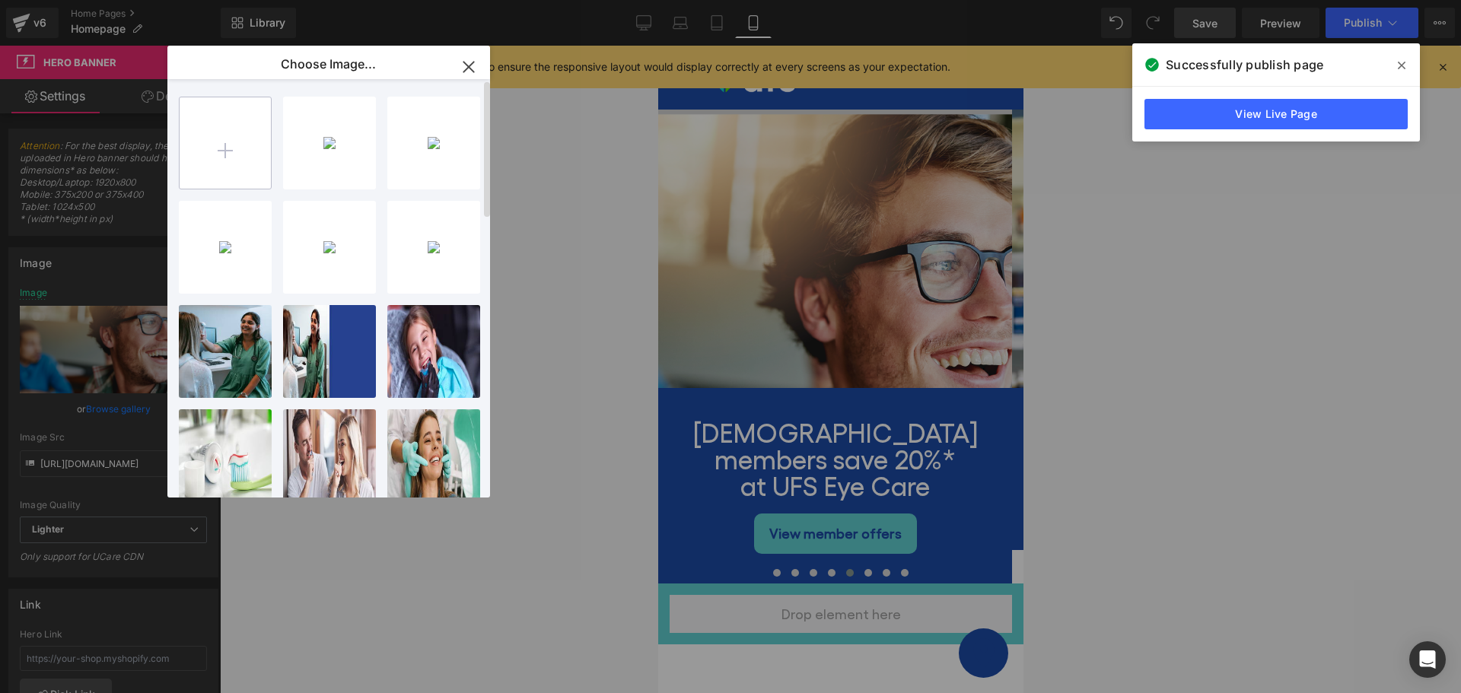
click at [219, 158] on input "file" at bounding box center [225, 142] width 91 height 91
click at [467, 68] on icon "button" at bounding box center [468, 67] width 10 height 10
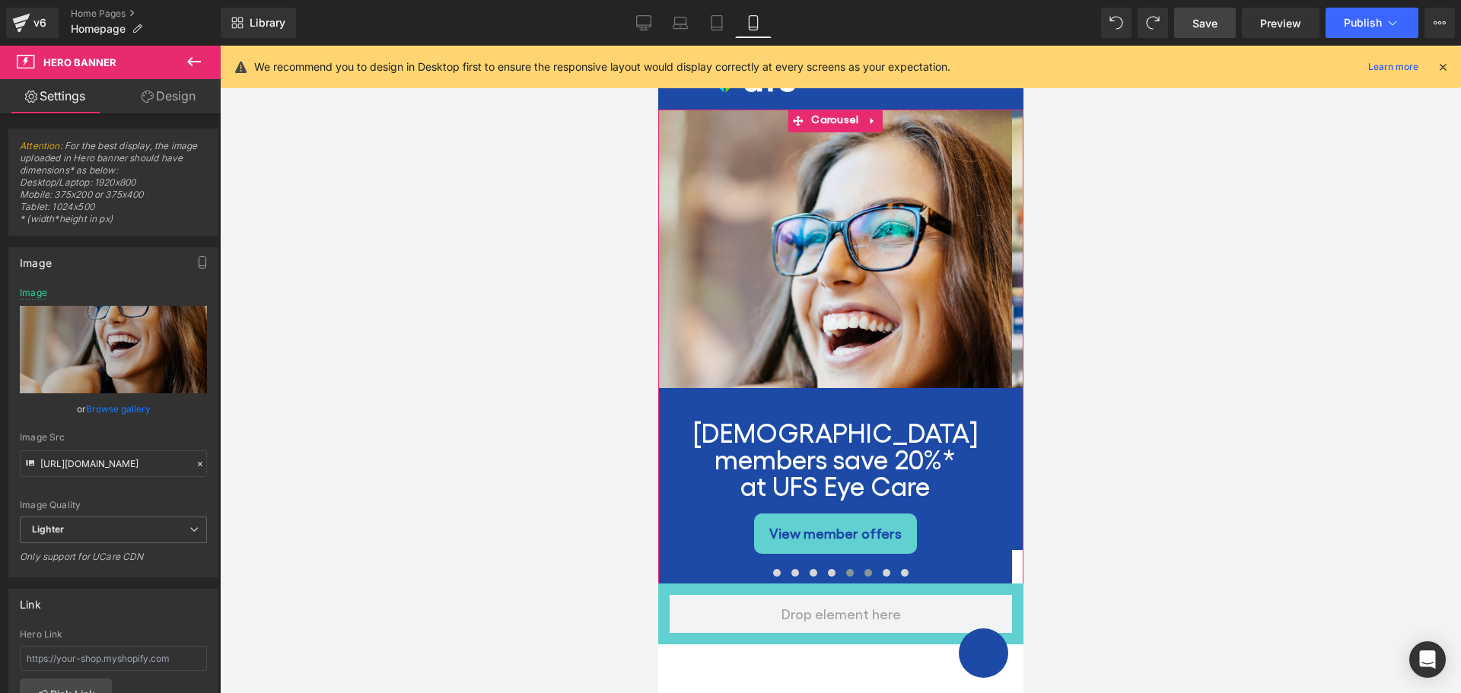
click at [864, 569] on span at bounding box center [868, 573] width 8 height 8
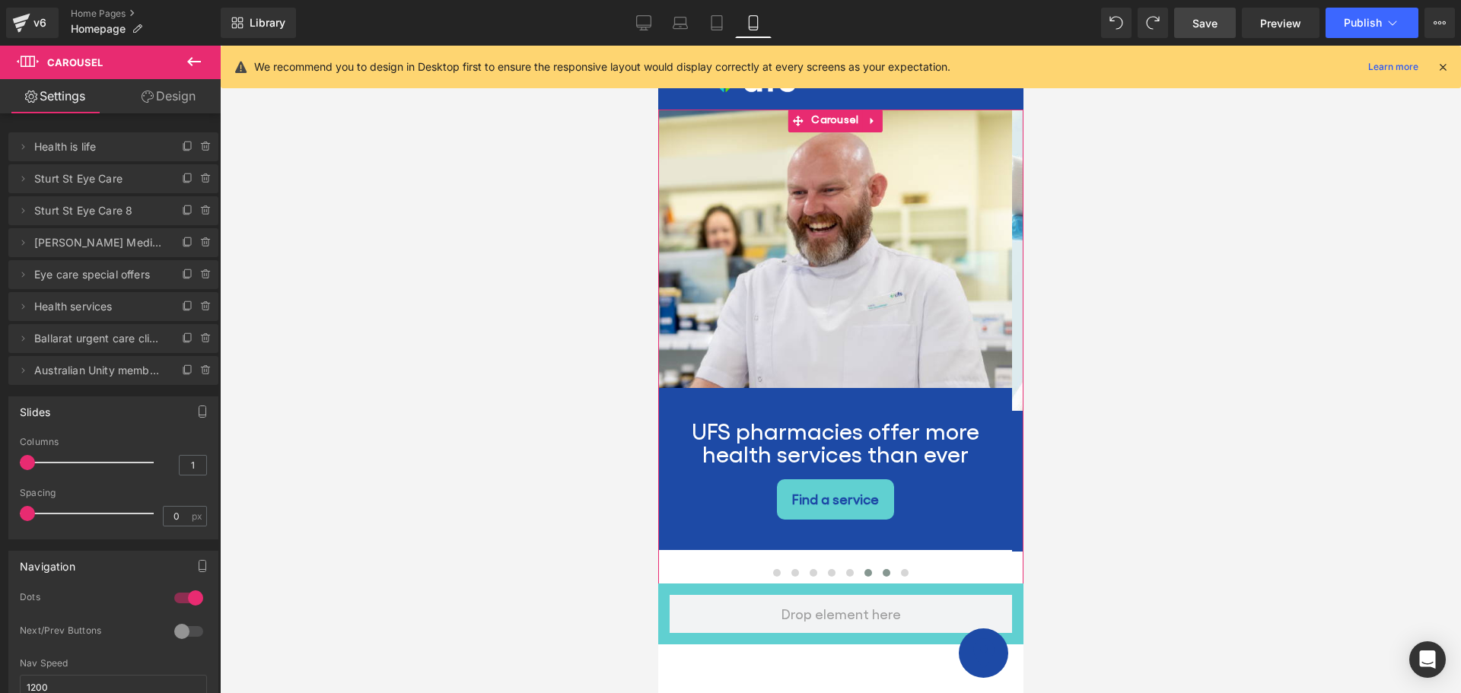
click at [882, 569] on span at bounding box center [886, 573] width 8 height 8
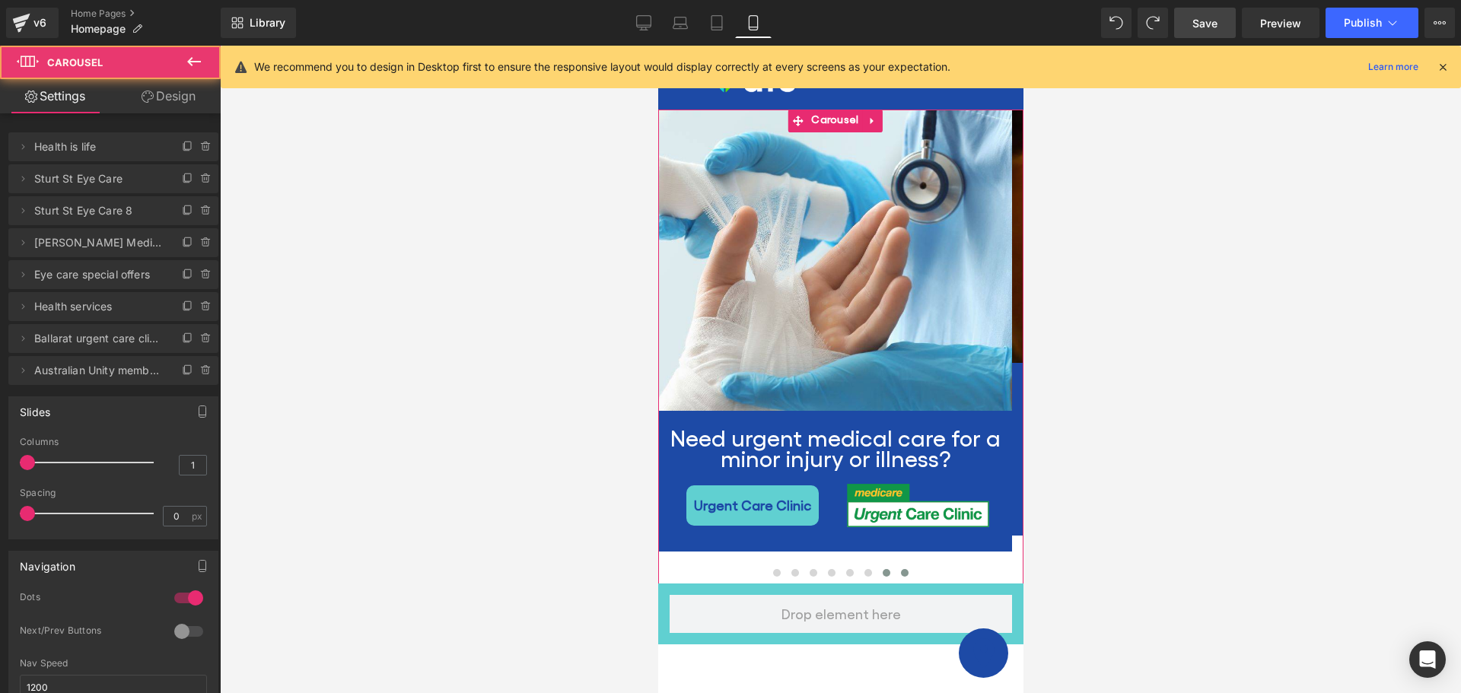
click at [896, 565] on button at bounding box center [904, 572] width 18 height 15
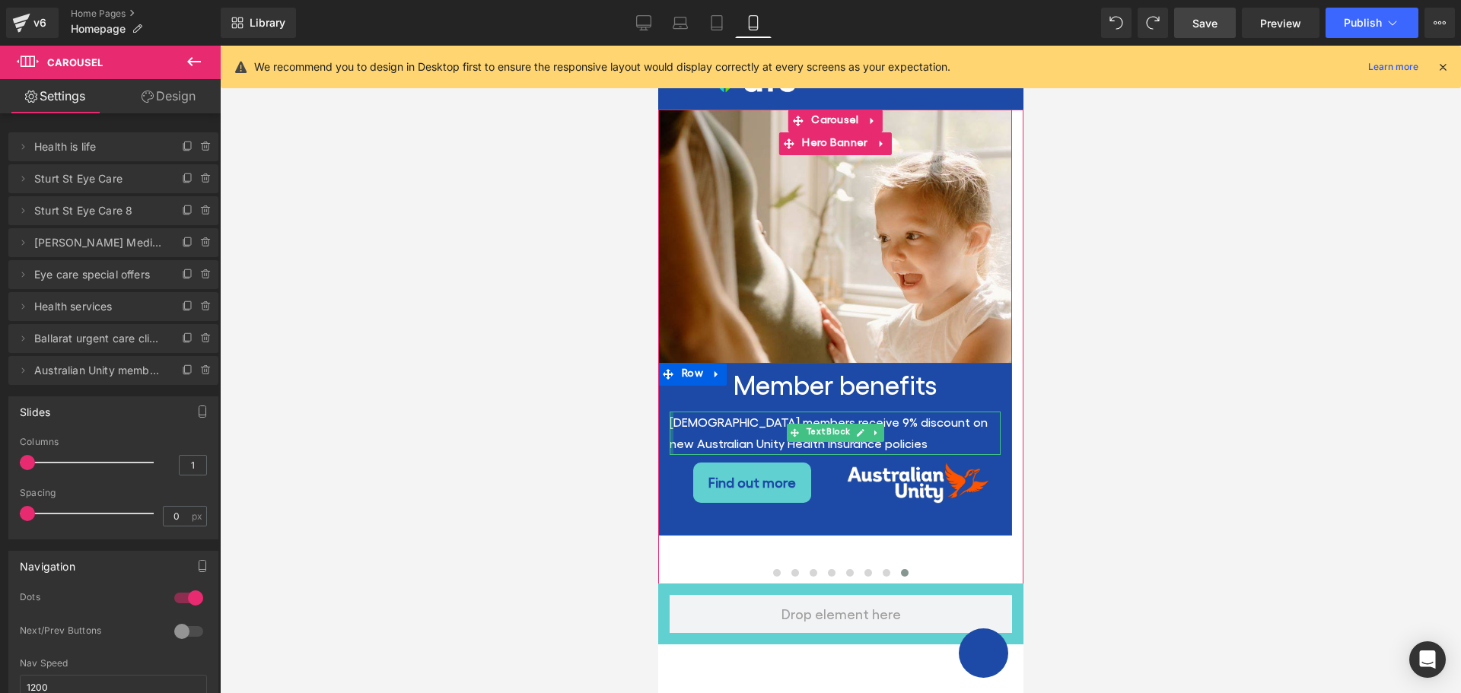
click at [670, 421] on div at bounding box center [671, 434] width 4 height 44
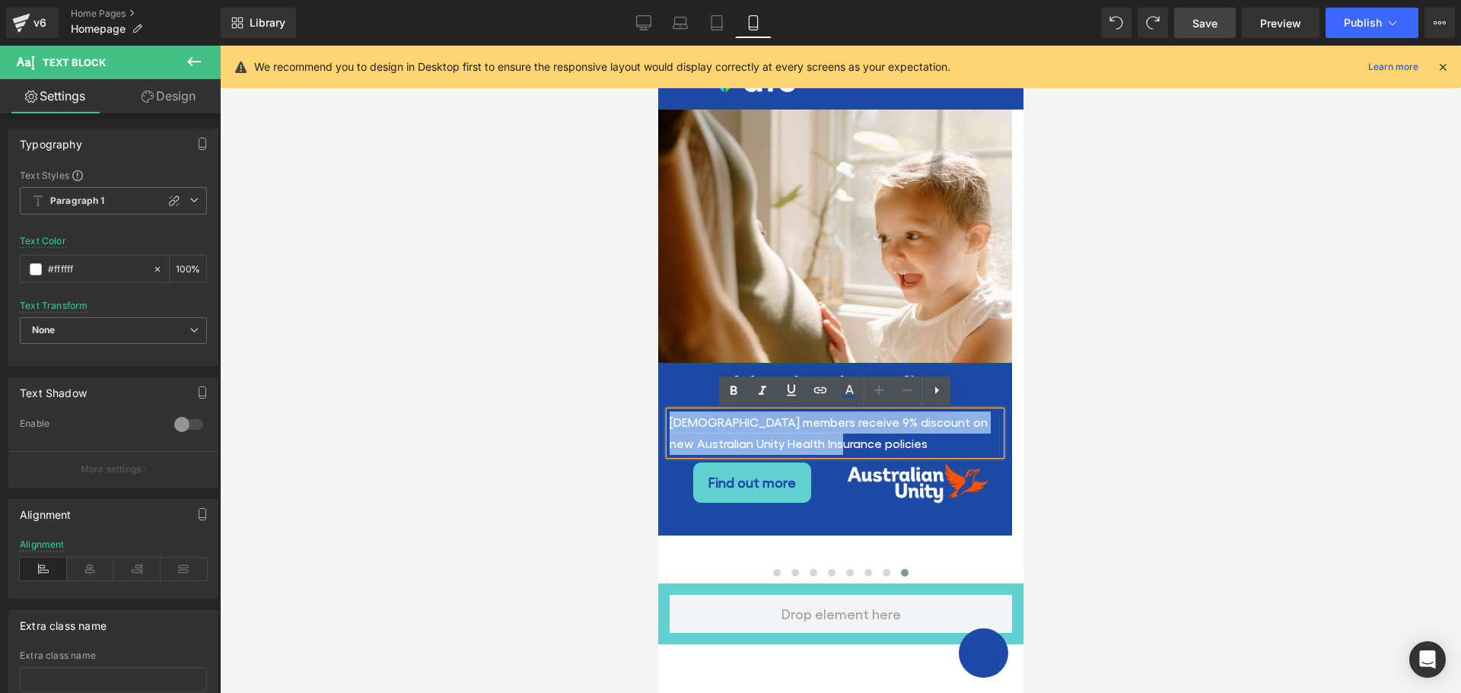
drag, startPoint x: 809, startPoint y: 443, endPoint x: 672, endPoint y: 418, distance: 139.3
click at [672, 418] on p "[DEMOGRAPHIC_DATA] members receive 9% discount on new Australian Unity Health I…" at bounding box center [834, 434] width 331 height 44
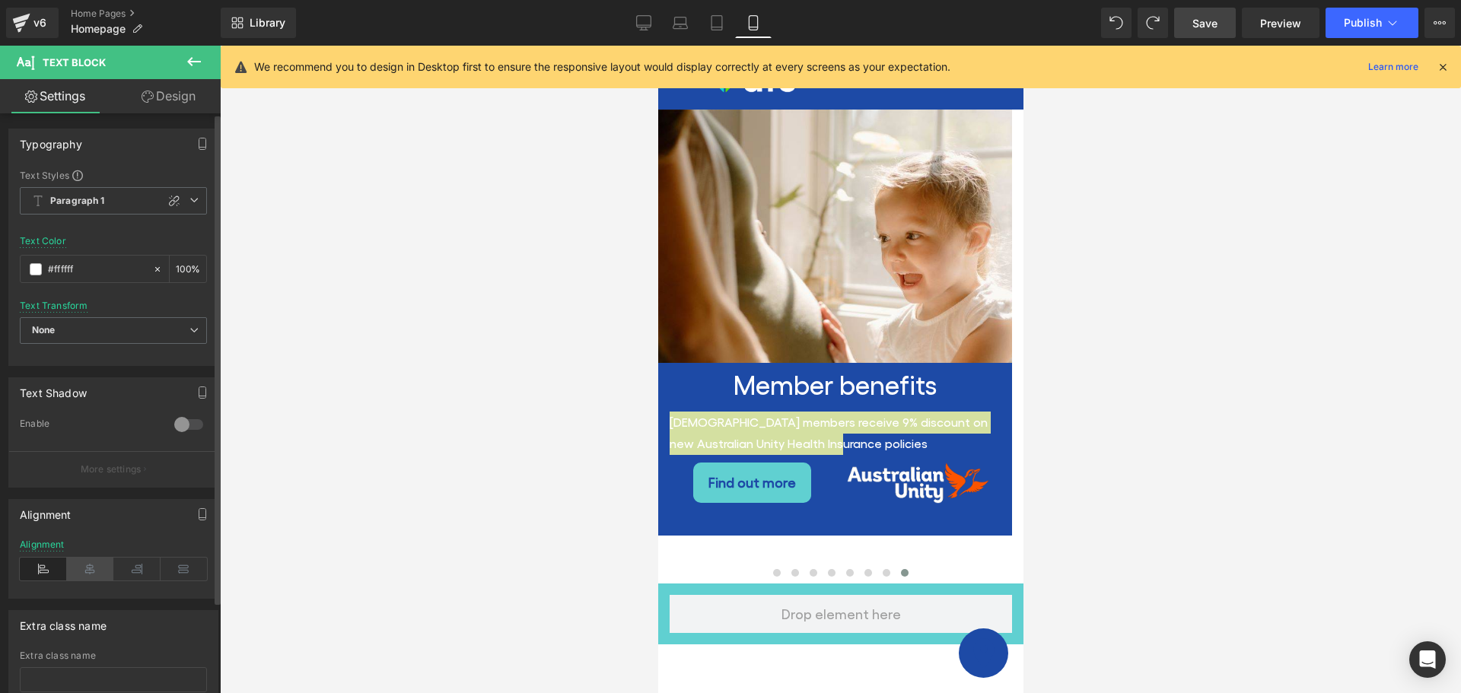
click at [86, 562] on icon at bounding box center [90, 569] width 47 height 23
click at [1075, 441] on div at bounding box center [840, 370] width 1241 height 648
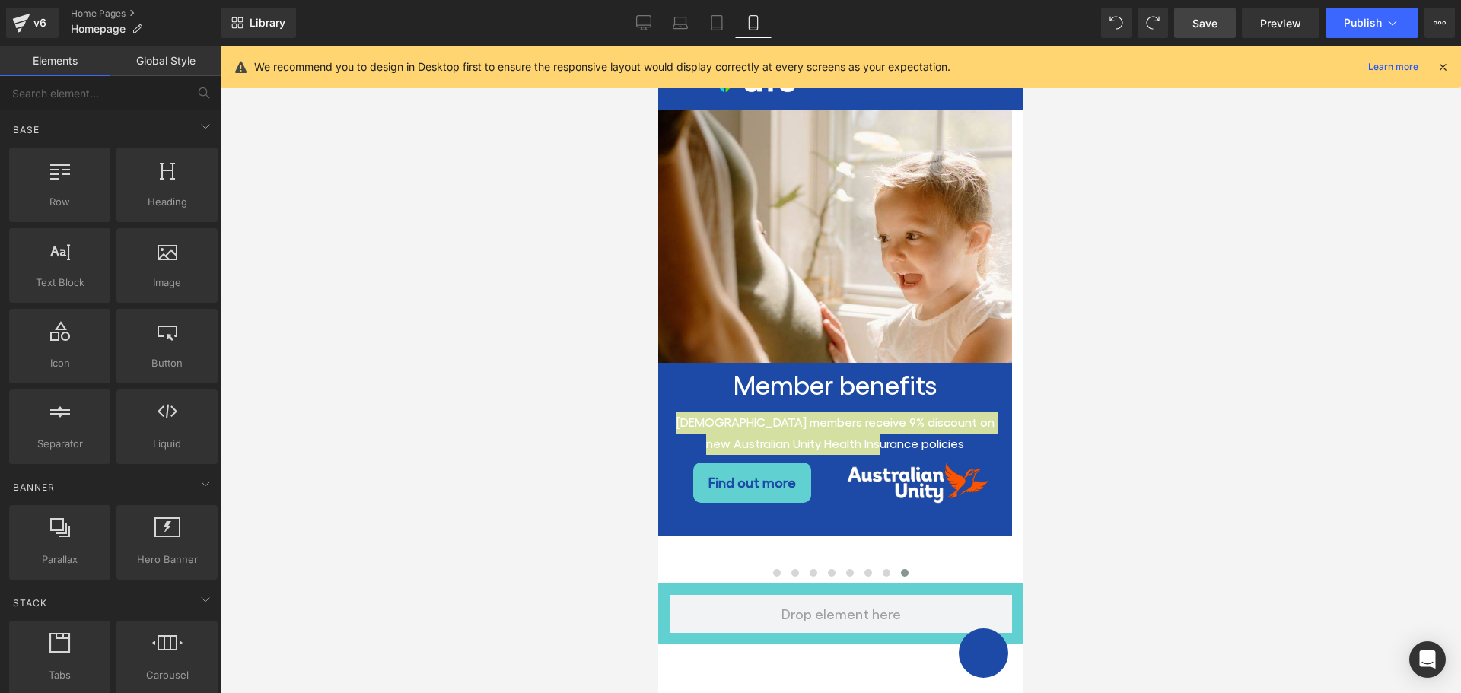
click at [1205, 29] on span "Save" at bounding box center [1205, 23] width 25 height 16
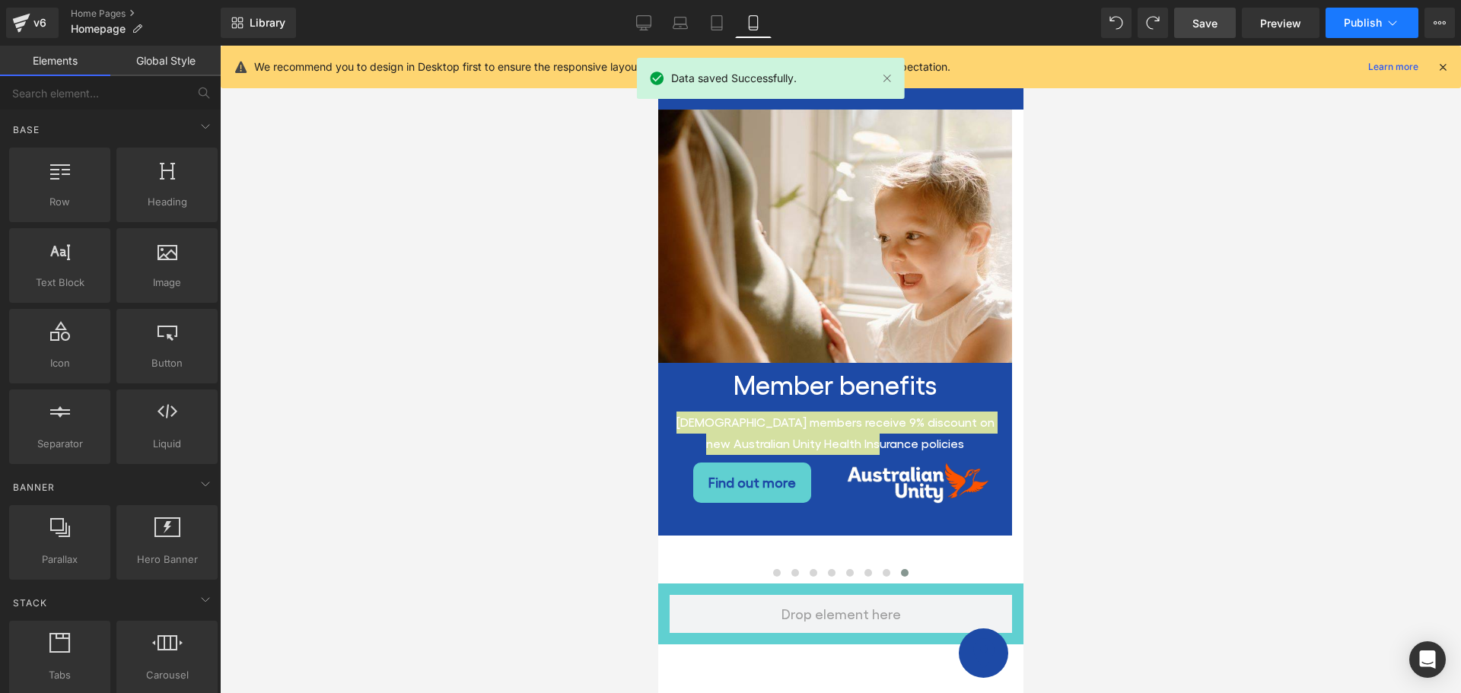
click at [1352, 27] on span "Publish" at bounding box center [1363, 23] width 38 height 12
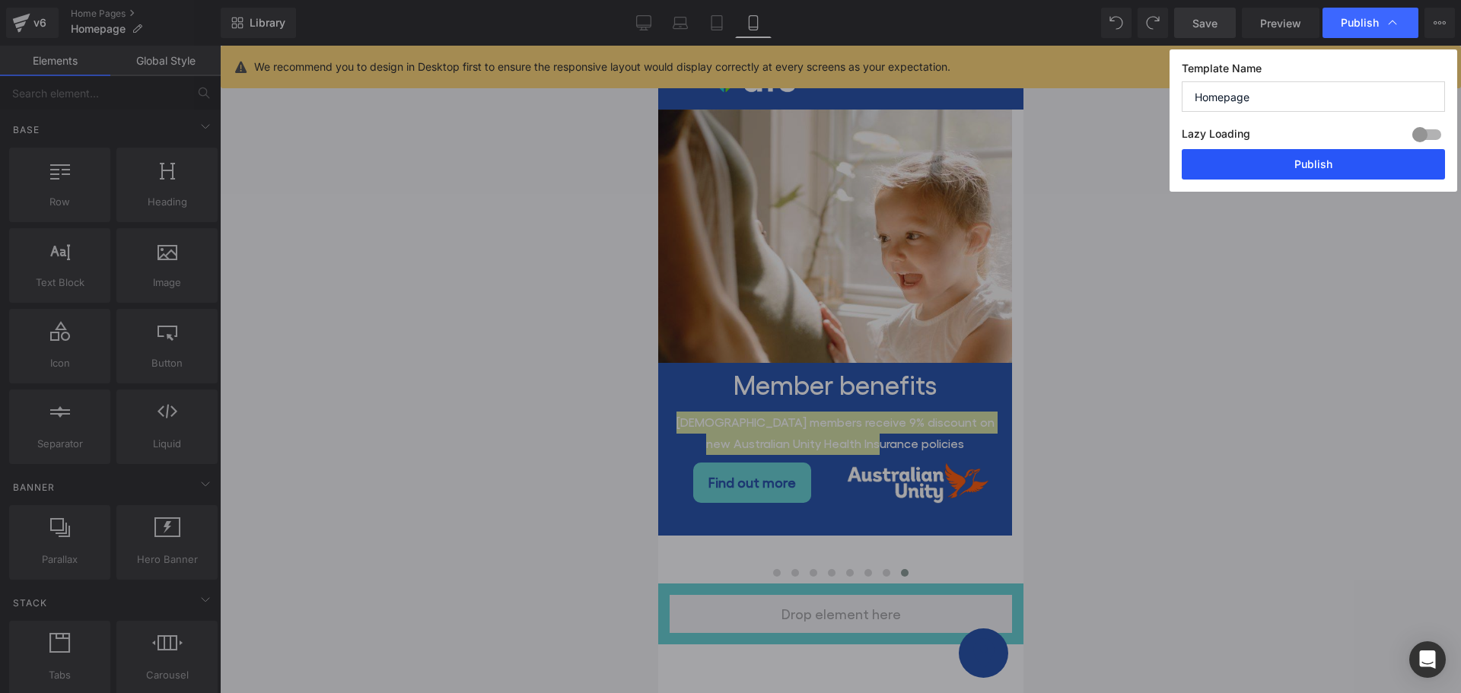
click at [1327, 169] on button "Publish" at bounding box center [1313, 164] width 263 height 30
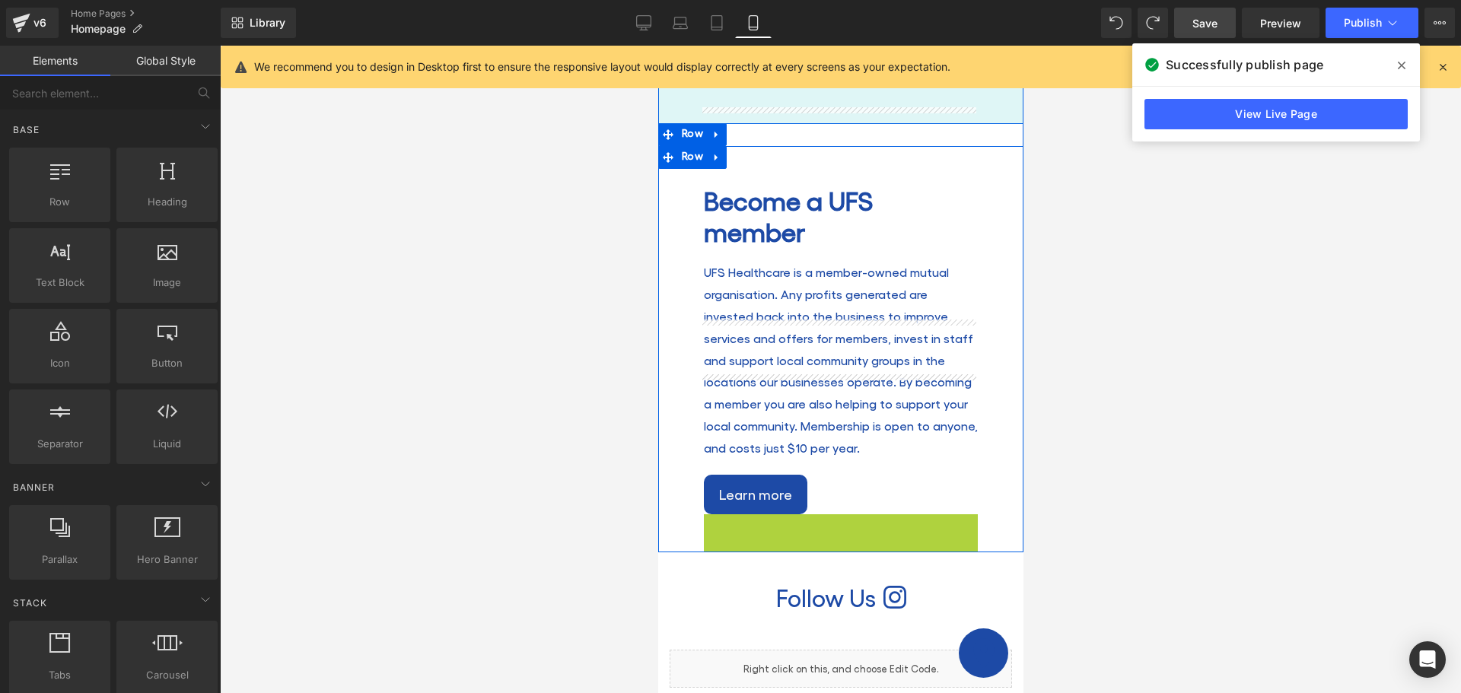
scroll to position [2801, 0]
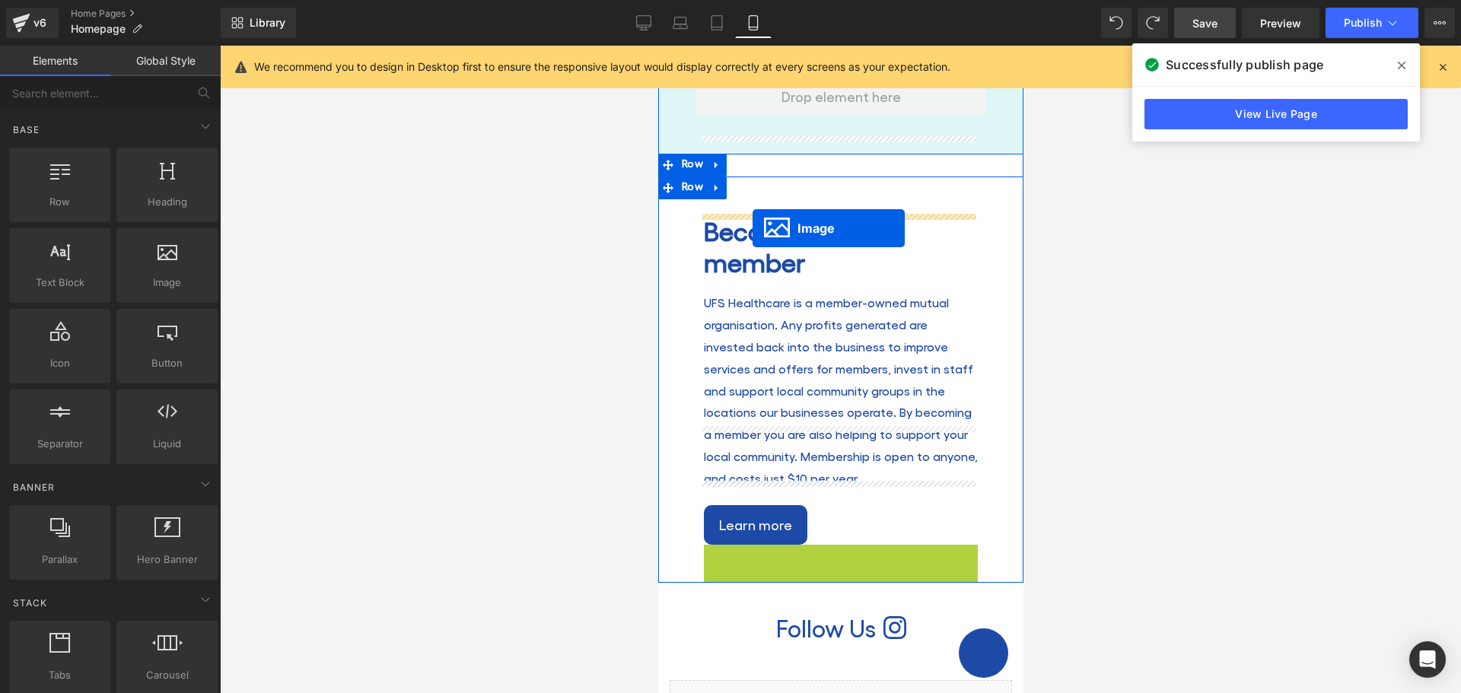
drag, startPoint x: 808, startPoint y: 348, endPoint x: 752, endPoint y: 228, distance: 132.1
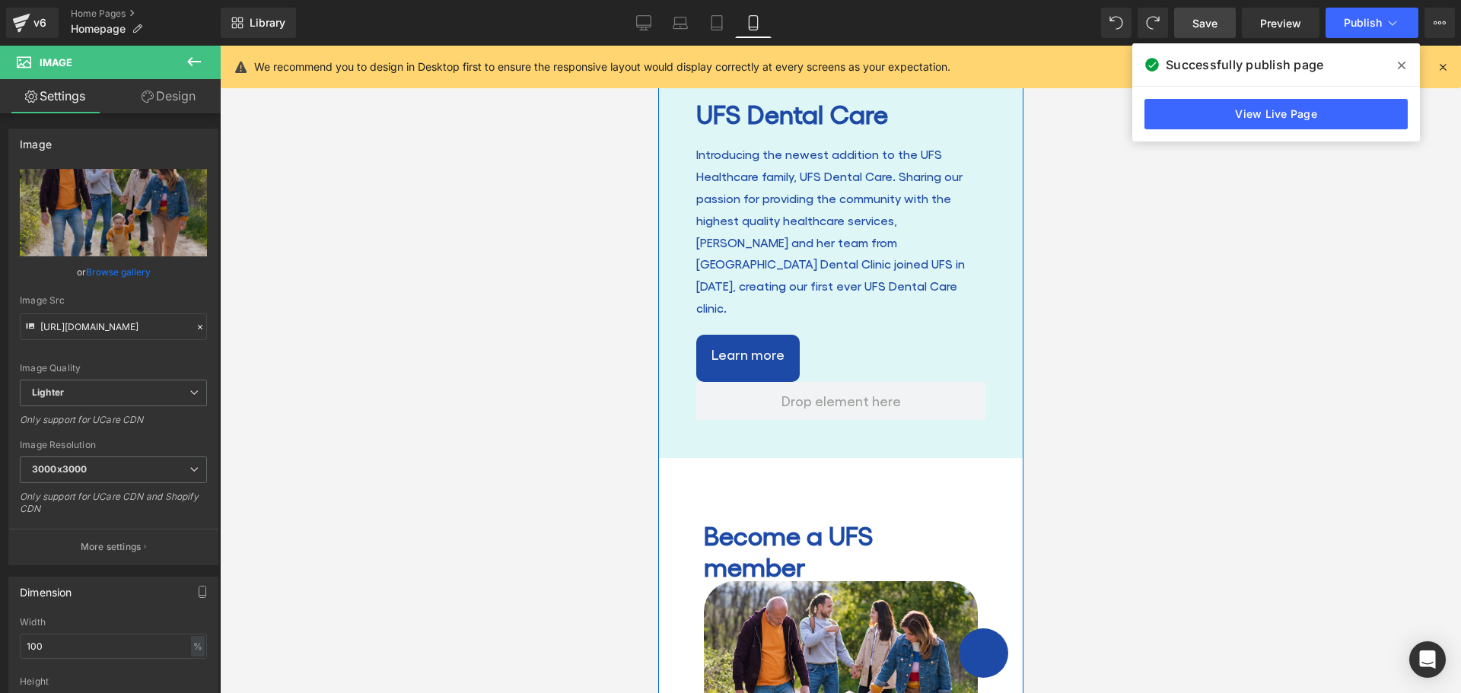
scroll to position [2572, 0]
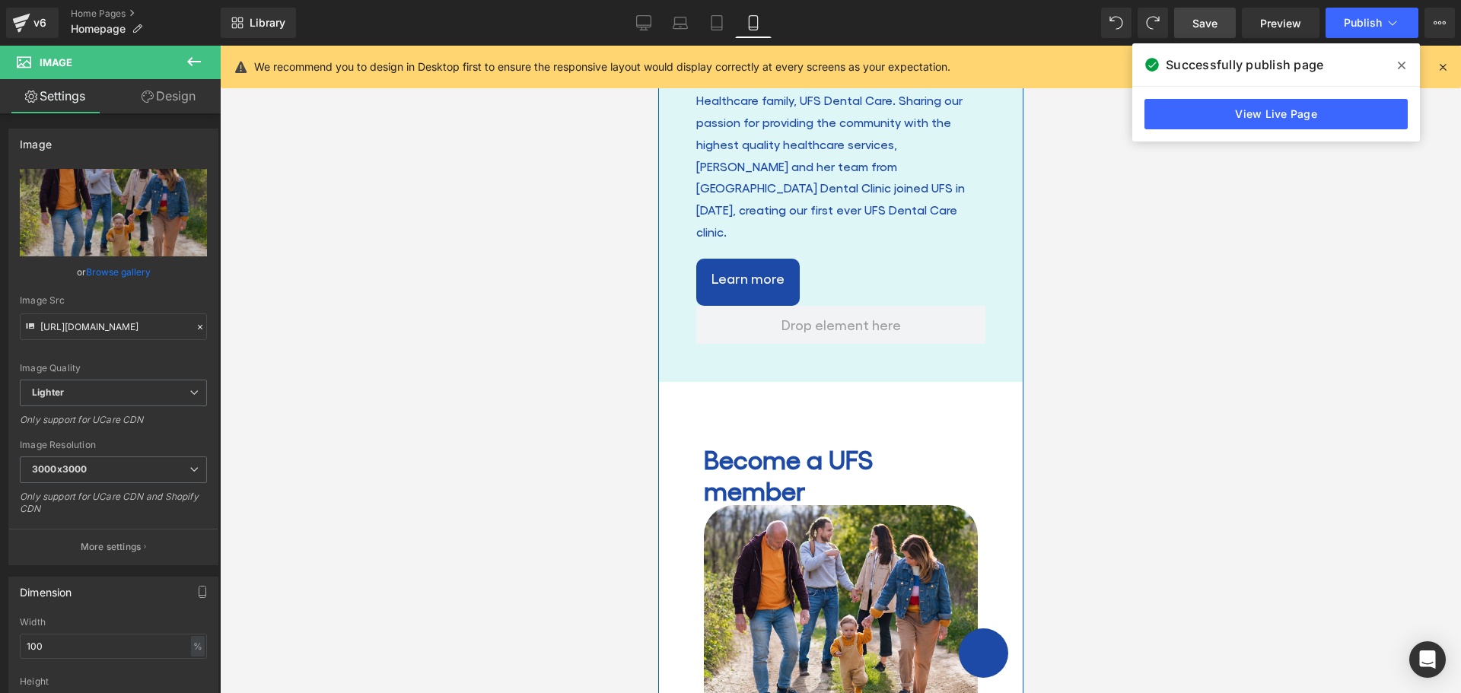
click at [804, 443] on h2 "Become a UFS member" at bounding box center [840, 474] width 274 height 62
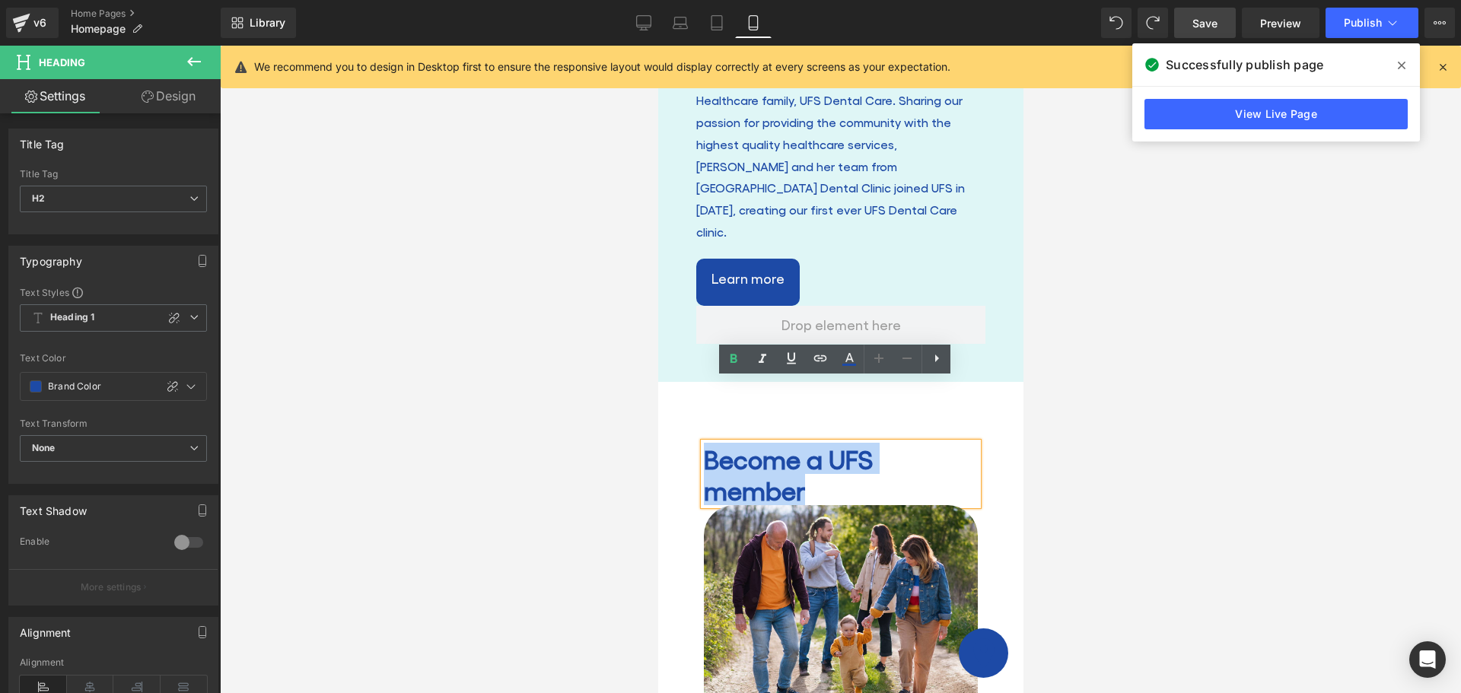
drag, startPoint x: 804, startPoint y: 428, endPoint x: 697, endPoint y: 371, distance: 121.2
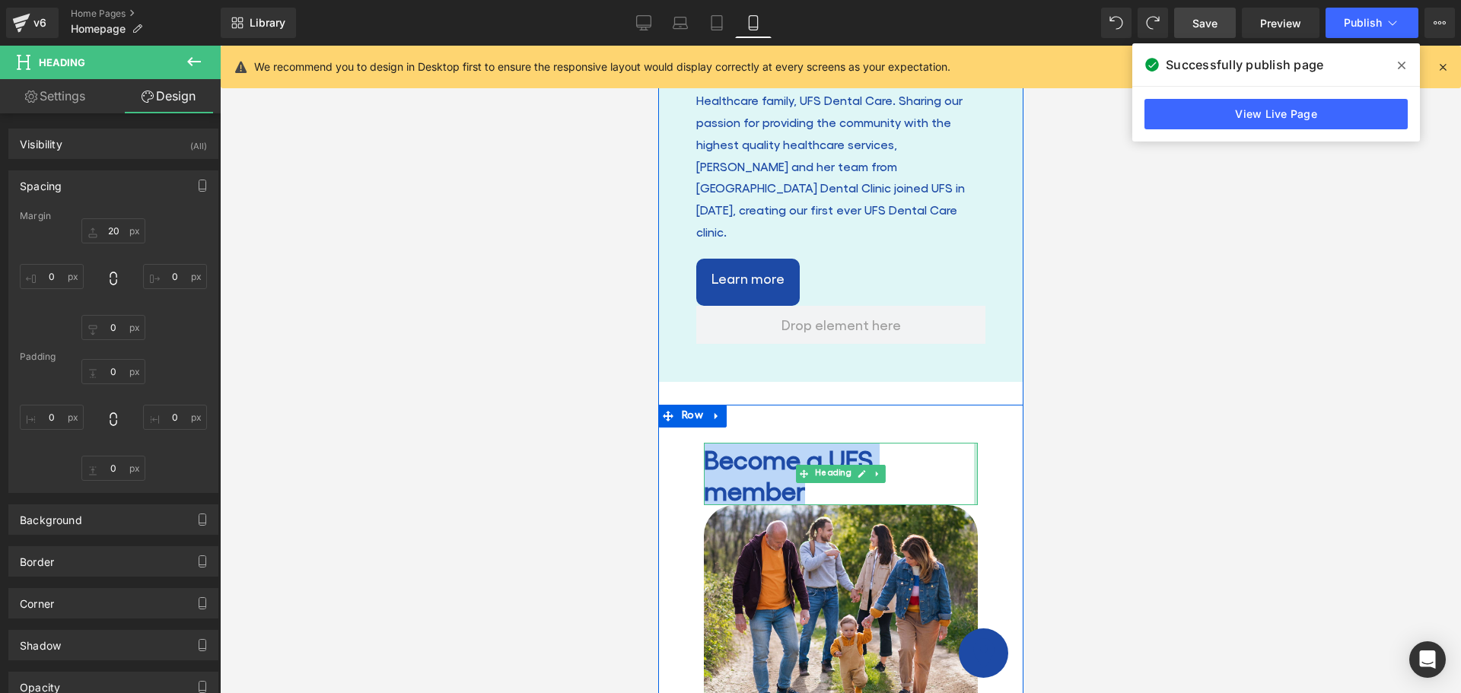
drag, startPoint x: 967, startPoint y: 406, endPoint x: 978, endPoint y: 405, distance: 10.7
drag, startPoint x: 967, startPoint y: 409, endPoint x: 981, endPoint y: 409, distance: 13.7
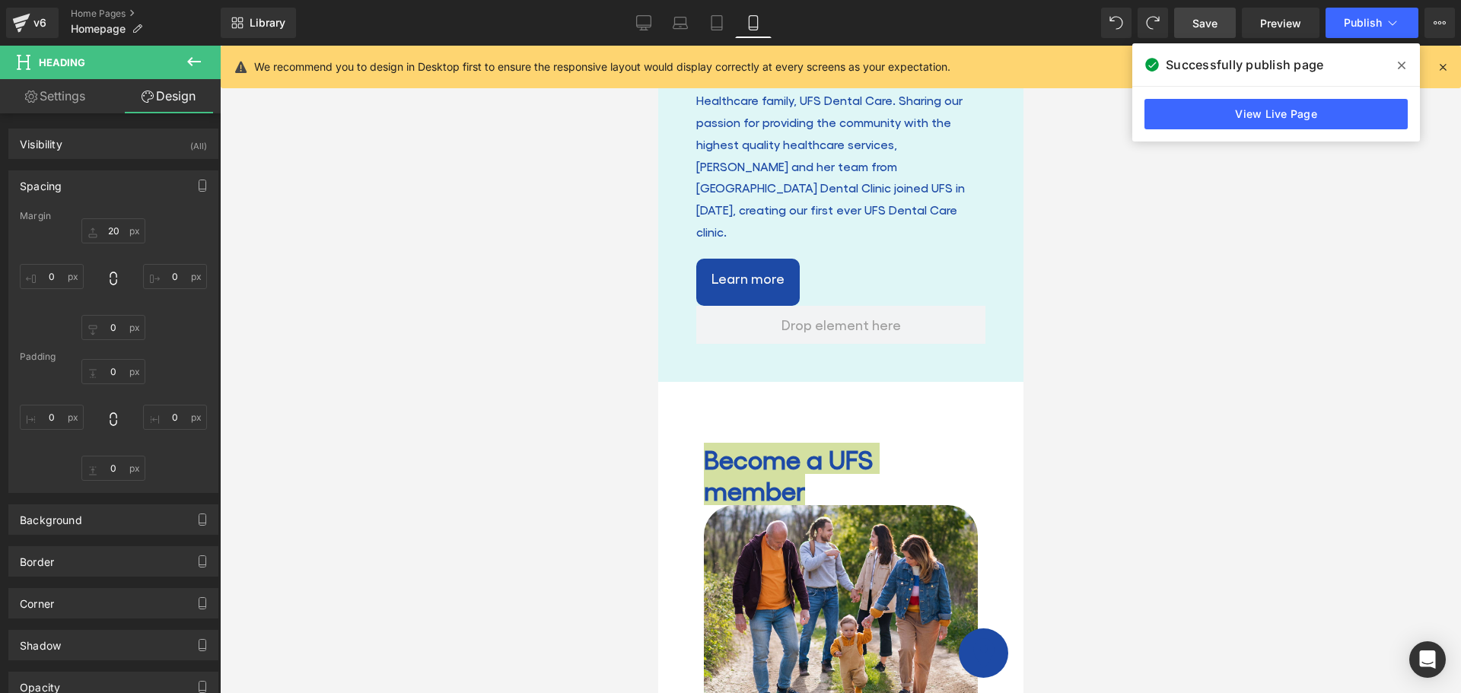
click at [1114, 369] on div at bounding box center [840, 370] width 1241 height 648
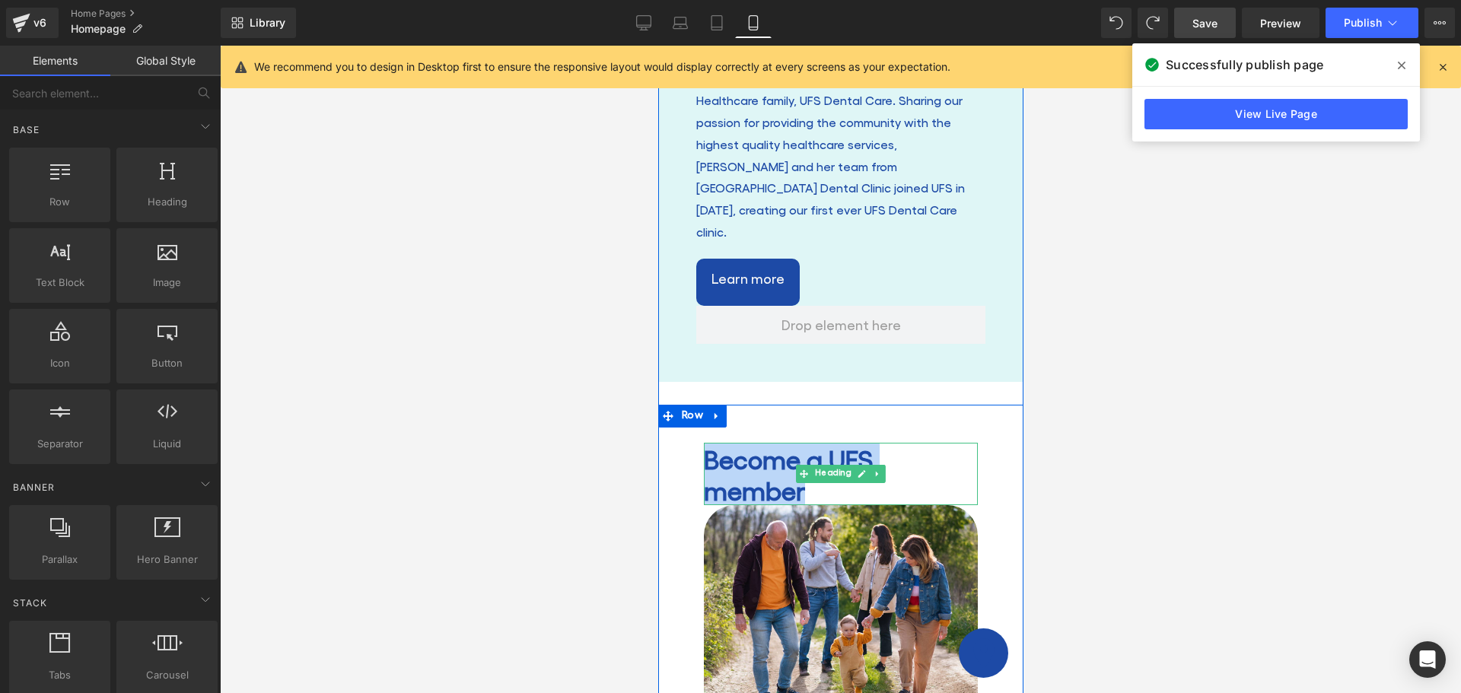
click at [703, 443] on h2 "Become a UFS member" at bounding box center [840, 474] width 274 height 62
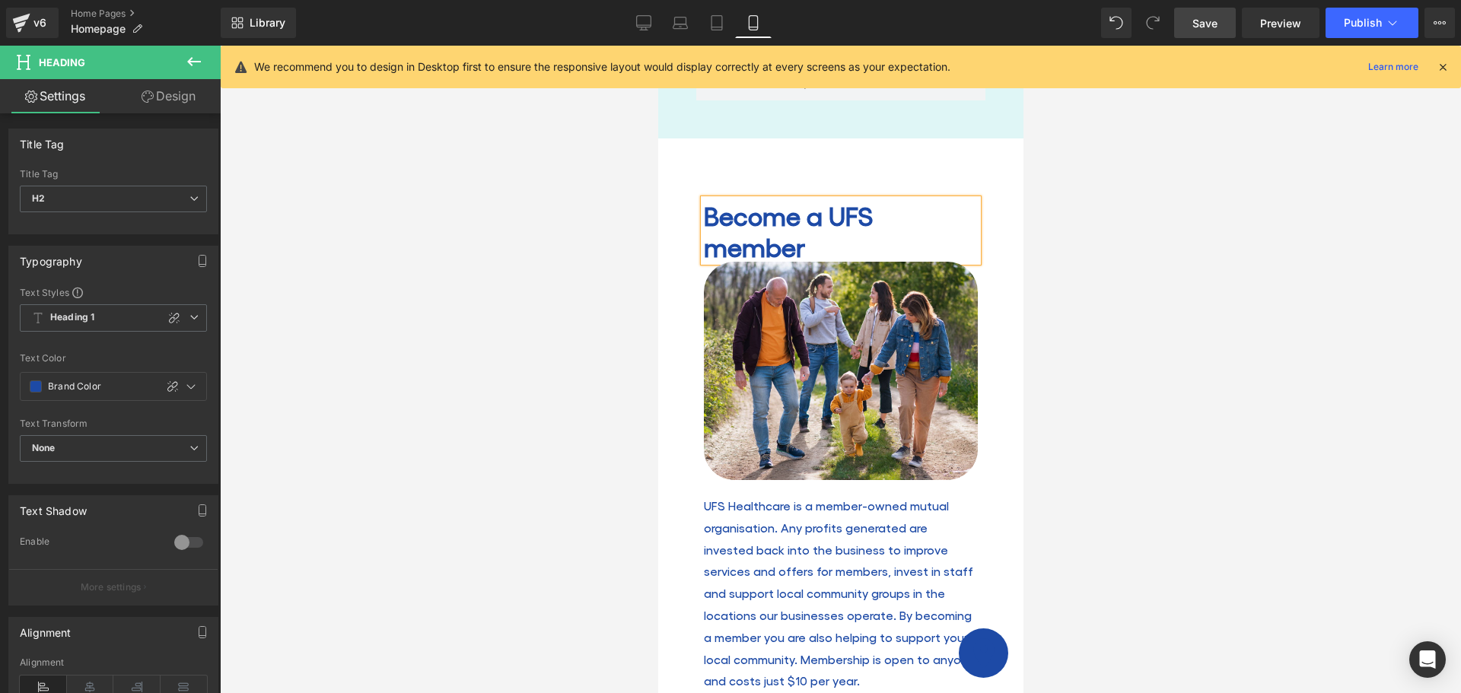
scroll to position [2740, 0]
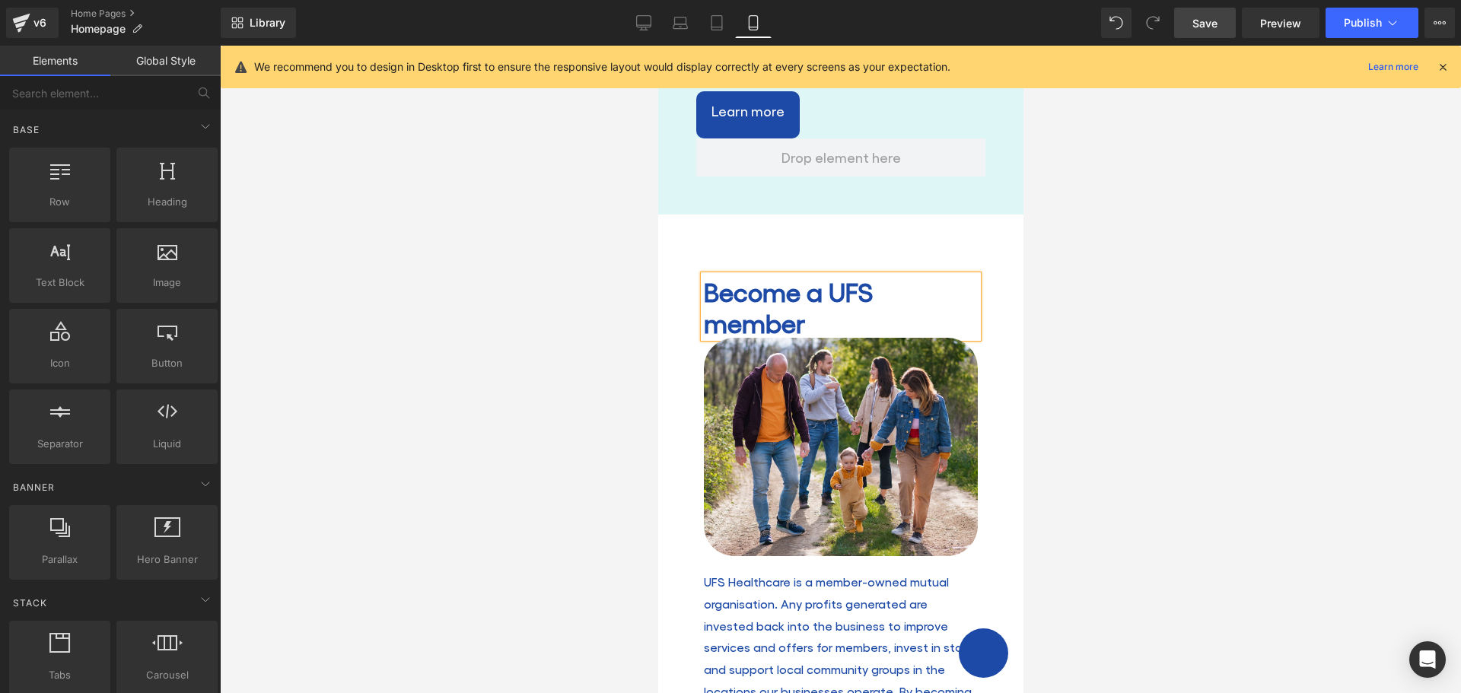
click at [1117, 375] on div at bounding box center [840, 370] width 1241 height 648
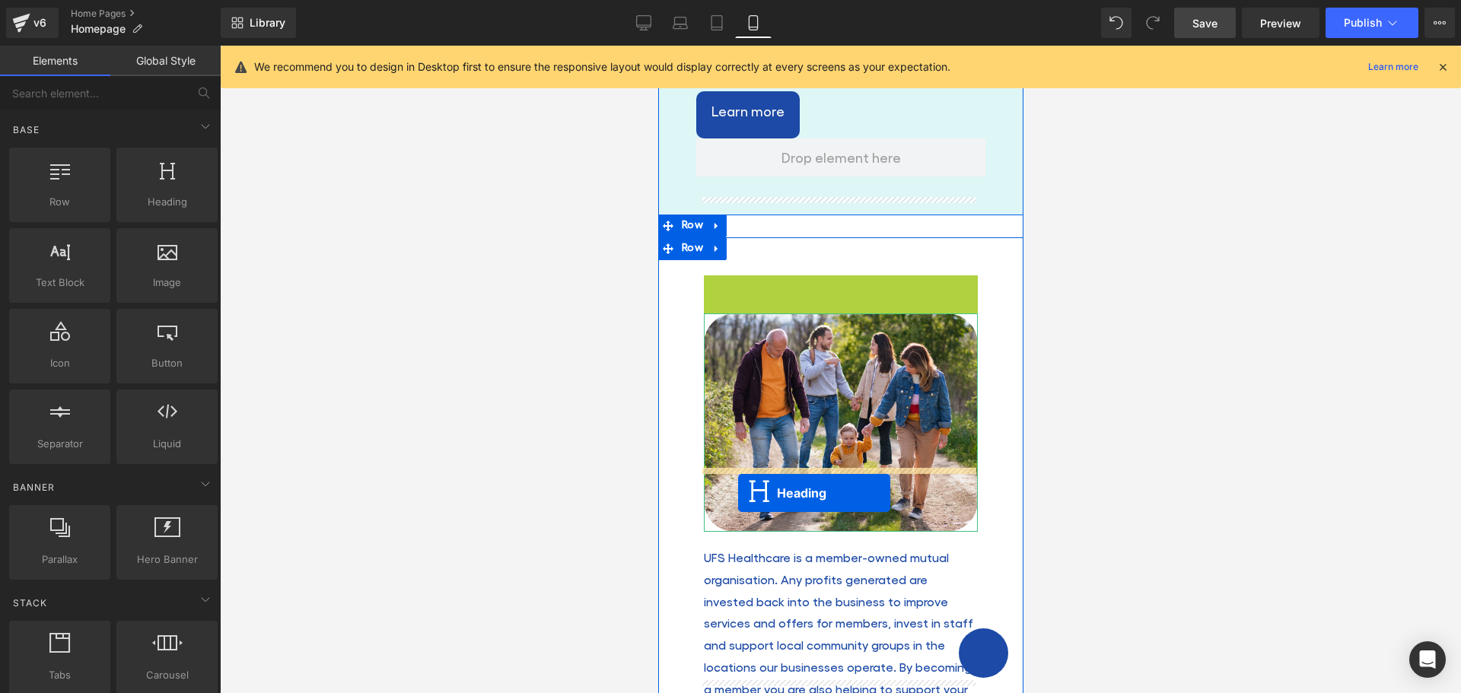
drag, startPoint x: 800, startPoint y: 247, endPoint x: 737, endPoint y: 493, distance: 254.3
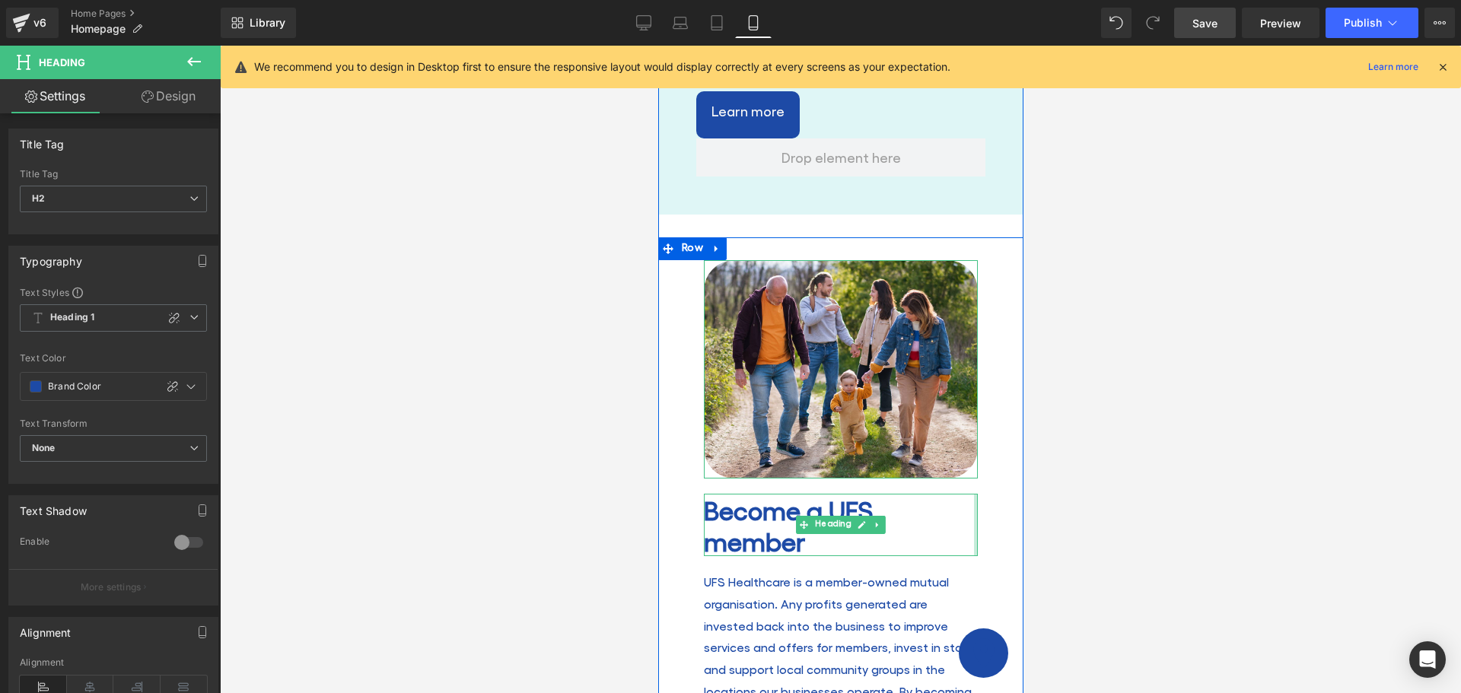
drag, startPoint x: 970, startPoint y: 454, endPoint x: 1006, endPoint y: 451, distance: 35.9
click at [1006, 451] on div "Image Become a UFS member Heading UFS Healthcare is a member-owned mutual organ…" at bounding box center [840, 549] width 365 height 624
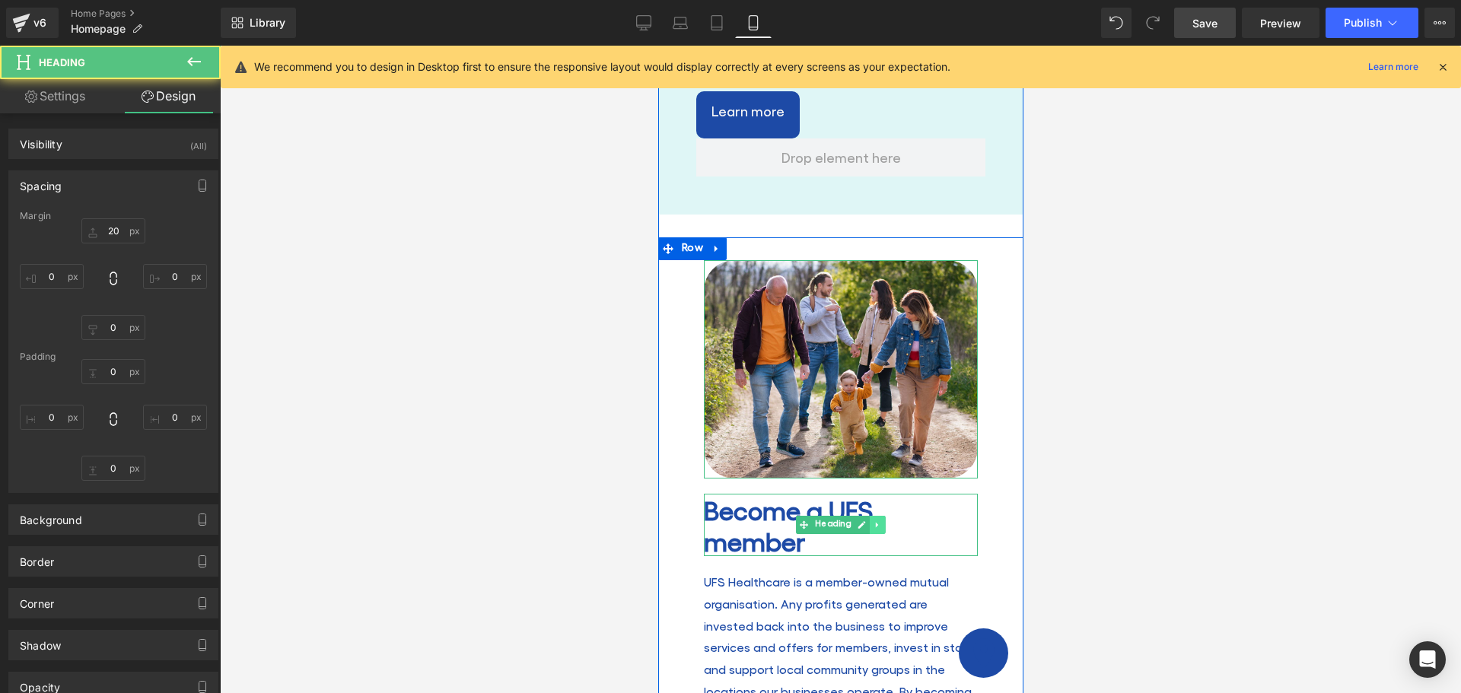
click at [873, 521] on icon at bounding box center [877, 525] width 8 height 9
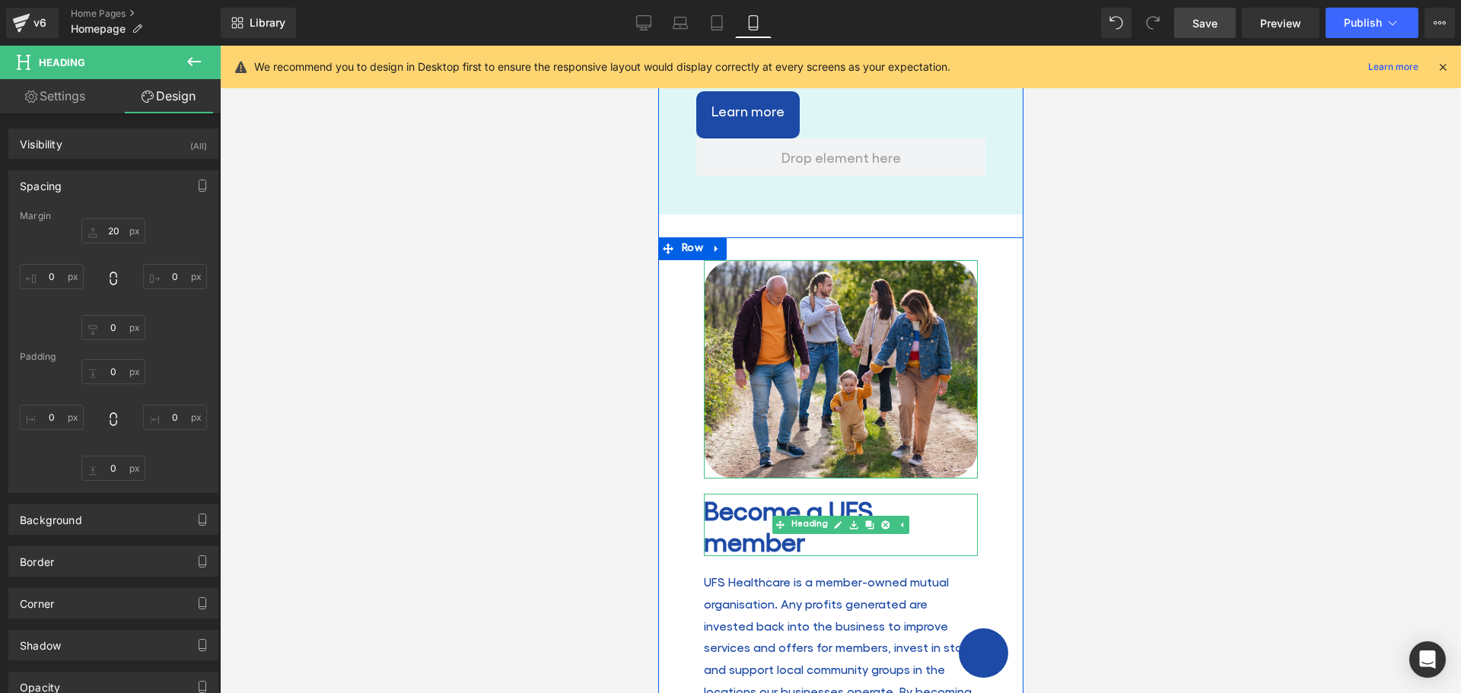
click at [753, 494] on h2 "Become a UFS member" at bounding box center [840, 525] width 274 height 62
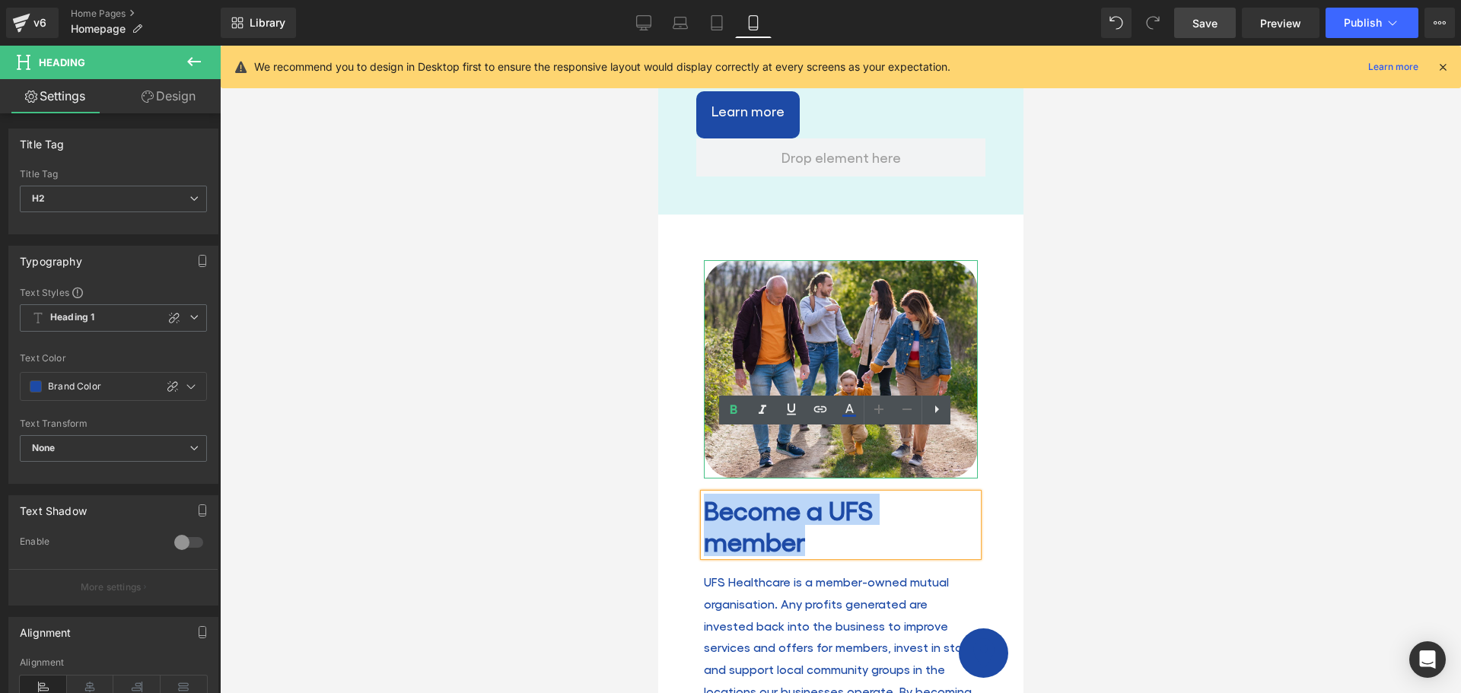
drag, startPoint x: 804, startPoint y: 475, endPoint x: 632, endPoint y: 441, distance: 175.4
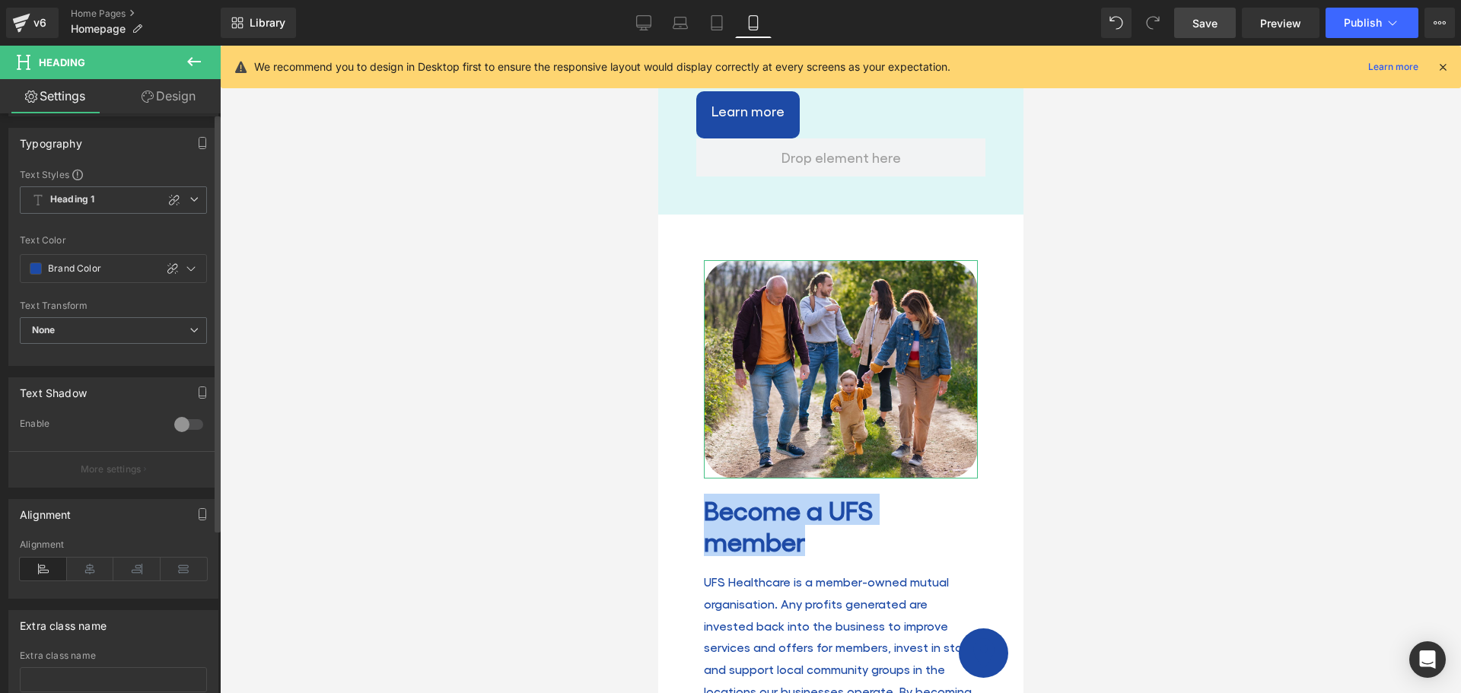
scroll to position [0, 0]
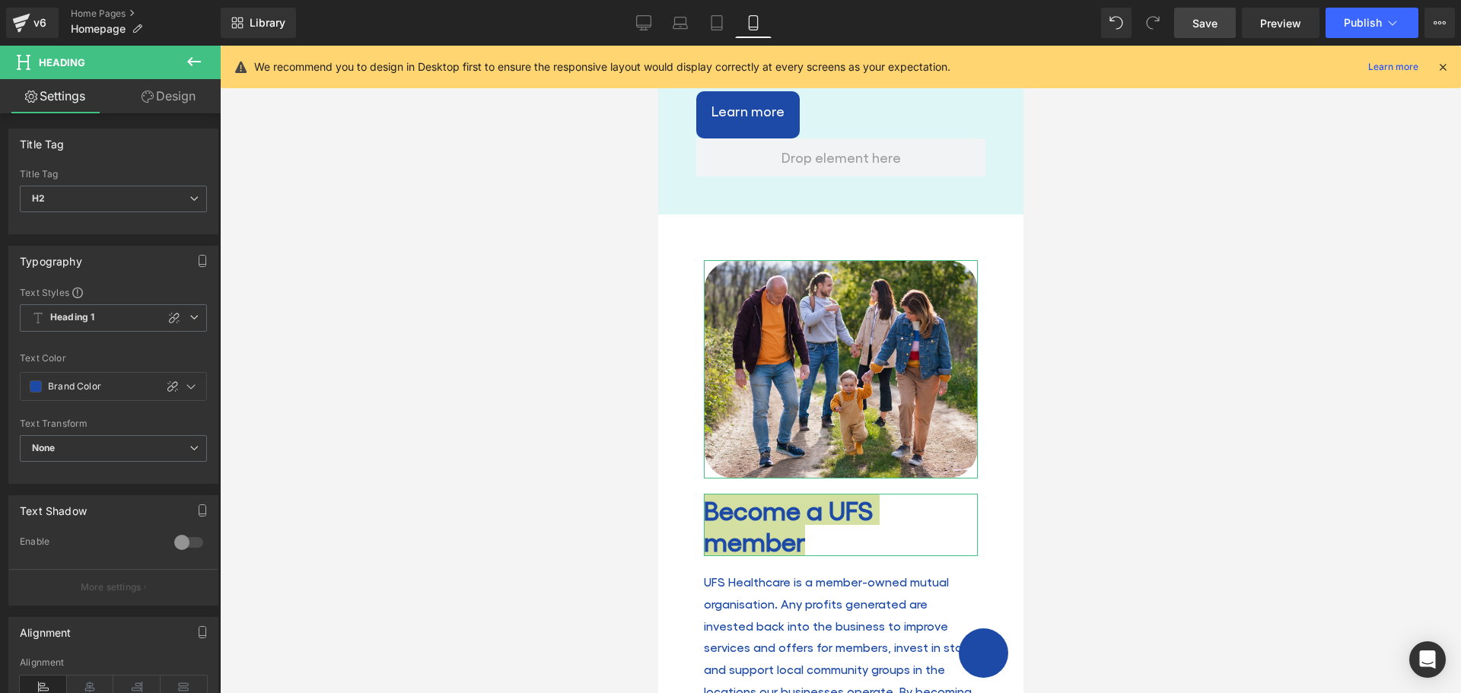
click at [161, 88] on link "Design" at bounding box center [168, 96] width 110 height 34
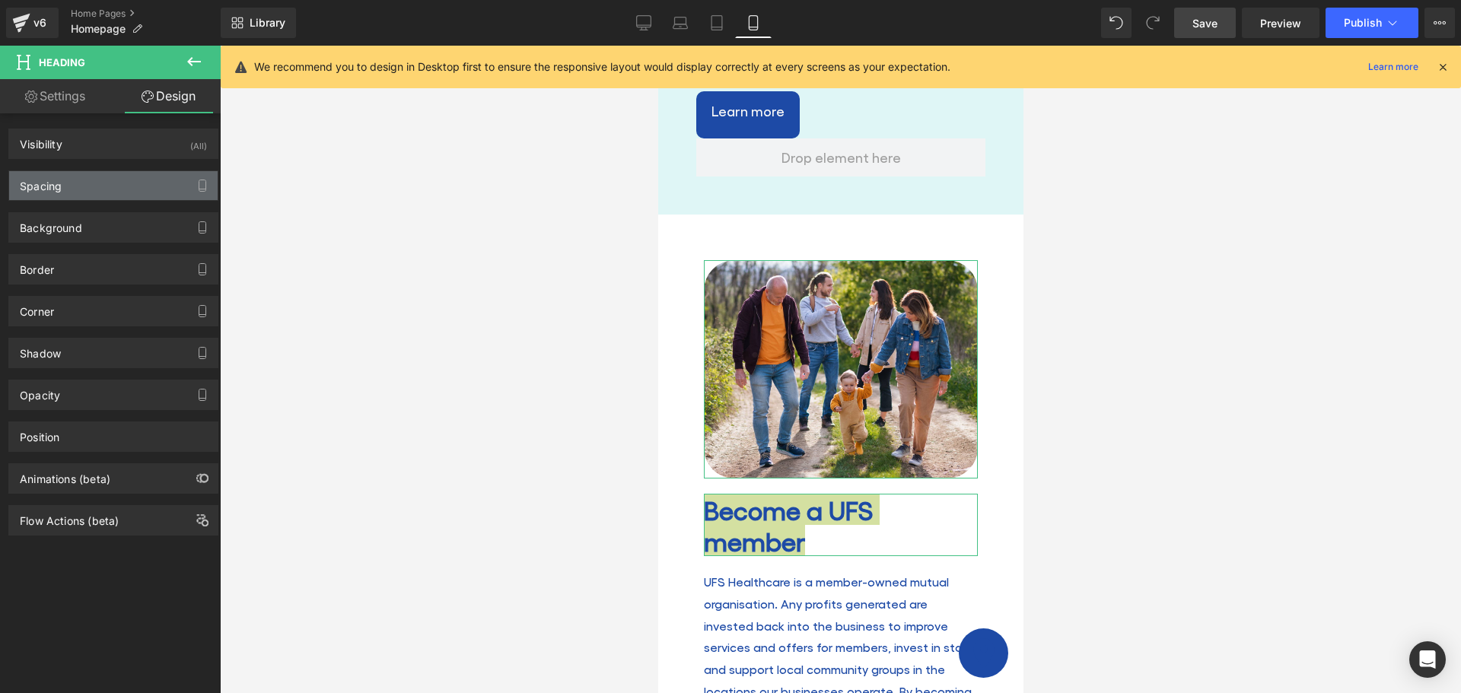
click at [98, 187] on div "Spacing" at bounding box center [113, 185] width 209 height 29
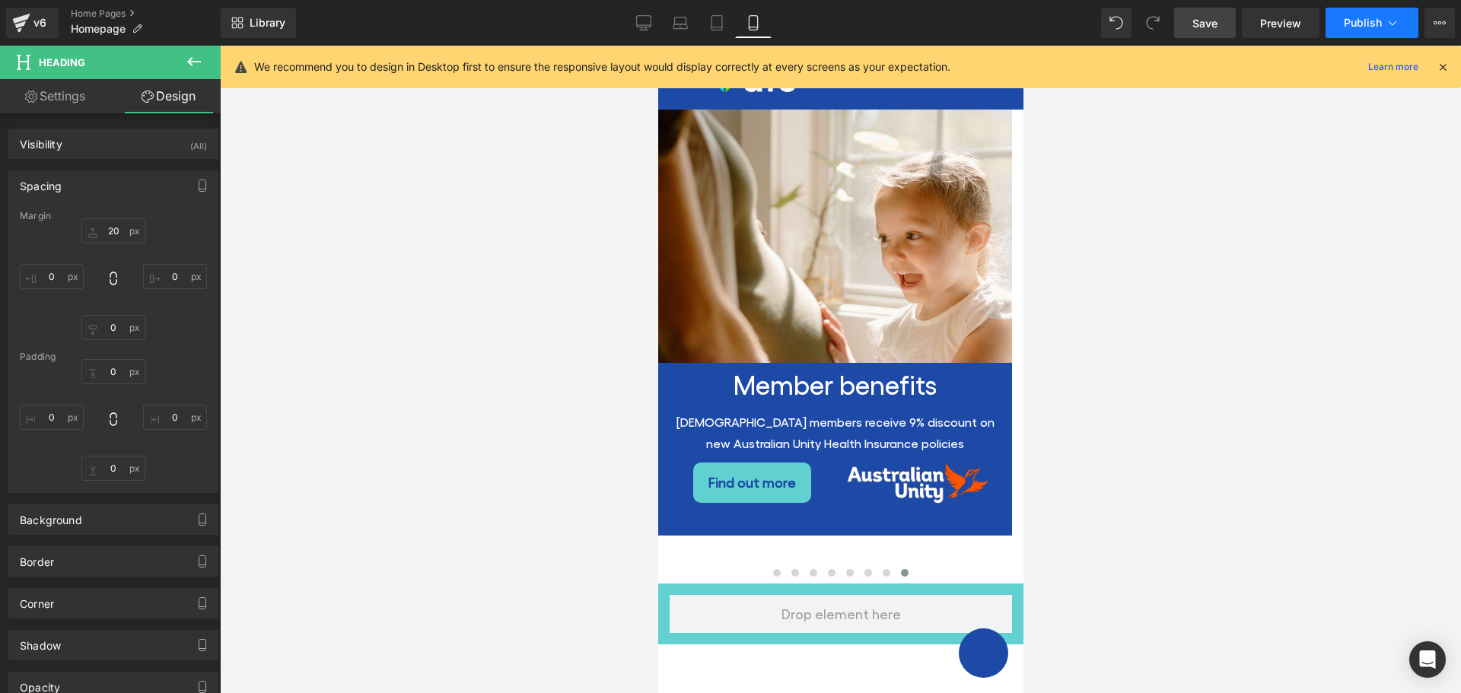
click at [1356, 17] on span "Publish" at bounding box center [1363, 23] width 38 height 12
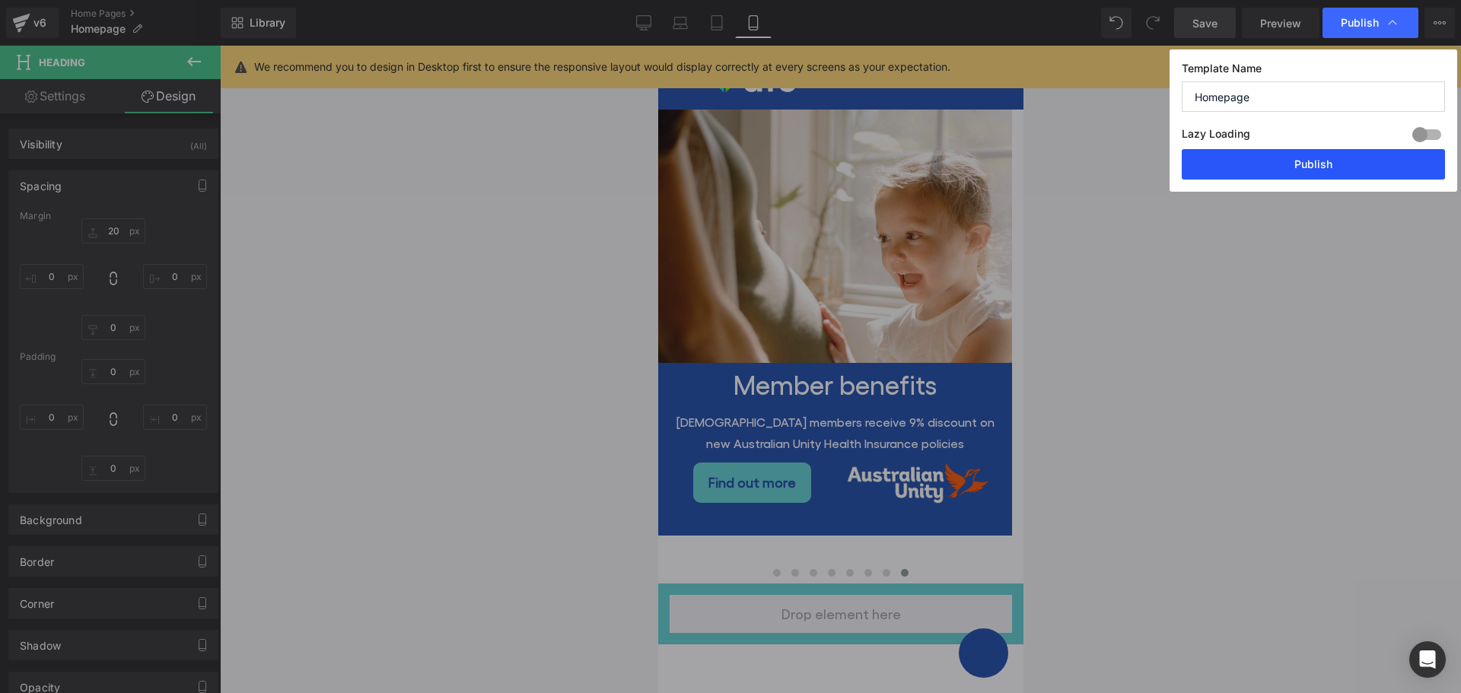
click at [1289, 163] on button "Publish" at bounding box center [1313, 164] width 263 height 30
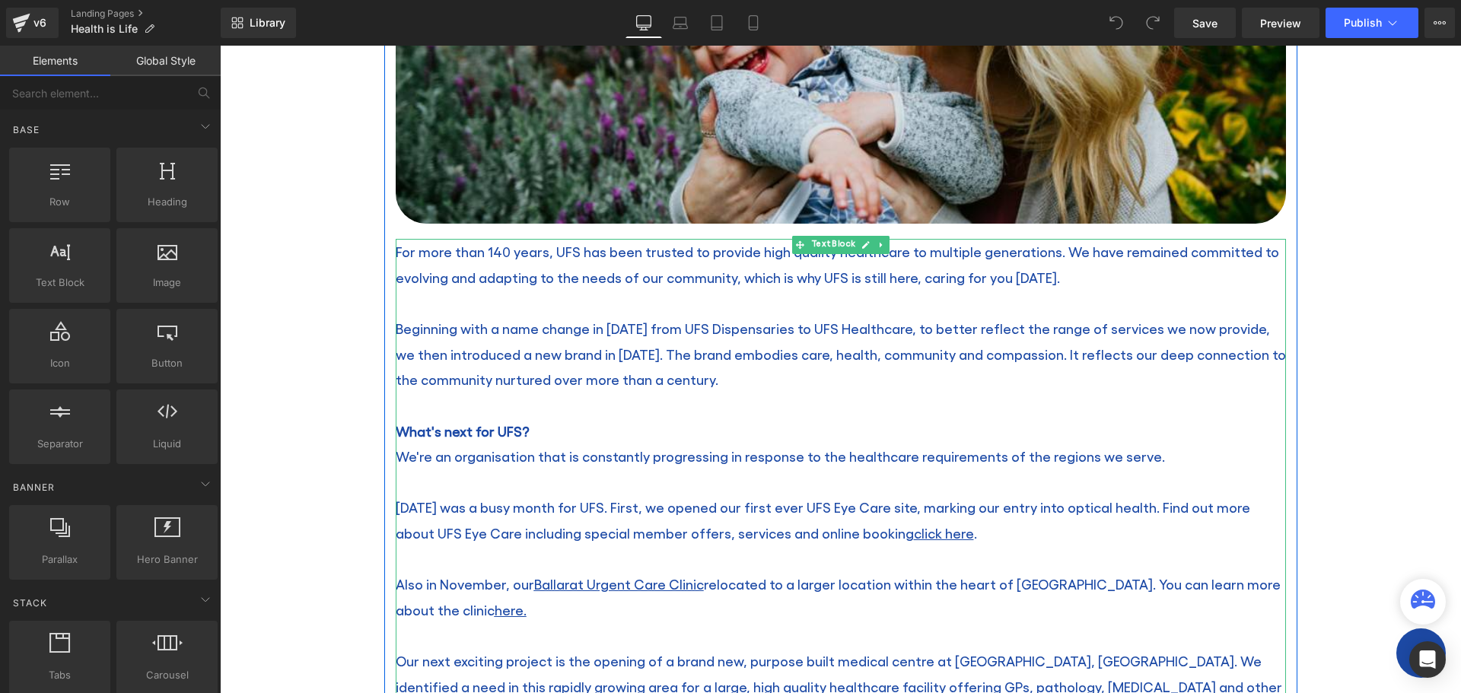
scroll to position [609, 0]
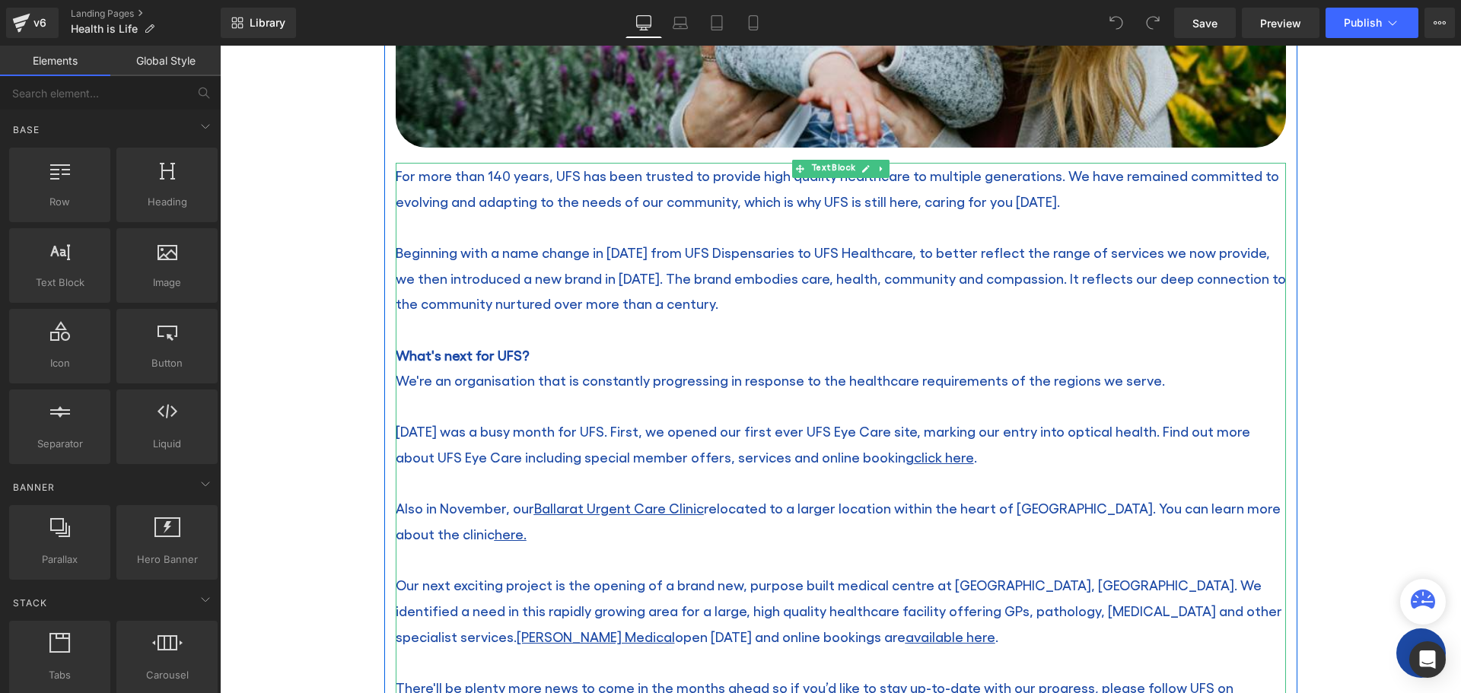
click at [518, 354] on strong "What's next for UFS?" at bounding box center [463, 355] width 134 height 16
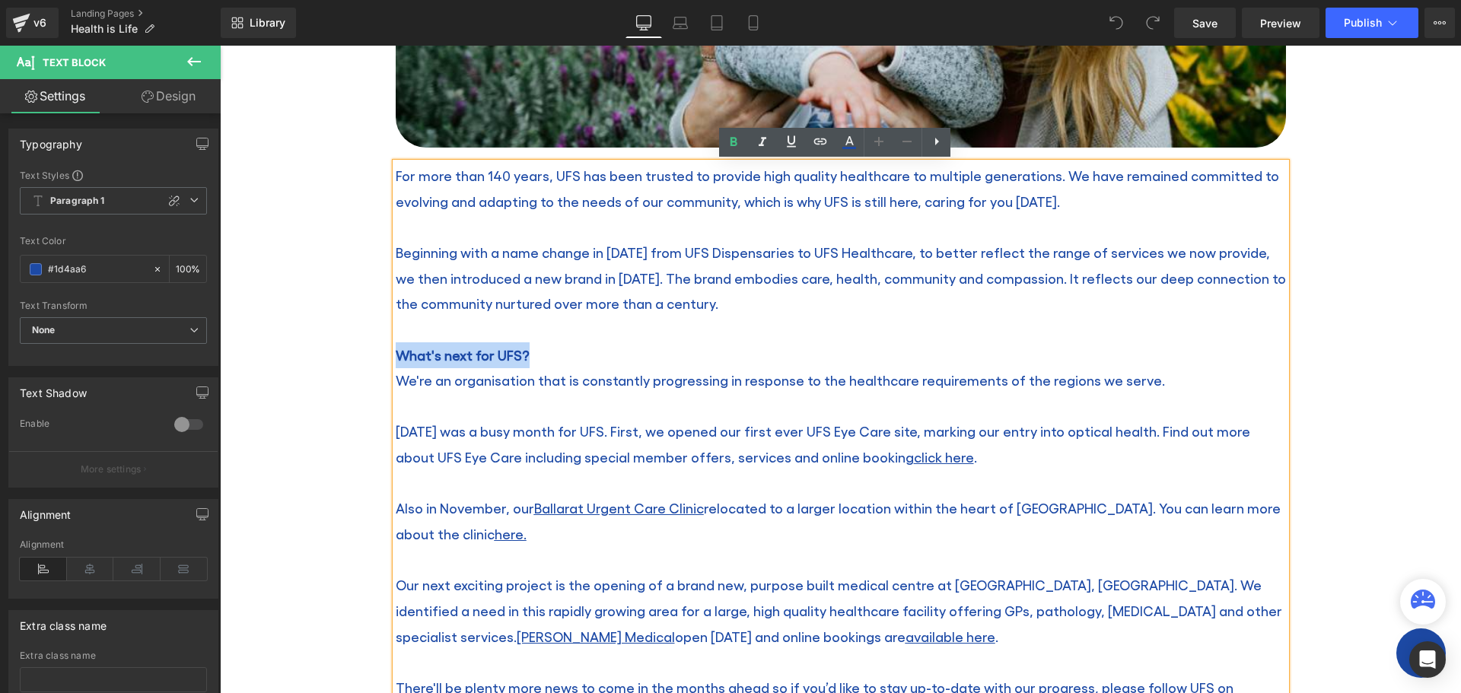
drag, startPoint x: 527, startPoint y: 355, endPoint x: 393, endPoint y: 351, distance: 134.0
click at [396, 351] on div "What's next for UFS?" at bounding box center [841, 355] width 890 height 26
click at [549, 362] on div "What's next for UFS?" at bounding box center [841, 355] width 890 height 26
drag, startPoint x: 543, startPoint y: 361, endPoint x: 323, endPoint y: 360, distance: 219.9
click at [323, 360] on div "Health is Life Heading Home / Health is Life Breadcrumbs Row Row Image For more…" at bounding box center [840, 387] width 1241 height 1631
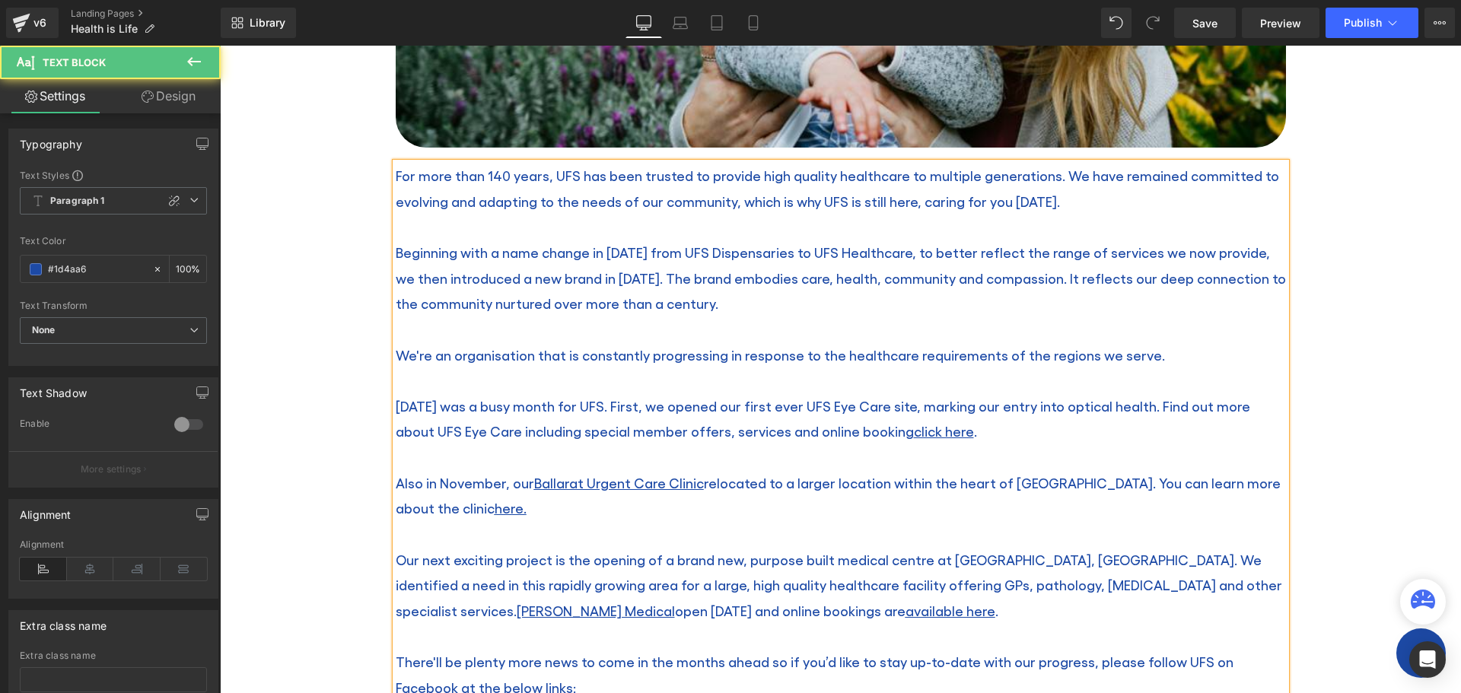
click at [1136, 359] on div "We're an organisation that is constantly progressing in response to the healthc…" at bounding box center [841, 355] width 890 height 26
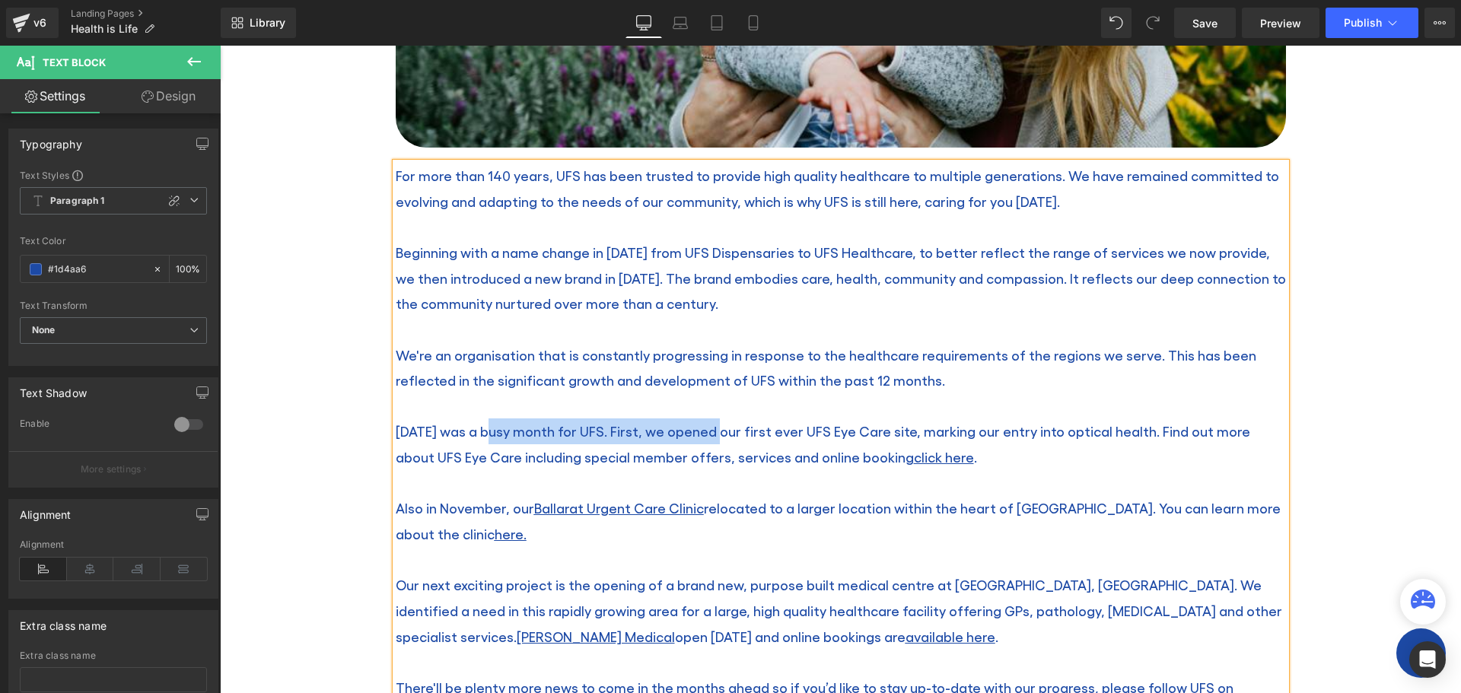
drag, startPoint x: 492, startPoint y: 430, endPoint x: 712, endPoint y: 438, distance: 220.1
click at [712, 438] on div "November 2024 was a busy month for UFS. First, we opened our first ever UFS Eye…" at bounding box center [841, 444] width 890 height 51
click at [551, 432] on div "November 2024 marked trhe beginning of opened our first ever UFS Eye Care site,…" at bounding box center [841, 444] width 890 height 51
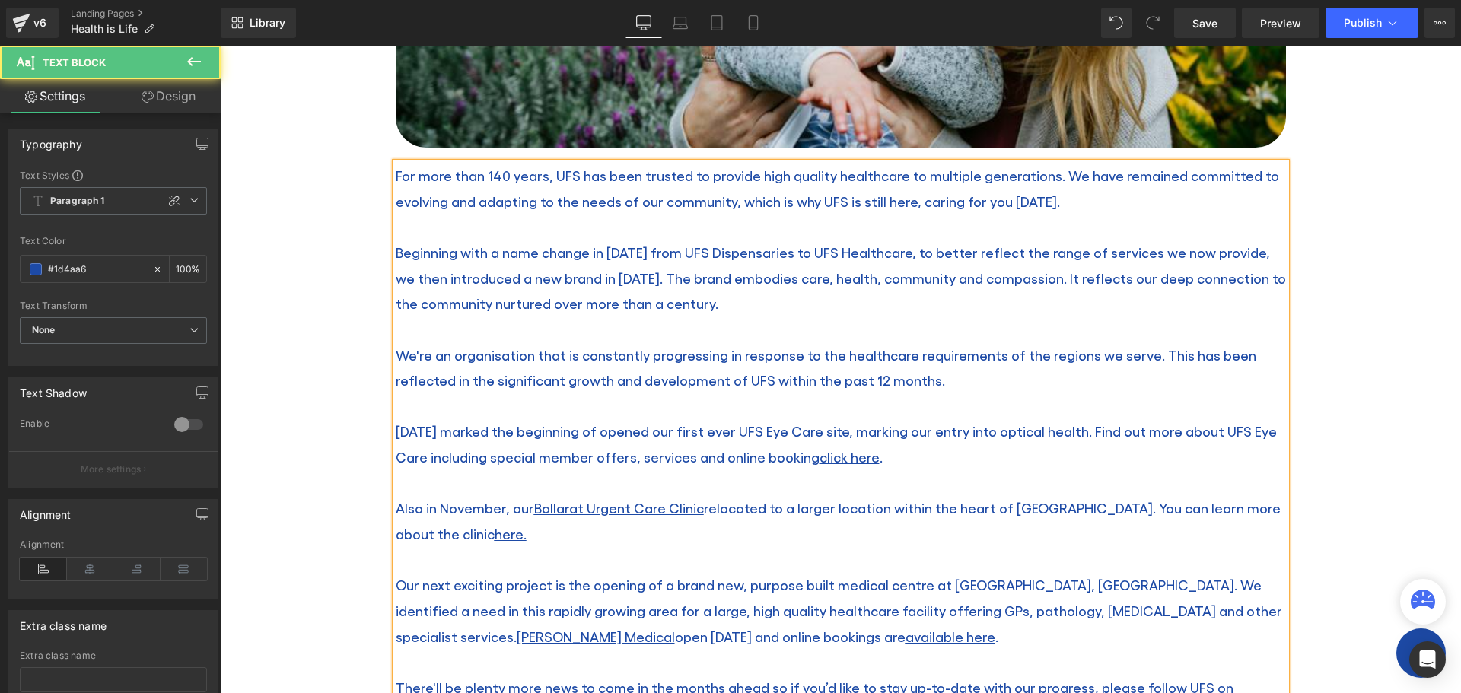
click at [648, 433] on div "November 2024 marked the beginning of opened our first ever UFS Eye Care site, …" at bounding box center [841, 444] width 890 height 51
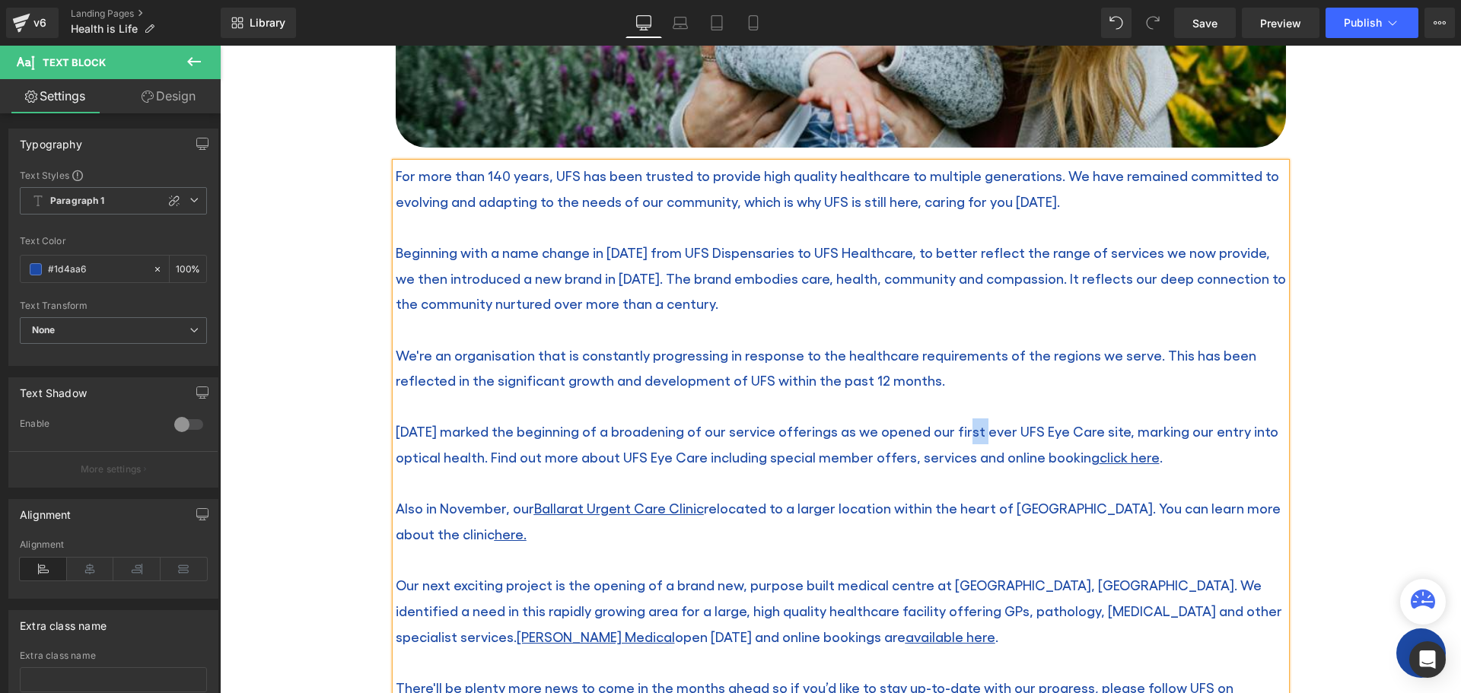
drag, startPoint x: 992, startPoint y: 432, endPoint x: 972, endPoint y: 433, distance: 19.8
click at [972, 433] on div "November 2024 marked the beginning of a broadening of our service offerings as …" at bounding box center [841, 444] width 890 height 51
drag, startPoint x: 1159, startPoint y: 431, endPoint x: 1140, endPoint y: 432, distance: 19.0
click at [1140, 432] on div "November 2024 marked the beginning of a broadening of our service offerings as …" at bounding box center [841, 444] width 890 height 51
drag, startPoint x: 493, startPoint y: 429, endPoint x: 644, endPoint y: 423, distance: 150.8
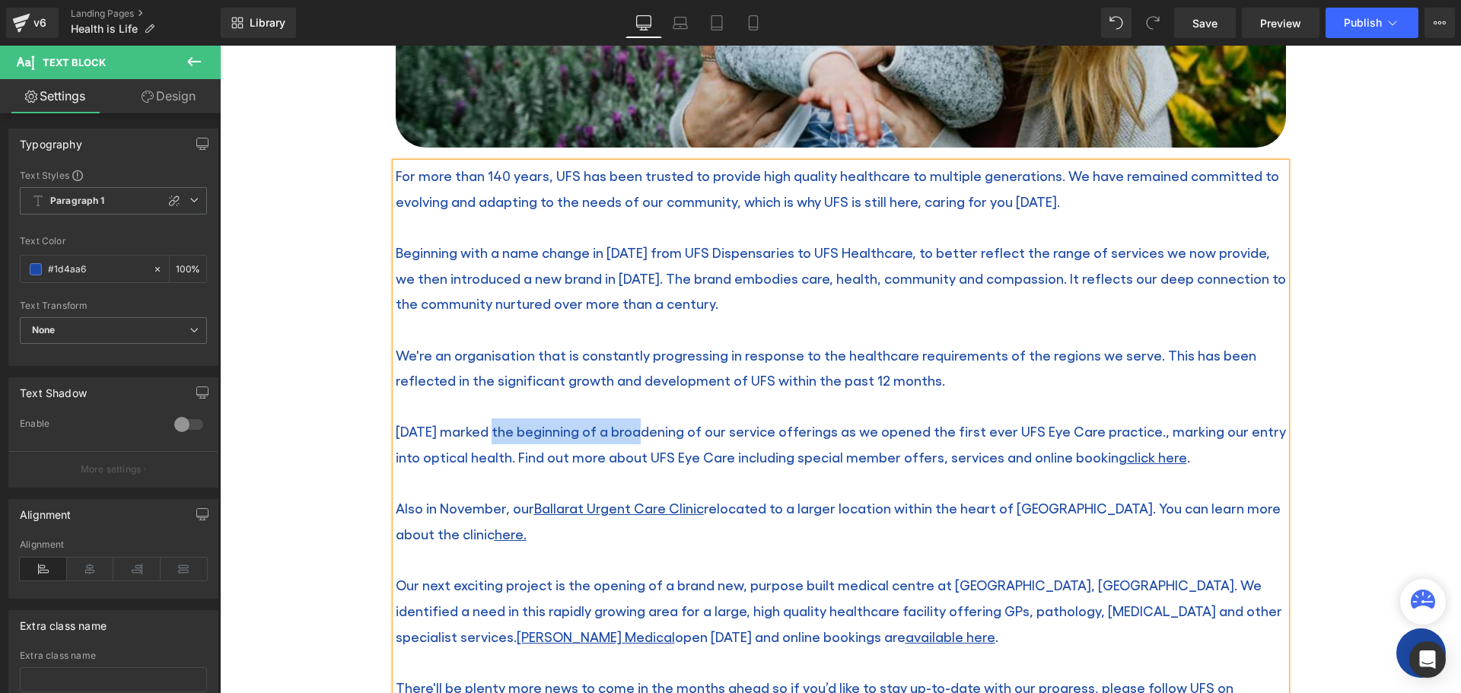
click at [644, 423] on div "November 2024 marked the beginning of a broadening of our service offerings as …" at bounding box center [841, 444] width 890 height 51
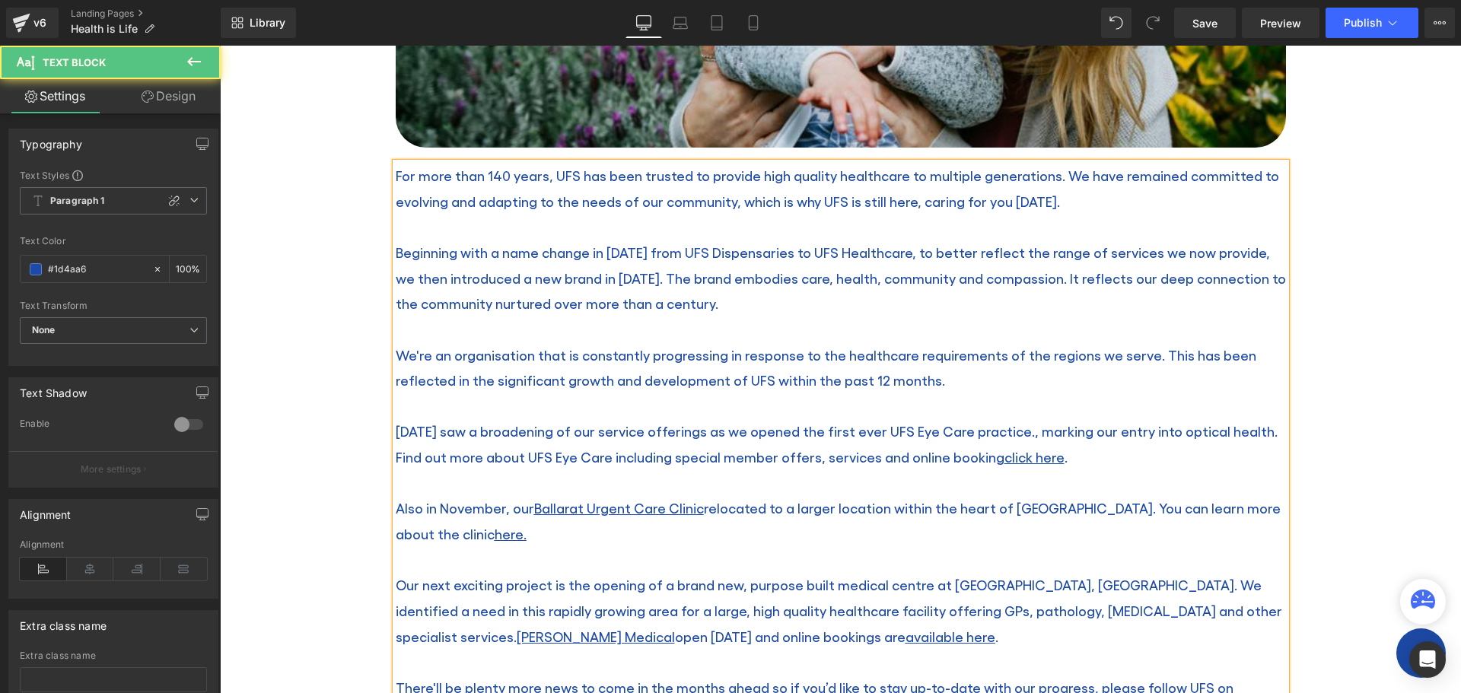
click at [924, 429] on div "November 2024 saw a broadening of our service offerings as we opened the first …" at bounding box center [841, 444] width 890 height 51
click at [1024, 433] on div "November 2024 saw a broadening of our service offerings as we opened Lucas UFS …" at bounding box center [841, 444] width 890 height 51
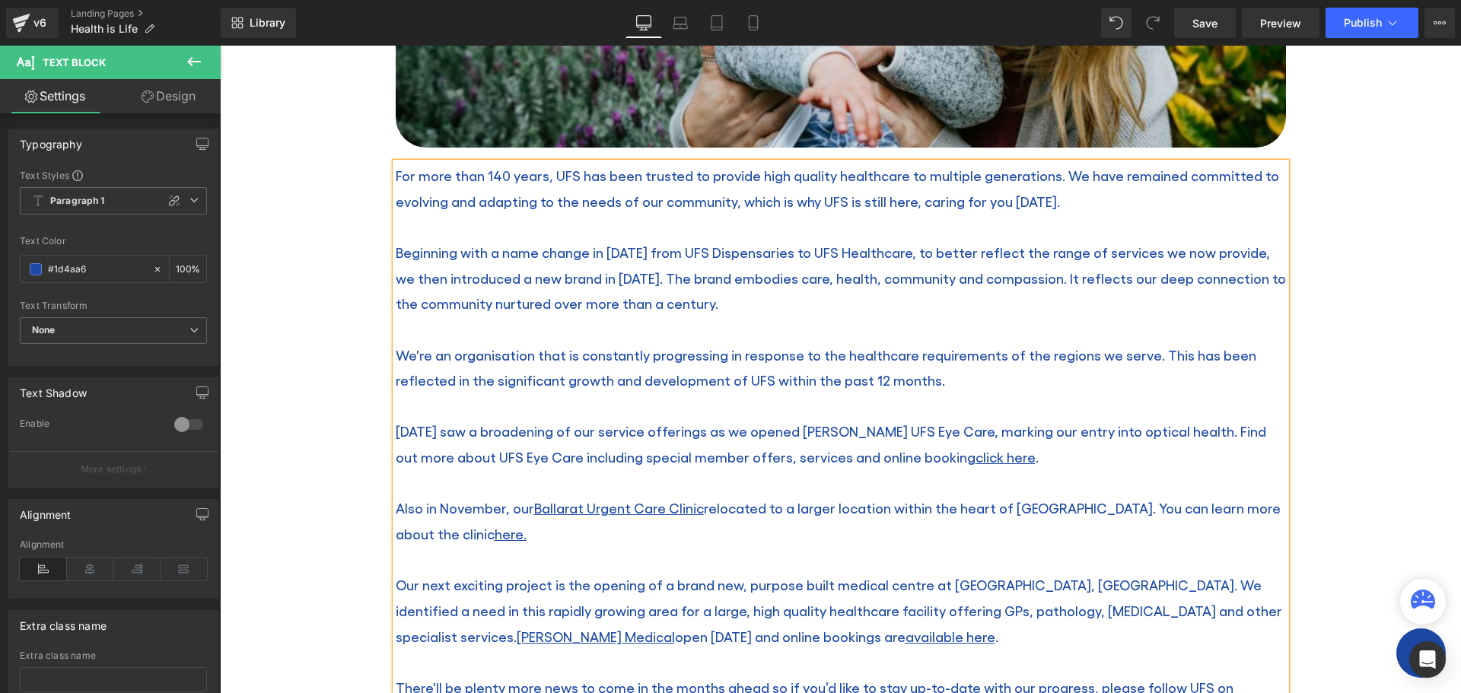
click at [1205, 436] on div "November 2024 saw a broadening of our service offerings as we opened Lucas UFS …" at bounding box center [841, 444] width 890 height 51
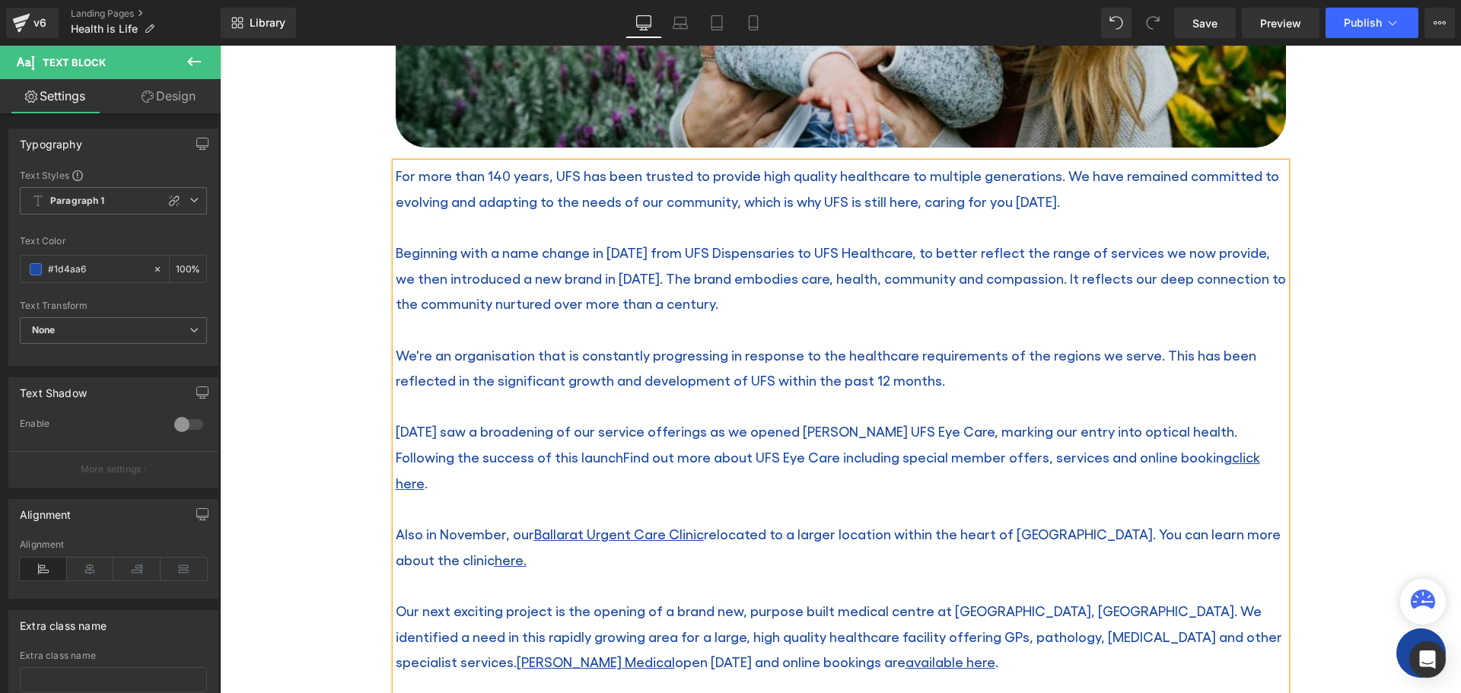
click at [843, 430] on div "November 2024 saw a broadening of our service offerings as we opened Lucas UFS …" at bounding box center [841, 457] width 890 height 77
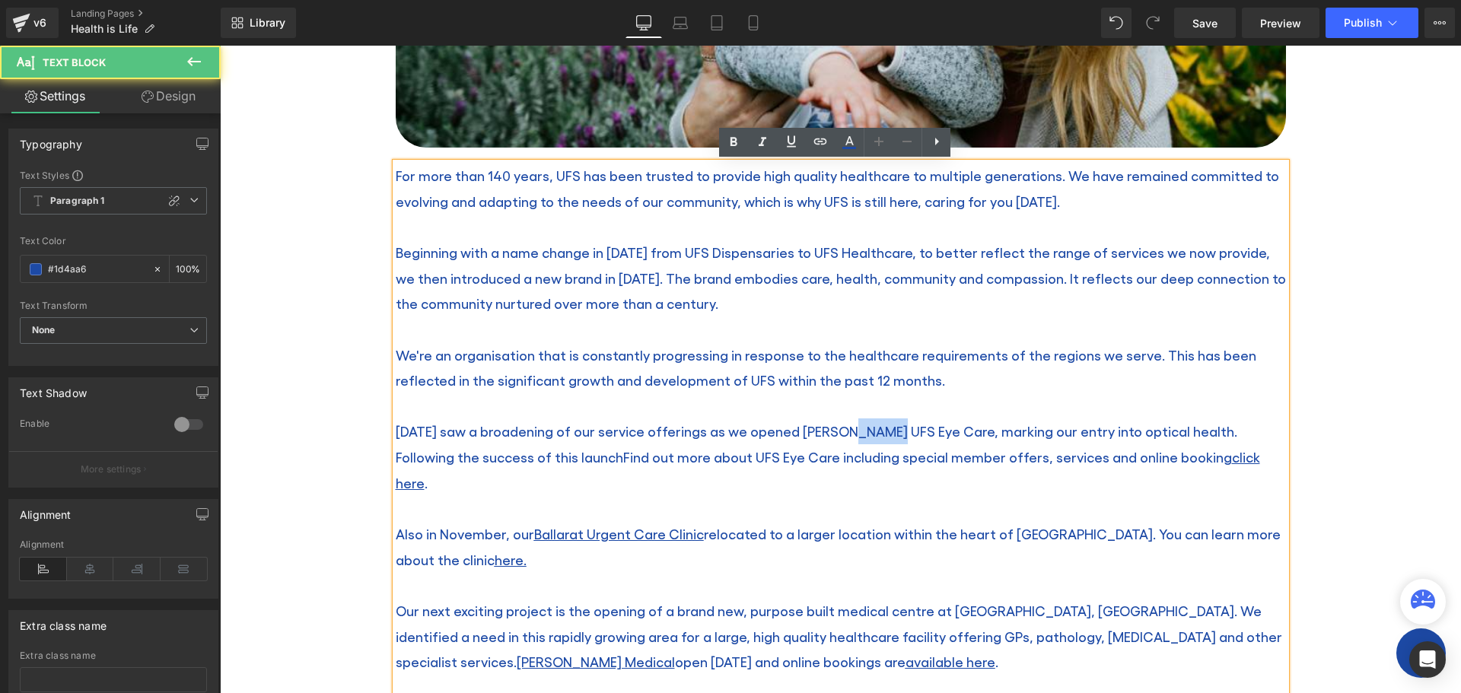
click at [843, 430] on div "November 2024 saw a broadening of our service offerings as we opened Lucas UFS …" at bounding box center [841, 457] width 890 height 77
drag, startPoint x: 843, startPoint y: 430, endPoint x: 883, endPoint y: 432, distance: 39.6
click at [883, 432] on div "November 2024 saw a broadening of our service offerings as we opened Lucas UFS …" at bounding box center [841, 457] width 890 height 77
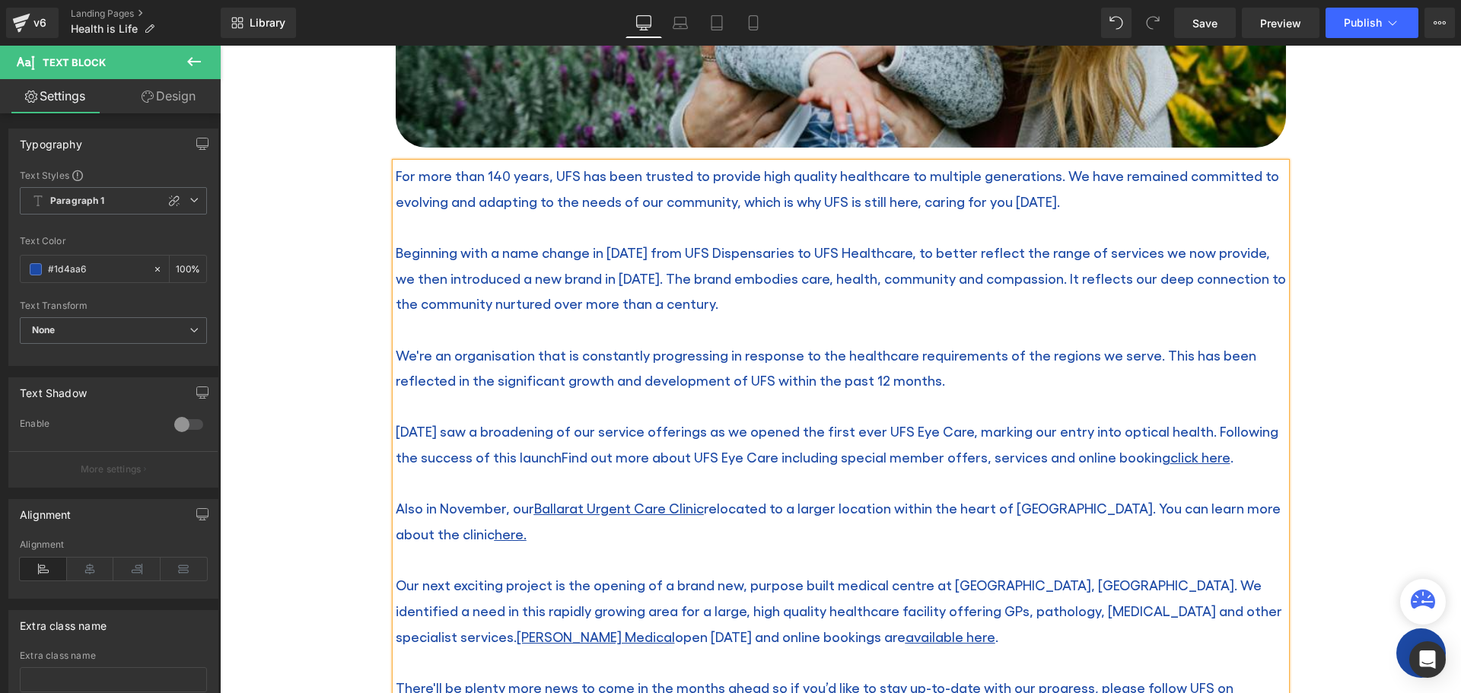
click at [1005, 436] on div "November 2024 saw a broadening of our service offerings as we opened the first …" at bounding box center [841, 444] width 890 height 51
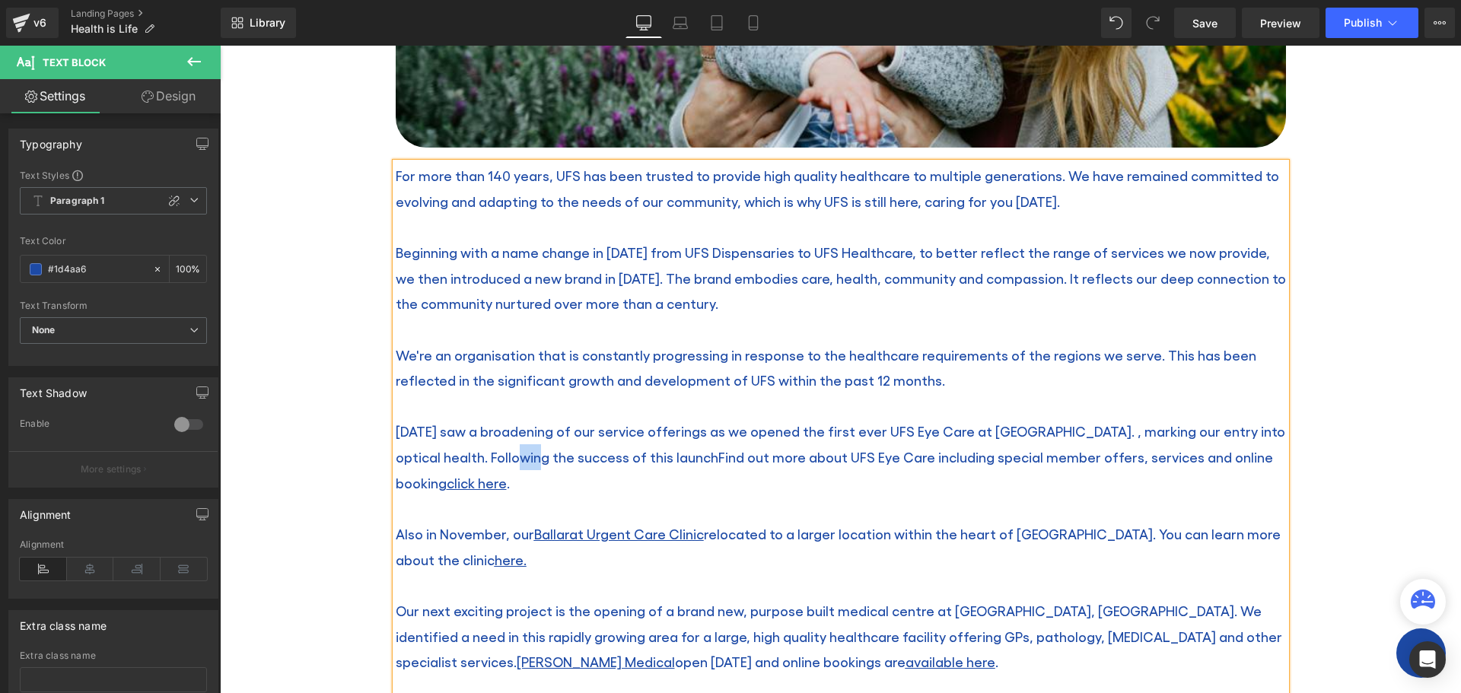
drag, startPoint x: 518, startPoint y: 454, endPoint x: 498, endPoint y: 454, distance: 19.0
click at [498, 454] on div "November 2024 saw a broadening of our service offerings as we opened the first …" at bounding box center [841, 457] width 890 height 77
click at [569, 459] on div "November 2024 saw a broadening of our service offerings as we opened the first …" at bounding box center [841, 457] width 890 height 77
drag, startPoint x: 591, startPoint y: 460, endPoint x: 671, endPoint y: 470, distance: 80.5
click at [671, 470] on div "November 2024 saw a broadening of our service offerings as we opened the first …" at bounding box center [841, 457] width 890 height 77
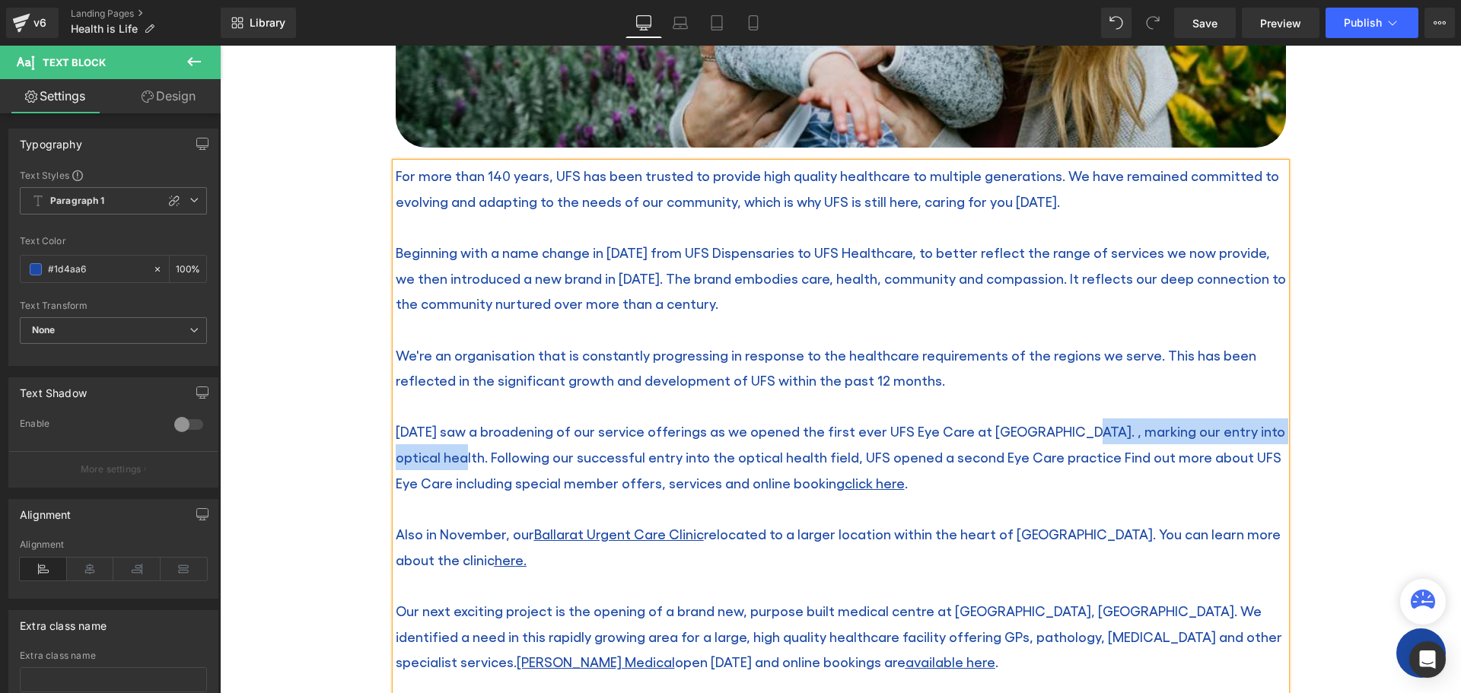
drag, startPoint x: 435, startPoint y: 460, endPoint x: 1068, endPoint y: 436, distance: 632.9
click at [1068, 436] on div "November 2024 saw a broadening of our service offerings as we opened the first …" at bounding box center [841, 457] width 890 height 77
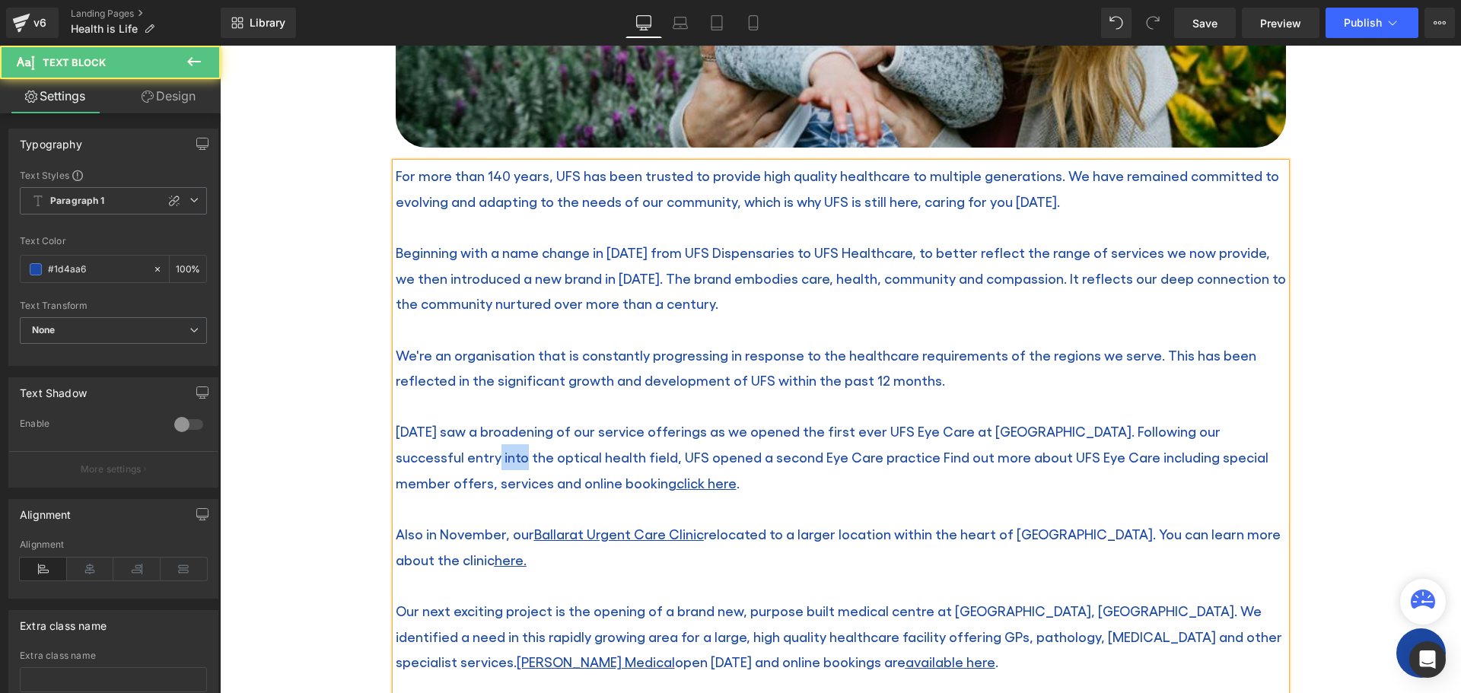
drag, startPoint x: 439, startPoint y: 458, endPoint x: 411, endPoint y: 451, distance: 29.2
click at [411, 451] on div "November 2024 saw a broadening of our service offerings as we opened the first …" at bounding box center [841, 457] width 890 height 77
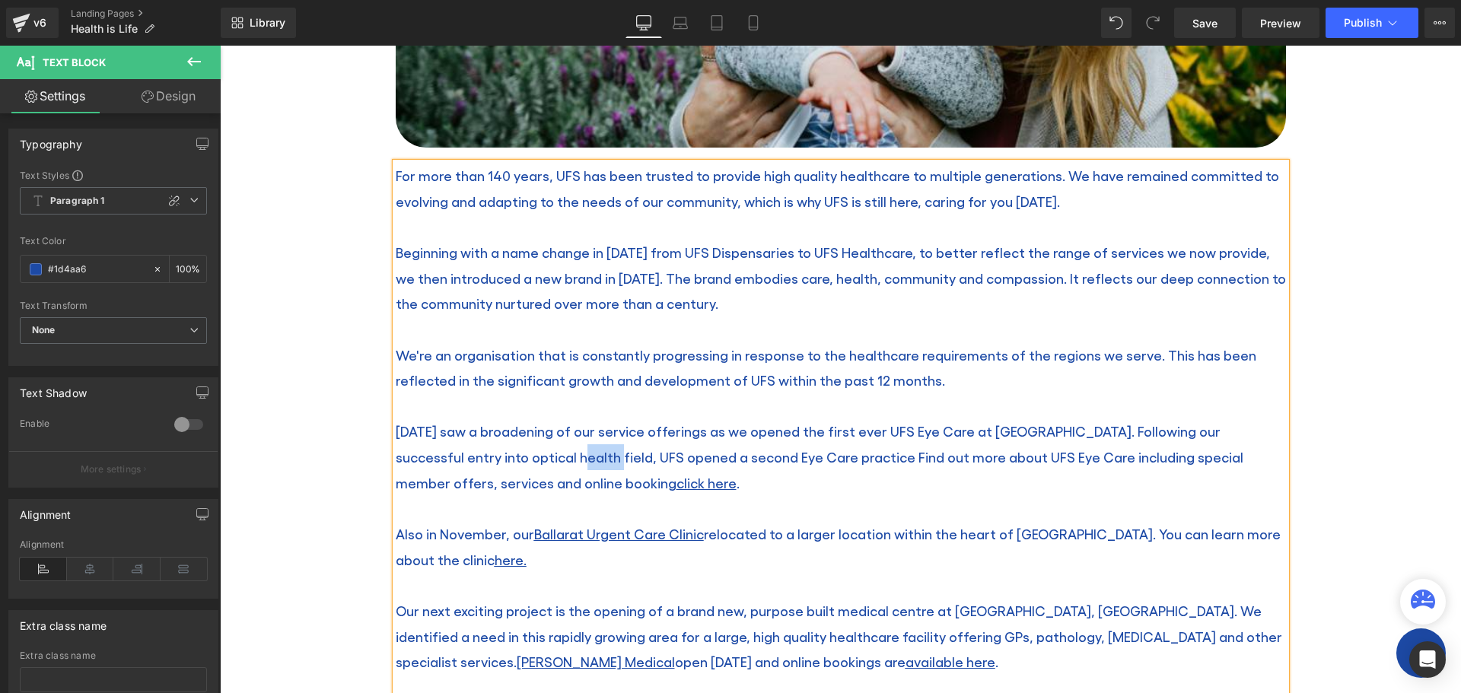
drag, startPoint x: 530, startPoint y: 460, endPoint x: 501, endPoint y: 457, distance: 29.8
click at [501, 457] on div "November 2024 saw a broadening of our service offerings as we opened the first …" at bounding box center [841, 457] width 890 height 77
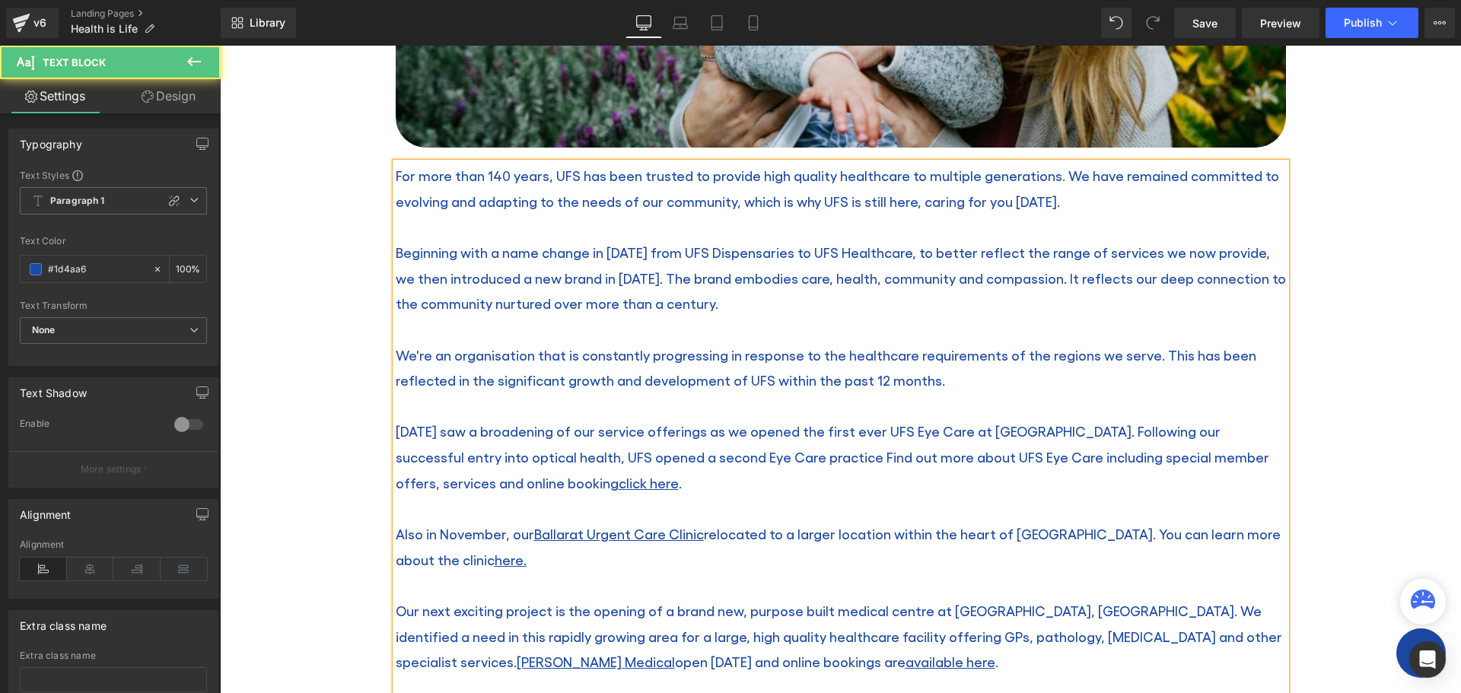
click at [754, 460] on div "November 2024 saw a broadening of our service offerings as we opened the first …" at bounding box center [841, 457] width 890 height 77
click at [758, 455] on div "November 2024 saw a broadening of our service offerings as we opened the first …" at bounding box center [841, 457] width 890 height 77
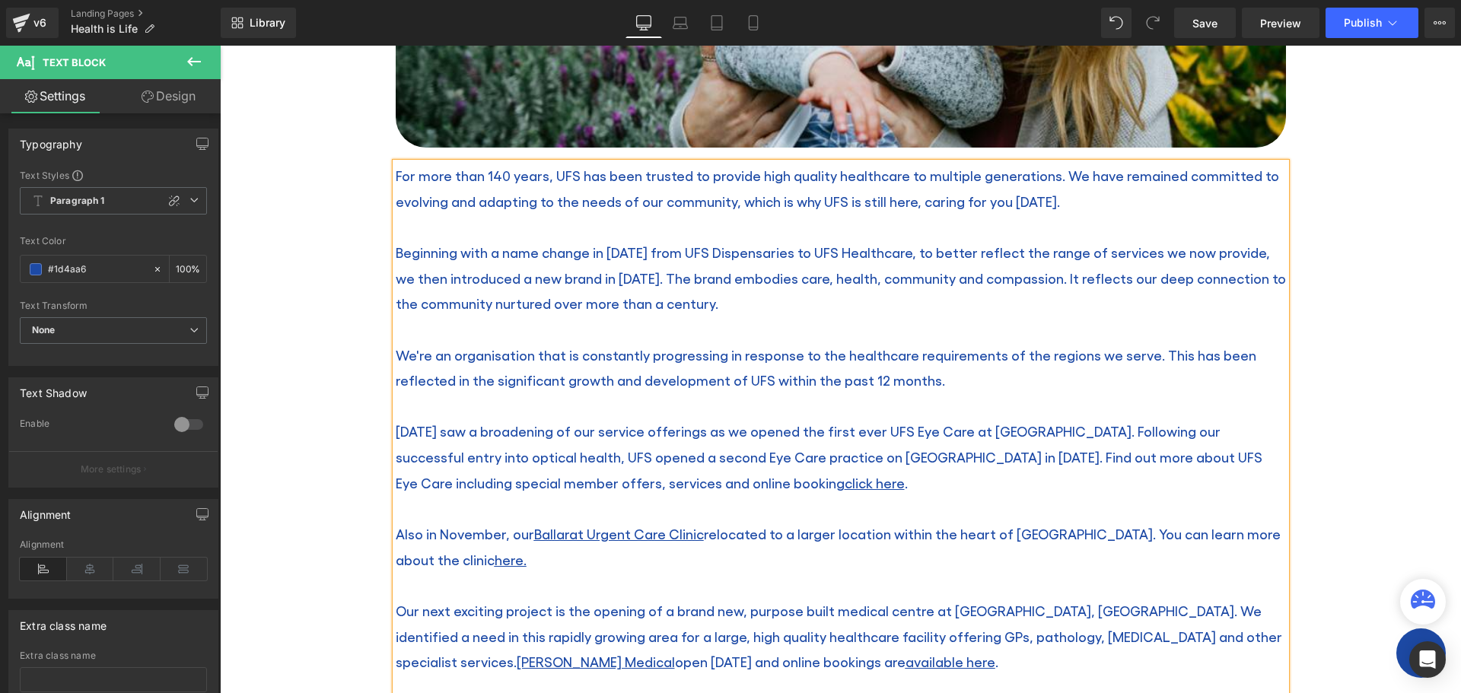
click at [662, 482] on div "November 2024 saw a broadening of our service offerings as we opened the first …" at bounding box center [841, 457] width 890 height 77
click at [957, 456] on div "November 2024 saw a broadening of our service offerings as we opened the first …" at bounding box center [841, 457] width 890 height 77
click at [914, 486] on u "click here" at bounding box center [944, 483] width 60 height 16
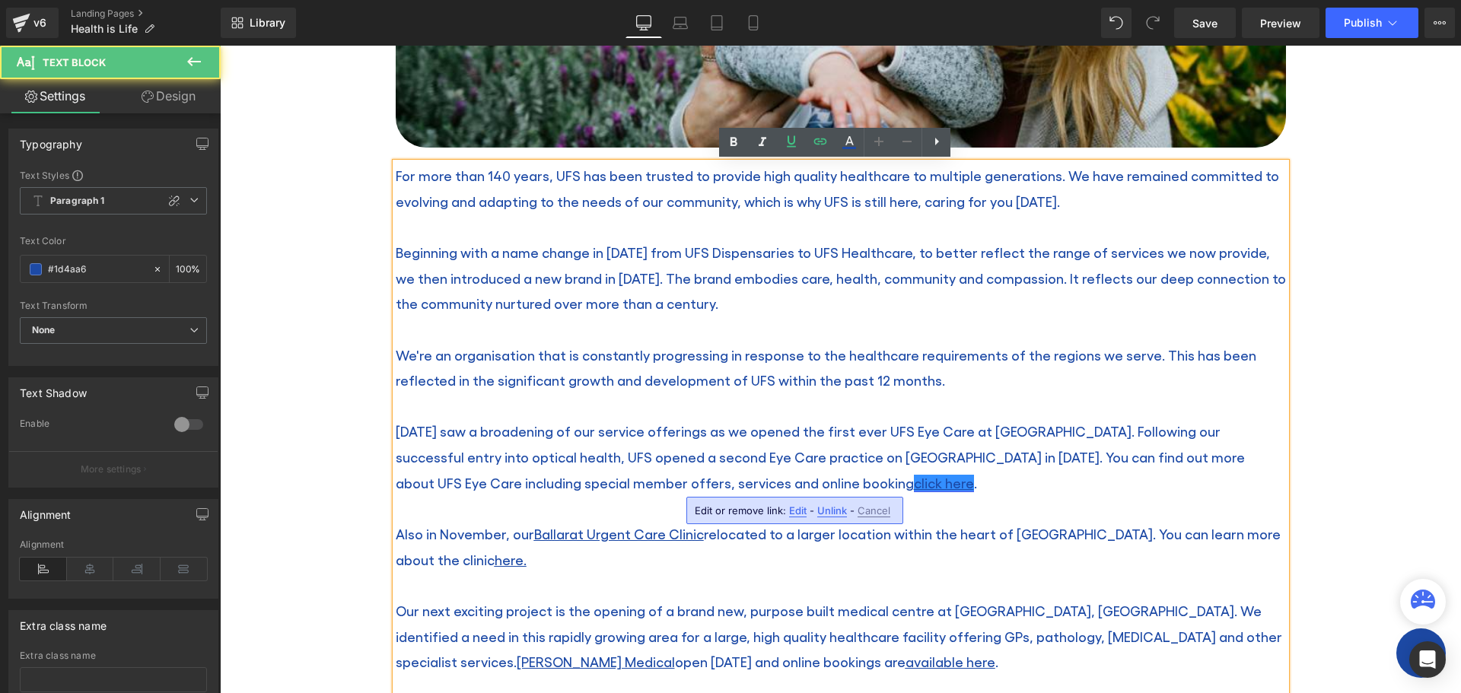
click at [914, 481] on u "click here" at bounding box center [944, 483] width 60 height 16
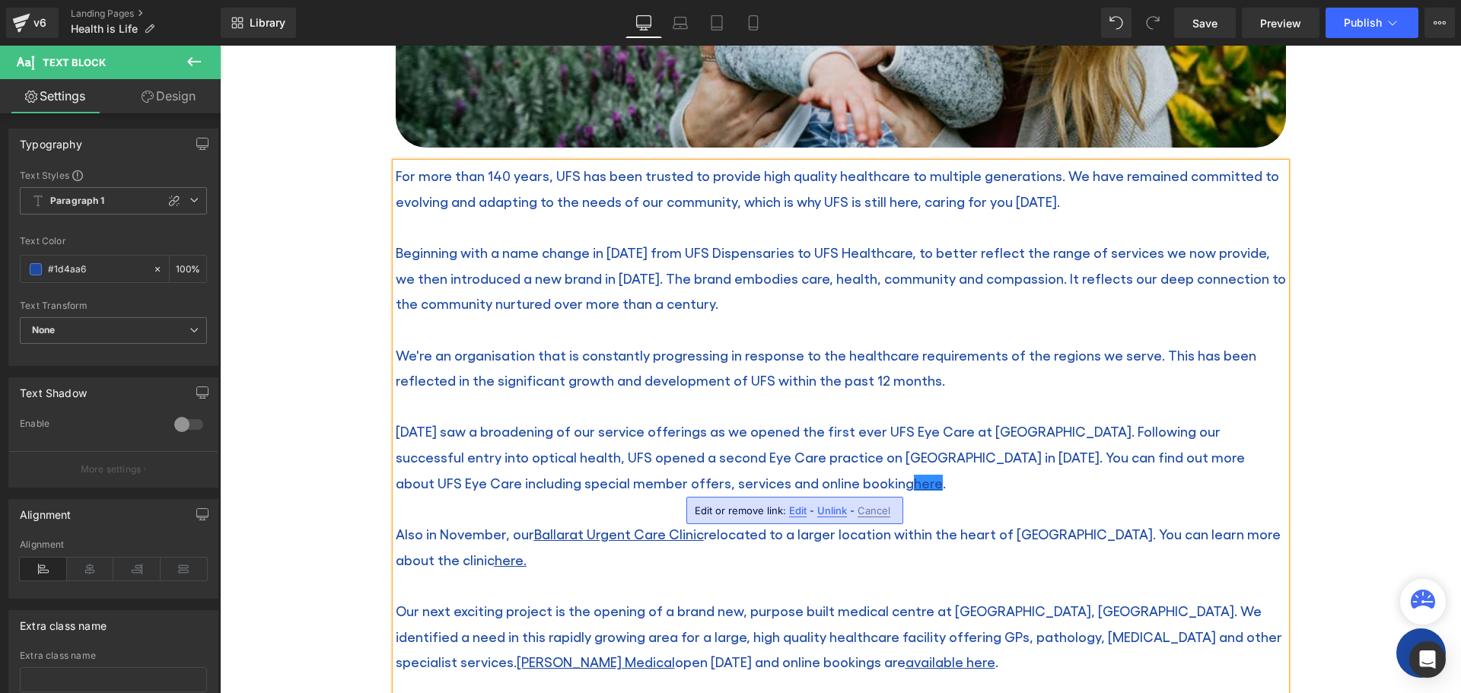
click at [1003, 479] on div "November 2024 saw a broadening of our service offerings as we opened the first …" at bounding box center [841, 457] width 890 height 77
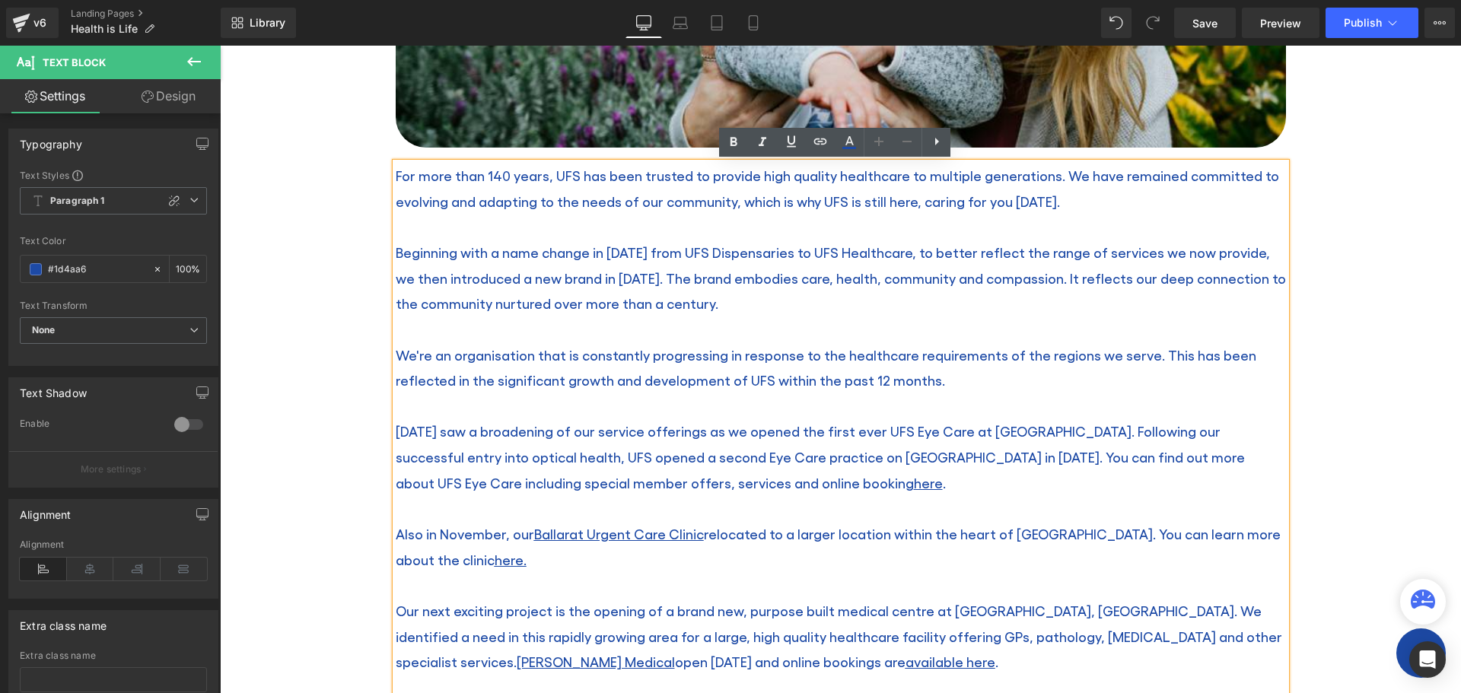
click at [575, 559] on div "Also in November, our Ballarat Urgent Care Clinic relocated to a larger locatio…" at bounding box center [841, 546] width 890 height 51
click at [490, 535] on div "Also in November, our Ballarat Urgent Care Clinic relocated to a larger locatio…" at bounding box center [841, 546] width 890 height 51
click at [496, 537] on div "Also in November, our Ballarat Urgent Care Clinic relocated to a larger locatio…" at bounding box center [841, 546] width 890 height 51
click at [1218, 540] on div "Also in November of 2024, our Ballarat Urgent Care Clinic relocated to a larger…" at bounding box center [841, 546] width 890 height 51
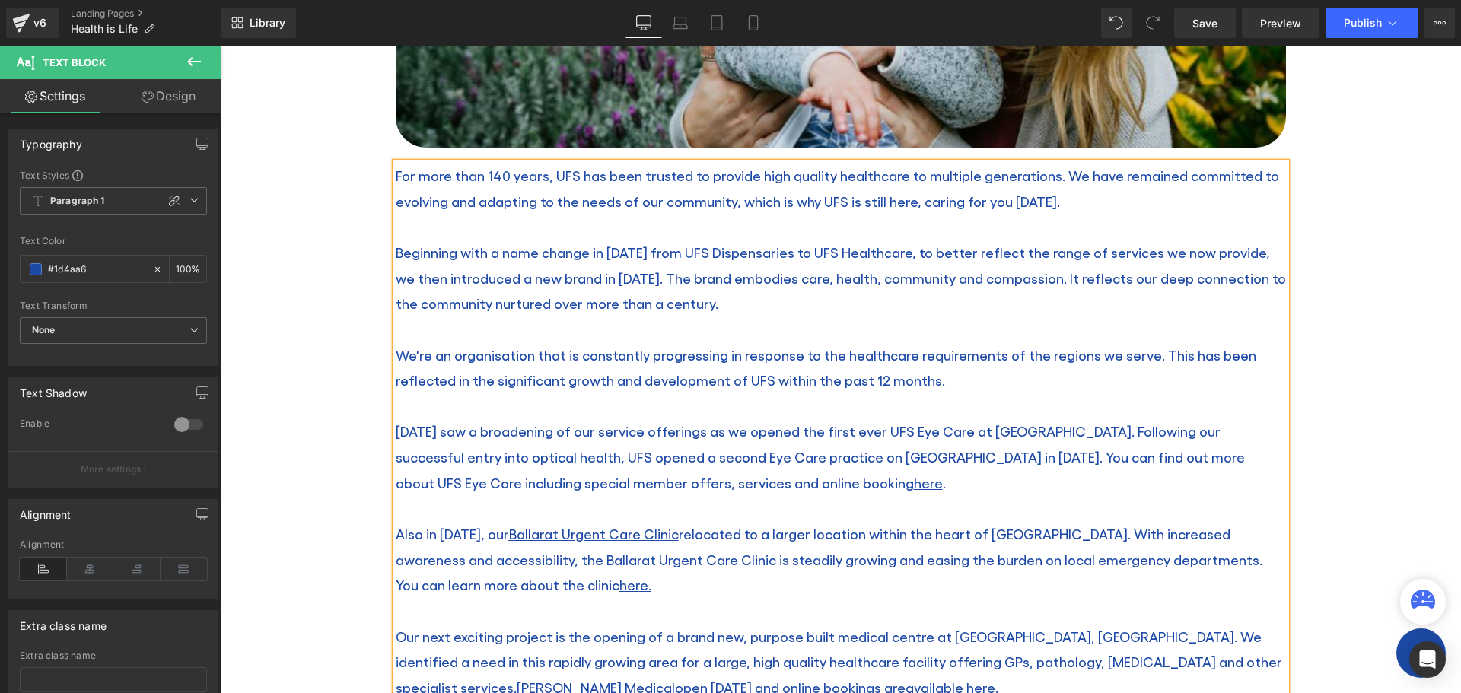
drag, startPoint x: 667, startPoint y: 586, endPoint x: 696, endPoint y: 592, distance: 29.6
click at [696, 592] on div "Also in November of 2024, our Ballarat Urgent Care Clinic relocated to a larger…" at bounding box center [841, 559] width 890 height 77
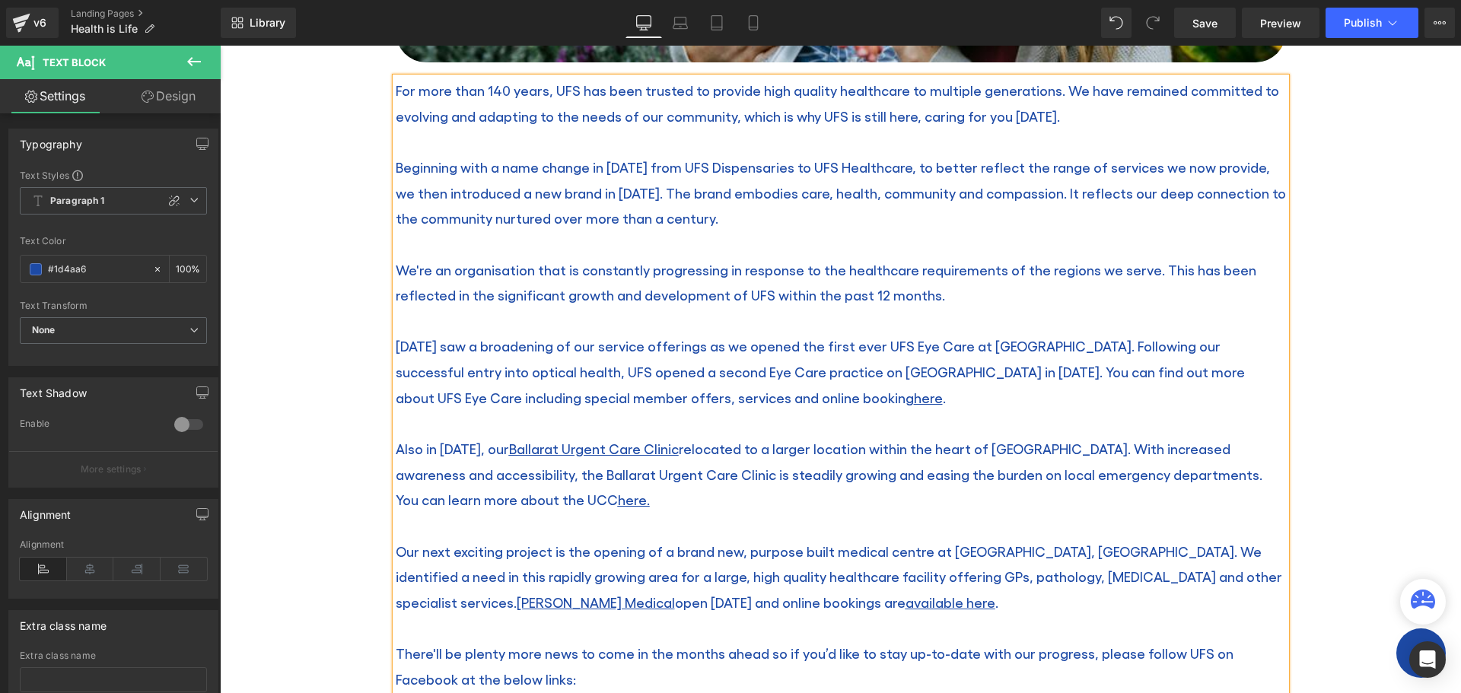
scroll to position [685, 0]
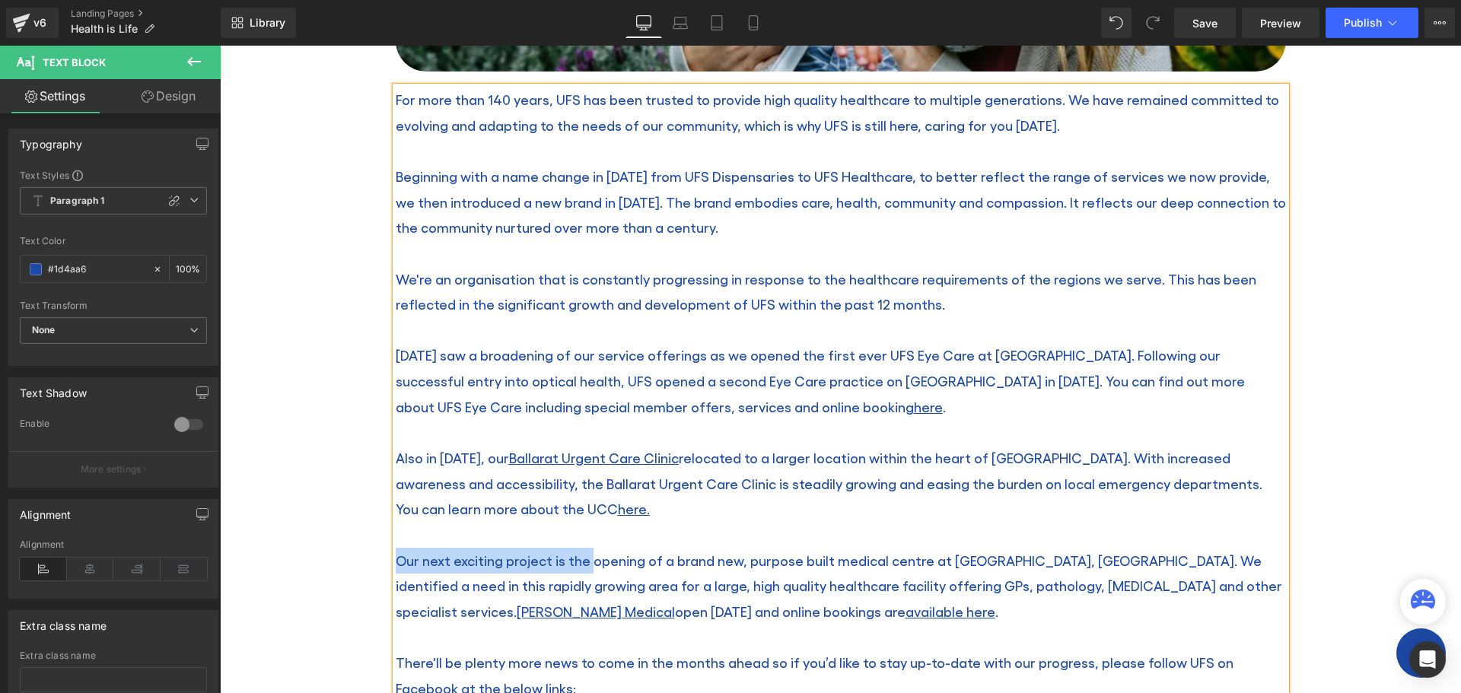
drag, startPoint x: 392, startPoint y: 560, endPoint x: 581, endPoint y: 557, distance: 189.5
click at [581, 557] on div "Our next exciting project is the opening of a brand new, purpose built medical …" at bounding box center [841, 586] width 890 height 77
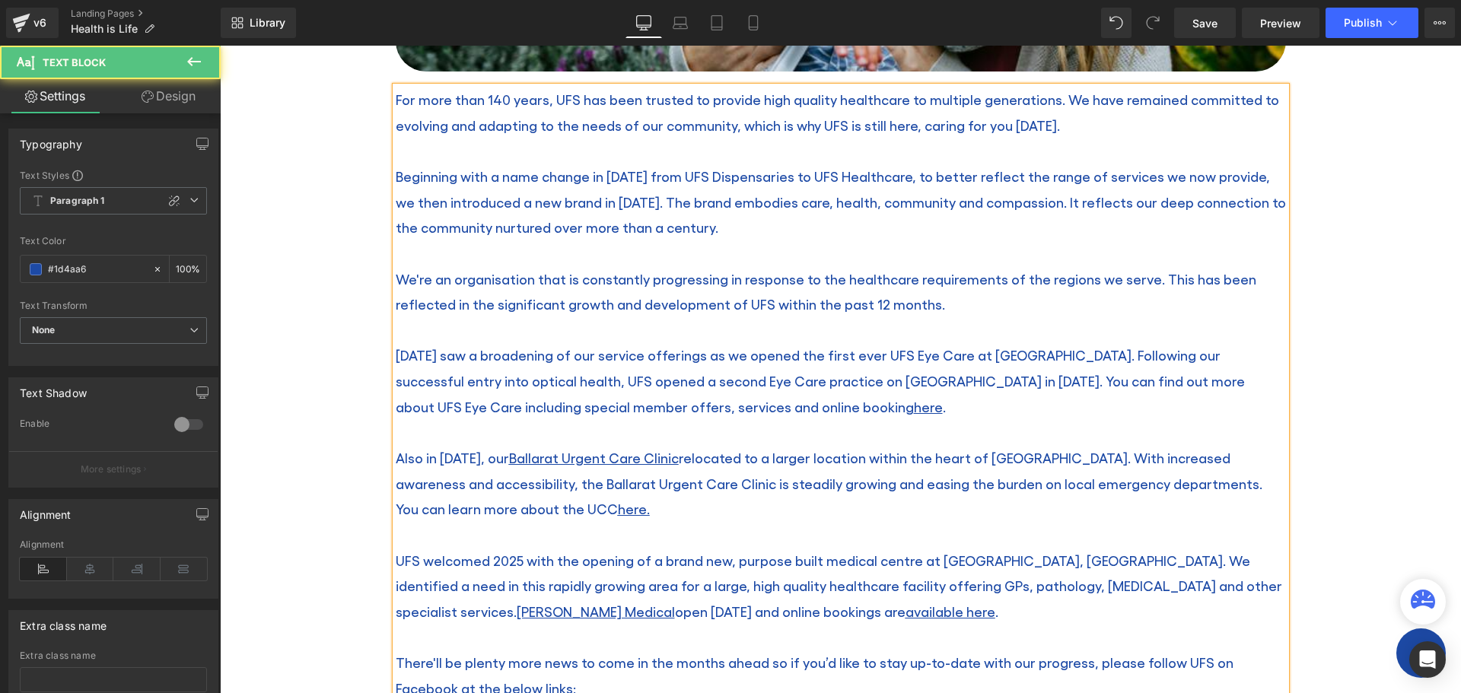
click at [1062, 358] on div "November 2024 saw a broadening of our service offerings as we opened the first …" at bounding box center [841, 380] width 890 height 77
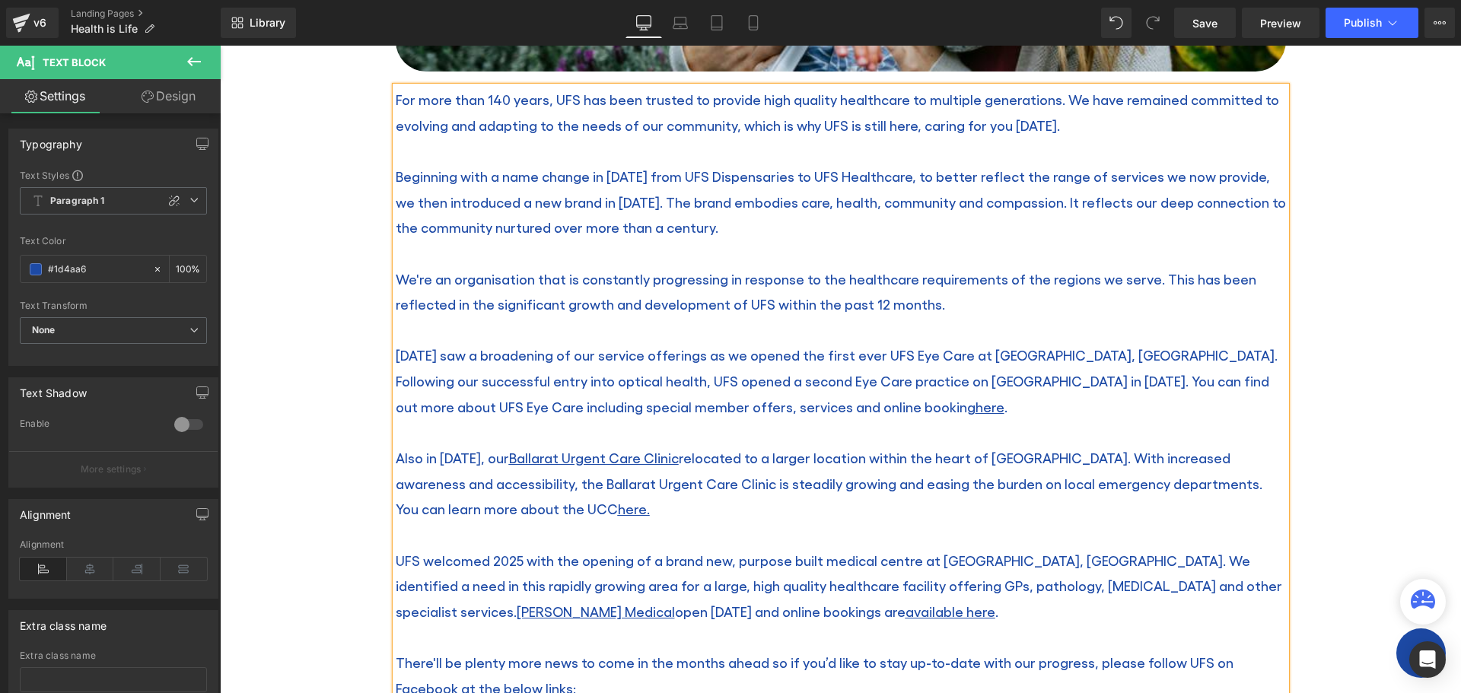
click at [886, 383] on div "November 2024 saw a broadening of our service offerings as we opened the first …" at bounding box center [841, 380] width 890 height 77
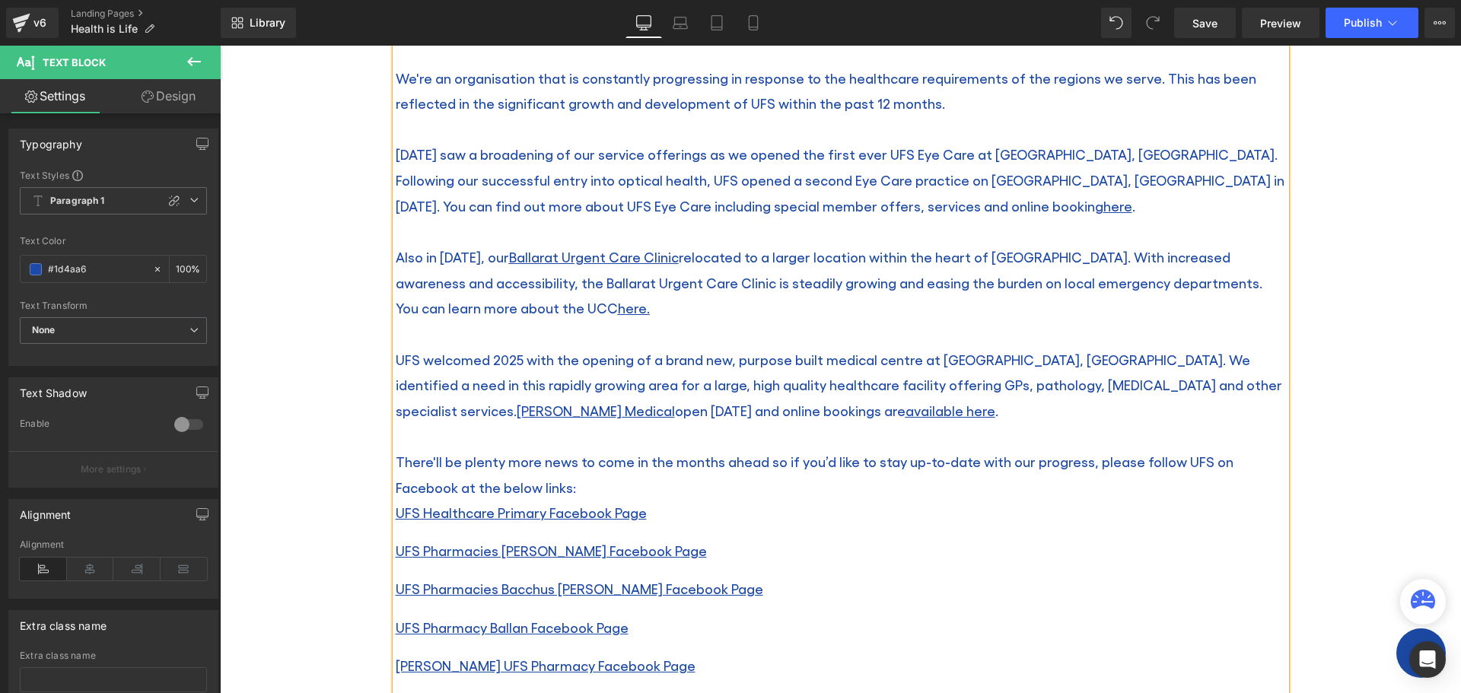
scroll to position [913, 0]
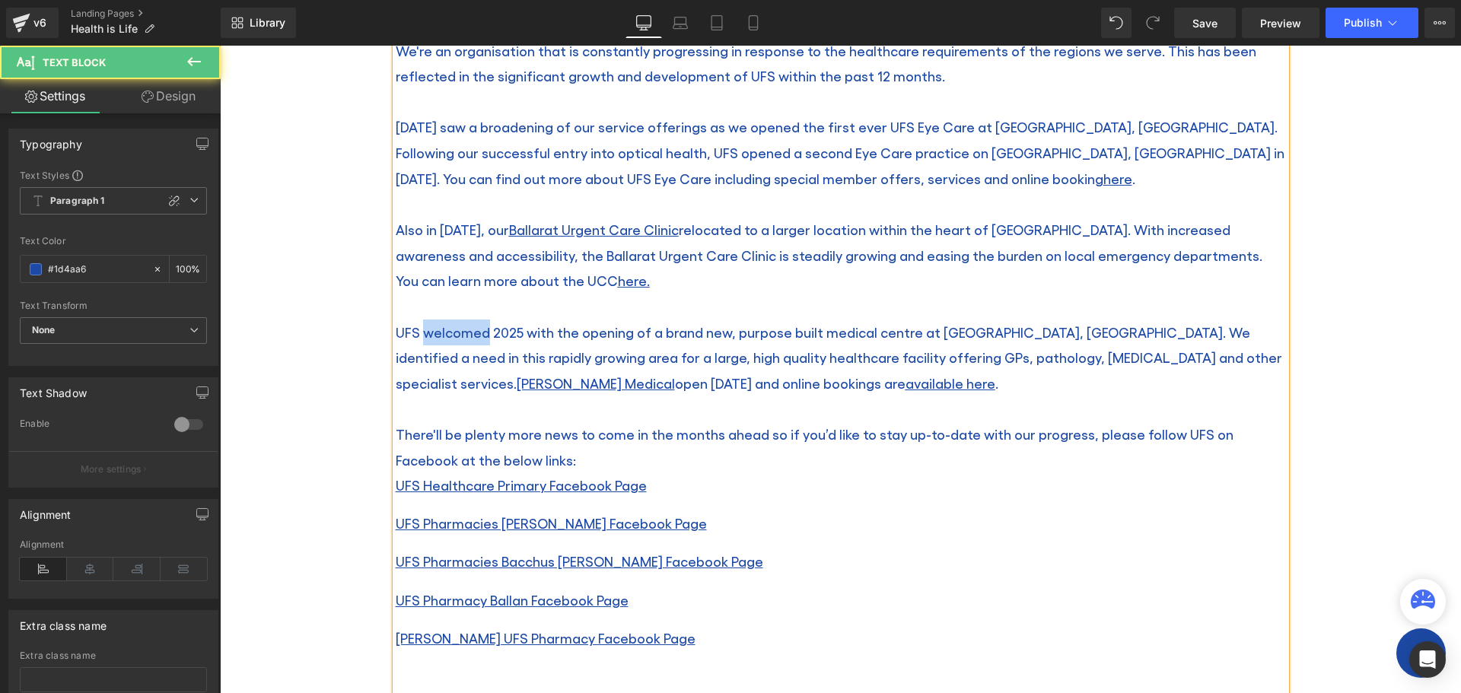
drag, startPoint x: 479, startPoint y: 329, endPoint x: 421, endPoint y: 336, distance: 59.1
click at [421, 336] on div "UFS welcomed 2025 with the opening of a brand new, purpose built medical centre…" at bounding box center [841, 358] width 890 height 77
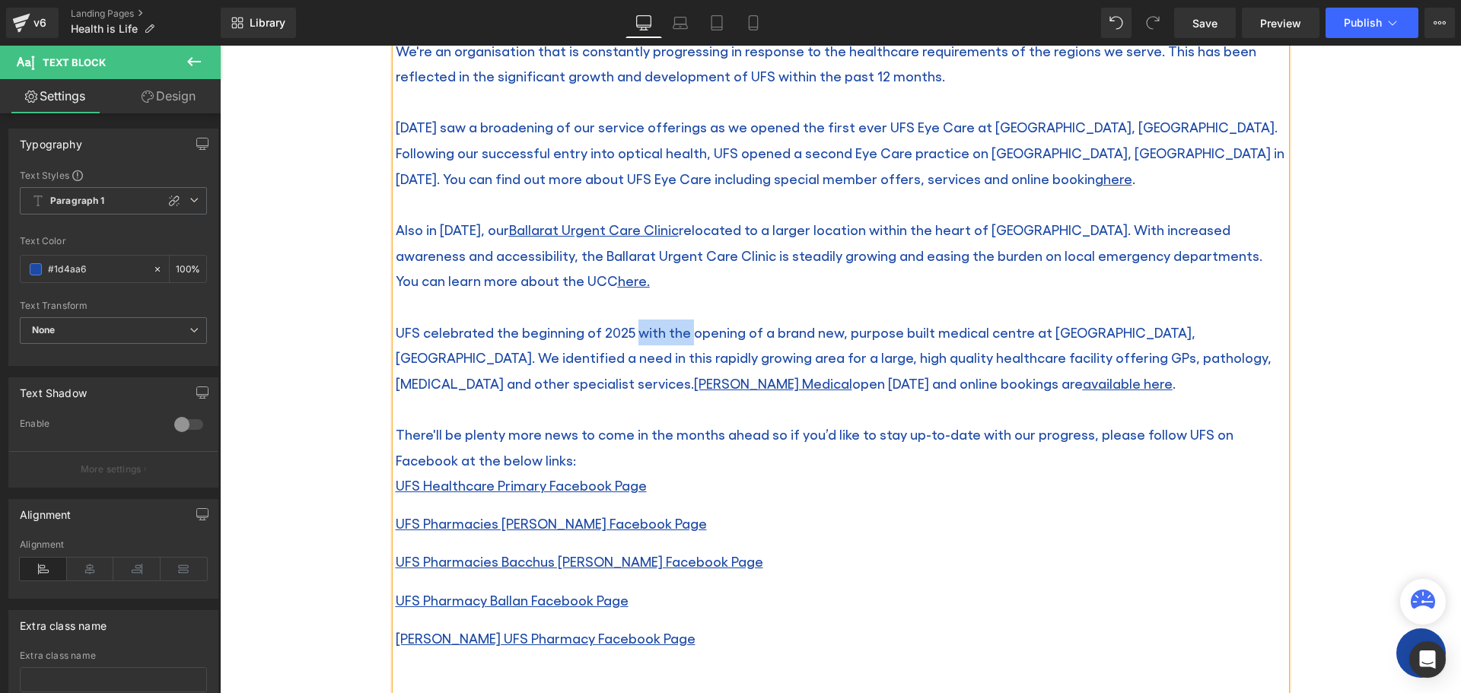
drag, startPoint x: 629, startPoint y: 333, endPoint x: 684, endPoint y: 335, distance: 54.8
click at [684, 335] on div "UFS celebrated the beginning of 2025 with the opening of a brand new, purpose b…" at bounding box center [841, 358] width 890 height 77
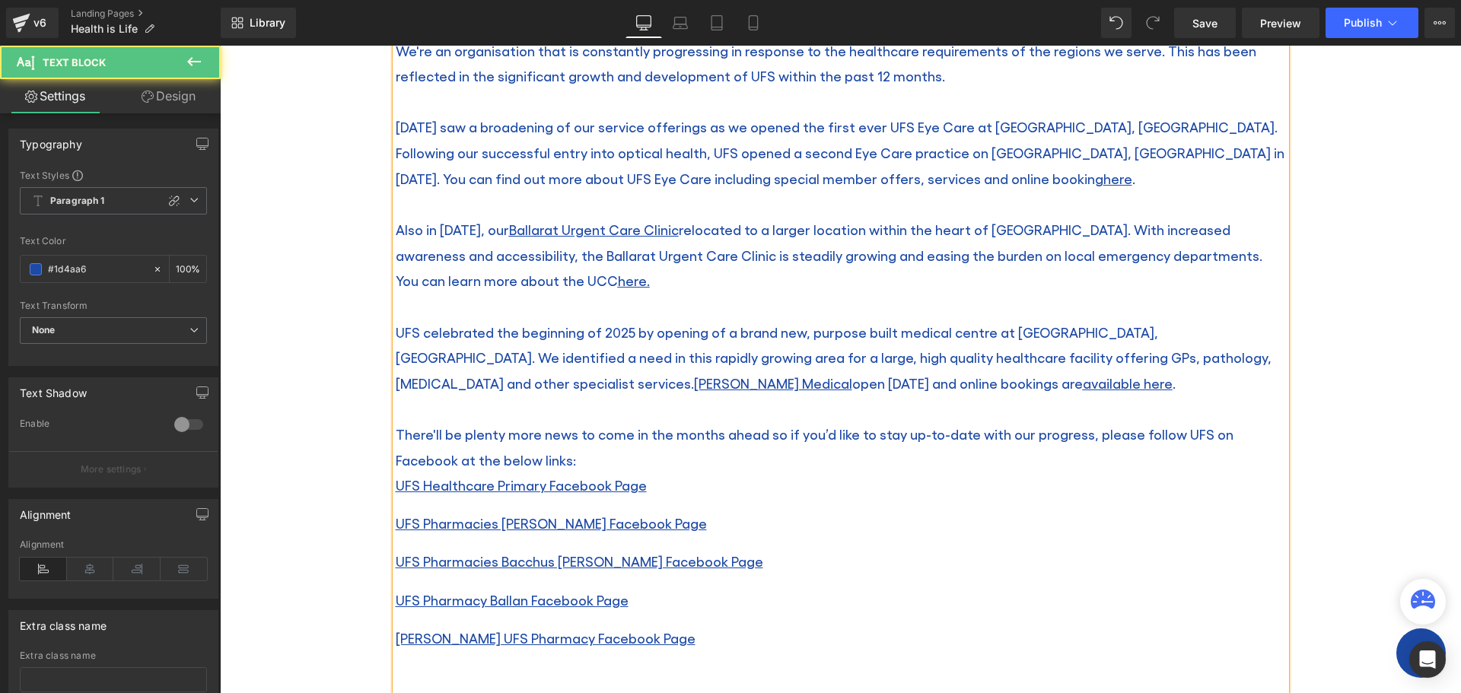
click at [700, 336] on div "UFS celebrated the beginning of 2025 by opening of a brand new, purpose built m…" at bounding box center [841, 358] width 890 height 77
click at [719, 331] on div "UFS celebrated the beginning of 2025 by opening of a brand new, purpose built m…" at bounding box center [841, 358] width 890 height 77
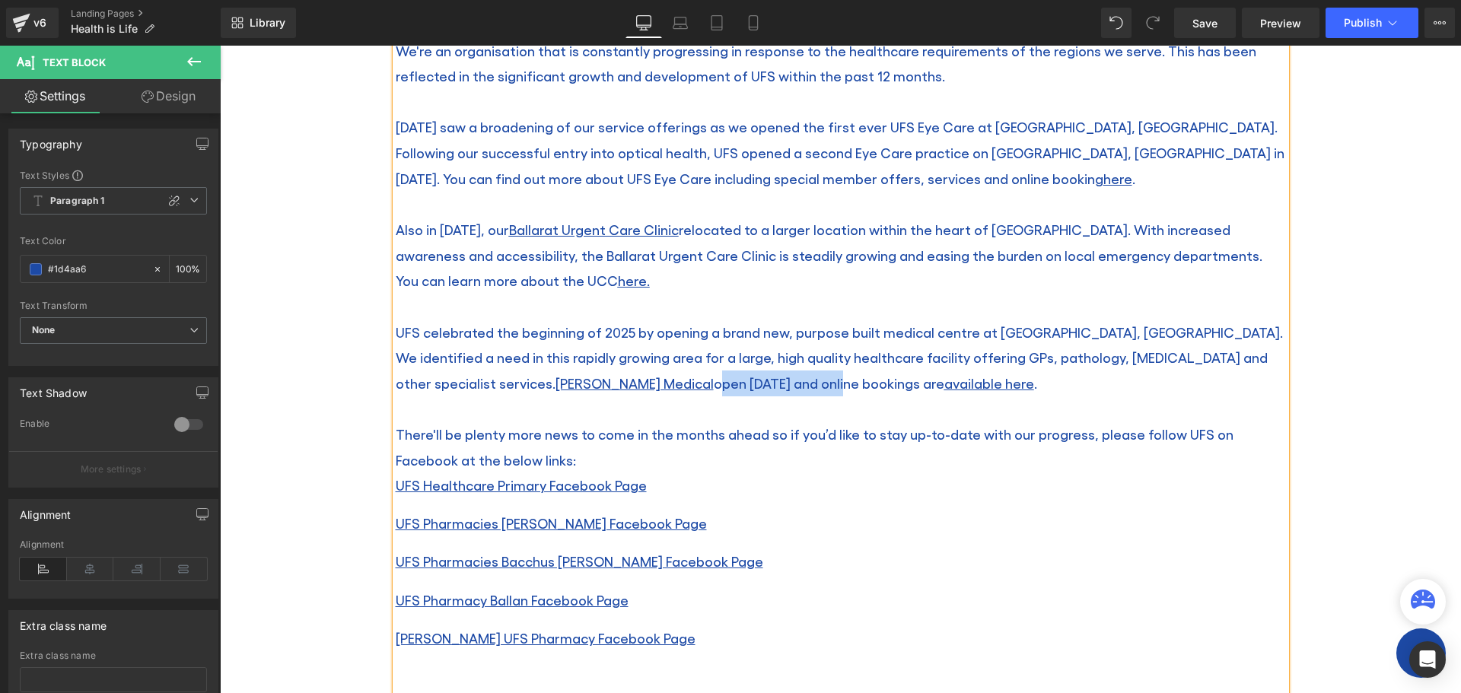
drag, startPoint x: 443, startPoint y: 384, endPoint x: 572, endPoint y: 384, distance: 128.6
click at [572, 384] on div "UFS celebrated the beginning of 2025 by opening a brand new, purpose built medi…" at bounding box center [841, 358] width 890 height 77
click at [827, 390] on div "UFS celebrated the beginning of 2025 by opening a brand new, purpose built medi…" at bounding box center [841, 358] width 890 height 77
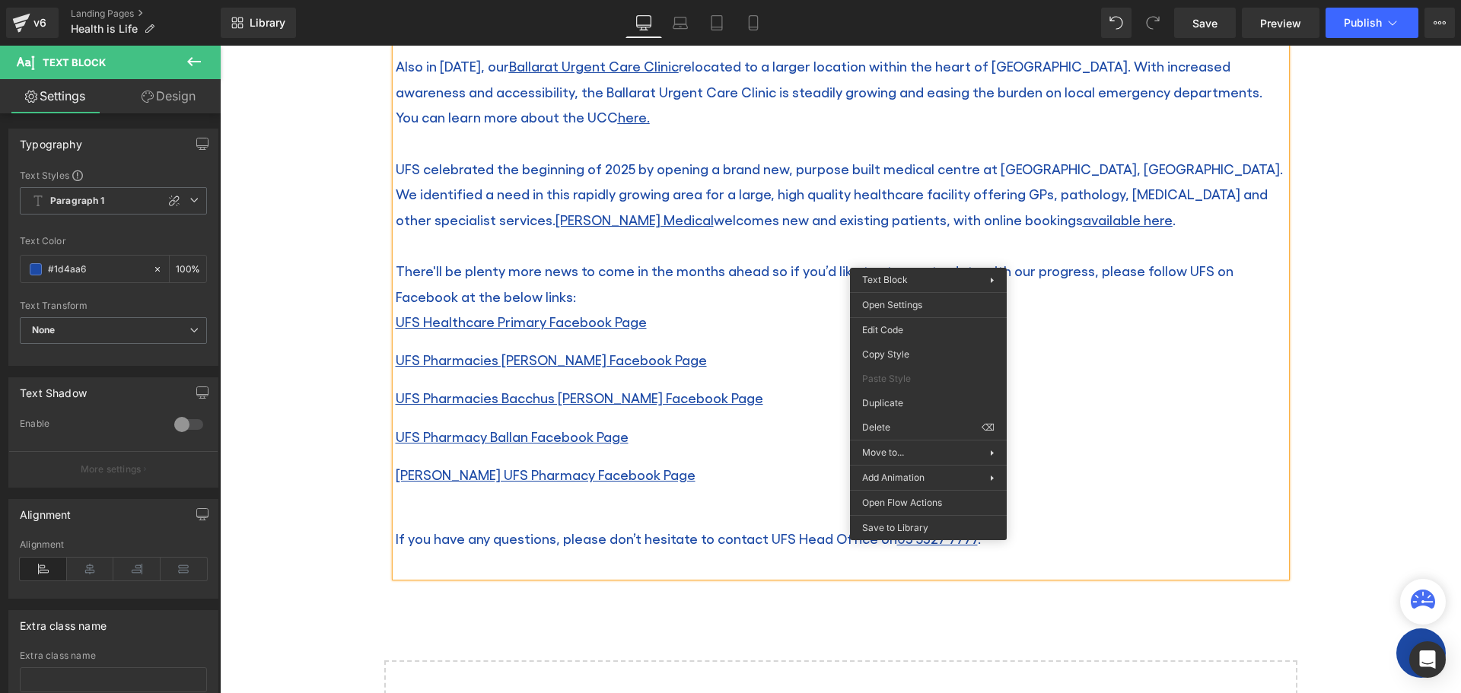
scroll to position [1218, 0]
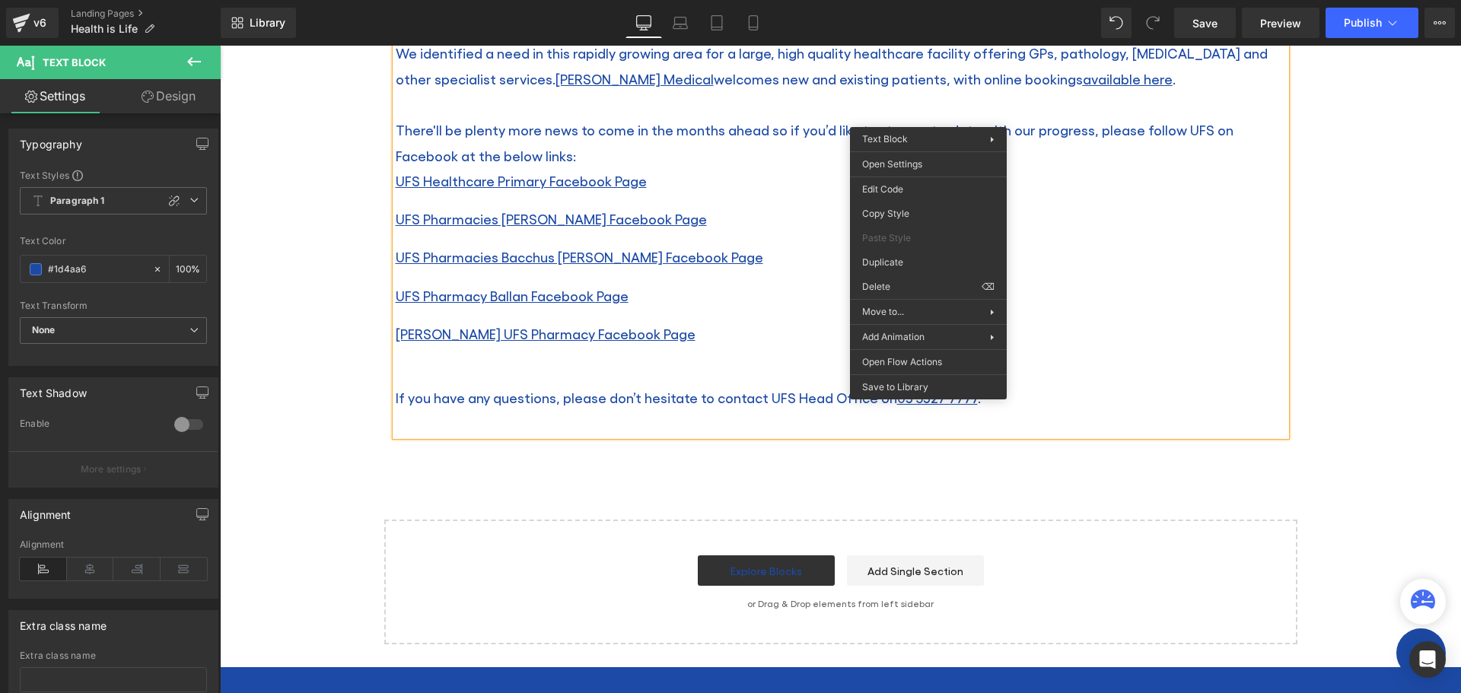
click at [1094, 389] on div "If you have any questions, please don’t hesitate to contact UFS Head Office on …" at bounding box center [841, 398] width 890 height 26
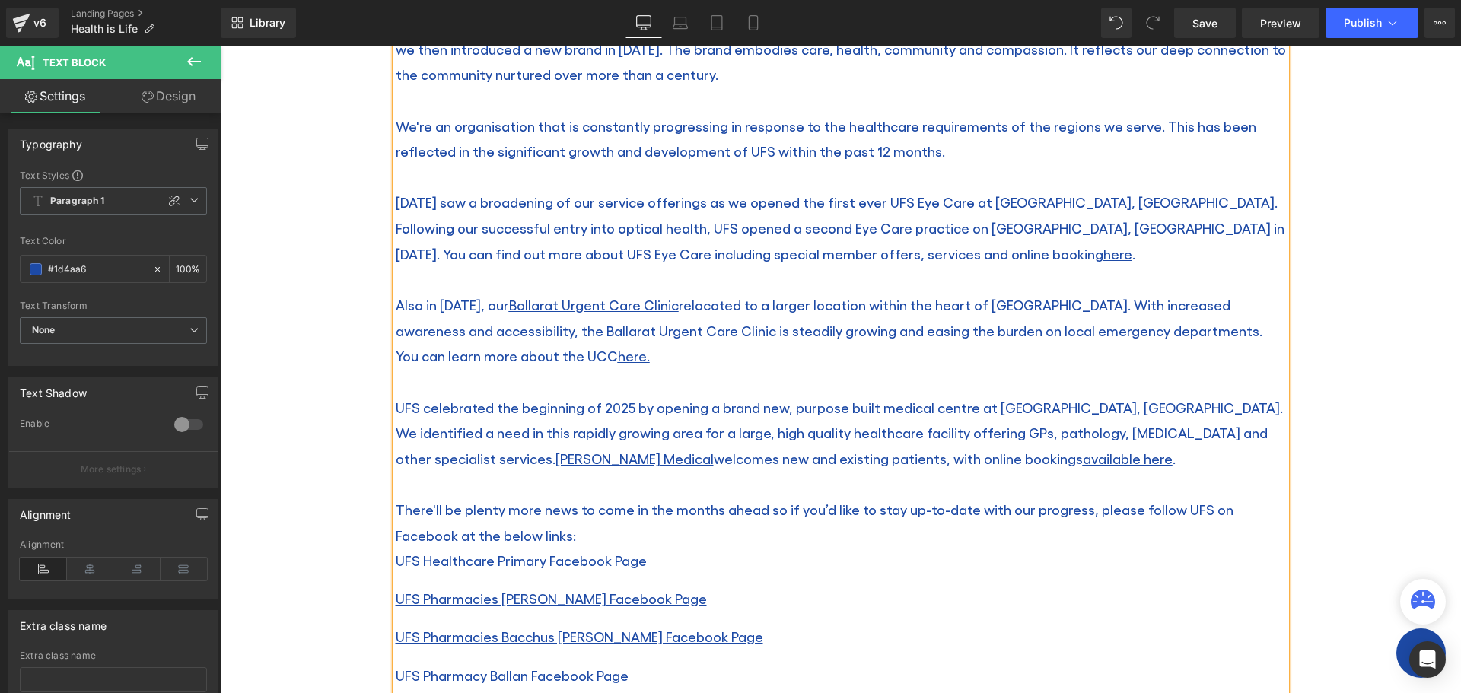
scroll to position [837, 0]
click at [920, 473] on div at bounding box center [841, 486] width 890 height 26
click at [914, 454] on div "UFS celebrated the beginning of 2025 by opening a brand new, purpose built medi…" at bounding box center [841, 434] width 890 height 77
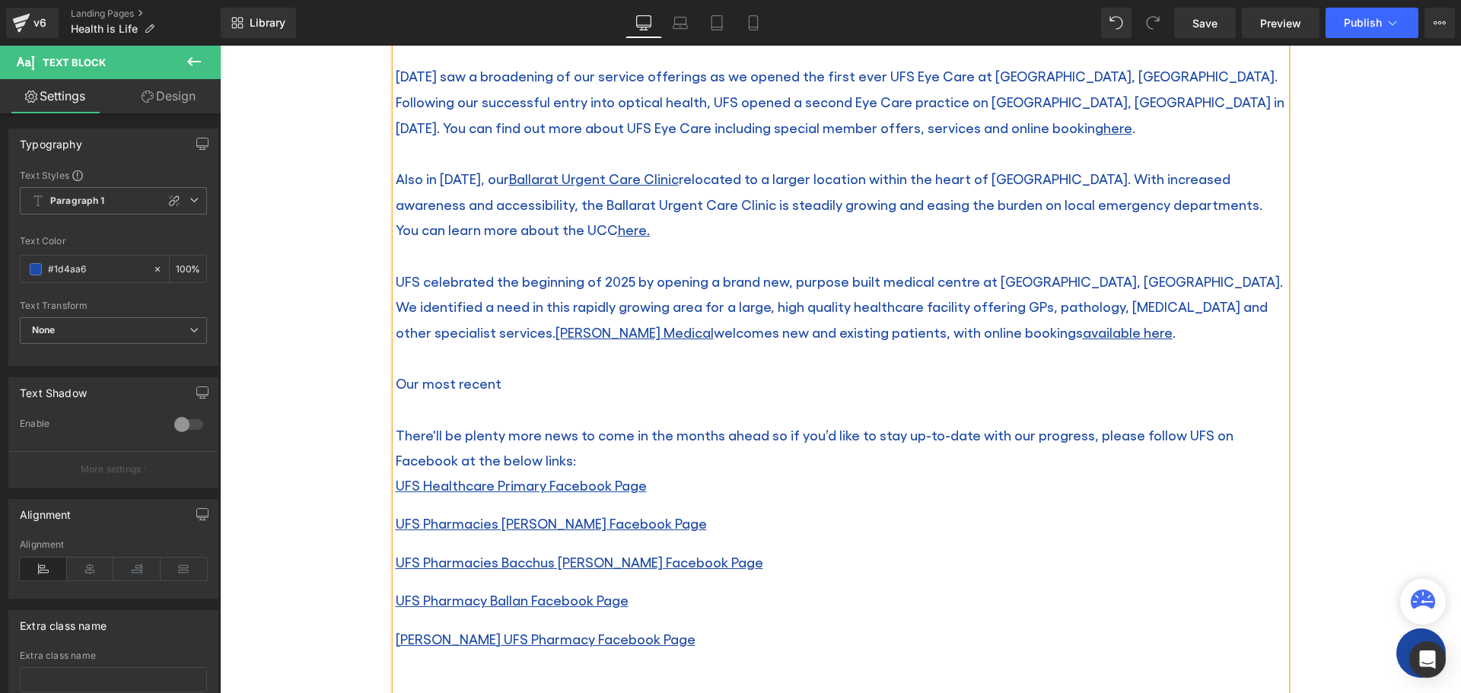
scroll to position [989, 0]
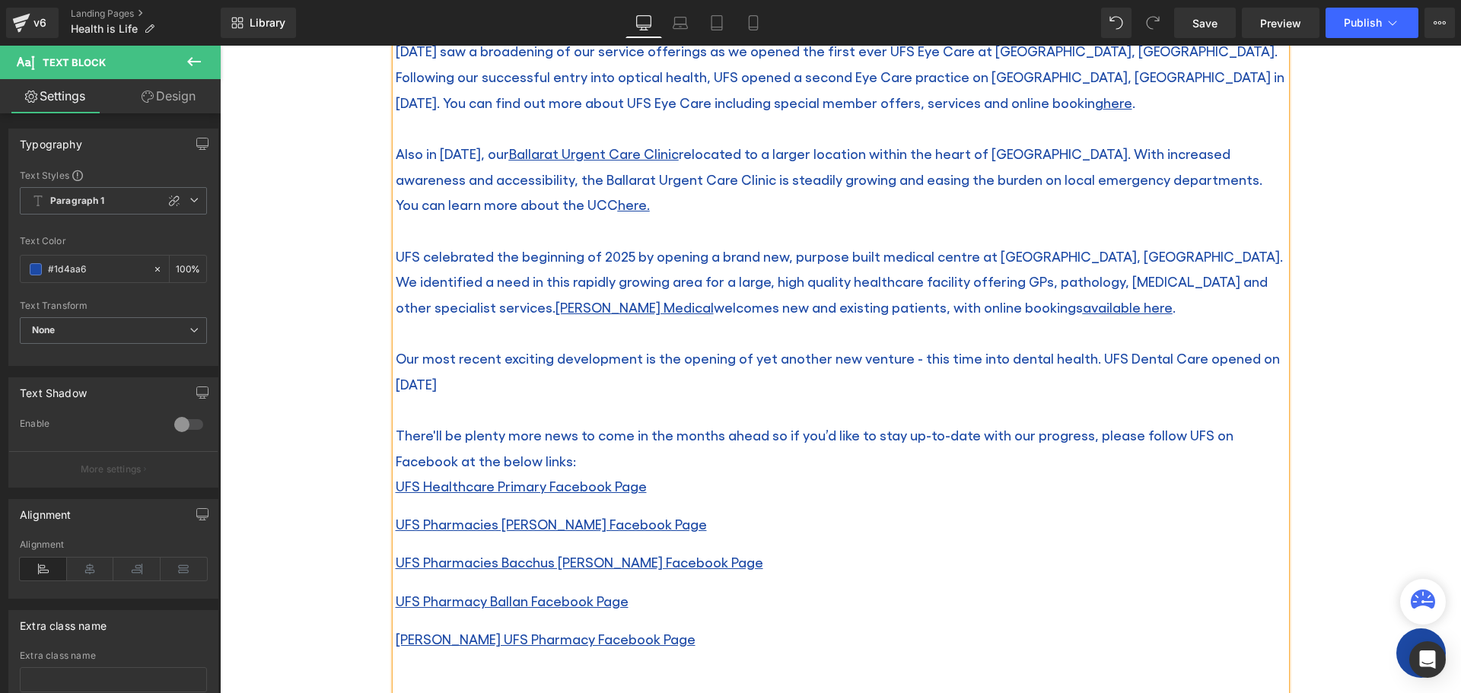
click at [432, 384] on div "Our most recent exciting development is the opening of yet another new venture …" at bounding box center [841, 371] width 890 height 51
click at [476, 386] on div "Our most recent exciting development is the opening of yet another new venture …" at bounding box center [841, 371] width 890 height 51
drag, startPoint x: 1076, startPoint y: 358, endPoint x: 1160, endPoint y: 388, distance: 89.1
click at [1160, 388] on div "Our most recent exciting development is the opening of yet another new venture …" at bounding box center [841, 371] width 890 height 51
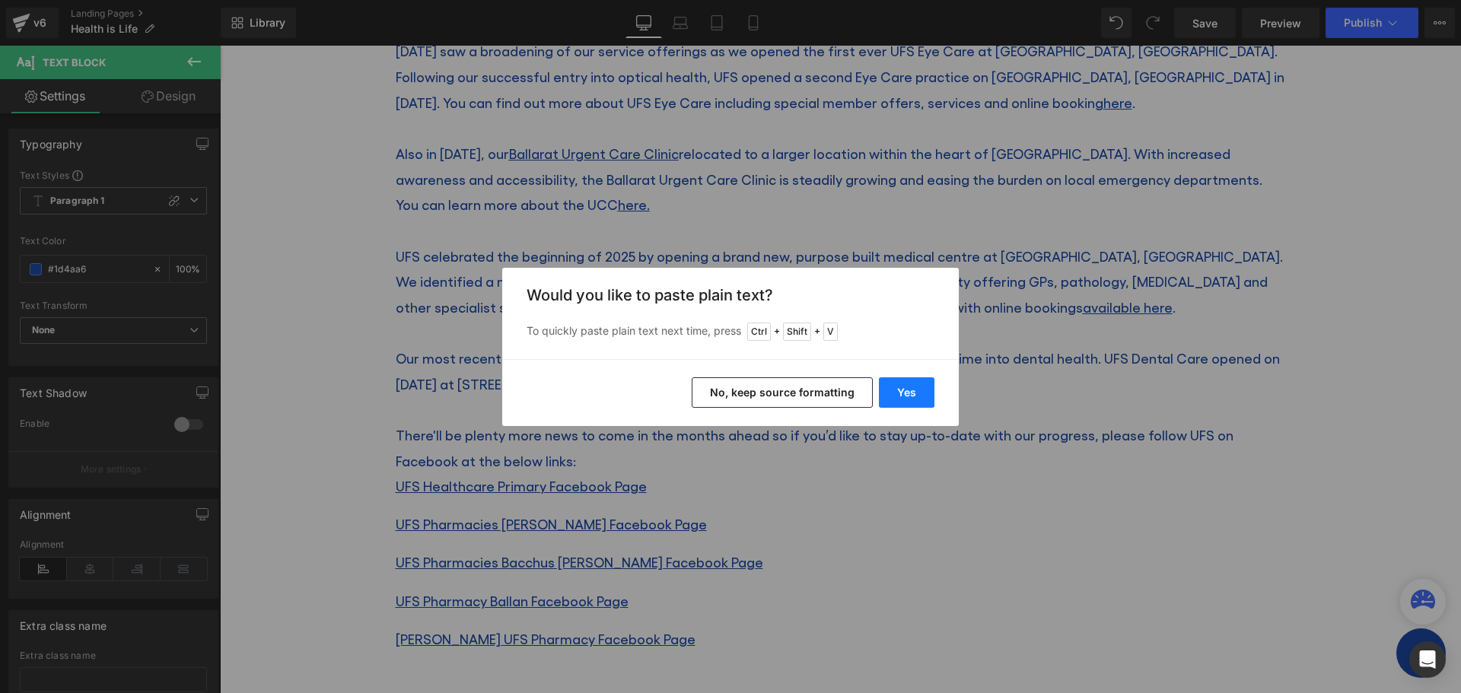
click at [914, 390] on button "Yes" at bounding box center [907, 392] width 56 height 30
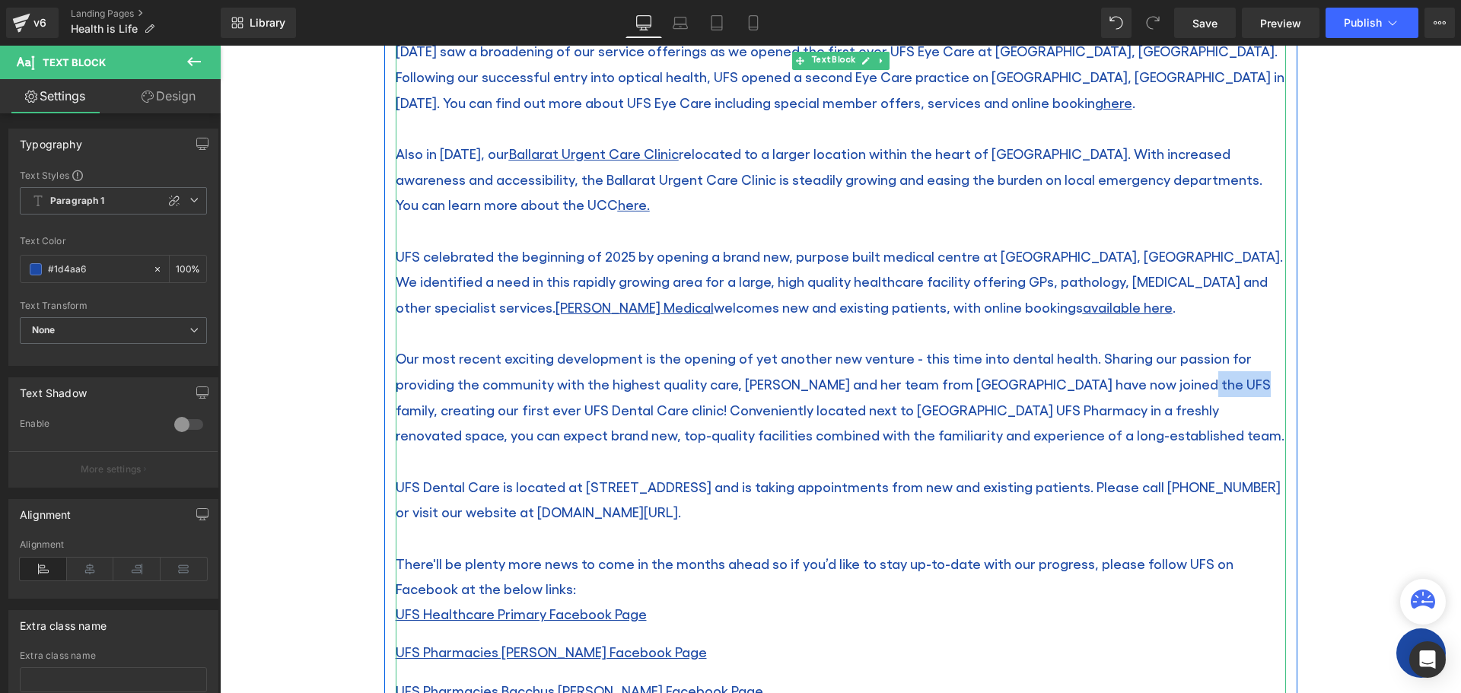
drag, startPoint x: 1070, startPoint y: 385, endPoint x: 1130, endPoint y: 384, distance: 60.1
click at [1130, 384] on div "Our most recent exciting development is the opening of yet another new venture …" at bounding box center [841, 397] width 890 height 103
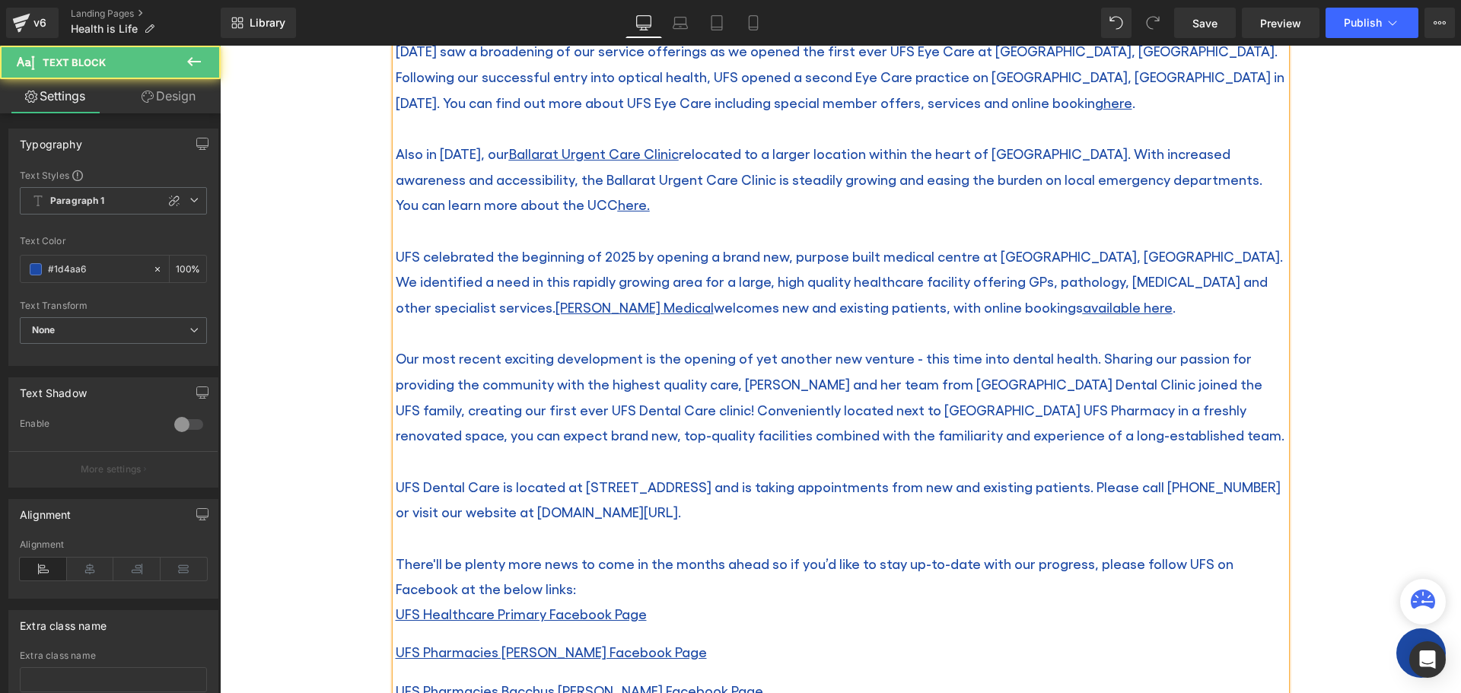
click at [606, 412] on div "Our most recent exciting development is the opening of yet another new venture …" at bounding box center [841, 397] width 890 height 103
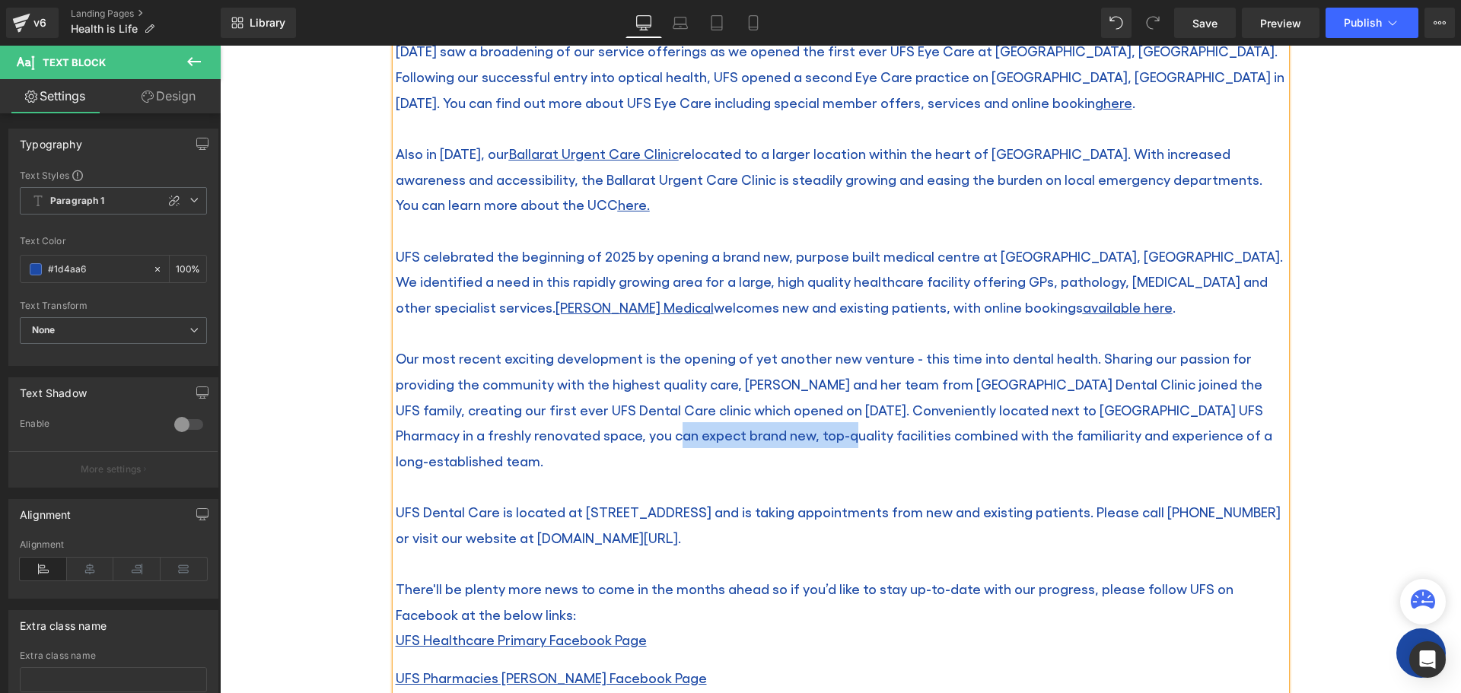
drag, startPoint x: 501, startPoint y: 440, endPoint x: 674, endPoint y: 447, distance: 172.9
click at [674, 447] on div "Our most recent exciting development is the opening of yet another new venture …" at bounding box center [841, 410] width 890 height 128
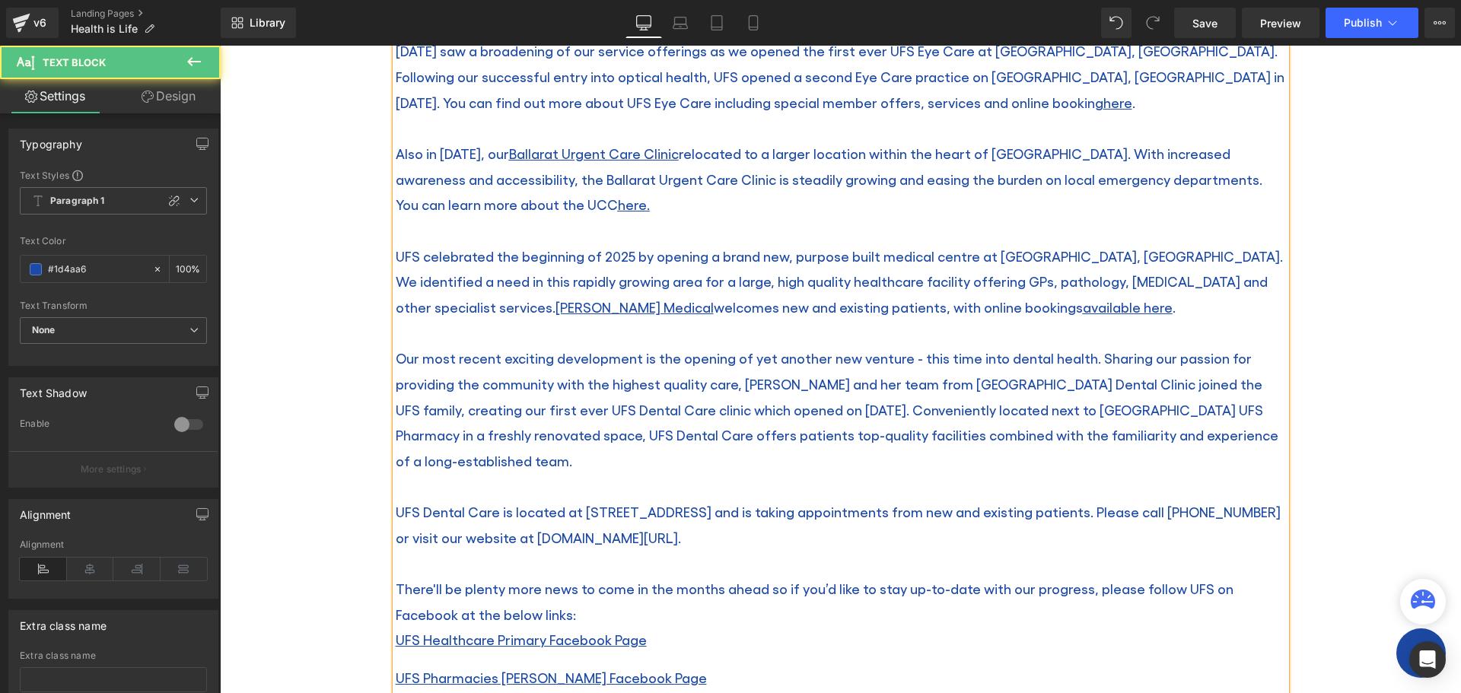
click at [396, 511] on div "For more than 140 years, UFS has been trusted to provide high quality healthcar…" at bounding box center [841, 338] width 890 height 1113
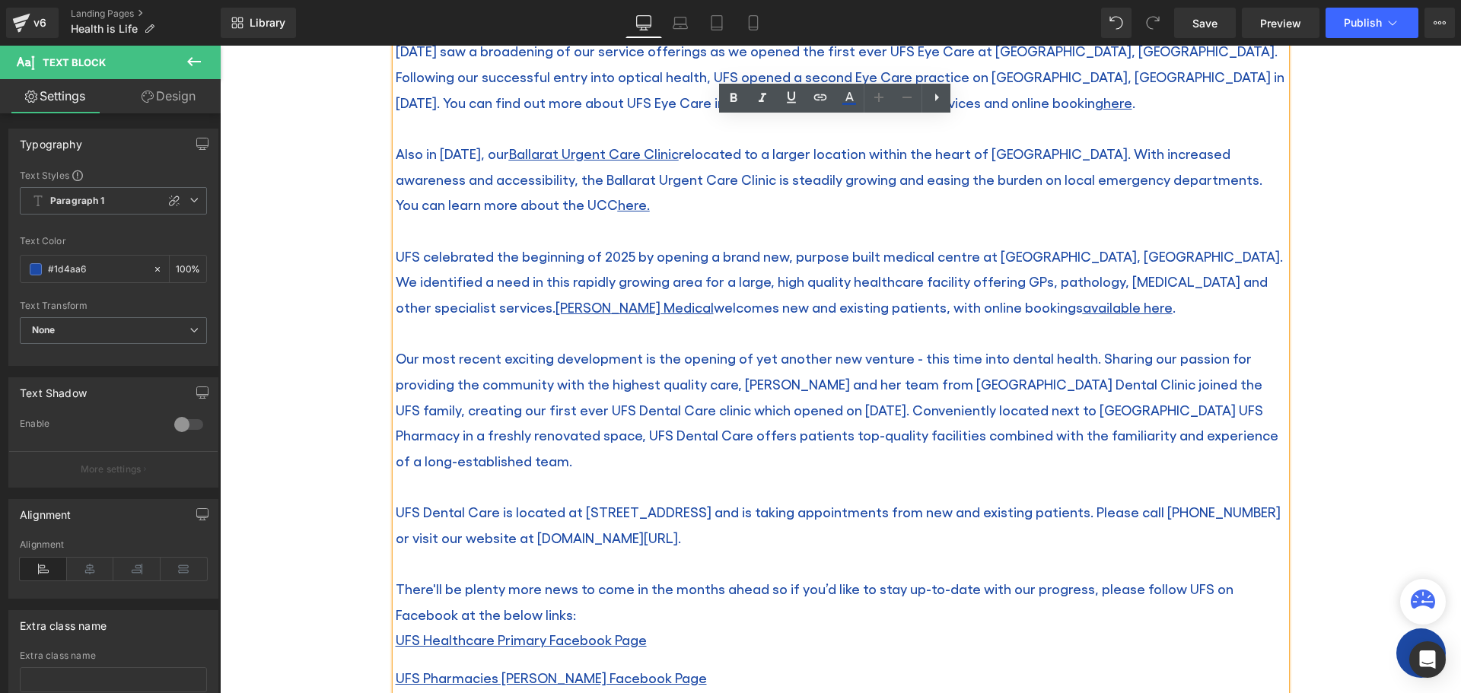
click at [396, 511] on div "UFS Dental Care is located at 719 Sturt Street, Ballarat and is taking appointm…" at bounding box center [841, 524] width 890 height 51
click at [396, 512] on div "UFS Dental Care is located at 719 Sturt Street, Ballarat and is taking appointm…" at bounding box center [841, 524] width 890 height 51
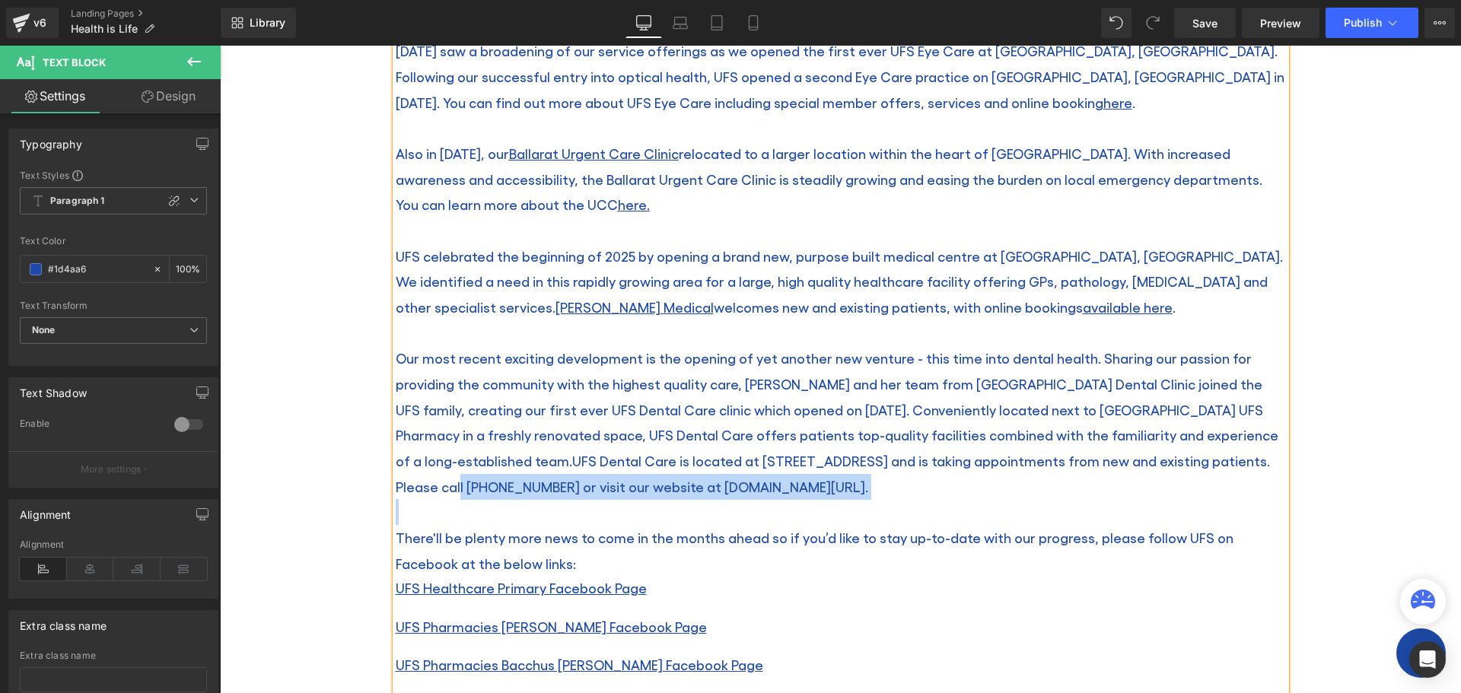
drag, startPoint x: 1140, startPoint y: 461, endPoint x: 1215, endPoint y: 511, distance: 89.5
click at [1215, 511] on div "For more than 140 years, UFS has been trusted to provide high quality healthcar…" at bounding box center [841, 313] width 890 height 1062
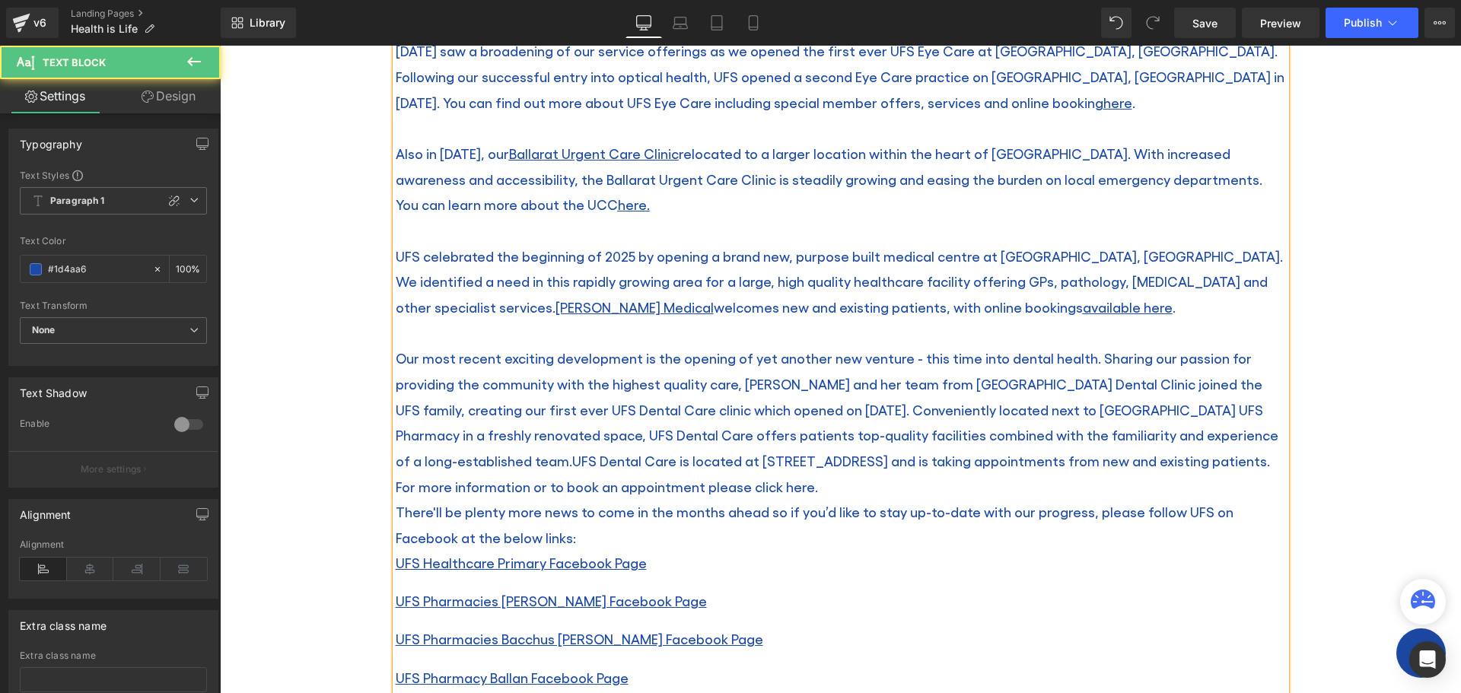
click at [659, 485] on span "UFS Dental Care is located at 719 Sturt Street, Ballarat and is taking appointm…" at bounding box center [833, 474] width 874 height 42
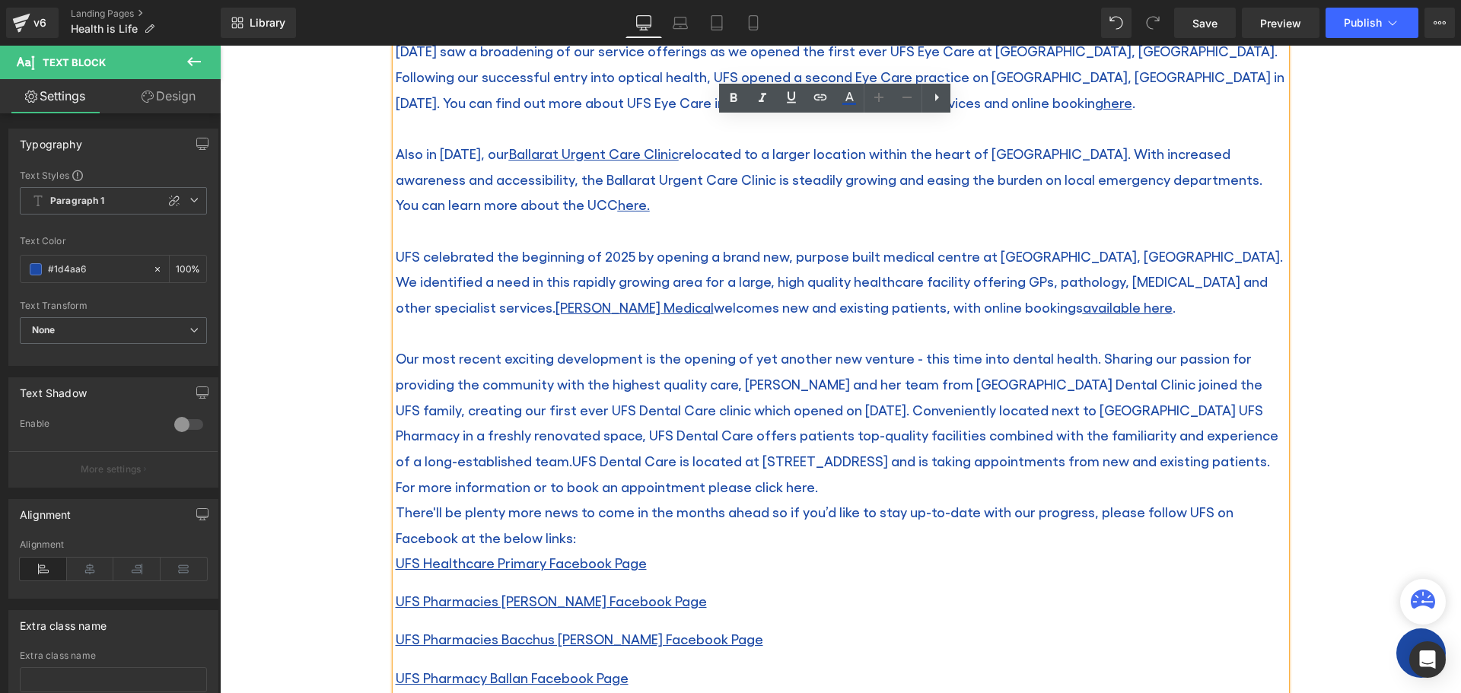
drag, startPoint x: 670, startPoint y: 489, endPoint x: 607, endPoint y: 490, distance: 63.2
click at [607, 490] on div "Our most recent exciting development is the opening of yet another new venture …" at bounding box center [841, 423] width 890 height 154
click at [825, 94] on icon at bounding box center [820, 97] width 18 height 18
click at [618, 525] on input "text" at bounding box center [677, 520] width 234 height 38
paste input "[URL][DOMAIN_NAME]"
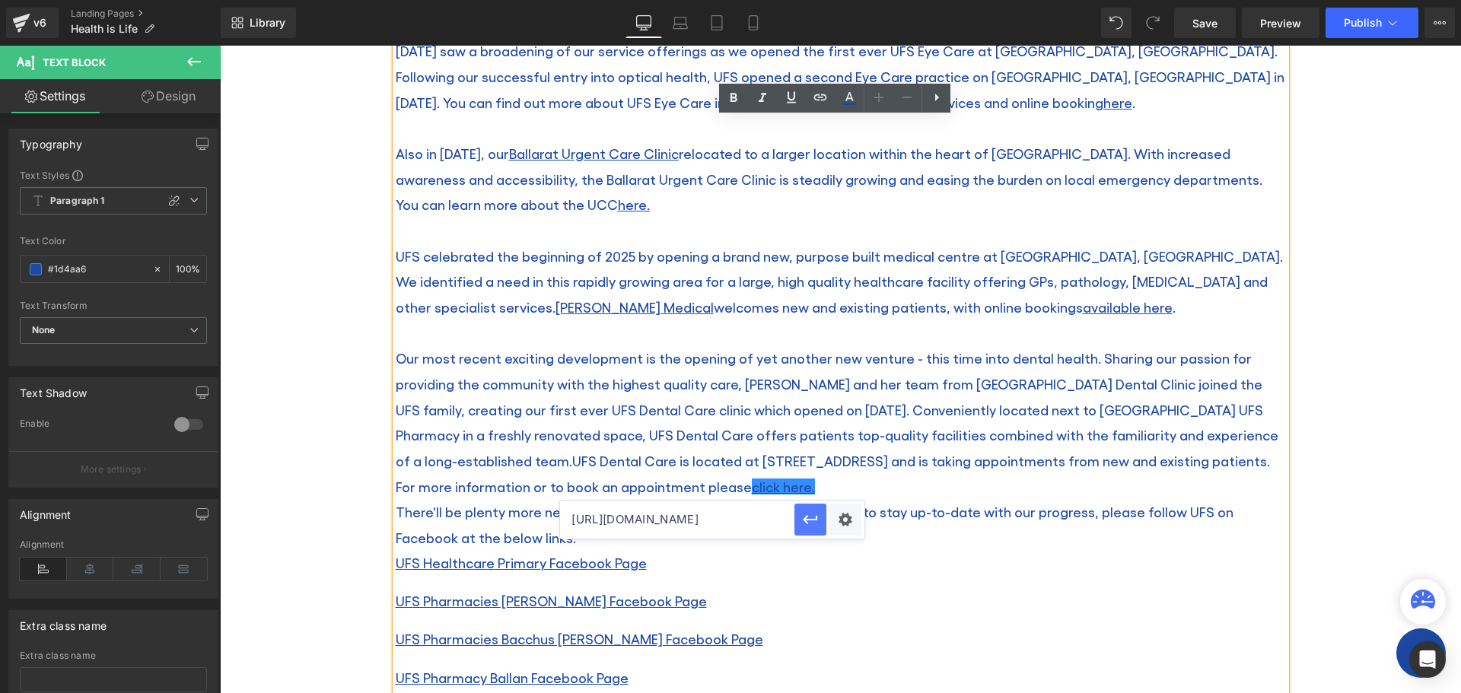
type input "[URL][DOMAIN_NAME]"
click at [807, 521] on icon "button" at bounding box center [811, 519] width 14 height 9
click at [697, 492] on div "Our most recent exciting development is the opening of yet another new venture …" at bounding box center [841, 423] width 890 height 154
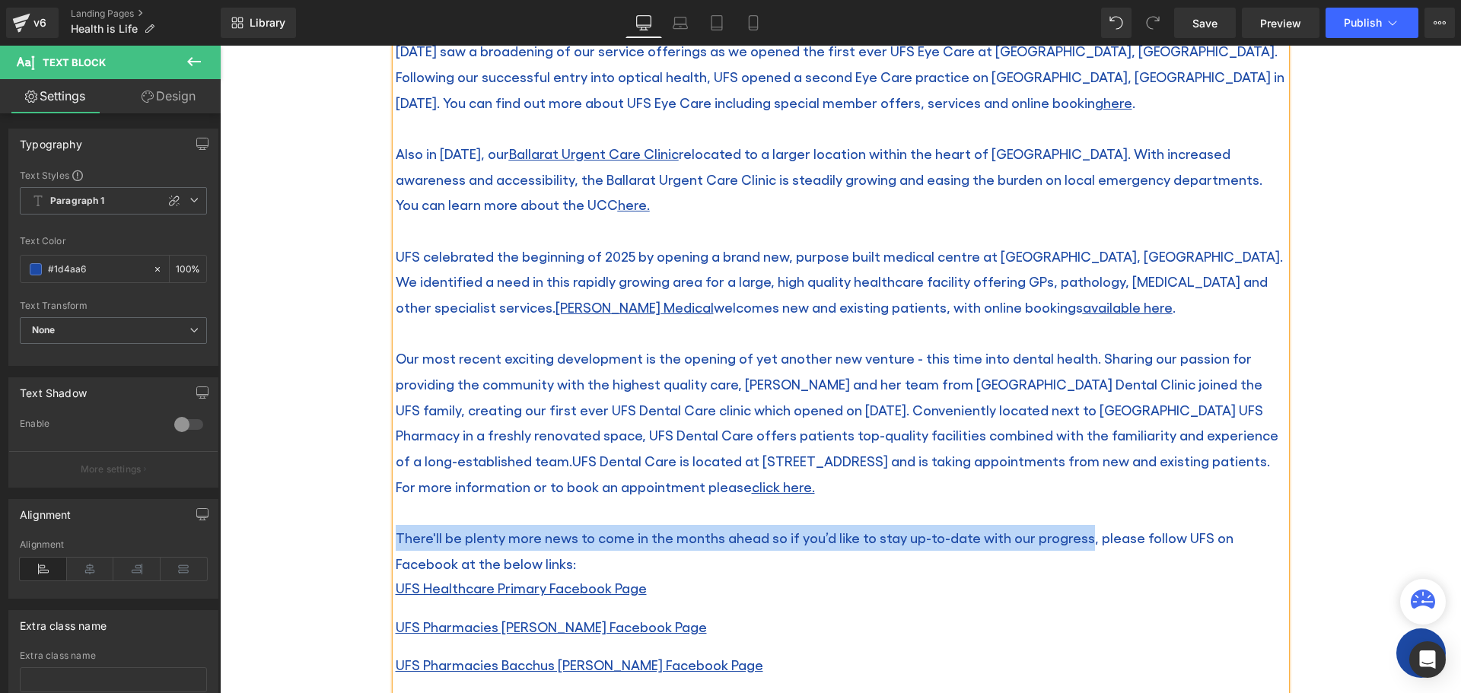
drag, startPoint x: 393, startPoint y: 536, endPoint x: 1065, endPoint y: 534, distance: 672.8
click at [1065, 534] on font "There'll be plenty more news to come in the months ahead so if you’d like to st…" at bounding box center [815, 551] width 838 height 42
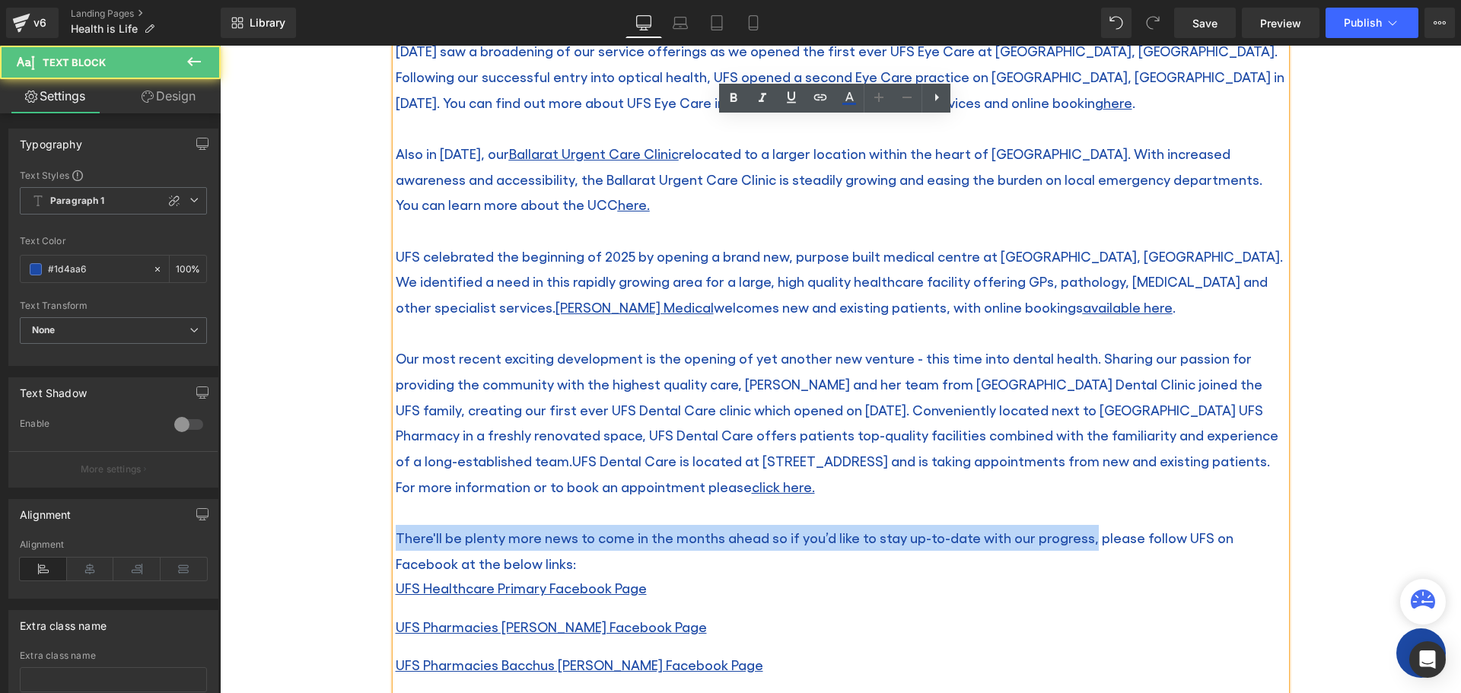
drag, startPoint x: 1069, startPoint y: 541, endPoint x: 381, endPoint y: 530, distance: 688.8
click at [384, 530] on div "Image For more than 140 years, UFS has been trusted to provide high quality hea…" at bounding box center [840, 83] width 913 height 1522
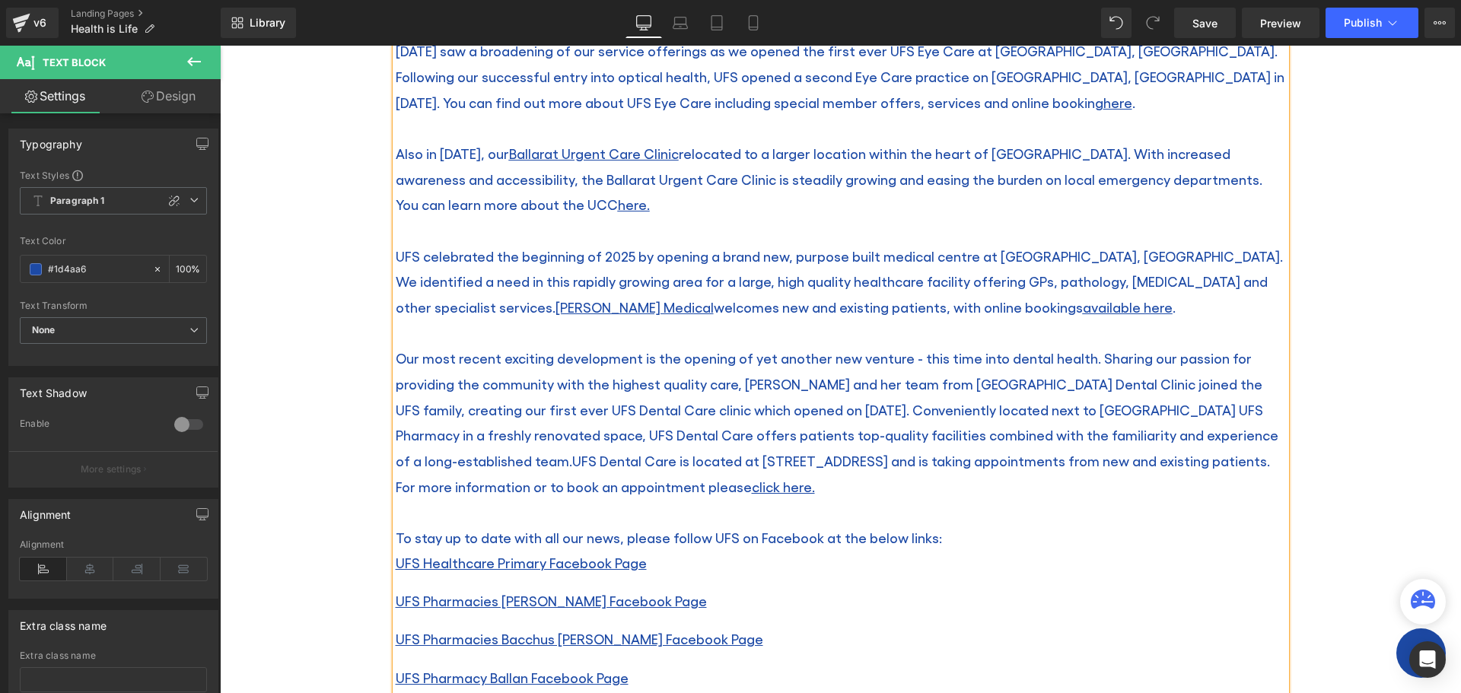
click at [938, 533] on div "To stay up to date with all our news, please follow UFS on Facebook at the belo…" at bounding box center [841, 538] width 890 height 26
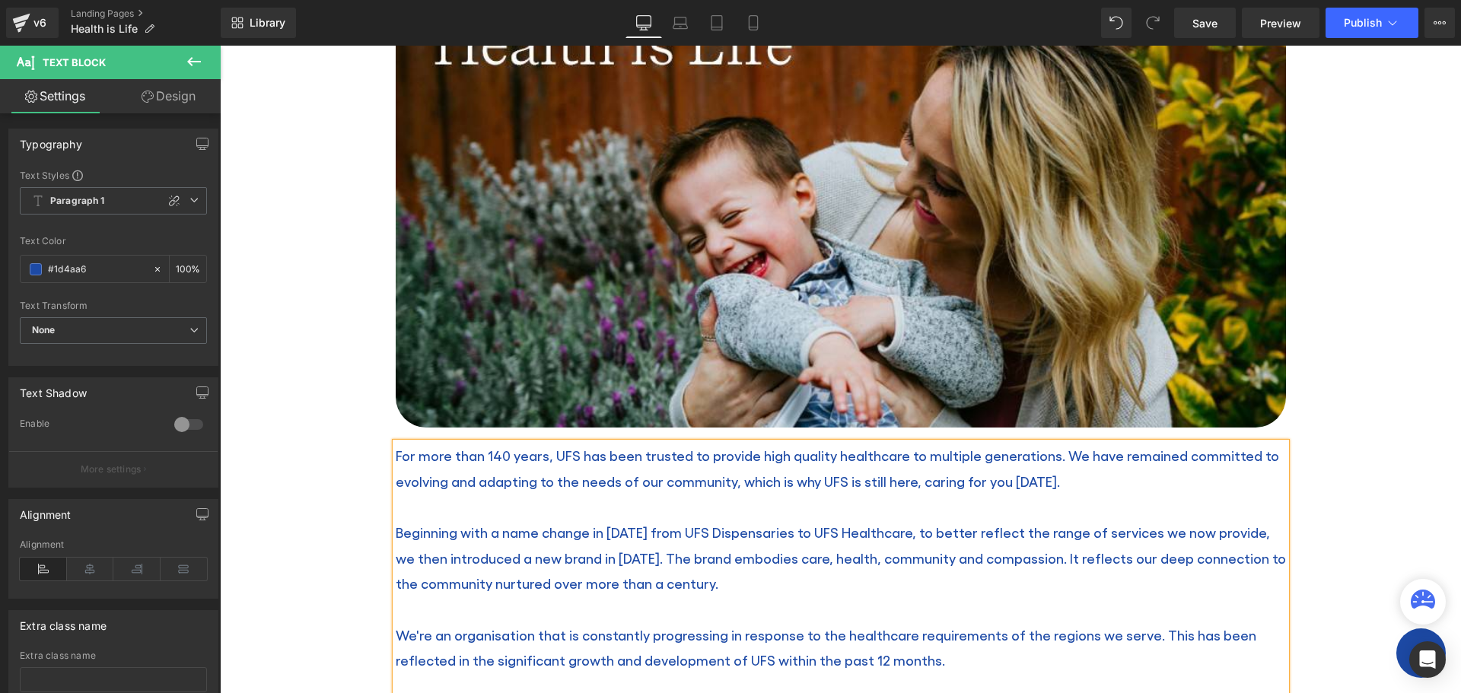
scroll to position [533, 0]
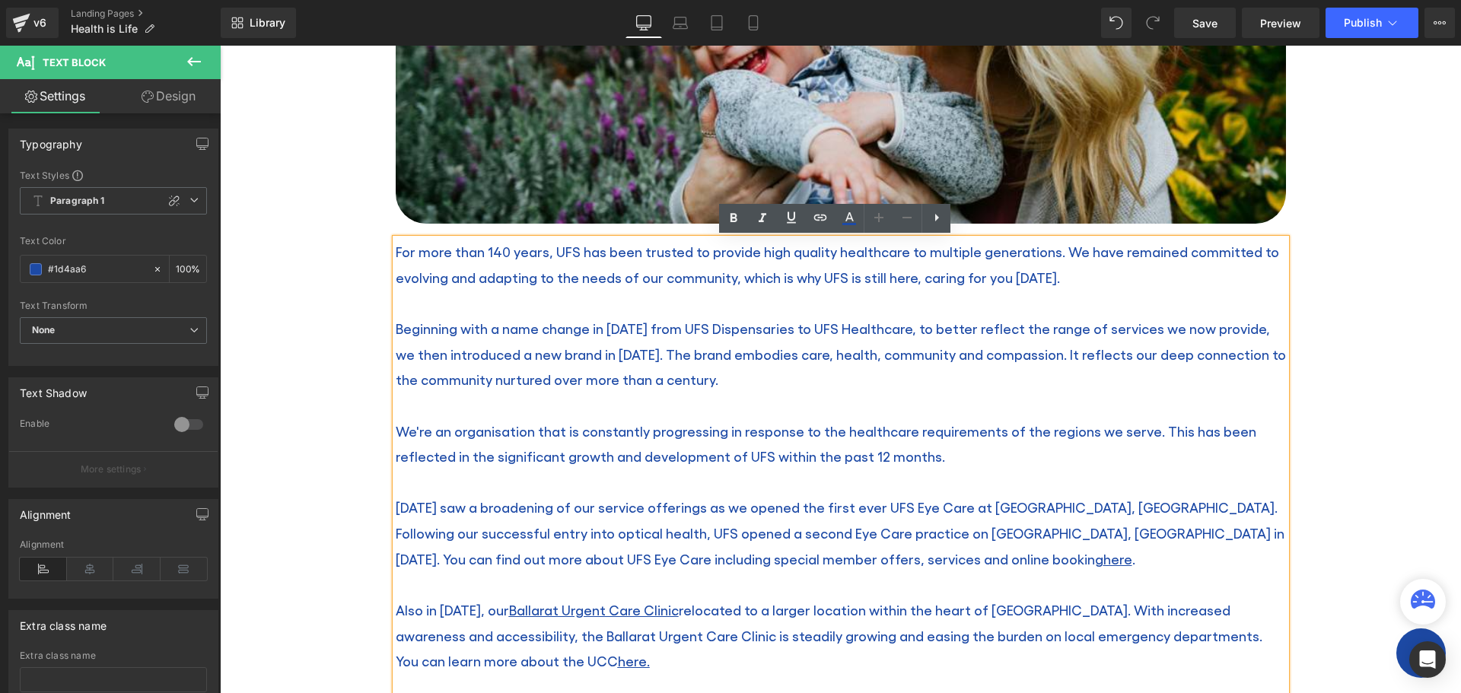
click at [529, 508] on div "November 2024 saw a broadening of our service offerings as we opened the first …" at bounding box center [841, 533] width 890 height 77
drag, startPoint x: 527, startPoint y: 508, endPoint x: 519, endPoint y: 503, distance: 9.5
click at [519, 503] on div "November 2024 saw a broadening of our service offerings as we opened the first …" at bounding box center [841, 533] width 890 height 77
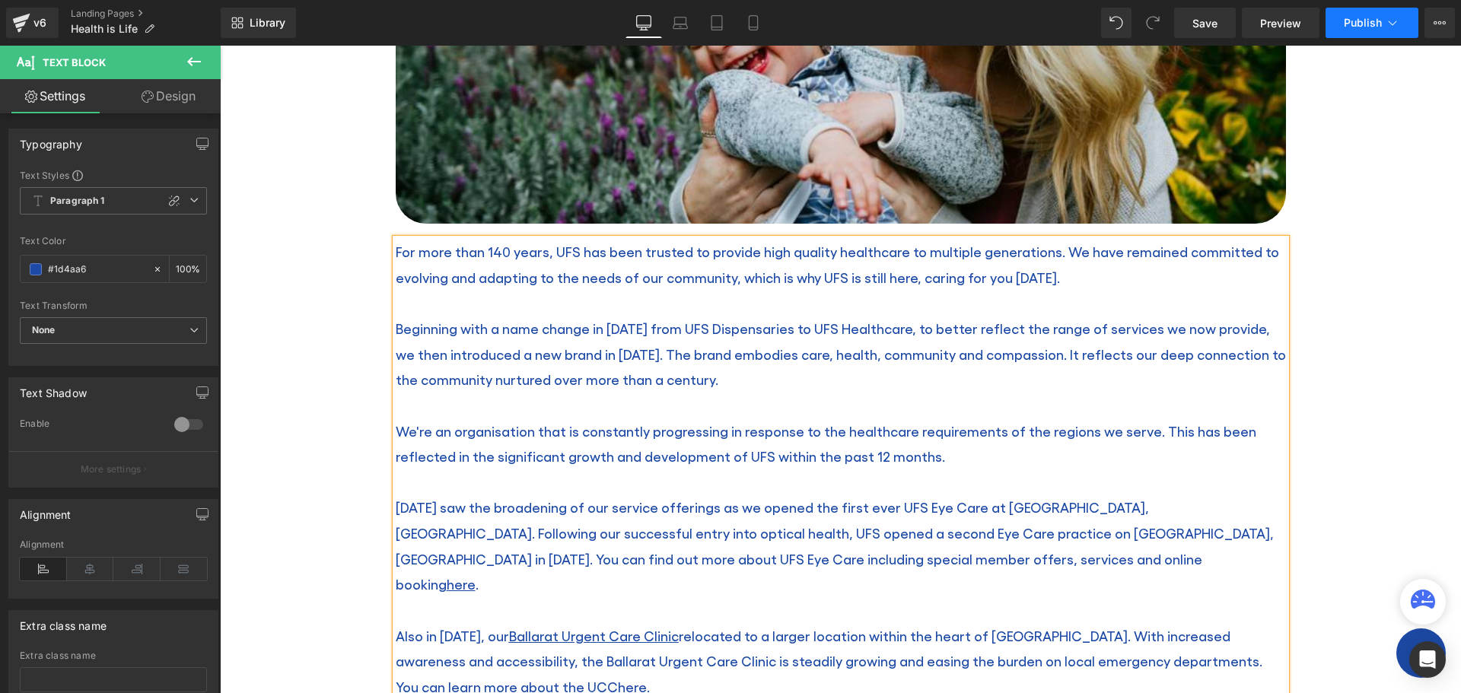
click at [1361, 27] on span "Publish" at bounding box center [1363, 23] width 38 height 12
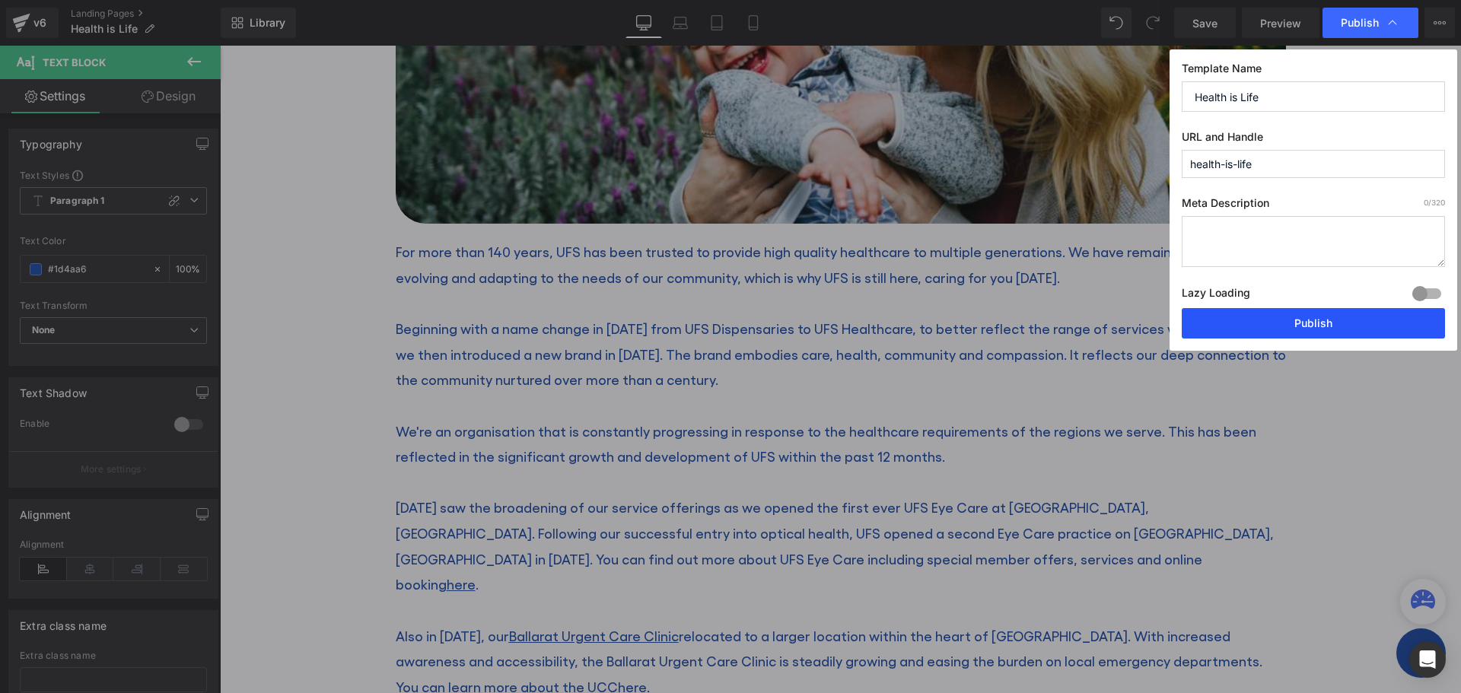
click at [1285, 325] on button "Publish" at bounding box center [1313, 323] width 263 height 30
